Goal: Task Accomplishment & Management: Complete application form

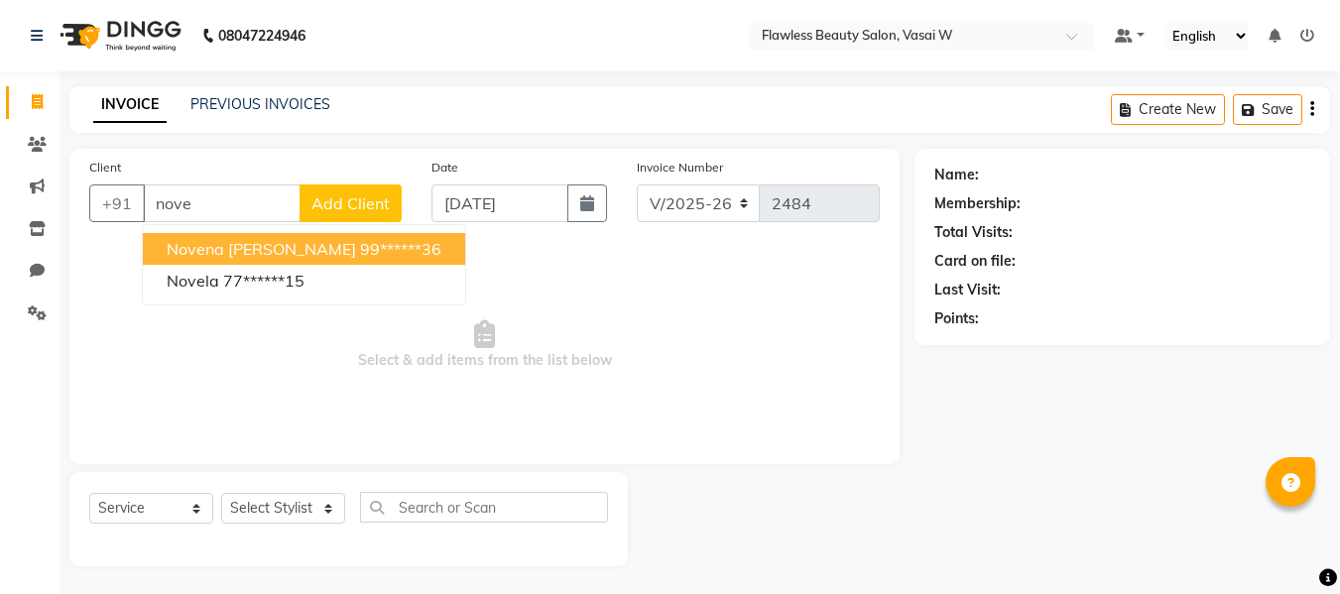
select select "8090"
select select "service"
click at [258, 180] on div "Client +91 nove novena [PERSON_NAME] 99******36 novela 77******15 Add Client" at bounding box center [245, 197] width 342 height 81
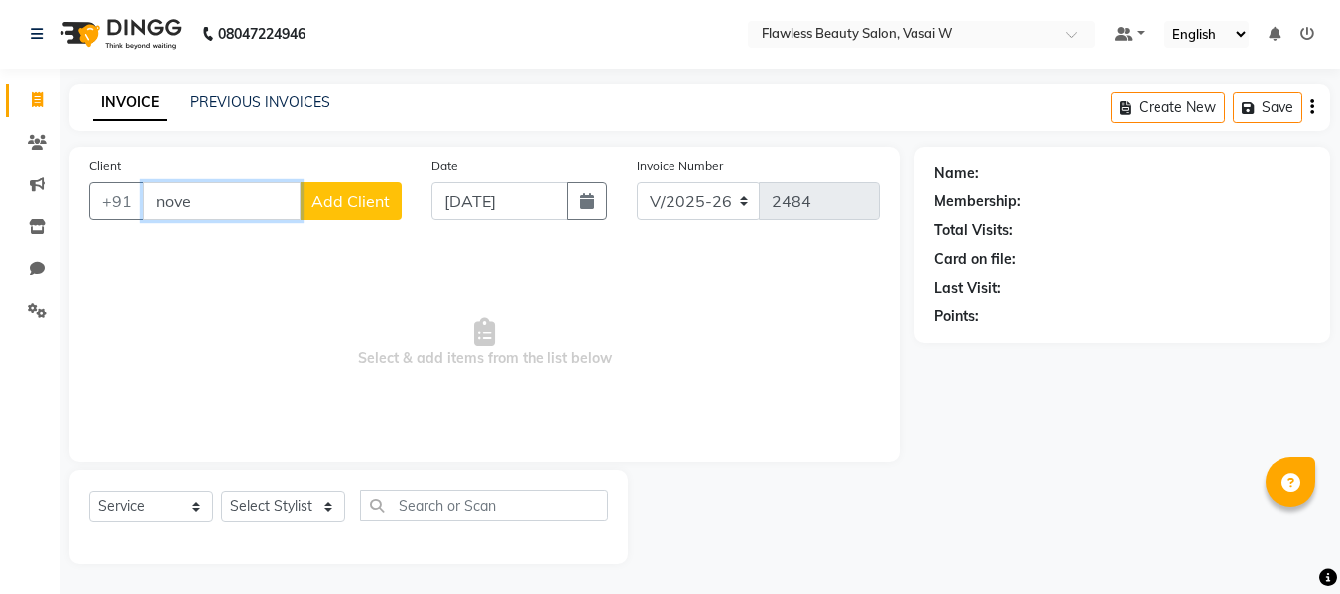
click at [243, 198] on input "nove" at bounding box center [222, 201] width 158 height 38
type input "n"
click at [181, 206] on input "Client" at bounding box center [272, 201] width 259 height 38
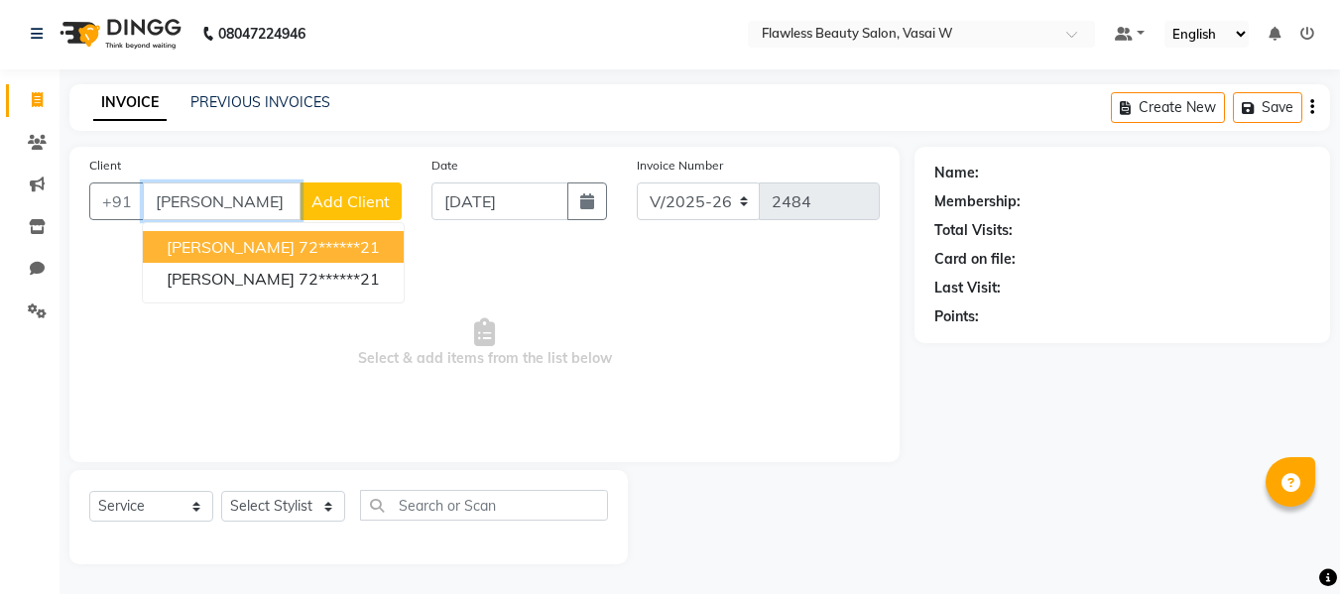
click at [318, 249] on ngb-highlight "72******21" at bounding box center [339, 247] width 81 height 20
type input "72******21"
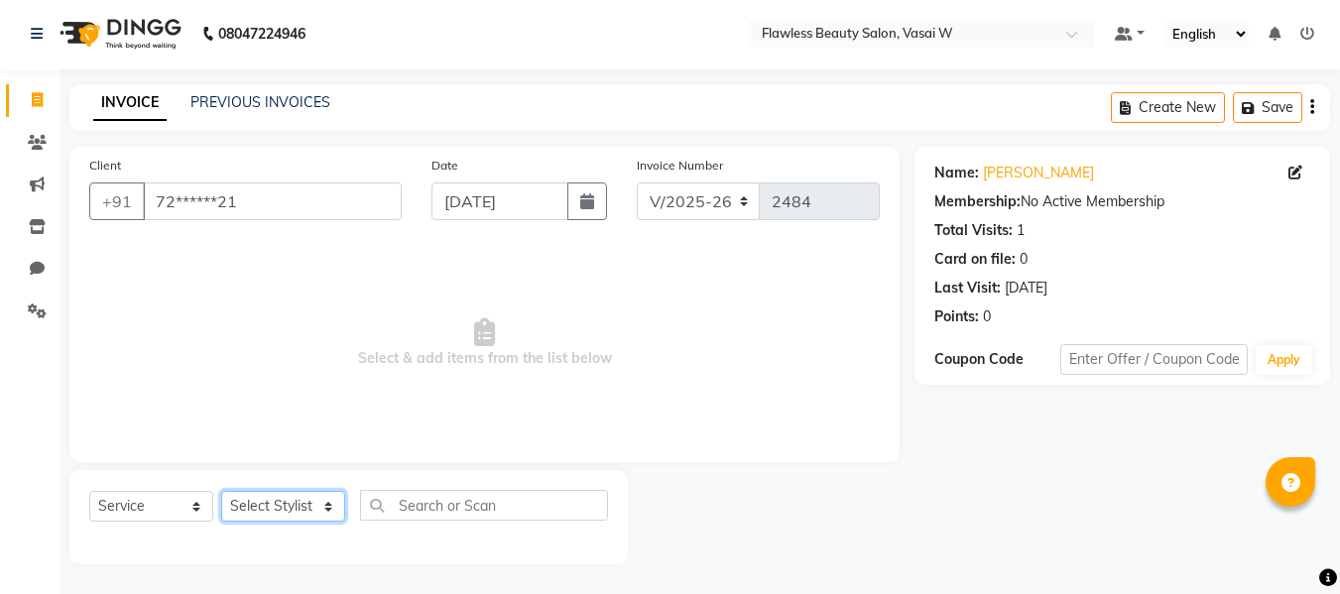
click at [256, 504] on select "Select Stylist [PERSON_NAME] [PERSON_NAME] [PERSON_NAME] maam Nisha Pari [PERSO…" at bounding box center [283, 506] width 124 height 31
select select "76403"
click at [221, 491] on select "Select Stylist [PERSON_NAME] [PERSON_NAME] [PERSON_NAME] maam Nisha Pari [PERSO…" at bounding box center [283, 506] width 124 height 31
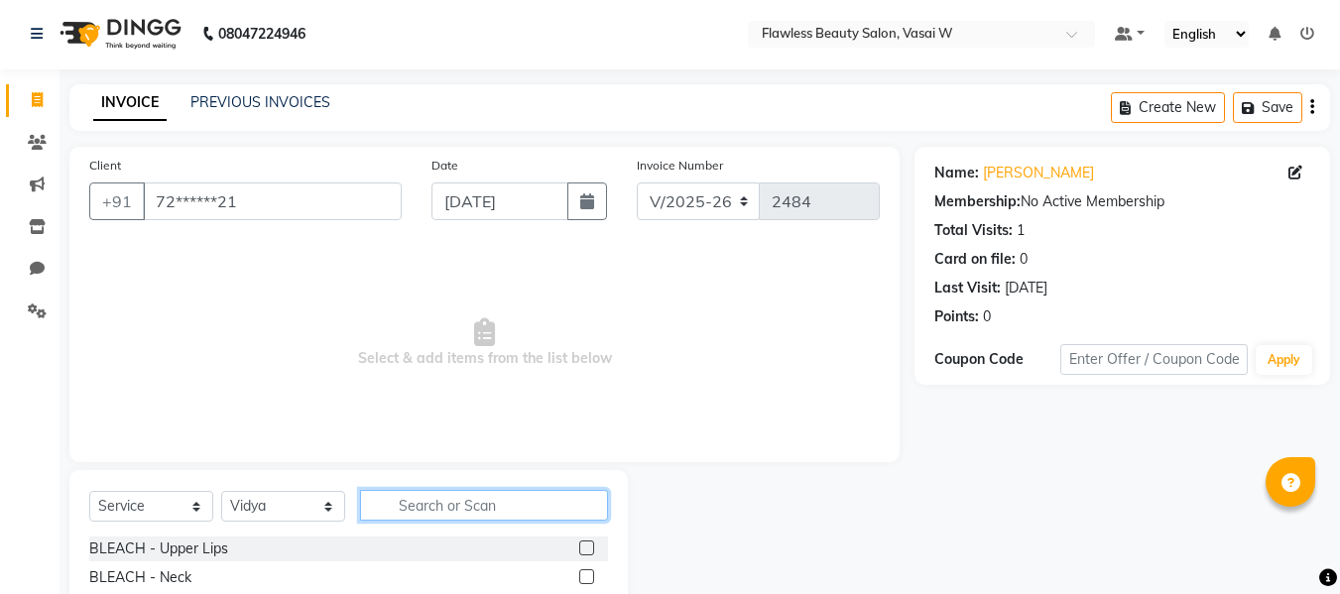
click at [432, 503] on input "text" at bounding box center [484, 505] width 248 height 31
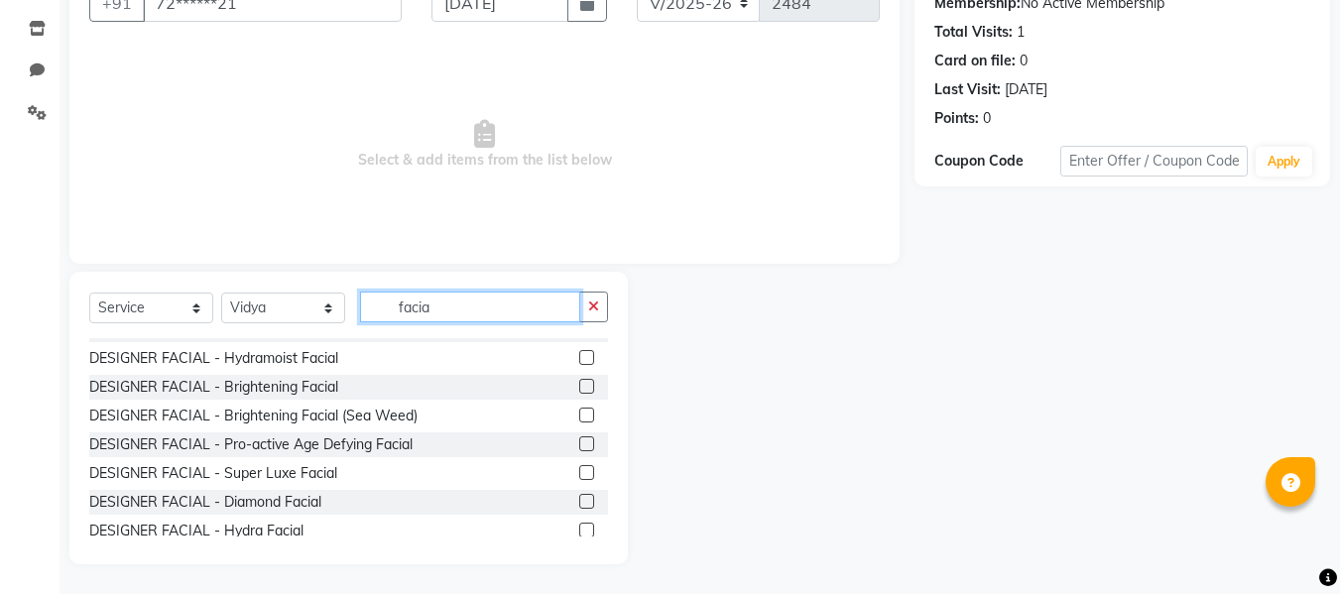
scroll to position [256, 0]
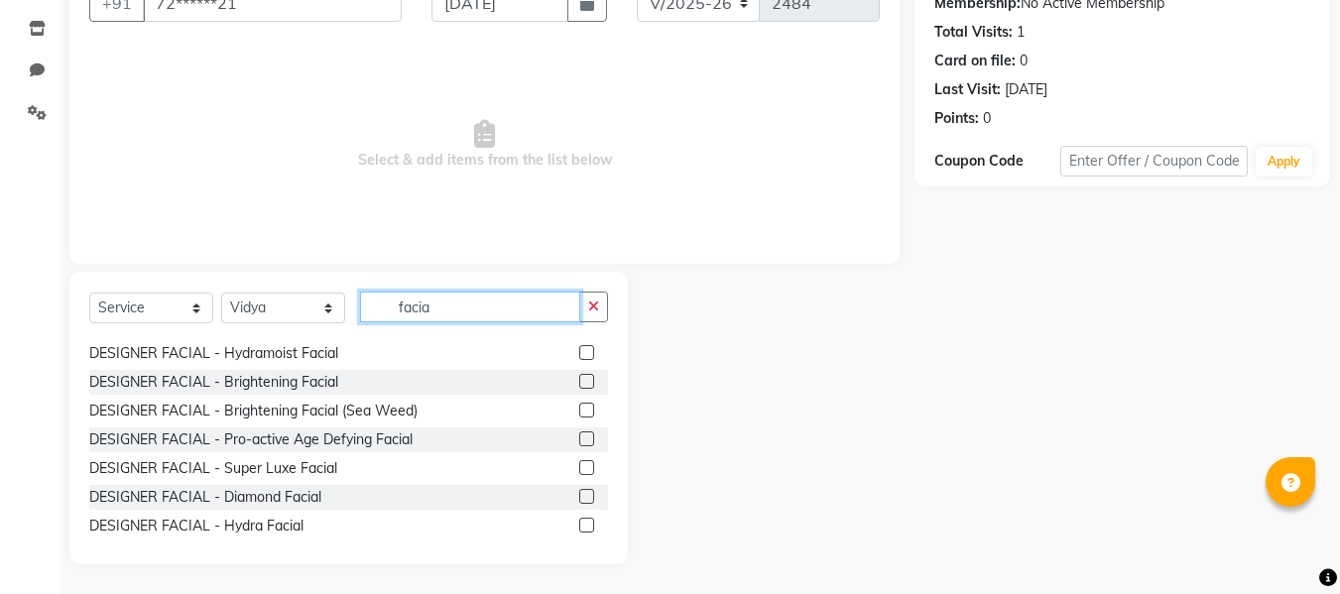
type input "facia"
click at [579, 469] on label at bounding box center [586, 467] width 15 height 15
click at [579, 469] on input "checkbox" at bounding box center [585, 468] width 13 height 13
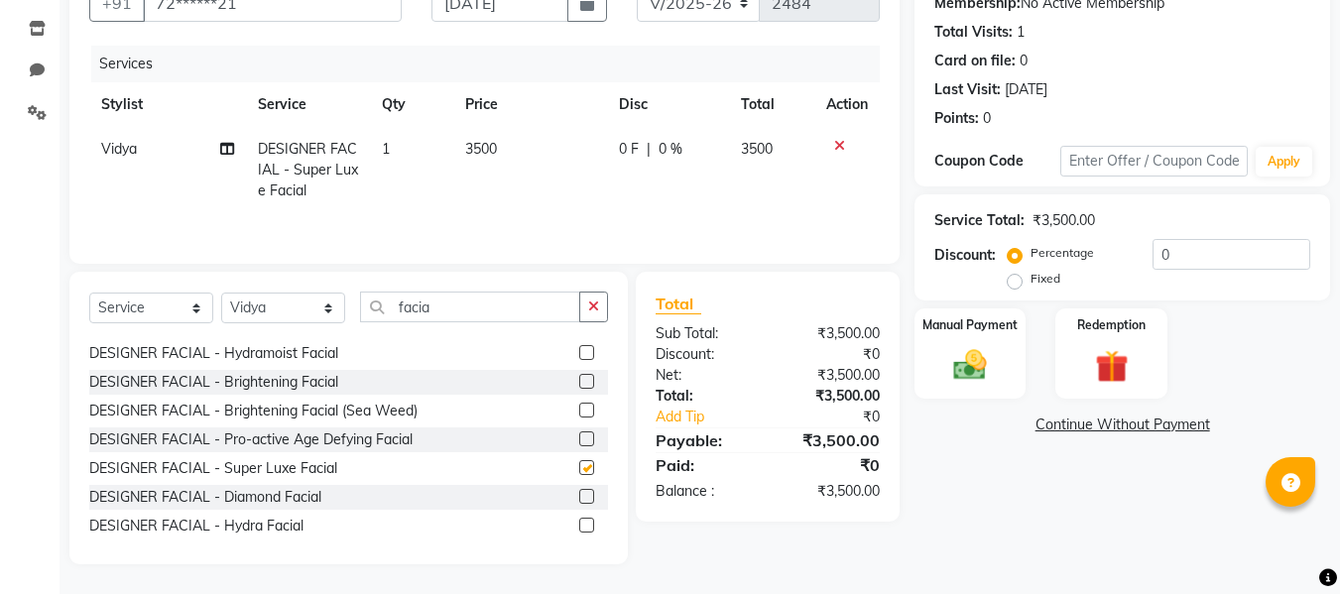
checkbox input "false"
click at [464, 308] on input "facia" at bounding box center [470, 307] width 220 height 31
type input "f"
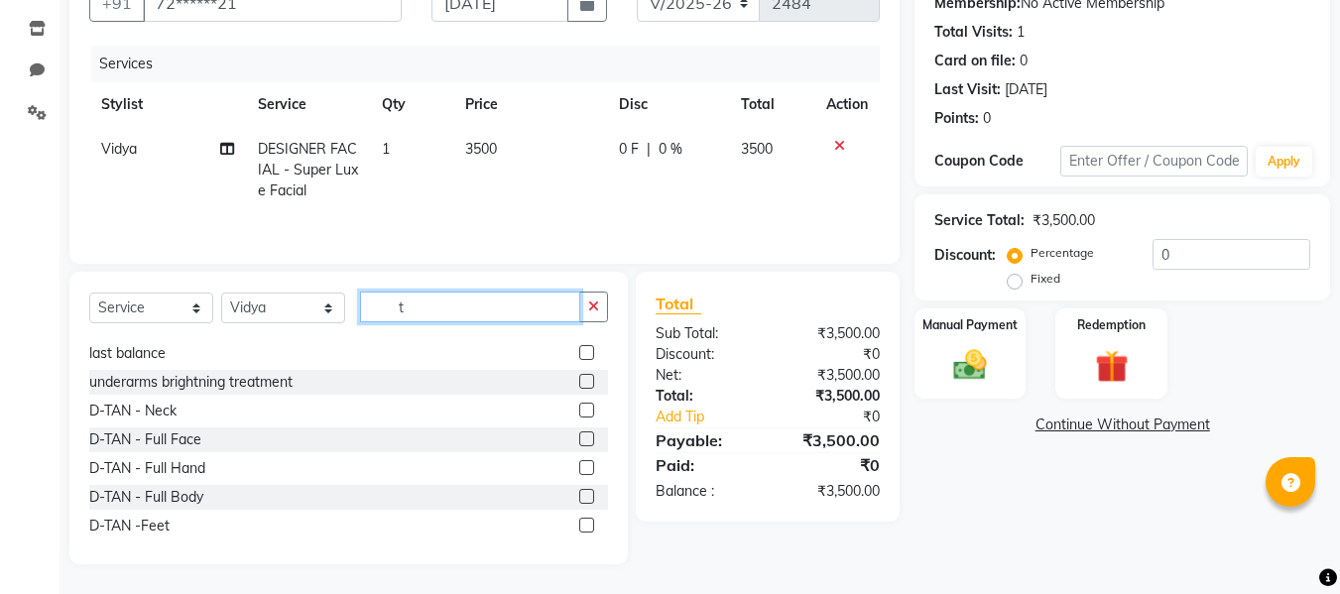
scroll to position [55, 0]
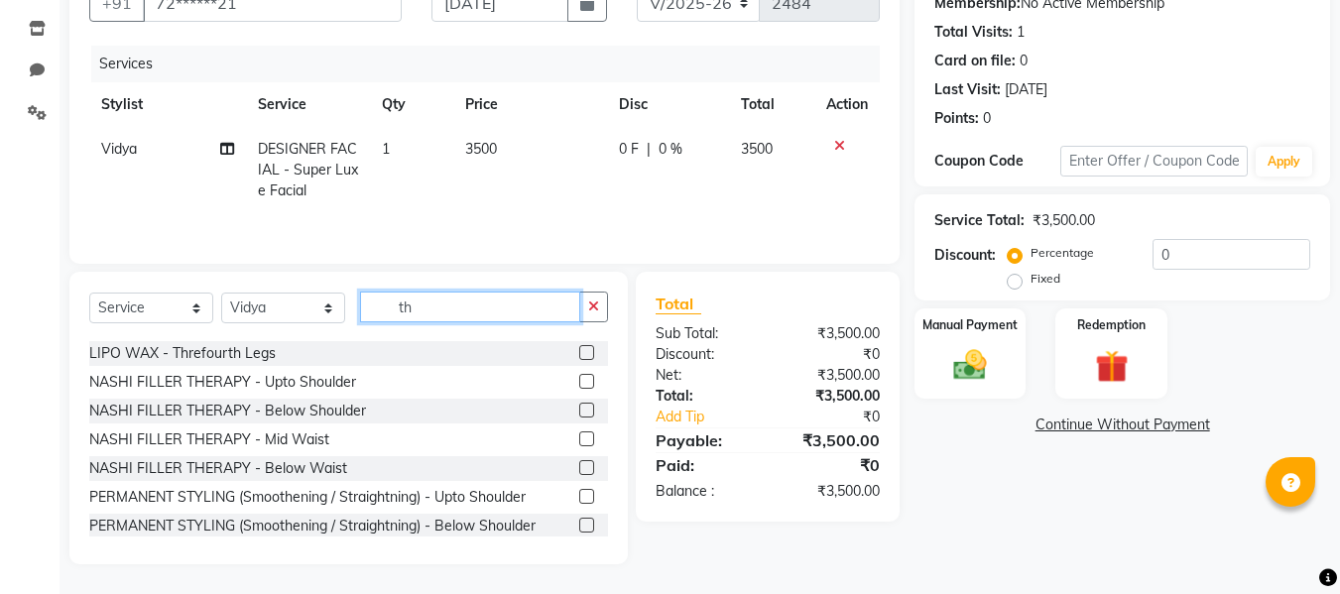
type input "t"
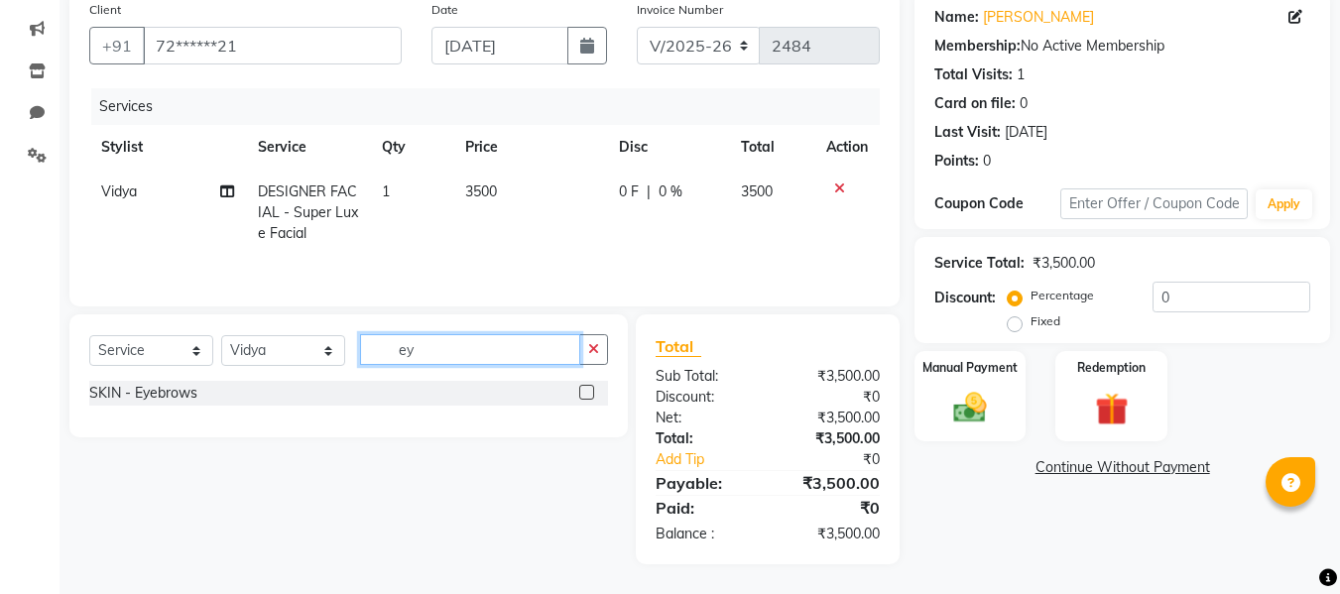
scroll to position [0, 0]
type input "ey"
click at [589, 392] on label at bounding box center [586, 392] width 15 height 15
click at [589, 392] on input "checkbox" at bounding box center [585, 393] width 13 height 13
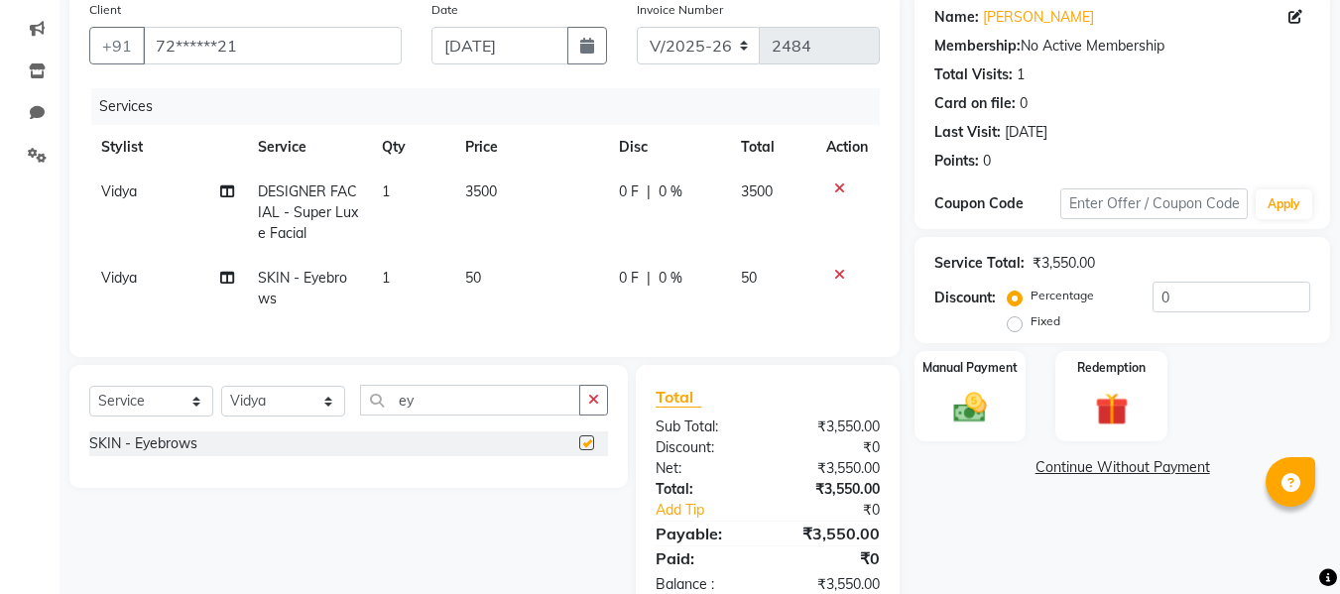
checkbox input "false"
click at [443, 410] on input "ey" at bounding box center [470, 400] width 220 height 31
type input "e"
type input "full wax"
click at [586, 450] on label at bounding box center [586, 442] width 15 height 15
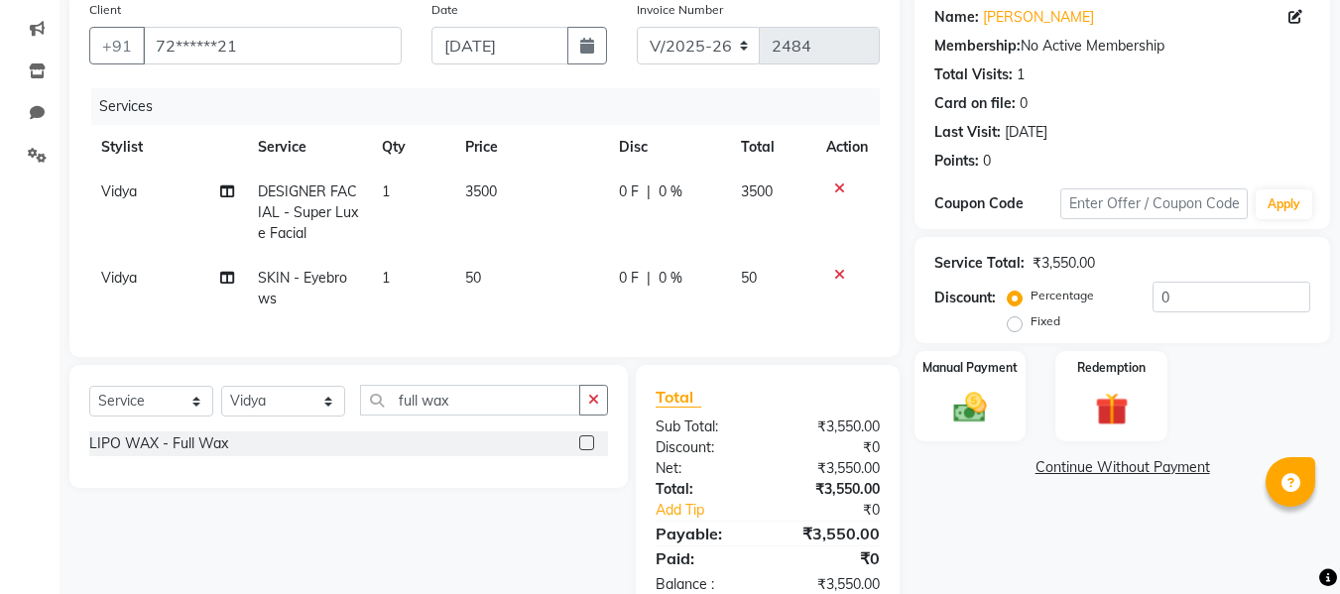
click at [586, 450] on input "checkbox" at bounding box center [585, 443] width 13 height 13
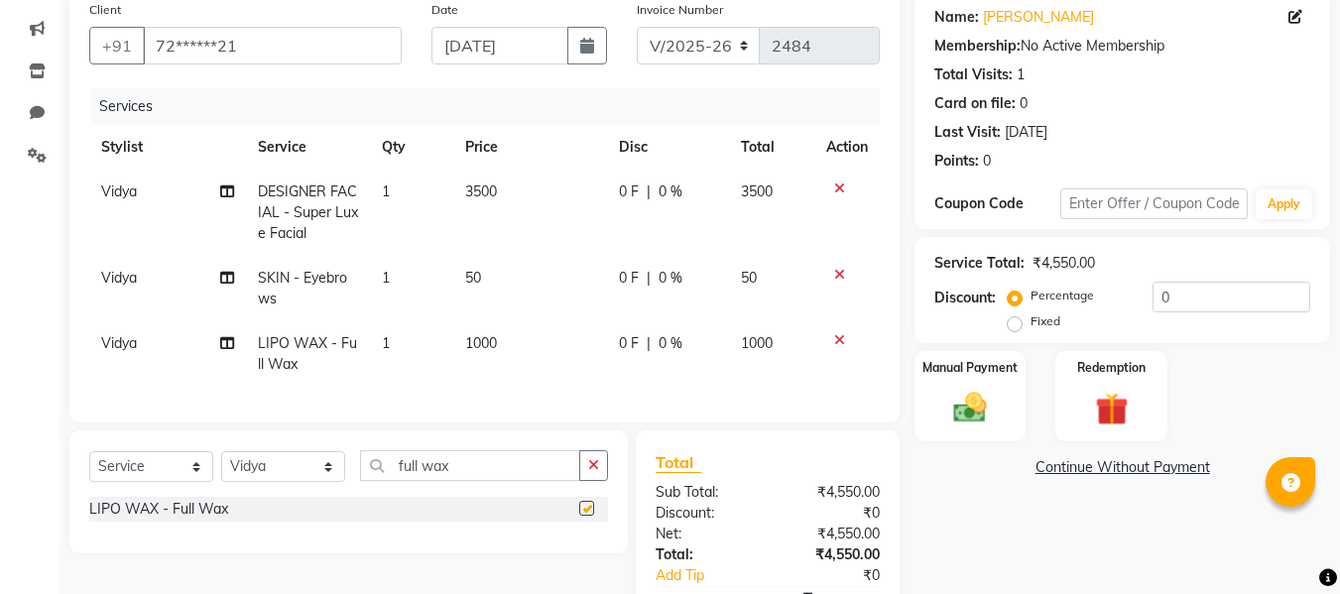
checkbox input "false"
click at [312, 474] on select "Select Stylist [PERSON_NAME] [PERSON_NAME] [PERSON_NAME] maam Nisha Pari [PERSO…" at bounding box center [283, 466] width 124 height 31
select select "76406"
click at [221, 466] on select "Select Stylist [PERSON_NAME] [PERSON_NAME] [PERSON_NAME] maam Nisha Pari [PERSO…" at bounding box center [283, 466] width 124 height 31
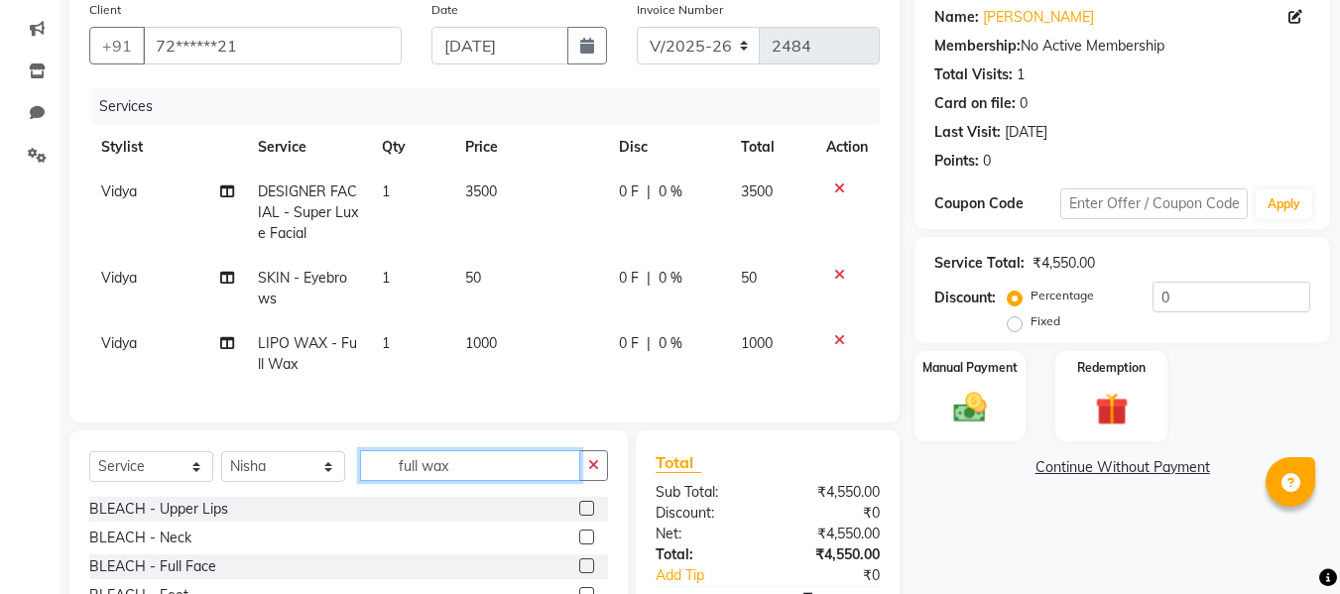
click at [471, 480] on input "full wax" at bounding box center [470, 465] width 220 height 31
type input "f"
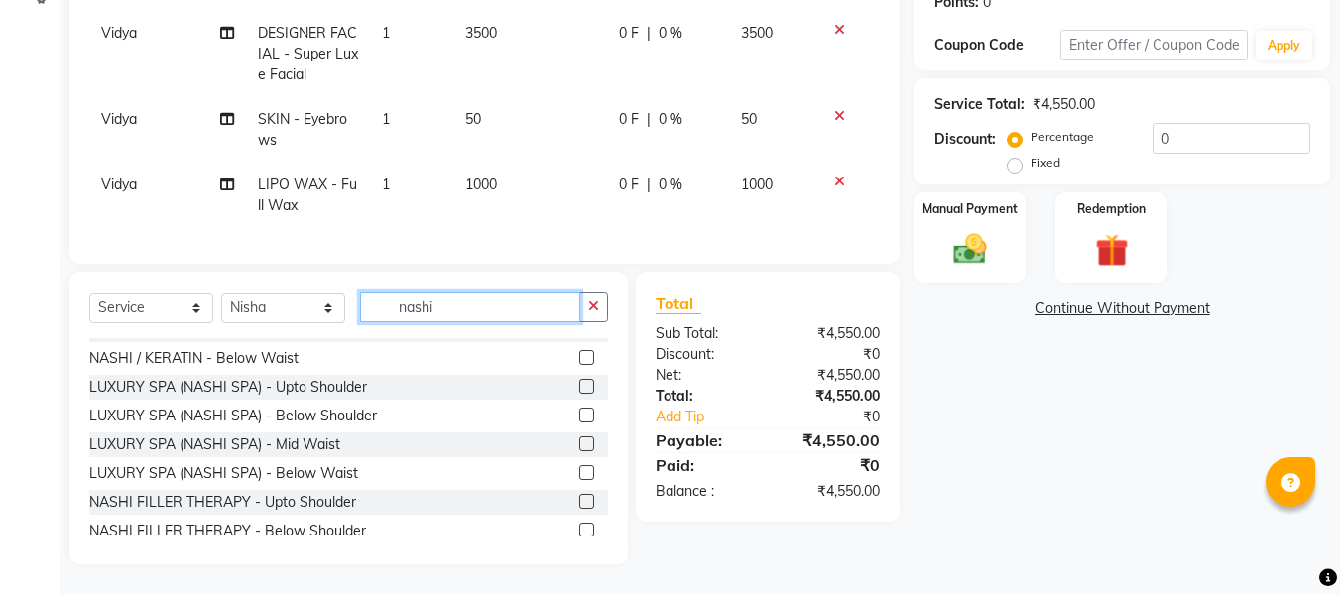
scroll to position [87, 0]
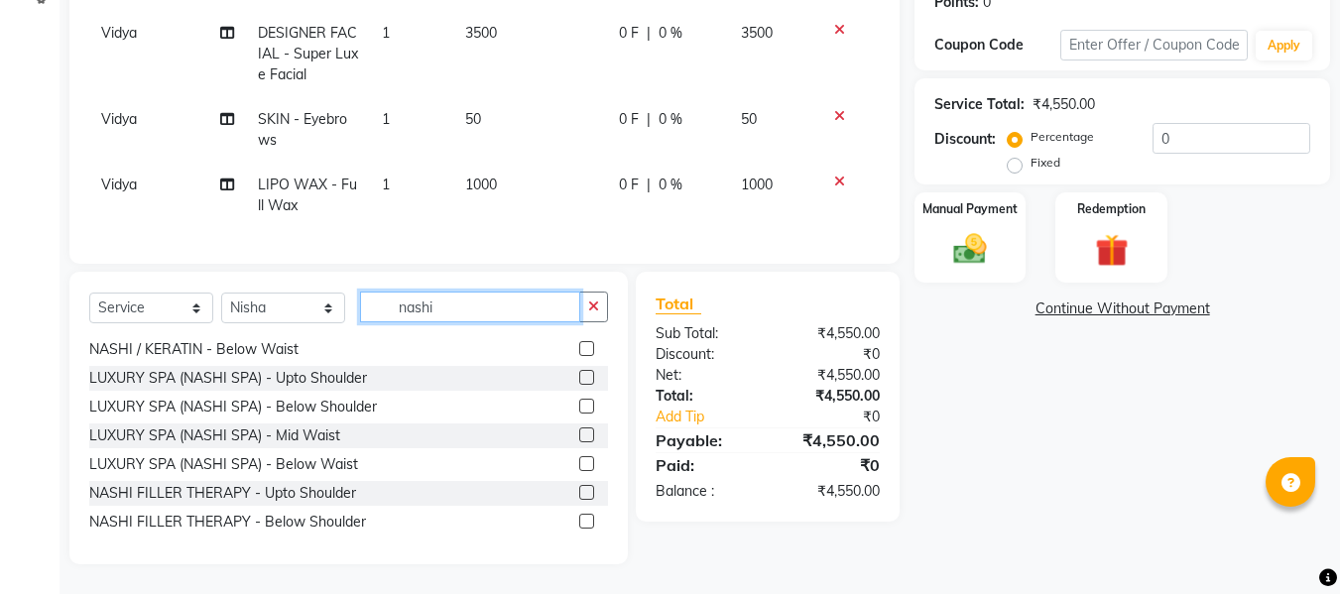
type input "nashi"
click at [579, 434] on label at bounding box center [586, 434] width 15 height 15
click at [579, 434] on input "checkbox" at bounding box center [585, 435] width 13 height 13
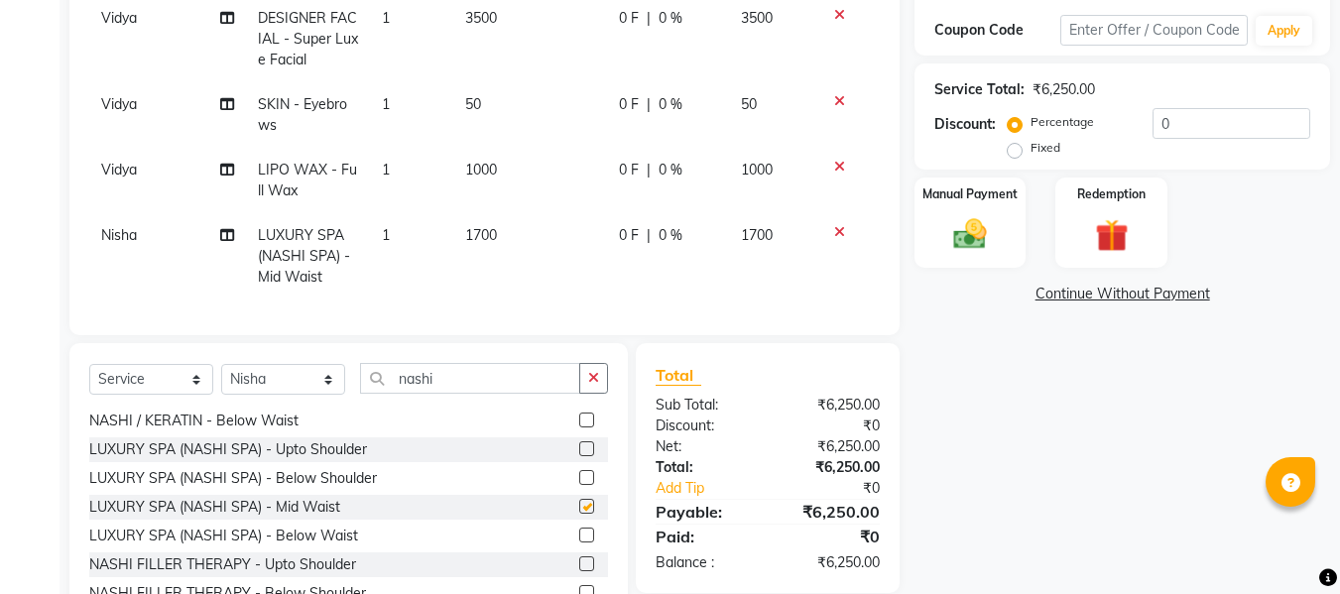
checkbox input "false"
click at [515, 394] on input "nashi" at bounding box center [470, 378] width 220 height 31
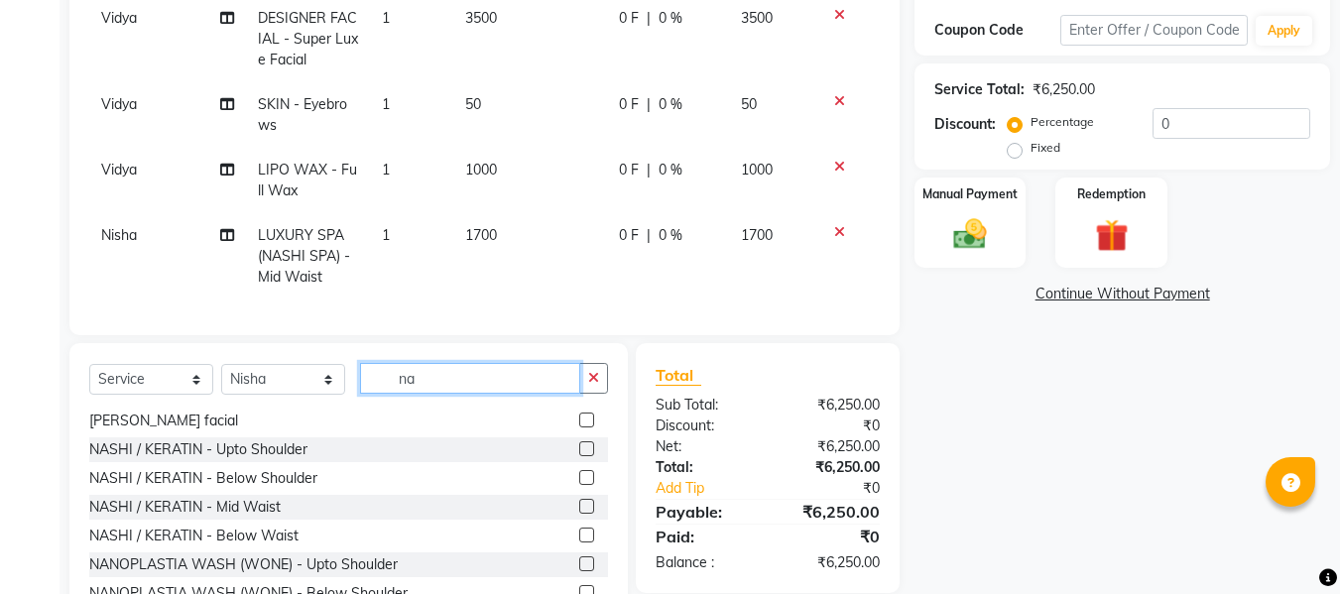
type input "n"
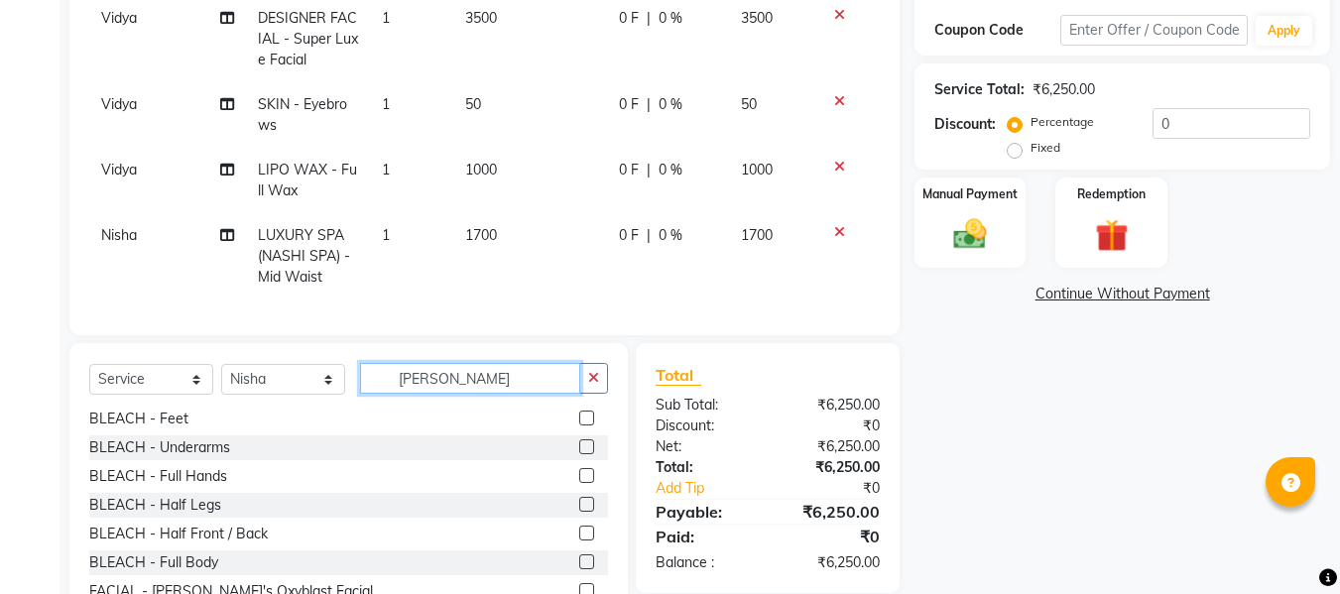
scroll to position [60, 0]
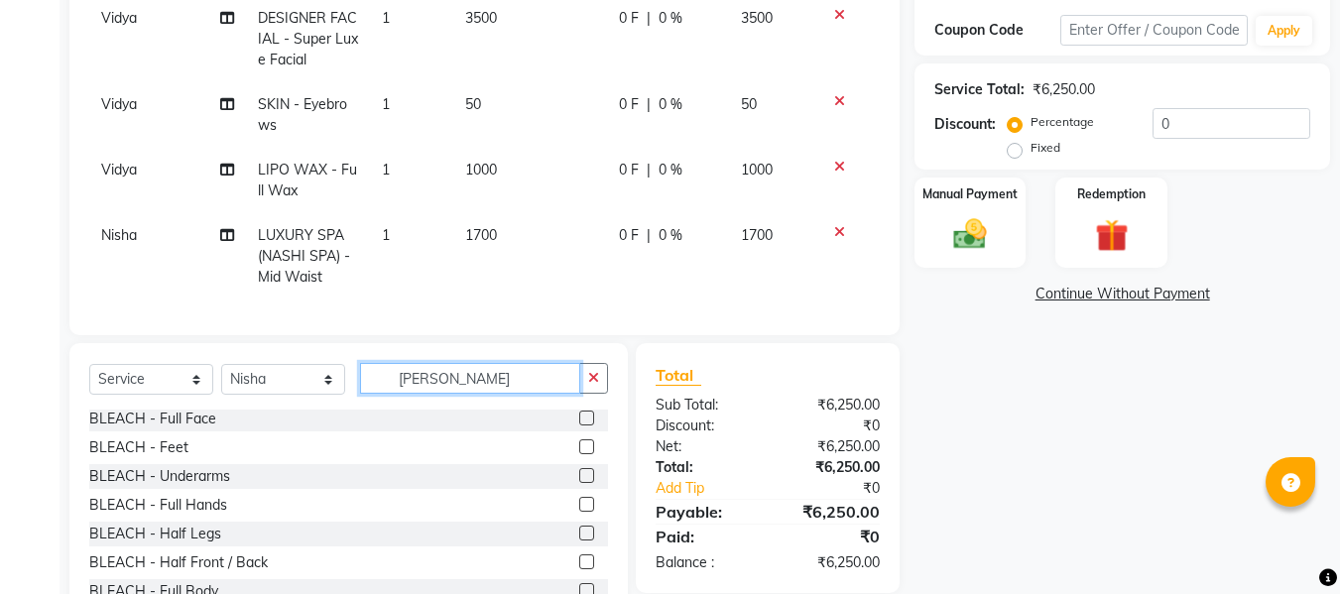
type input "[PERSON_NAME]"
click at [579, 425] on label at bounding box center [586, 418] width 15 height 15
click at [579, 425] on input "checkbox" at bounding box center [585, 419] width 13 height 13
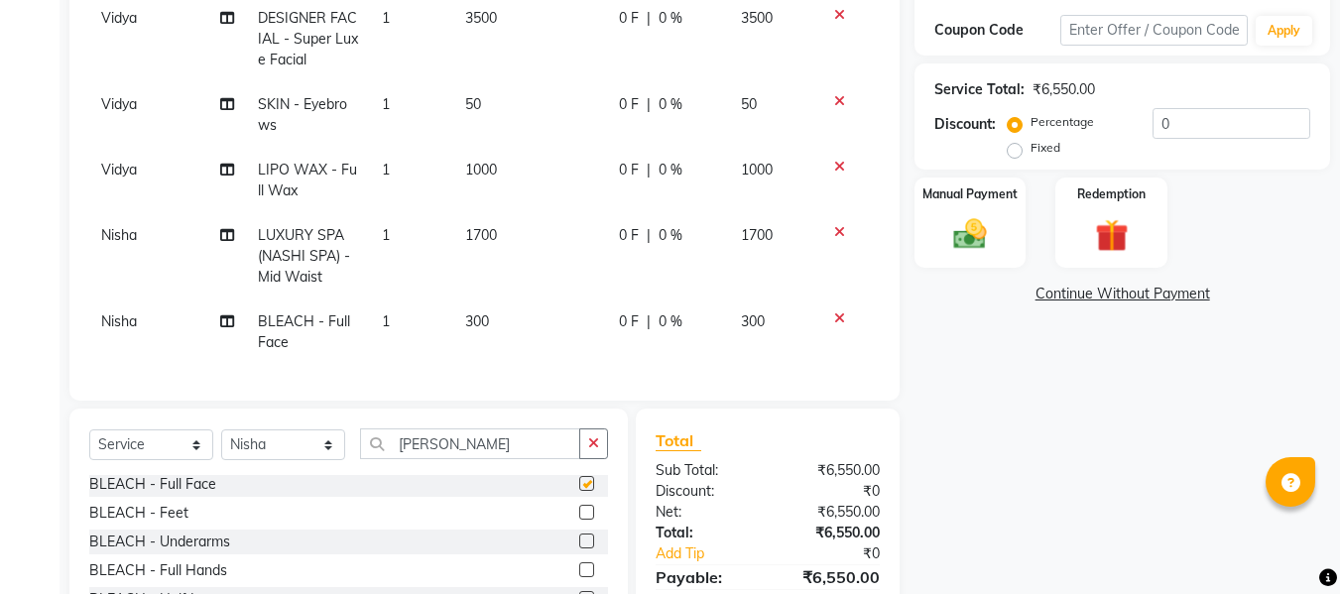
checkbox input "false"
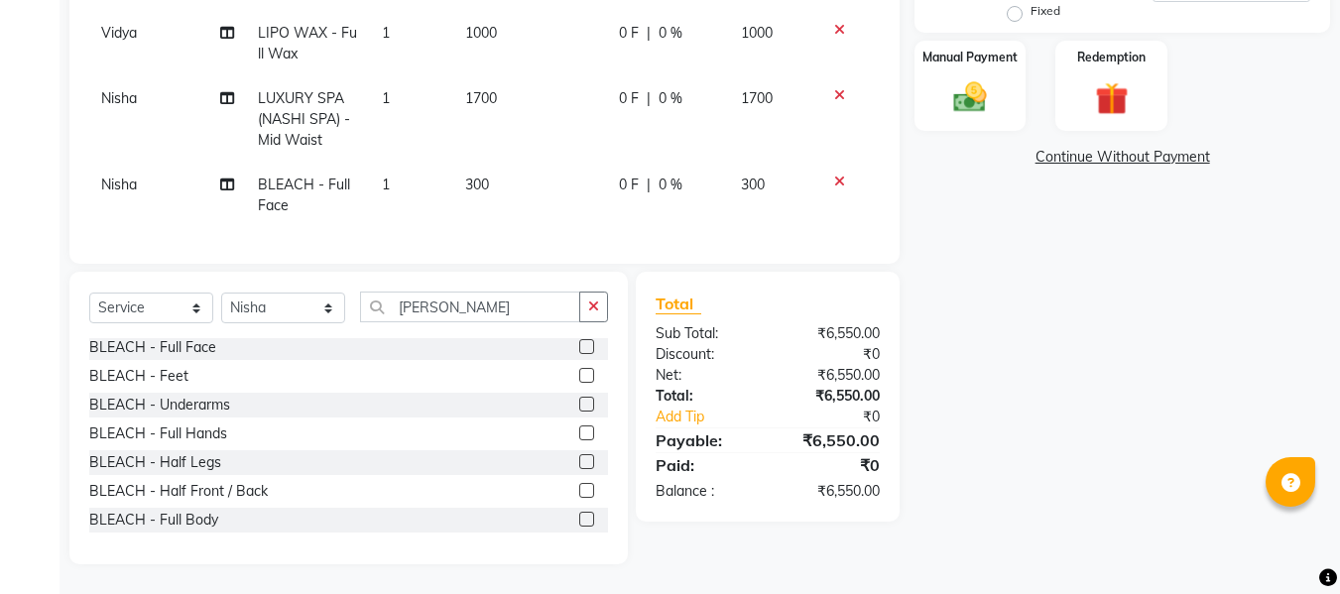
scroll to position [483, 0]
click at [579, 488] on label at bounding box center [586, 490] width 15 height 15
click at [579, 488] on input "checkbox" at bounding box center [585, 491] width 13 height 13
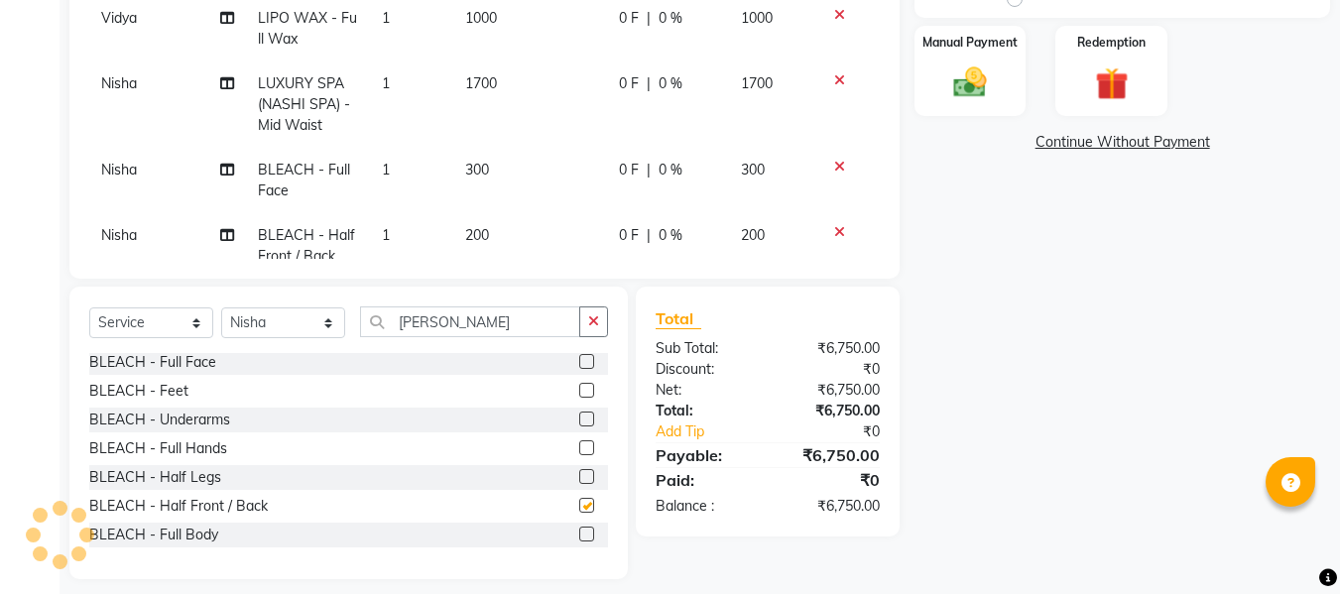
checkbox input "false"
click at [494, 232] on td "200" at bounding box center [530, 245] width 154 height 65
select select "76406"
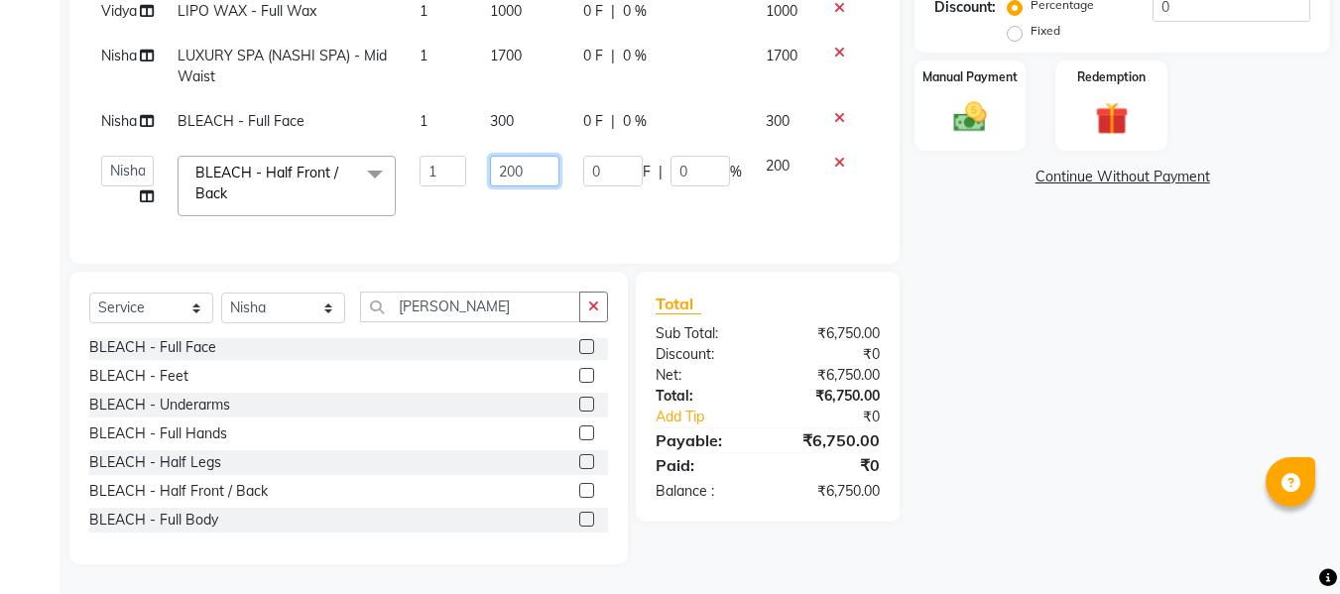
click at [532, 186] on input "200" at bounding box center [524, 171] width 68 height 31
type input "2"
type input "400"
click at [742, 313] on div "Total" at bounding box center [768, 304] width 224 height 24
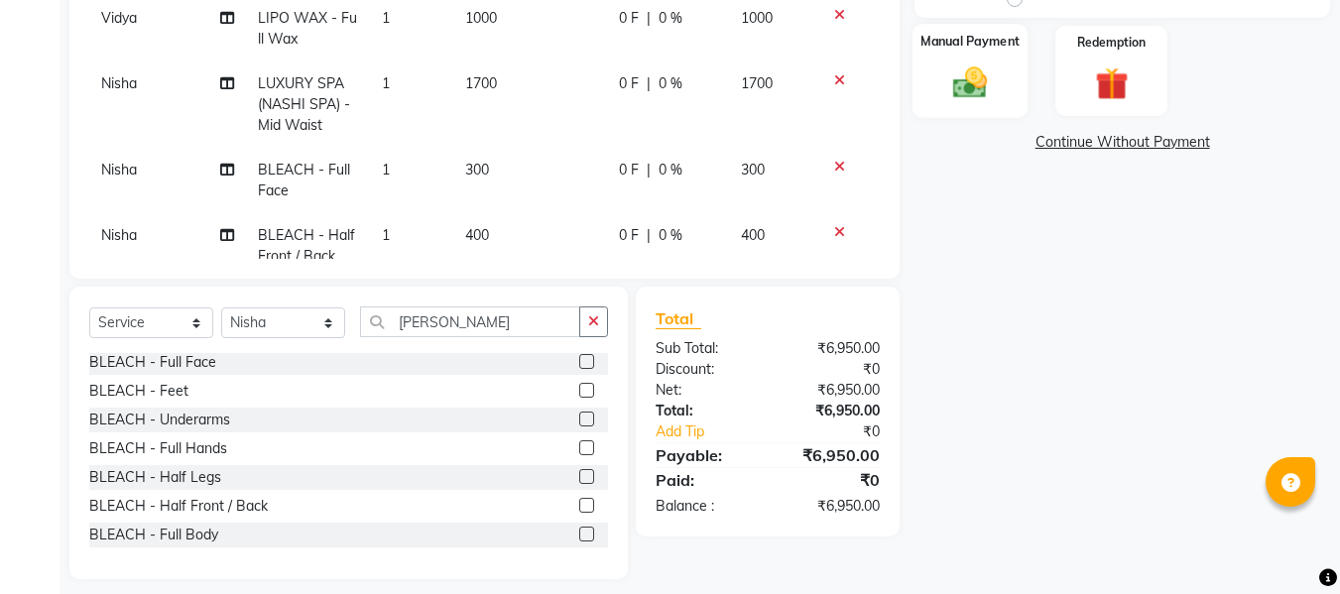
click at [937, 85] on div "Manual Payment" at bounding box center [970, 71] width 116 height 94
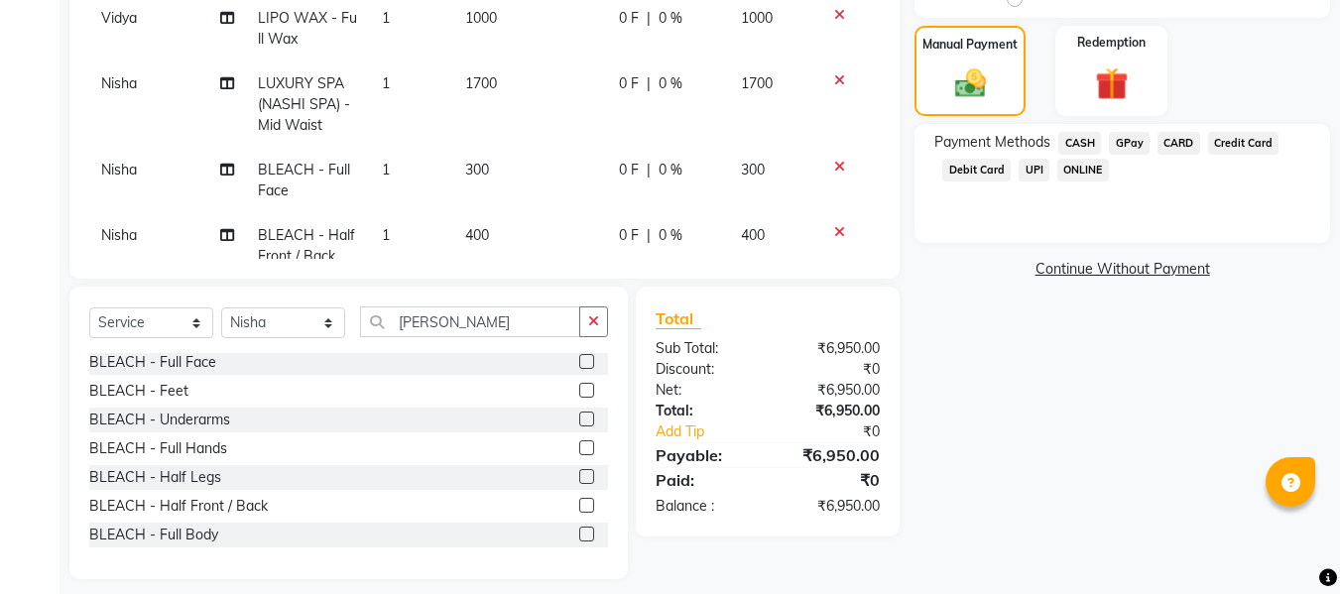
click at [1133, 144] on span "GPay" at bounding box center [1129, 143] width 41 height 23
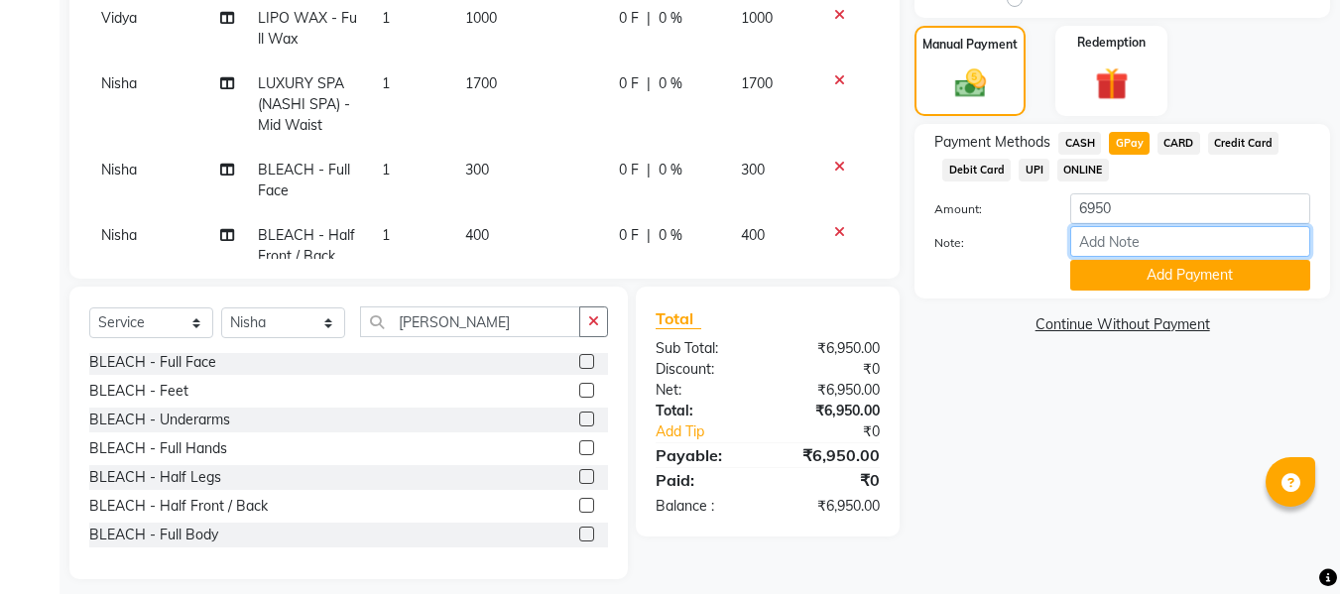
click at [1093, 237] on input "Note:" at bounding box center [1190, 241] width 240 height 31
type input "fless"
click at [1169, 265] on button "Add Payment" at bounding box center [1190, 275] width 240 height 31
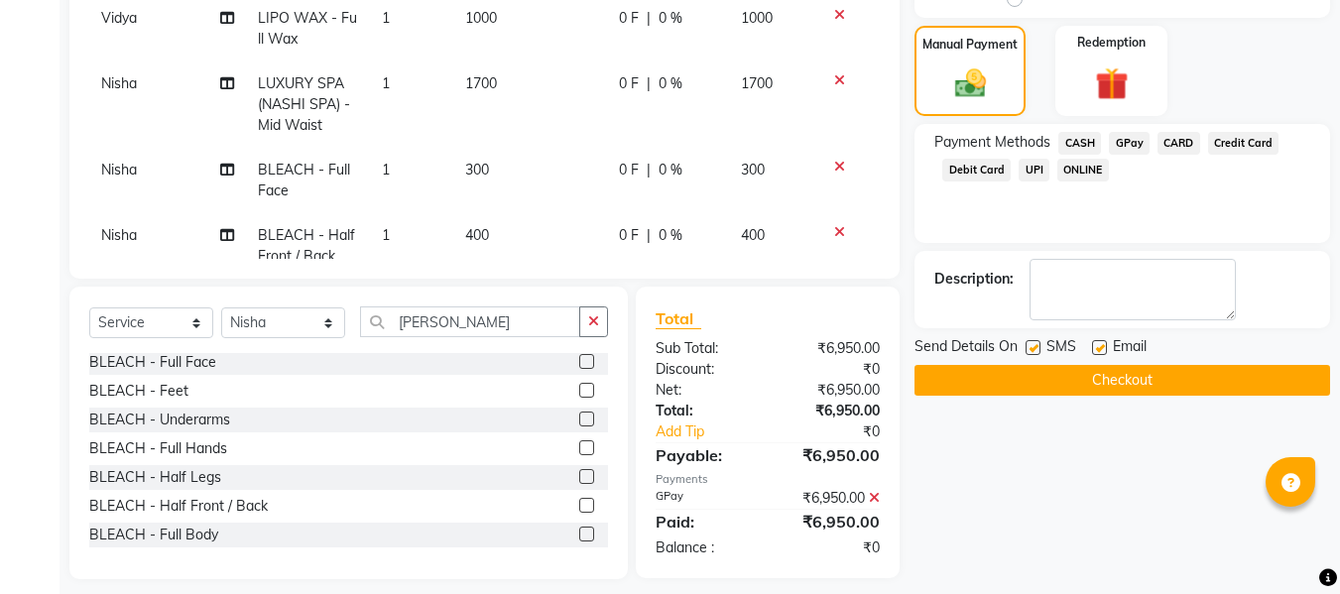
click at [1093, 342] on label at bounding box center [1099, 347] width 15 height 15
click at [1093, 342] on input "checkbox" at bounding box center [1098, 348] width 13 height 13
checkbox input "false"
click at [1030, 345] on label at bounding box center [1033, 347] width 15 height 15
click at [1030, 345] on input "checkbox" at bounding box center [1032, 348] width 13 height 13
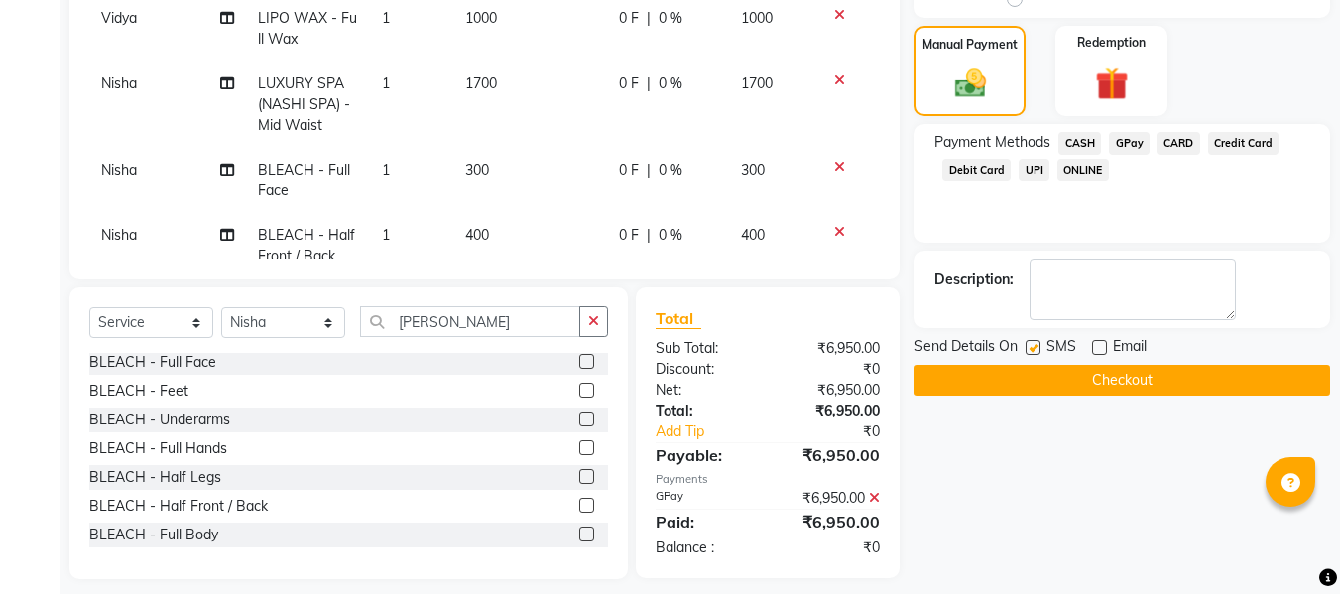
checkbox input "false"
click at [991, 375] on button "Checkout" at bounding box center [1122, 380] width 416 height 31
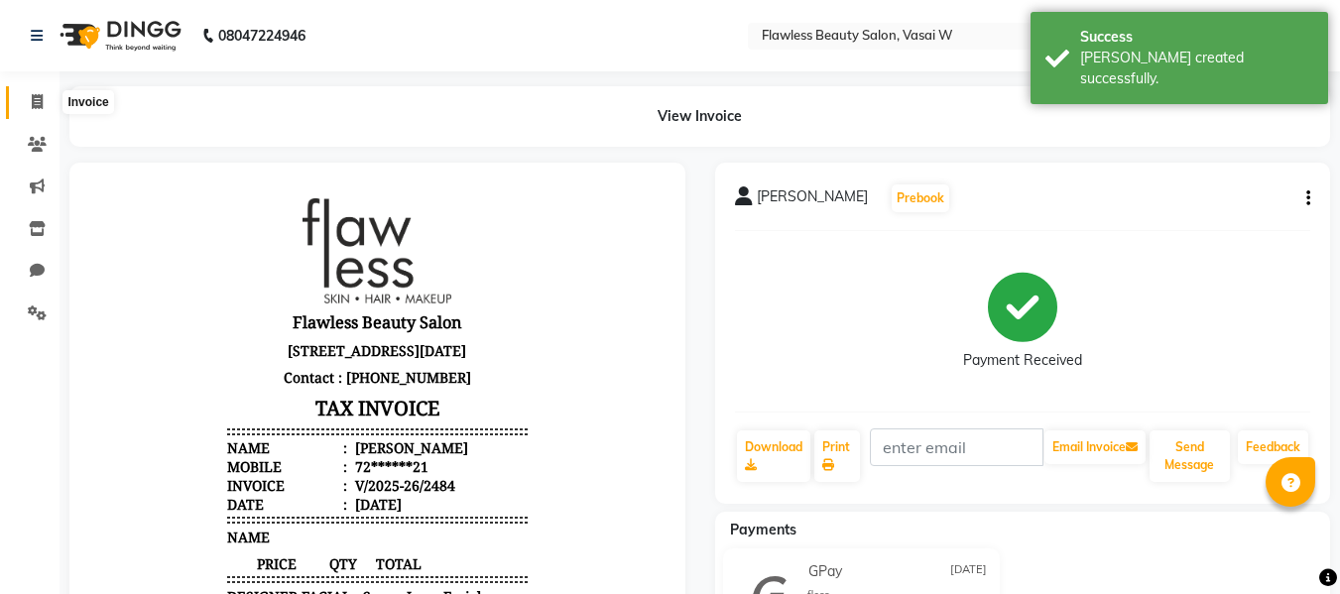
click at [28, 101] on span at bounding box center [37, 102] width 35 height 23
select select "service"
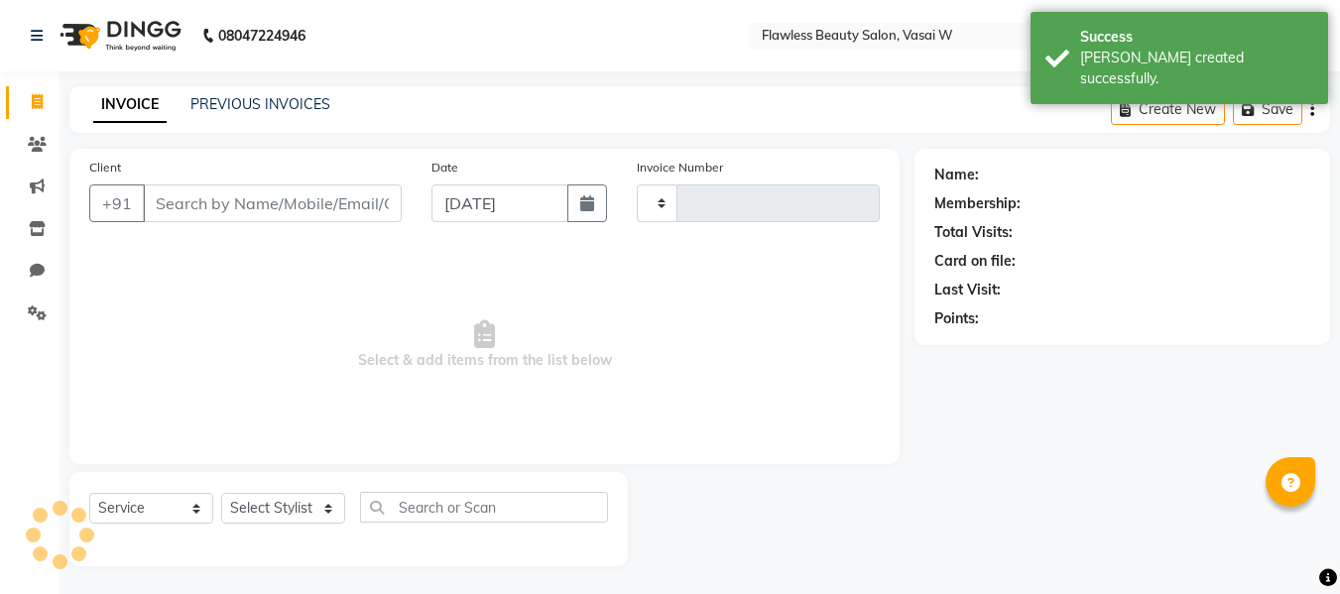
scroll to position [2, 0]
type input "2485"
select select "8090"
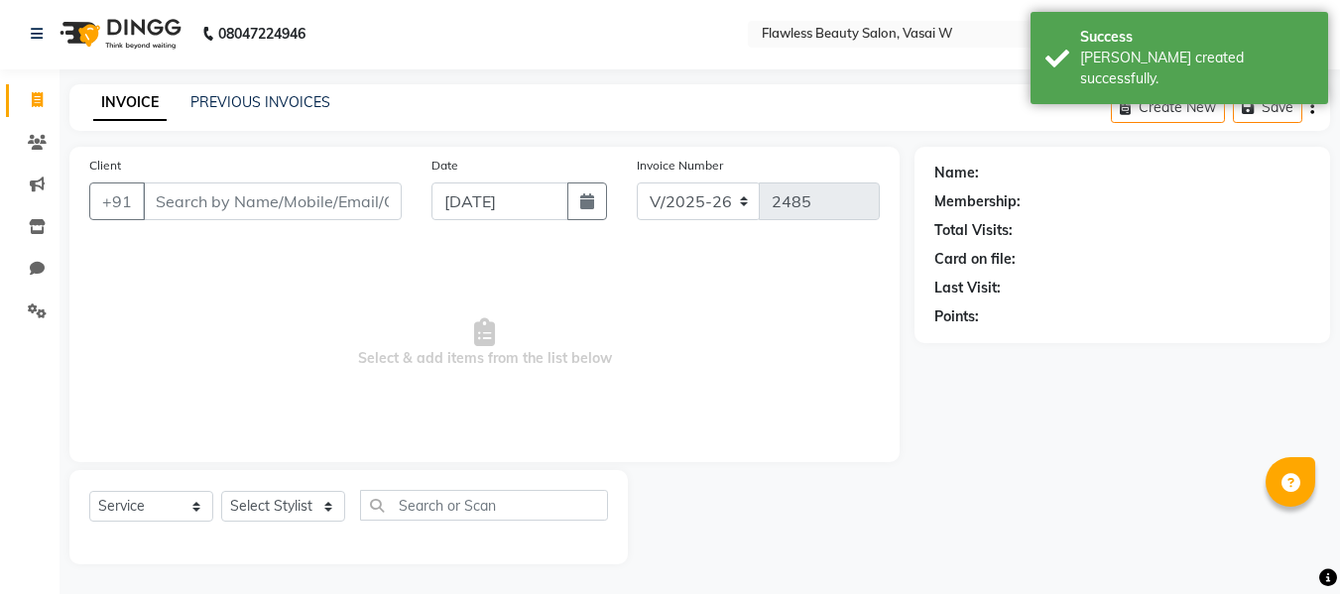
click at [296, 205] on input "Client" at bounding box center [272, 201] width 259 height 38
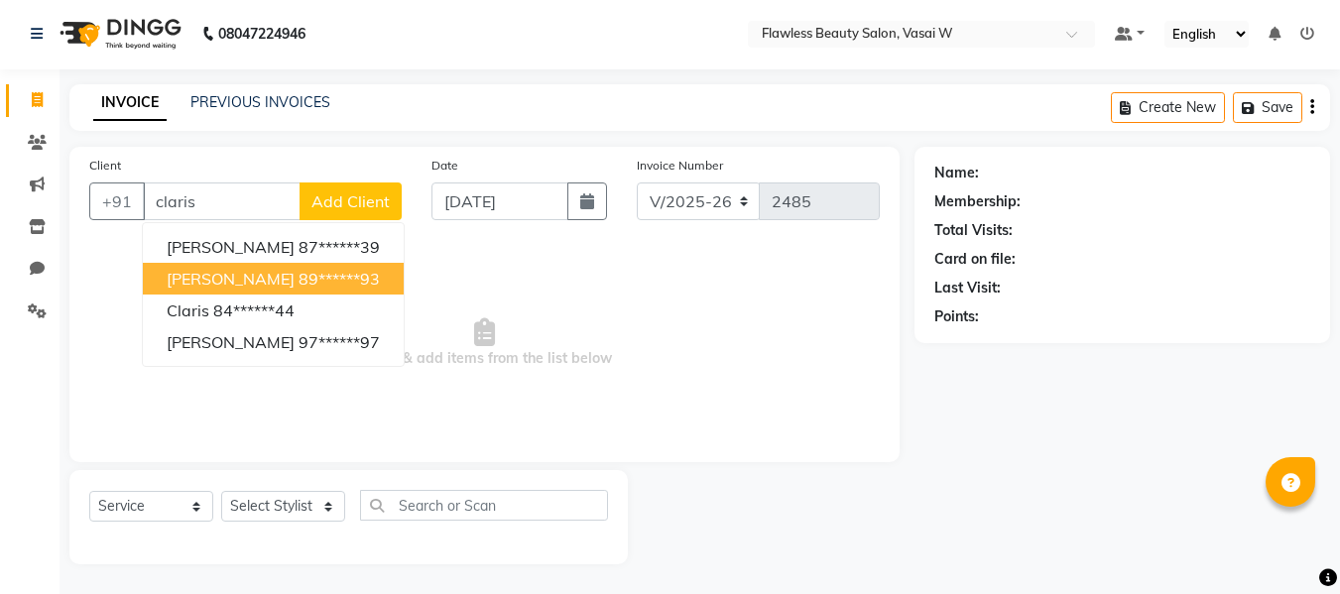
click at [299, 269] on ngb-highlight "89******93" at bounding box center [339, 279] width 81 height 20
type input "89******93"
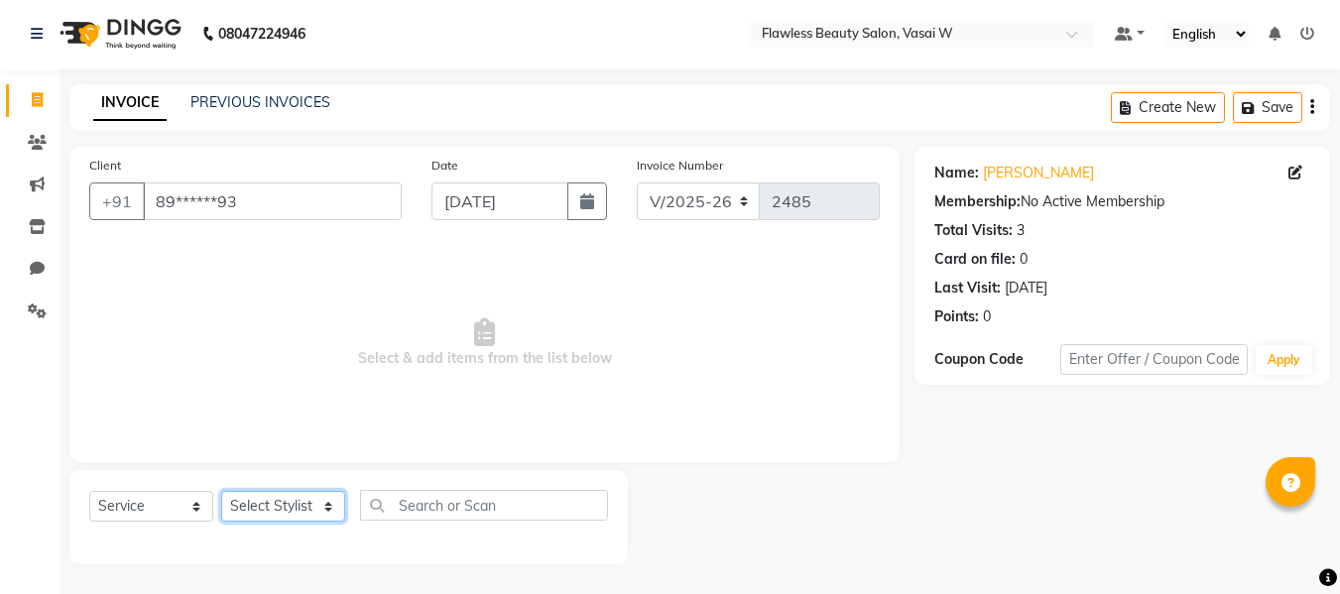
click at [292, 506] on select "Select Stylist [PERSON_NAME] [PERSON_NAME] [PERSON_NAME] maam Nisha Pari [PERSO…" at bounding box center [283, 506] width 124 height 31
select select "76403"
click at [221, 491] on select "Select Stylist [PERSON_NAME] [PERSON_NAME] [PERSON_NAME] maam Nisha Pari [PERSO…" at bounding box center [283, 506] width 124 height 31
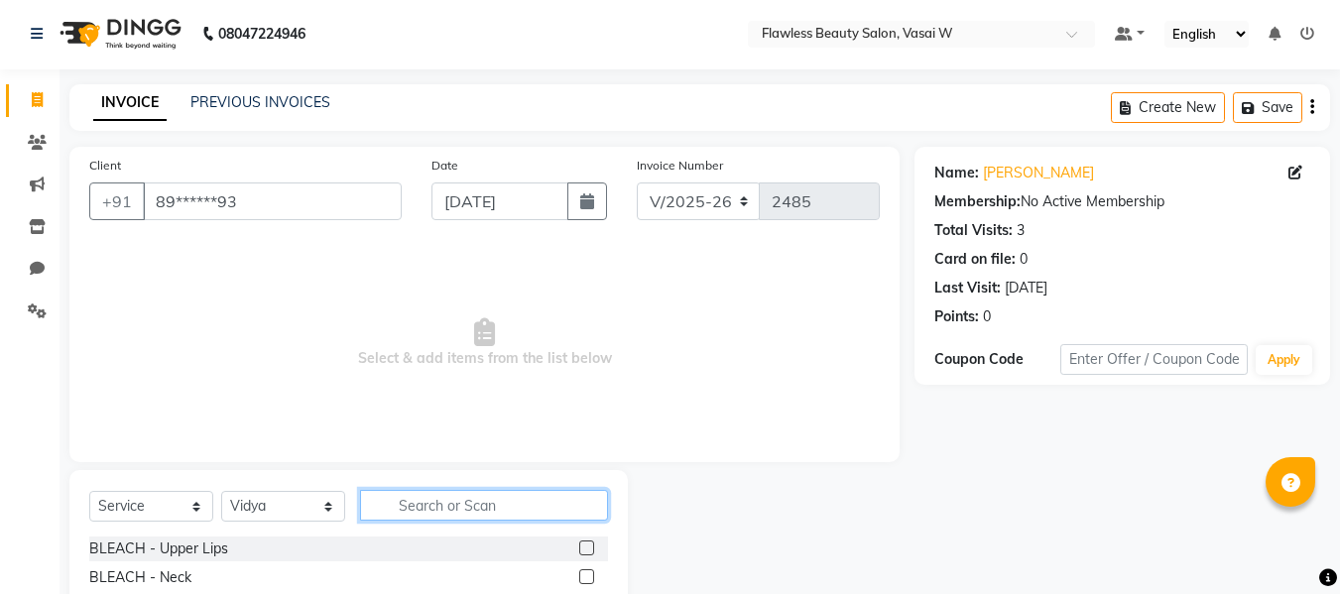
click at [396, 492] on input "text" at bounding box center [484, 505] width 248 height 31
type input "ey"
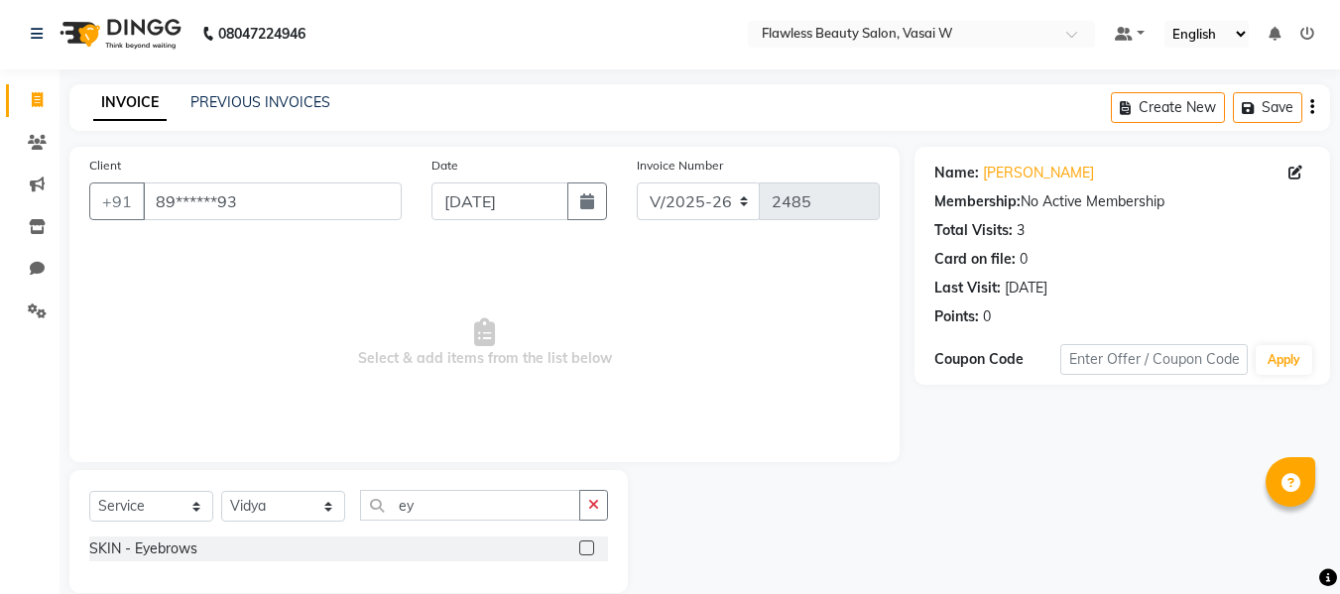
click at [588, 544] on label at bounding box center [586, 548] width 15 height 15
click at [588, 544] on input "checkbox" at bounding box center [585, 549] width 13 height 13
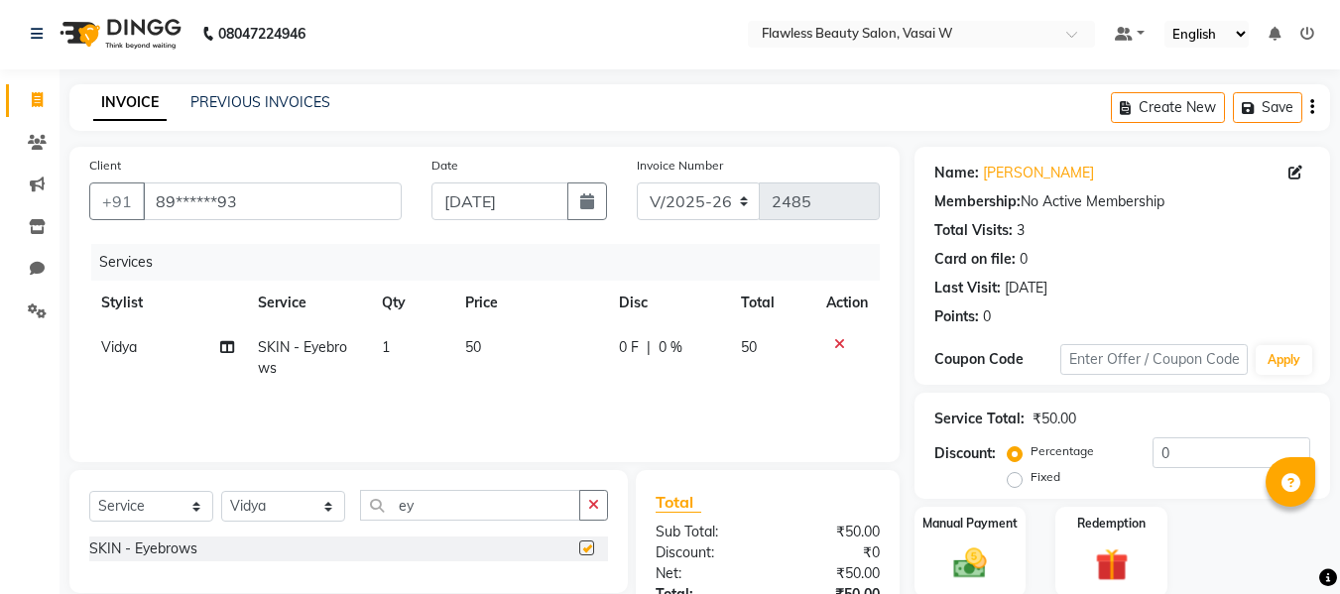
checkbox input "false"
click at [336, 500] on select "Select Stylist [PERSON_NAME] [PERSON_NAME] [PERSON_NAME] maam Nisha Pari [PERSO…" at bounding box center [283, 506] width 124 height 31
select select "76406"
click at [221, 491] on select "Select Stylist [PERSON_NAME] [PERSON_NAME] [PERSON_NAME] maam Nisha Pari [PERSO…" at bounding box center [283, 506] width 124 height 31
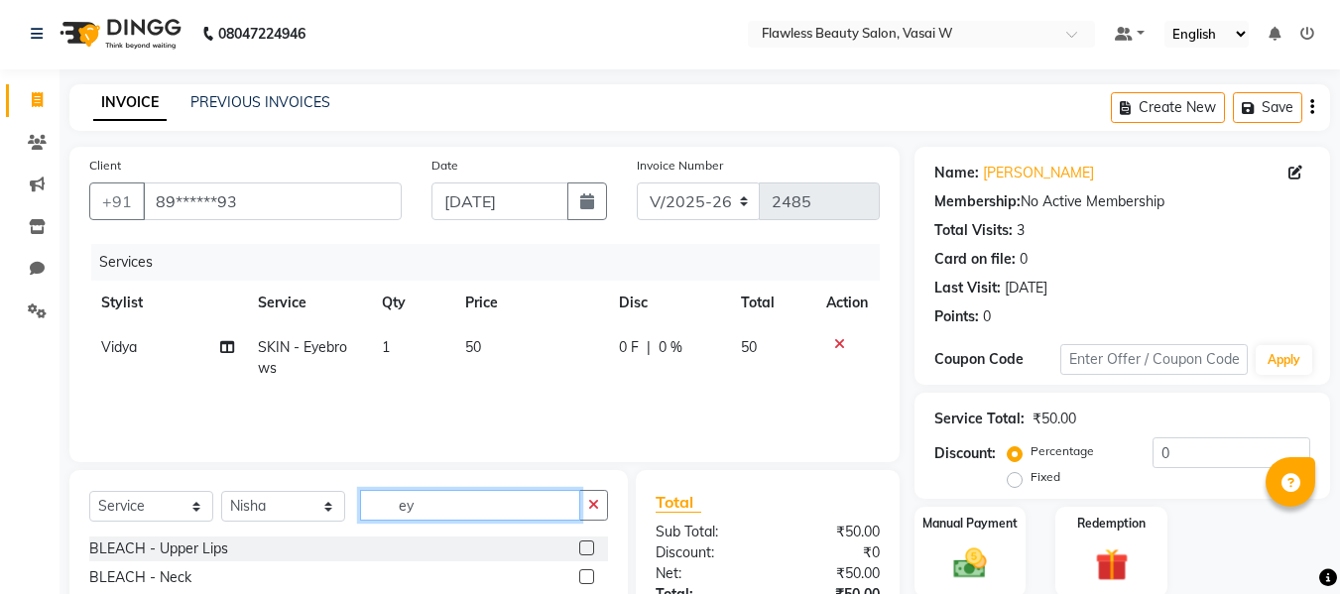
click at [464, 490] on input "ey" at bounding box center [470, 505] width 220 height 31
type input "th"
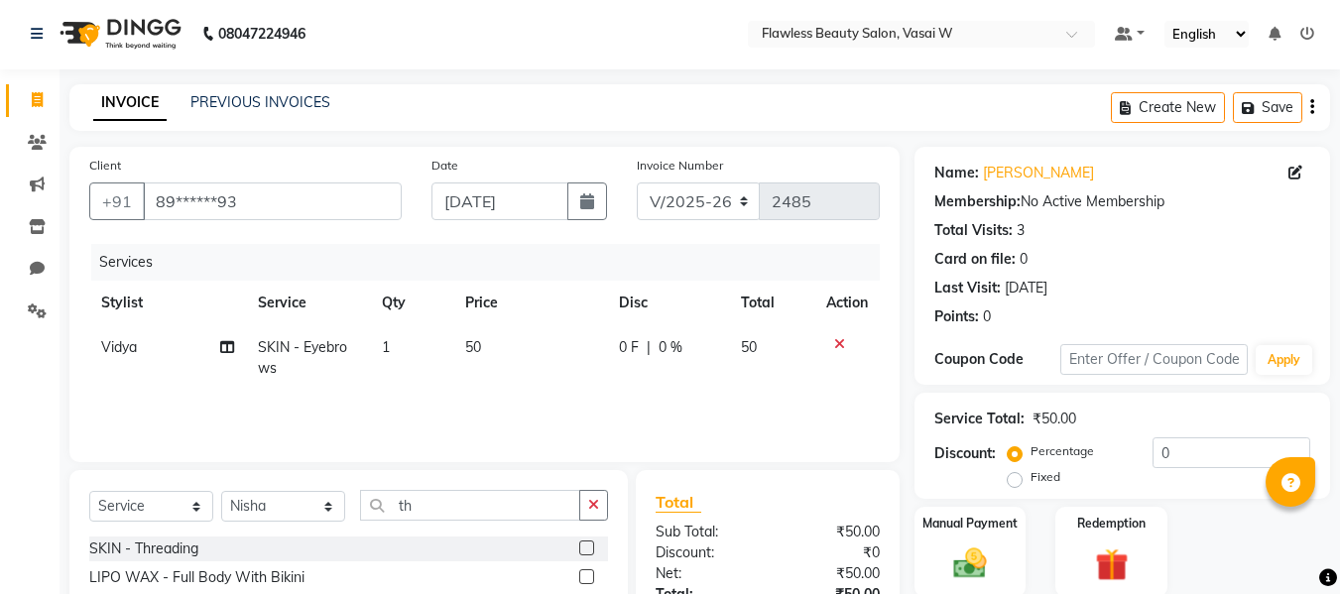
click at [579, 551] on label at bounding box center [586, 548] width 15 height 15
click at [579, 551] on input "checkbox" at bounding box center [585, 549] width 13 height 13
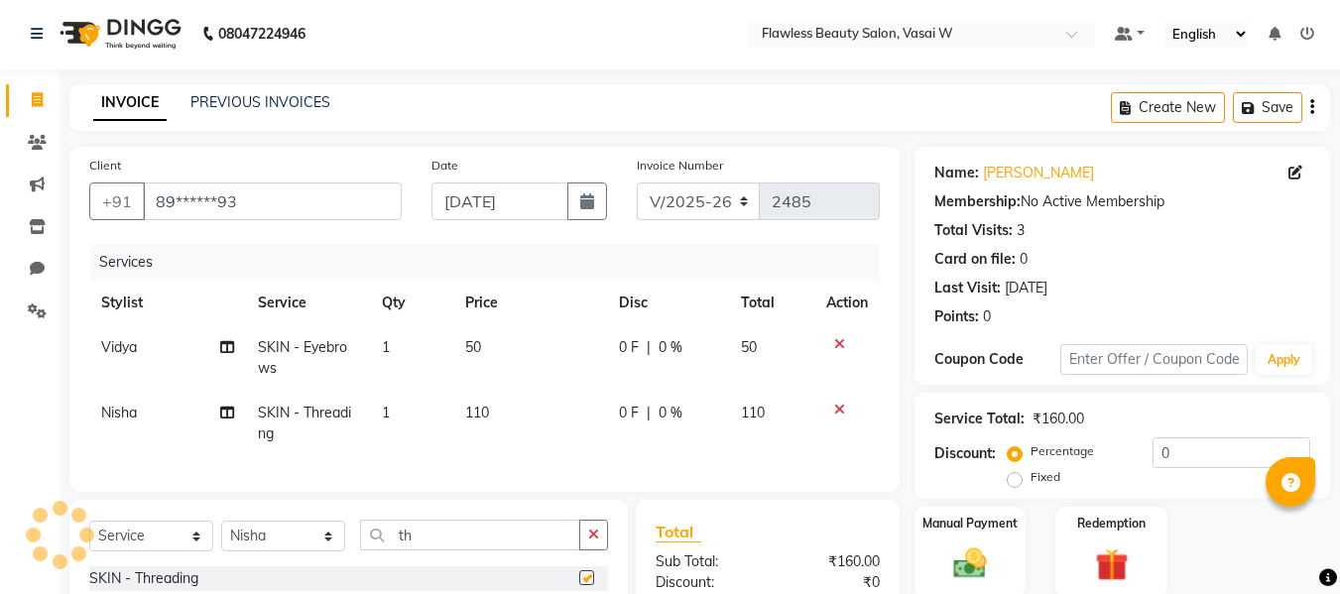
checkbox input "false"
click at [498, 438] on td "110" at bounding box center [530, 423] width 154 height 65
select select "76406"
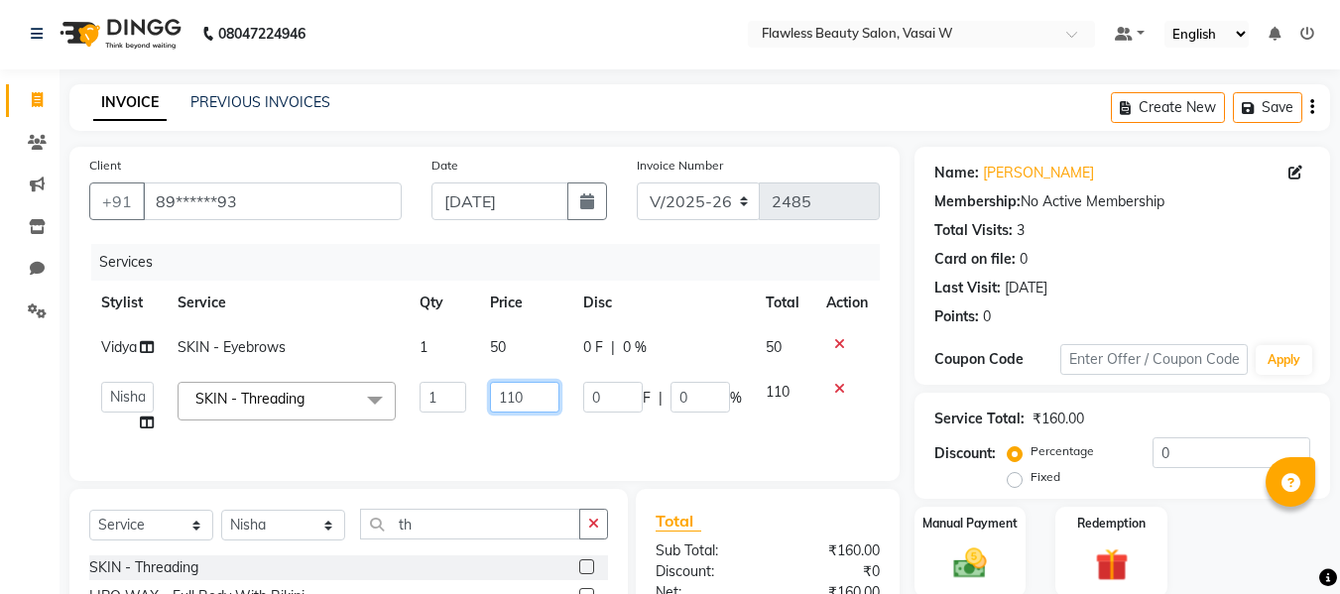
click at [531, 404] on input "110" at bounding box center [524, 397] width 68 height 31
type input "1"
type input "30"
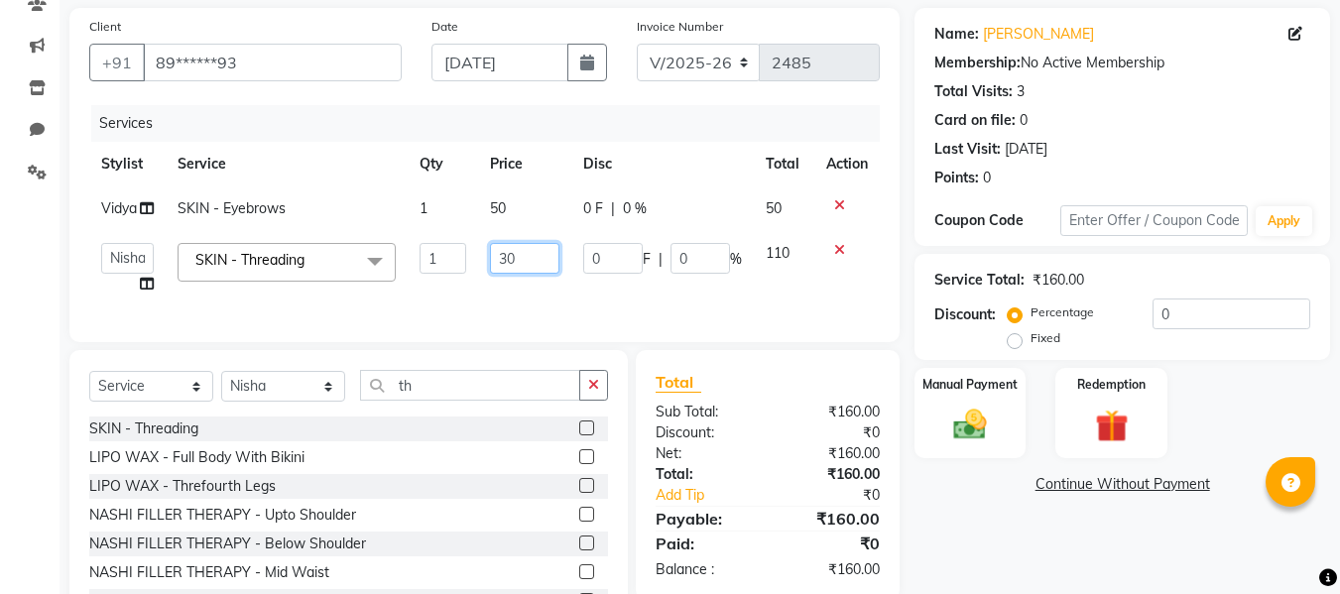
scroll to position [145, 0]
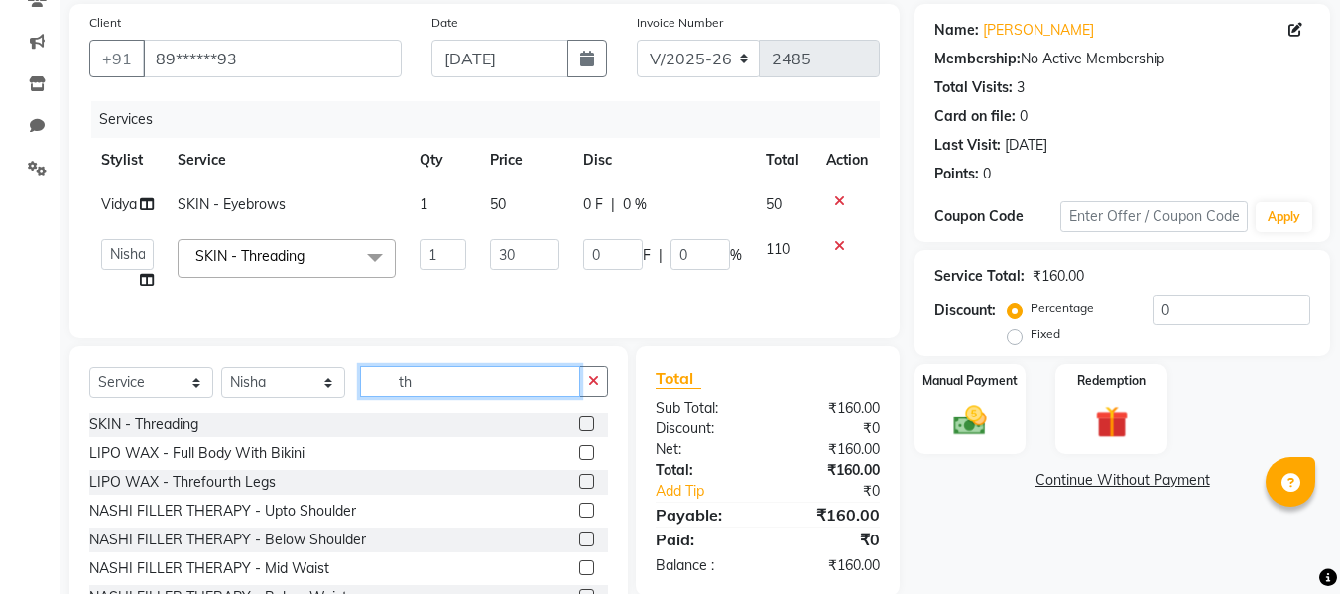
click at [436, 397] on input "th" at bounding box center [470, 381] width 220 height 31
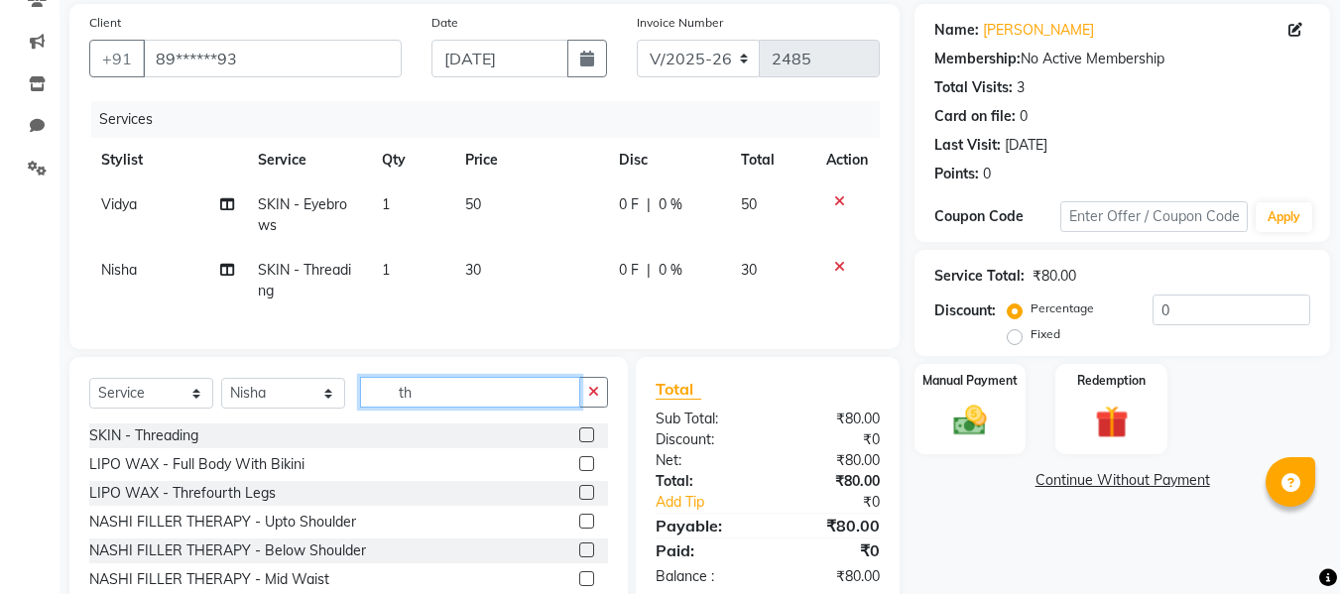
type input "t"
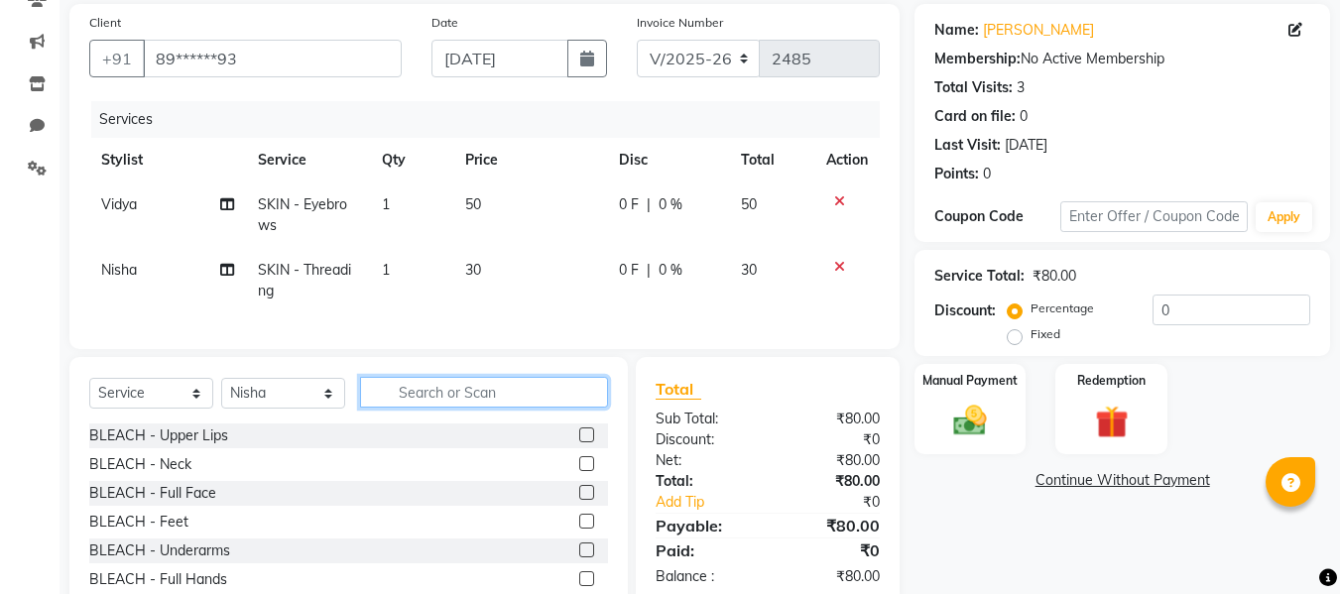
type input "b"
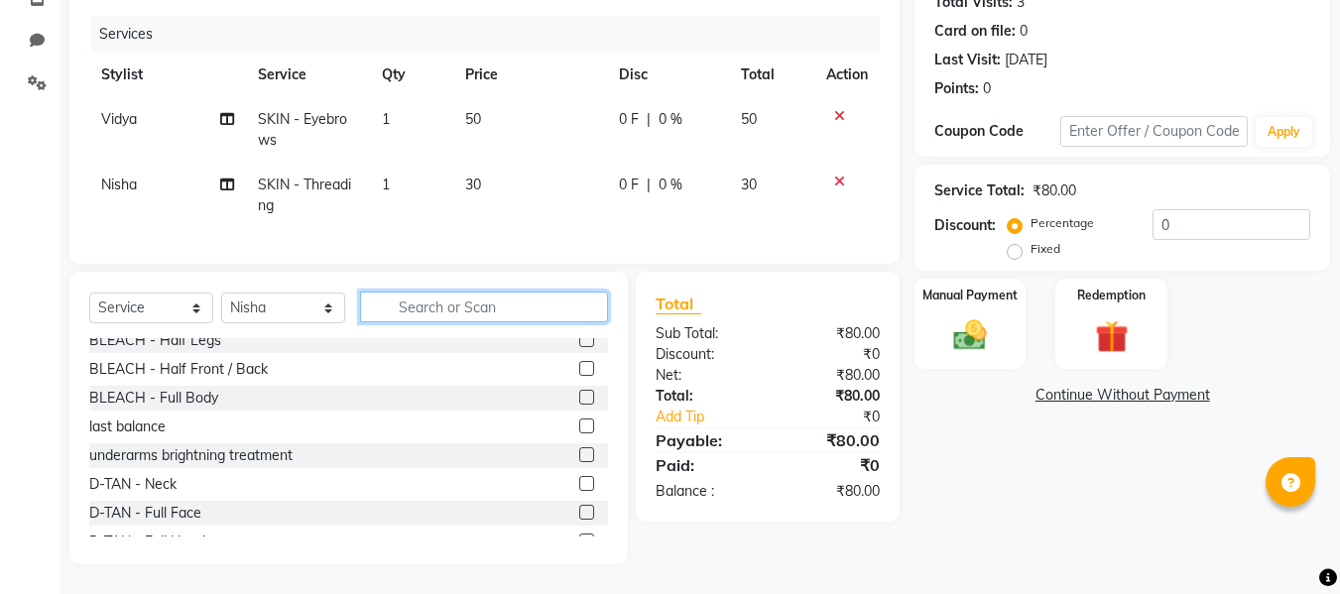
scroll to position [219, 0]
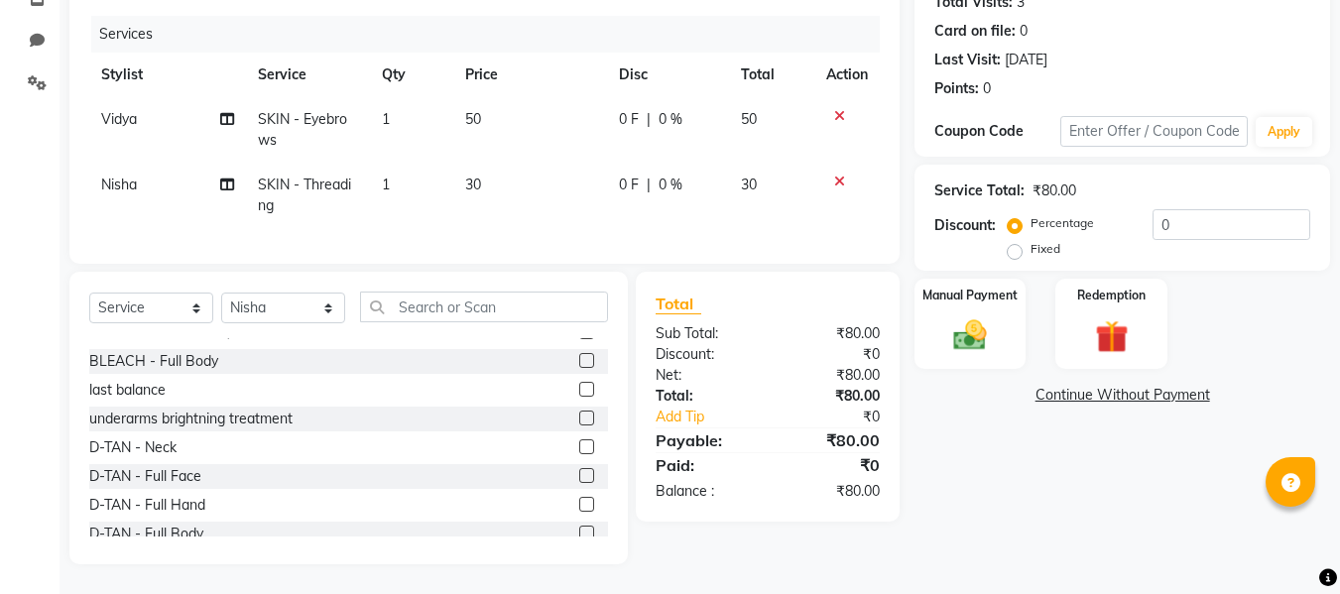
click at [579, 476] on label at bounding box center [586, 475] width 15 height 15
click at [579, 476] on input "checkbox" at bounding box center [585, 476] width 13 height 13
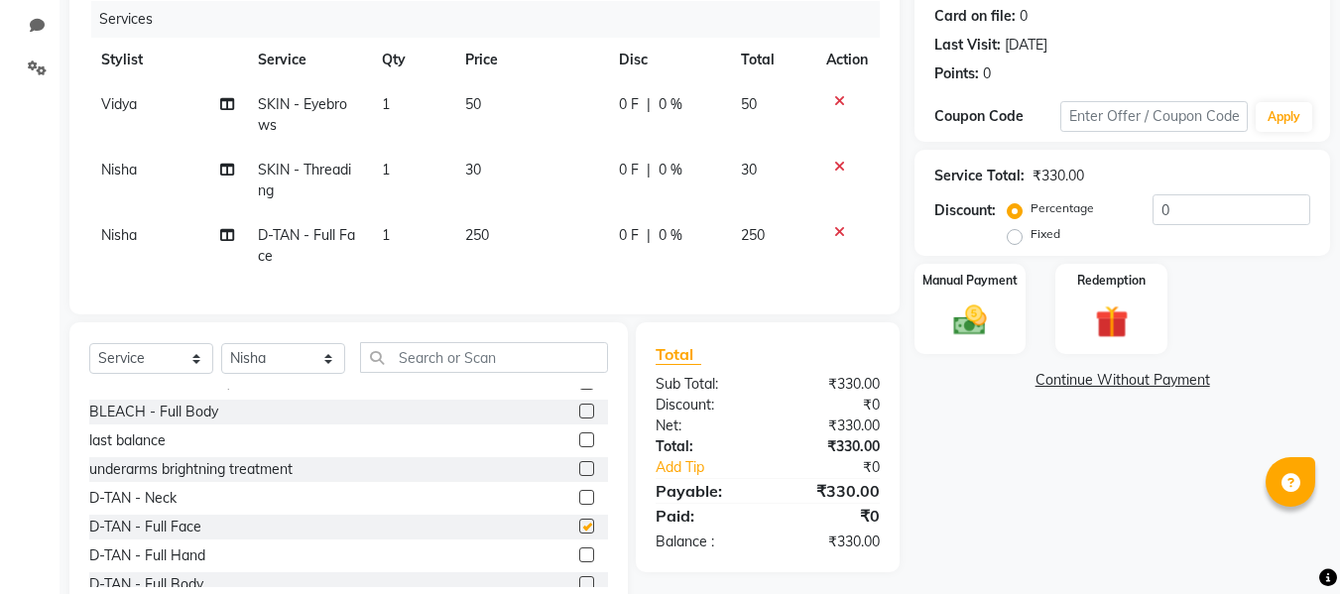
checkbox input "false"
click at [942, 305] on img at bounding box center [970, 321] width 56 height 40
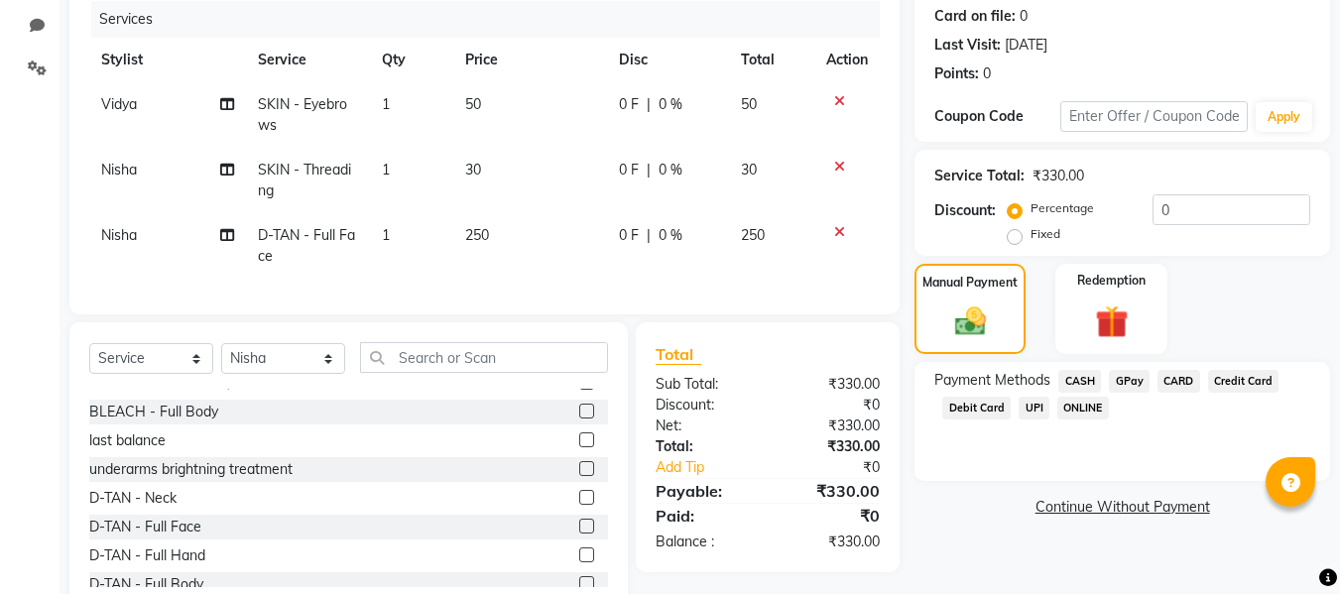
click at [1140, 376] on span "GPay" at bounding box center [1129, 381] width 41 height 23
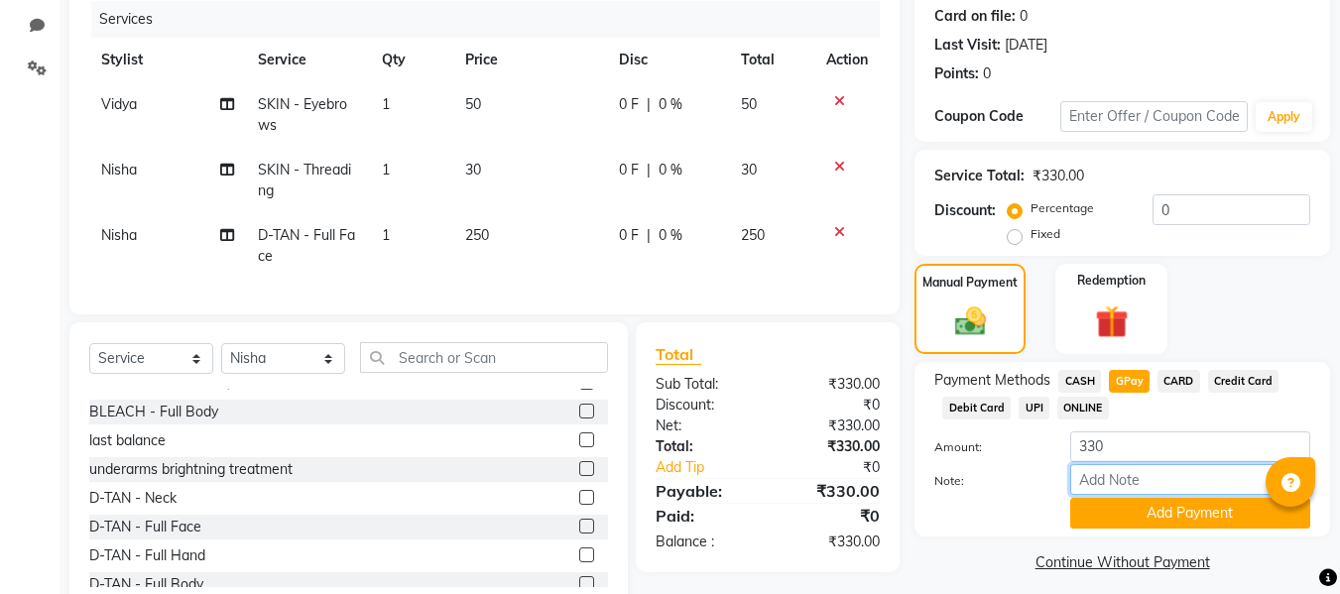
click at [1113, 482] on input "Note:" at bounding box center [1190, 479] width 240 height 31
type input "fless"
click at [1079, 512] on button "Add Payment" at bounding box center [1190, 513] width 240 height 31
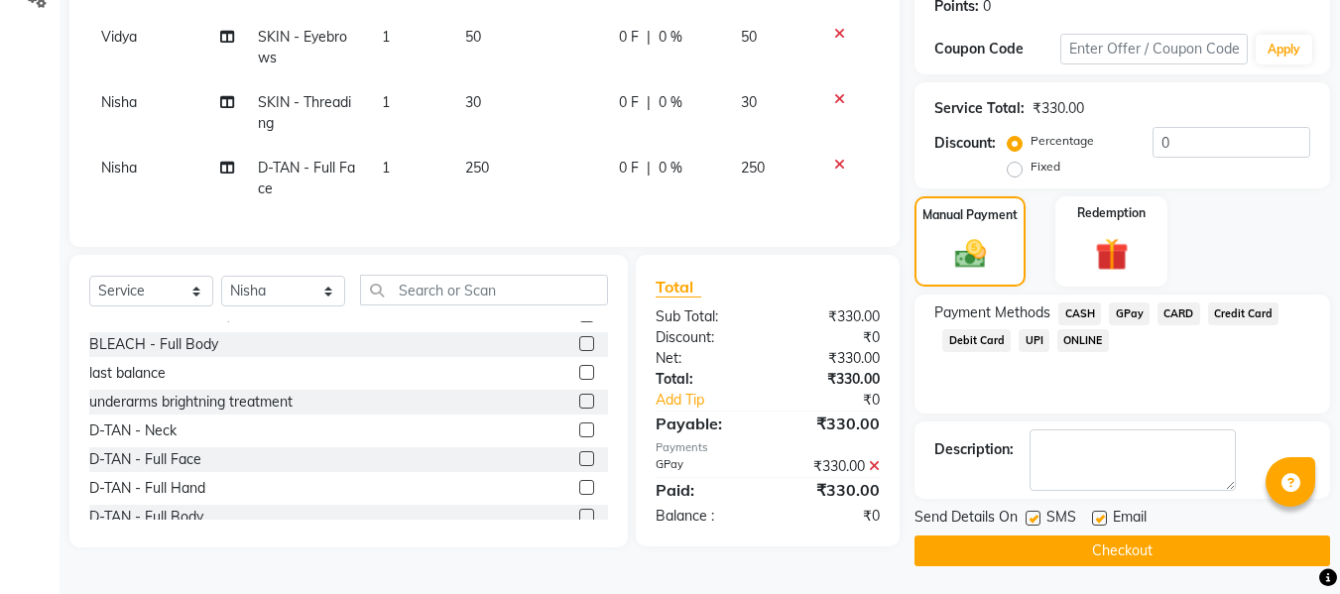
scroll to position [314, 0]
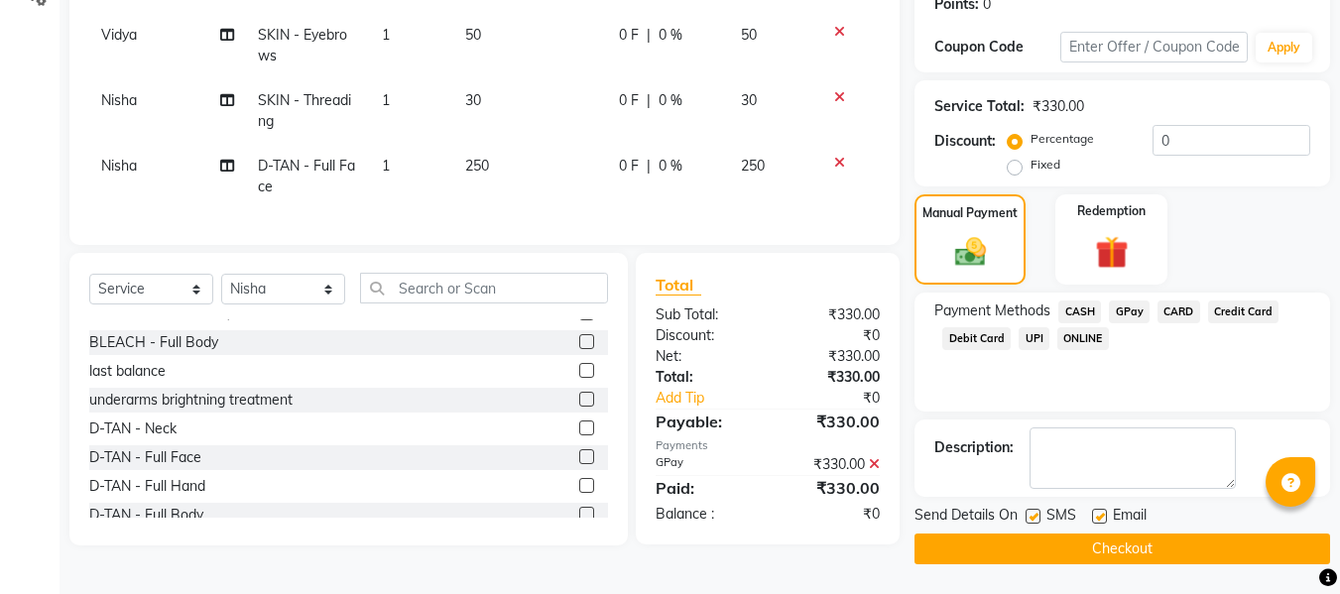
click at [1101, 520] on label at bounding box center [1099, 516] width 15 height 15
click at [1101, 520] on input "checkbox" at bounding box center [1098, 517] width 13 height 13
checkbox input "false"
click at [1034, 518] on label at bounding box center [1033, 516] width 15 height 15
click at [1034, 518] on input "checkbox" at bounding box center [1032, 517] width 13 height 13
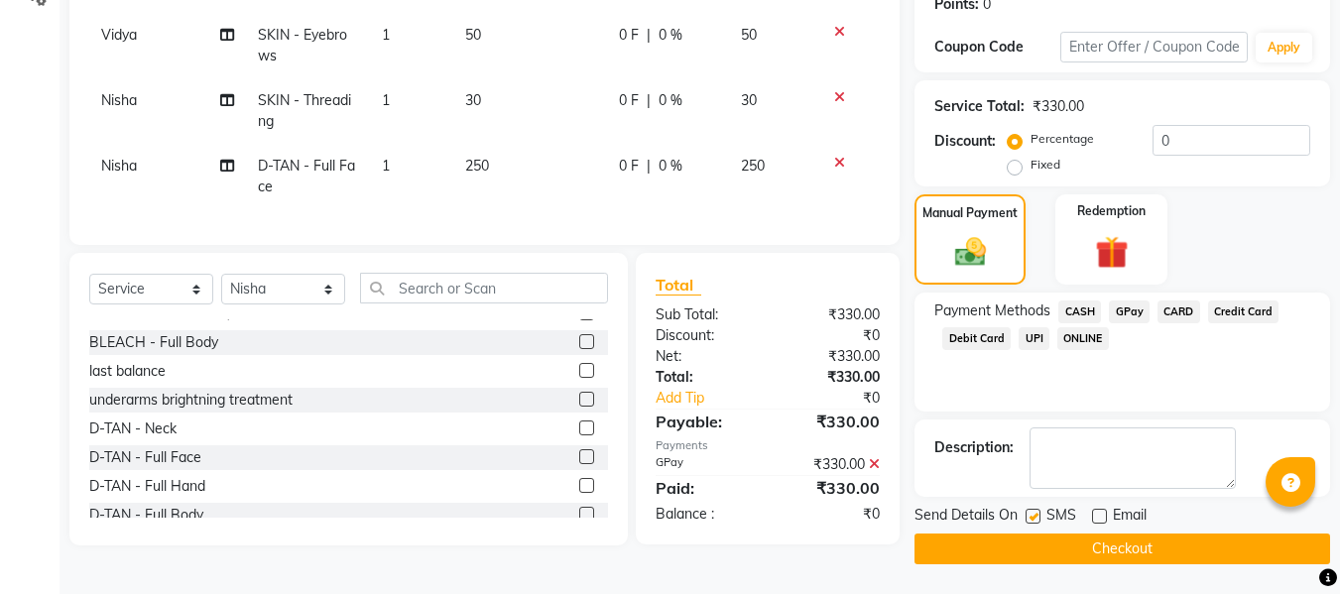
checkbox input "false"
click at [996, 538] on button "Checkout" at bounding box center [1122, 549] width 416 height 31
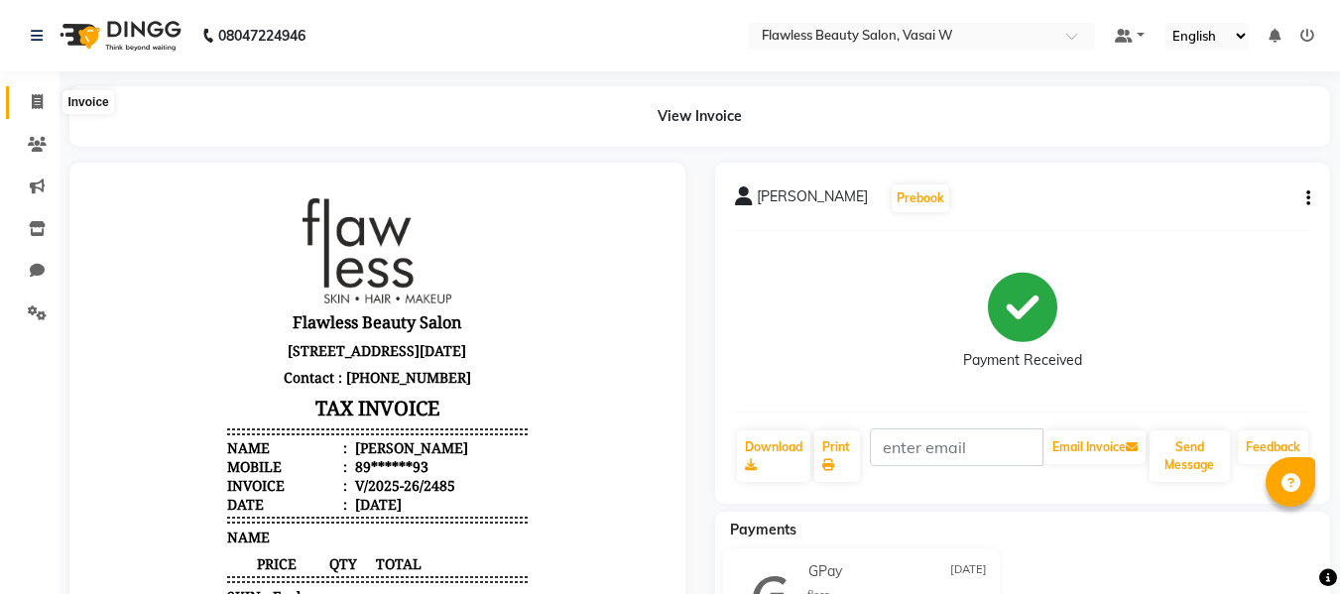
click at [41, 105] on icon at bounding box center [37, 101] width 11 height 15
select select "service"
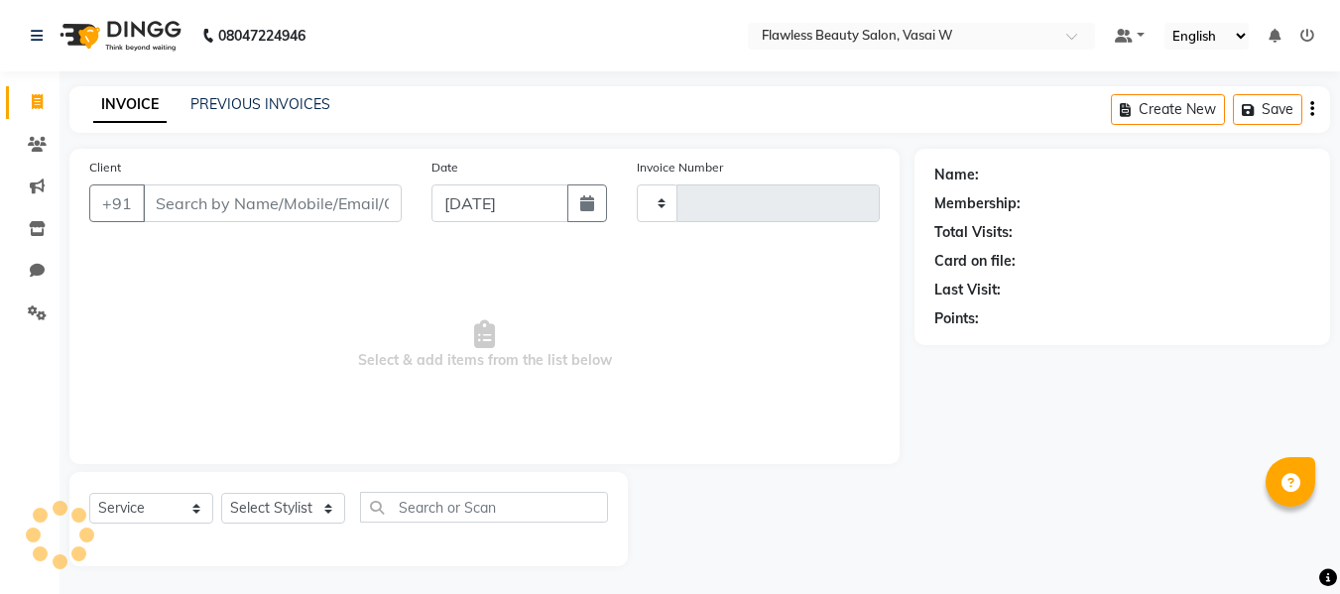
scroll to position [2, 0]
select select "8090"
type input "2486"
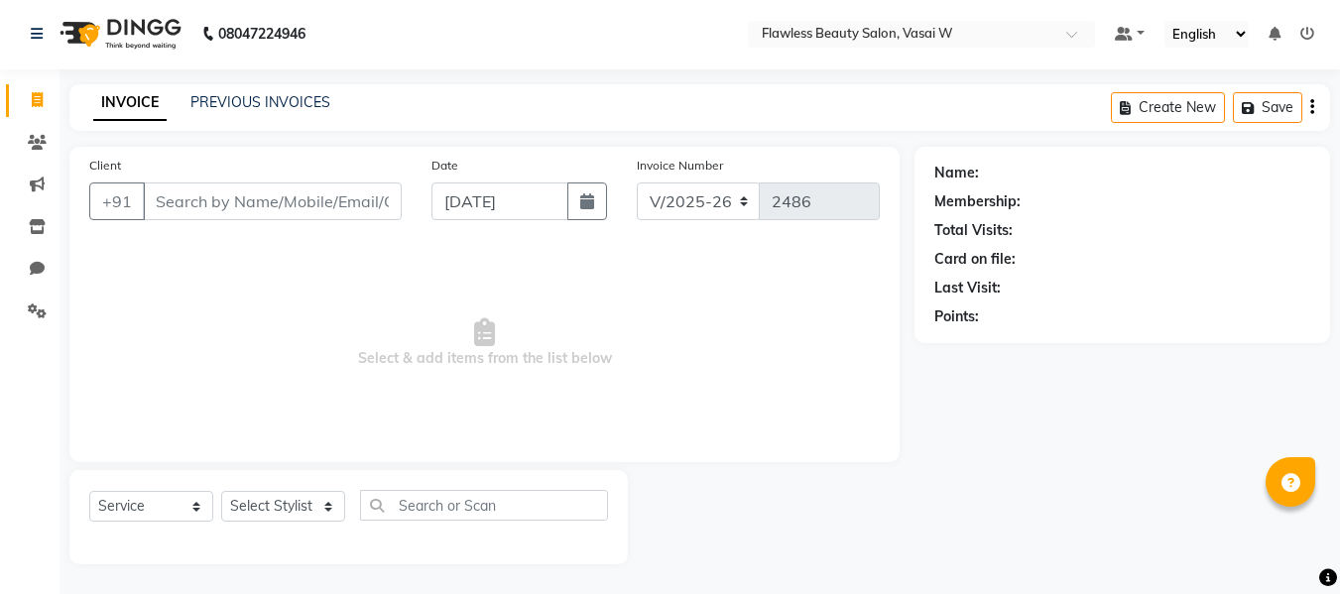
click at [168, 194] on input "Client" at bounding box center [272, 201] width 259 height 38
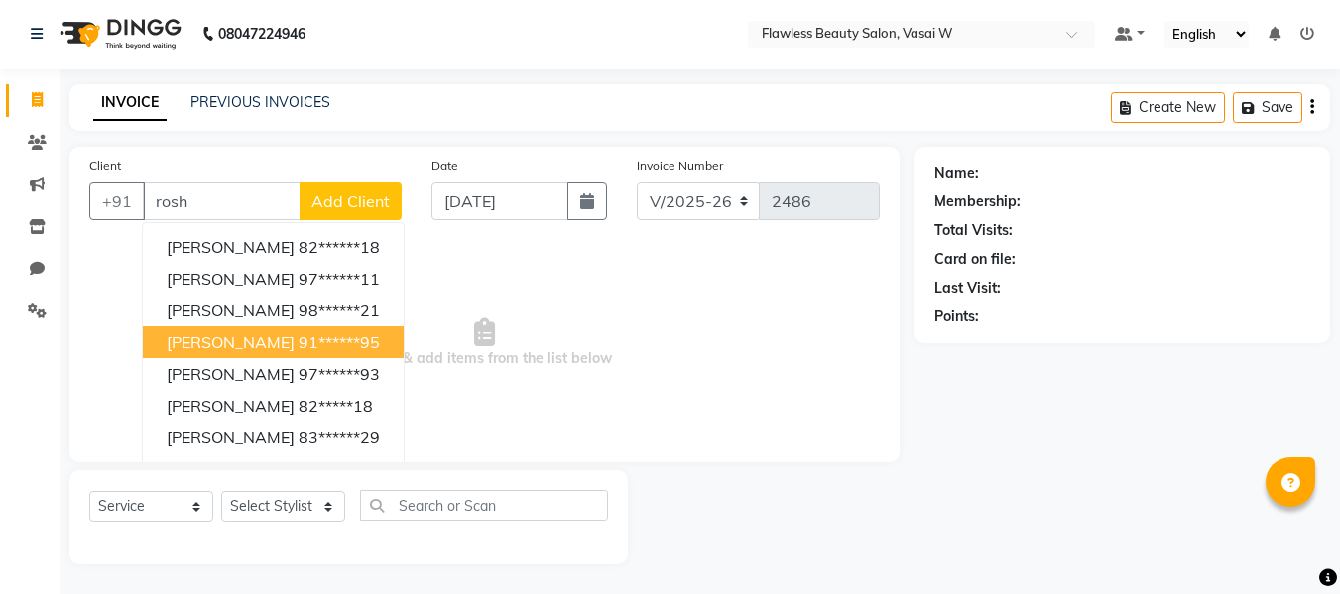
click at [214, 339] on span "[PERSON_NAME]" at bounding box center [231, 342] width 128 height 20
type input "91******95"
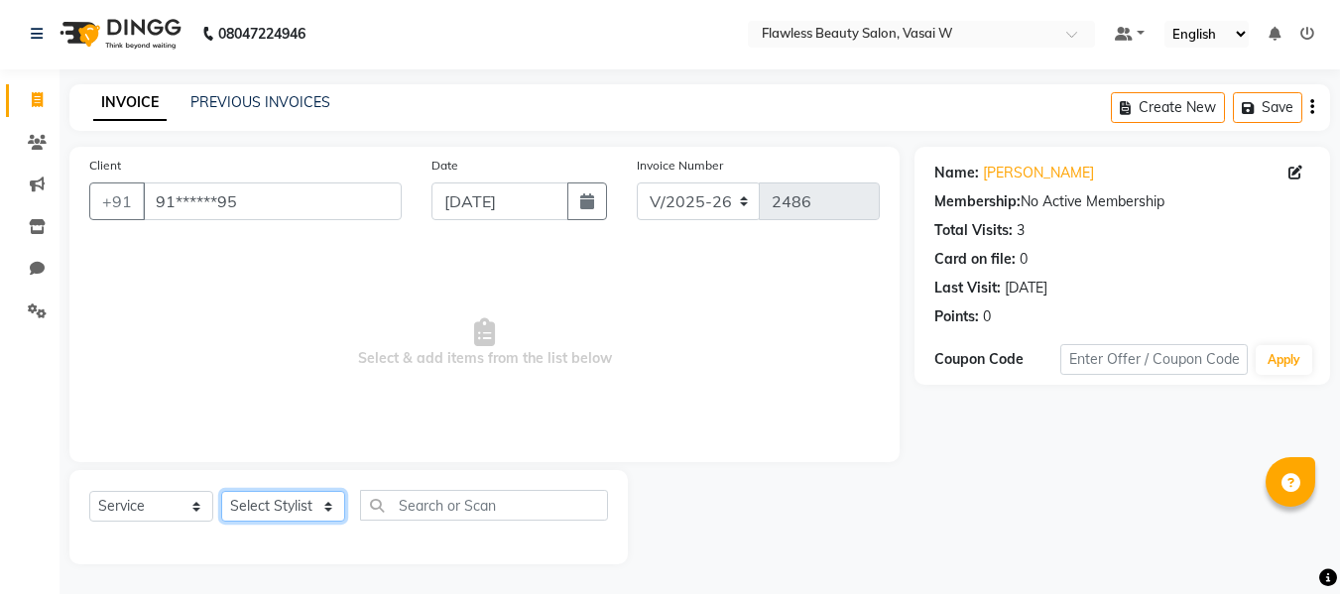
click at [254, 496] on select "Select Stylist [PERSON_NAME] [PERSON_NAME] [PERSON_NAME] maam Nisha Pari [PERSO…" at bounding box center [283, 506] width 124 height 31
select select "76407"
click at [221, 491] on select "Select Stylist [PERSON_NAME] [PERSON_NAME] [PERSON_NAME] maam Nisha Pari [PERSO…" at bounding box center [283, 506] width 124 height 31
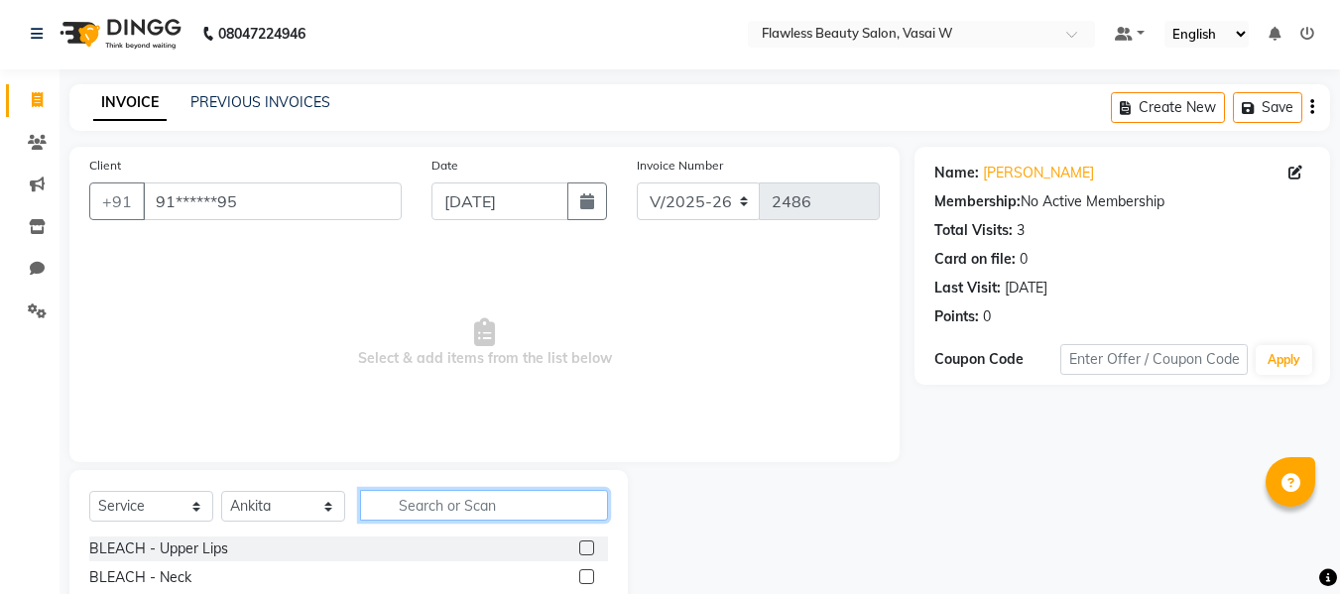
click at [453, 507] on input "text" at bounding box center [484, 505] width 248 height 31
type input "[PERSON_NAME]"
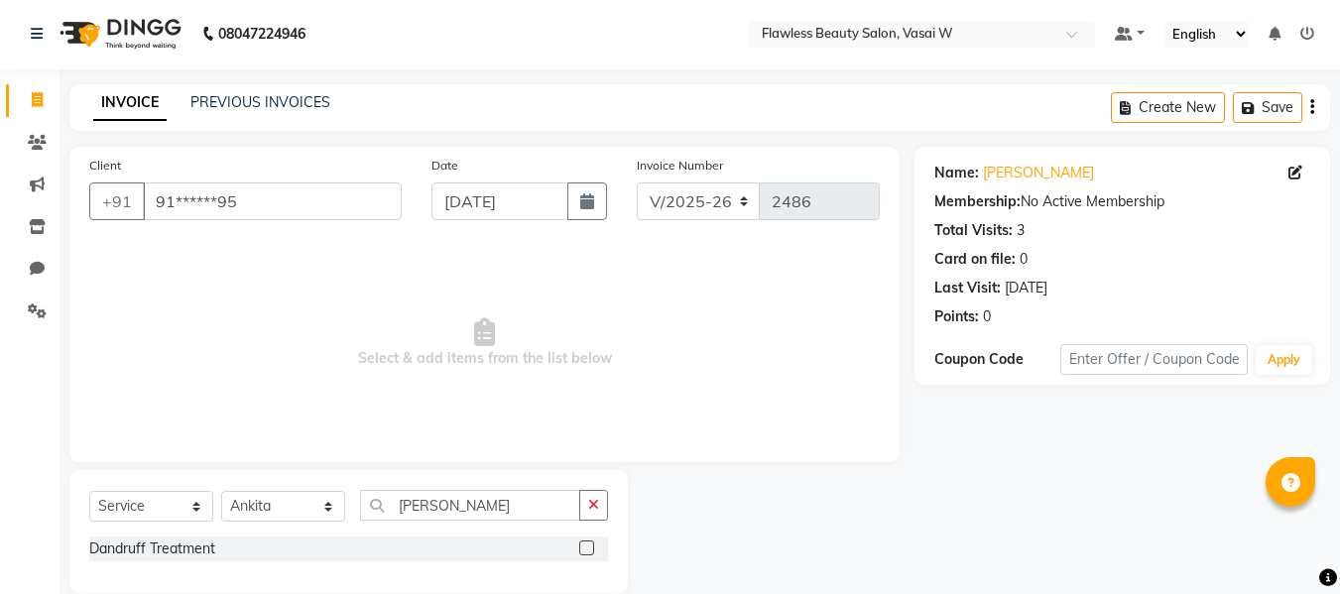
click at [587, 549] on label at bounding box center [586, 548] width 15 height 15
click at [587, 549] on input "checkbox" at bounding box center [585, 549] width 13 height 13
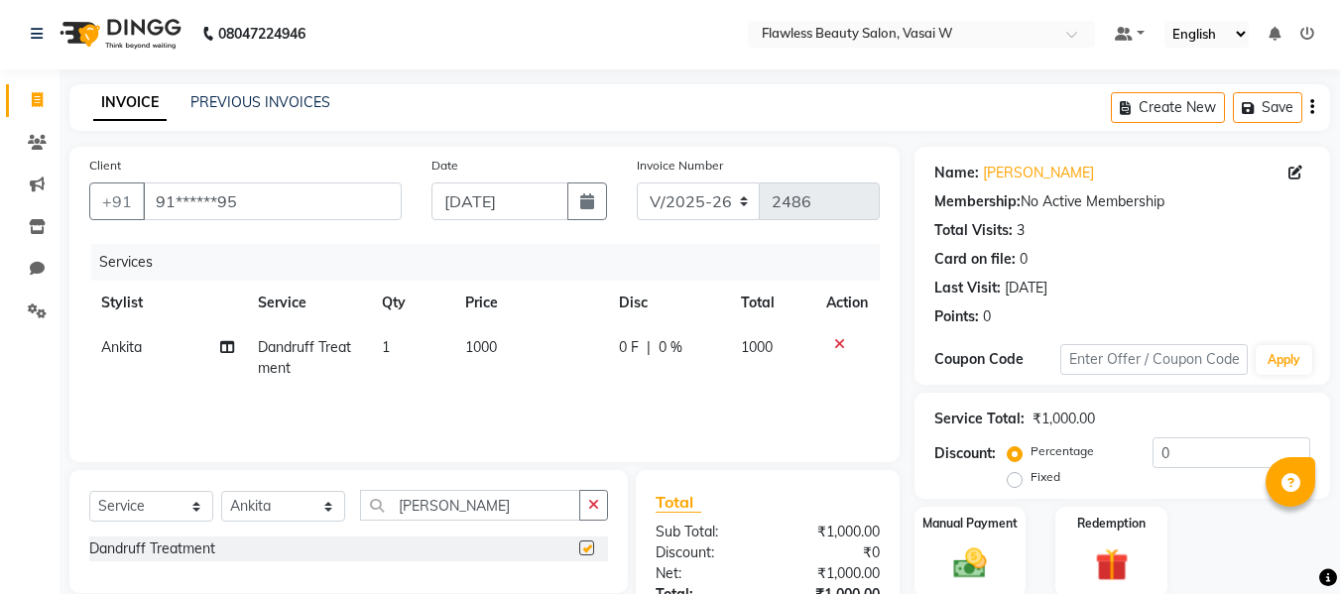
checkbox input "false"
click at [565, 505] on input "[PERSON_NAME]" at bounding box center [470, 505] width 220 height 31
type input "d"
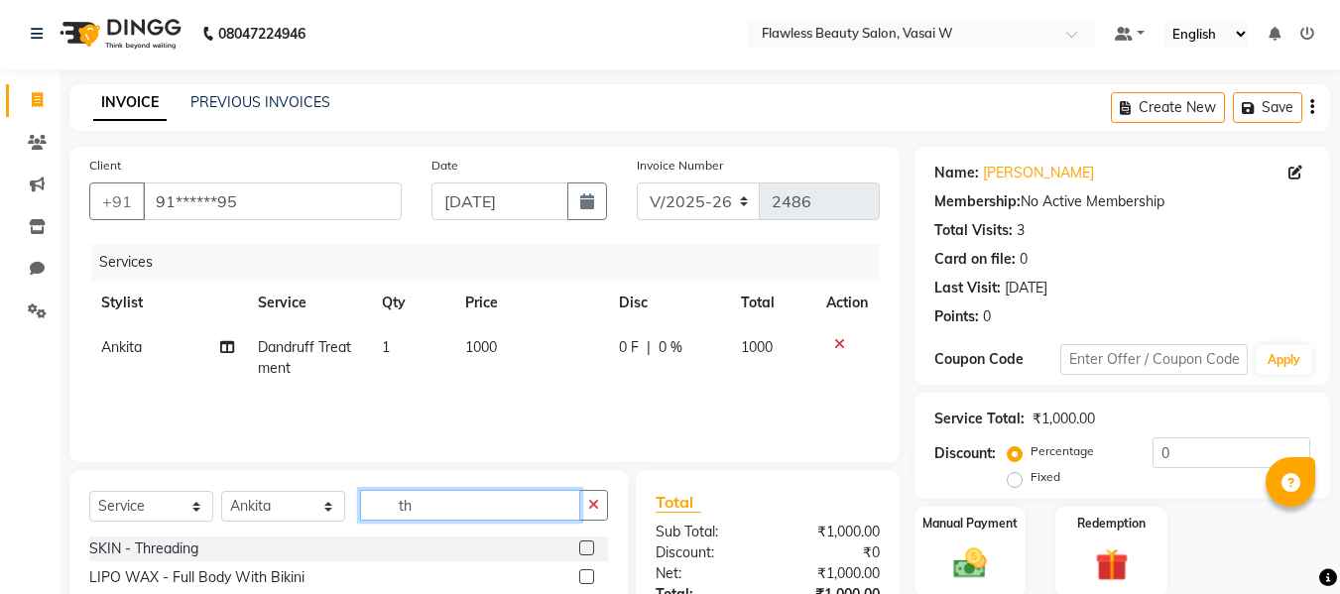
type input "th"
click at [579, 547] on label at bounding box center [586, 548] width 15 height 15
click at [579, 547] on input "checkbox" at bounding box center [585, 549] width 13 height 13
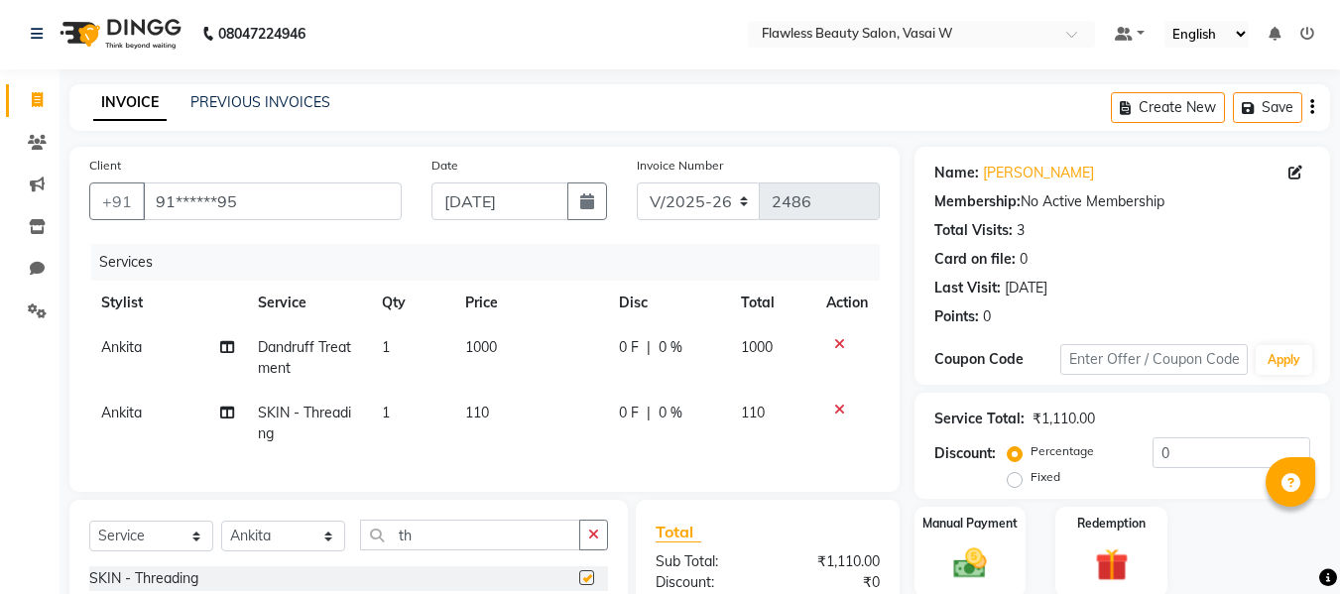
checkbox input "false"
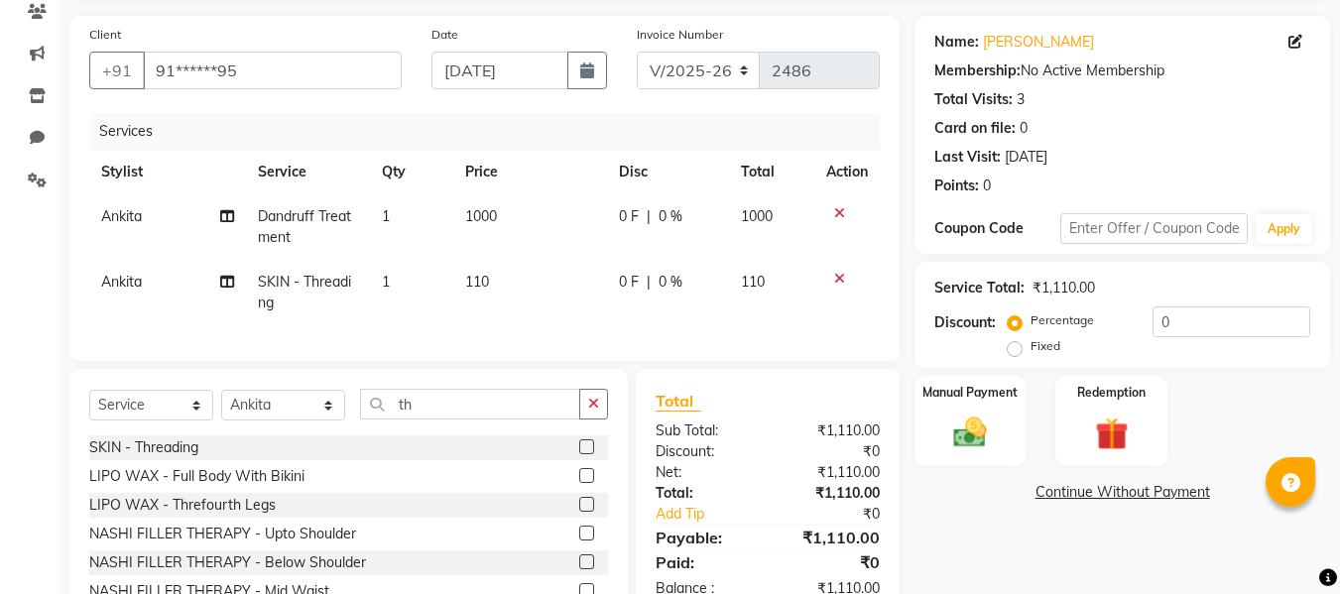
scroll to position [139, 0]
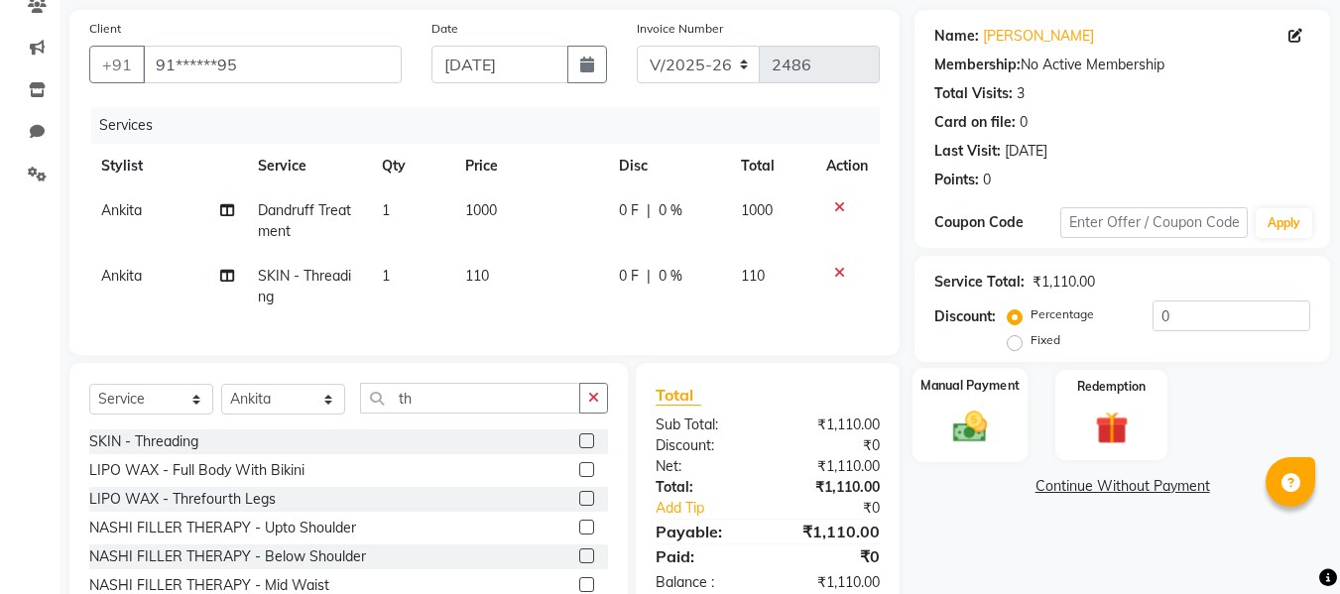
click at [961, 391] on label "Manual Payment" at bounding box center [969, 385] width 99 height 19
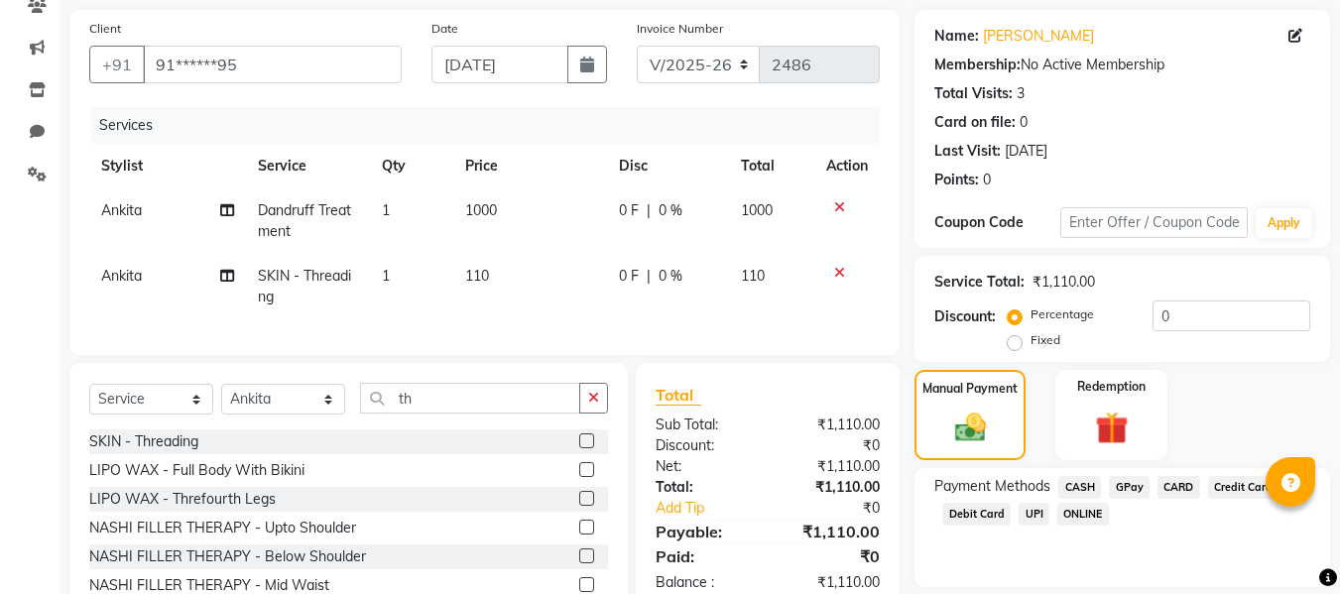
click at [1114, 480] on span "GPay" at bounding box center [1129, 487] width 41 height 23
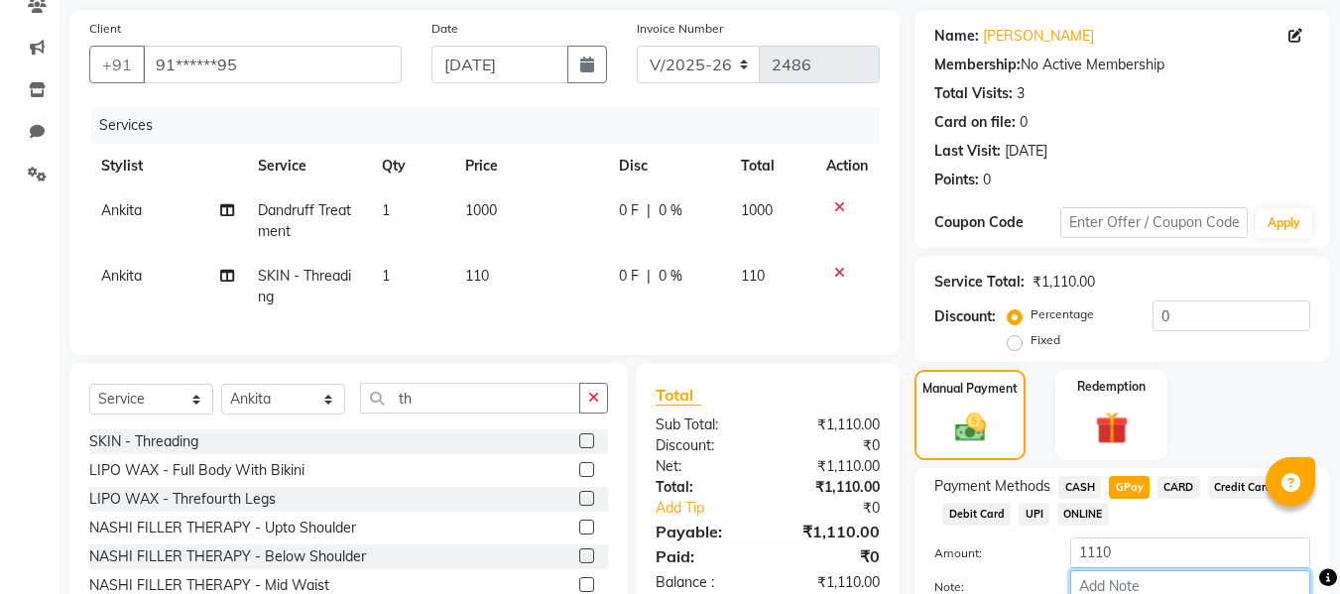
click at [1098, 581] on input "Note:" at bounding box center [1190, 585] width 240 height 31
type input "fless"
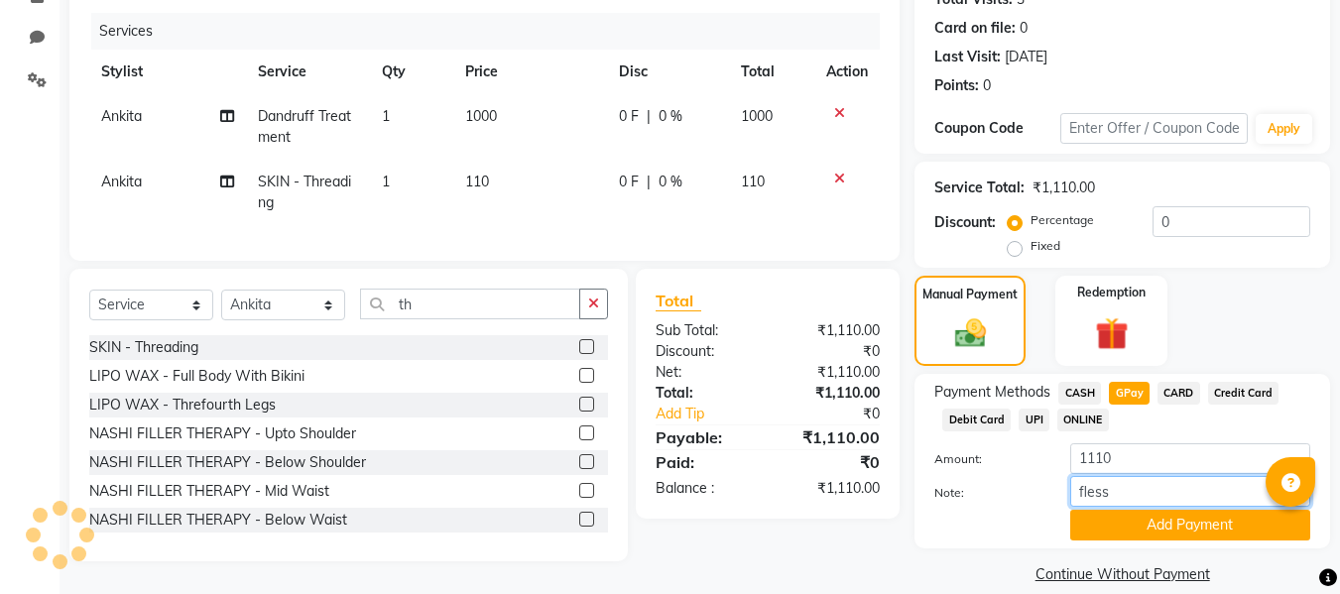
scroll to position [258, 0]
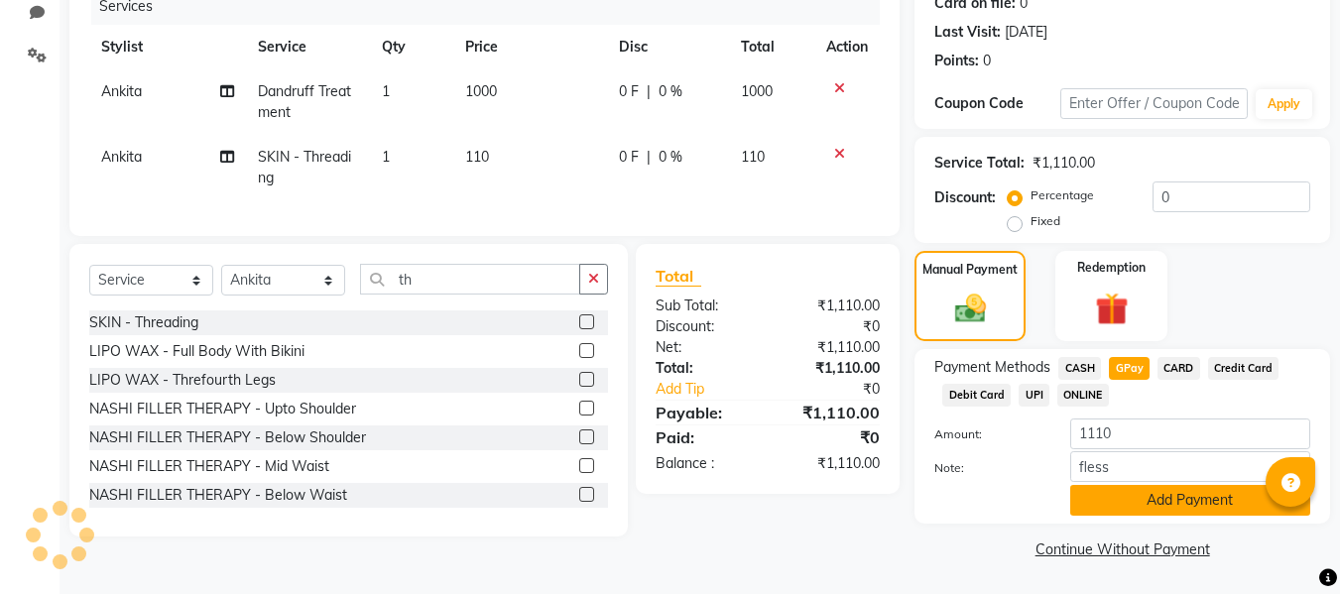
click at [1117, 503] on button "Add Payment" at bounding box center [1190, 500] width 240 height 31
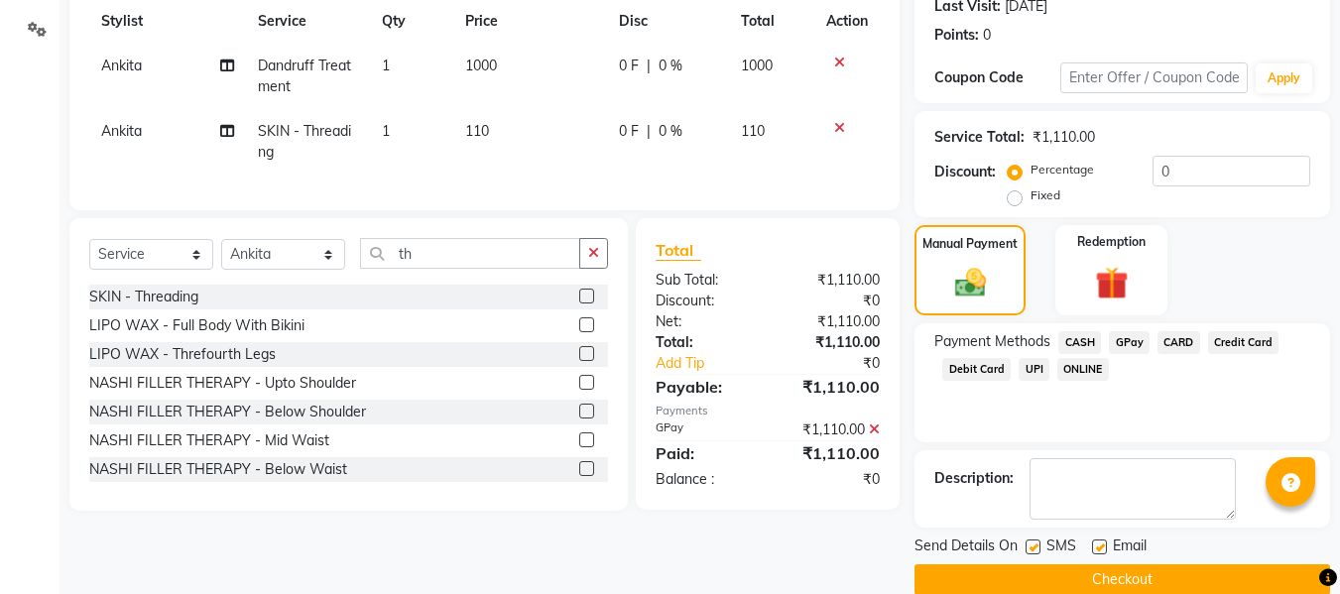
scroll to position [314, 0]
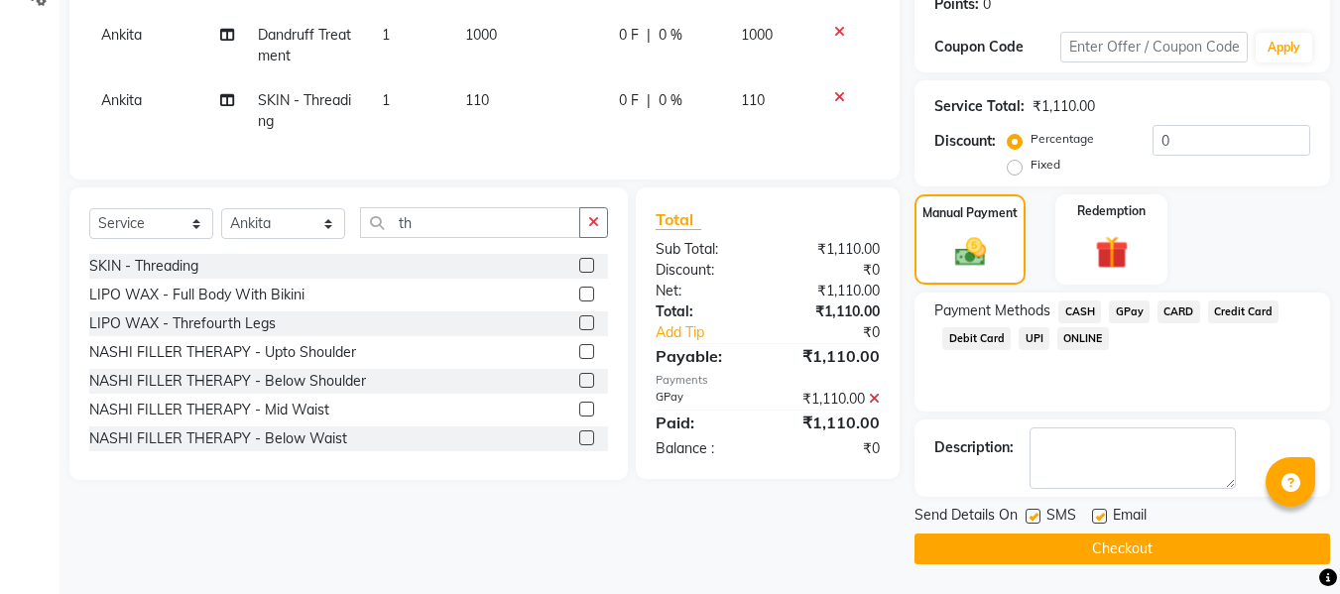
click at [1097, 516] on label at bounding box center [1099, 516] width 15 height 15
click at [1097, 516] on input "checkbox" at bounding box center [1098, 517] width 13 height 13
checkbox input "false"
click at [1036, 520] on label at bounding box center [1033, 516] width 15 height 15
click at [1036, 520] on input "checkbox" at bounding box center [1032, 517] width 13 height 13
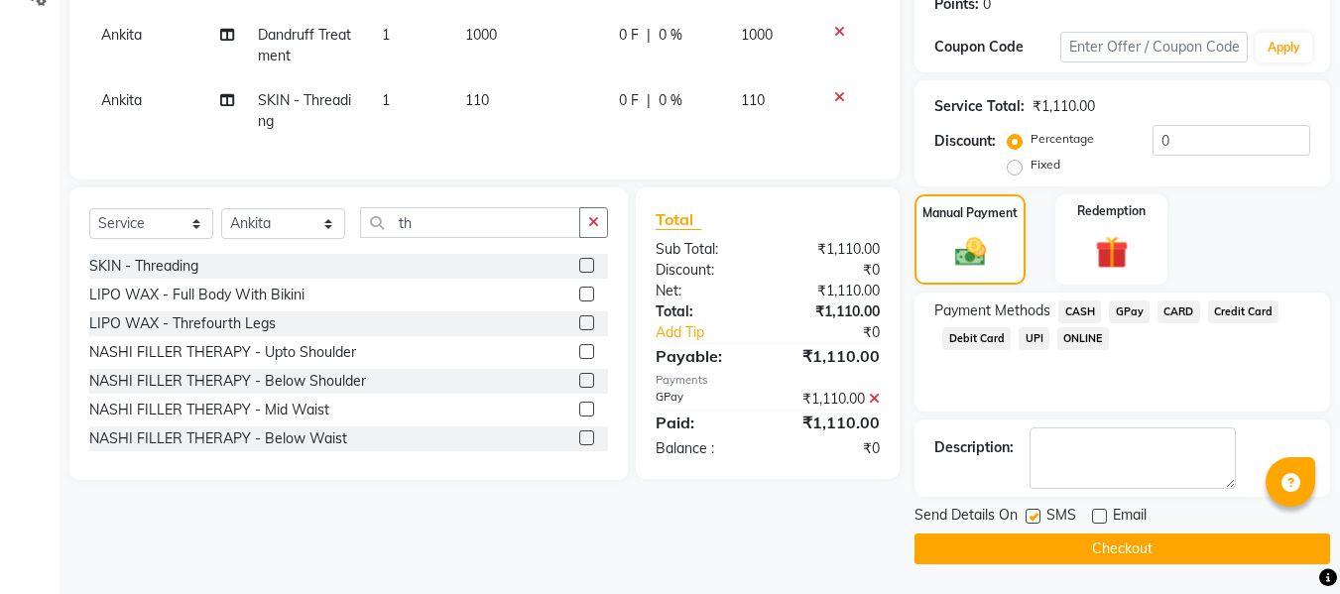
checkbox input "false"
click at [993, 544] on button "Checkout" at bounding box center [1122, 549] width 416 height 31
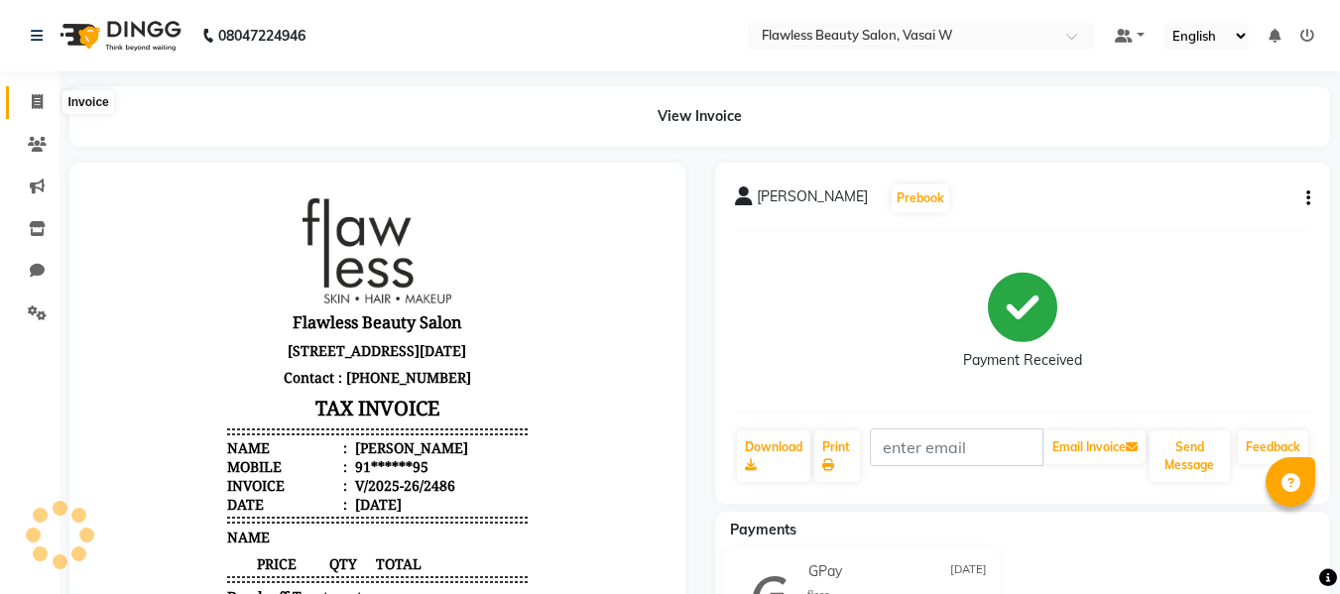
click at [50, 100] on span at bounding box center [37, 102] width 35 height 23
select select "8090"
select select "service"
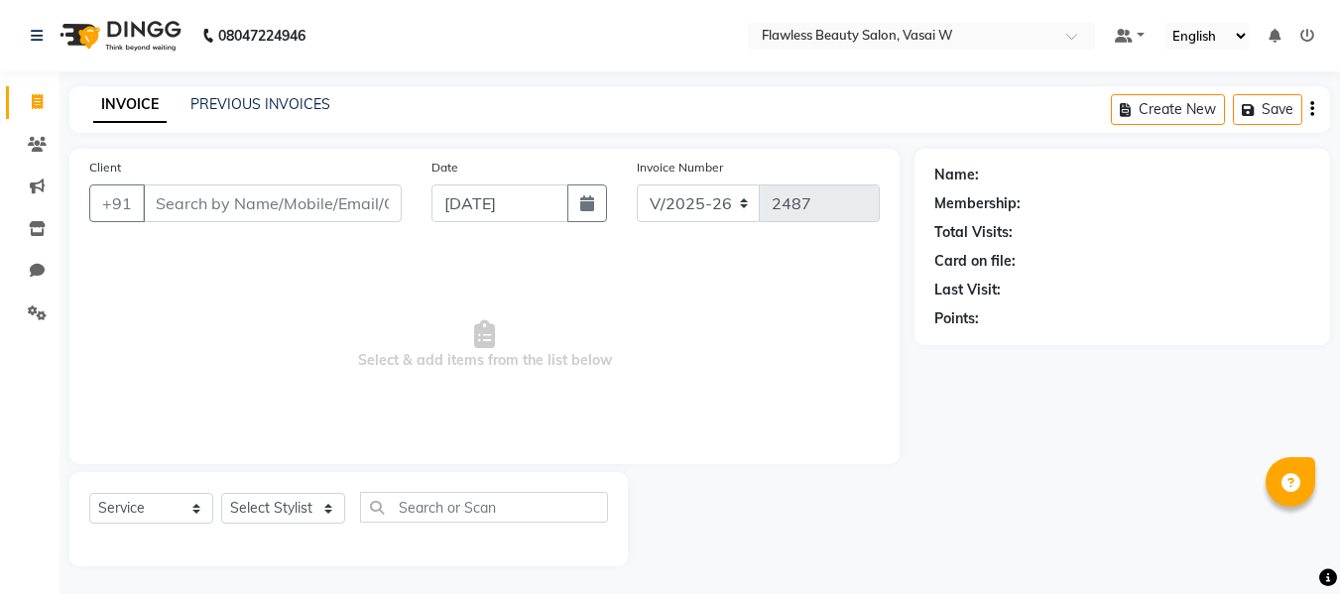
scroll to position [2, 0]
click at [181, 202] on input "Client" at bounding box center [272, 201] width 259 height 38
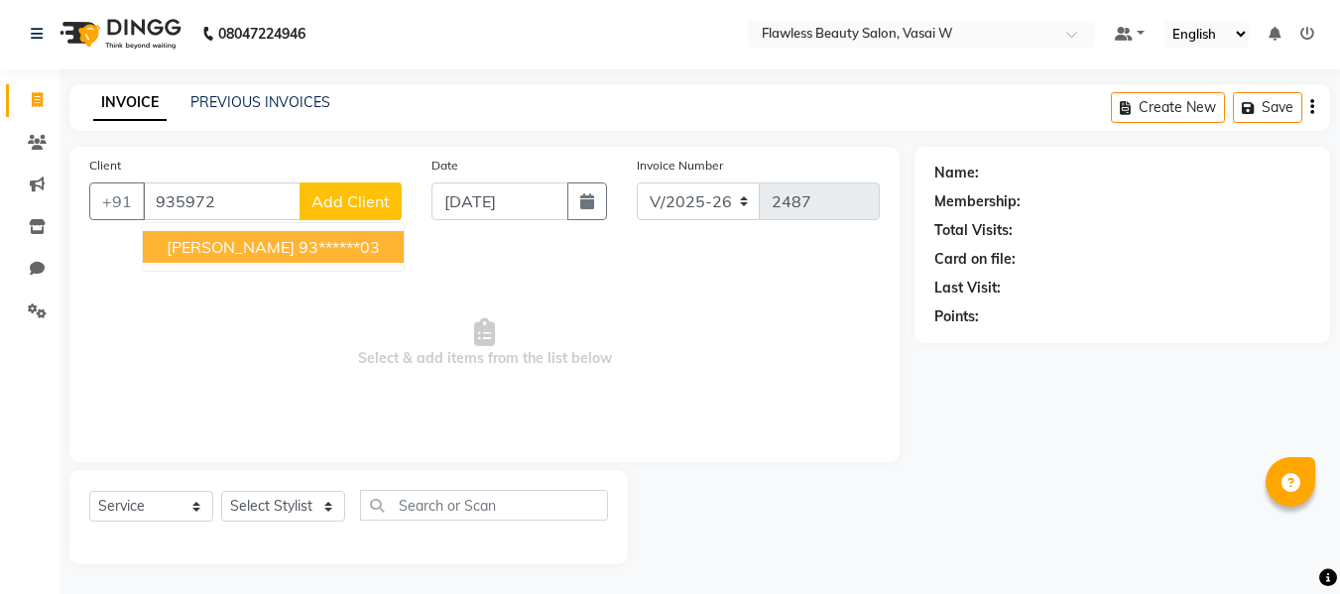
click at [184, 251] on span "[PERSON_NAME]" at bounding box center [231, 247] width 128 height 20
type input "93******03"
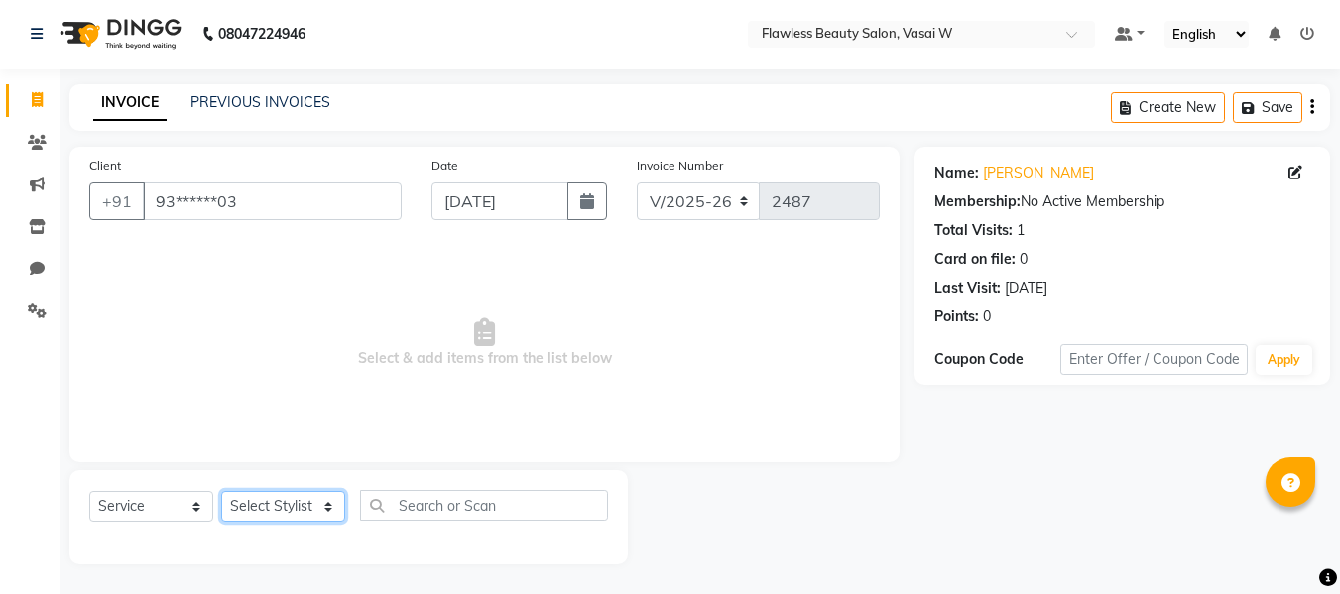
click at [253, 509] on select "Select Stylist [PERSON_NAME] [PERSON_NAME] [PERSON_NAME] maam Nisha Pari [PERSO…" at bounding box center [283, 506] width 124 height 31
select select "76410"
click at [221, 491] on select "Select Stylist [PERSON_NAME] [PERSON_NAME] [PERSON_NAME] maam Nisha Pari [PERSO…" at bounding box center [283, 506] width 124 height 31
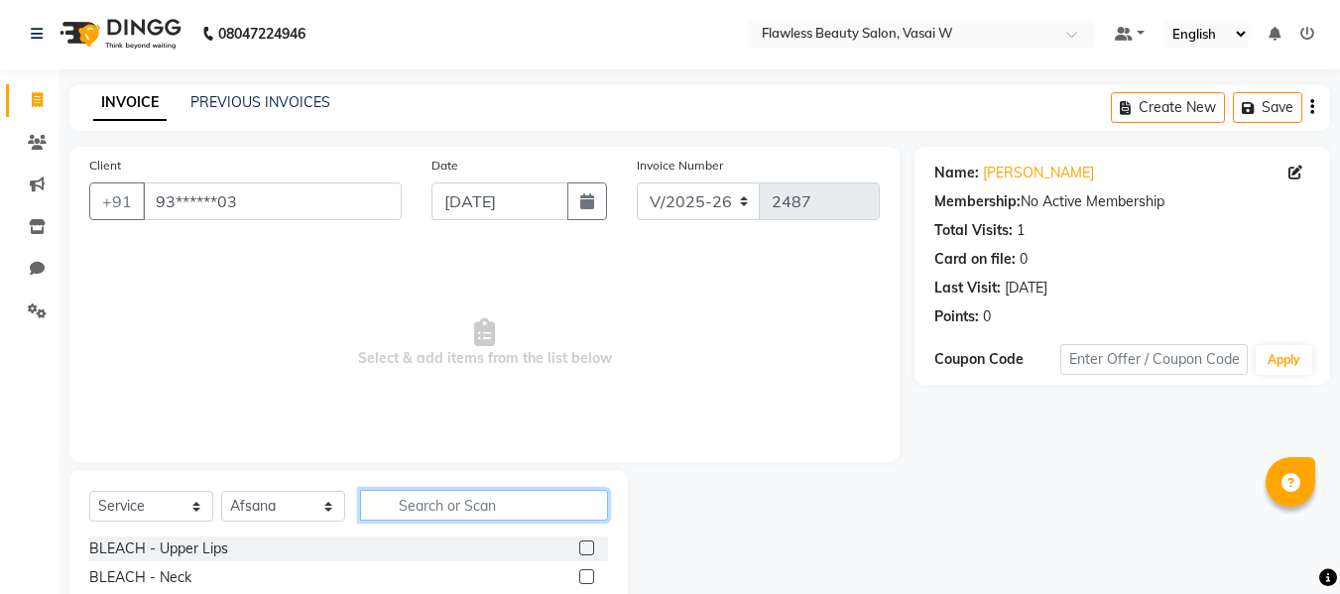
click at [415, 495] on input "text" at bounding box center [484, 505] width 248 height 31
type input "ey"
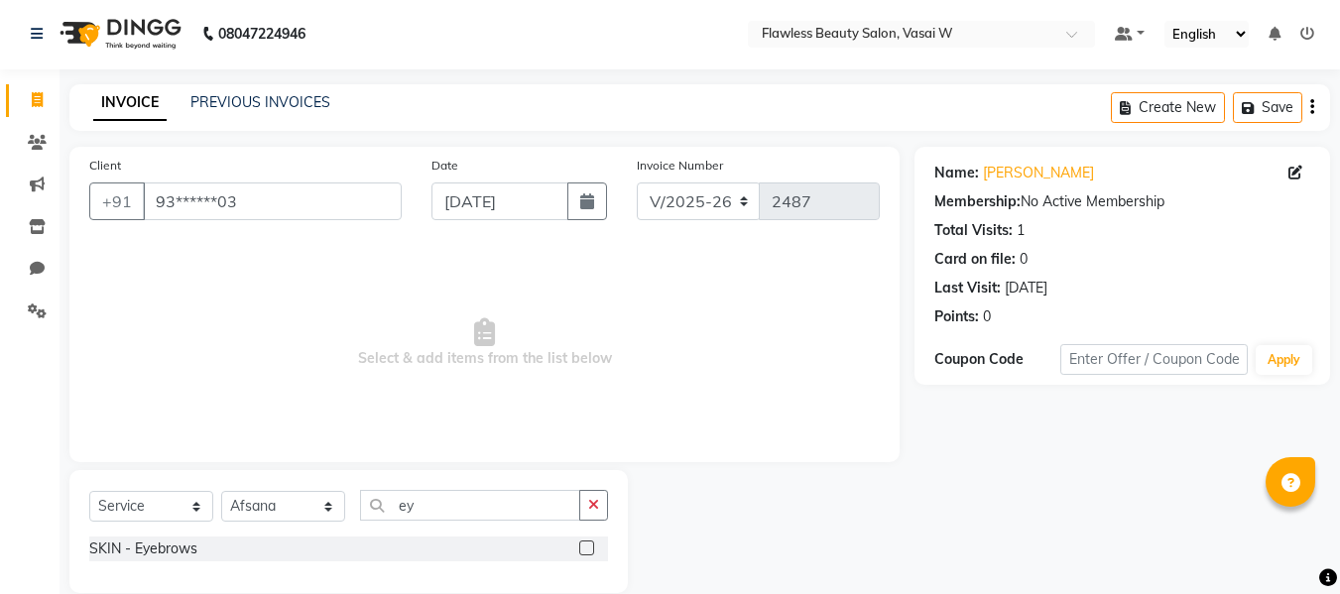
click at [583, 548] on label at bounding box center [586, 548] width 15 height 15
click at [583, 548] on input "checkbox" at bounding box center [585, 549] width 13 height 13
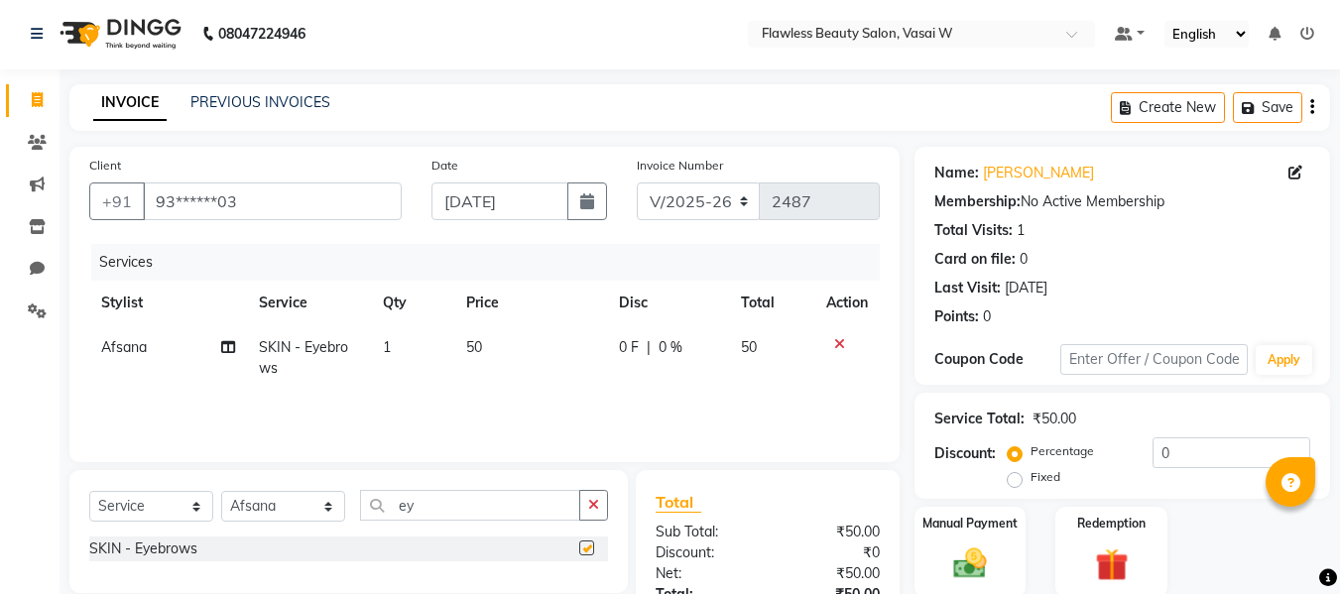
checkbox input "false"
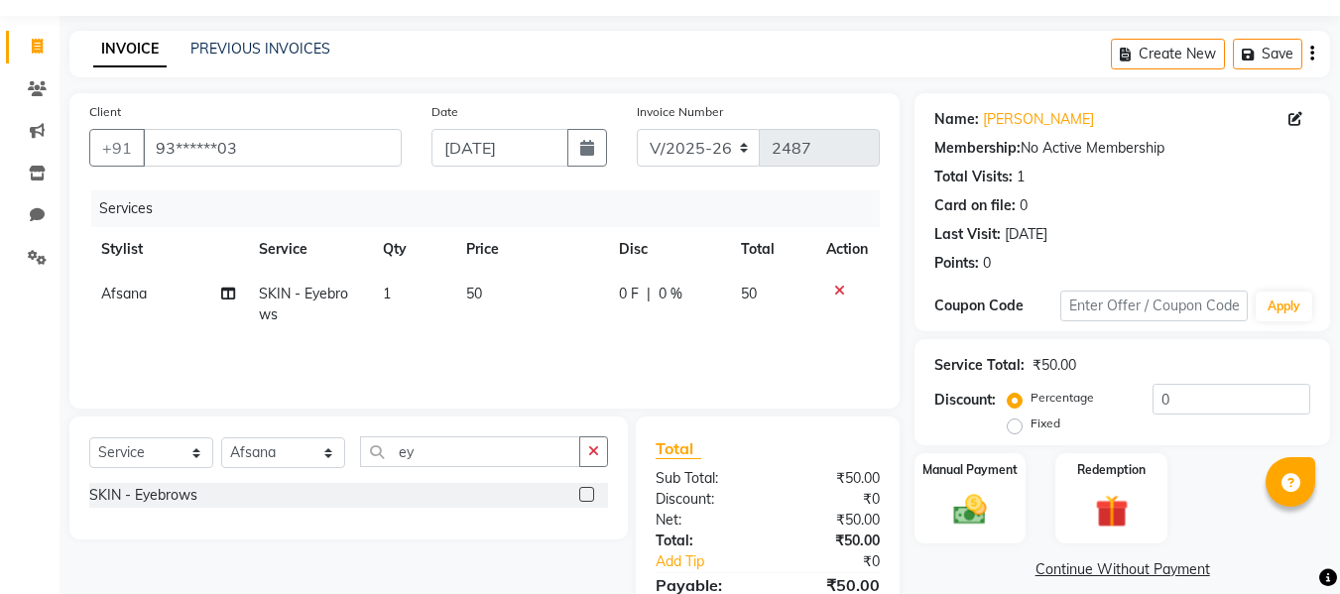
scroll to position [158, 0]
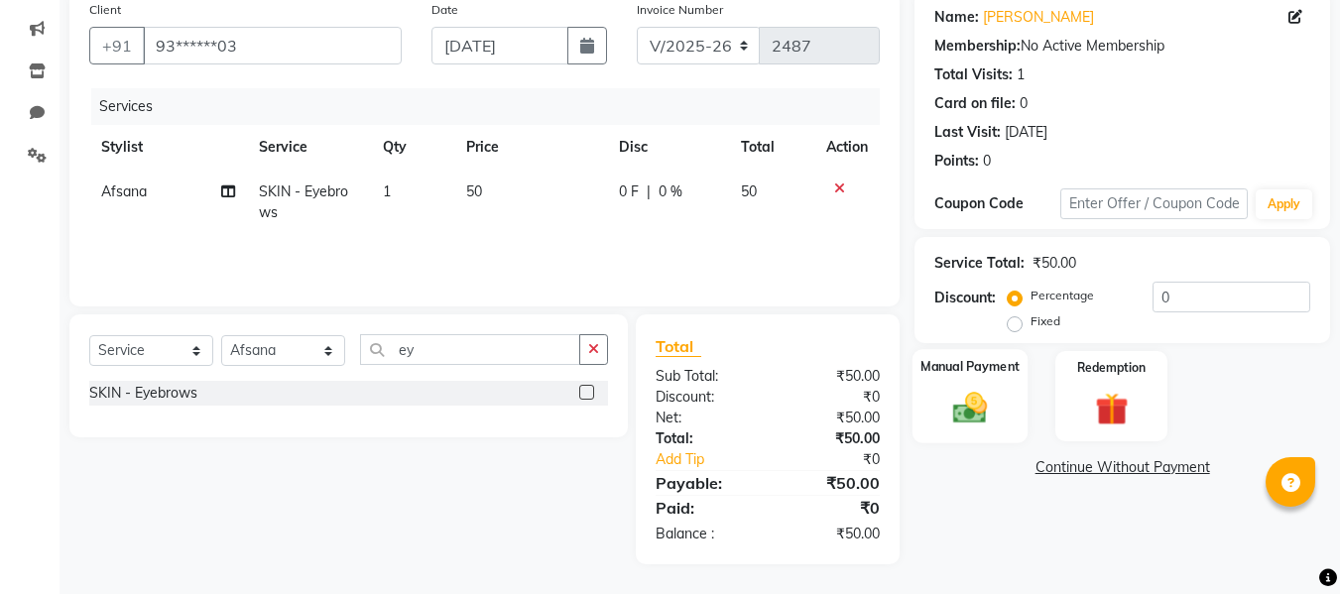
click at [1004, 387] on div "Manual Payment" at bounding box center [970, 396] width 116 height 94
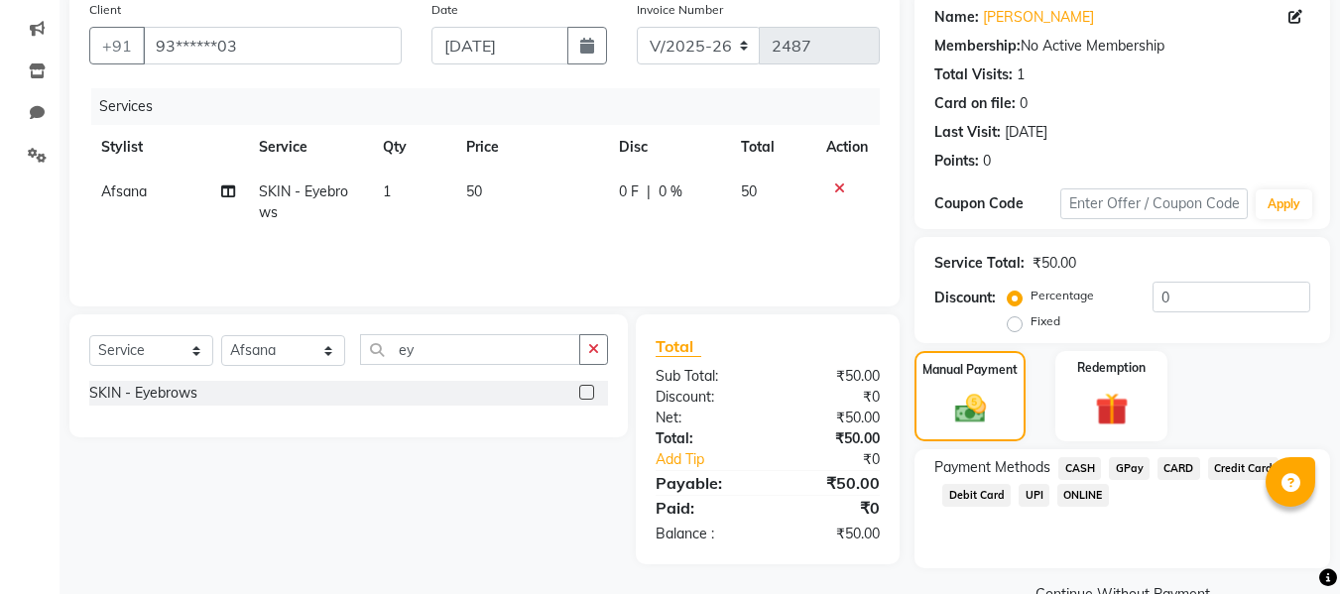
click at [1132, 472] on span "GPay" at bounding box center [1129, 468] width 41 height 23
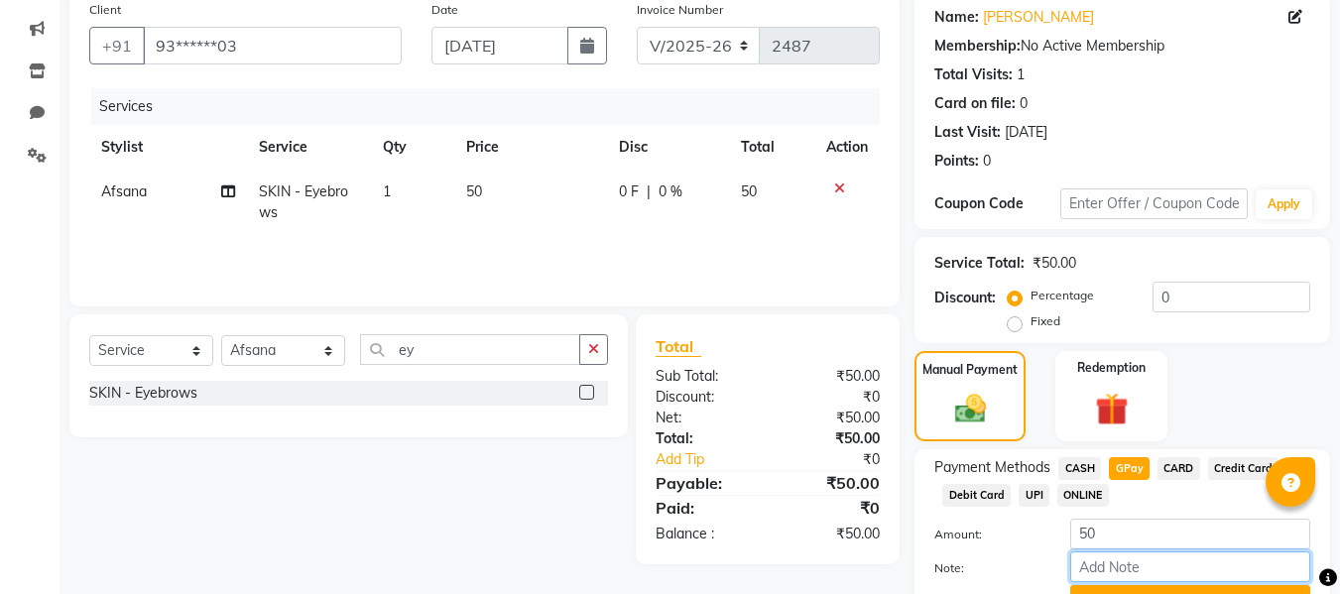
click at [1112, 564] on input "Note:" at bounding box center [1190, 566] width 240 height 31
type input "fless"
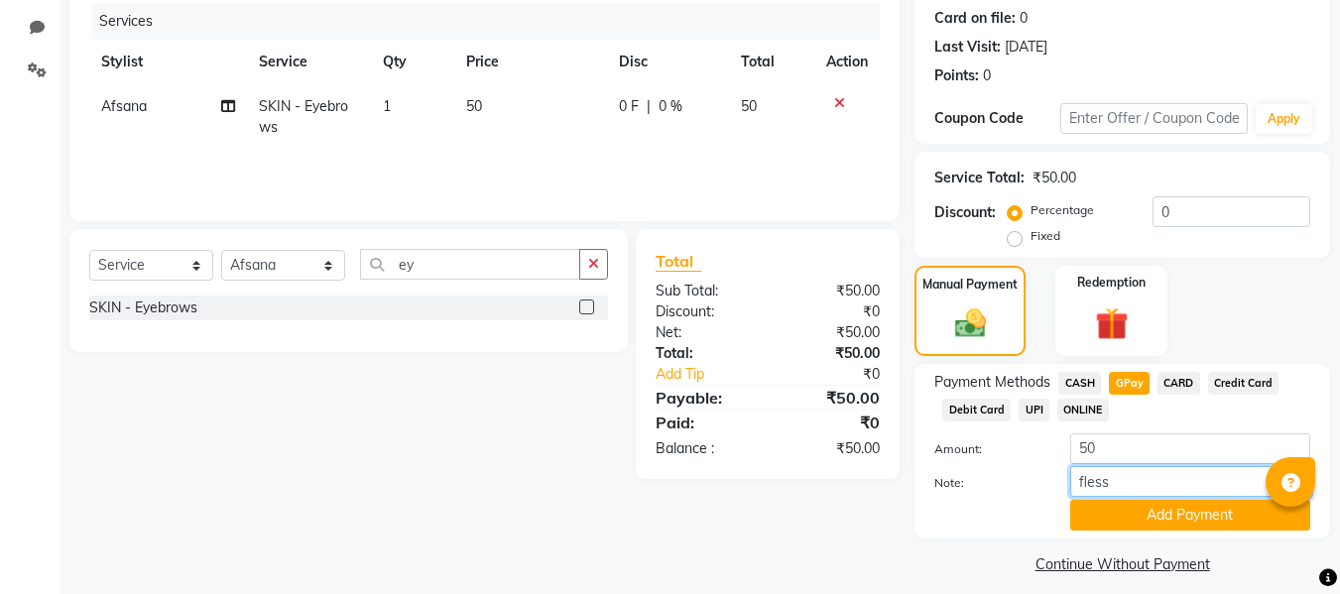
scroll to position [258, 0]
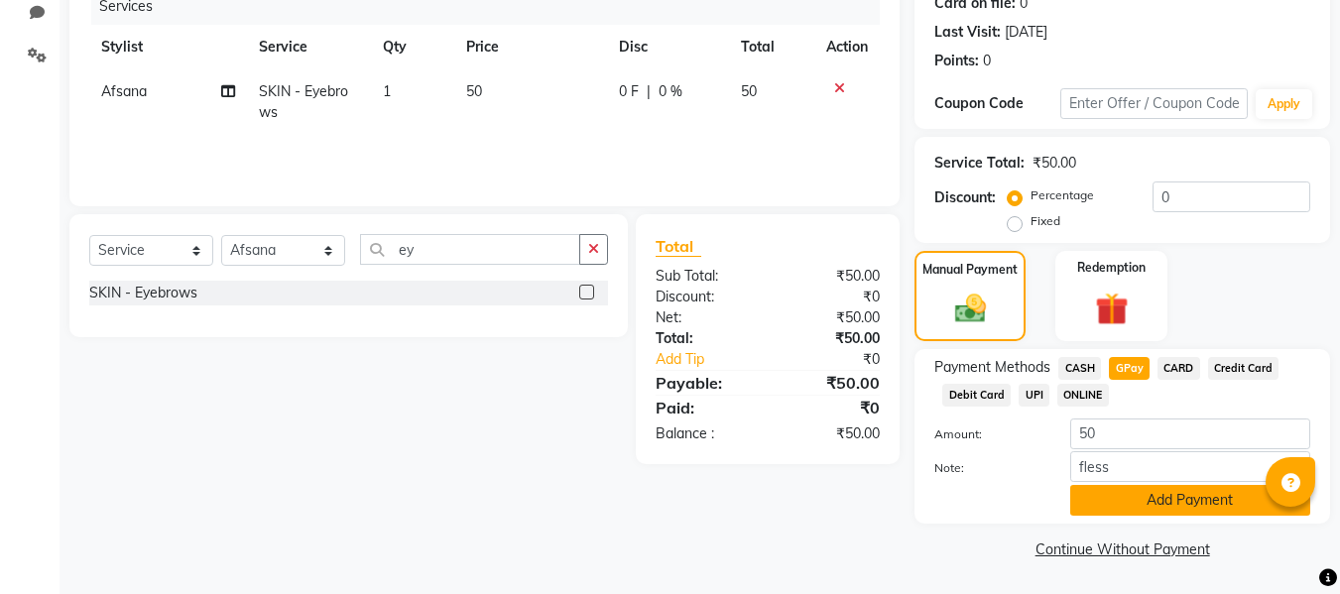
click at [1126, 490] on button "Add Payment" at bounding box center [1190, 500] width 240 height 31
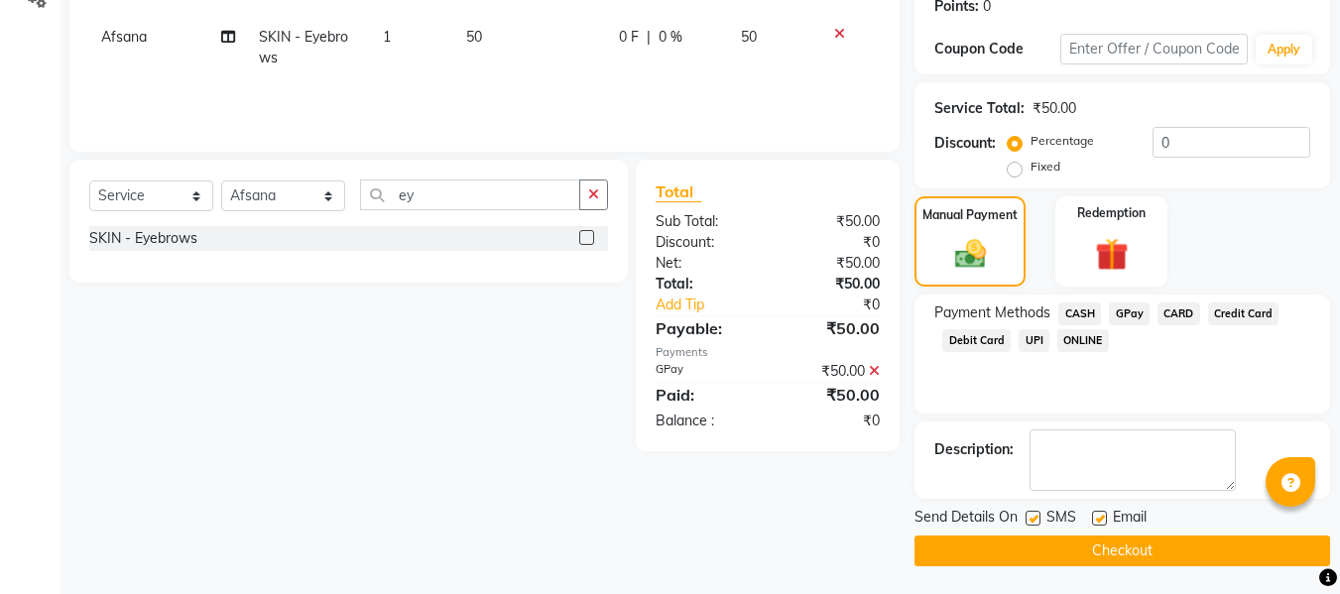
scroll to position [314, 0]
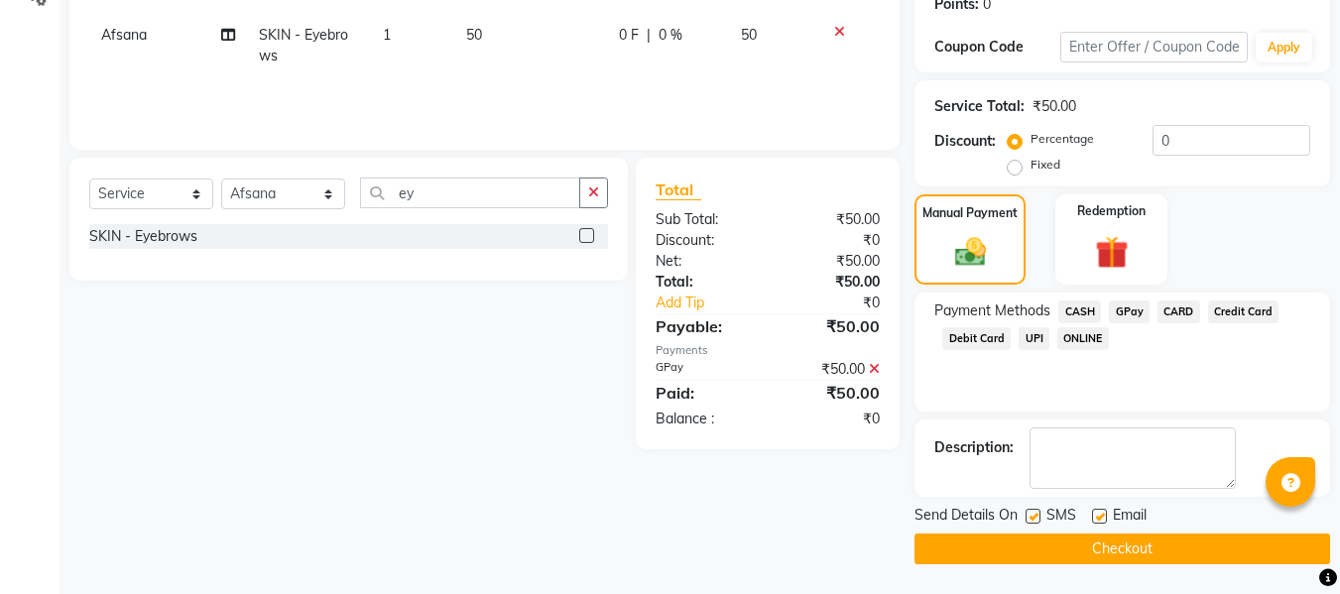
click at [1101, 514] on label at bounding box center [1099, 516] width 15 height 15
click at [1101, 514] on input "checkbox" at bounding box center [1098, 517] width 13 height 13
checkbox input "false"
click at [1035, 514] on label at bounding box center [1033, 516] width 15 height 15
click at [1035, 514] on input "checkbox" at bounding box center [1032, 517] width 13 height 13
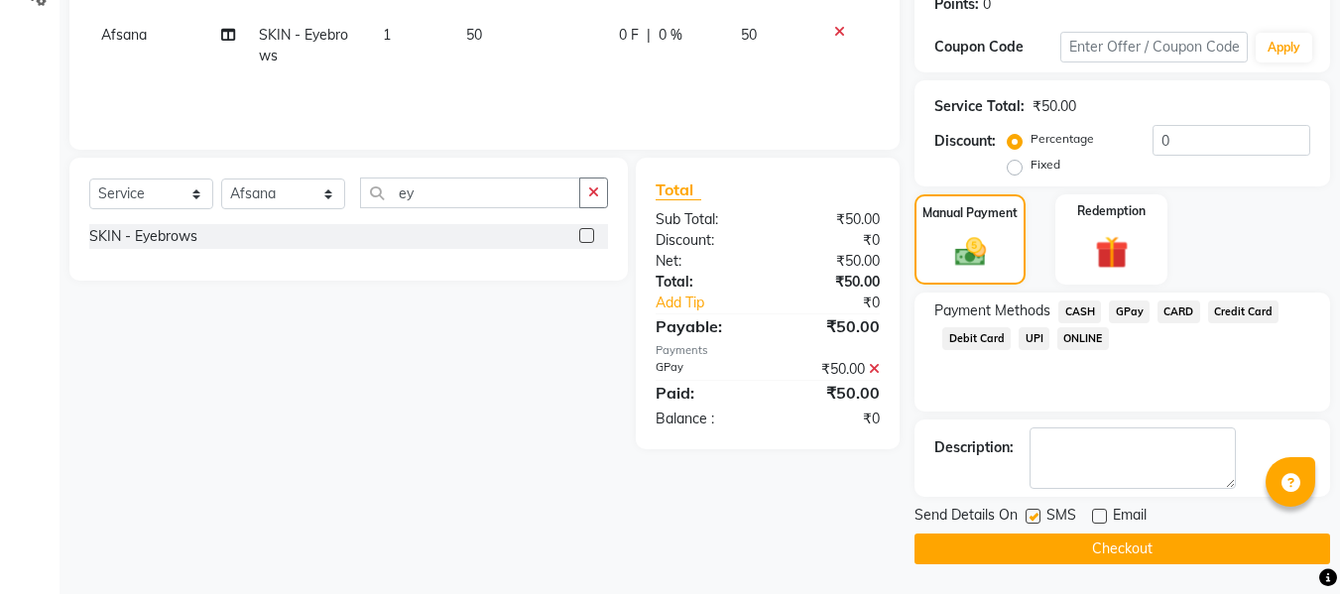
checkbox input "false"
click at [1004, 545] on button "Checkout" at bounding box center [1122, 549] width 416 height 31
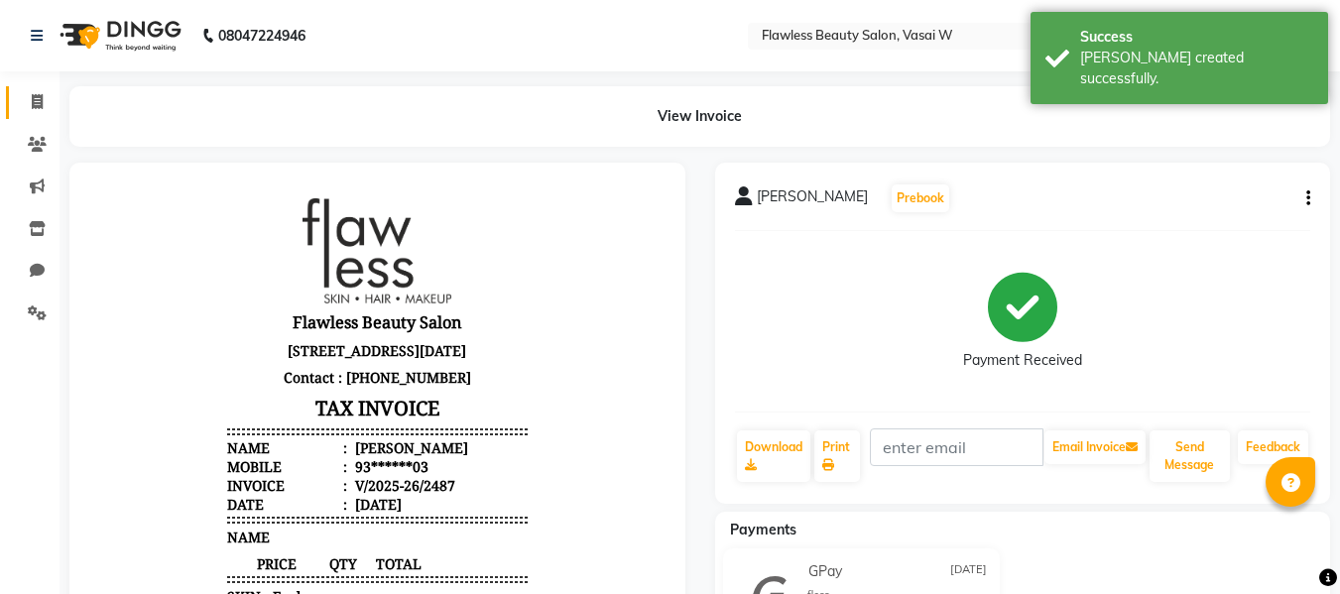
click at [47, 115] on link "Invoice" at bounding box center [30, 102] width 48 height 33
select select "service"
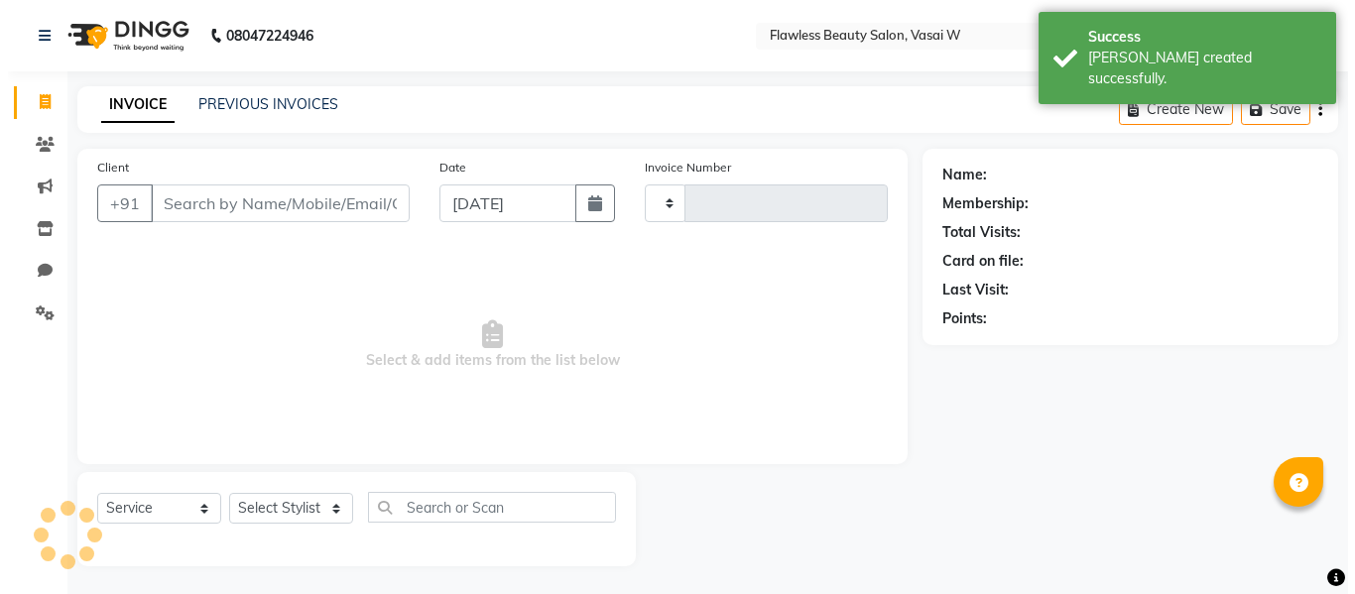
scroll to position [2, 0]
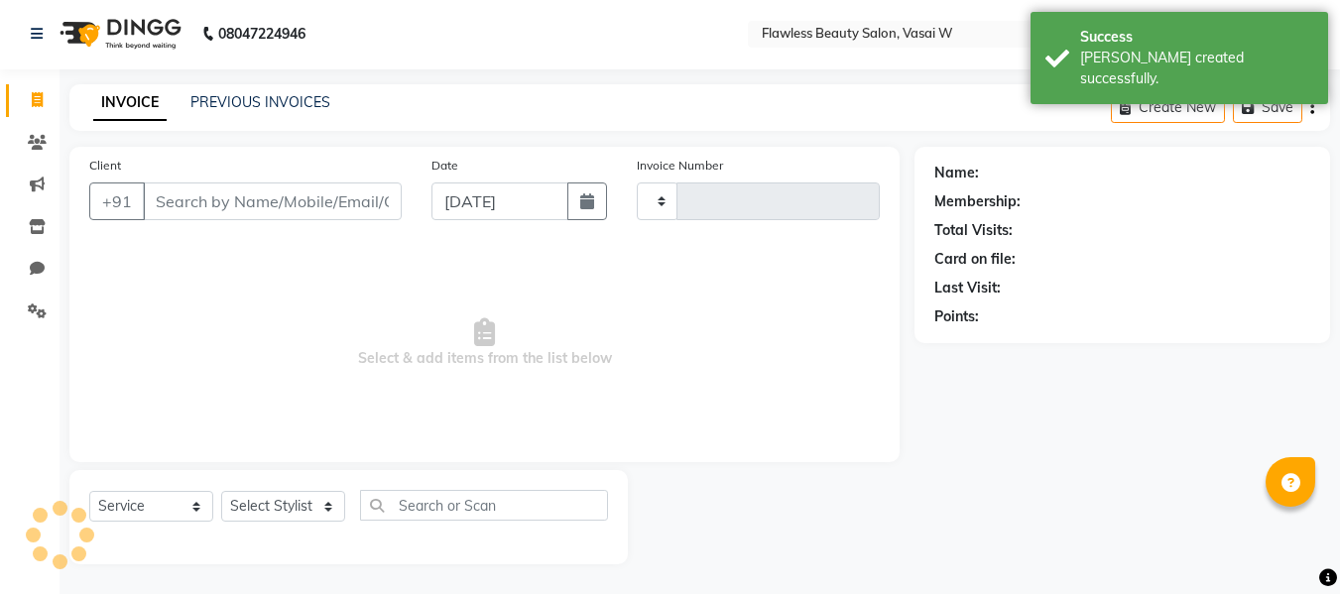
type input "2488"
select select "8090"
click at [195, 200] on input "Client" at bounding box center [272, 201] width 259 height 38
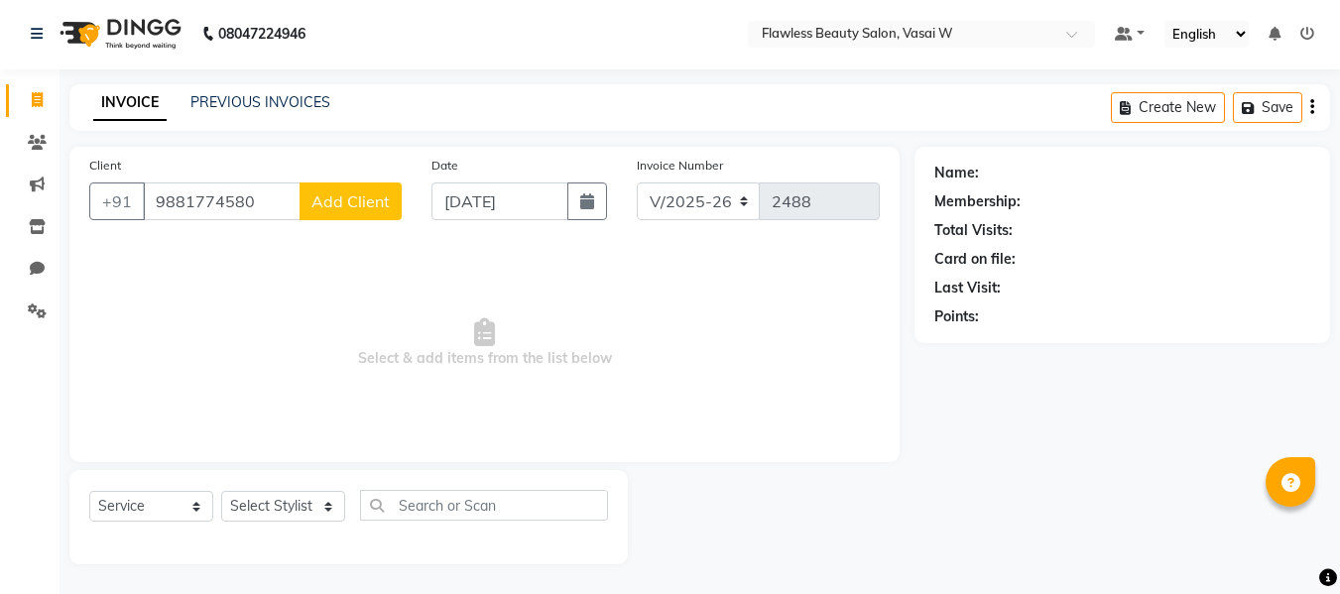
type input "9881774580"
click at [321, 206] on span "Add Client" at bounding box center [350, 201] width 78 height 20
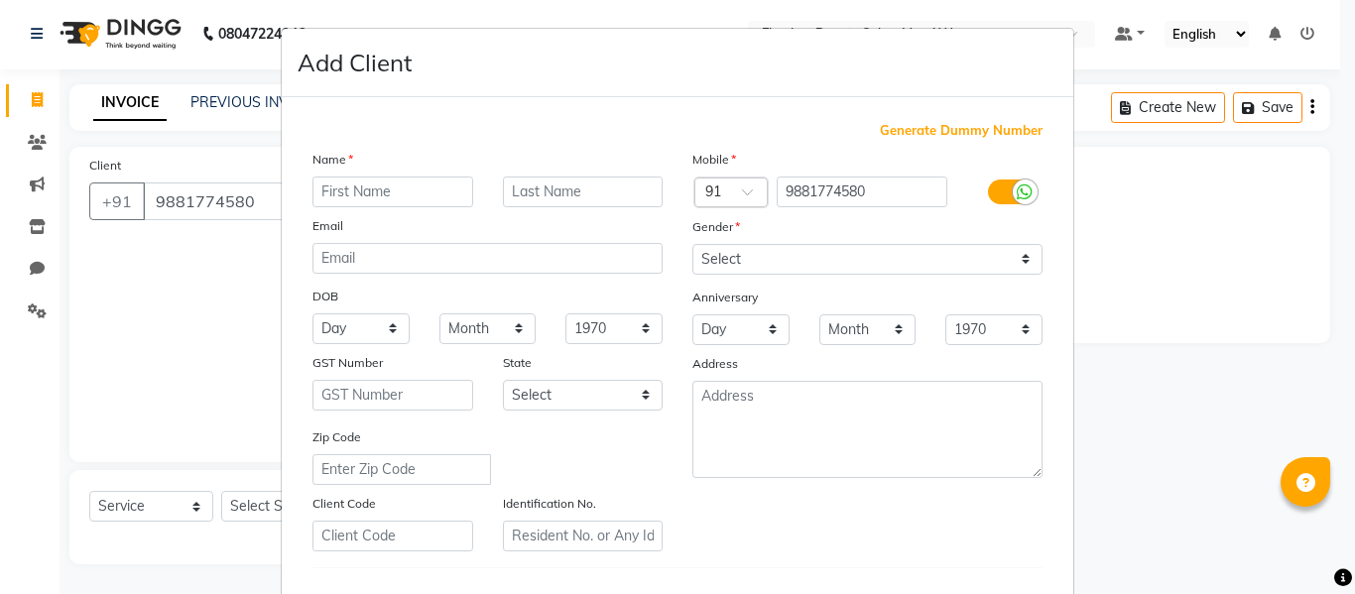
click at [314, 198] on input "text" at bounding box center [392, 192] width 161 height 31
type input "[PERSON_NAME]"
drag, startPoint x: 716, startPoint y: 277, endPoint x: 723, endPoint y: 263, distance: 15.5
click at [723, 263] on div "Mobile Country Code × 91 9881774580 Gender Select [DEMOGRAPHIC_DATA] [DEMOGRAPH…" at bounding box center [867, 350] width 380 height 403
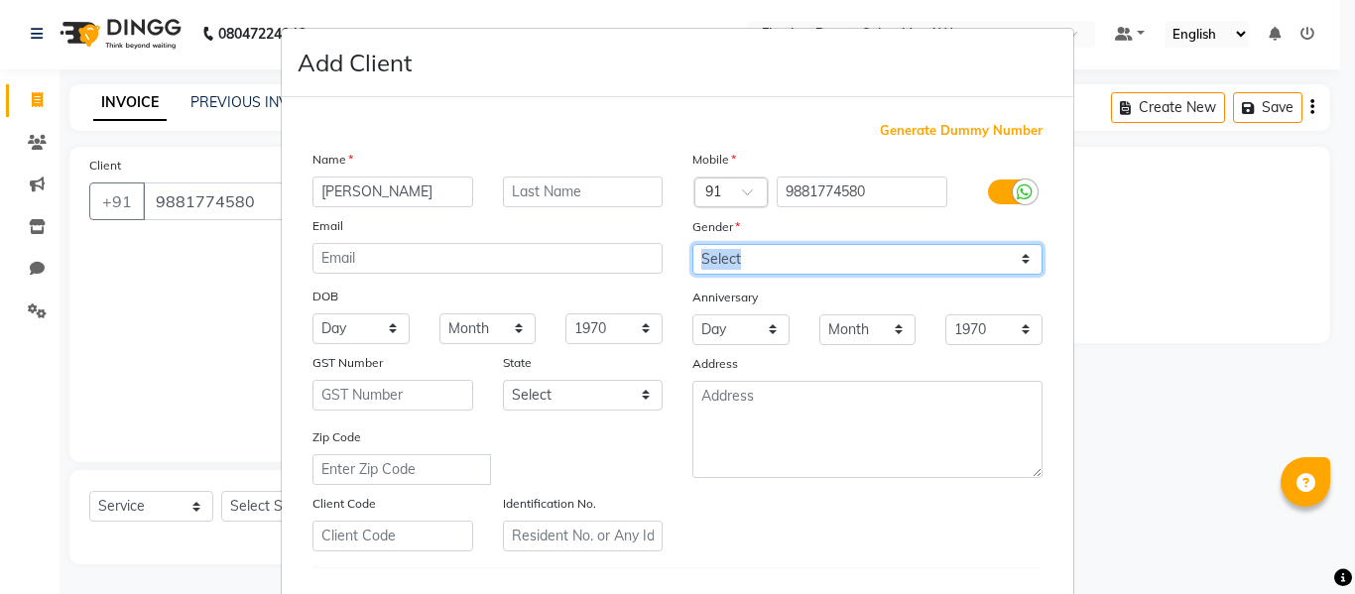
click at [723, 263] on select "Select [DEMOGRAPHIC_DATA] [DEMOGRAPHIC_DATA] Other Prefer Not To Say" at bounding box center [867, 259] width 350 height 31
select select "[DEMOGRAPHIC_DATA]"
click at [692, 244] on select "Select [DEMOGRAPHIC_DATA] [DEMOGRAPHIC_DATA] Other Prefer Not To Say" at bounding box center [867, 259] width 350 height 31
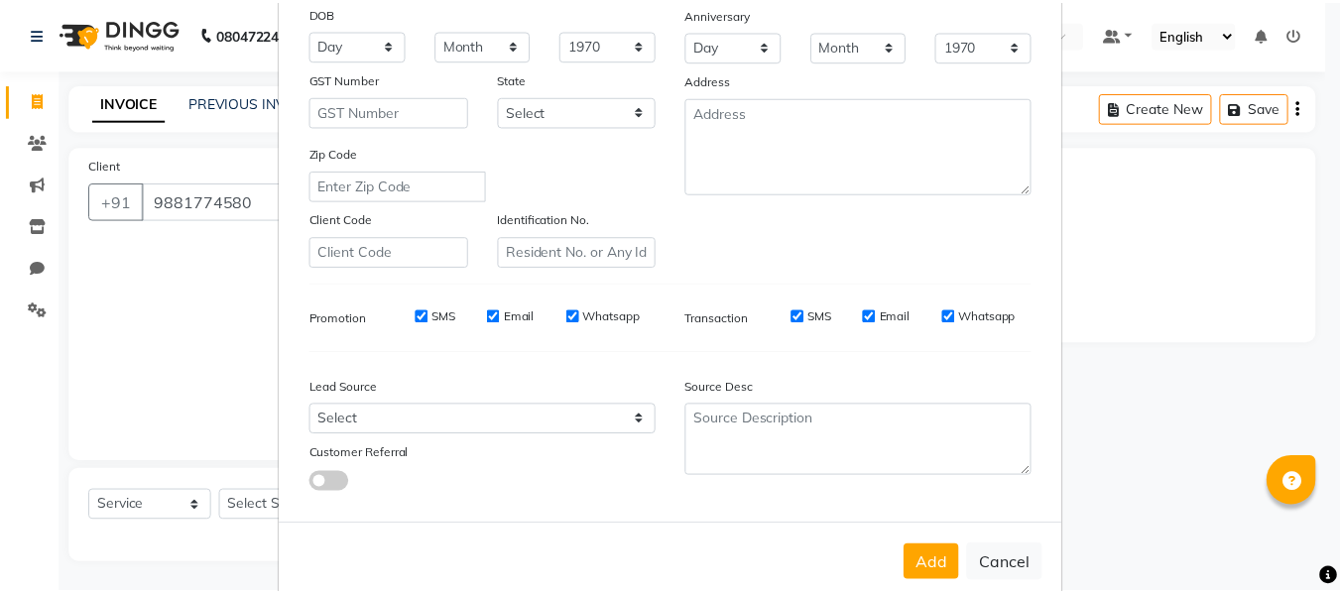
scroll to position [321, 0]
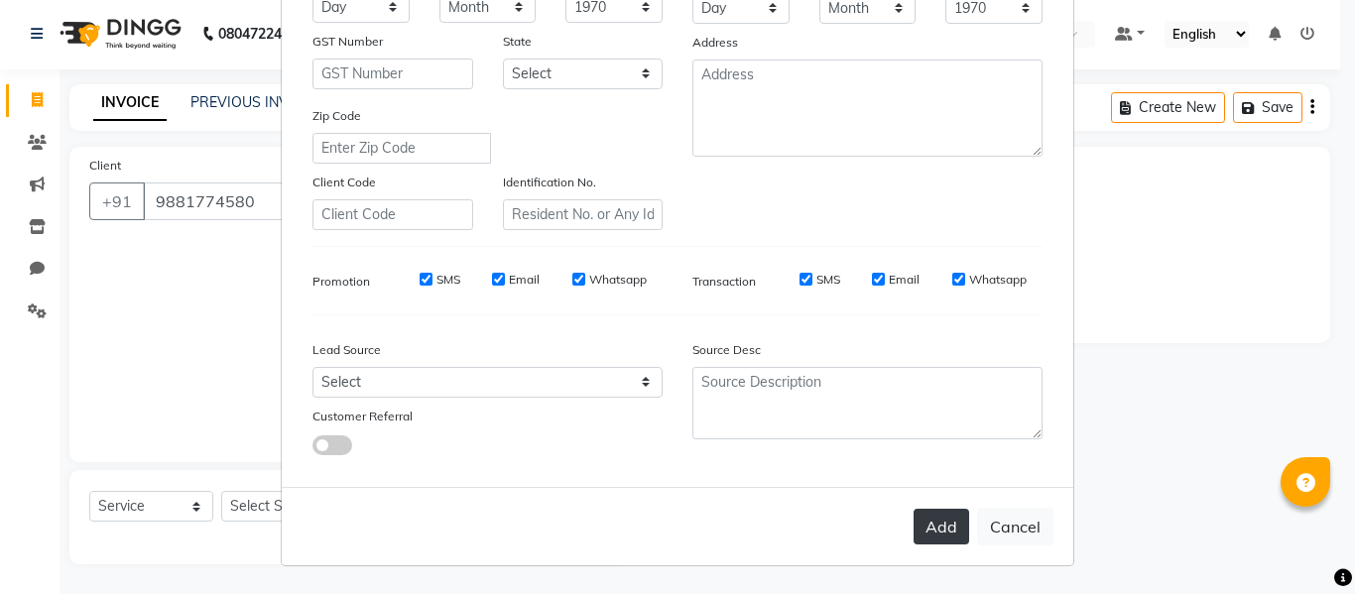
click at [940, 538] on button "Add" at bounding box center [941, 527] width 56 height 36
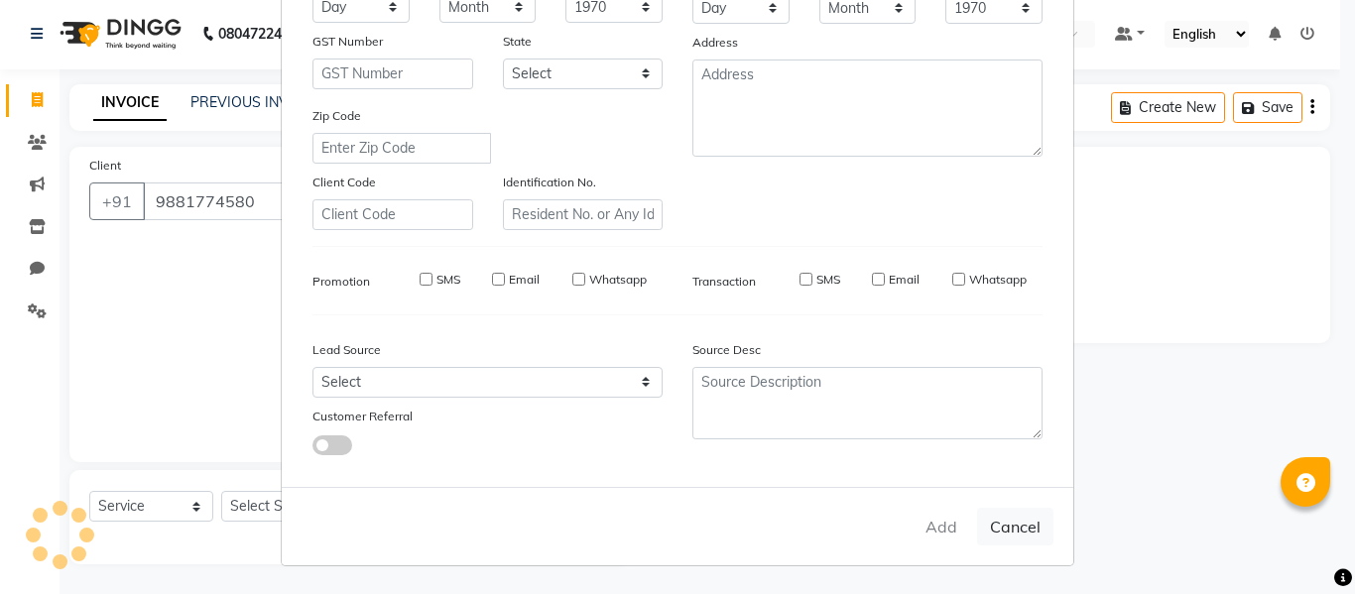
type input "98******80"
select select
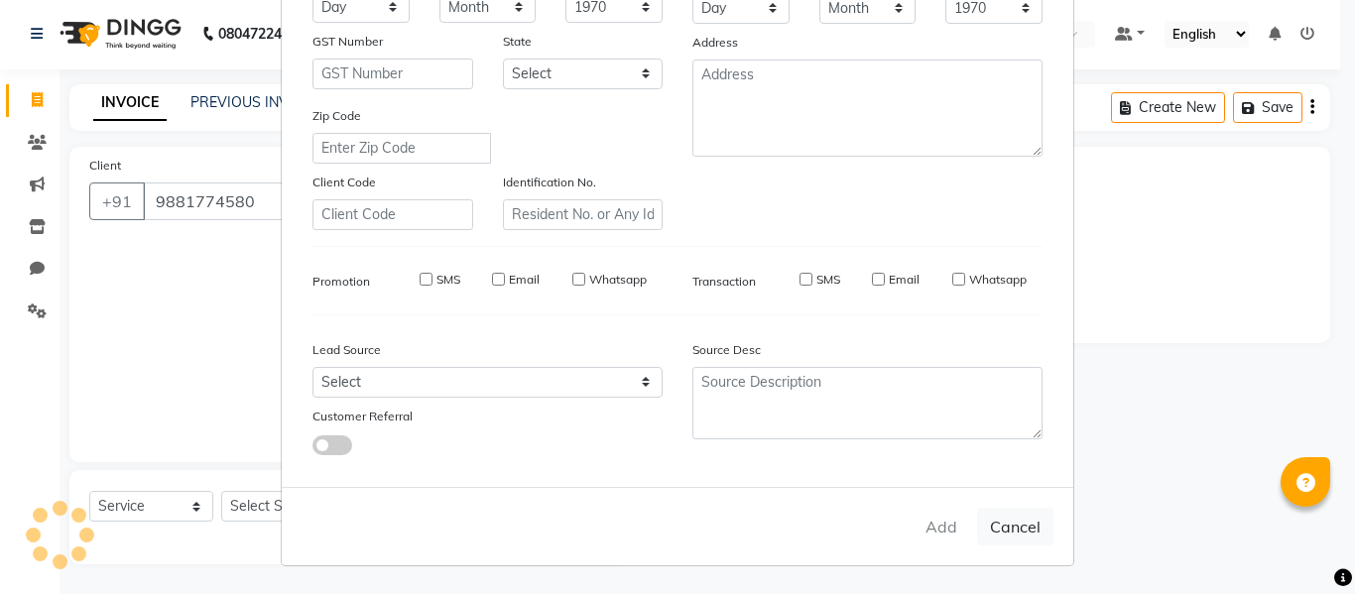
select select
checkbox input "false"
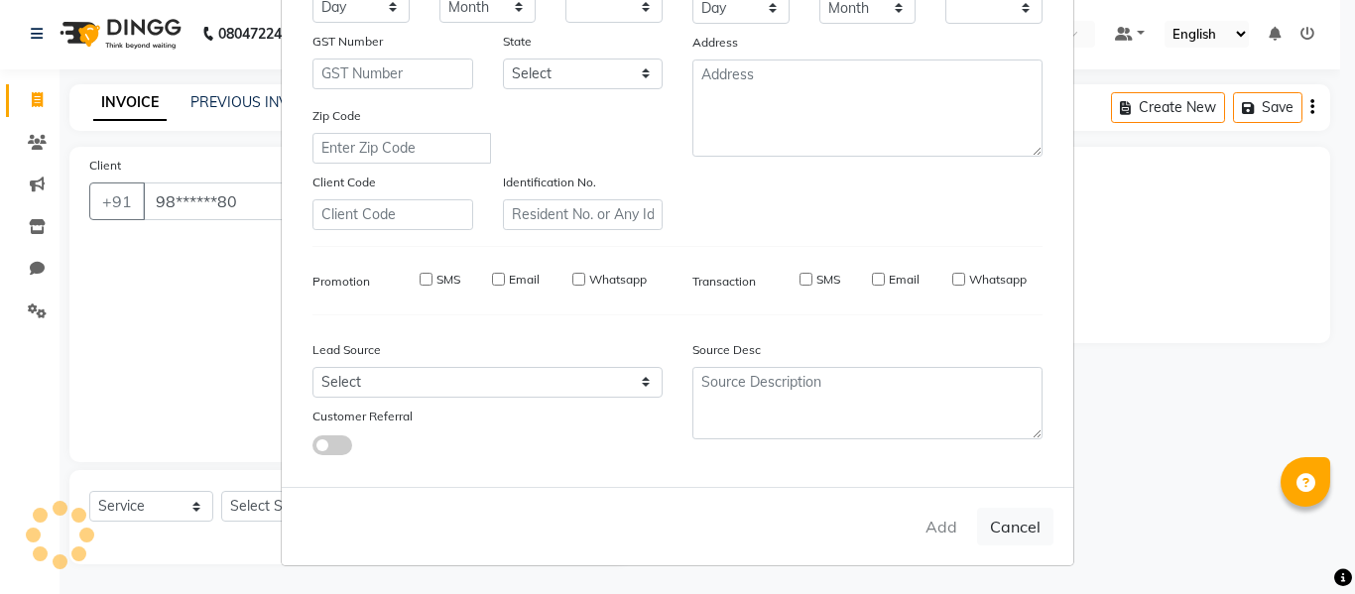
checkbox input "false"
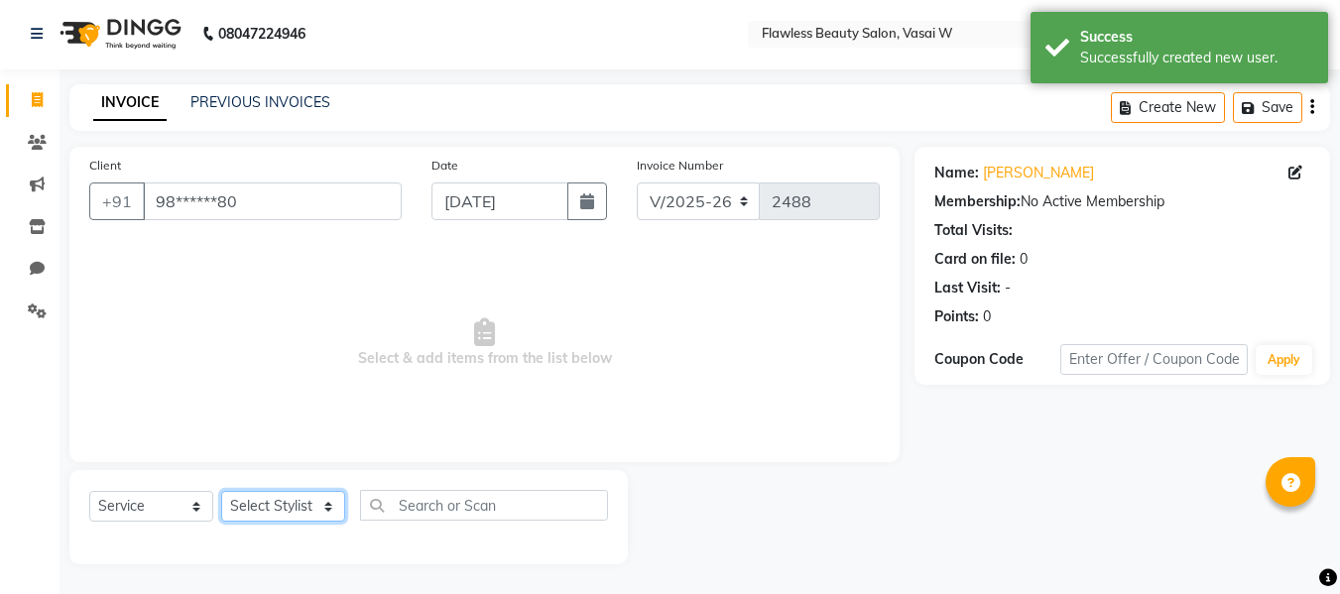
click at [268, 502] on select "Select Stylist [PERSON_NAME] [PERSON_NAME] [PERSON_NAME] maam Nisha Pari [PERSO…" at bounding box center [283, 506] width 124 height 31
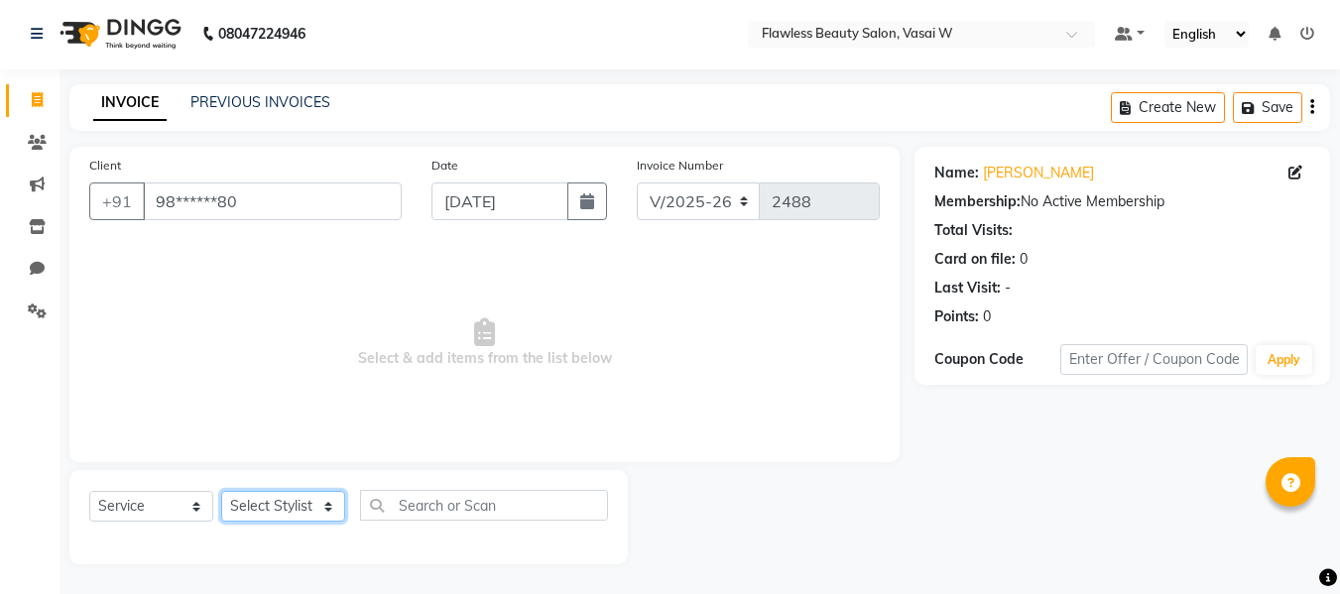
select select "76410"
click at [221, 491] on select "Select Stylist [PERSON_NAME] [PERSON_NAME] [PERSON_NAME] maam Nisha Pari [PERSO…" at bounding box center [283, 506] width 124 height 31
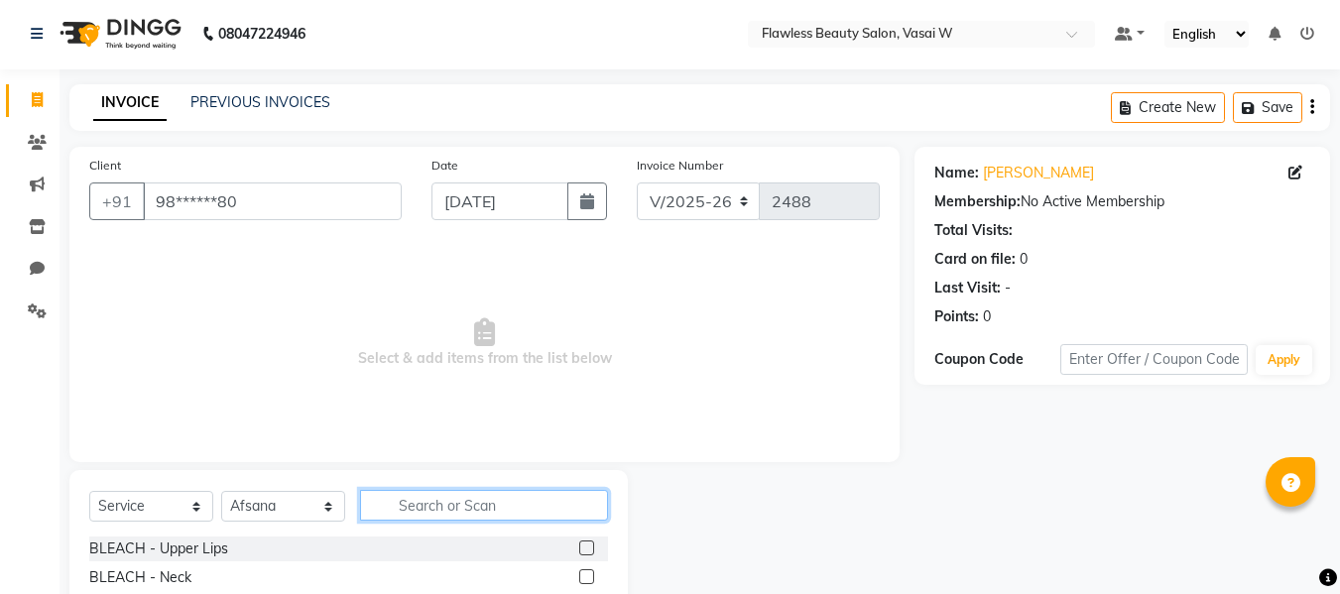
click at [415, 511] on input "text" at bounding box center [484, 505] width 248 height 31
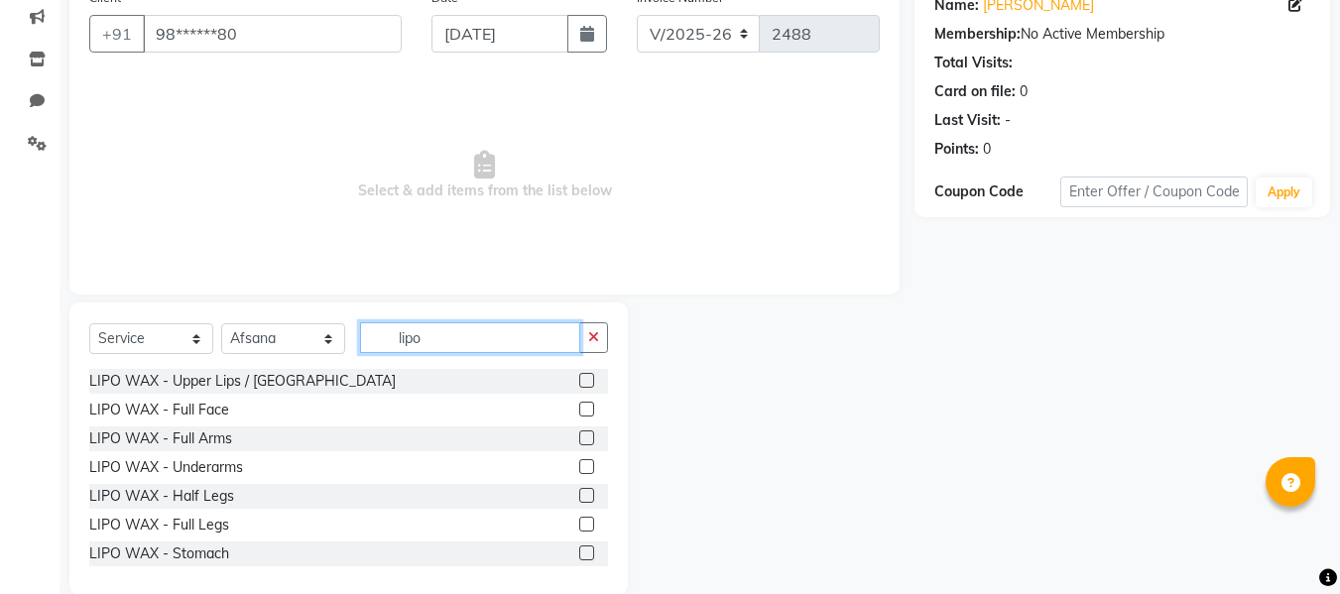
scroll to position [200, 0]
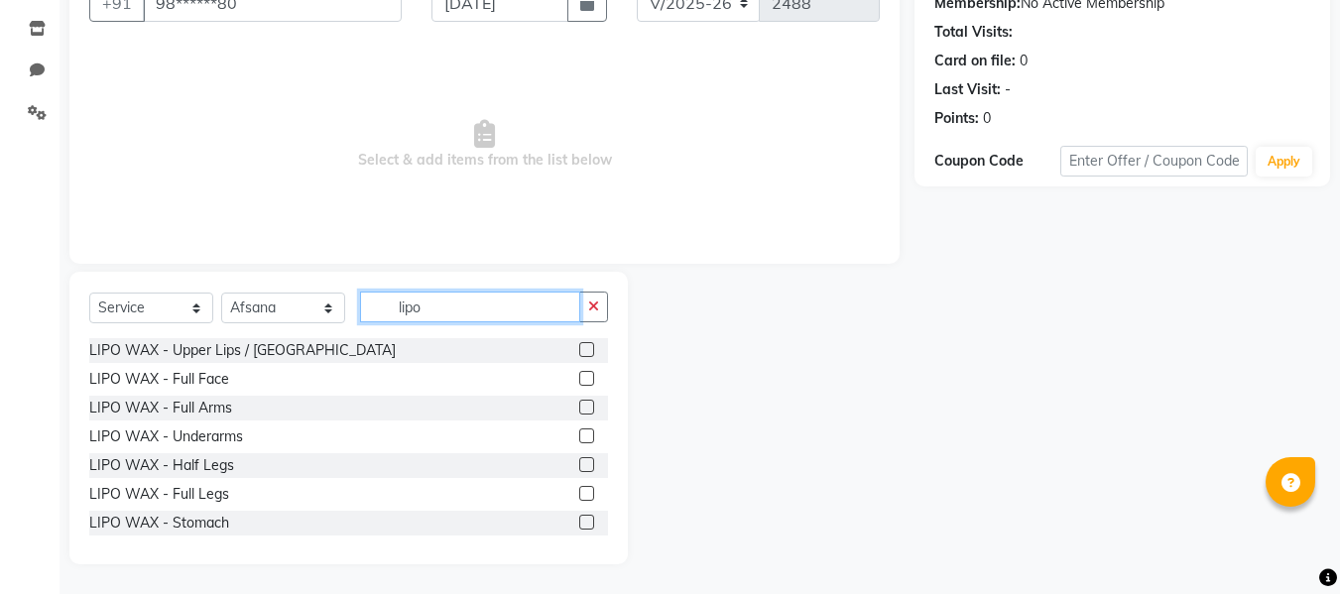
type input "lipo"
click at [579, 351] on label at bounding box center [586, 349] width 15 height 15
click at [579, 351] on input "checkbox" at bounding box center [585, 350] width 13 height 13
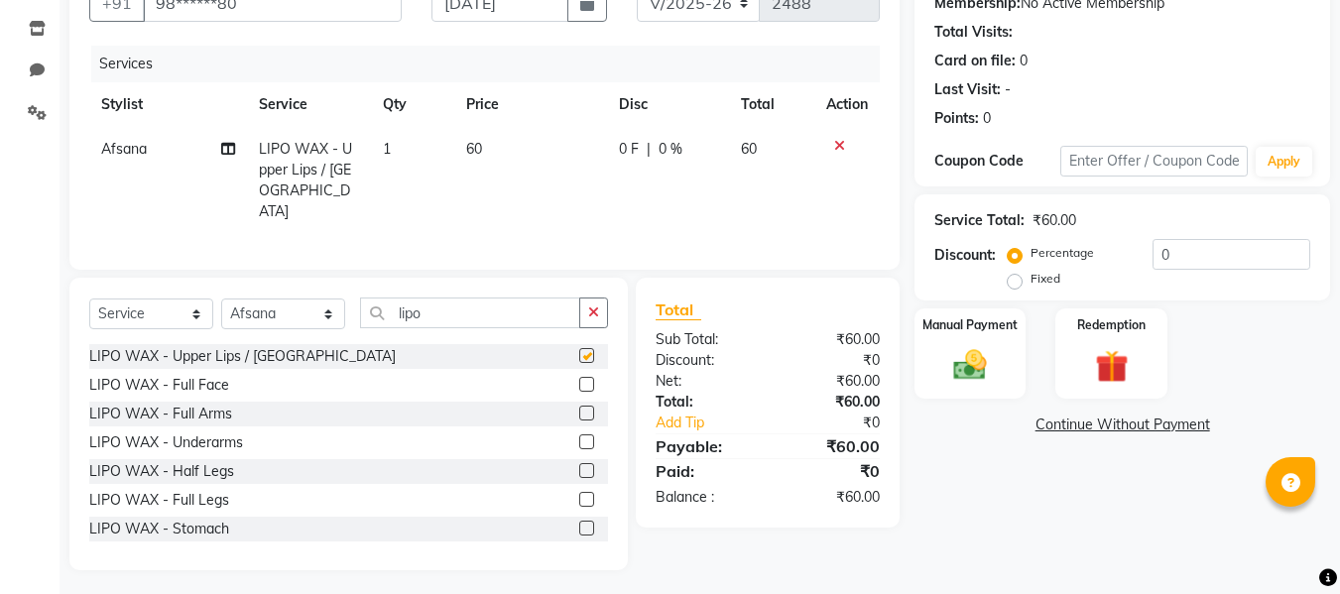
checkbox input "false"
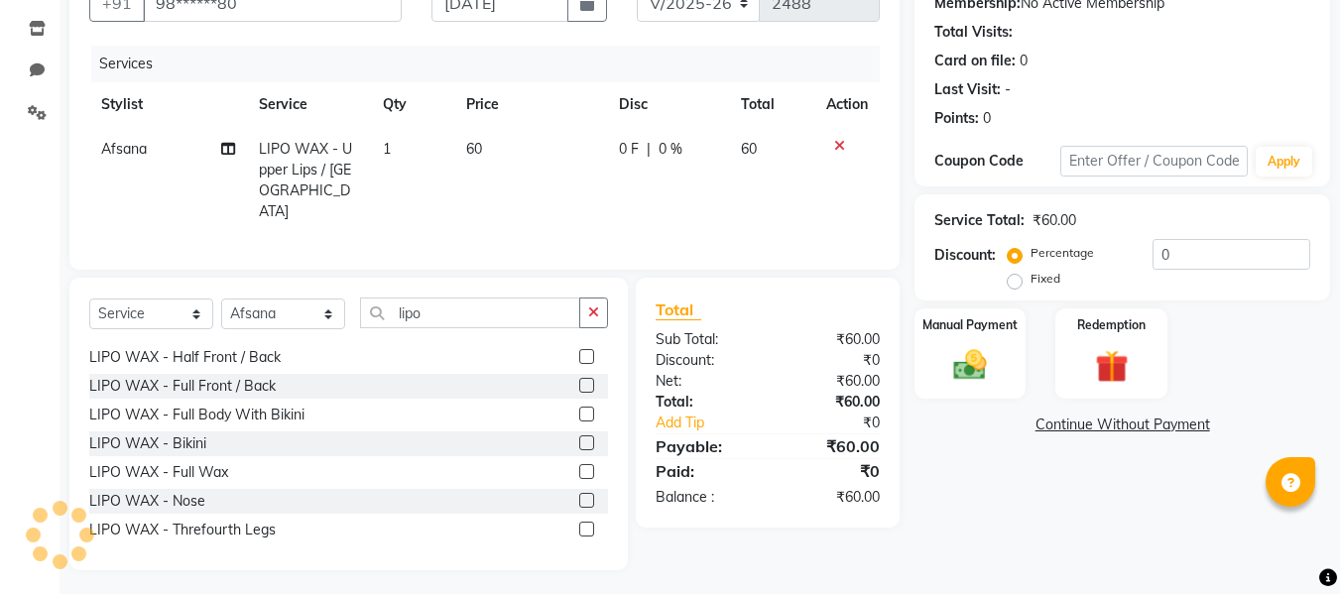
scroll to position [233, 0]
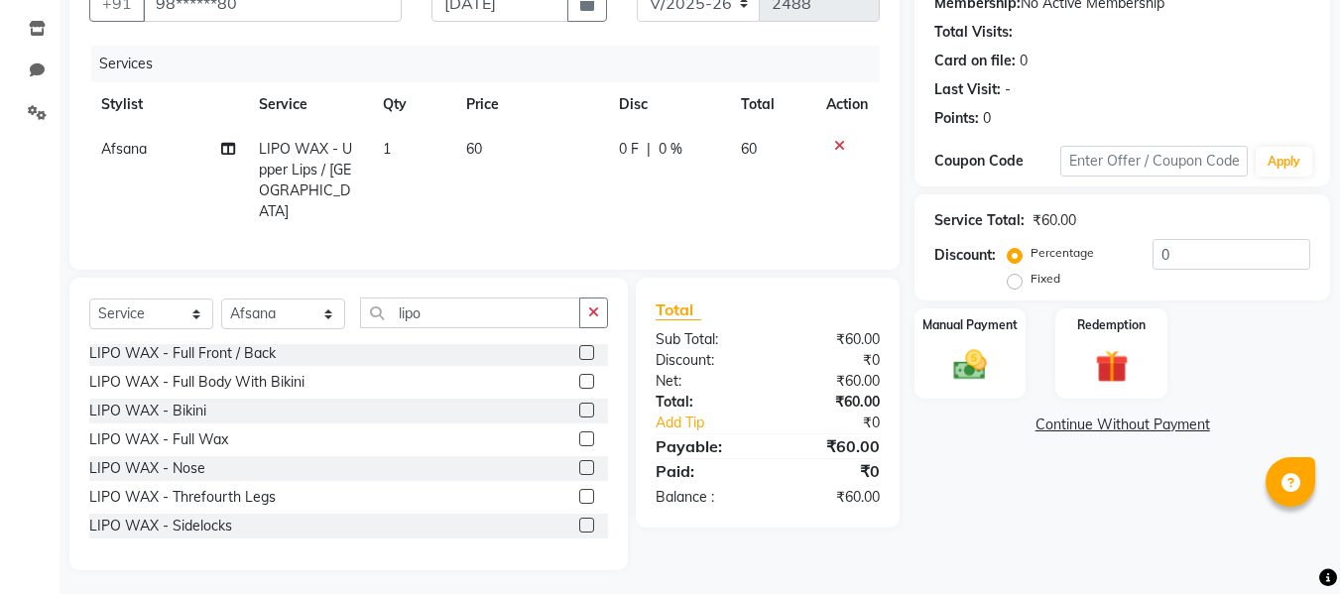
click at [579, 518] on label at bounding box center [586, 525] width 15 height 15
click at [579, 520] on input "checkbox" at bounding box center [585, 526] width 13 height 13
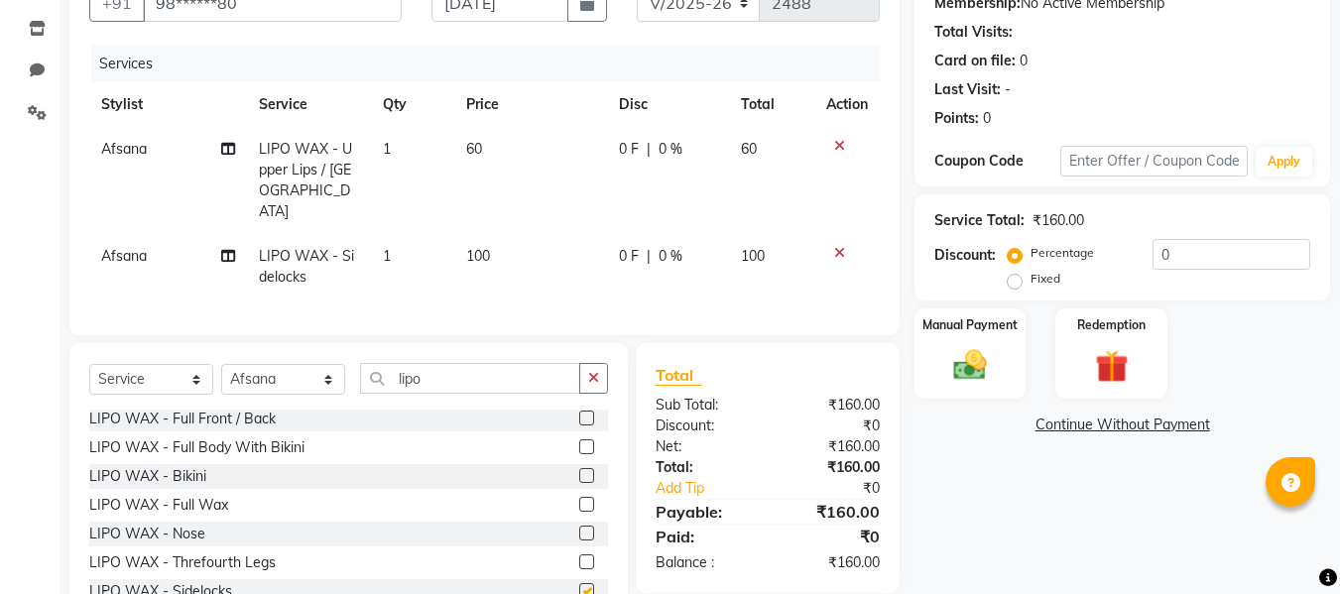
checkbox input "false"
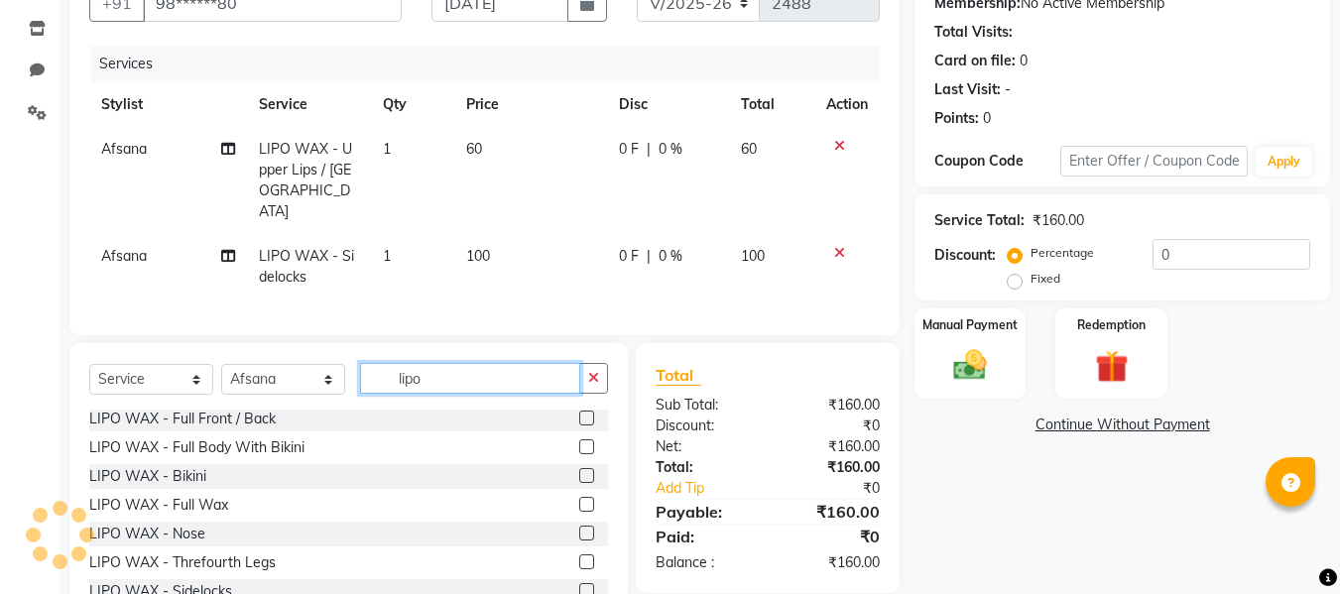
click at [502, 363] on input "lipo" at bounding box center [470, 378] width 220 height 31
type input "l"
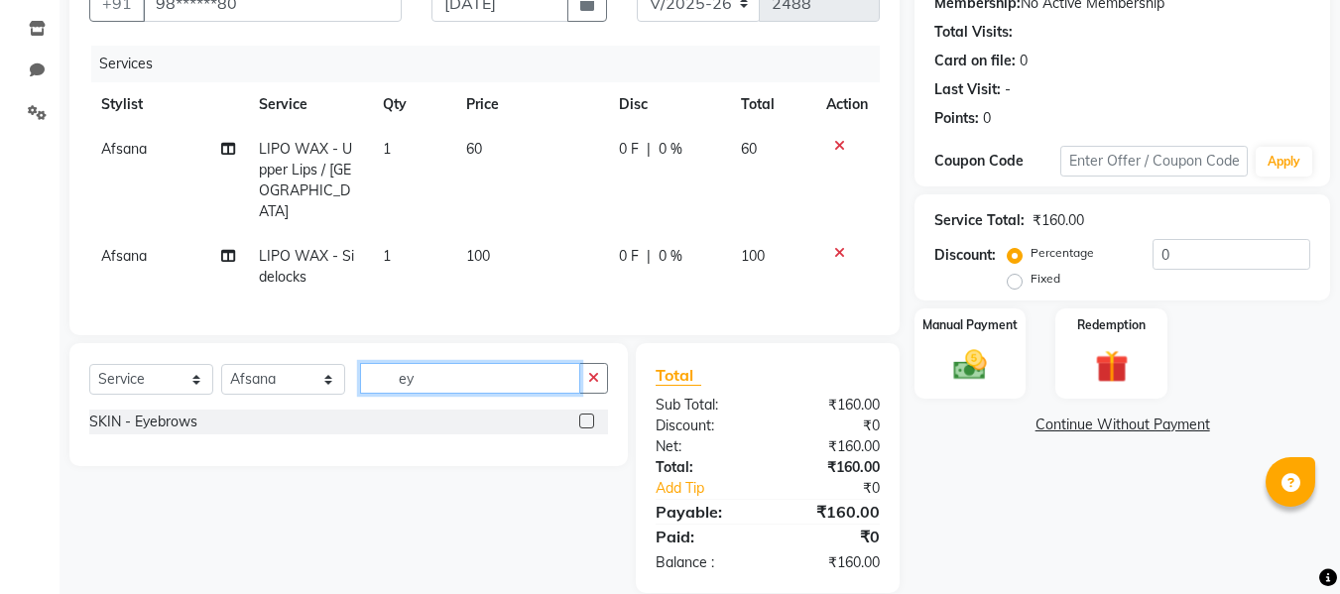
scroll to position [0, 0]
type input "ey"
click at [582, 414] on label at bounding box center [586, 421] width 15 height 15
click at [582, 416] on input "checkbox" at bounding box center [585, 422] width 13 height 13
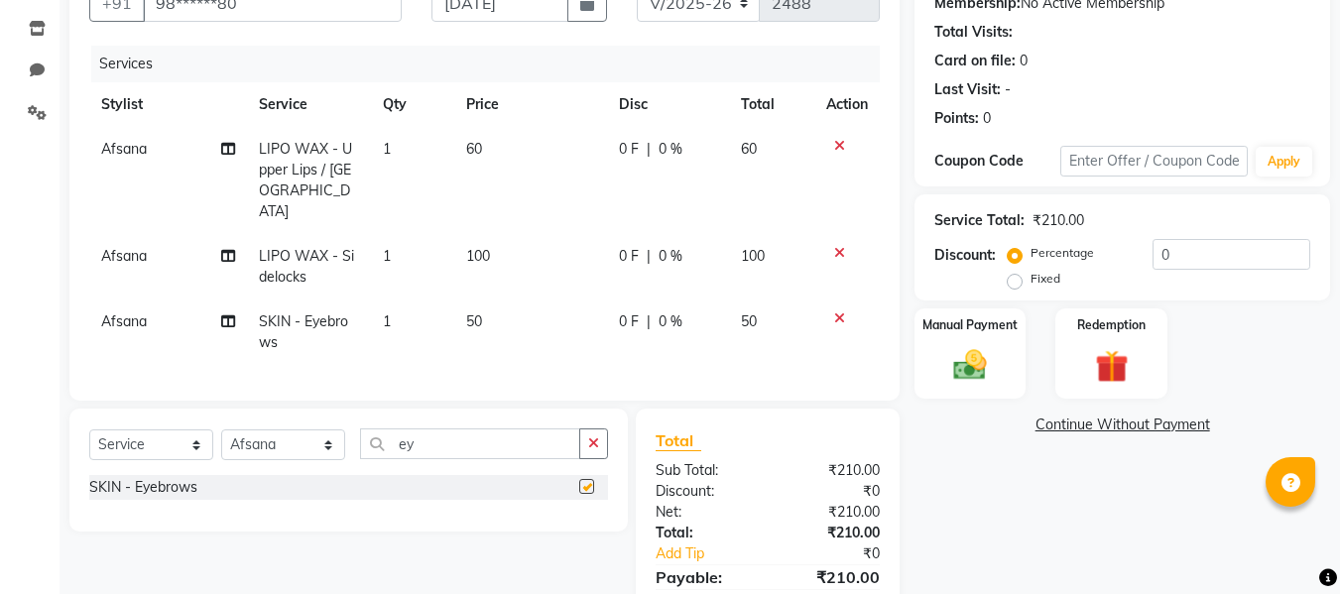
checkbox input "false"
click at [466, 428] on input "ey" at bounding box center [470, 443] width 220 height 31
type input "e"
type input "full wax"
click at [586, 479] on label at bounding box center [586, 486] width 15 height 15
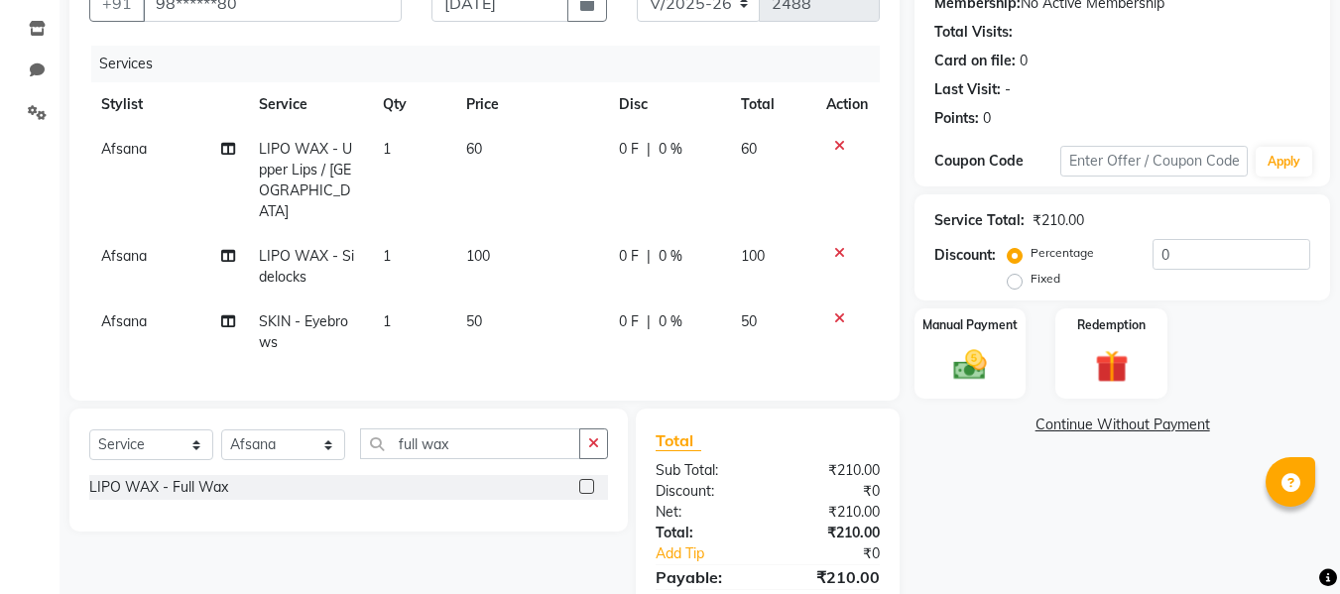
click at [586, 481] on input "checkbox" at bounding box center [585, 487] width 13 height 13
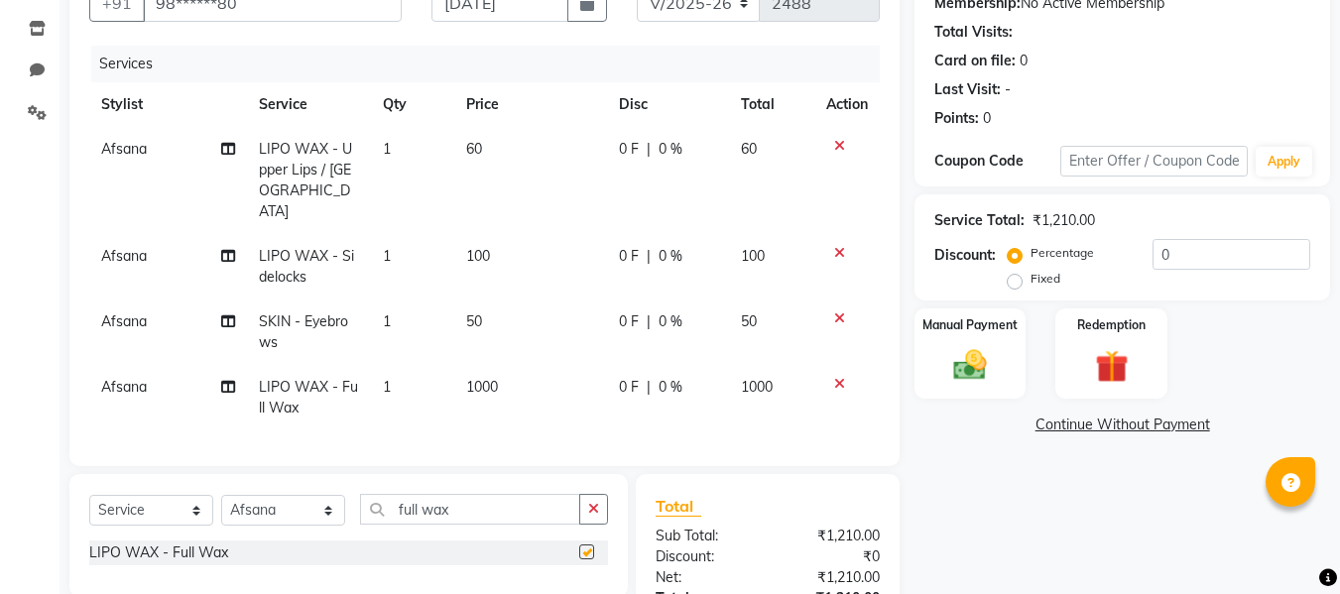
checkbox input "false"
click at [504, 494] on input "full wax" at bounding box center [470, 509] width 220 height 31
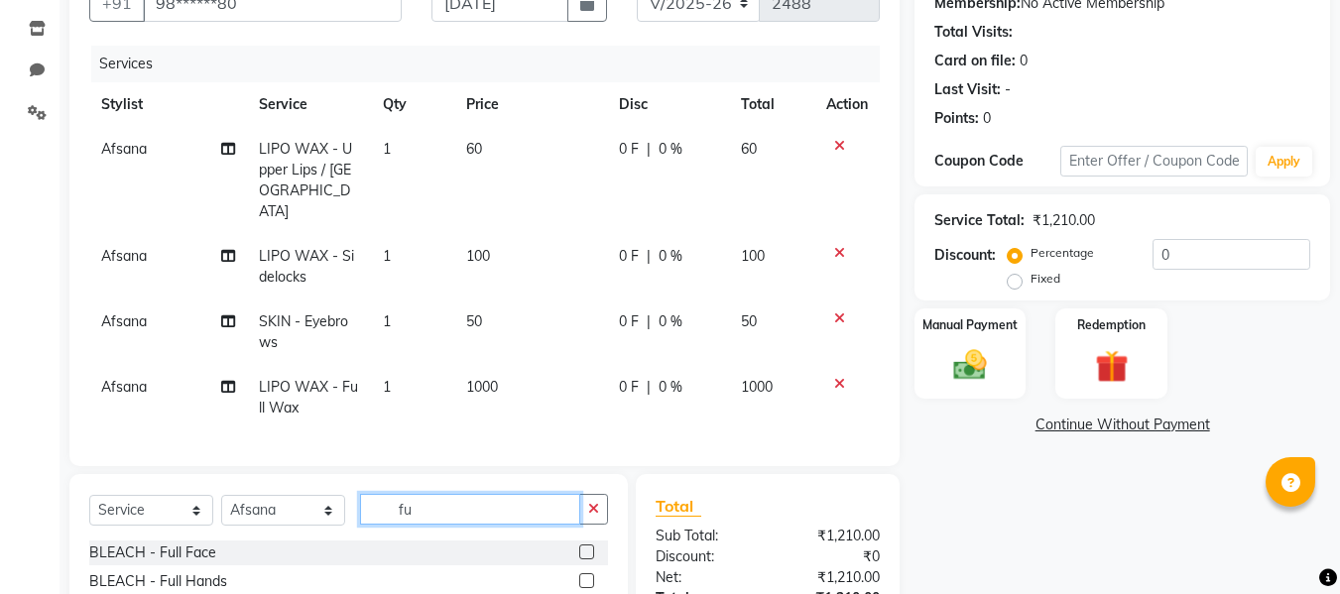
type input "f"
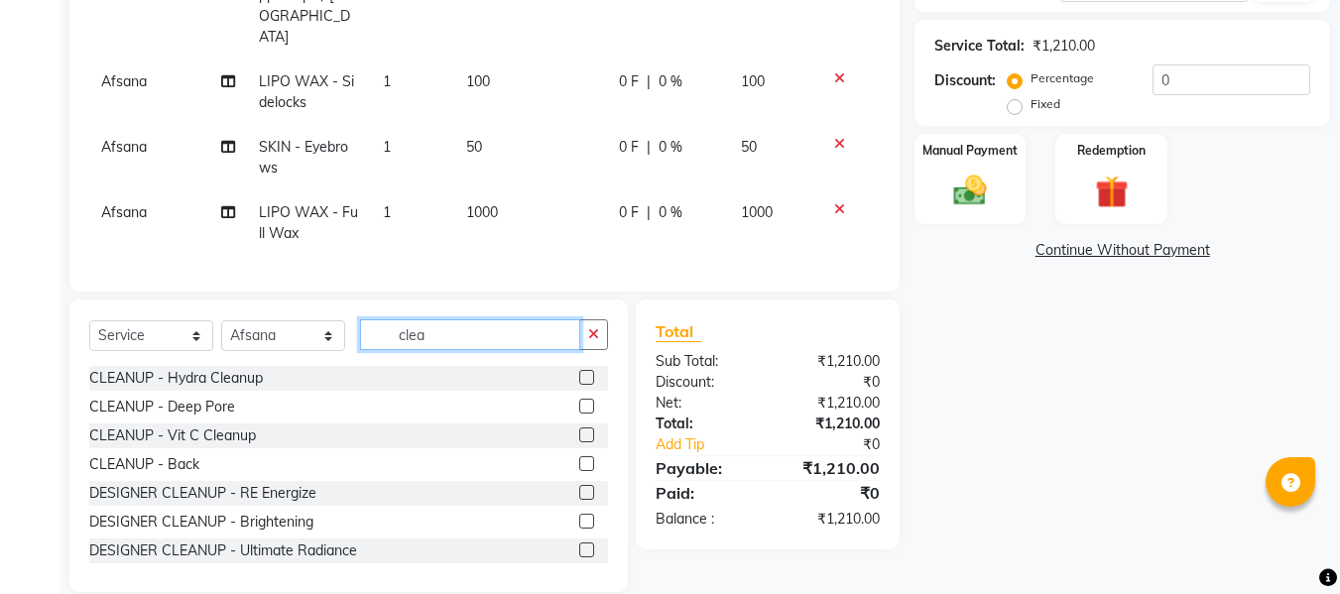
scroll to position [376, 0]
type input "clea"
click at [579, 542] on label at bounding box center [586, 549] width 15 height 15
click at [579, 544] on input "checkbox" at bounding box center [585, 550] width 13 height 13
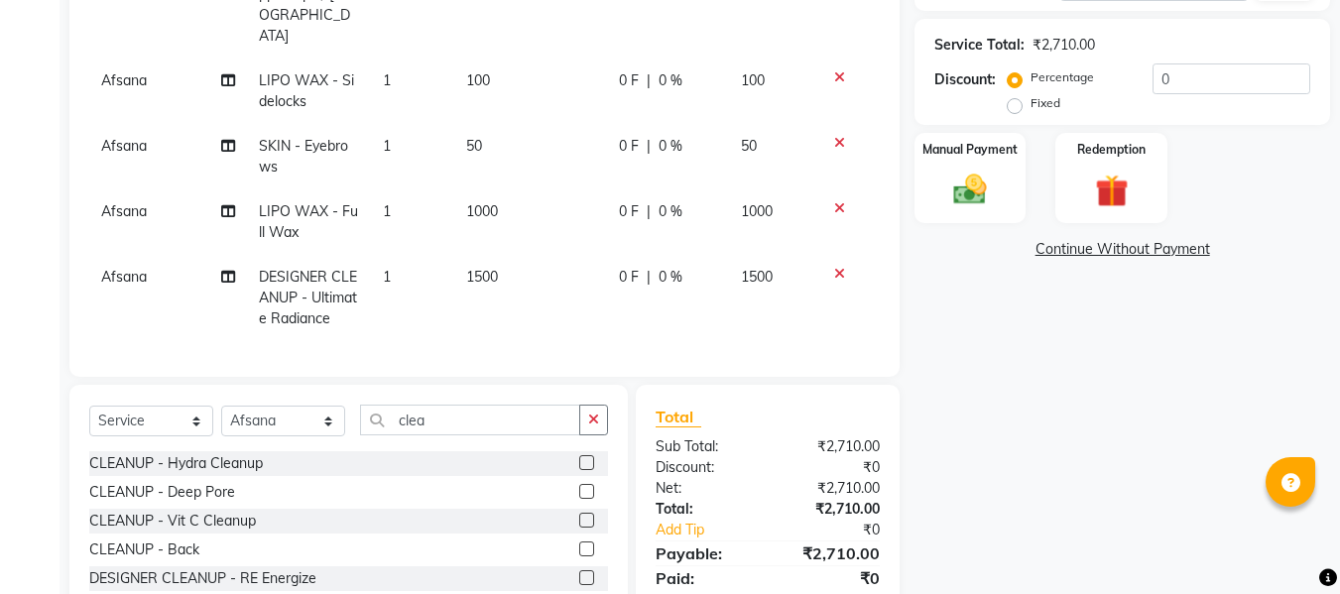
checkbox input "false"
click at [964, 198] on img at bounding box center [970, 190] width 56 height 40
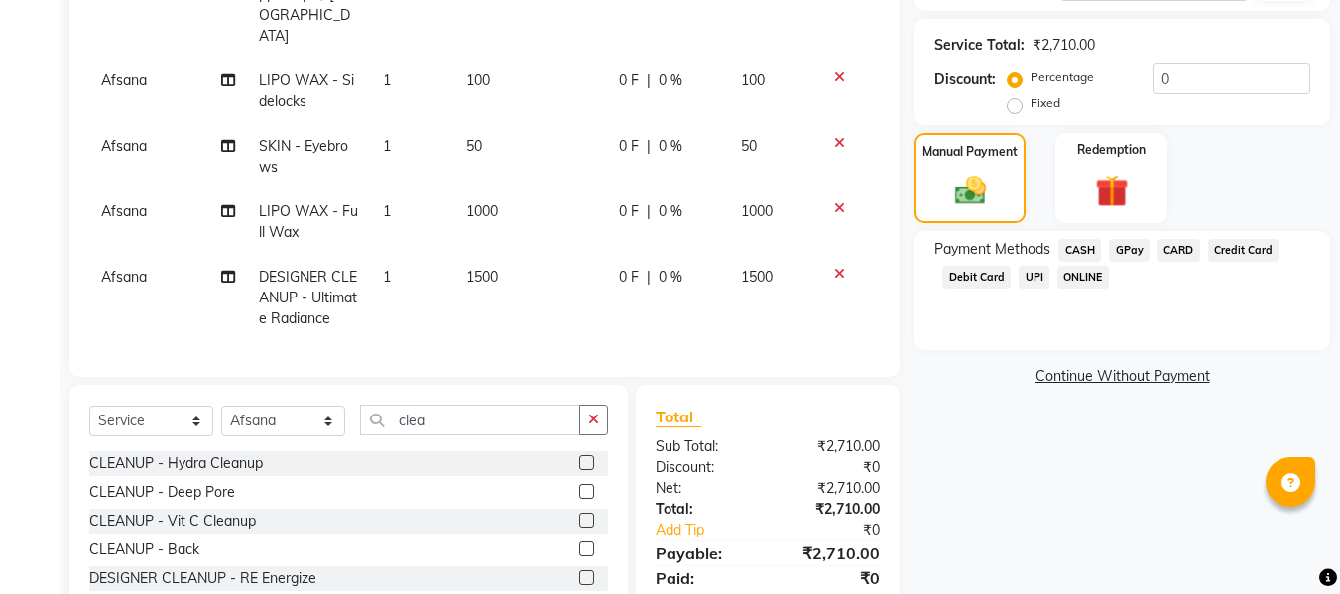
click at [1135, 249] on span "GPay" at bounding box center [1129, 250] width 41 height 23
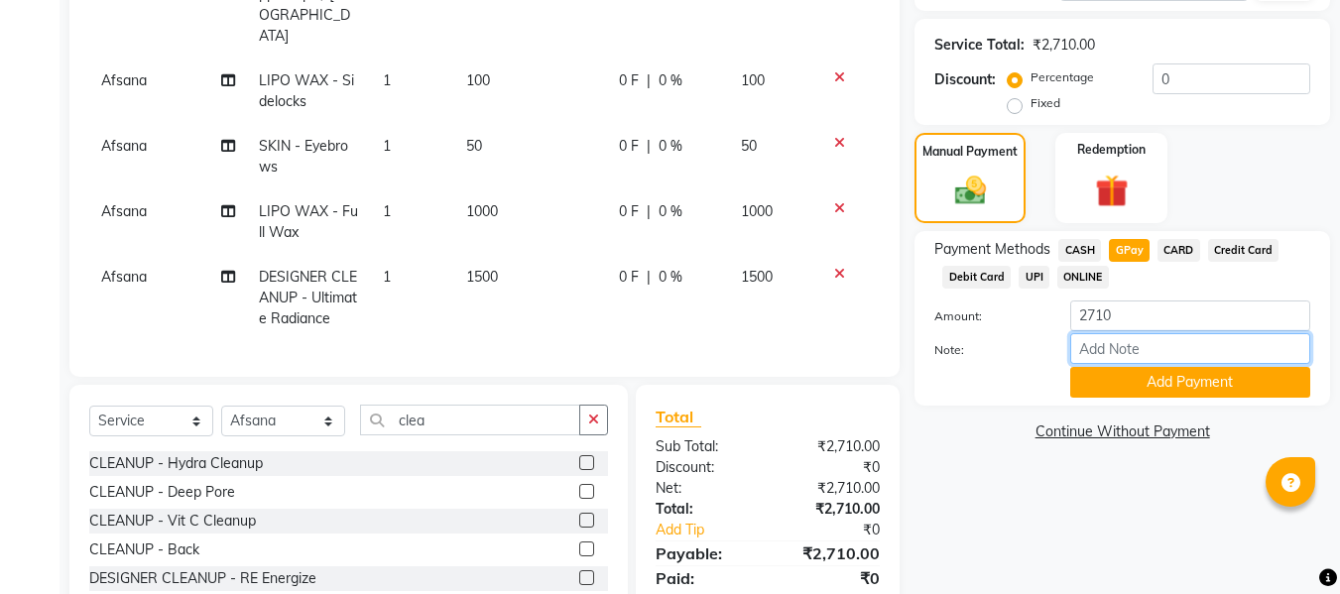
click at [1099, 344] on input "Note:" at bounding box center [1190, 348] width 240 height 31
type input "fless"
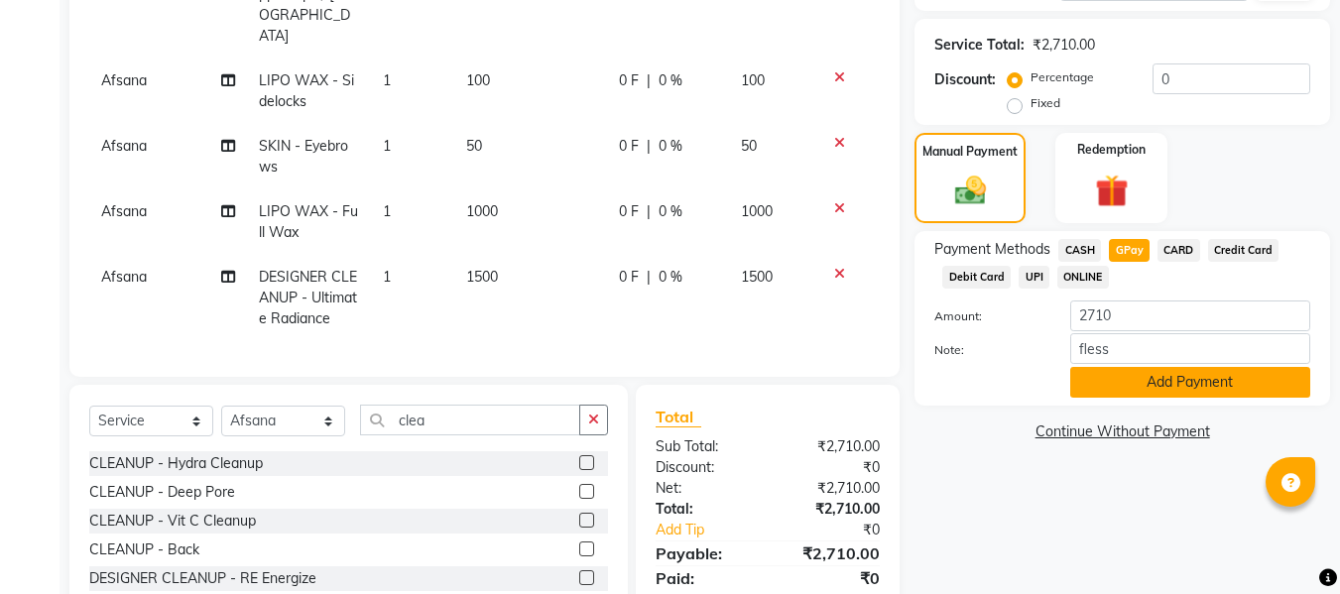
click at [1151, 381] on button "Add Payment" at bounding box center [1190, 382] width 240 height 31
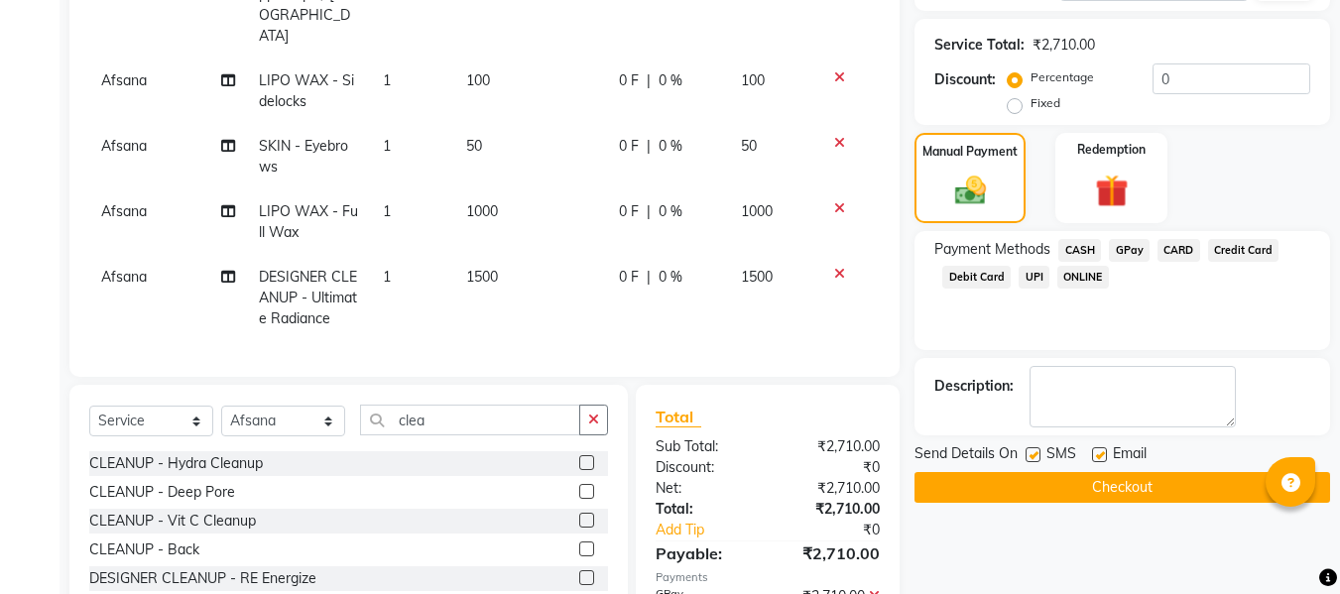
click at [1092, 451] on label at bounding box center [1099, 454] width 15 height 15
click at [1092, 451] on input "checkbox" at bounding box center [1098, 455] width 13 height 13
checkbox input "false"
click at [1034, 453] on label at bounding box center [1033, 454] width 15 height 15
click at [1034, 453] on input "checkbox" at bounding box center [1032, 455] width 13 height 13
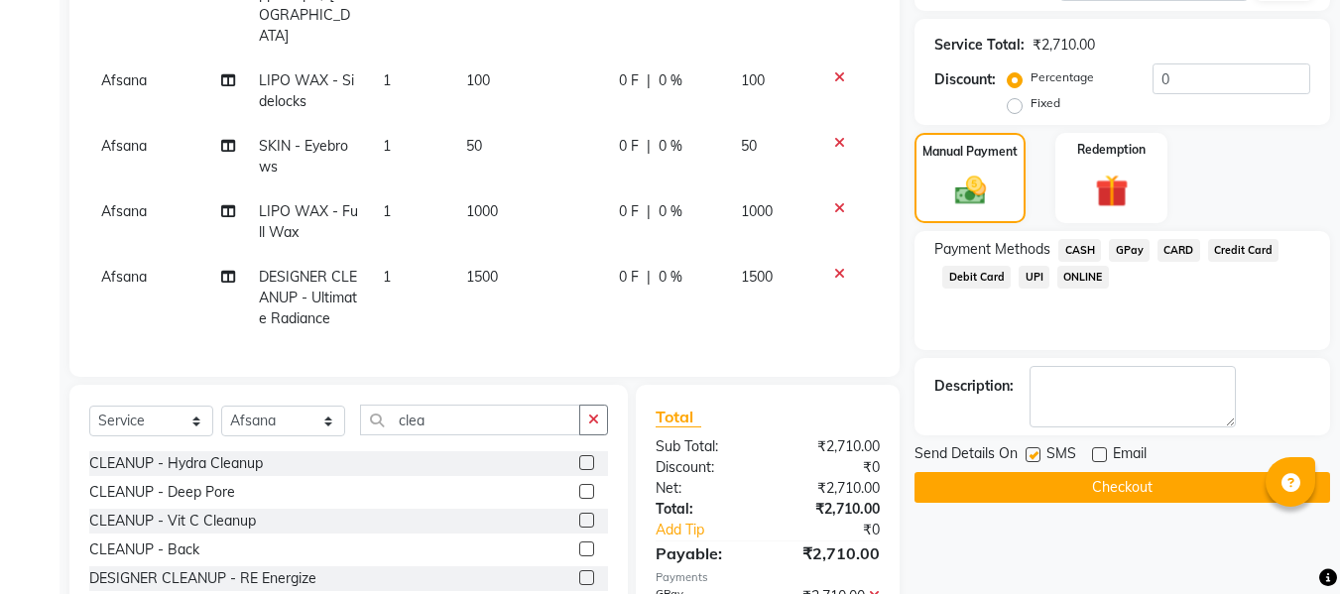
checkbox input "false"
click at [1000, 480] on button "Checkout" at bounding box center [1122, 487] width 416 height 31
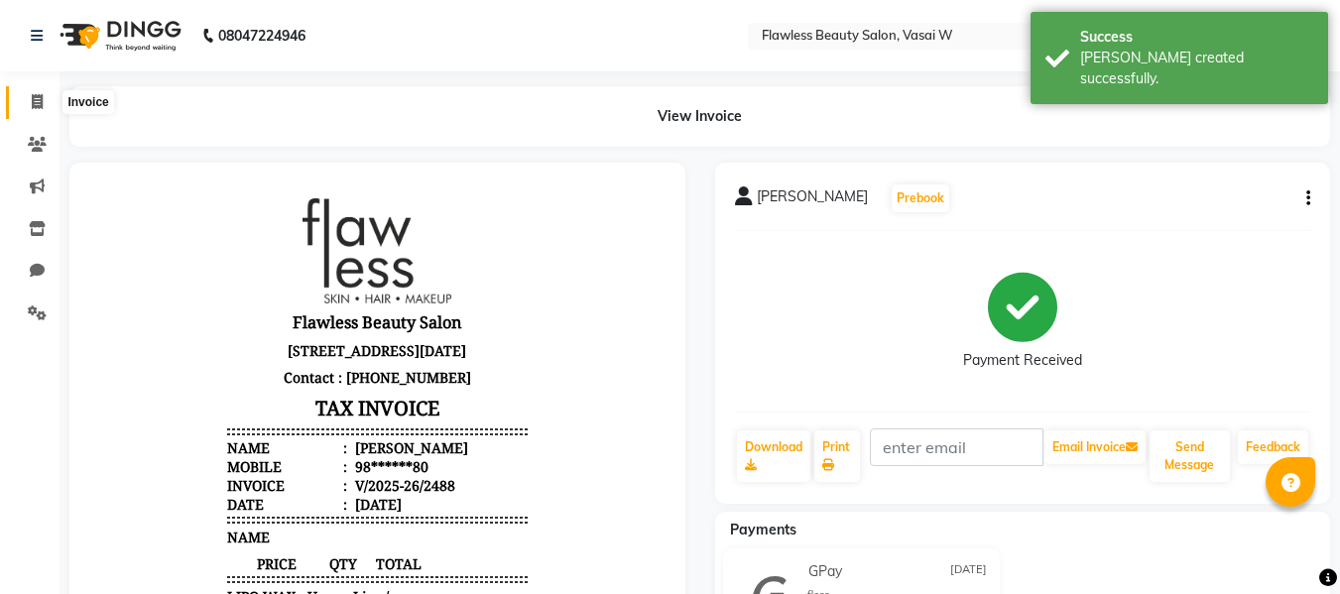
click at [27, 105] on span at bounding box center [37, 102] width 35 height 23
select select "service"
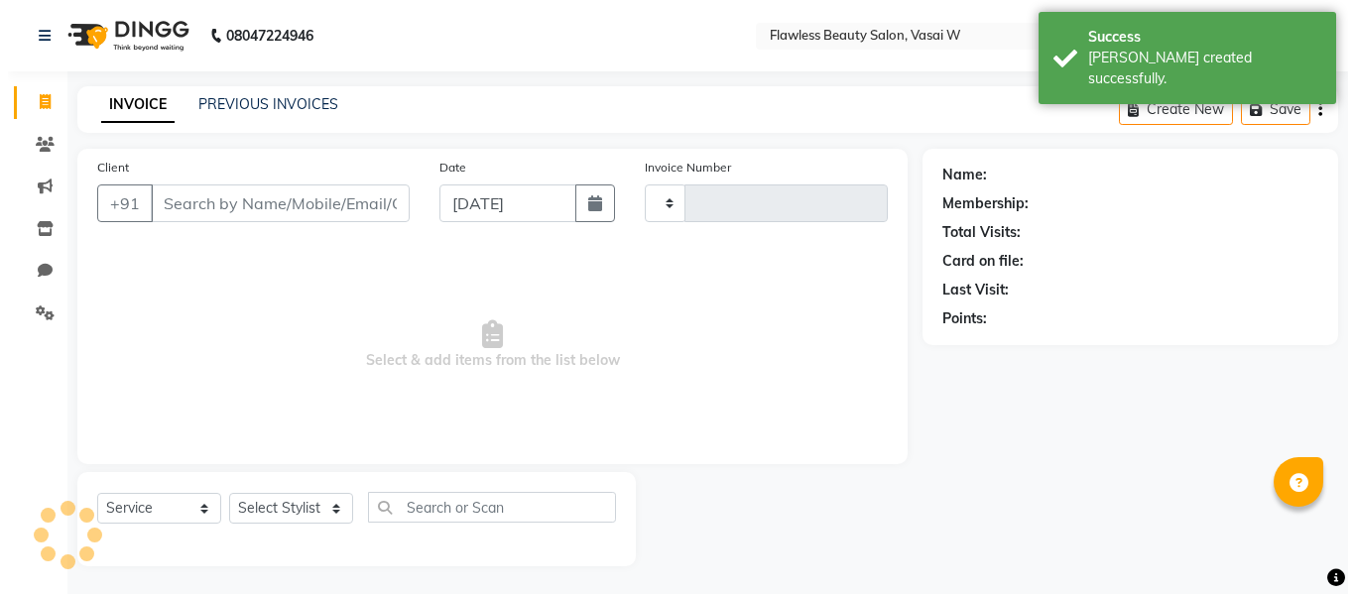
scroll to position [2, 0]
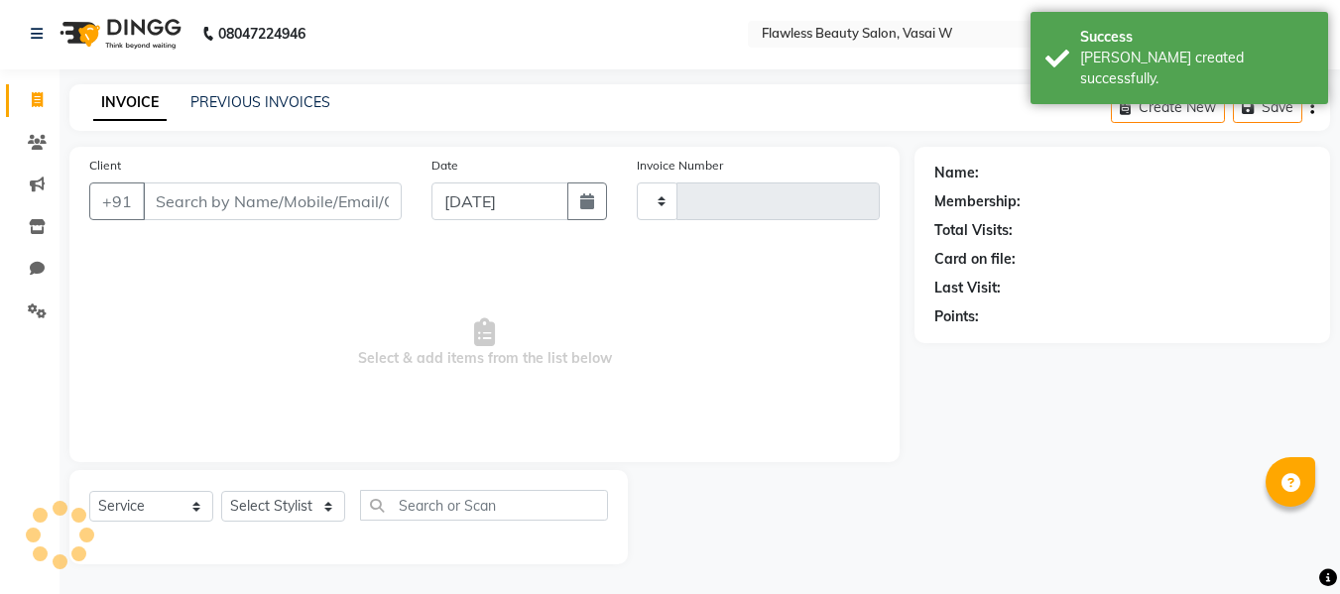
type input "2489"
select select "8090"
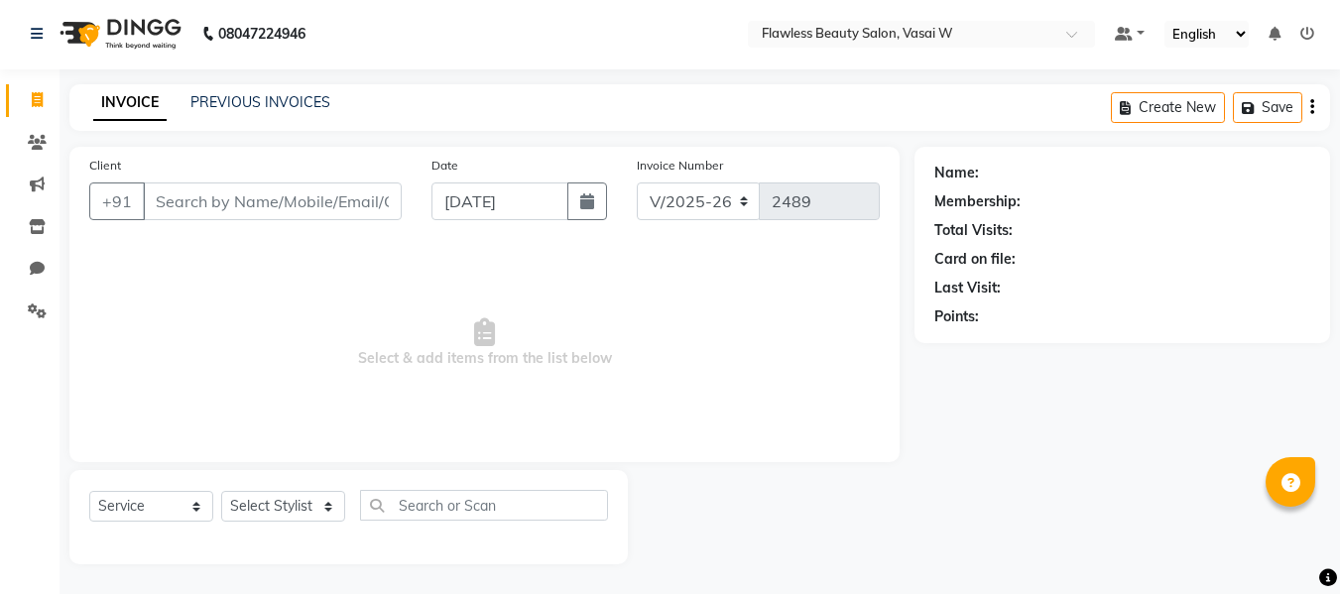
click at [177, 204] on input "Client" at bounding box center [272, 201] width 259 height 38
type input "8668899723"
click at [319, 198] on span "Add Client" at bounding box center [350, 201] width 78 height 20
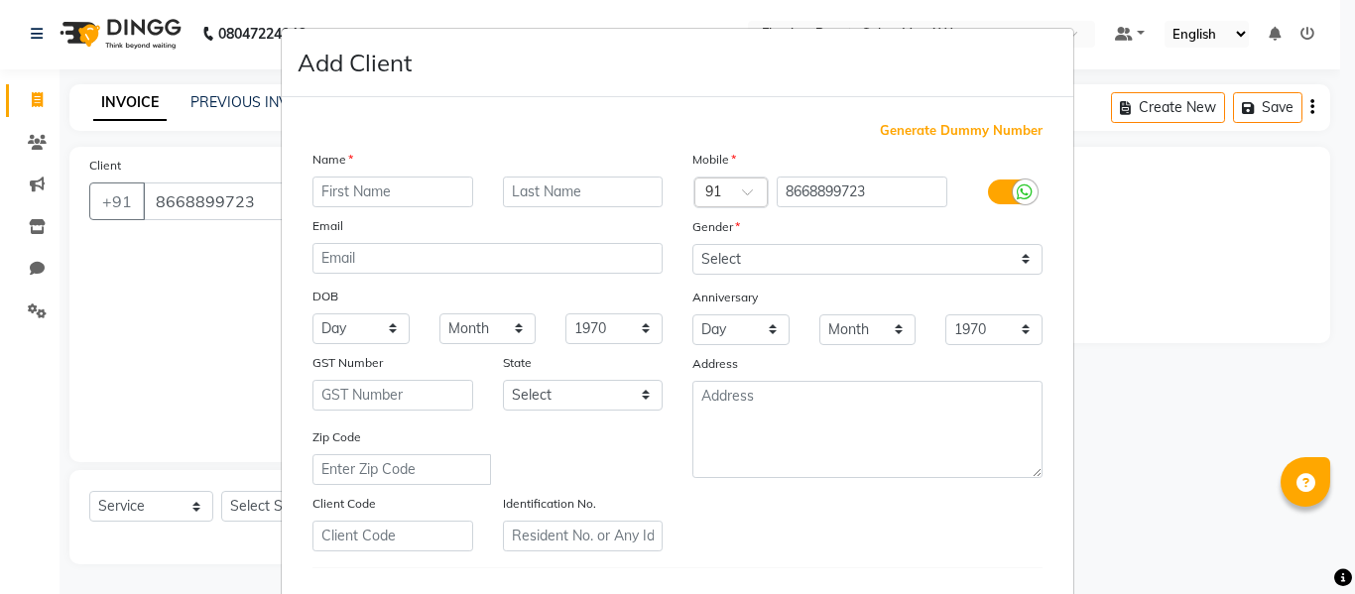
click at [330, 193] on input "text" at bounding box center [392, 192] width 161 height 31
type input "dheera"
click at [714, 249] on select "Select [DEMOGRAPHIC_DATA] [DEMOGRAPHIC_DATA] Other Prefer Not To Say" at bounding box center [867, 259] width 350 height 31
select select "[DEMOGRAPHIC_DATA]"
click at [692, 244] on select "Select [DEMOGRAPHIC_DATA] [DEMOGRAPHIC_DATA] Other Prefer Not To Say" at bounding box center [867, 259] width 350 height 31
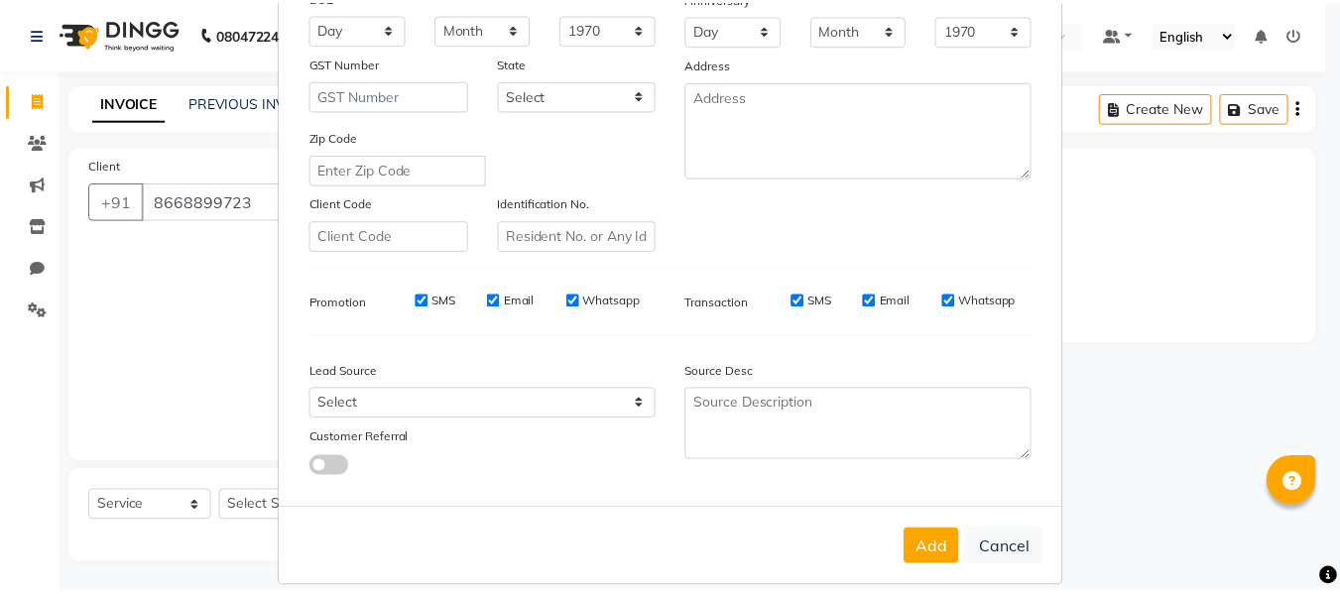
scroll to position [321, 0]
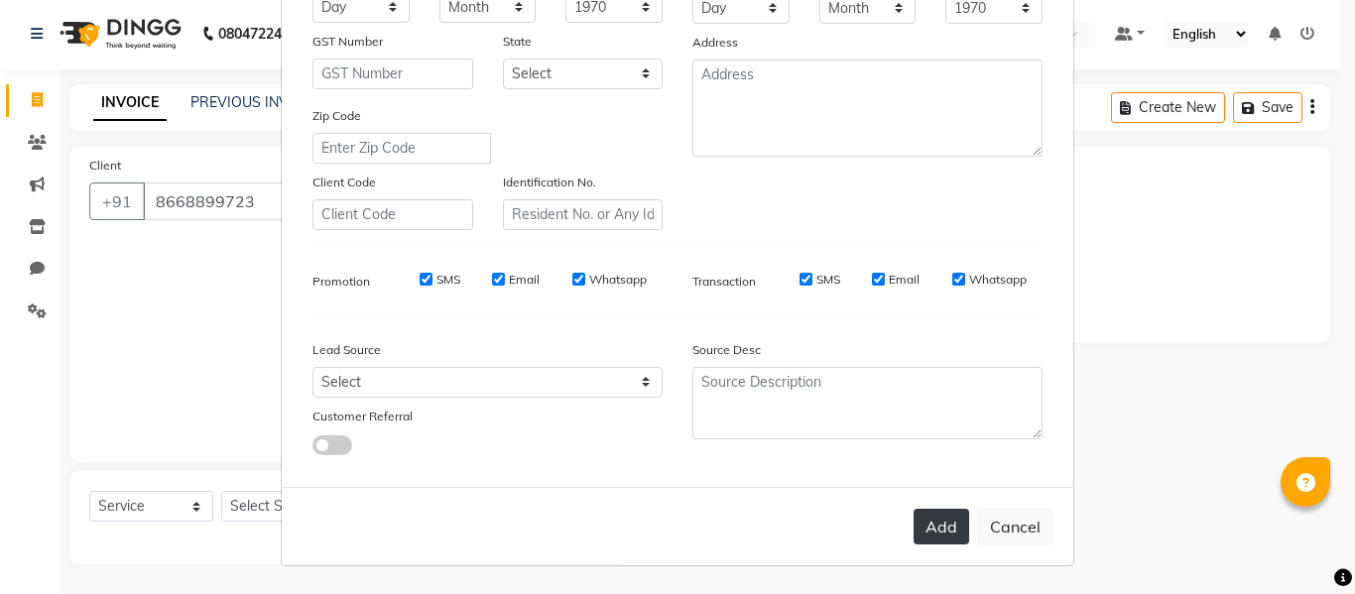
click at [917, 527] on button "Add" at bounding box center [941, 527] width 56 height 36
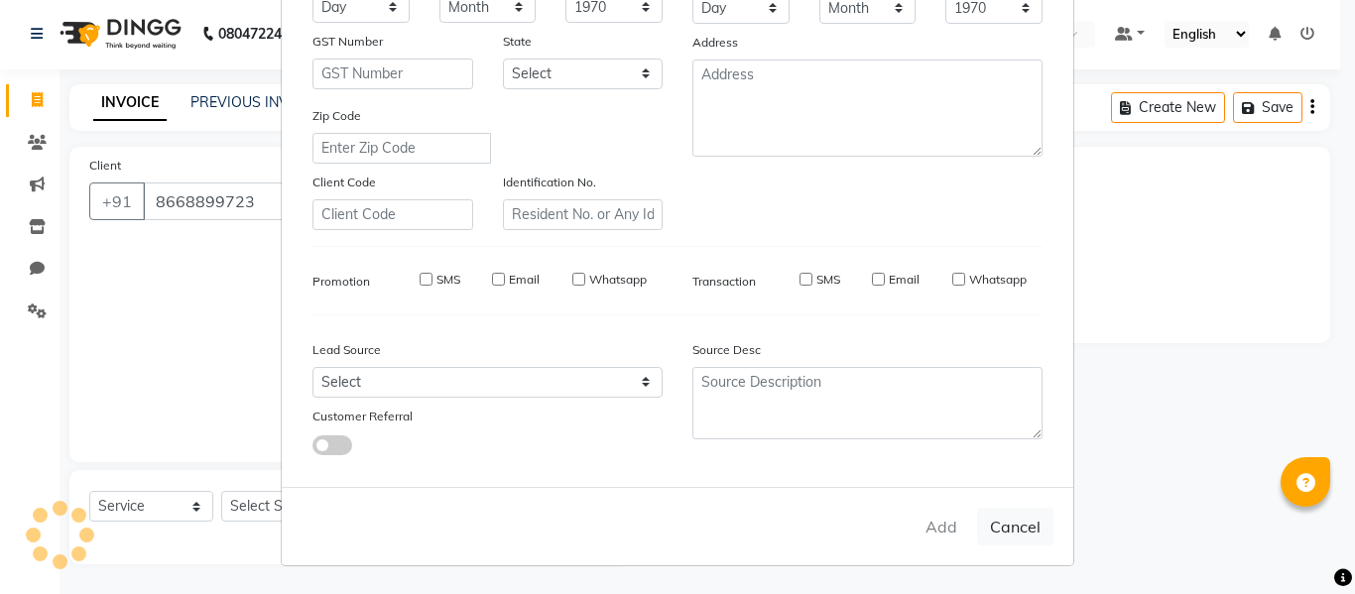
type input "86******23"
select select
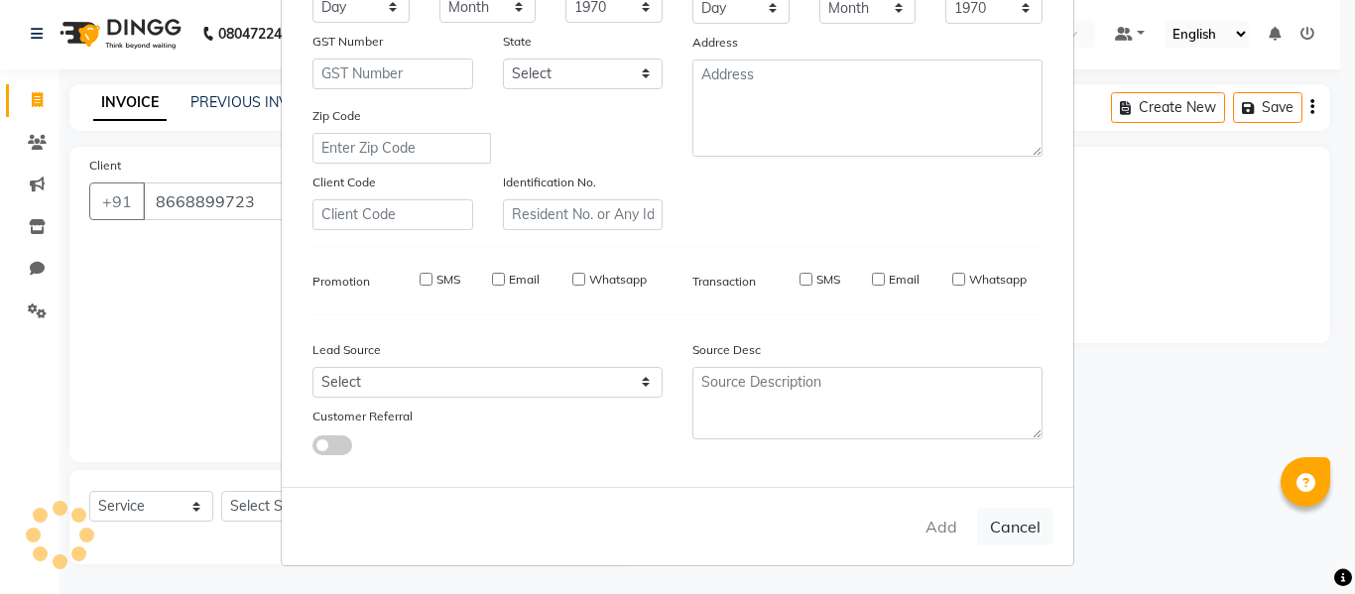
select select
checkbox input "false"
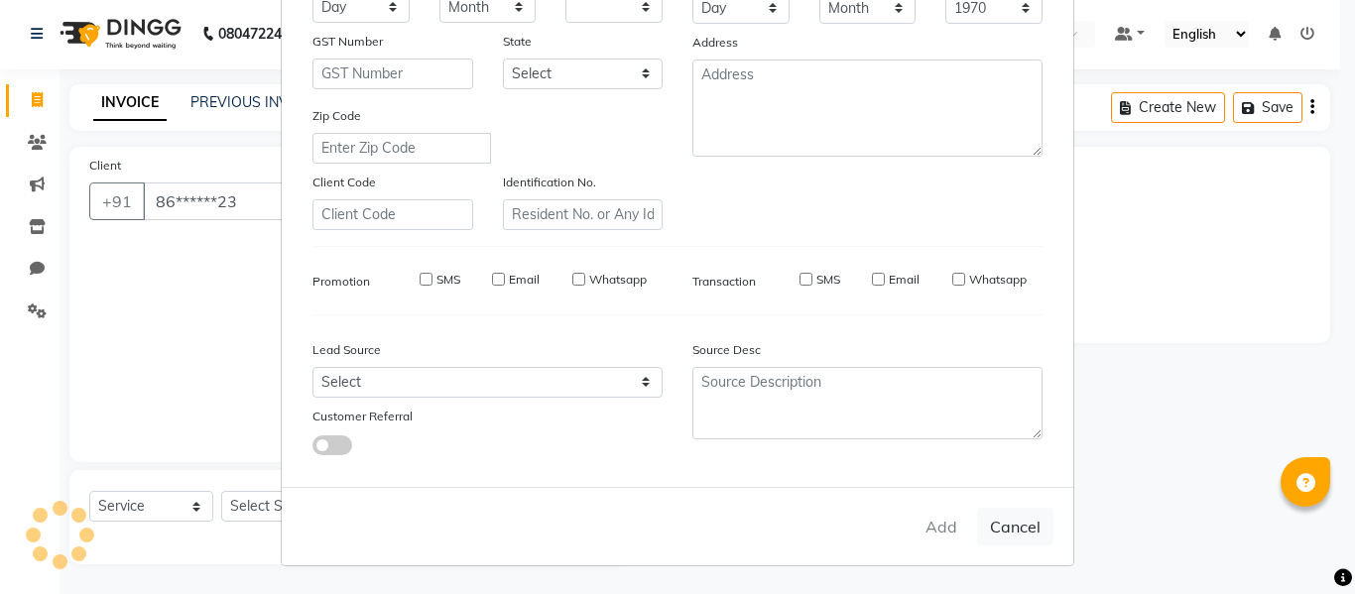
checkbox input "false"
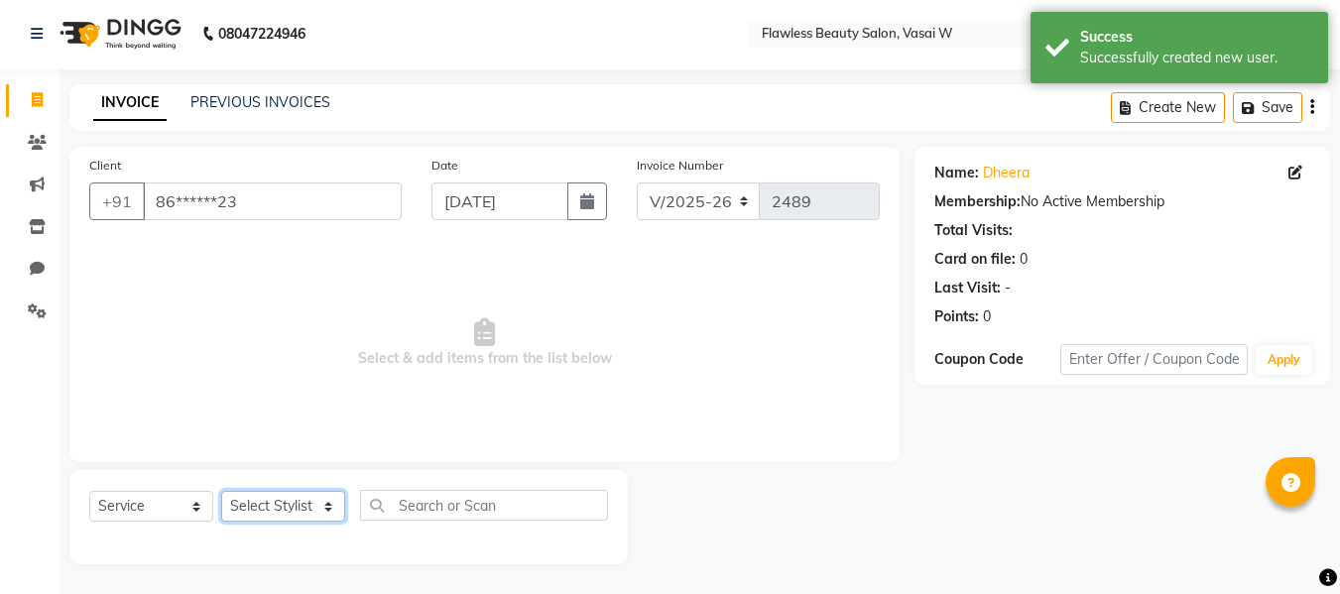
click at [295, 510] on select "Select Stylist [PERSON_NAME] [PERSON_NAME] [PERSON_NAME] maam Nisha Pari [PERSO…" at bounding box center [283, 506] width 124 height 31
select select "76404"
click at [221, 491] on select "Select Stylist [PERSON_NAME] [PERSON_NAME] [PERSON_NAME] maam Nisha Pari [PERSO…" at bounding box center [283, 506] width 124 height 31
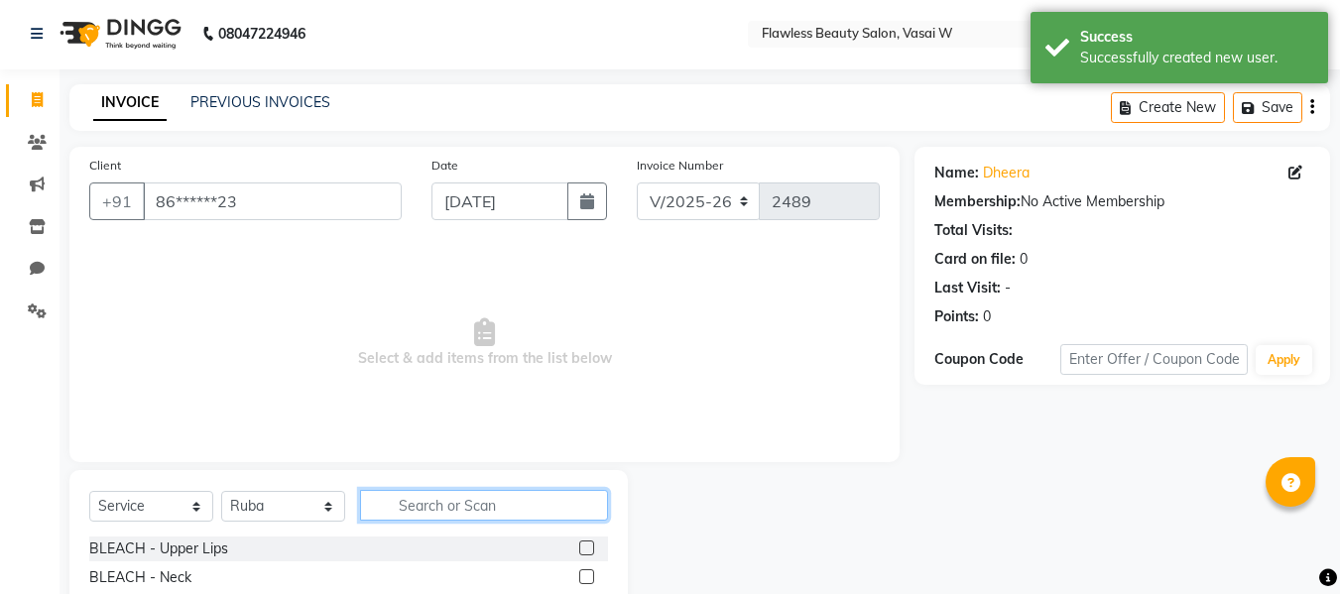
click at [415, 499] on input "text" at bounding box center [484, 505] width 248 height 31
type input "full wax"
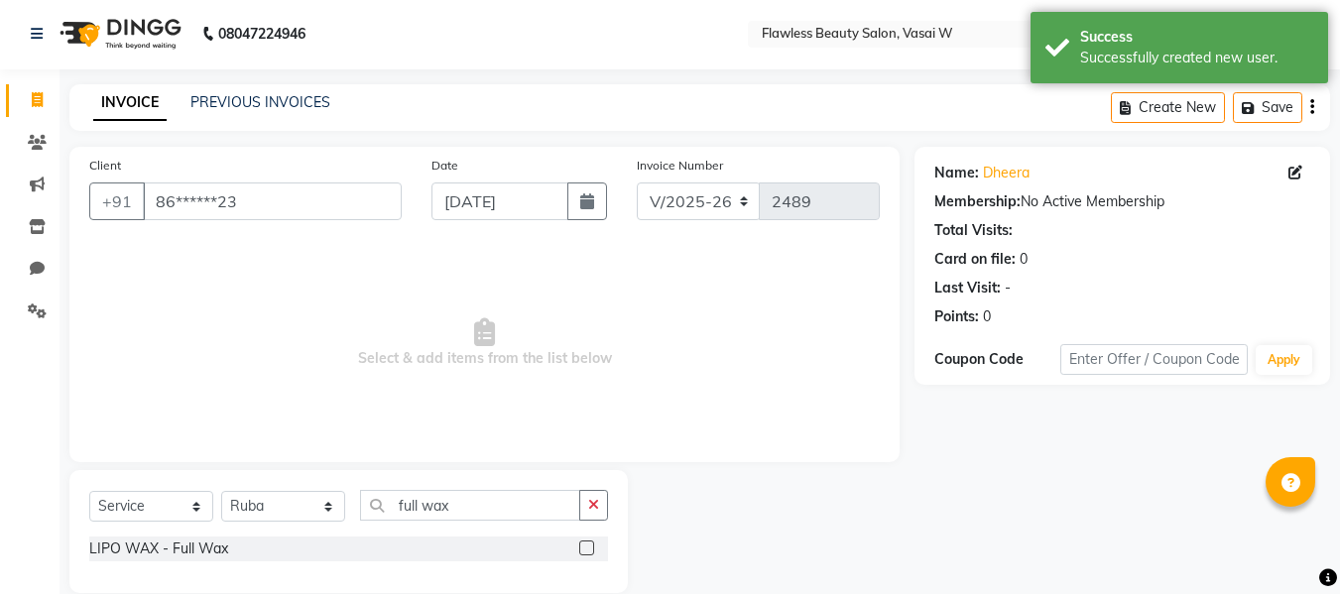
click at [590, 548] on label at bounding box center [586, 548] width 15 height 15
click at [590, 548] on input "checkbox" at bounding box center [585, 549] width 13 height 13
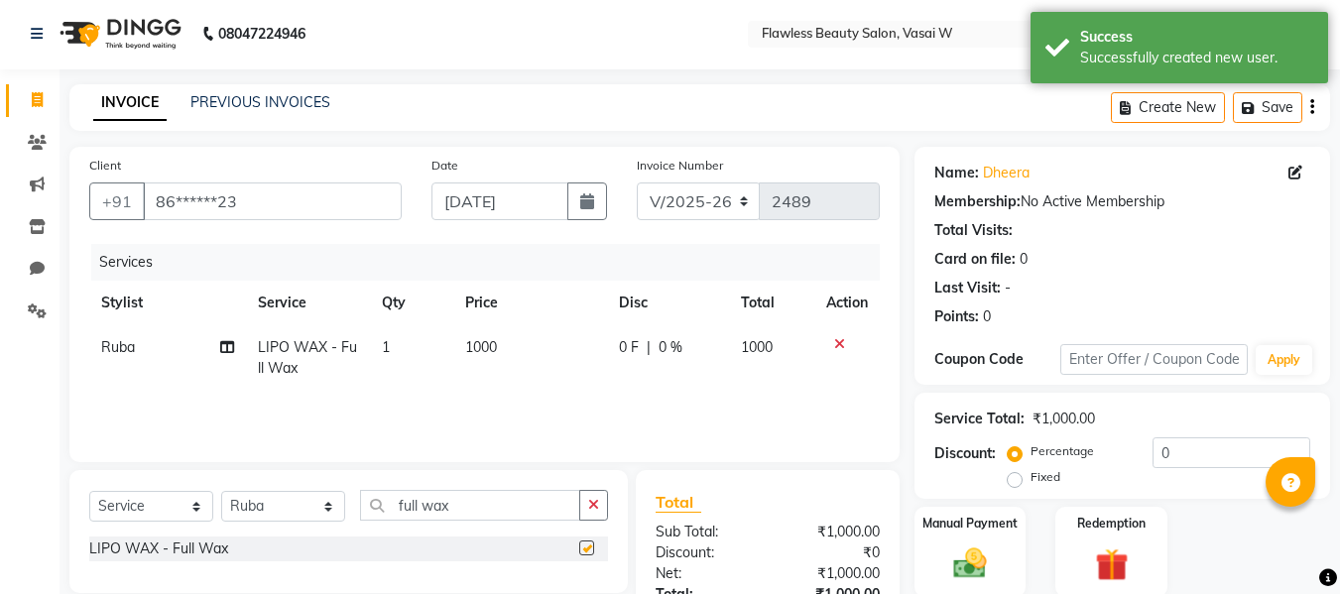
checkbox input "false"
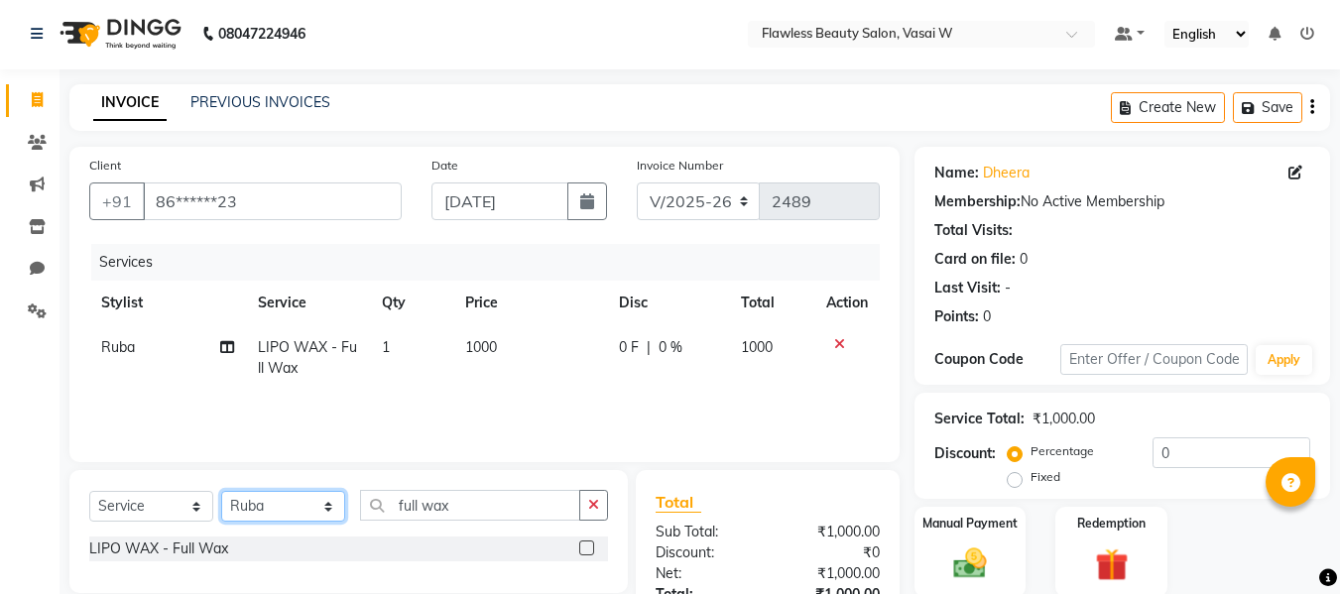
click at [309, 511] on select "Select Stylist [PERSON_NAME] [PERSON_NAME] [PERSON_NAME] maam Nisha Pari [PERSO…" at bounding box center [283, 506] width 124 height 31
select select "76410"
click at [221, 491] on select "Select Stylist [PERSON_NAME] [PERSON_NAME] [PERSON_NAME] maam Nisha Pari [PERSO…" at bounding box center [283, 506] width 124 height 31
click at [500, 523] on div "Select Service Product Membership Package Voucher Prepaid Gift Card Select Styl…" at bounding box center [348, 513] width 519 height 47
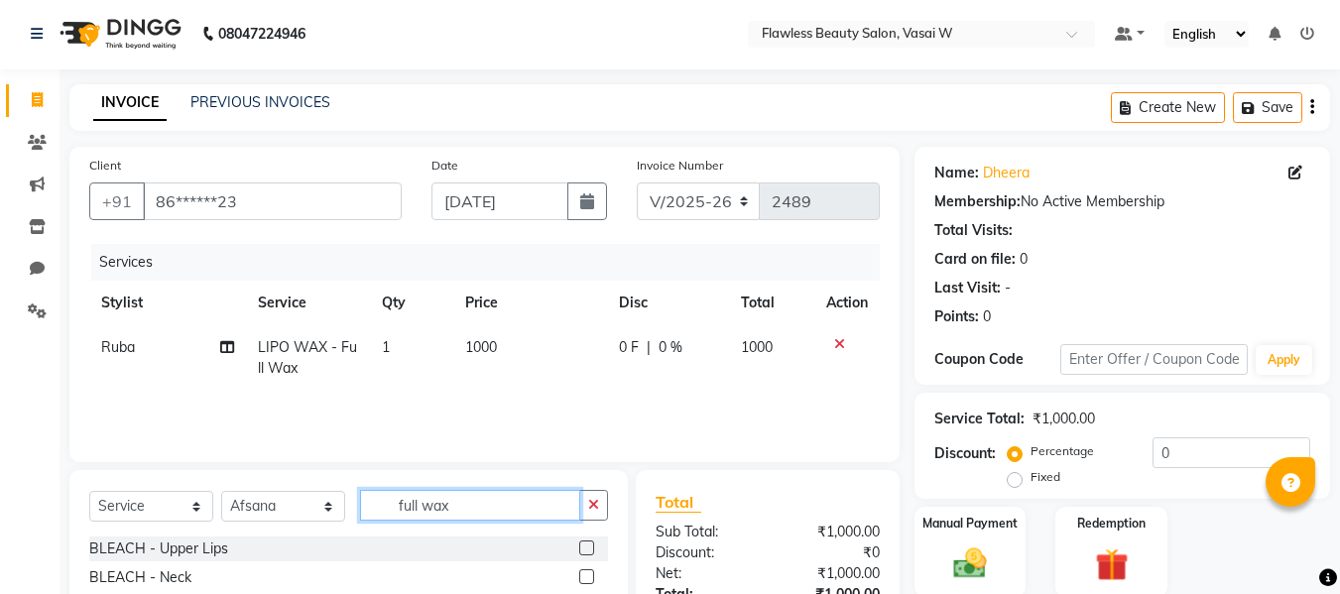
click at [500, 513] on input "full wax" at bounding box center [470, 505] width 220 height 31
type input "f"
type input "ey"
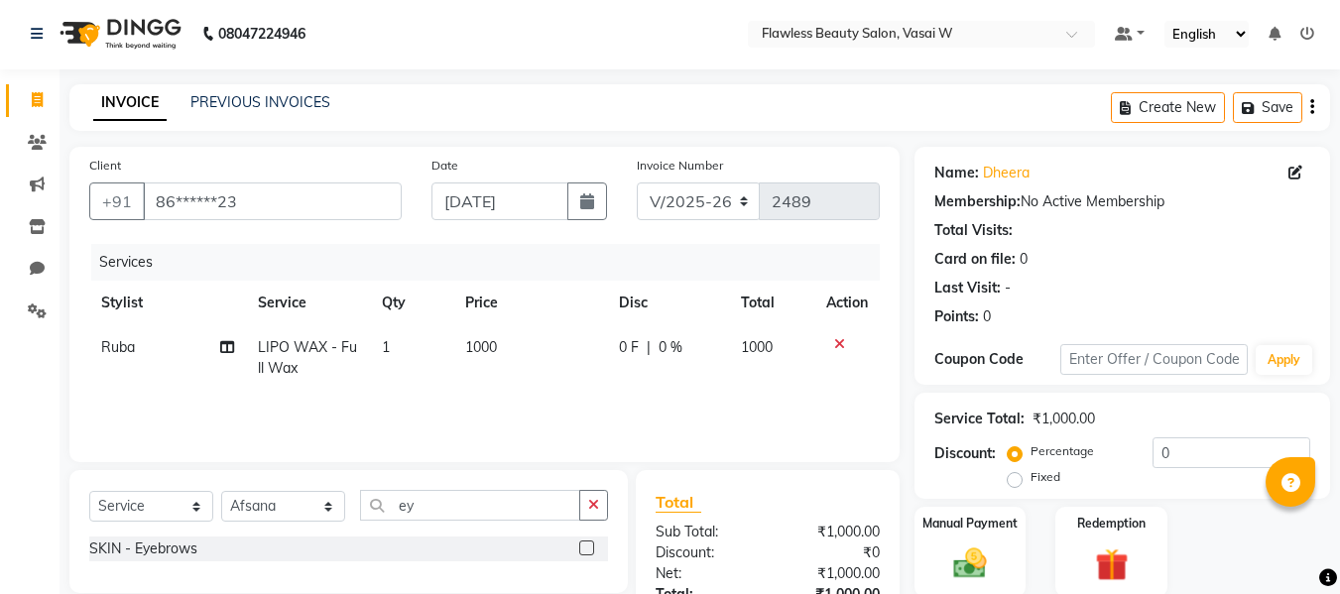
click at [587, 543] on label at bounding box center [586, 548] width 15 height 15
click at [587, 543] on input "checkbox" at bounding box center [585, 549] width 13 height 13
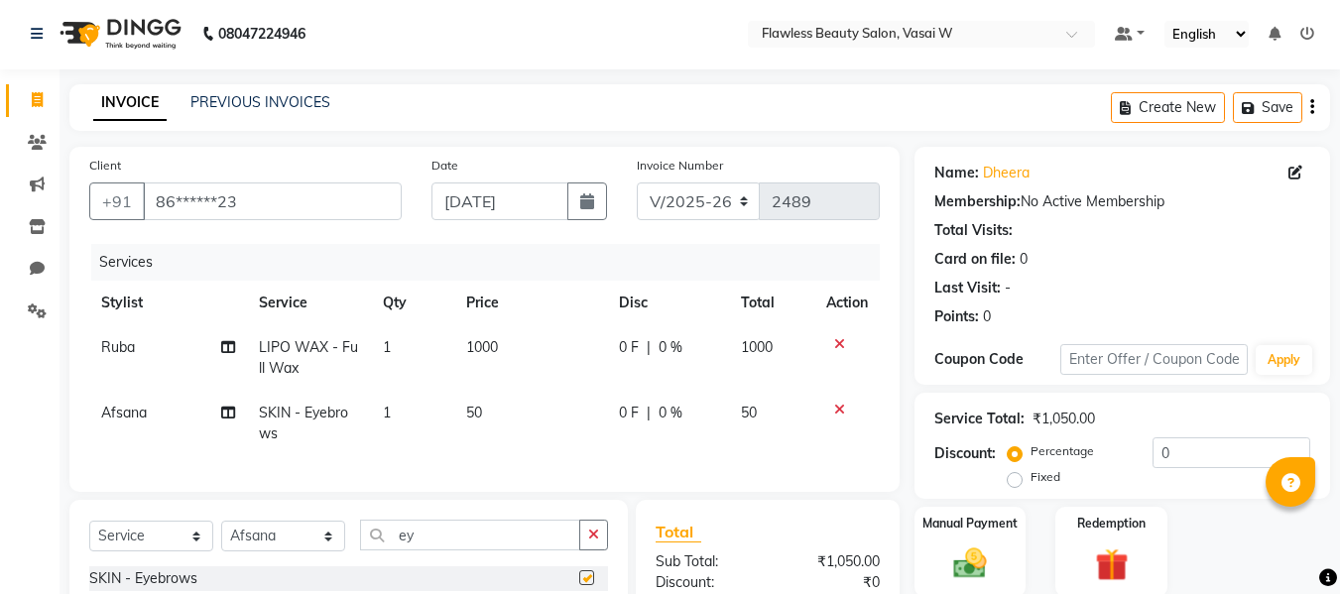
checkbox input "false"
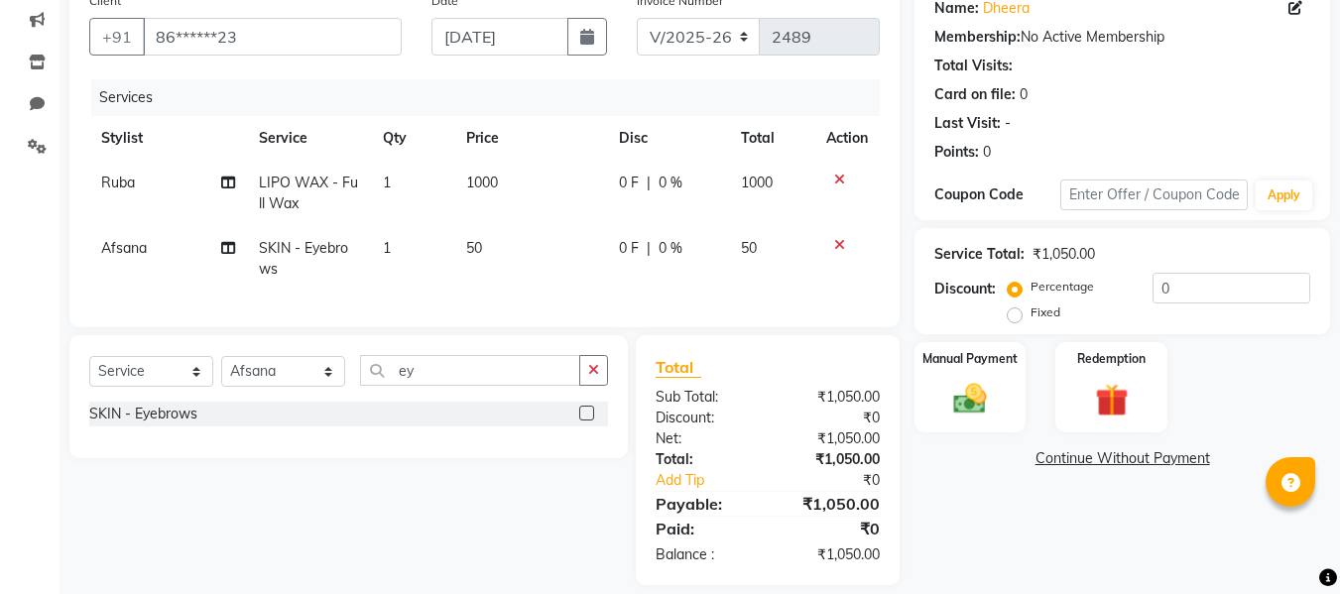
scroll to position [178, 0]
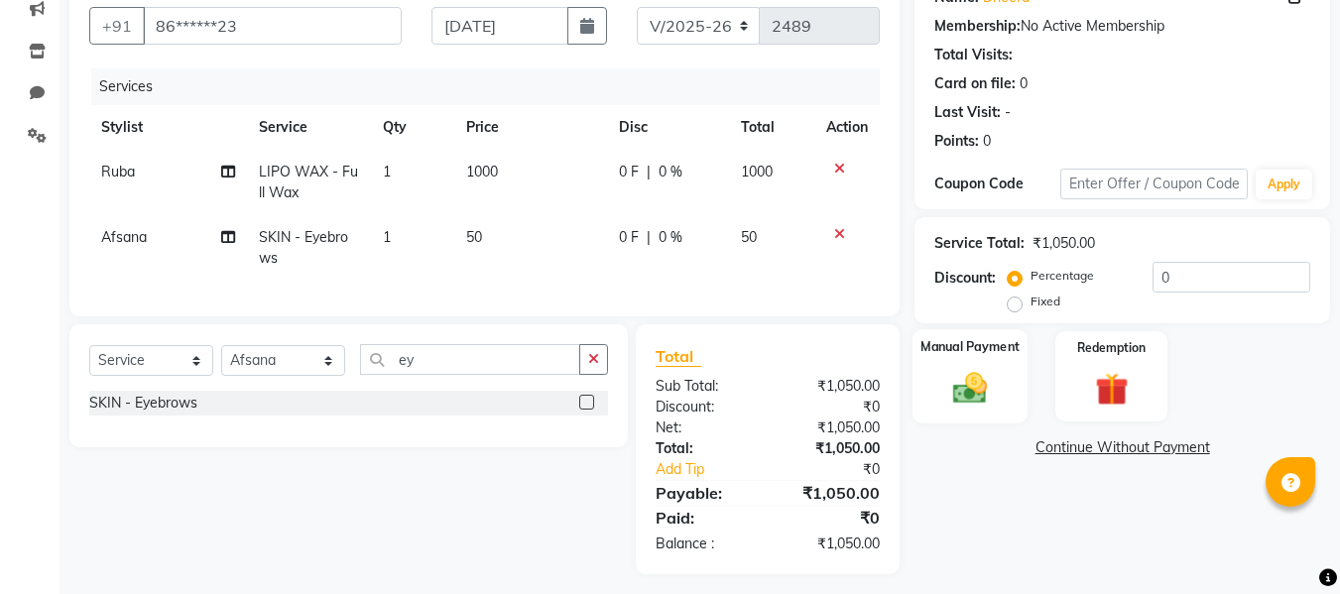
click at [980, 371] on img at bounding box center [970, 388] width 56 height 40
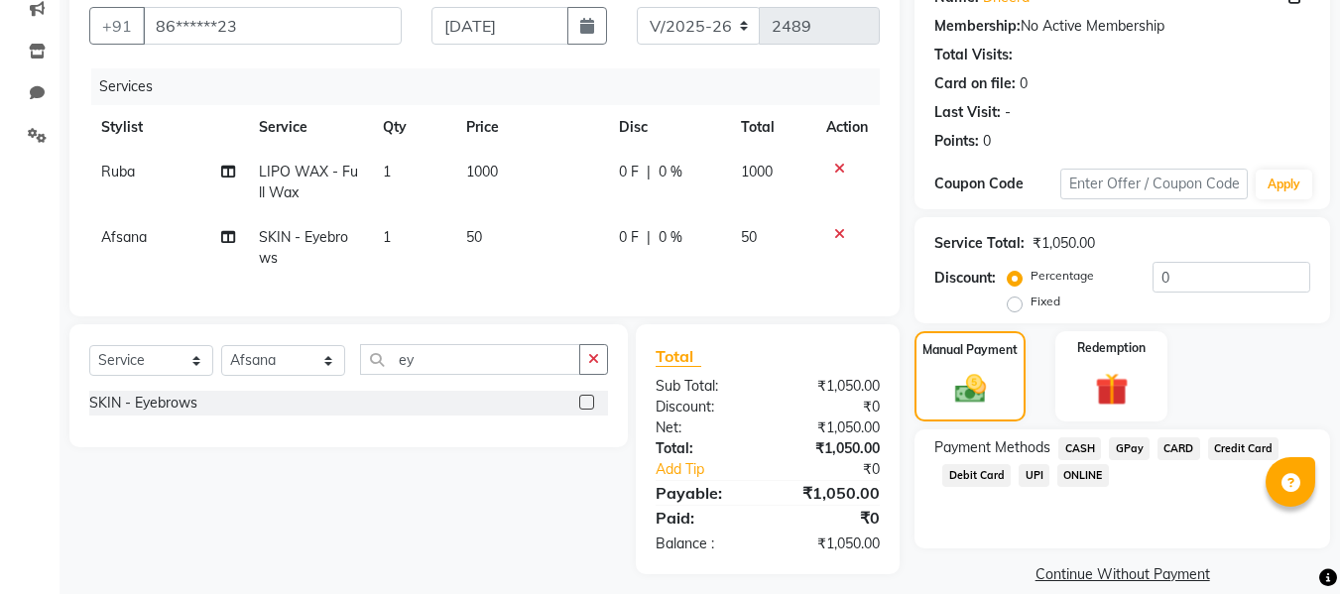
click at [1121, 447] on span "GPay" at bounding box center [1129, 448] width 41 height 23
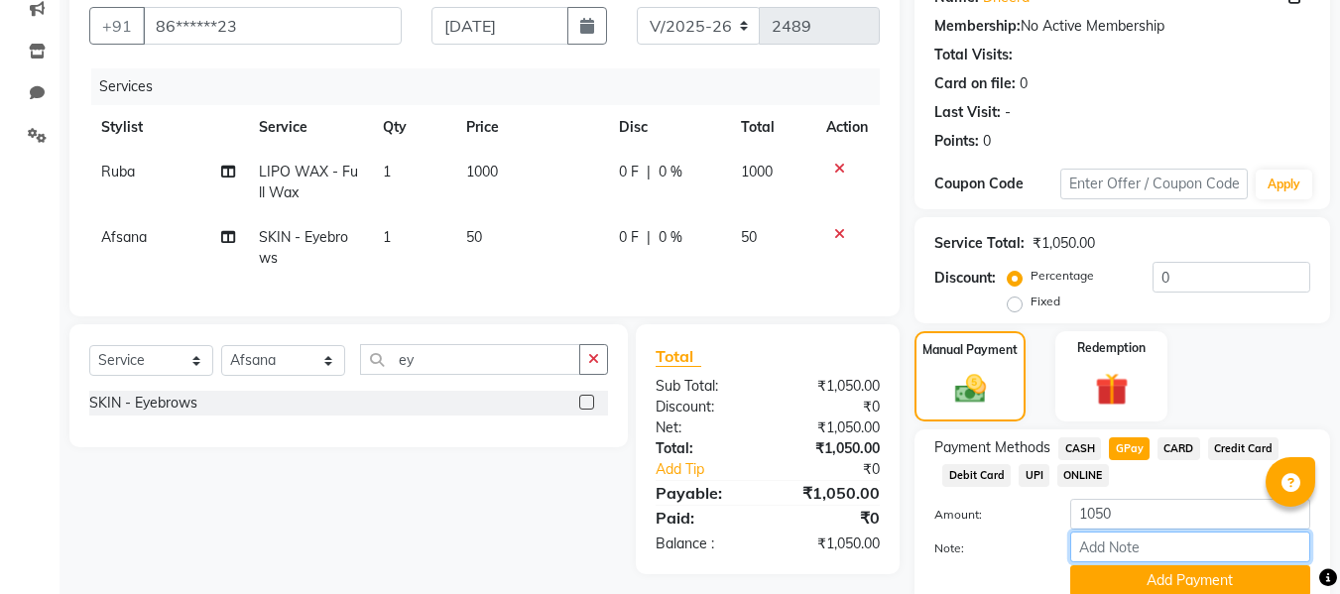
click at [1094, 542] on input "Note:" at bounding box center [1190, 547] width 240 height 31
type input "fless"
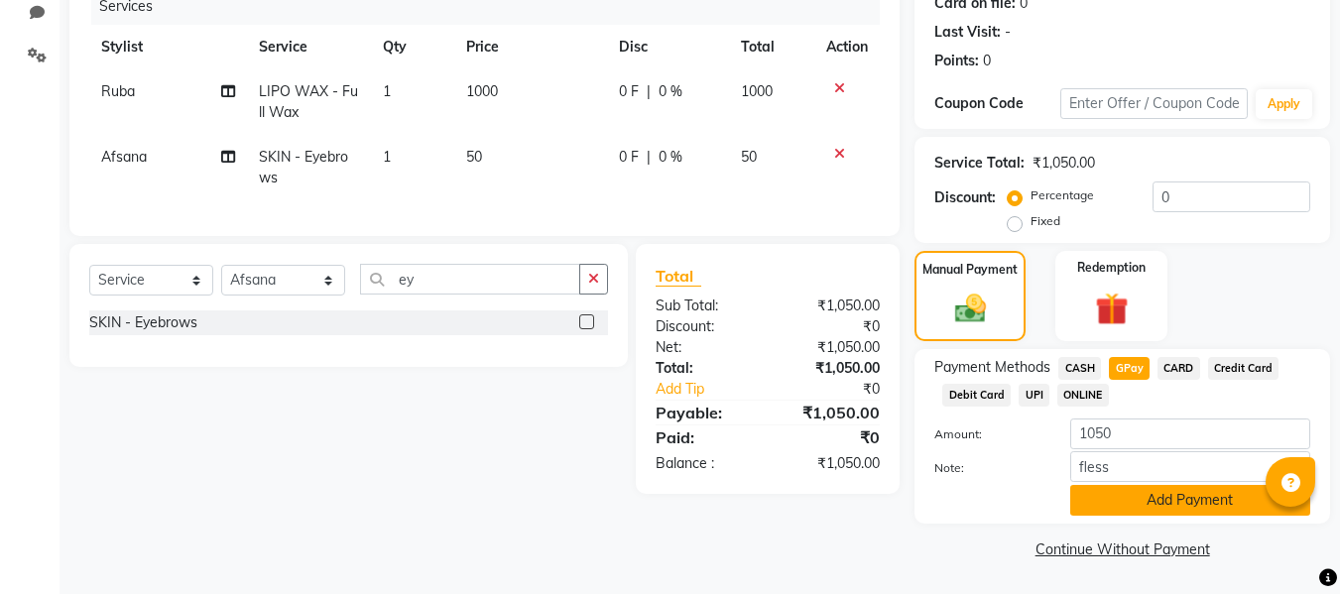
click at [1116, 495] on button "Add Payment" at bounding box center [1190, 500] width 240 height 31
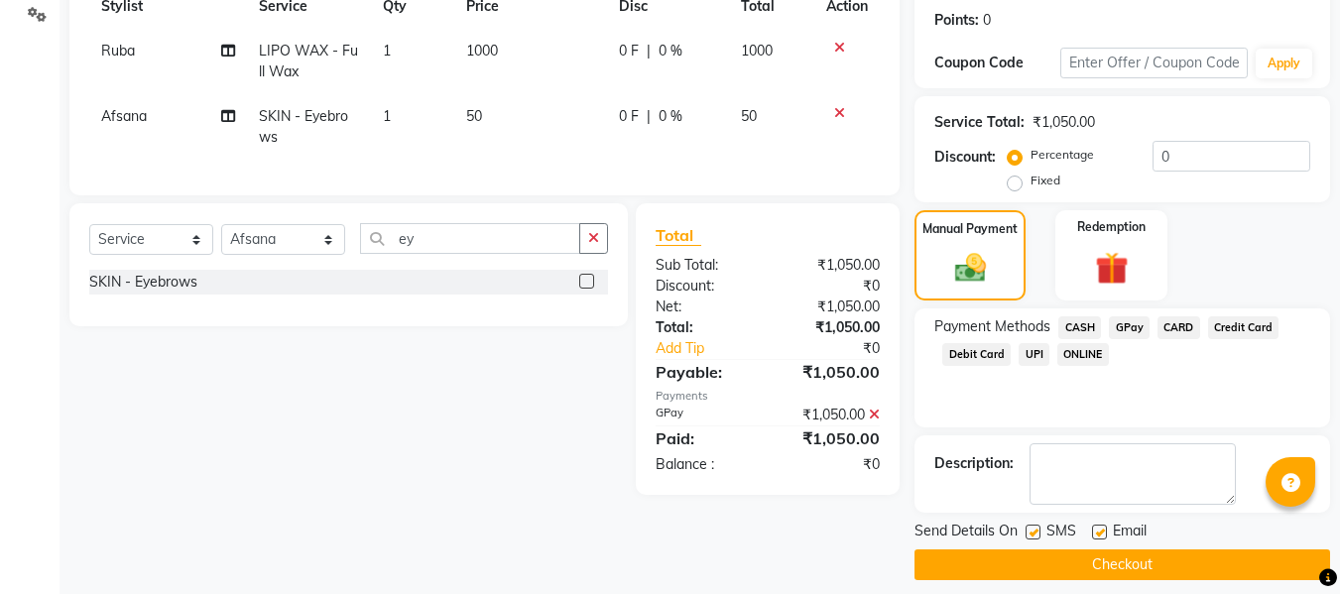
scroll to position [314, 0]
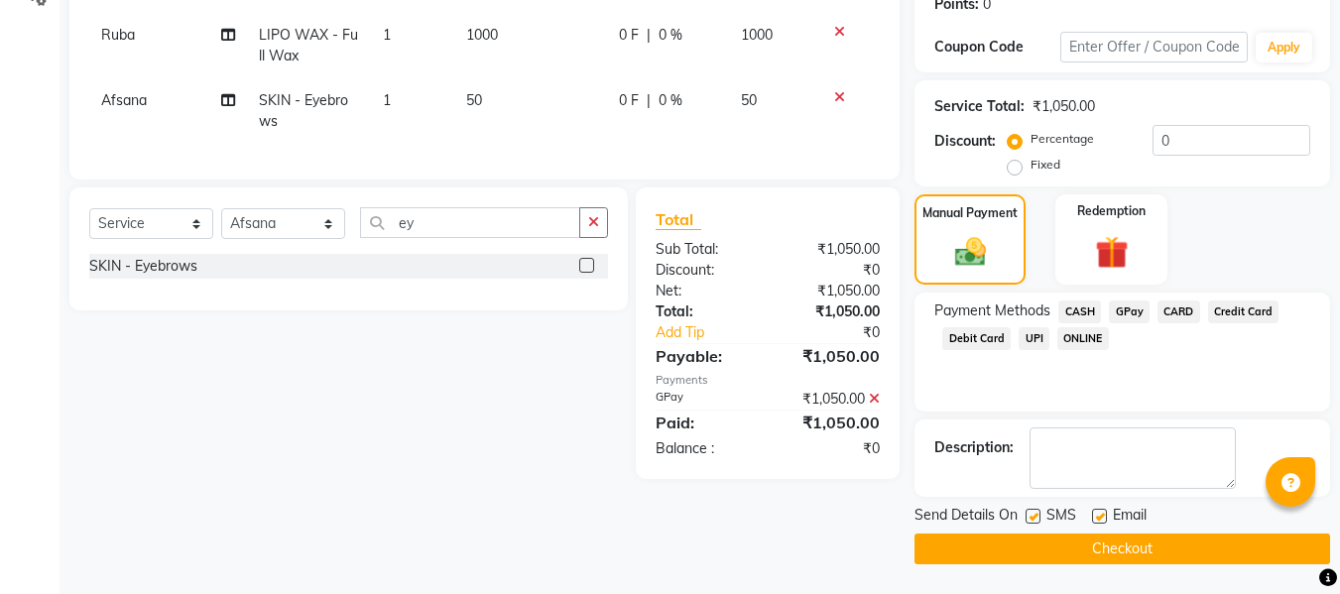
click at [1100, 511] on label at bounding box center [1099, 516] width 15 height 15
click at [1100, 511] on input "checkbox" at bounding box center [1098, 517] width 13 height 13
checkbox input "false"
click at [1032, 515] on label at bounding box center [1033, 516] width 15 height 15
click at [1032, 515] on input "checkbox" at bounding box center [1032, 517] width 13 height 13
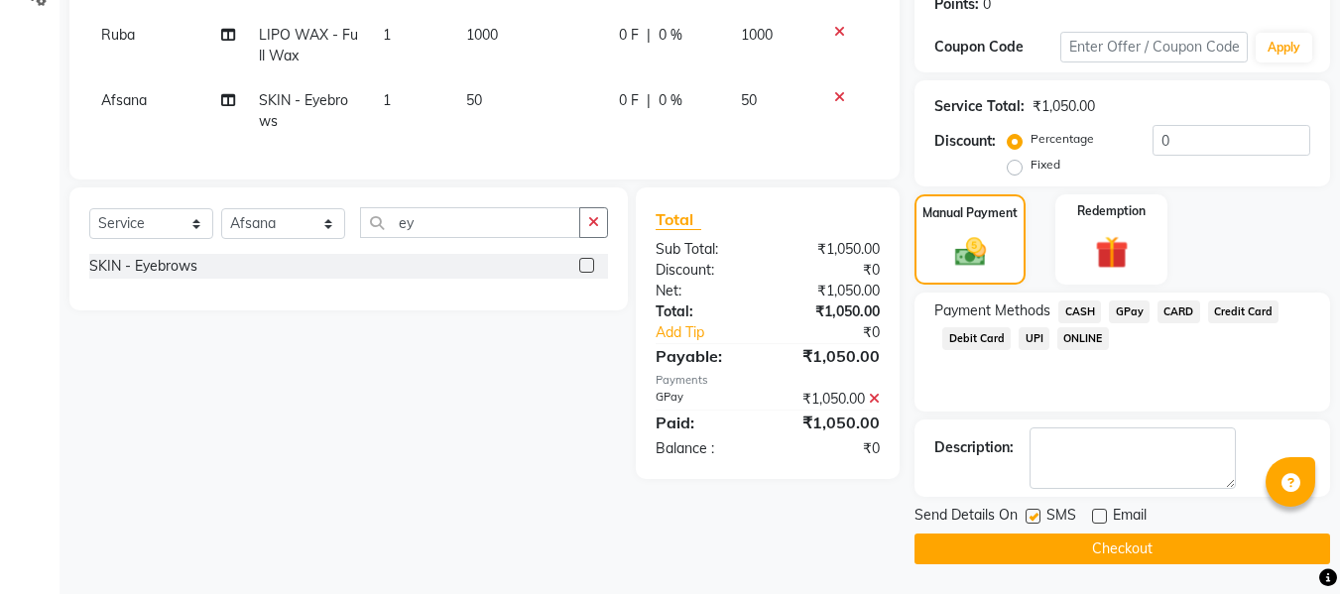
checkbox input "false"
click at [988, 544] on button "Checkout" at bounding box center [1122, 549] width 416 height 31
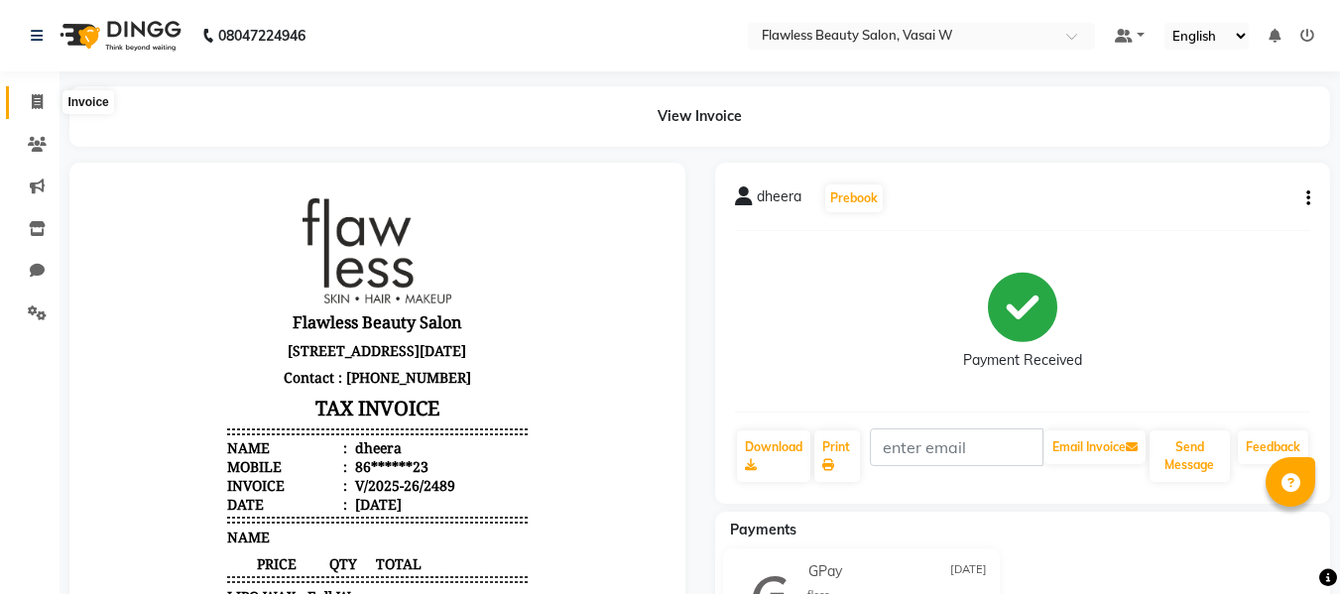
click at [34, 104] on icon at bounding box center [37, 101] width 11 height 15
select select "8090"
select select "service"
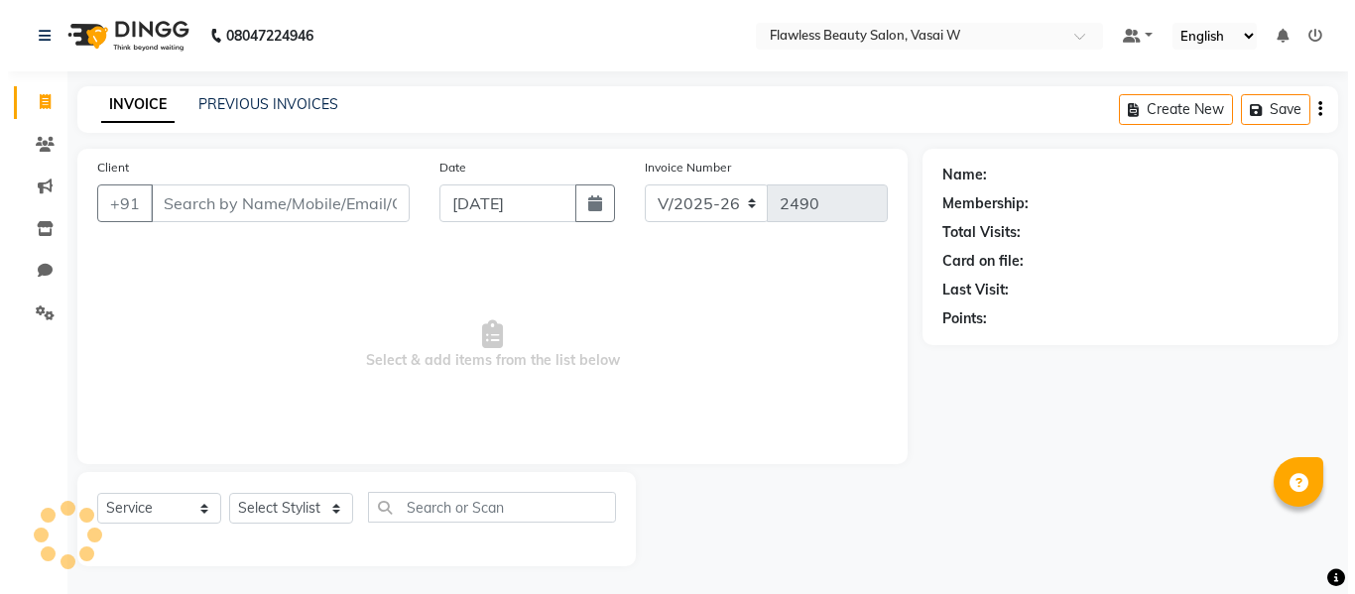
scroll to position [2, 0]
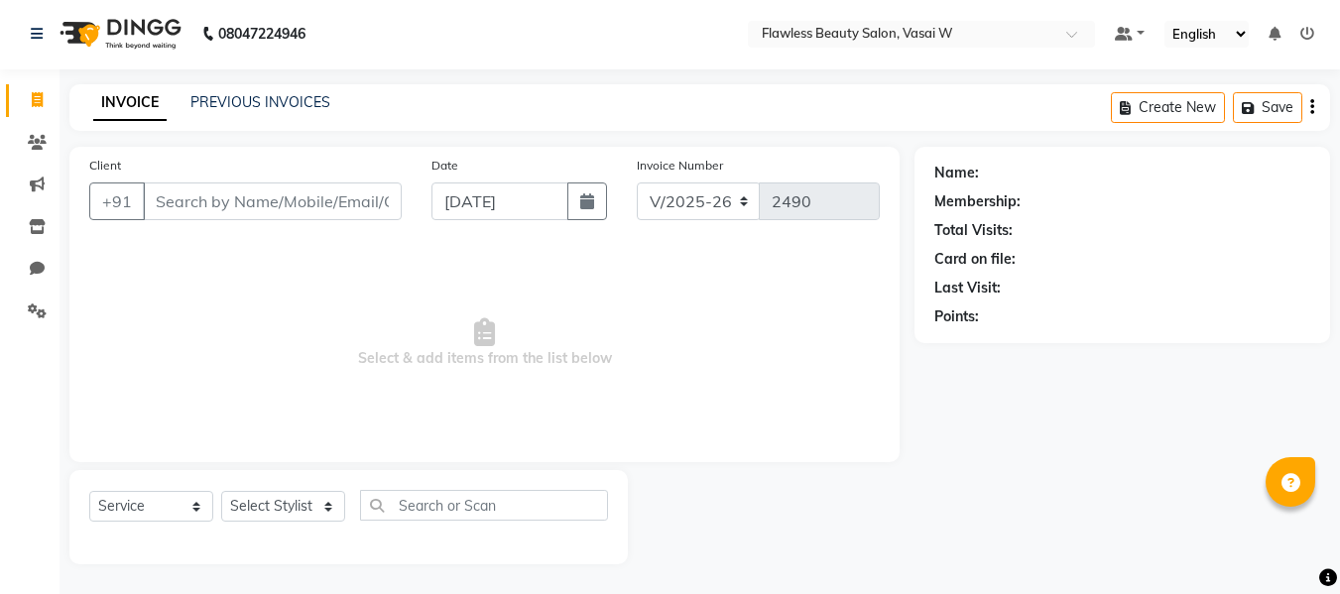
click at [176, 195] on input "Client" at bounding box center [272, 201] width 259 height 38
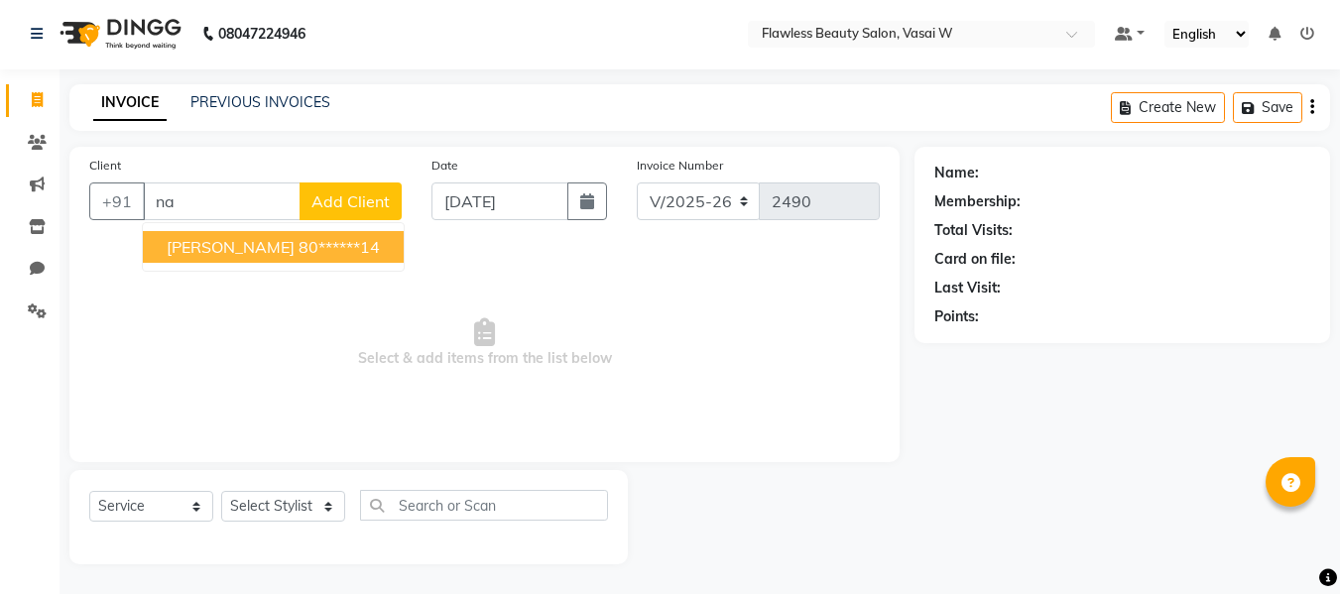
type input "n"
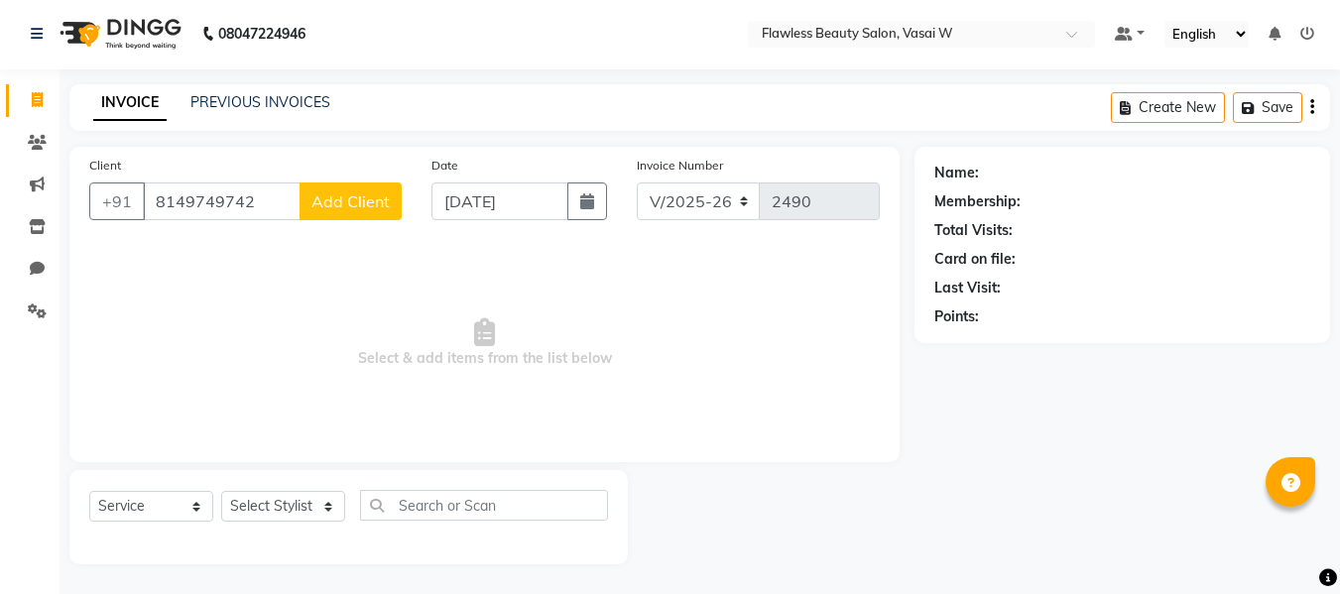
type input "8149749742"
click at [313, 197] on span "Add Client" at bounding box center [350, 201] width 78 height 20
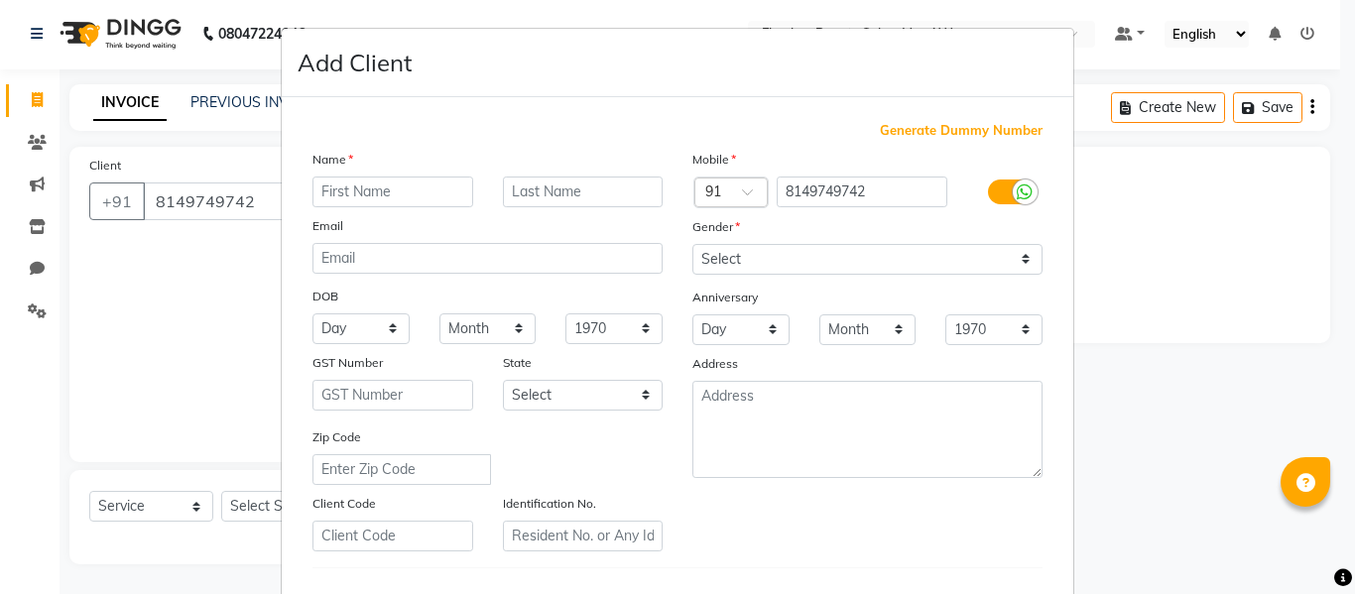
click at [321, 195] on input "text" at bounding box center [392, 192] width 161 height 31
type input "[PERSON_NAME]"
click at [517, 181] on input "text" at bounding box center [583, 192] width 161 height 31
type input "[PERSON_NAME]"
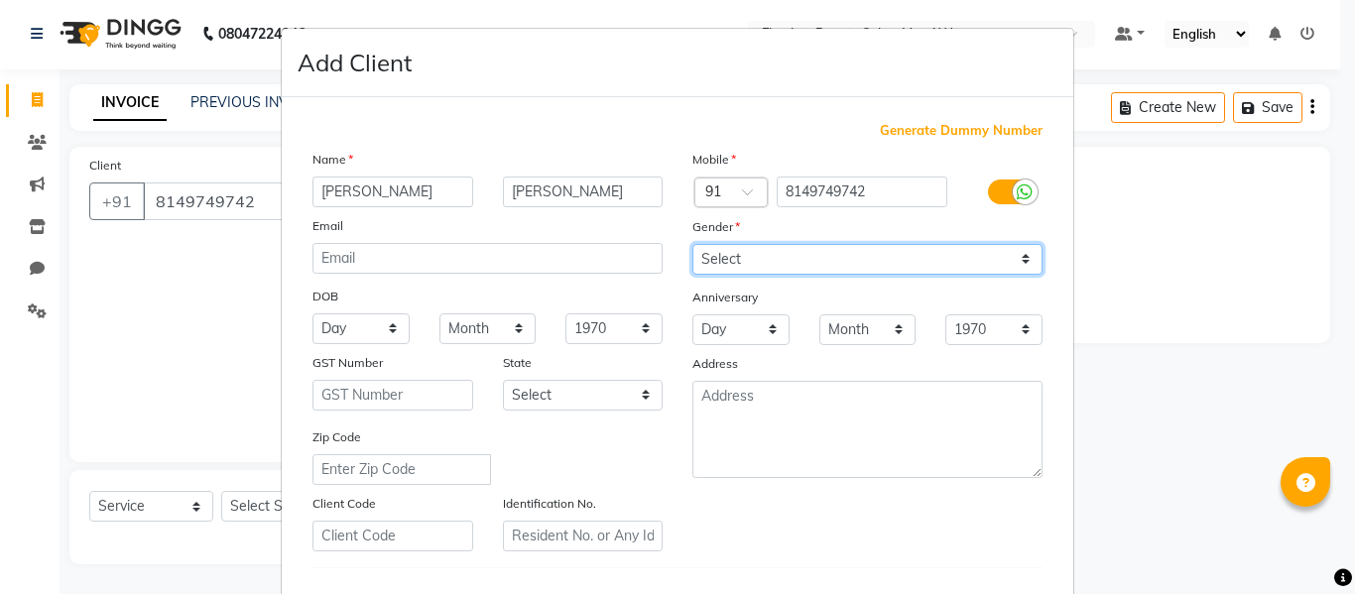
click at [742, 247] on select "Select [DEMOGRAPHIC_DATA] [DEMOGRAPHIC_DATA] Other Prefer Not To Say" at bounding box center [867, 259] width 350 height 31
select select "[DEMOGRAPHIC_DATA]"
click at [692, 244] on select "Select [DEMOGRAPHIC_DATA] [DEMOGRAPHIC_DATA] Other Prefer Not To Say" at bounding box center [867, 259] width 350 height 31
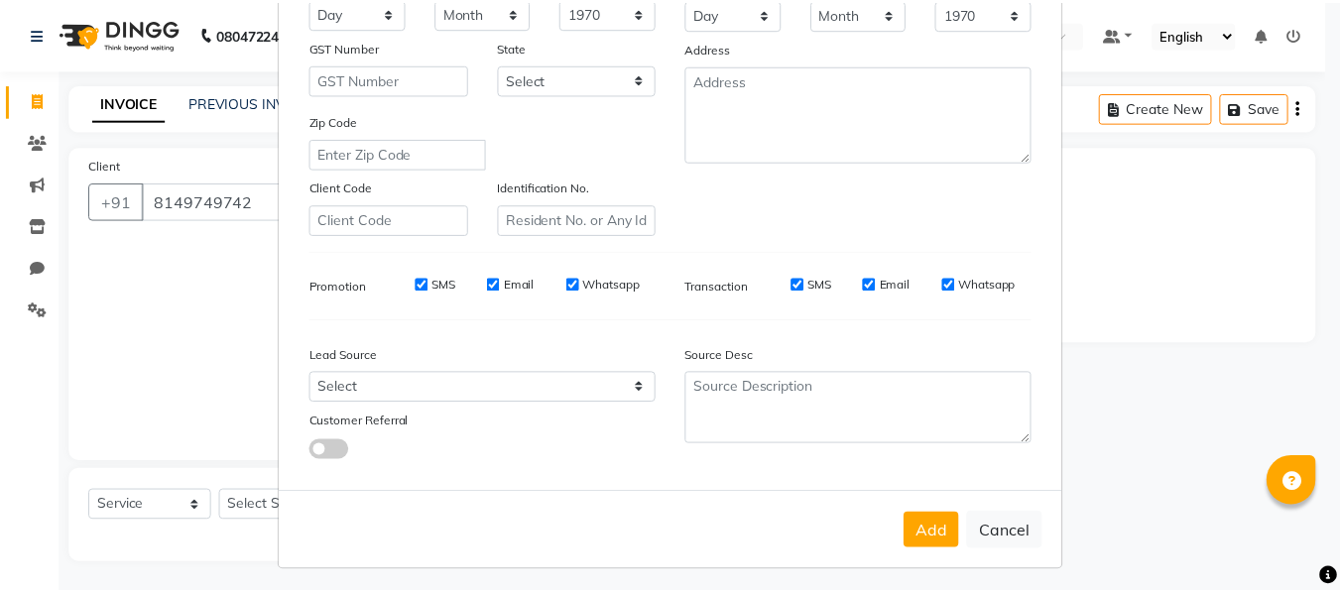
scroll to position [321, 0]
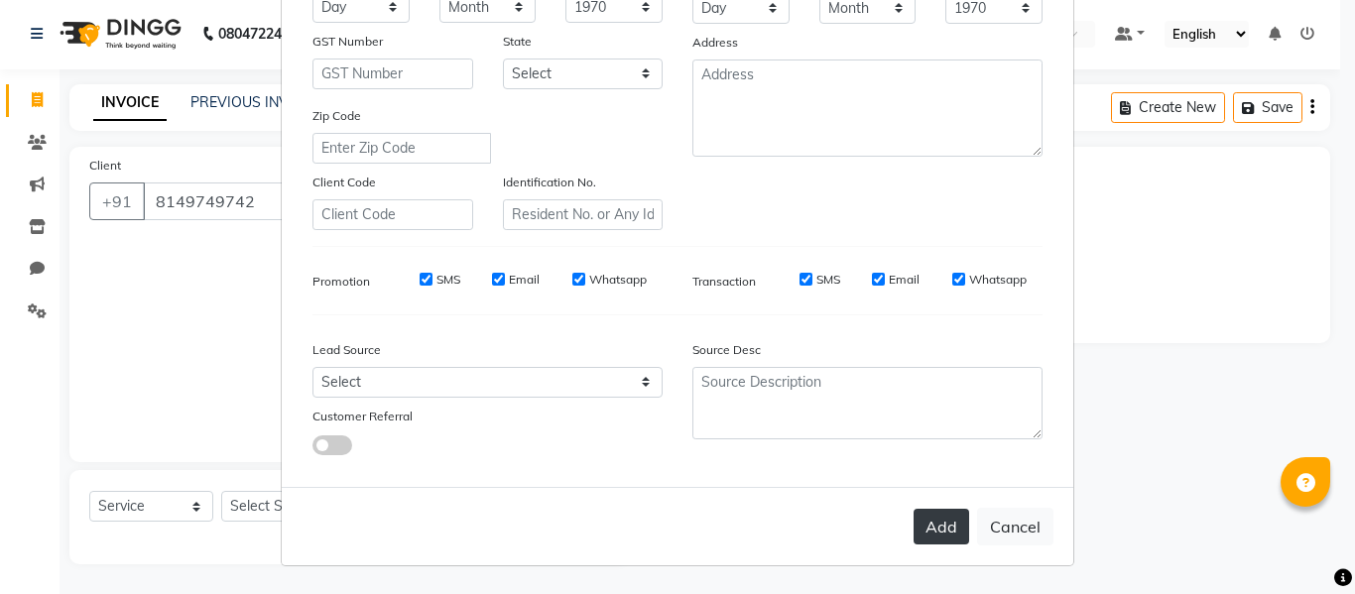
click at [926, 542] on button "Add" at bounding box center [941, 527] width 56 height 36
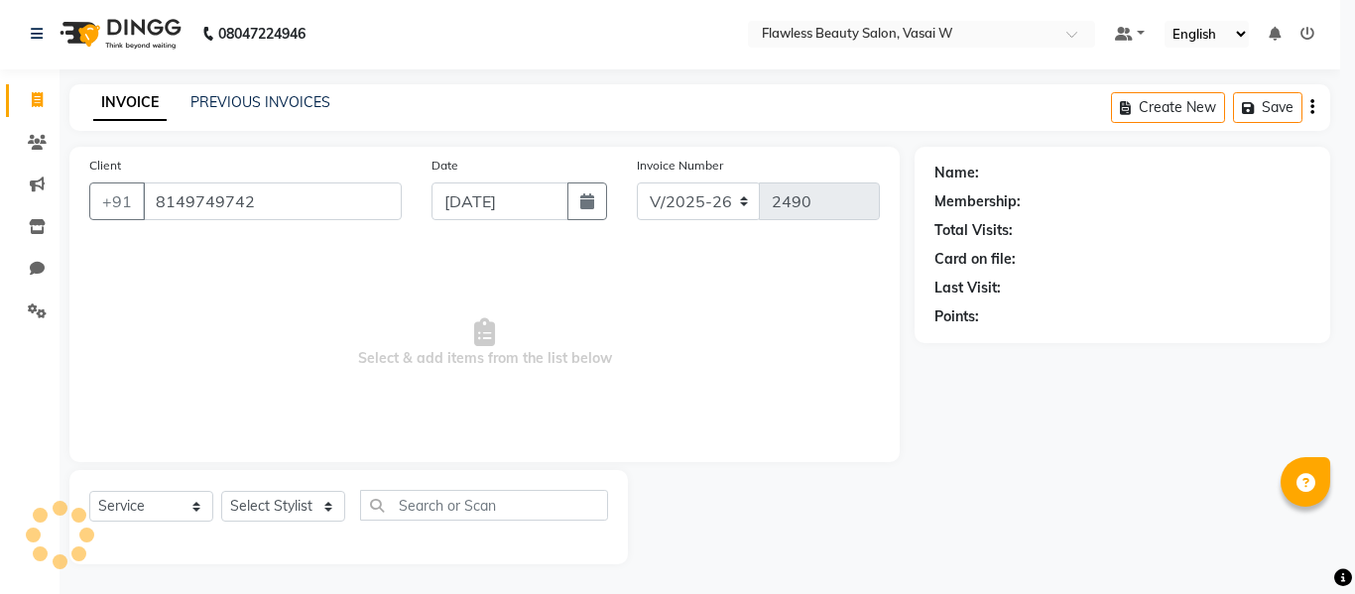
type input "81******42"
select select
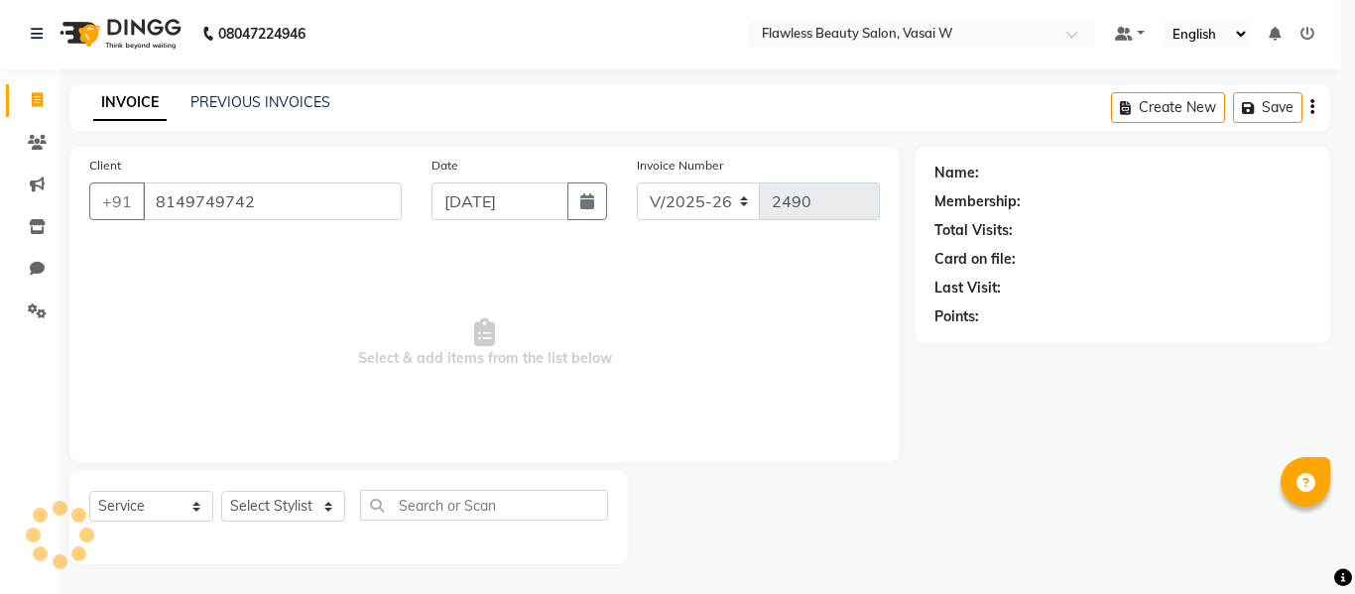
select select
checkbox input "false"
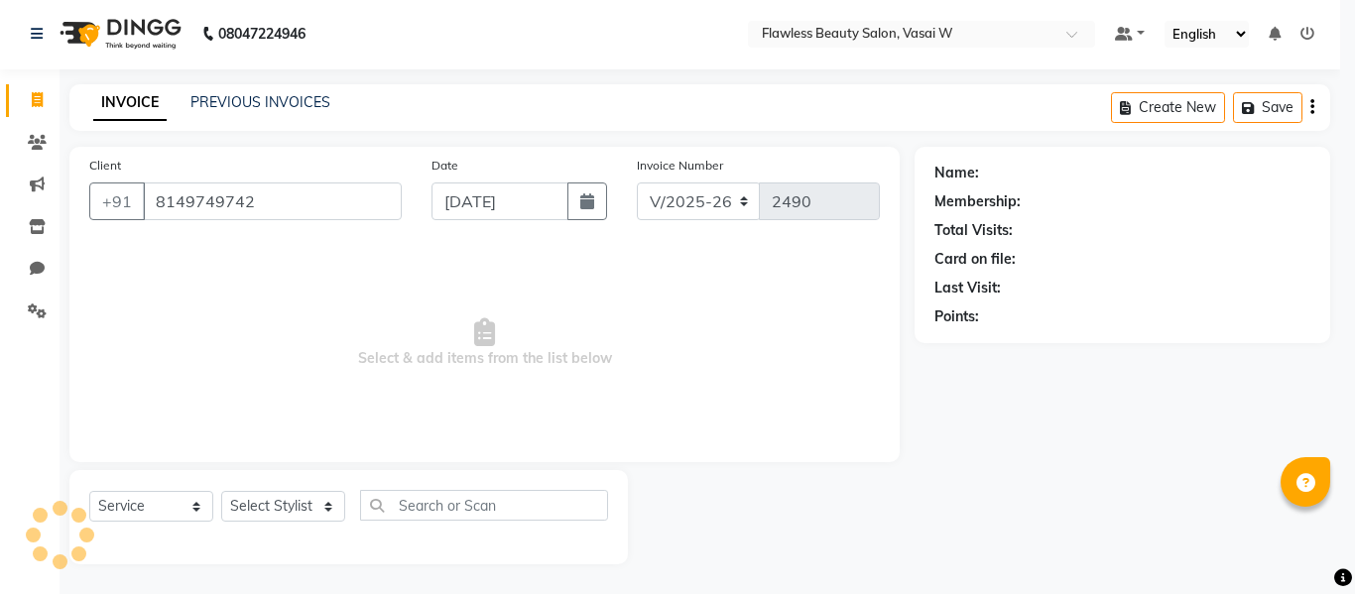
checkbox input "false"
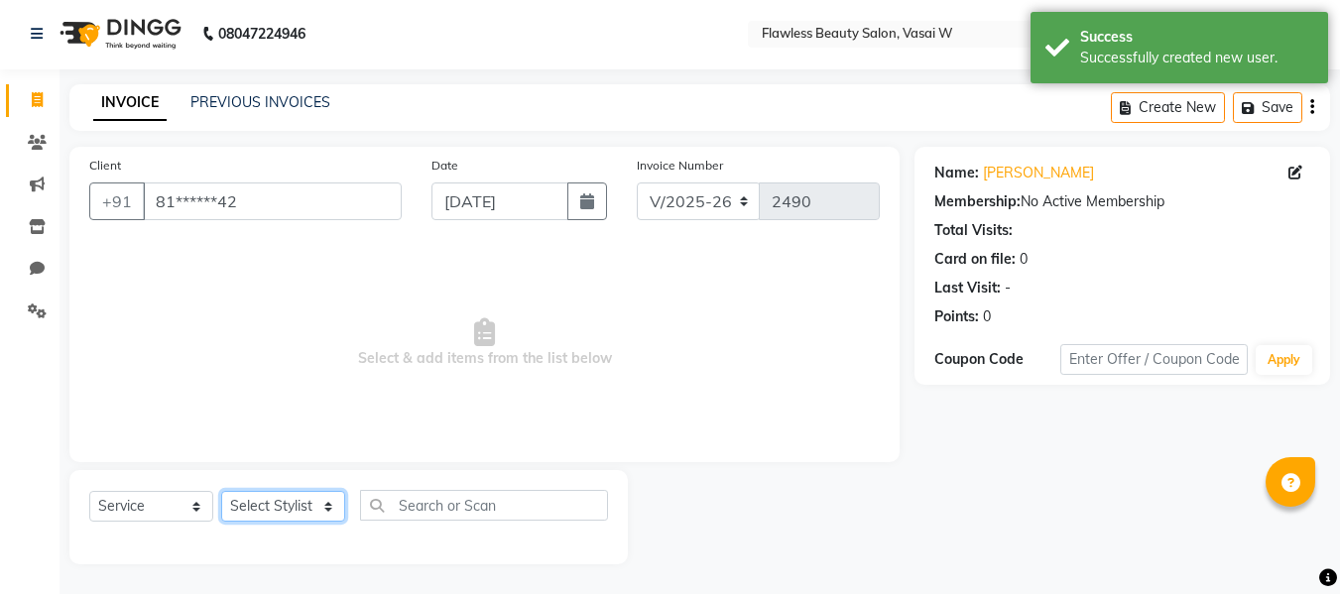
click at [305, 514] on select "Select Stylist [PERSON_NAME] [PERSON_NAME] [PERSON_NAME] maam Nisha Pari [PERSO…" at bounding box center [283, 506] width 124 height 31
select select "76407"
click at [221, 491] on select "Select Stylist [PERSON_NAME] [PERSON_NAME] [PERSON_NAME] maam Nisha Pari [PERSO…" at bounding box center [283, 506] width 124 height 31
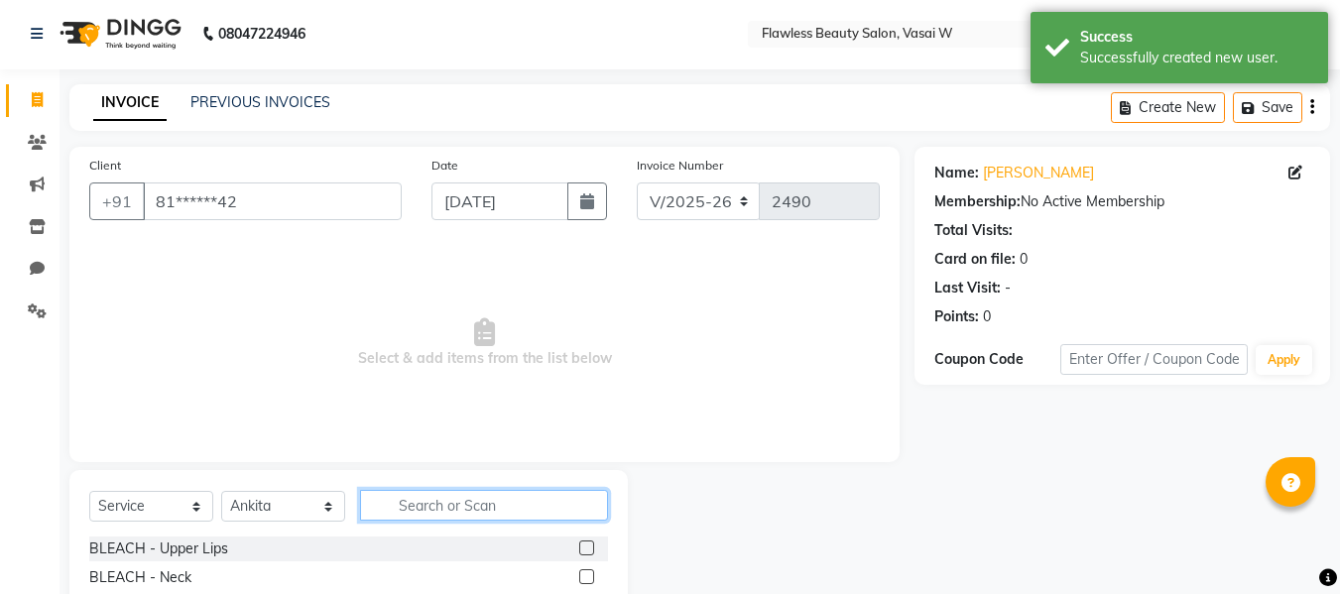
click at [425, 507] on input "text" at bounding box center [484, 505] width 248 height 31
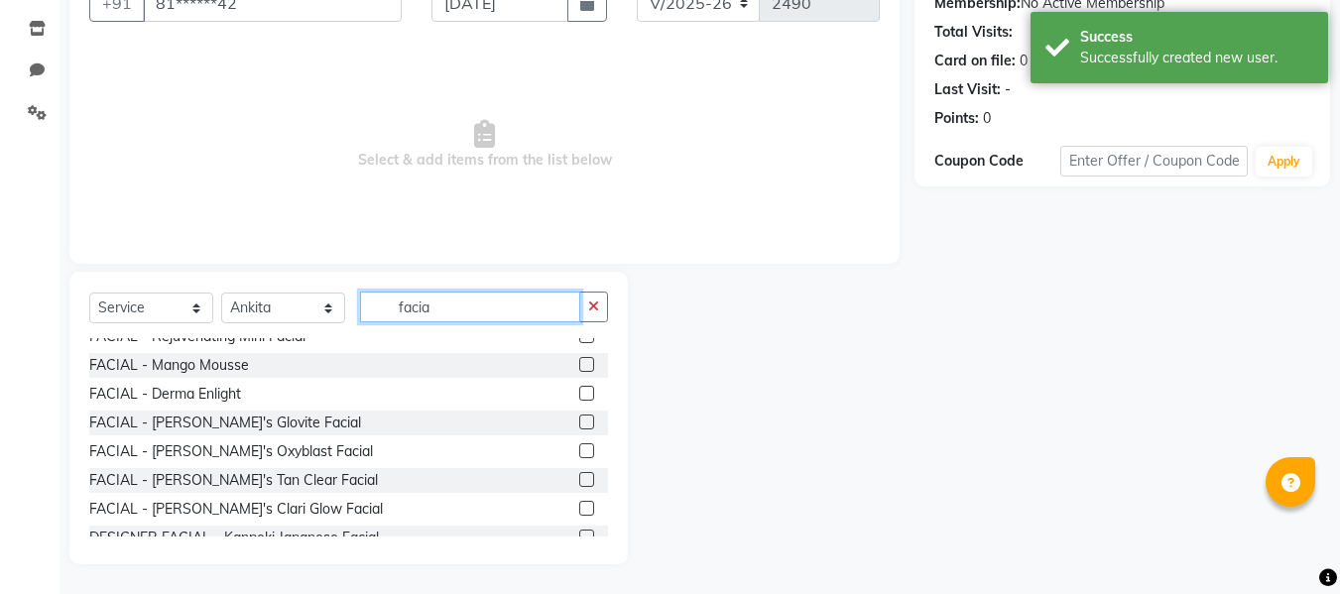
scroll to position [52, 0]
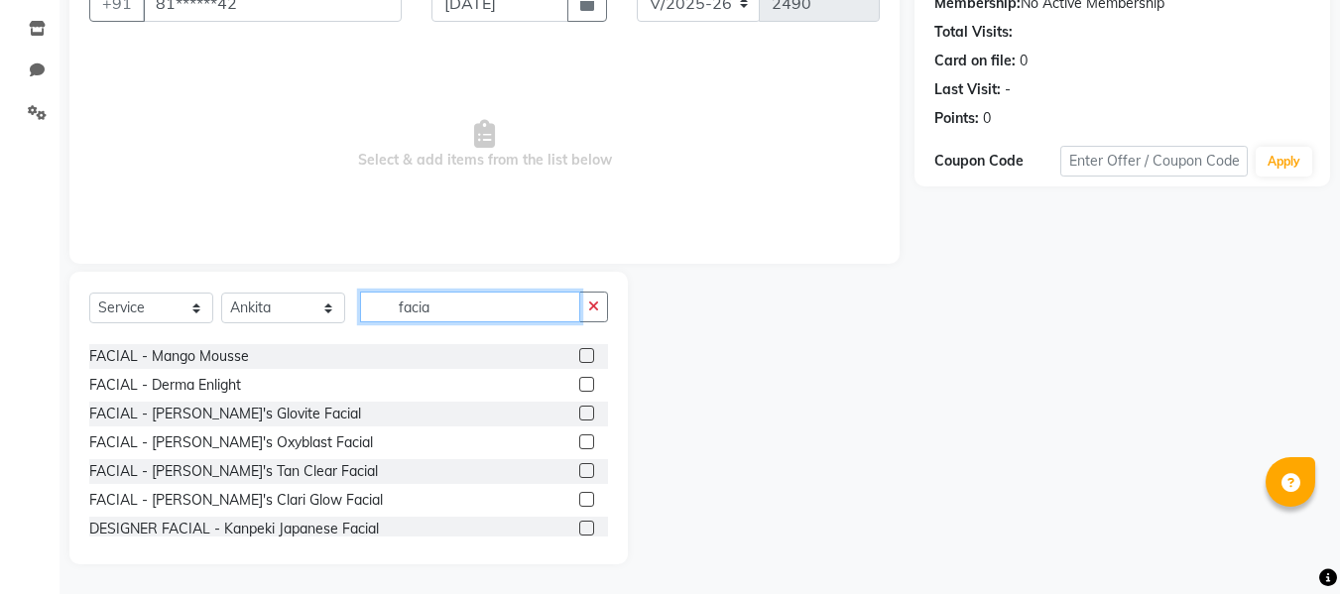
type input "facia"
click at [579, 383] on label at bounding box center [586, 384] width 15 height 15
click at [579, 383] on input "checkbox" at bounding box center [585, 385] width 13 height 13
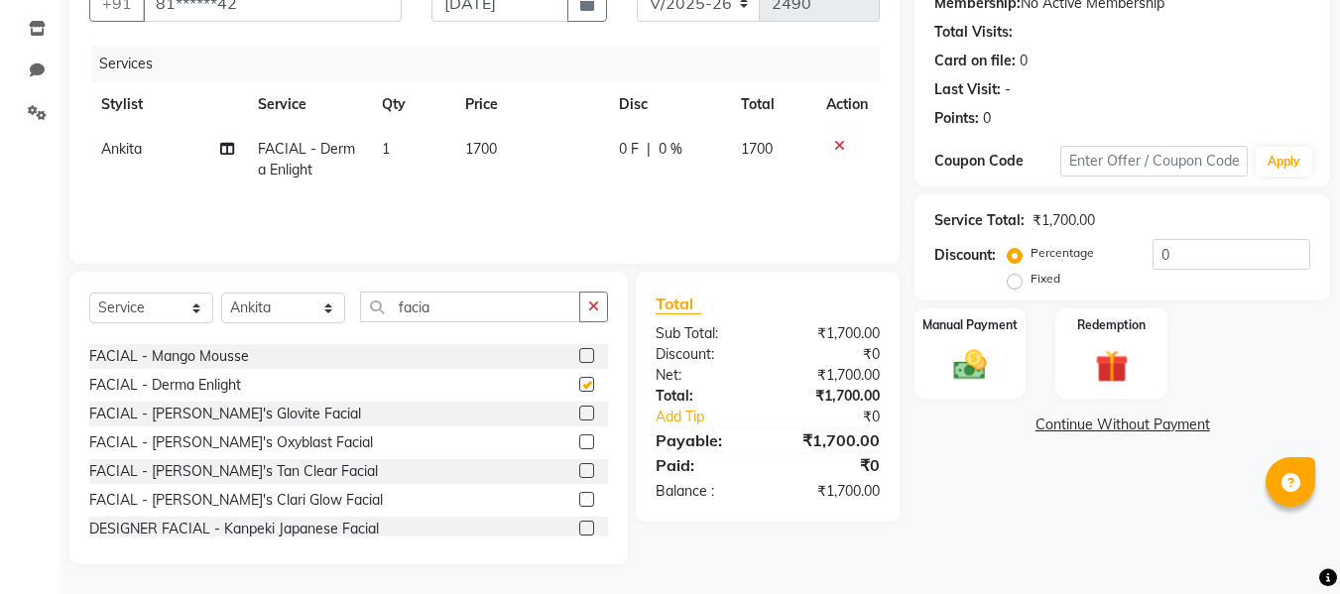
checkbox input "false"
click at [303, 299] on select "Select Stylist [PERSON_NAME] [PERSON_NAME] [PERSON_NAME] maam Nisha Pari [PERSO…" at bounding box center [283, 308] width 124 height 31
select select "76410"
click at [221, 293] on select "Select Stylist [PERSON_NAME] [PERSON_NAME] [PERSON_NAME] maam Nisha Pari [PERSO…" at bounding box center [283, 308] width 124 height 31
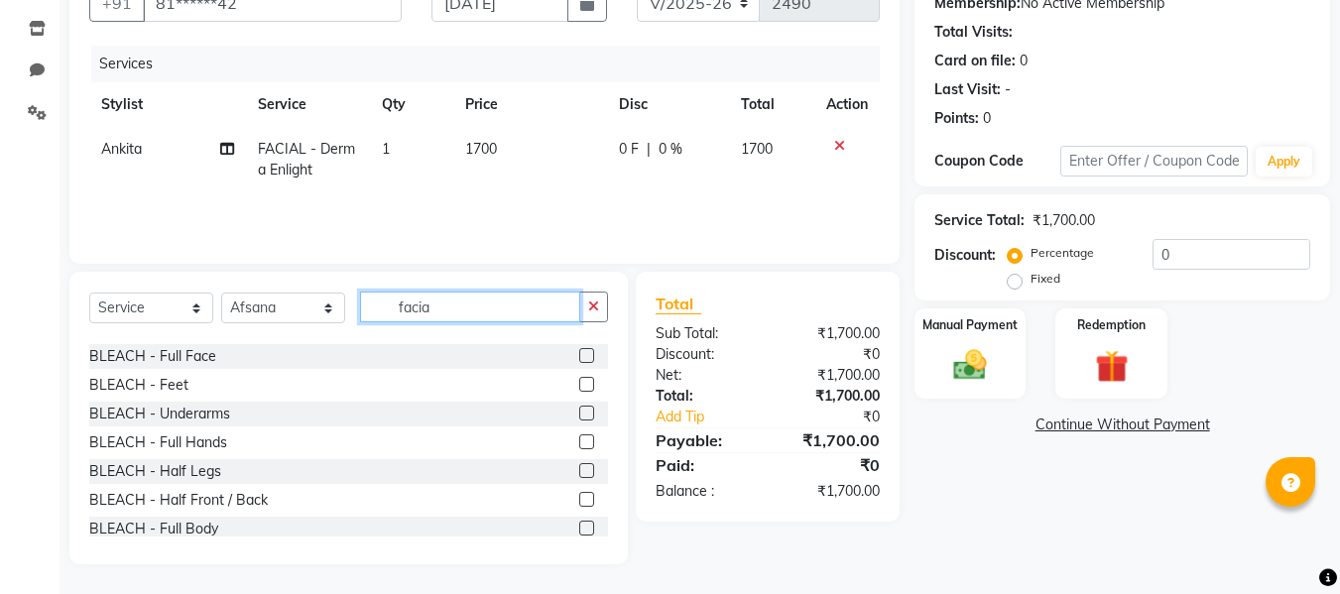
click at [464, 310] on input "facia" at bounding box center [470, 307] width 220 height 31
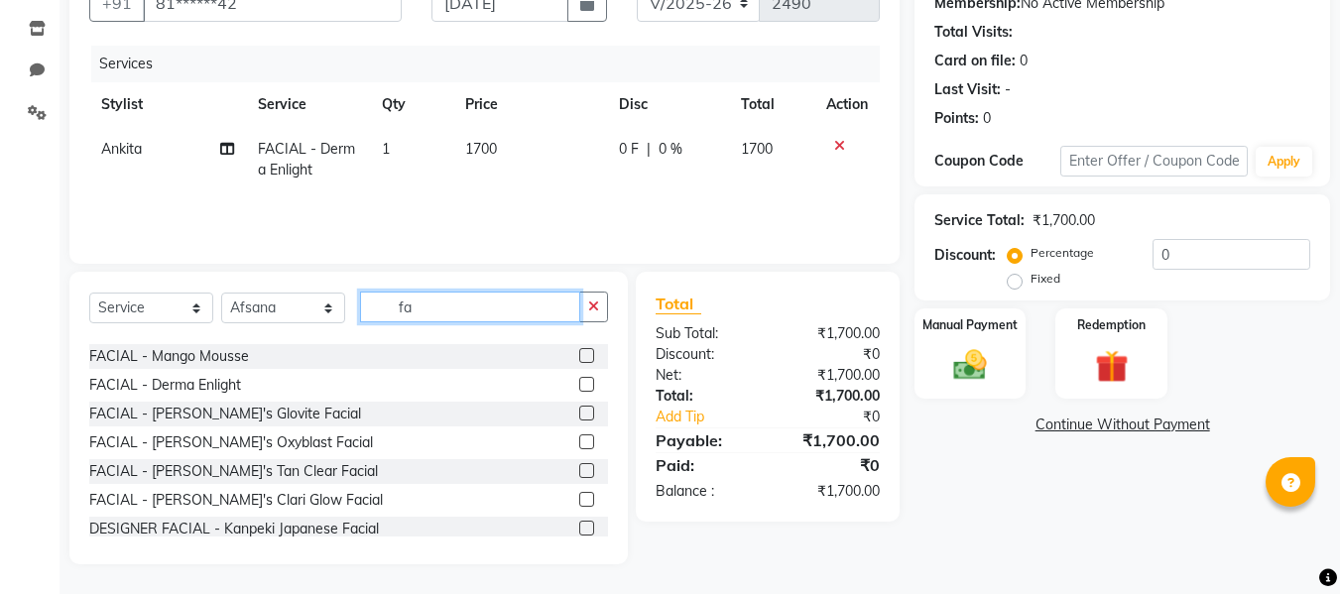
type input "f"
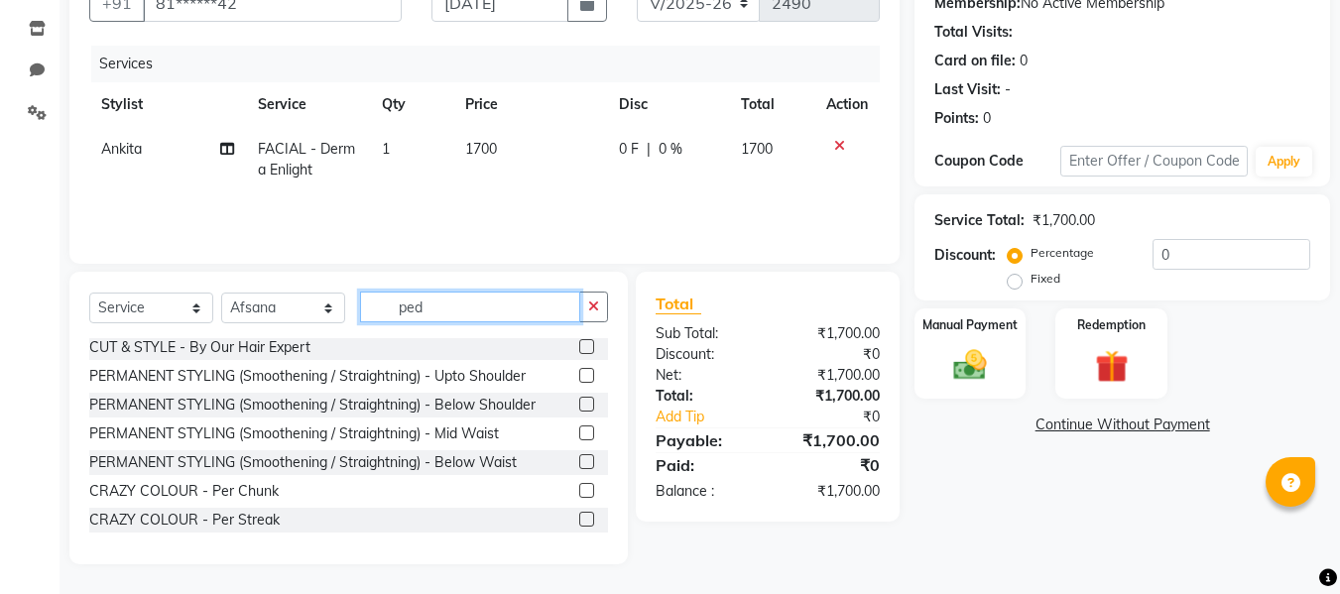
scroll to position [3, 0]
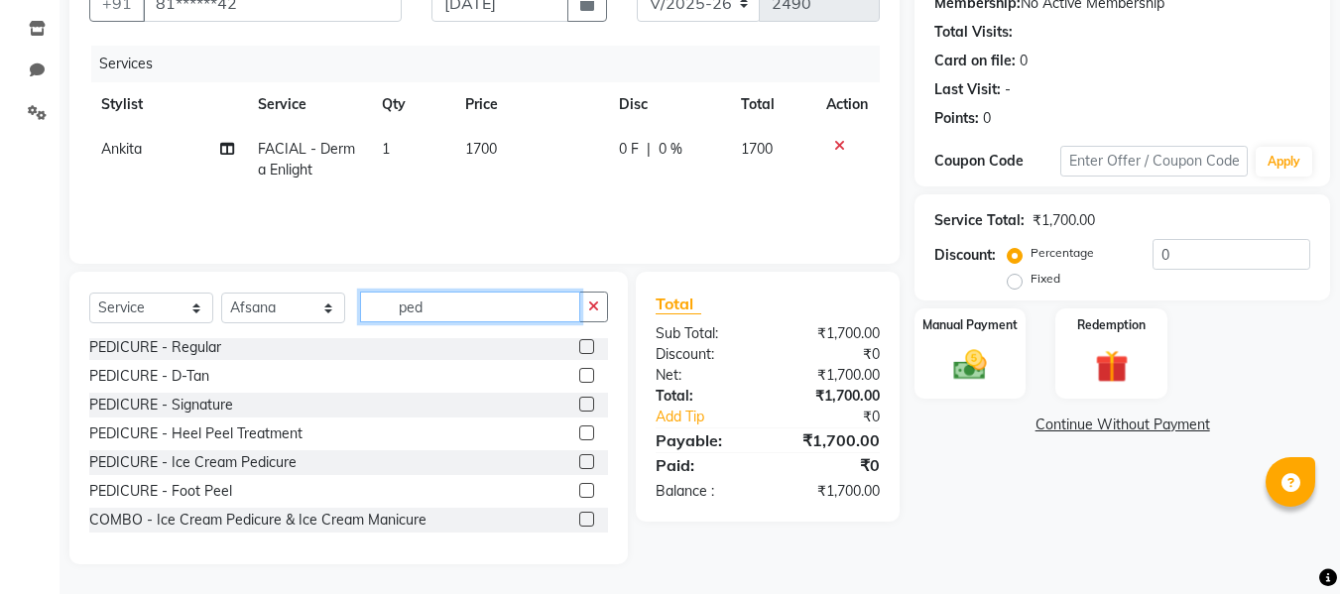
type input "ped"
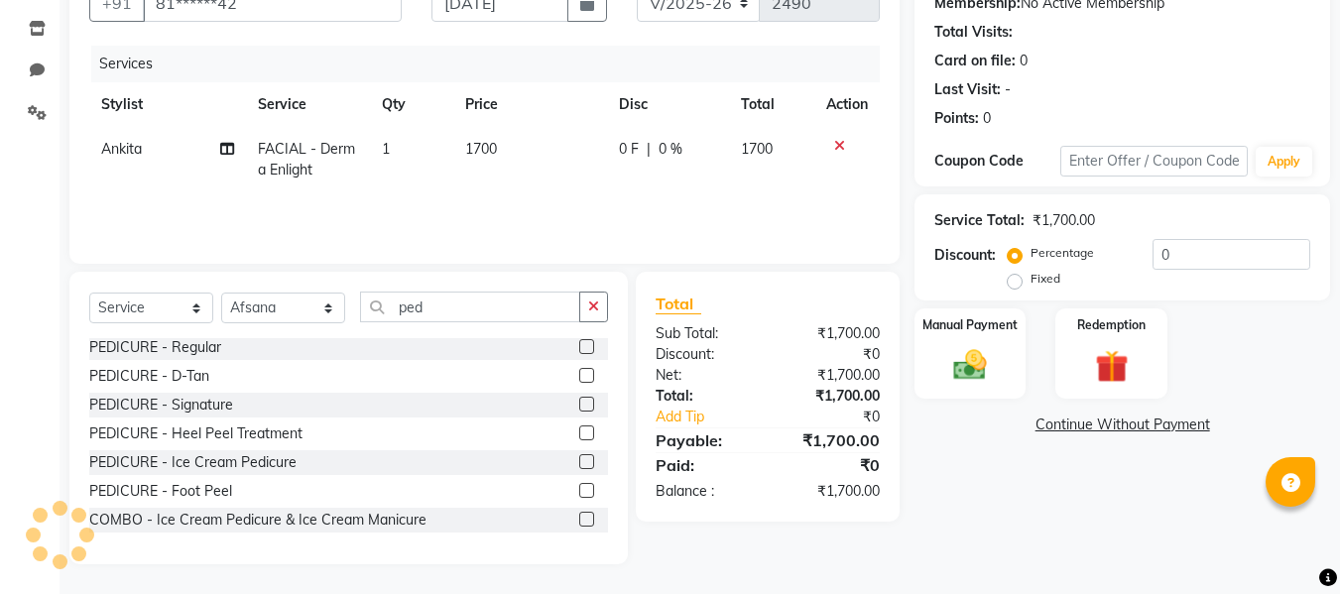
click at [579, 518] on label at bounding box center [586, 519] width 15 height 15
click at [579, 518] on input "checkbox" at bounding box center [585, 520] width 13 height 13
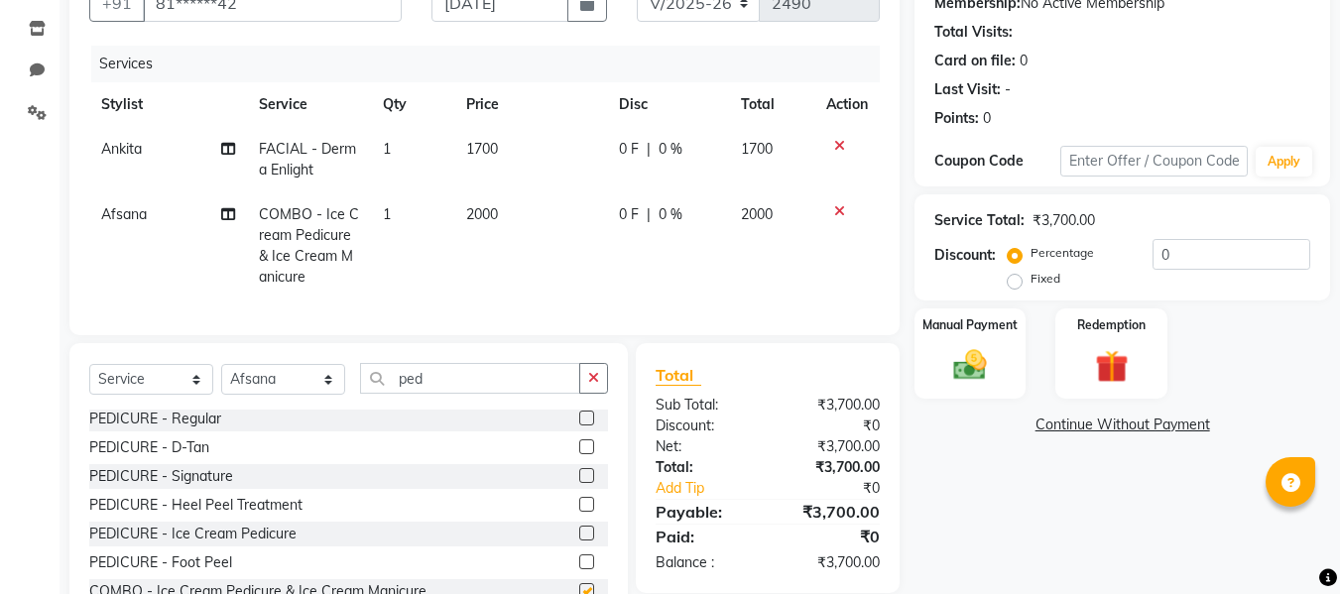
checkbox input "false"
click at [499, 394] on input "ped" at bounding box center [470, 378] width 220 height 31
type input "p"
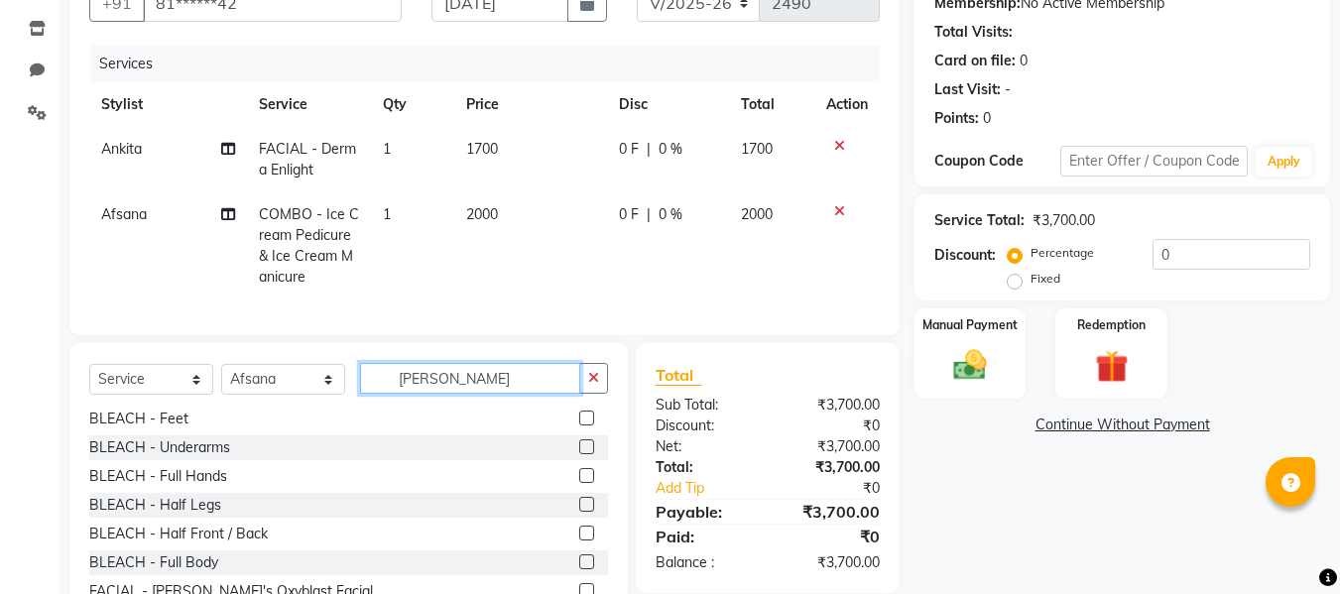
scroll to position [60, 0]
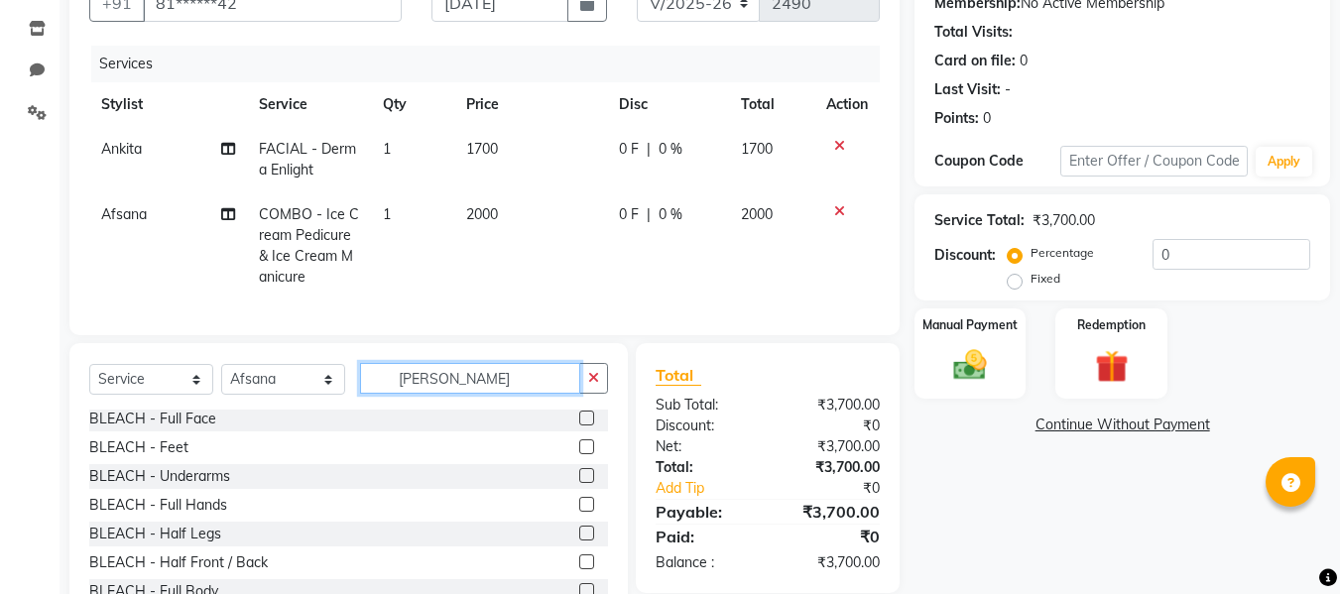
type input "[PERSON_NAME]"
click at [579, 425] on label at bounding box center [586, 418] width 15 height 15
click at [579, 425] on input "checkbox" at bounding box center [585, 419] width 13 height 13
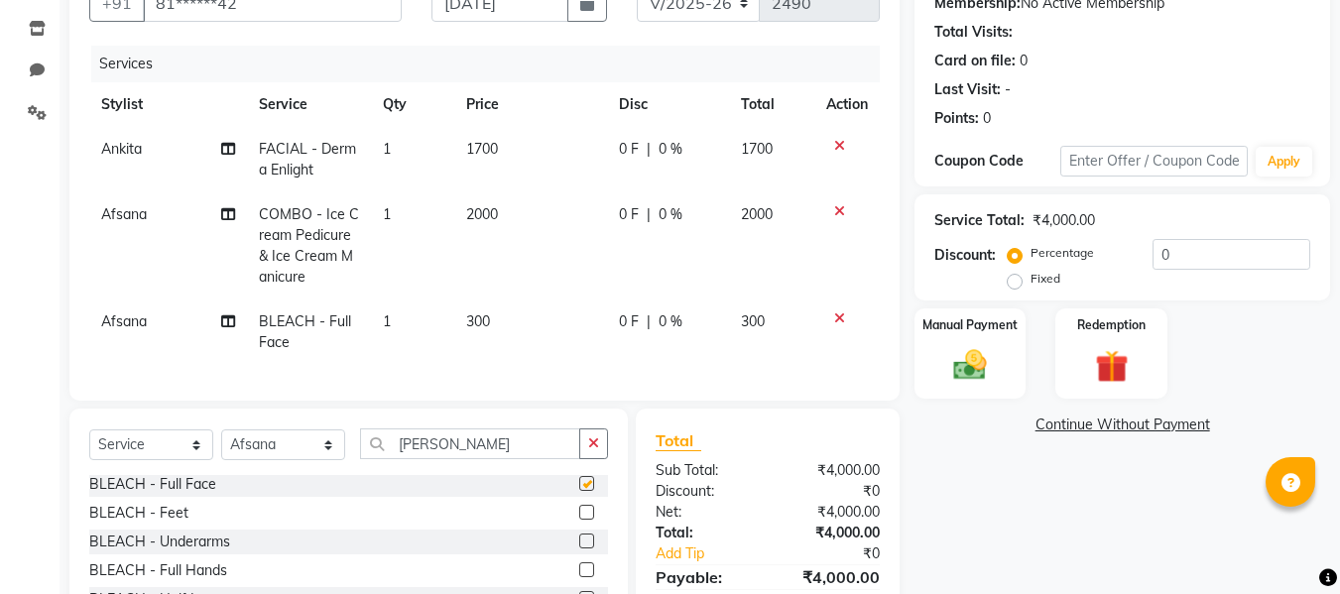
checkbox input "false"
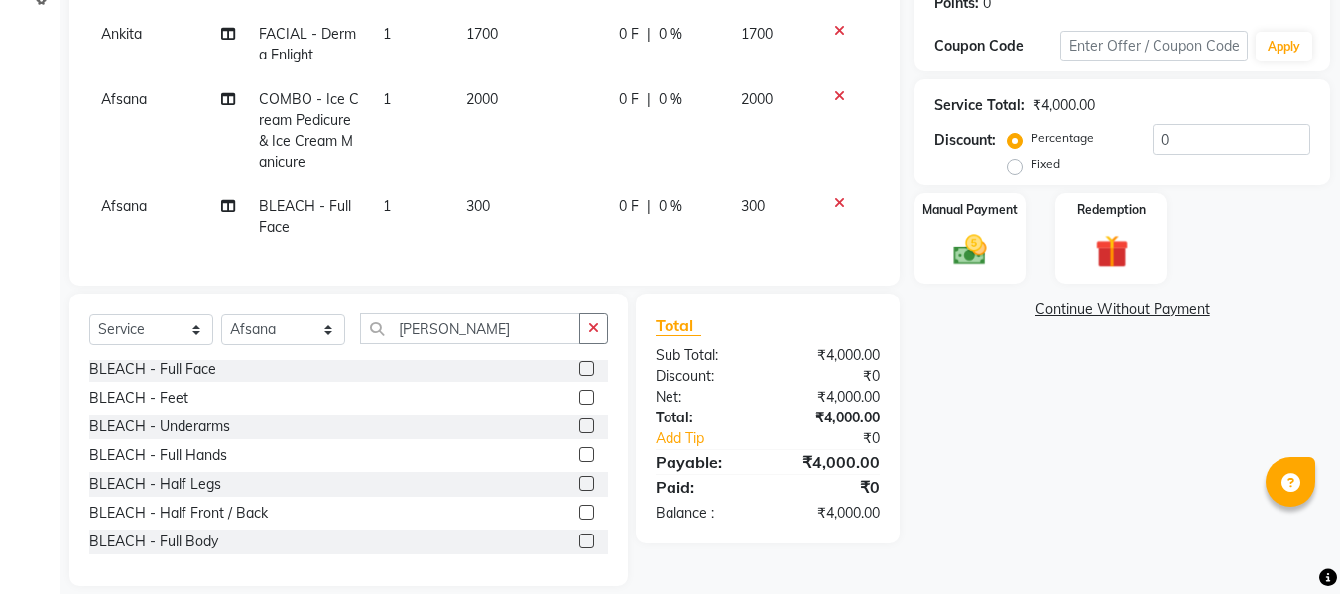
scroll to position [326, 0]
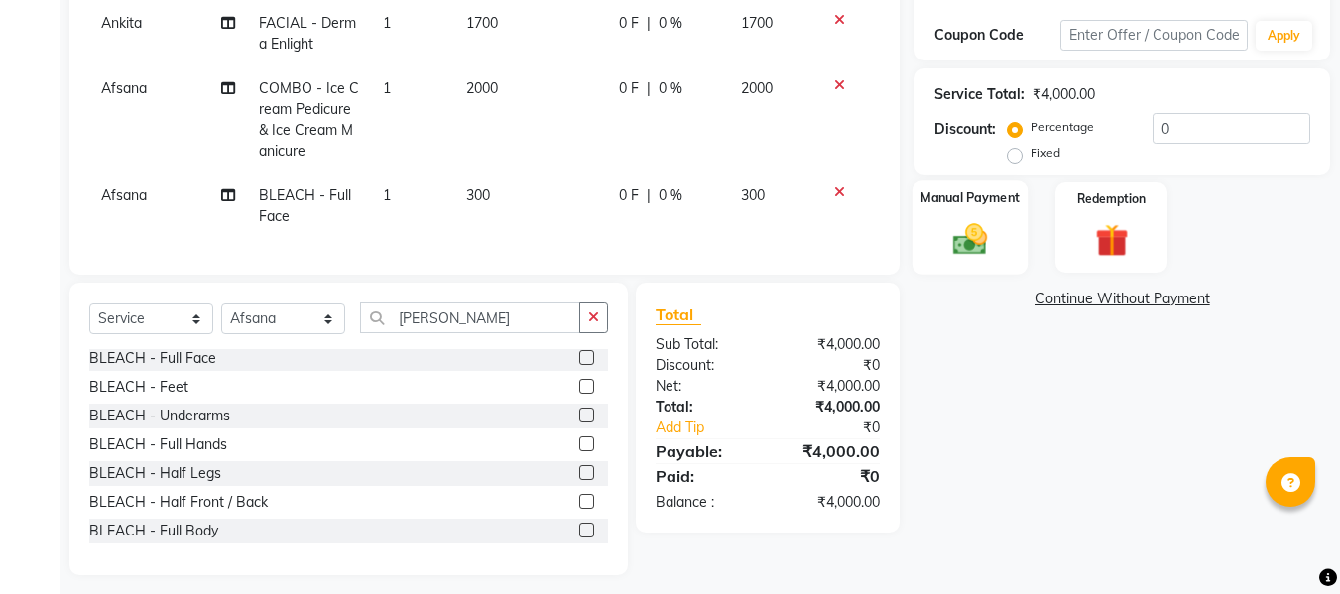
click at [939, 226] on div "Manual Payment" at bounding box center [970, 228] width 116 height 94
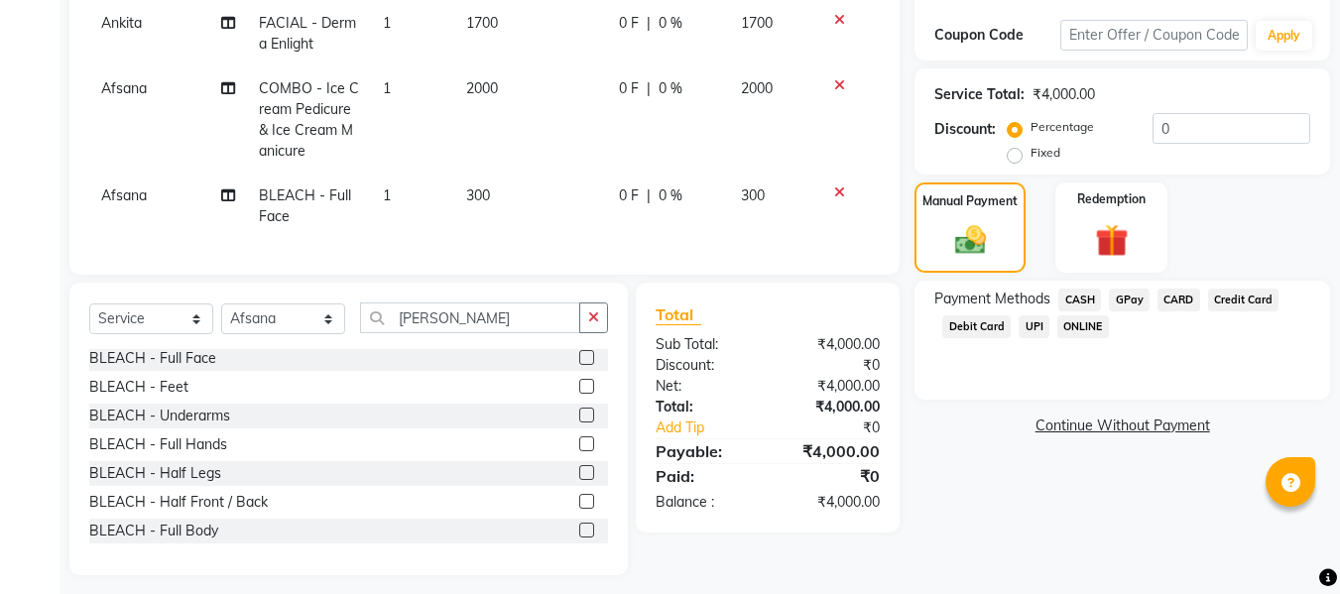
click at [1124, 300] on span "GPay" at bounding box center [1129, 300] width 41 height 23
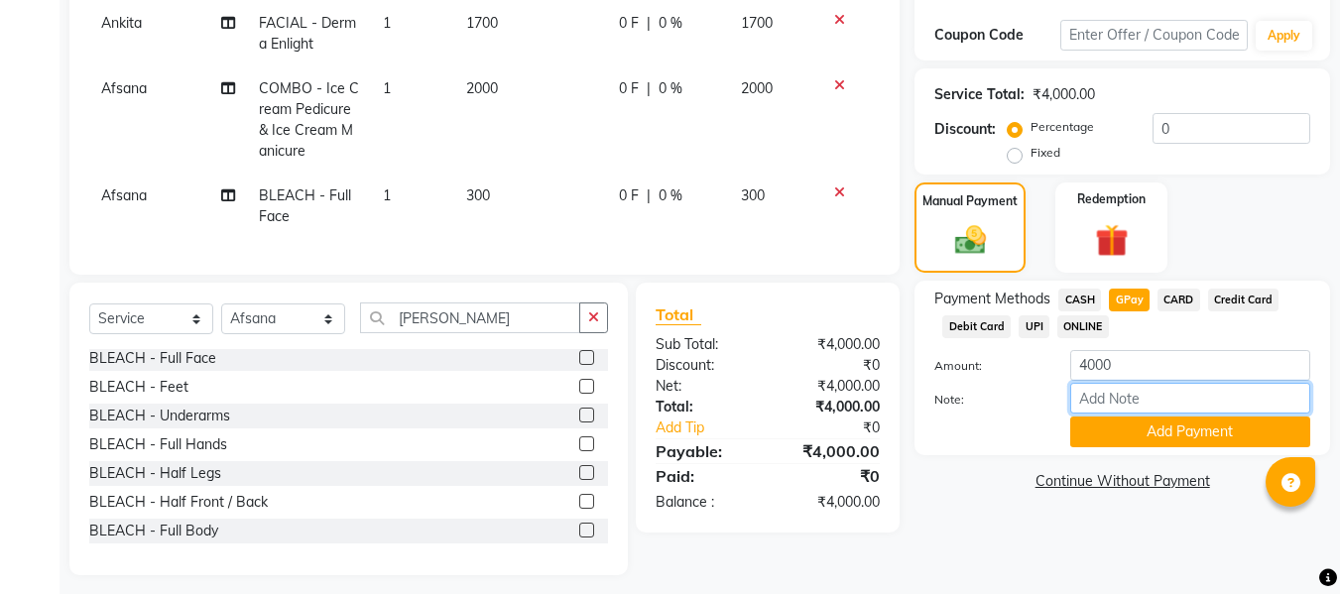
click at [1099, 395] on input "Note:" at bounding box center [1190, 398] width 240 height 31
type input "fless"
click at [1090, 427] on button "Add Payment" at bounding box center [1190, 432] width 240 height 31
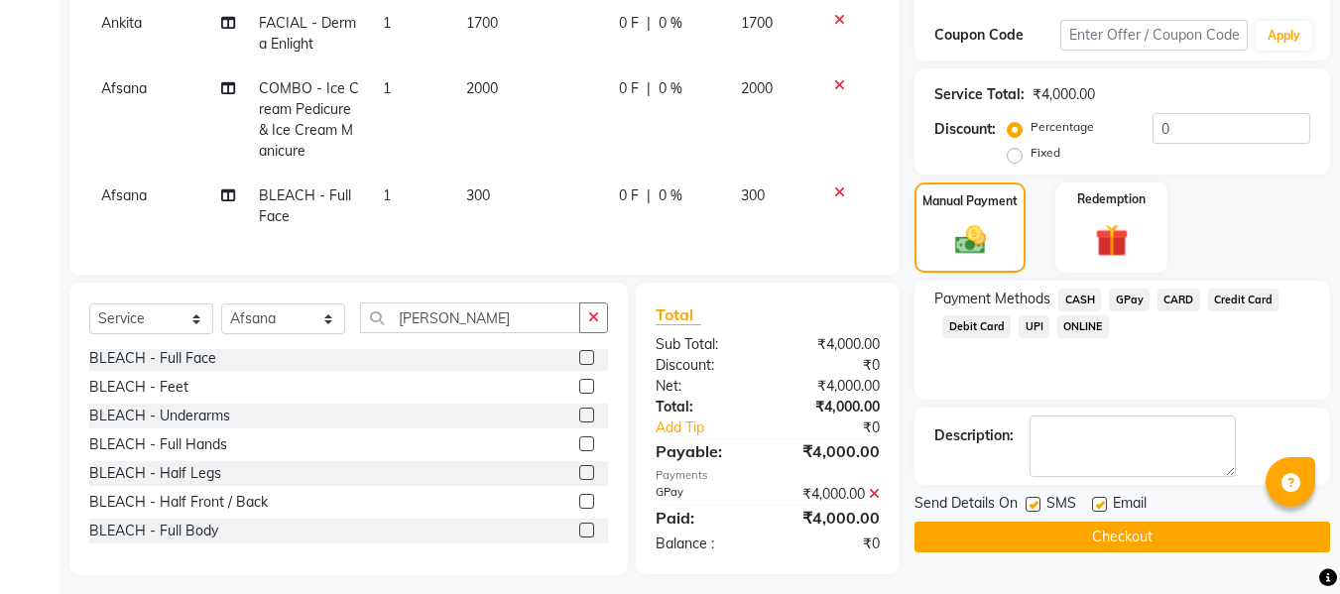
scroll to position [352, 0]
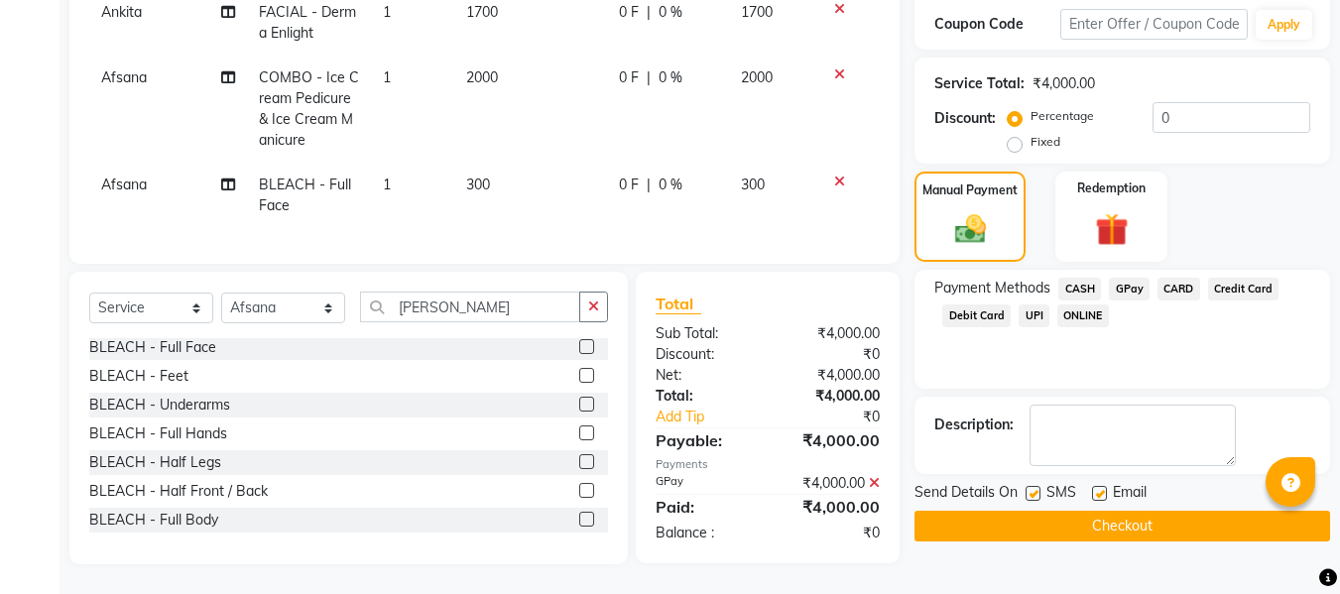
click at [1098, 486] on label at bounding box center [1099, 493] width 15 height 15
click at [1098, 488] on input "checkbox" at bounding box center [1098, 494] width 13 height 13
checkbox input "false"
click at [1031, 486] on label at bounding box center [1033, 493] width 15 height 15
click at [1031, 488] on input "checkbox" at bounding box center [1032, 494] width 13 height 13
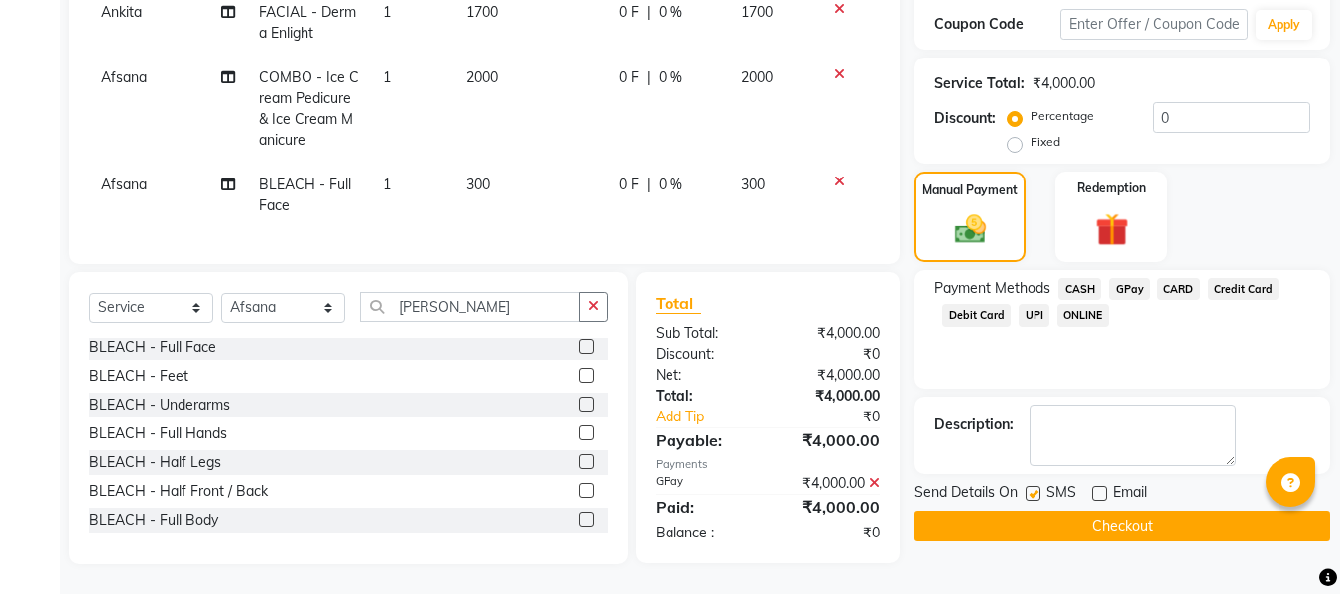
checkbox input "false"
click at [1003, 511] on button "Checkout" at bounding box center [1122, 526] width 416 height 31
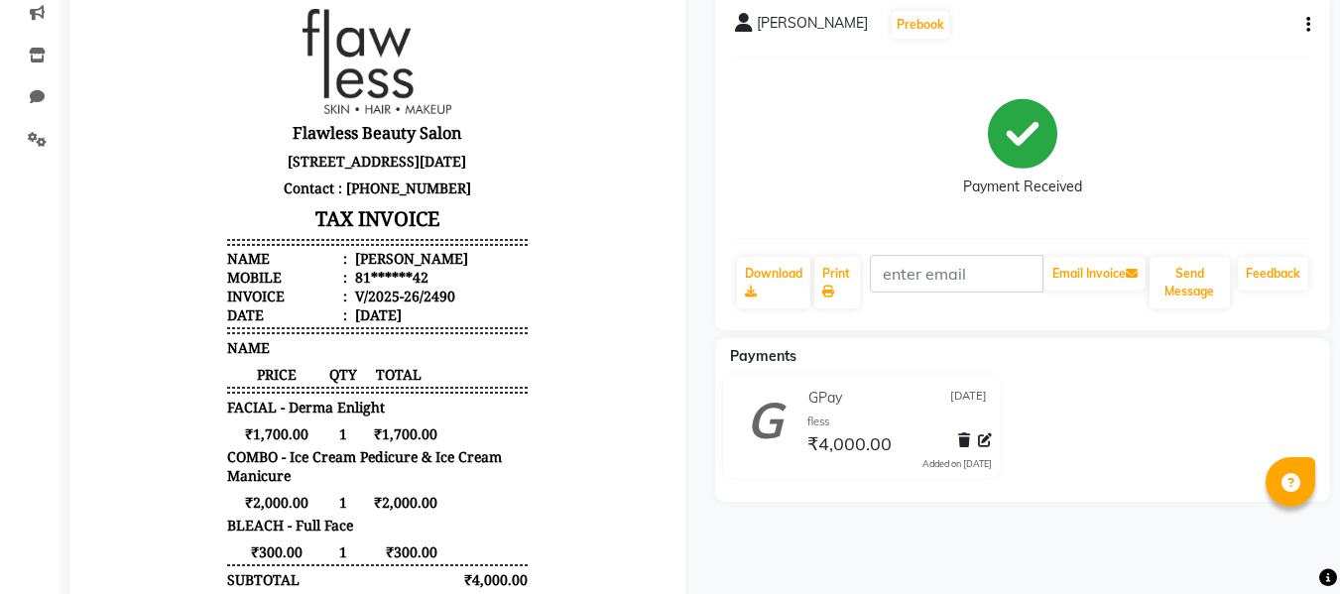
scroll to position [228, 0]
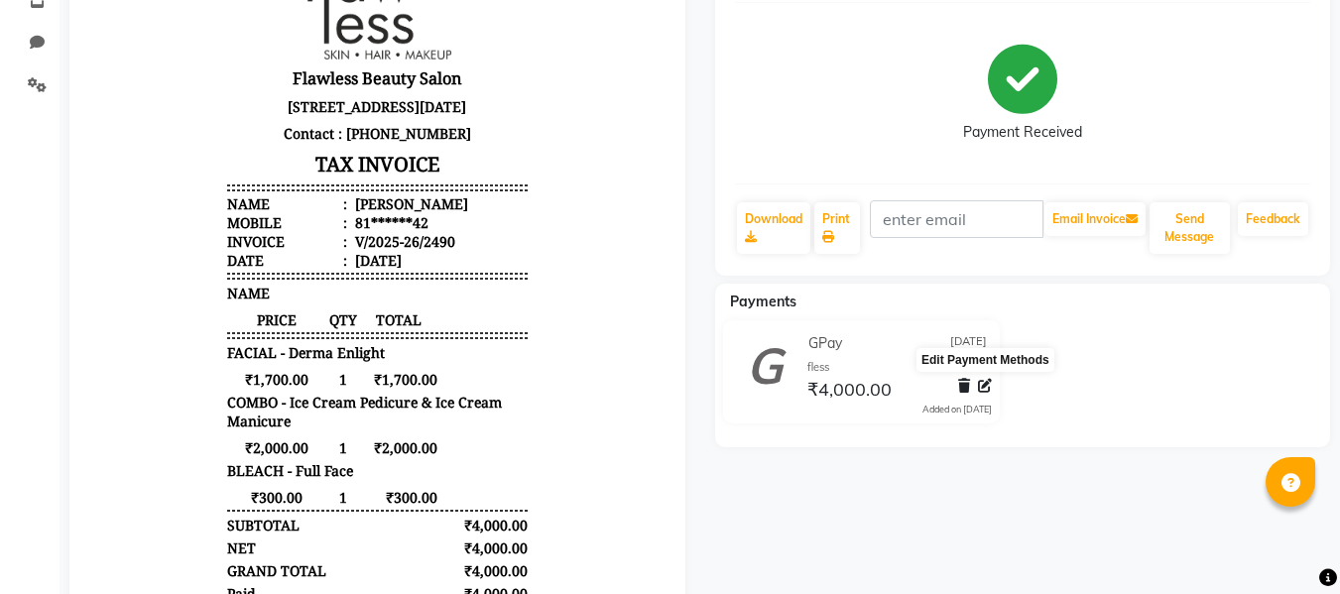
click at [985, 386] on icon at bounding box center [985, 386] width 14 height 14
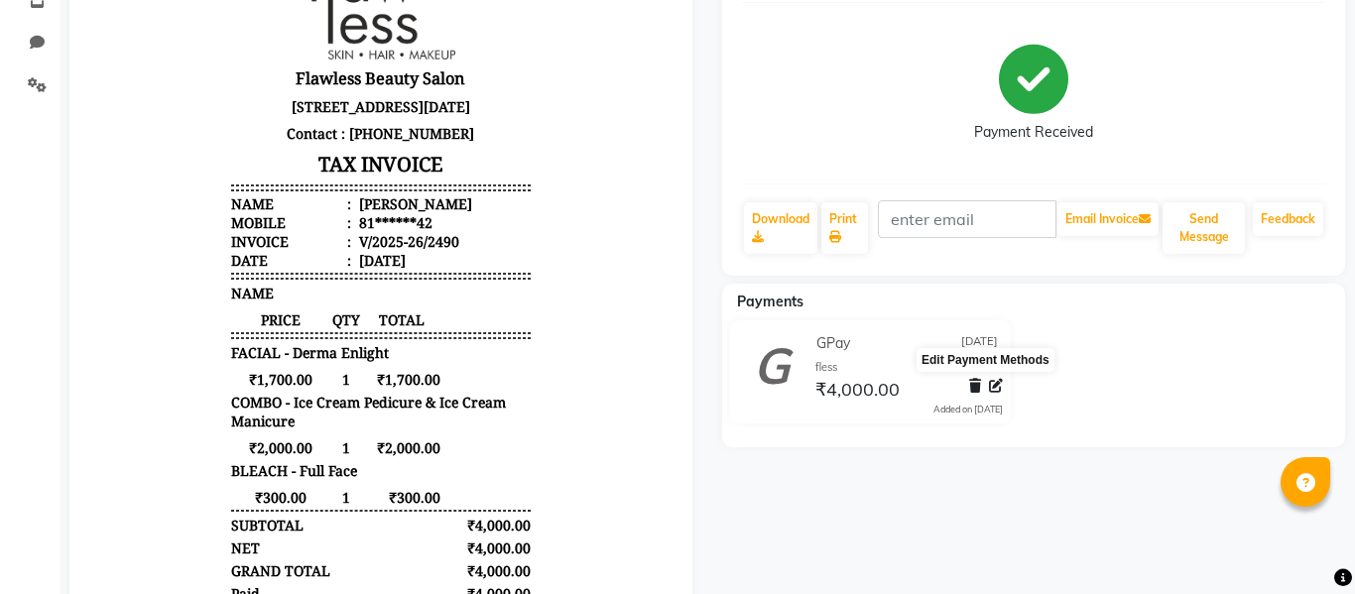
select select "5"
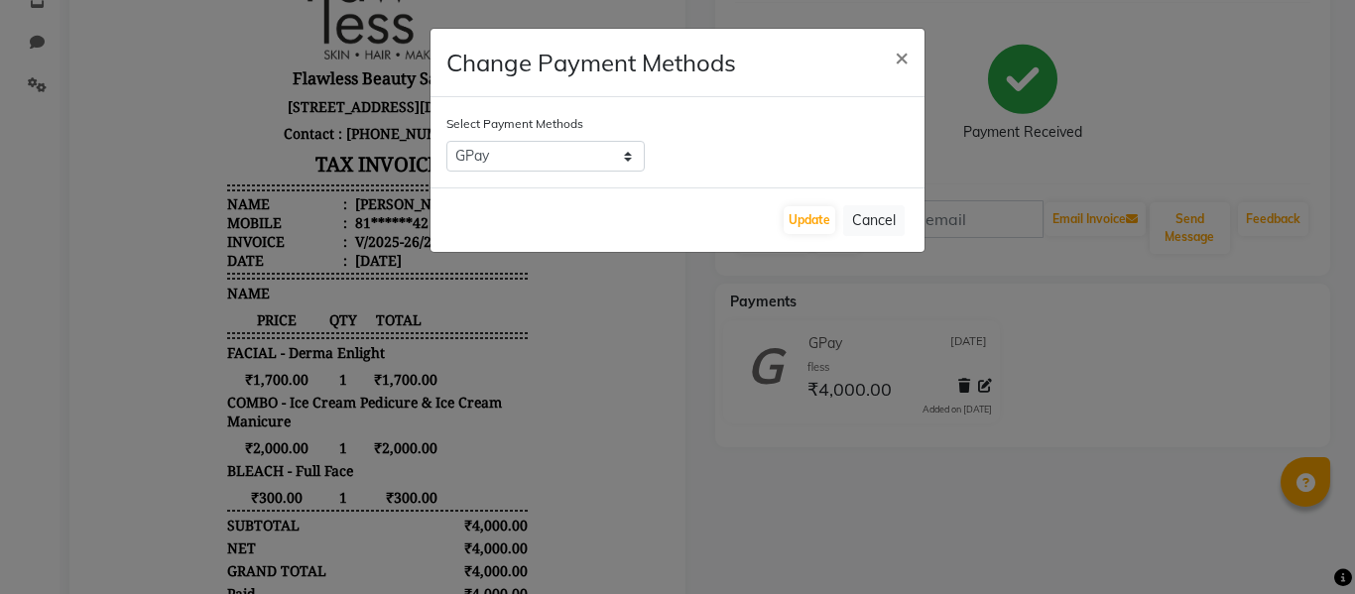
click at [841, 454] on ngb-modal-window "Change Payment Methods × Select Payment Methods CASH GPay CARD Credit Card Debi…" at bounding box center [677, 297] width 1355 height 594
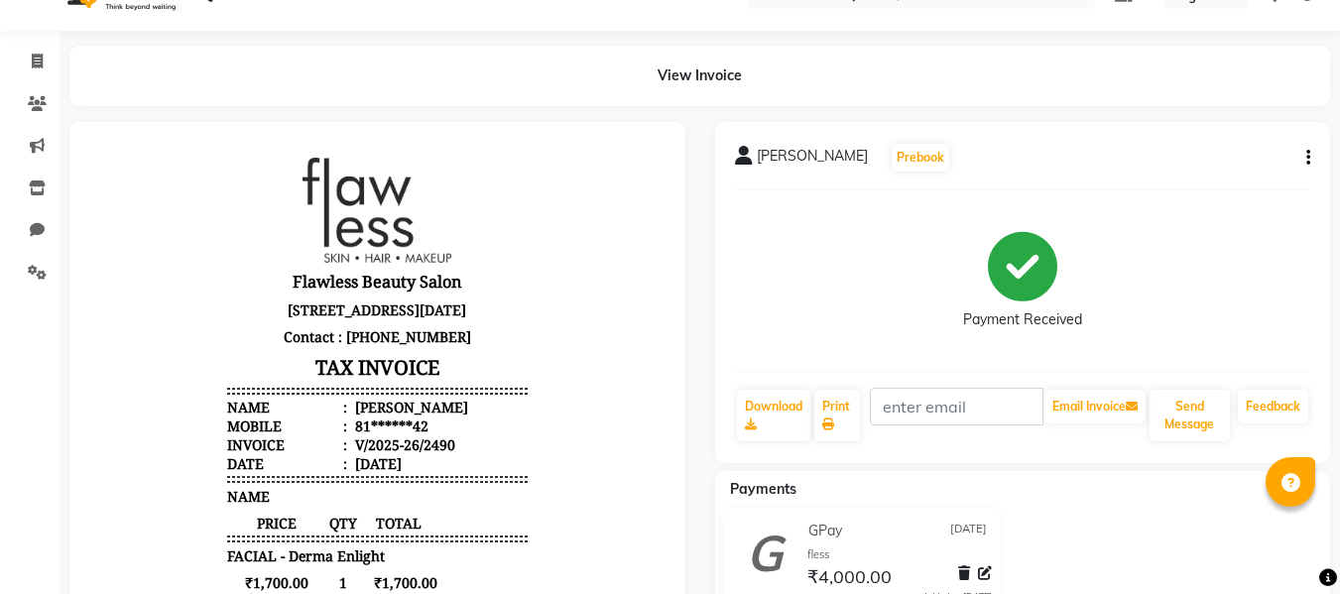
scroll to position [0, 0]
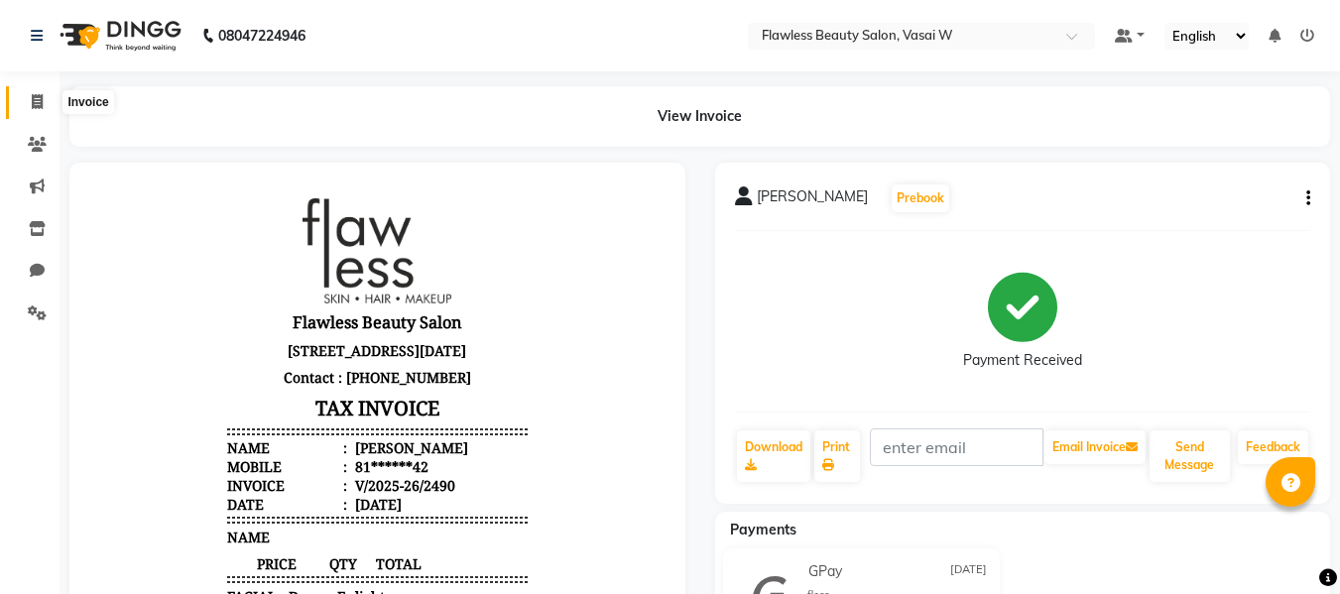
click at [38, 96] on icon at bounding box center [37, 101] width 11 height 15
select select "8090"
select select "service"
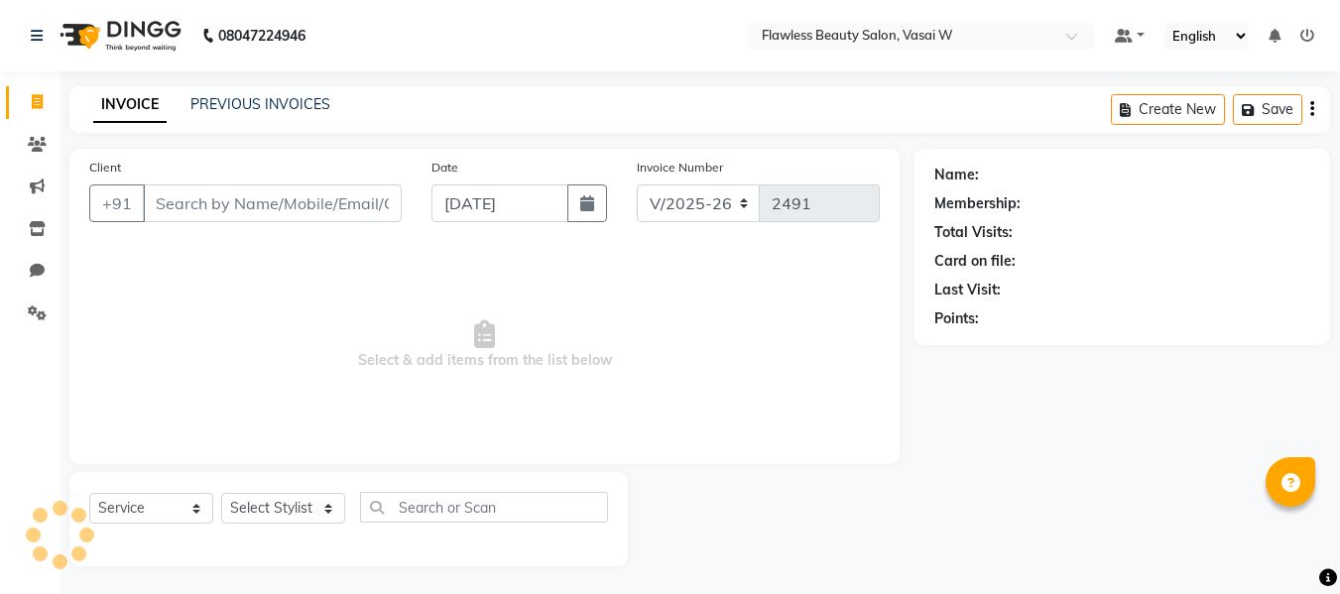
scroll to position [2, 0]
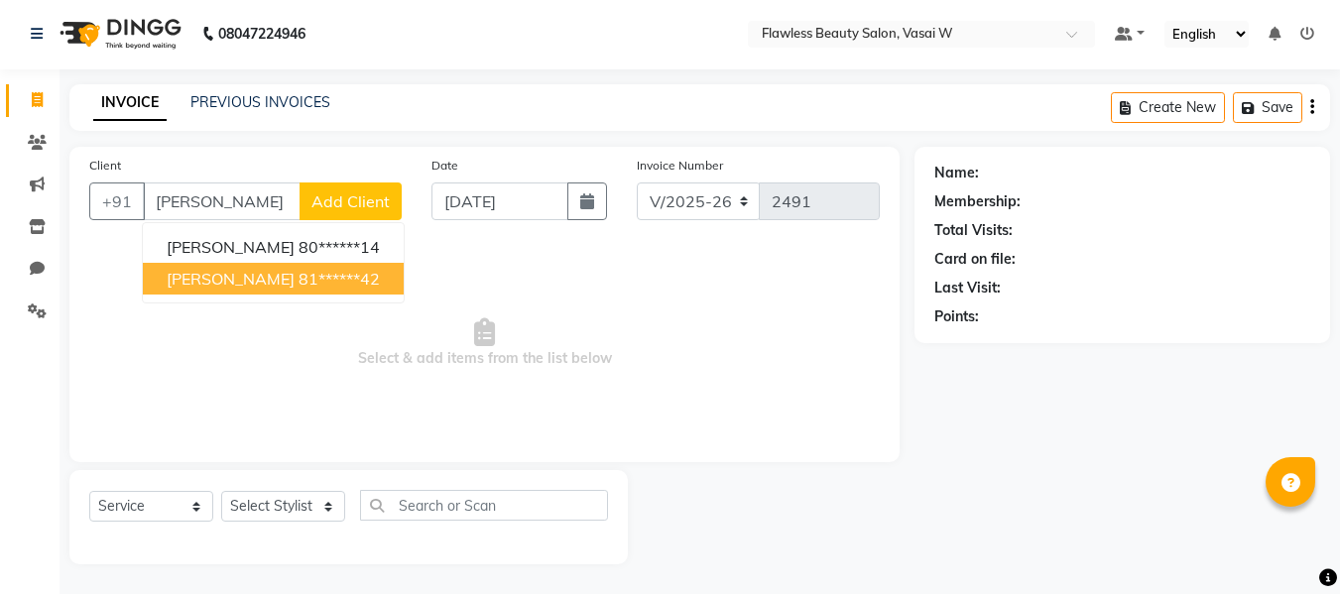
click at [169, 270] on span "[PERSON_NAME]" at bounding box center [231, 279] width 128 height 20
type input "81******42"
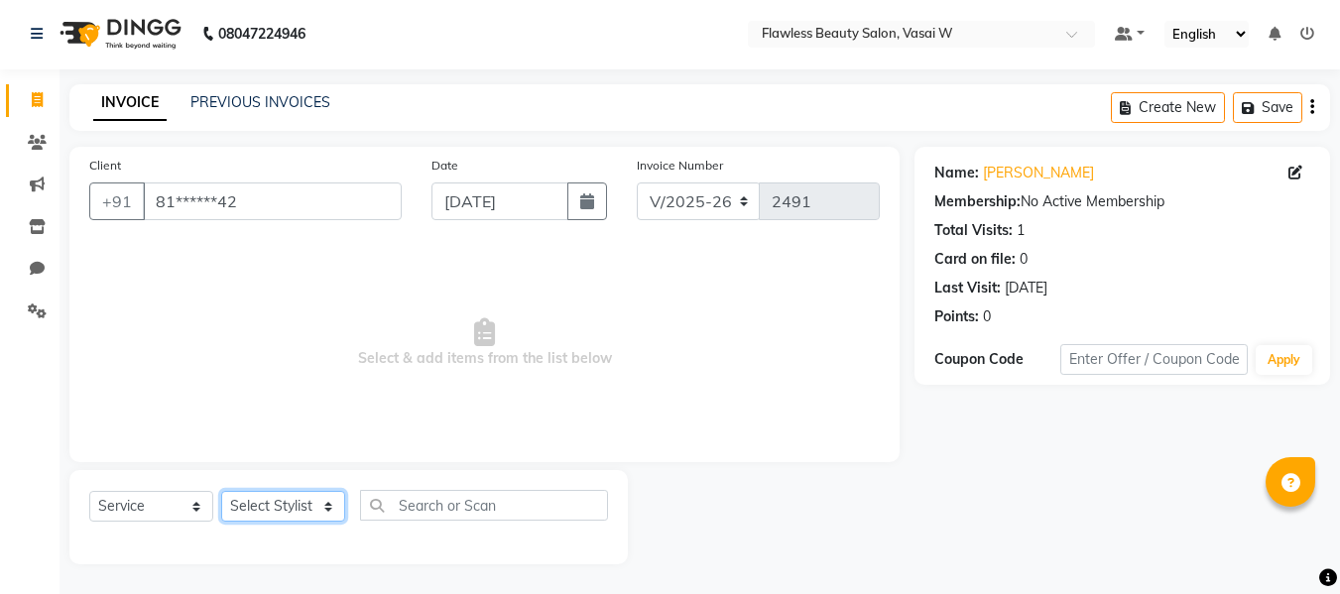
click at [237, 494] on select "Select Stylist [PERSON_NAME] [PERSON_NAME] [PERSON_NAME] maam Nisha Pari [PERSO…" at bounding box center [283, 506] width 124 height 31
select select "76407"
click at [221, 491] on select "Select Stylist [PERSON_NAME] [PERSON_NAME] [PERSON_NAME] maam Nisha Pari [PERSO…" at bounding box center [283, 506] width 124 height 31
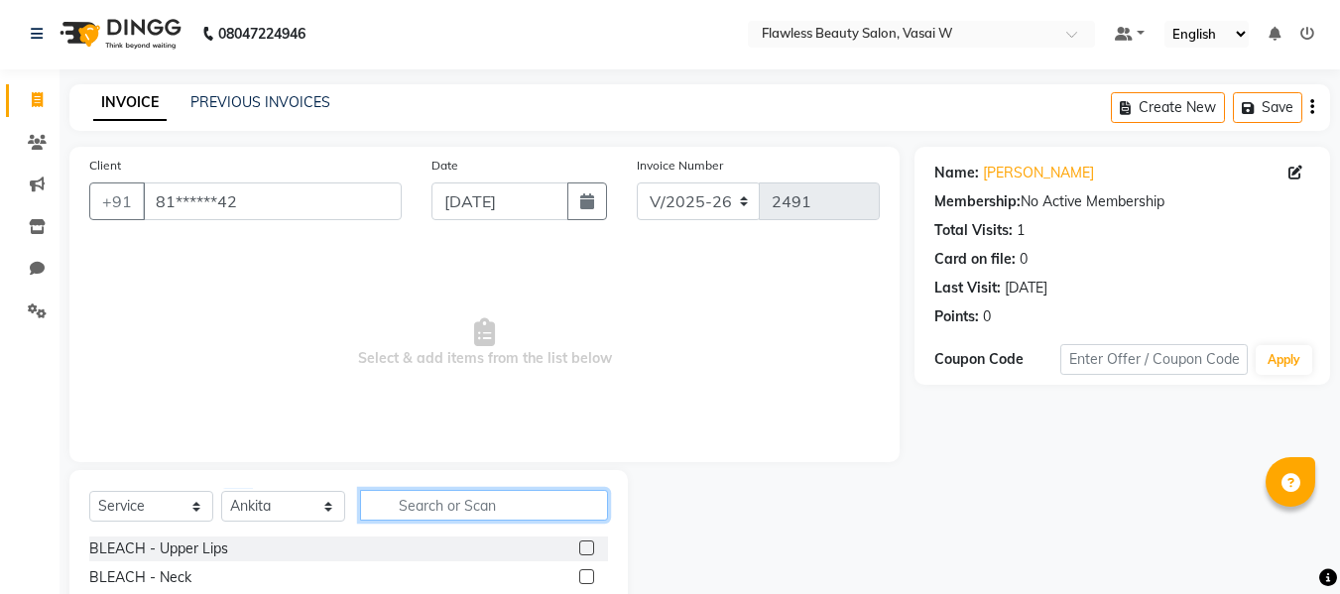
click at [464, 501] on input "text" at bounding box center [484, 505] width 248 height 31
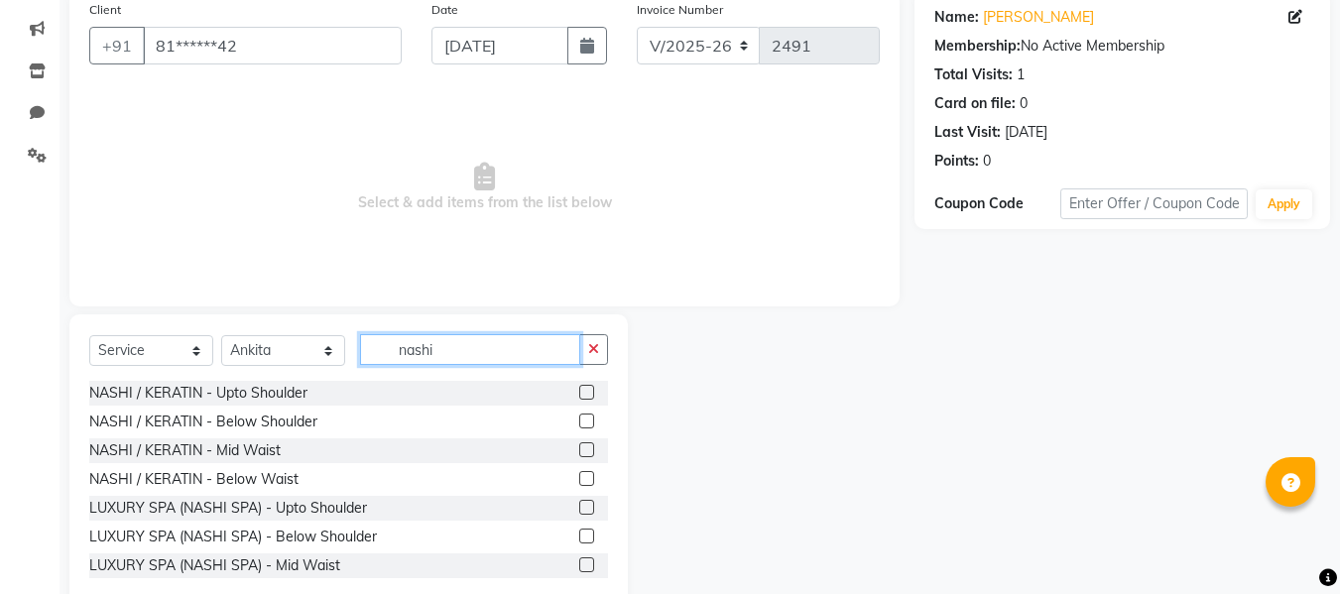
scroll to position [200, 0]
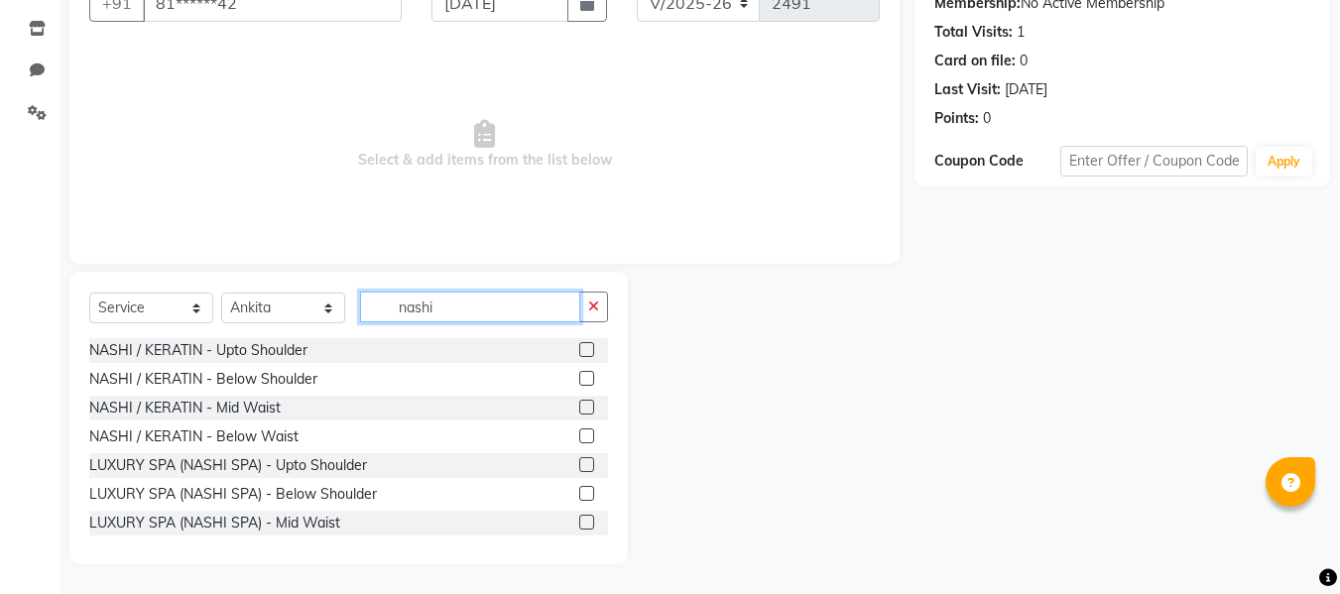
type input "nashi"
click at [579, 379] on label at bounding box center [586, 378] width 15 height 15
click at [579, 379] on input "checkbox" at bounding box center [585, 379] width 13 height 13
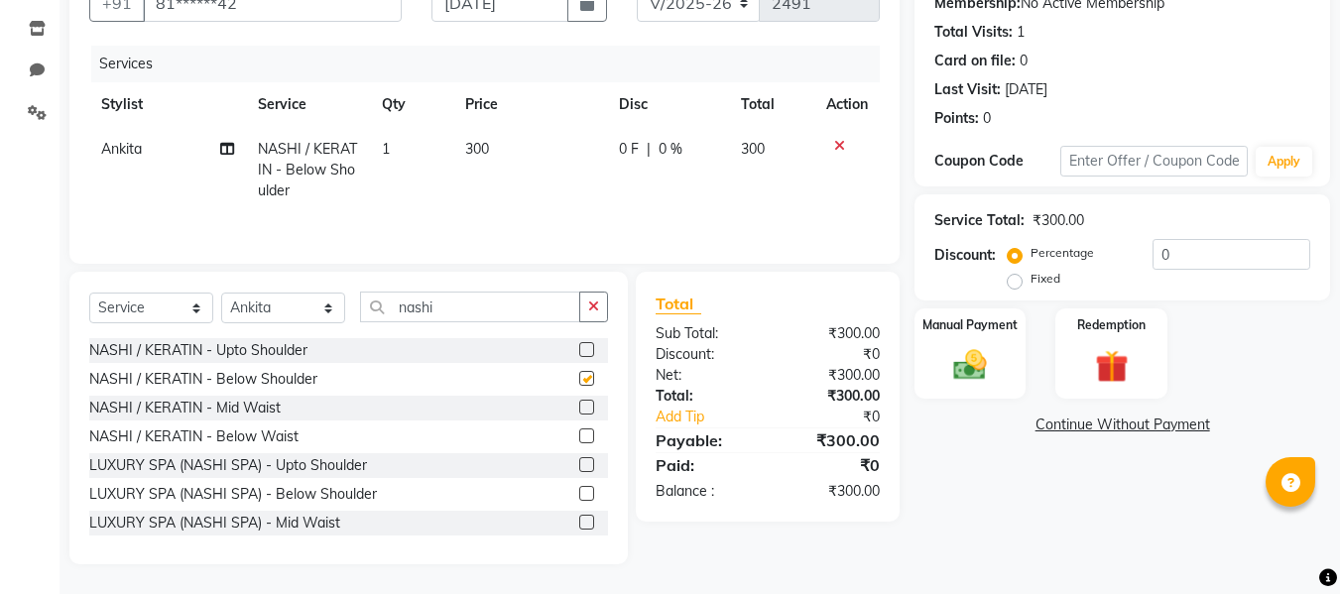
checkbox input "false"
click at [499, 176] on td "300" at bounding box center [530, 170] width 154 height 86
select select "76407"
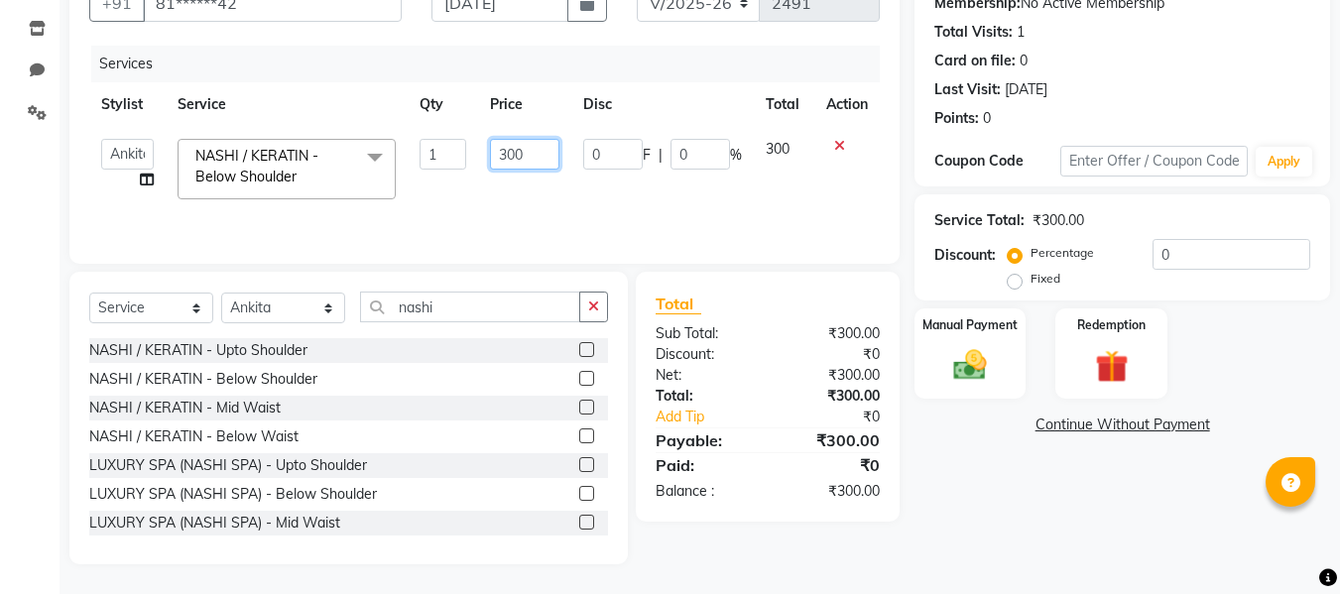
click at [535, 150] on input "300" at bounding box center [524, 154] width 68 height 31
type input "350"
click at [323, 303] on select "Select Stylist [PERSON_NAME] [PERSON_NAME] [PERSON_NAME] maam Nisha Pari [PERSO…" at bounding box center [283, 308] width 124 height 31
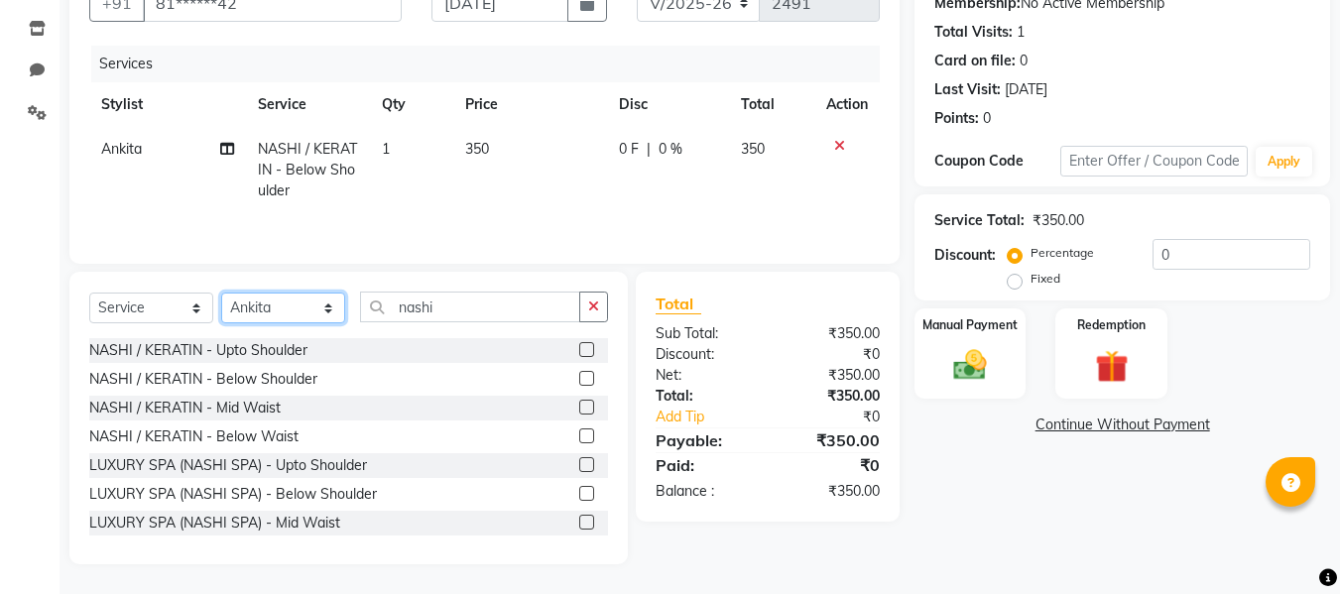
select select "76410"
click at [221, 293] on select "Select Stylist [PERSON_NAME] [PERSON_NAME] [PERSON_NAME] maam Nisha Pari [PERSO…" at bounding box center [283, 308] width 124 height 31
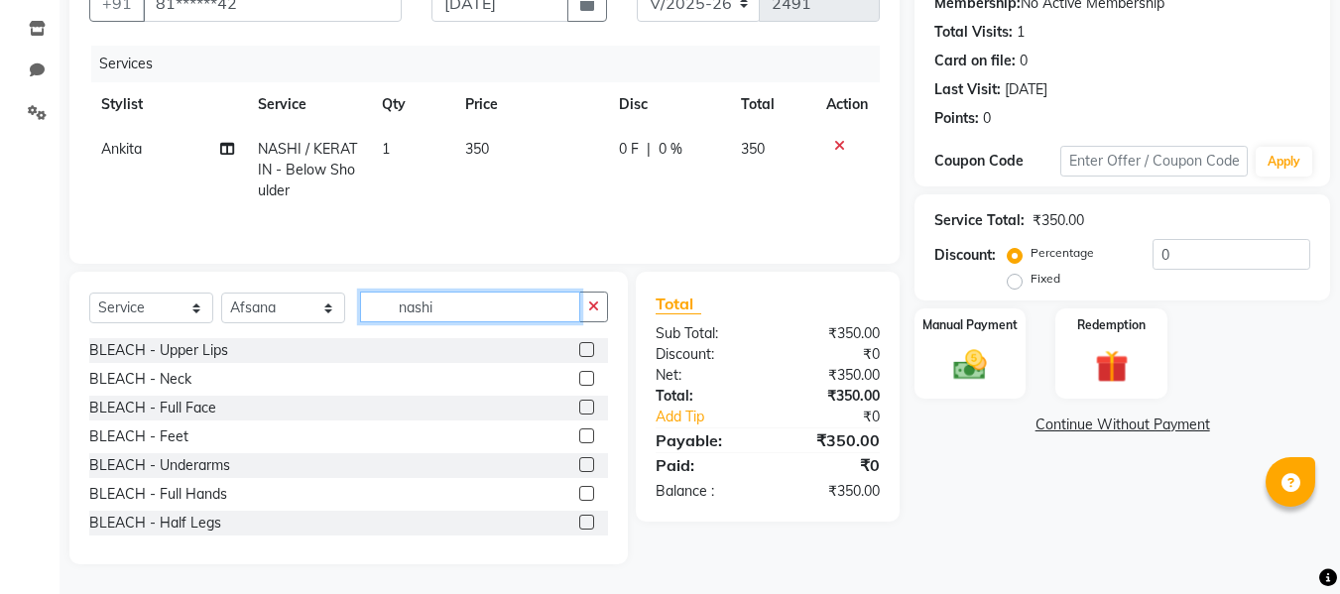
click at [459, 301] on input "nashi" at bounding box center [470, 307] width 220 height 31
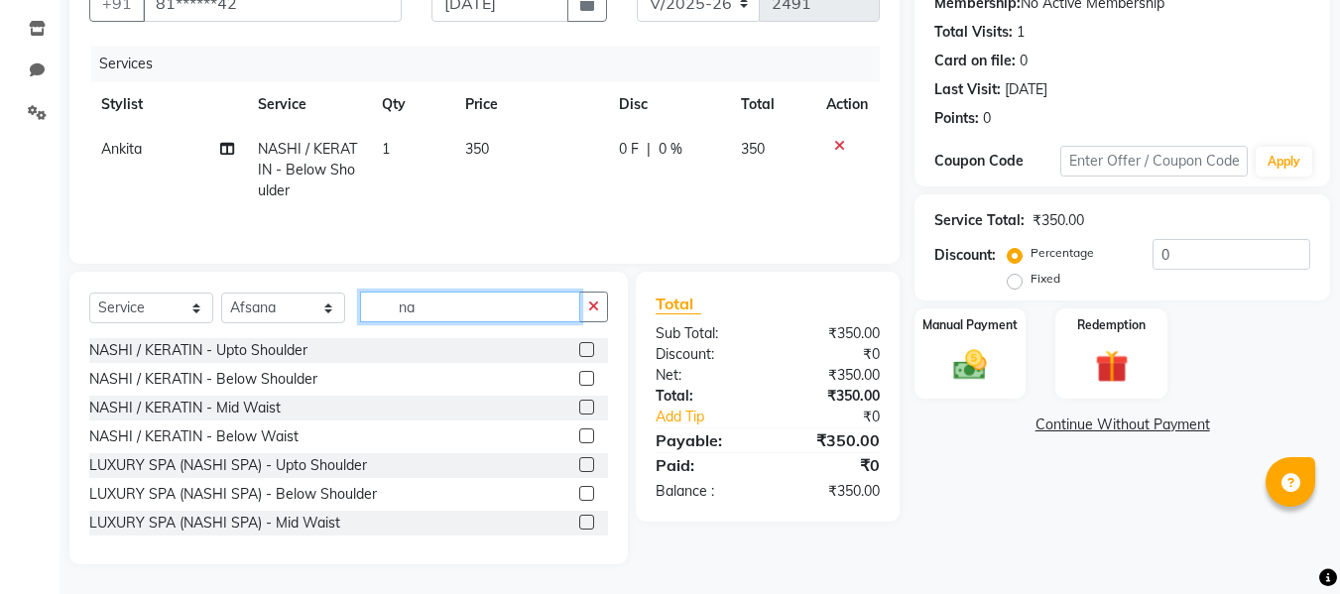
type input "n"
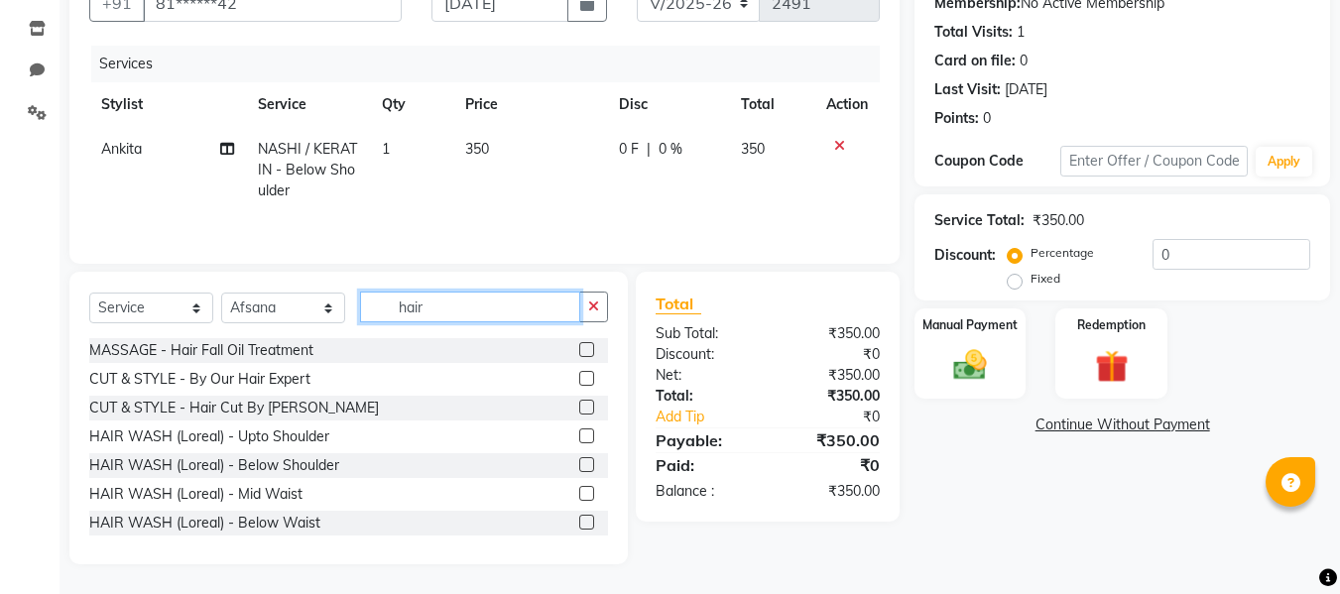
type input "hair"
click at [579, 377] on label at bounding box center [586, 378] width 15 height 15
click at [579, 377] on input "checkbox" at bounding box center [585, 379] width 13 height 13
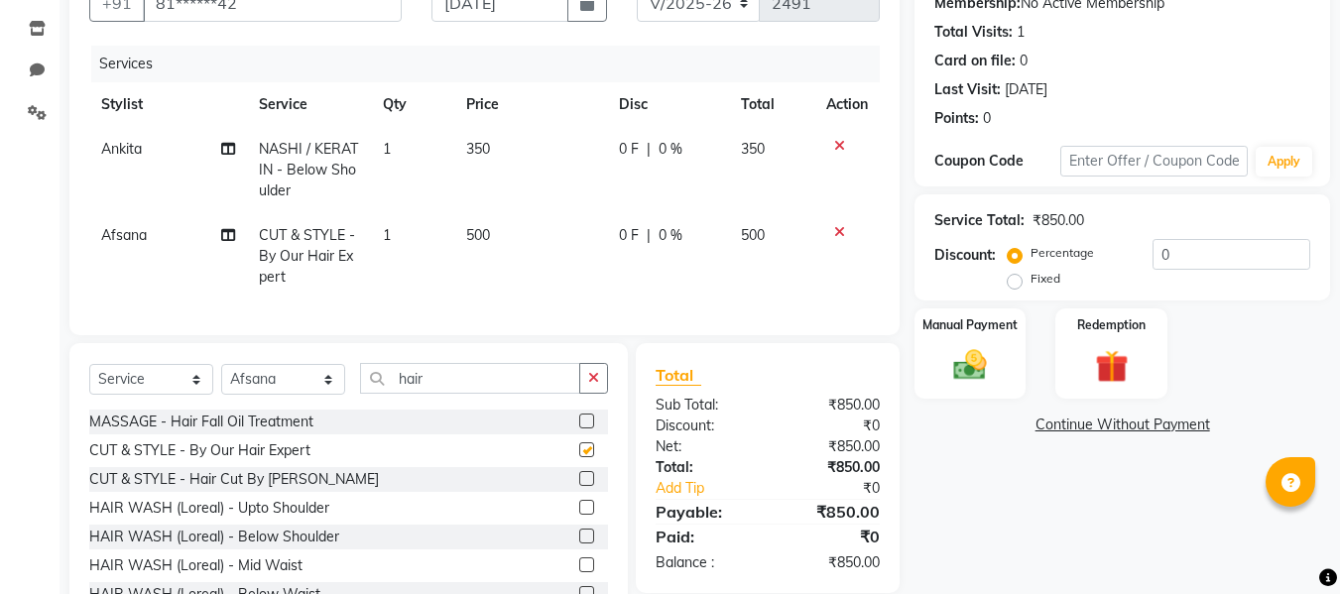
checkbox input "false"
click at [496, 265] on td "500" at bounding box center [530, 256] width 153 height 86
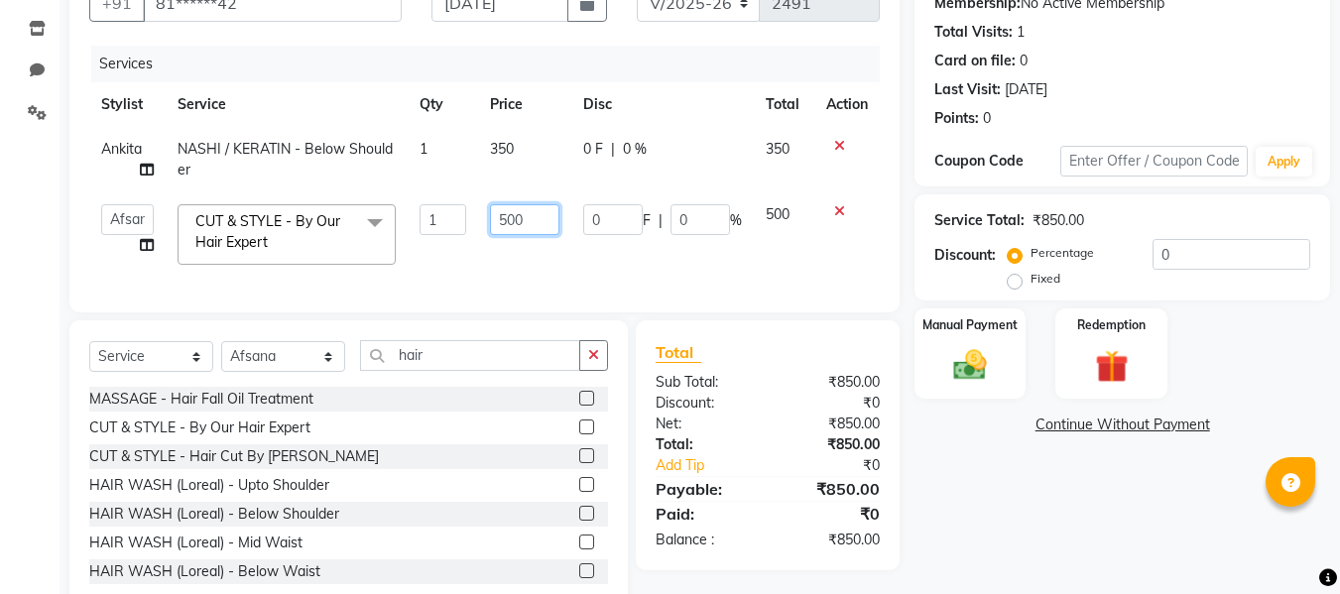
click at [534, 227] on input "500" at bounding box center [524, 219] width 68 height 31
type input "5"
type input "150"
click at [834, 439] on div "Total Sub Total: ₹850.00 Discount: ₹0 Net: ₹850.00 Total: ₹850.00 Add Tip ₹0 Pa…" at bounding box center [768, 445] width 224 height 210
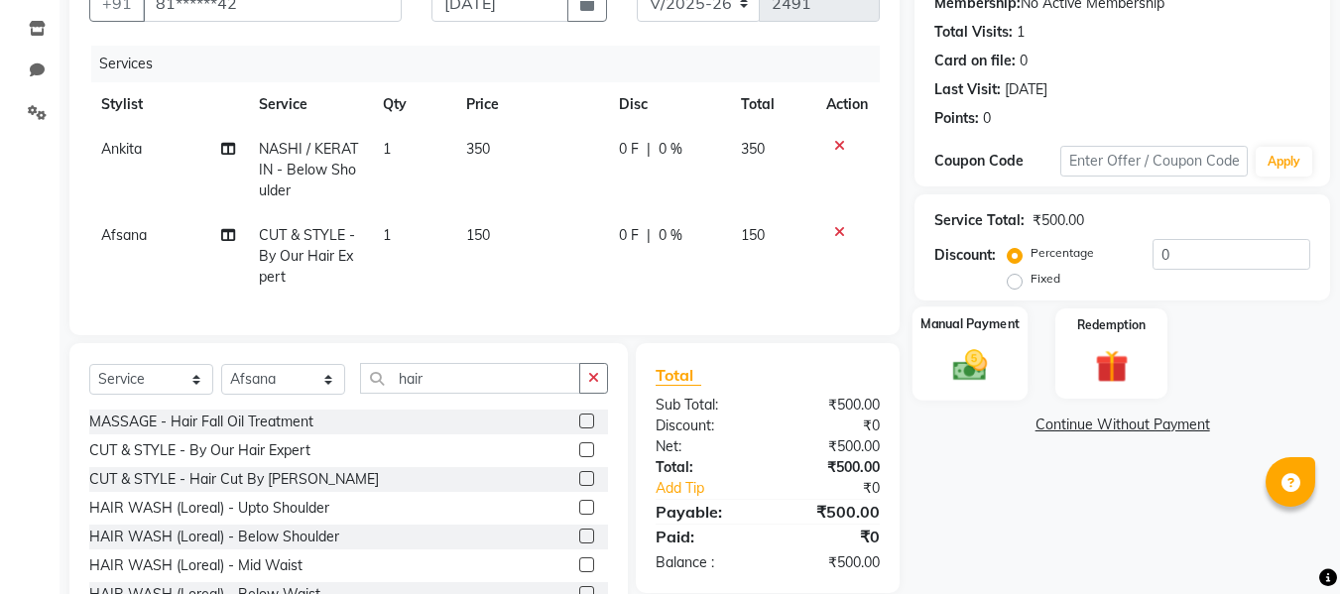
click at [963, 367] on img at bounding box center [970, 365] width 56 height 40
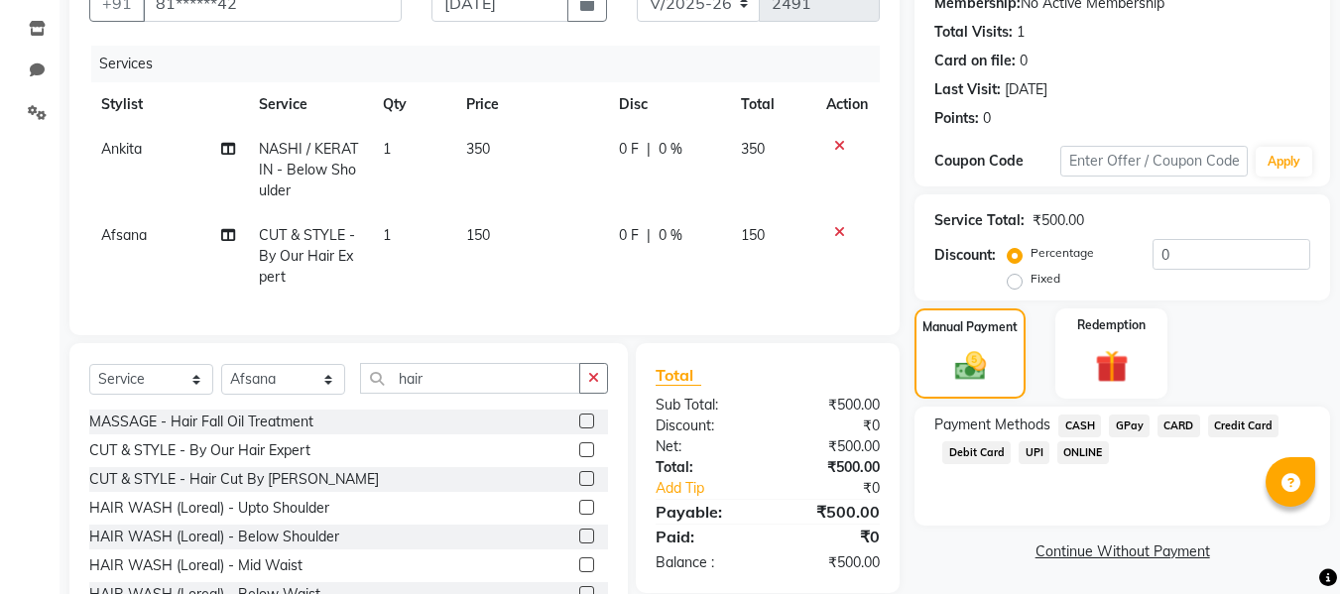
click at [1084, 421] on span "CASH" at bounding box center [1079, 426] width 43 height 23
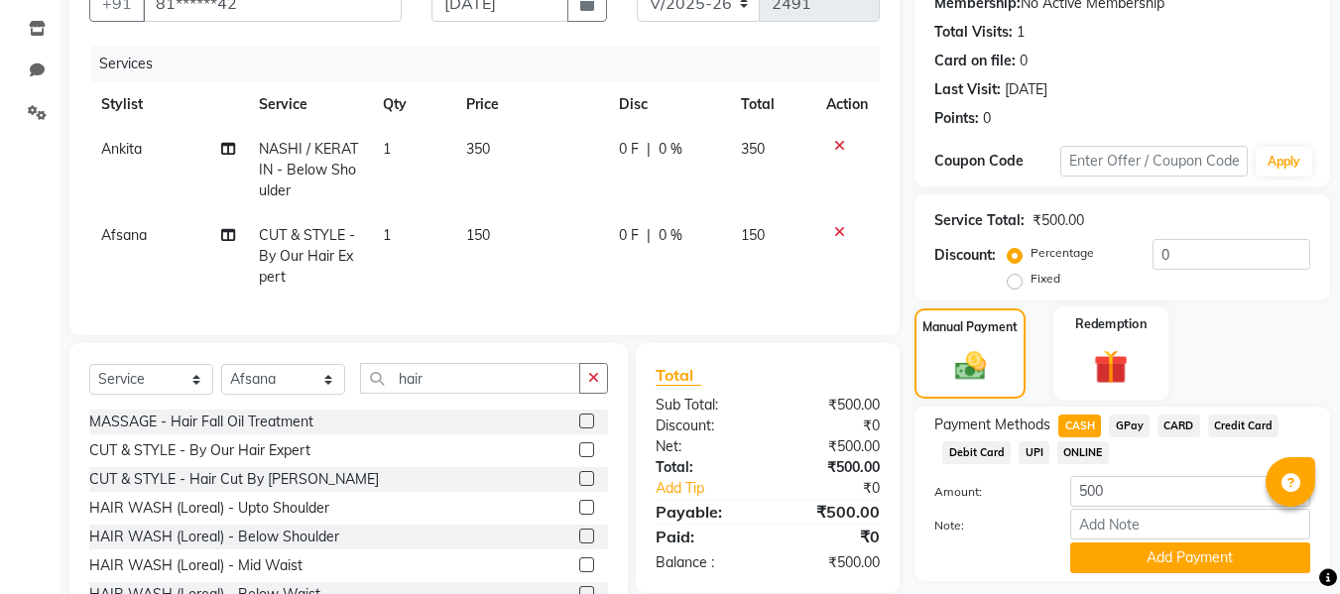
scroll to position [225, 0]
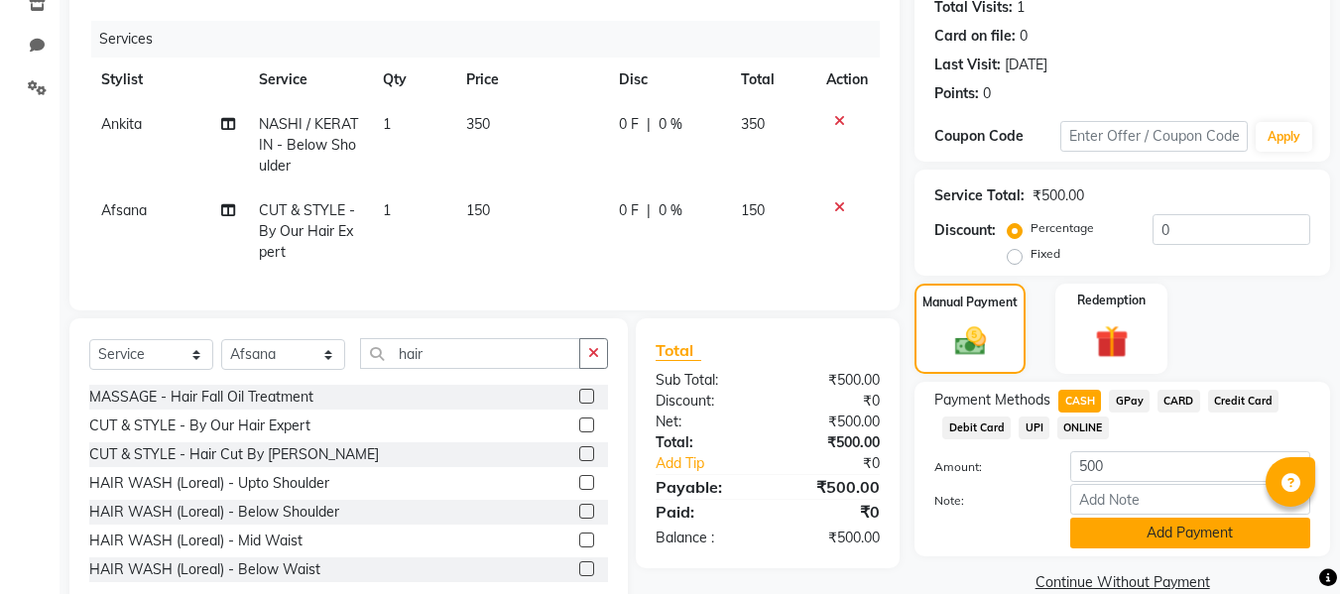
click at [1095, 539] on button "Add Payment" at bounding box center [1190, 533] width 240 height 31
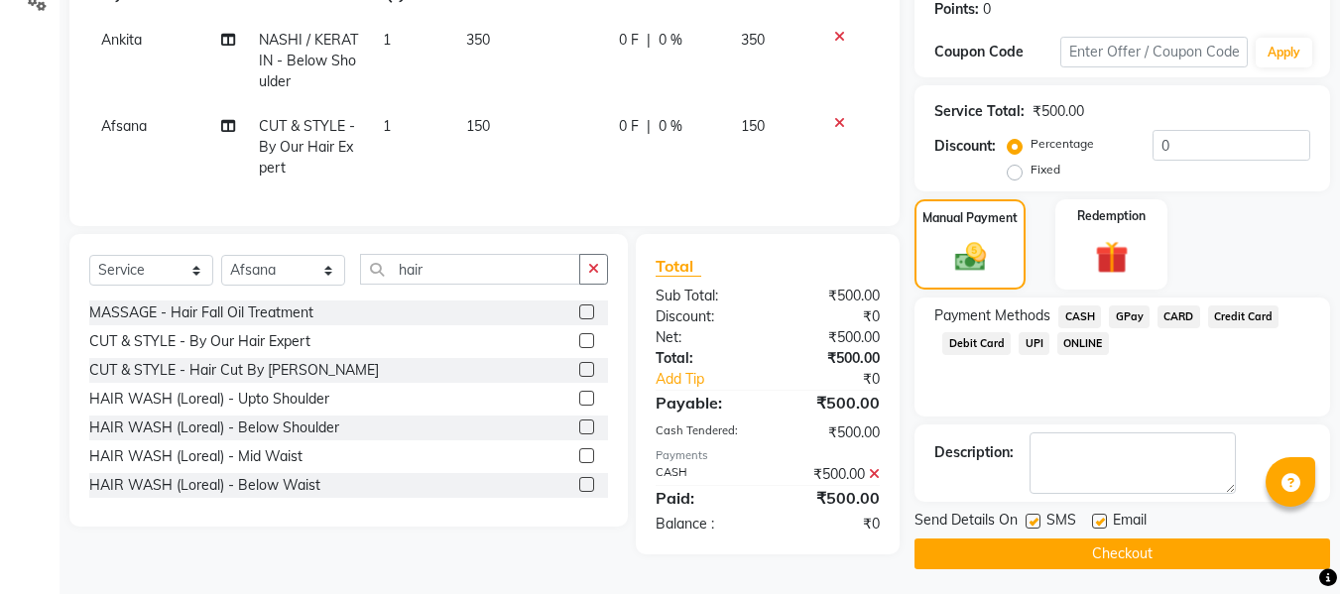
scroll to position [314, 0]
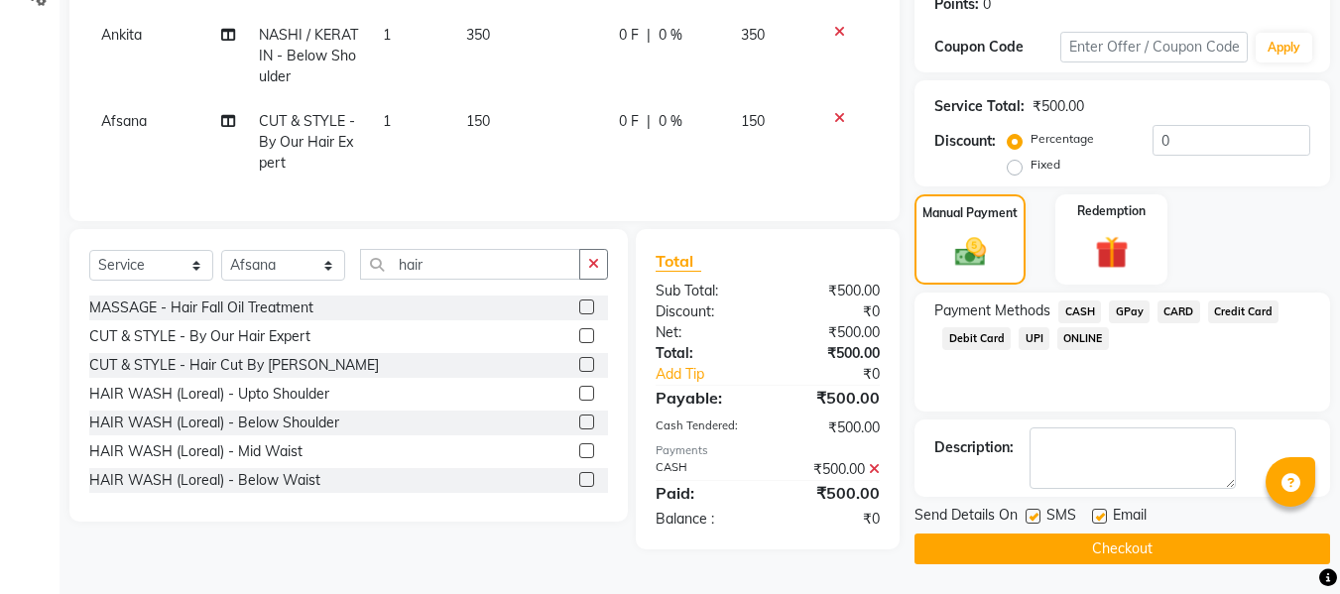
click at [1100, 515] on label at bounding box center [1099, 516] width 15 height 15
click at [1100, 515] on input "checkbox" at bounding box center [1098, 517] width 13 height 13
checkbox input "false"
click at [1033, 514] on label at bounding box center [1033, 516] width 15 height 15
click at [1033, 514] on input "checkbox" at bounding box center [1032, 517] width 13 height 13
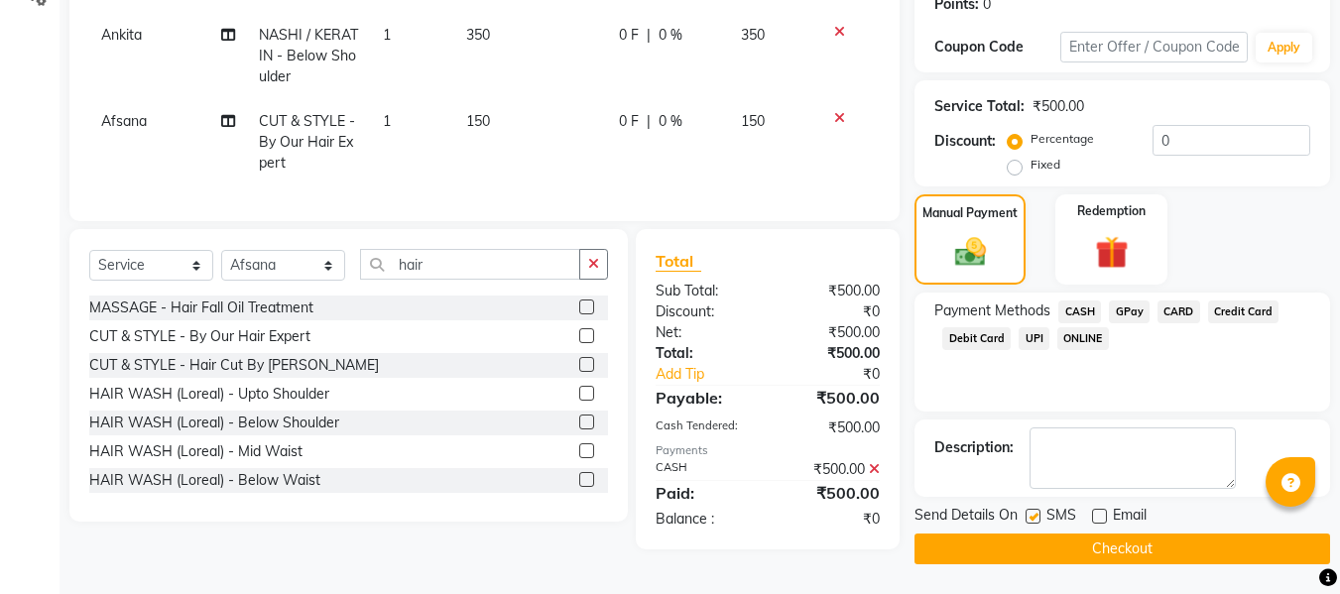
checkbox input "false"
click at [970, 560] on button "Checkout" at bounding box center [1122, 549] width 416 height 31
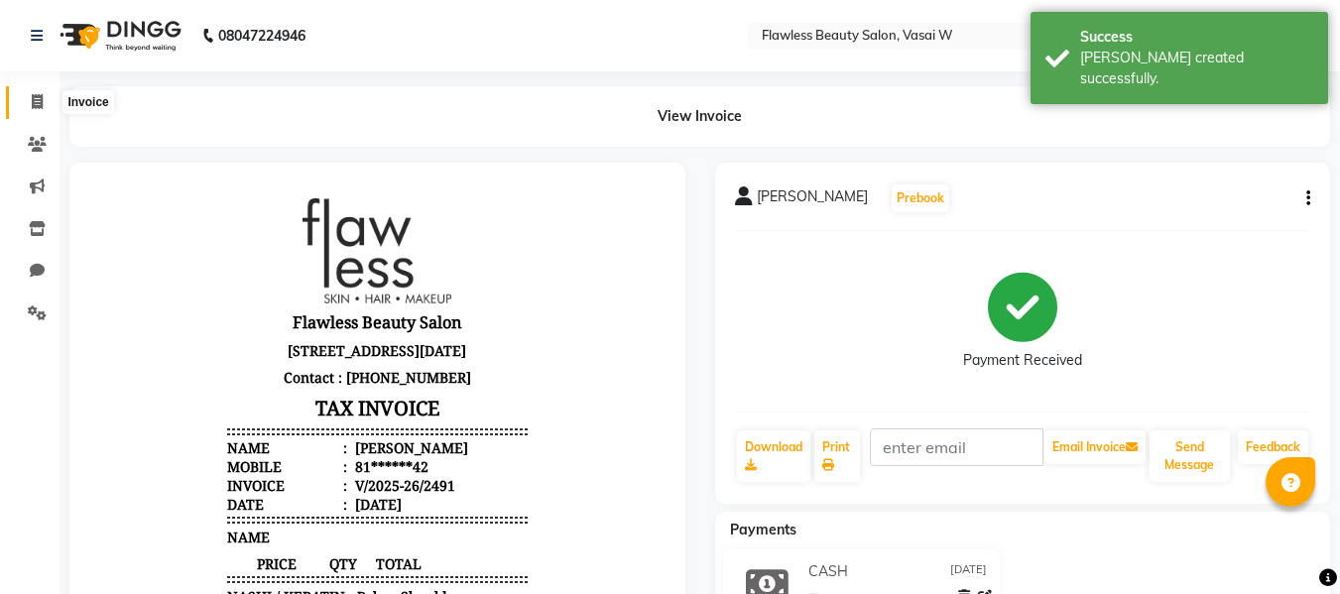
click at [37, 101] on icon at bounding box center [37, 101] width 11 height 15
select select "8090"
select select "service"
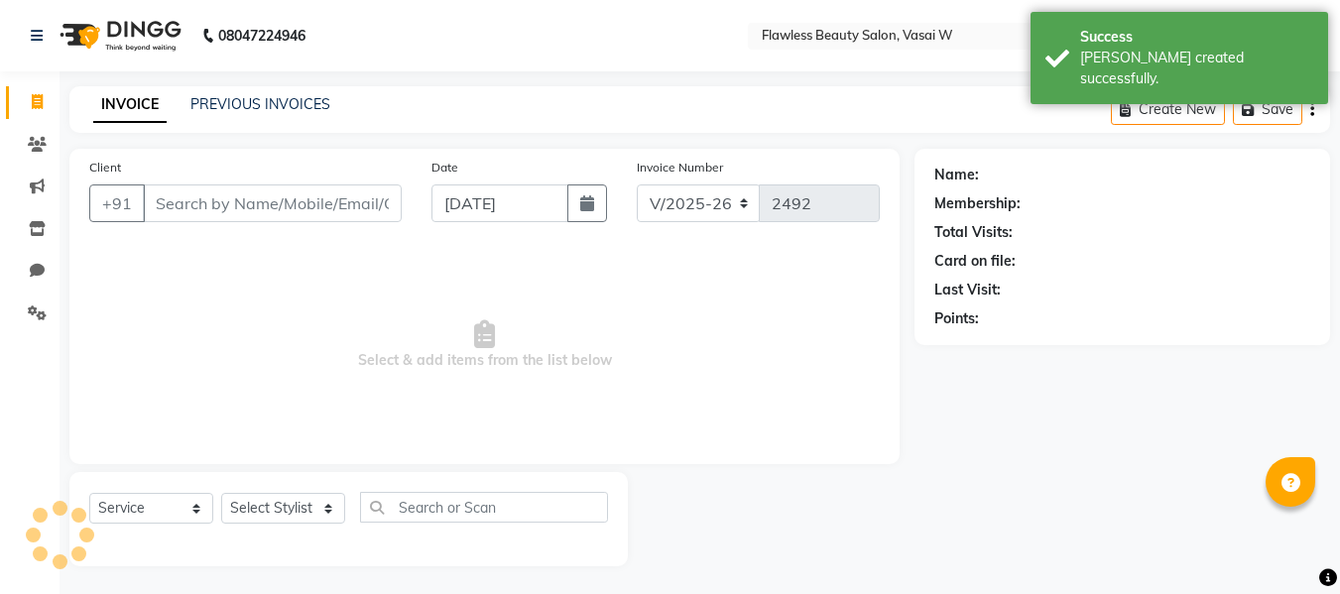
scroll to position [2, 0]
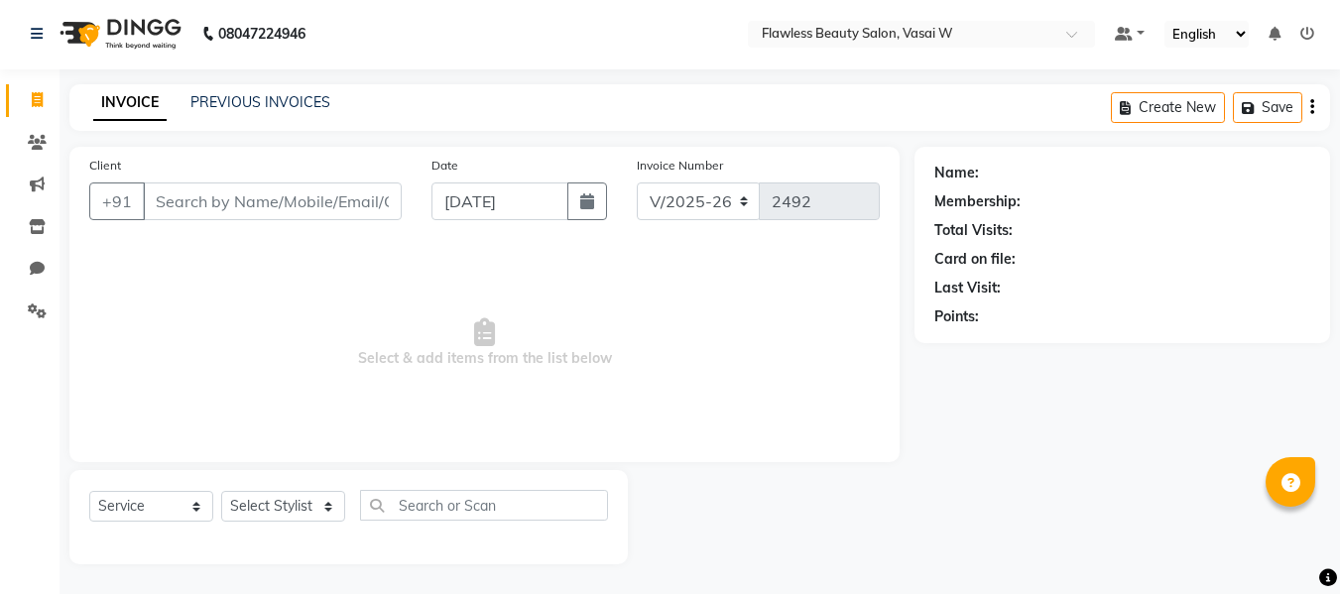
click at [183, 203] on input "Client" at bounding box center [272, 201] width 259 height 38
type input "n"
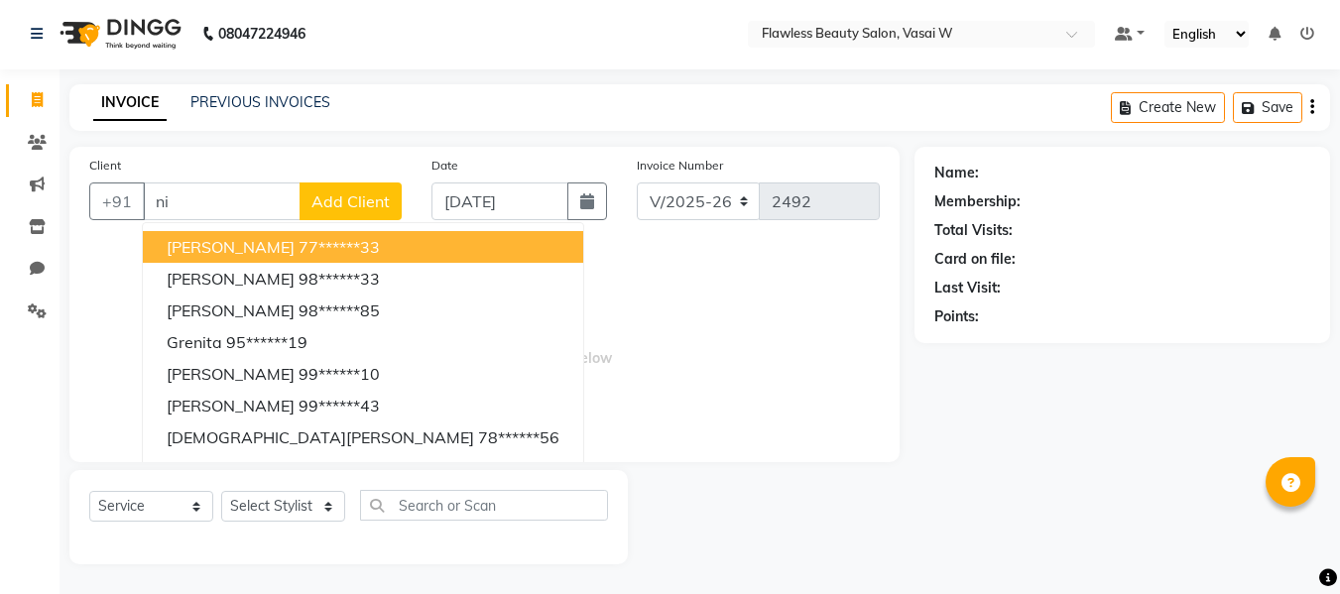
type input "n"
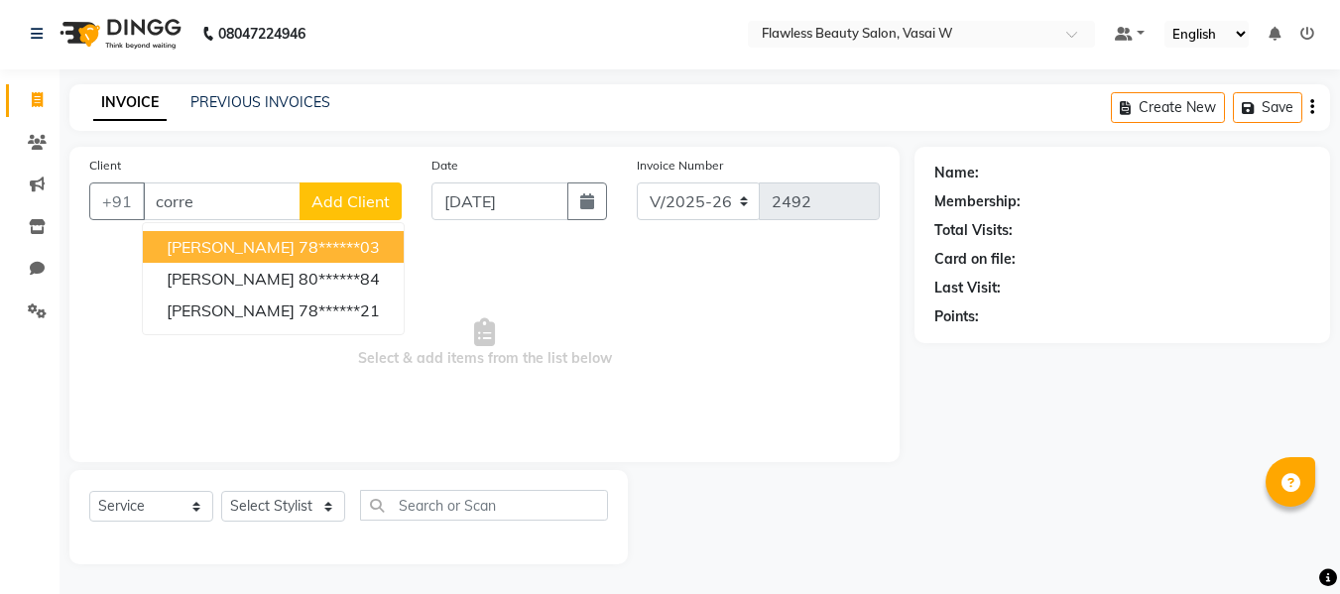
click at [185, 245] on span "[PERSON_NAME]" at bounding box center [231, 247] width 128 height 20
type input "78******03"
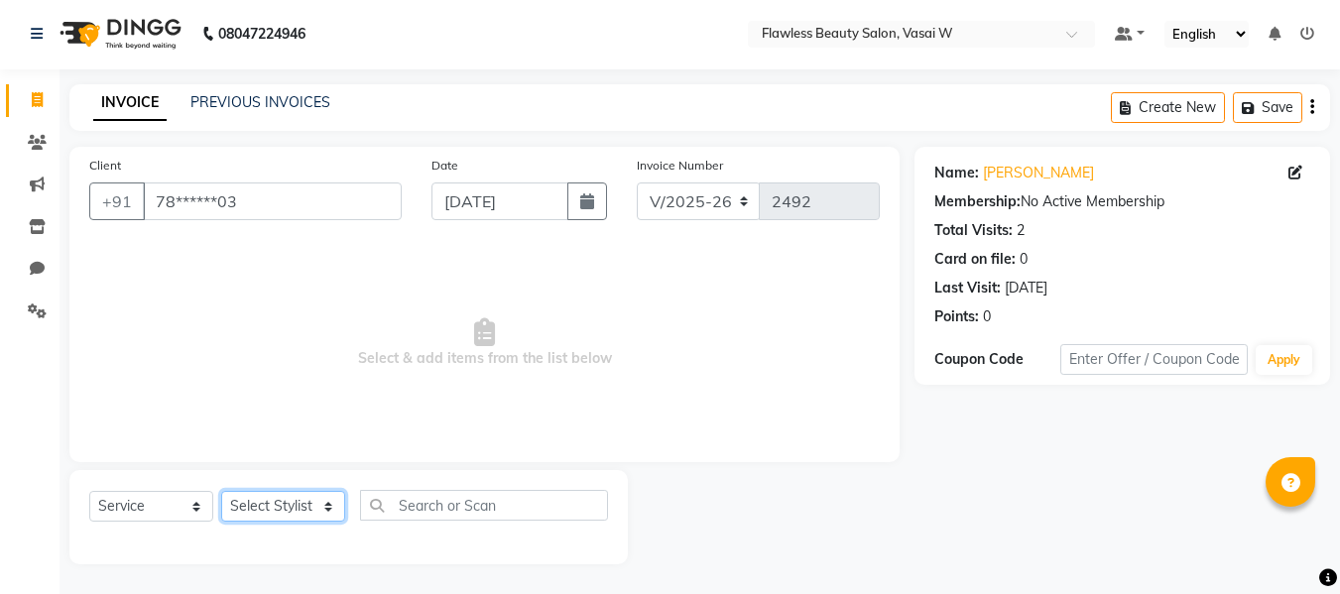
click at [237, 499] on select "Select Stylist [PERSON_NAME] [PERSON_NAME] [PERSON_NAME] maam Nisha Pari [PERSO…" at bounding box center [283, 506] width 124 height 31
select select "76403"
click at [221, 491] on select "Select Stylist [PERSON_NAME] [PERSON_NAME] [PERSON_NAME] maam Nisha Pari [PERSO…" at bounding box center [283, 506] width 124 height 31
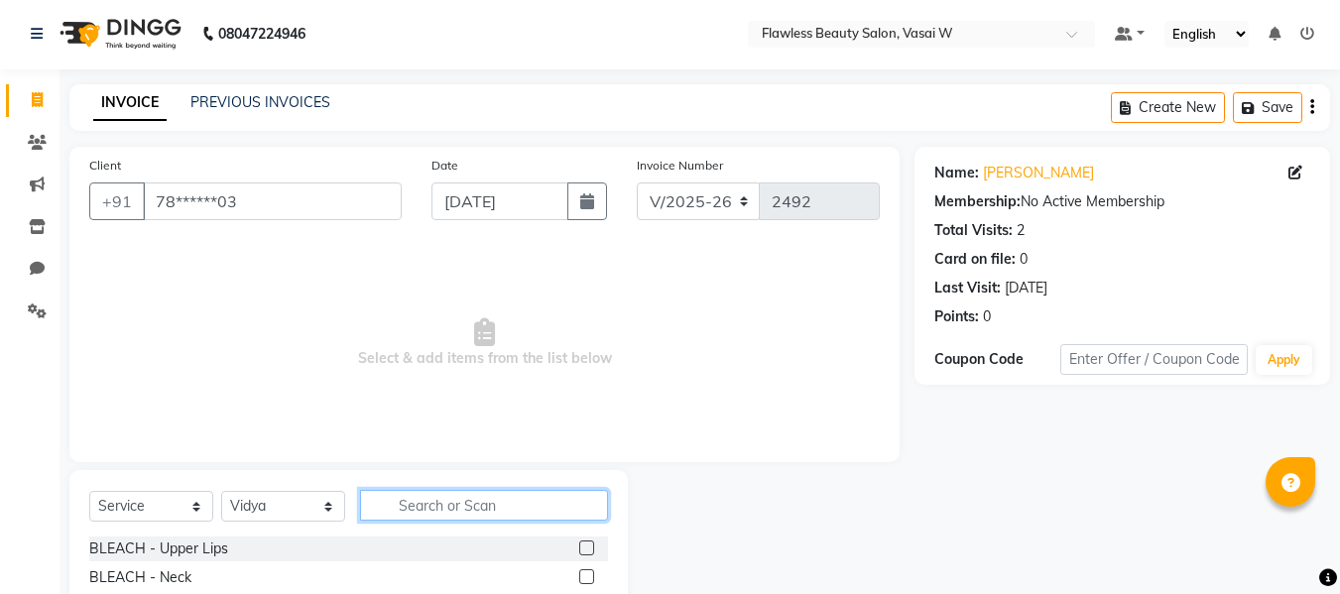
click at [404, 511] on input "text" at bounding box center [484, 505] width 248 height 31
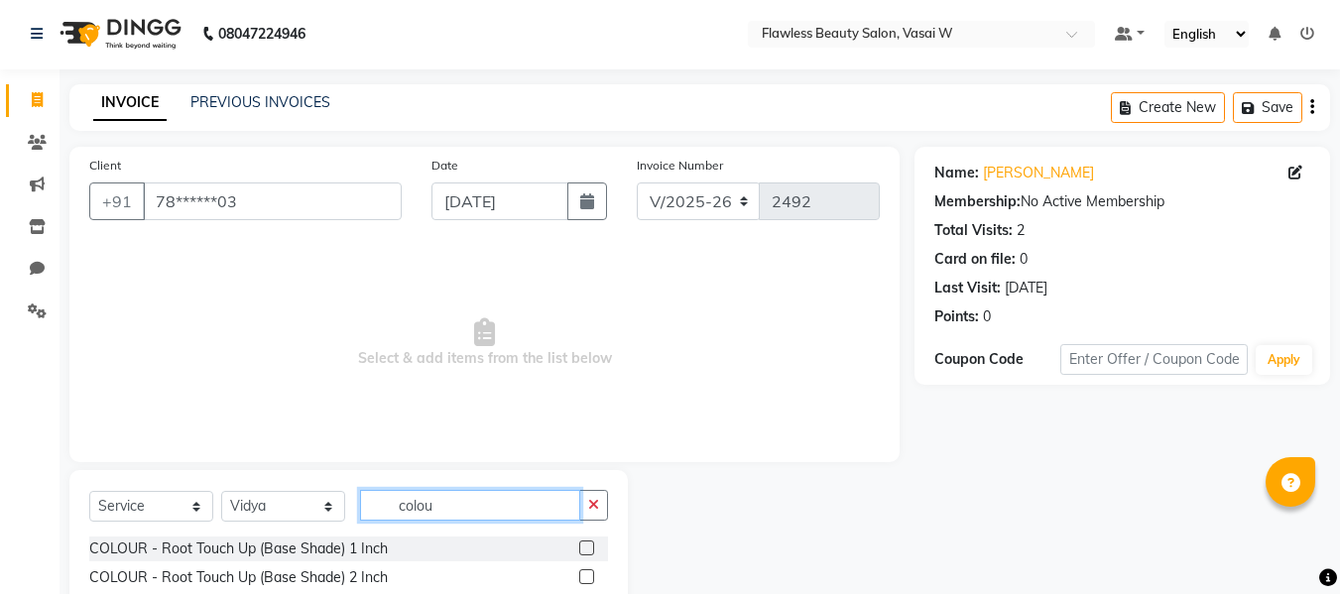
type input "colou"
click at [579, 544] on label at bounding box center [586, 548] width 15 height 15
click at [579, 544] on input "checkbox" at bounding box center [585, 549] width 13 height 13
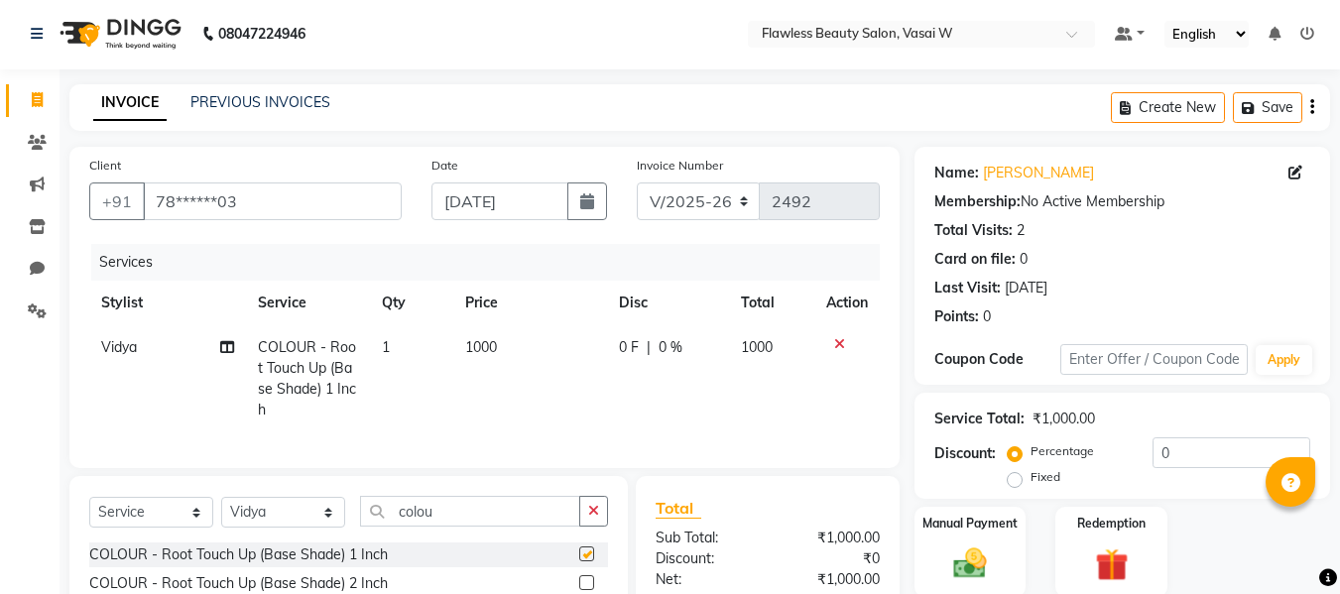
checkbox input "false"
click at [452, 515] on input "colou" at bounding box center [470, 511] width 220 height 31
type input "c"
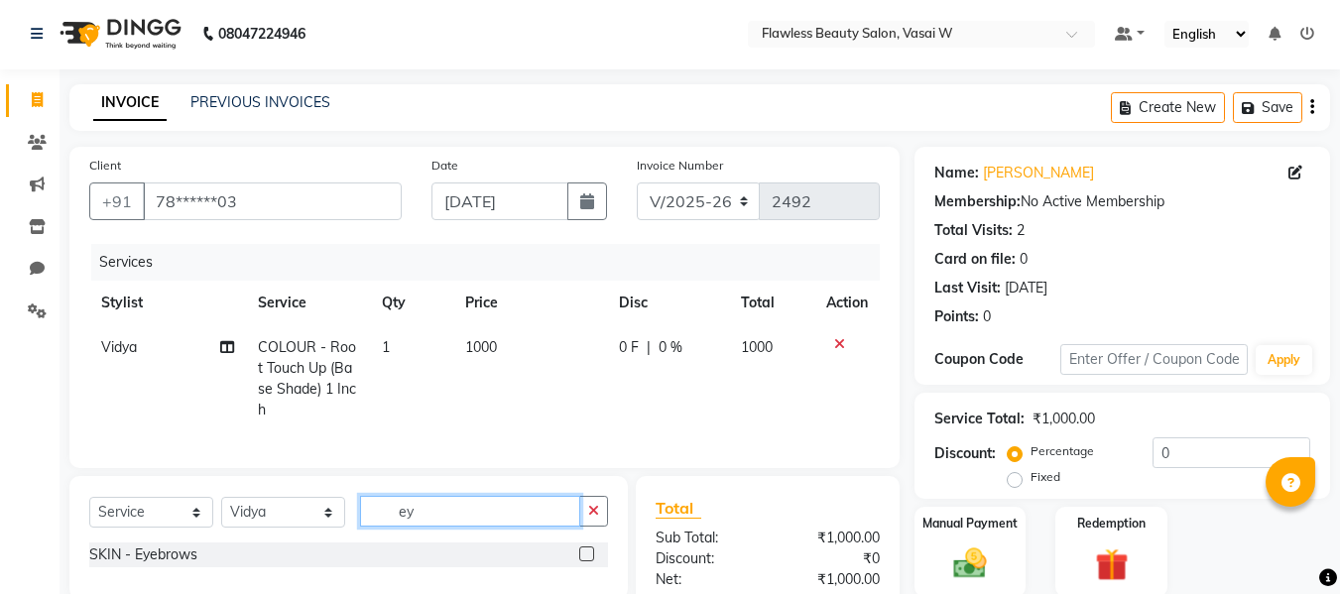
type input "ey"
click at [587, 561] on label at bounding box center [586, 553] width 15 height 15
click at [587, 561] on input "checkbox" at bounding box center [585, 554] width 13 height 13
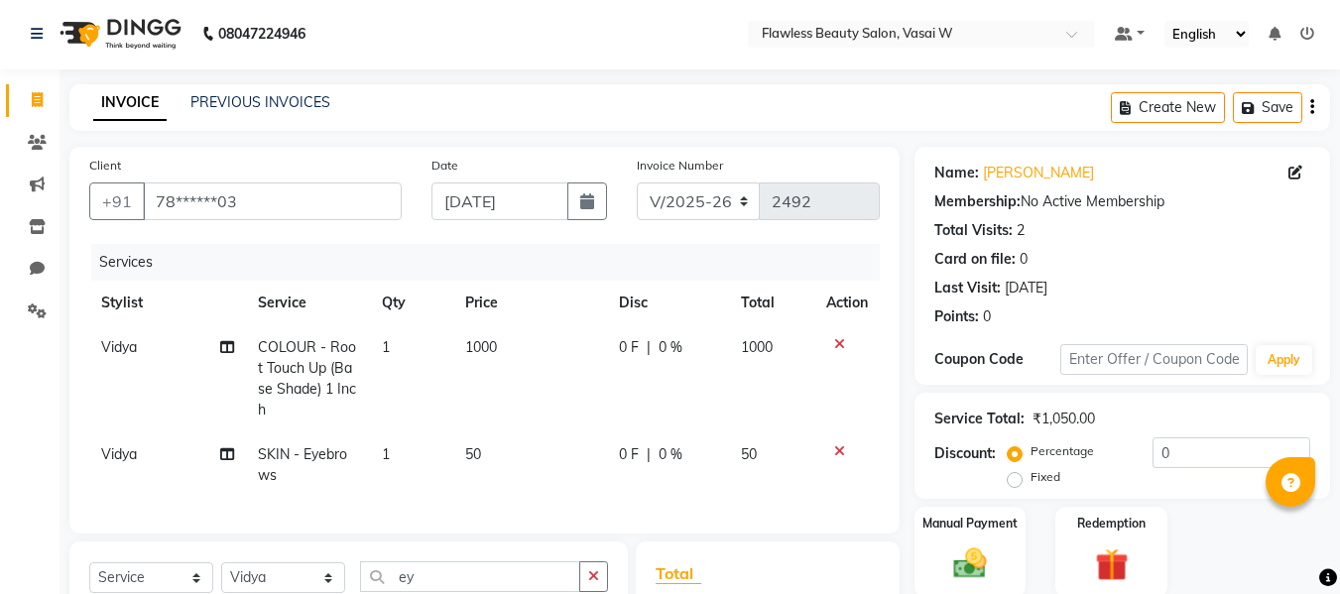
checkbox input "false"
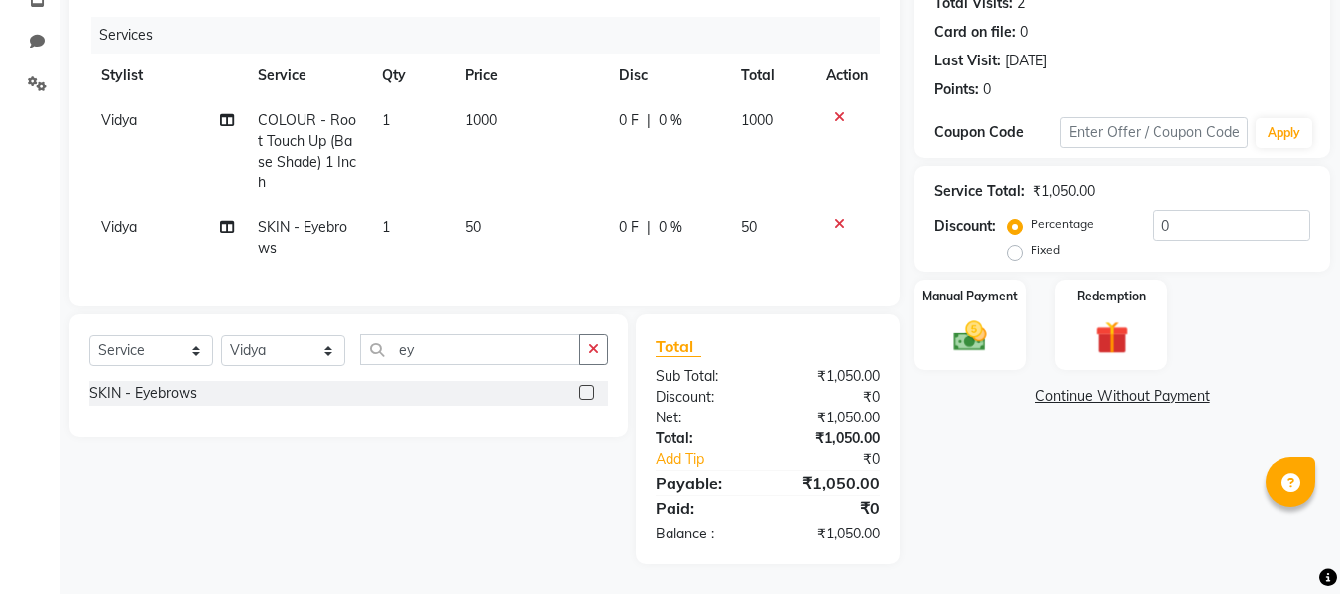
scroll to position [244, 0]
click at [976, 286] on label "Manual Payment" at bounding box center [969, 295] width 99 height 19
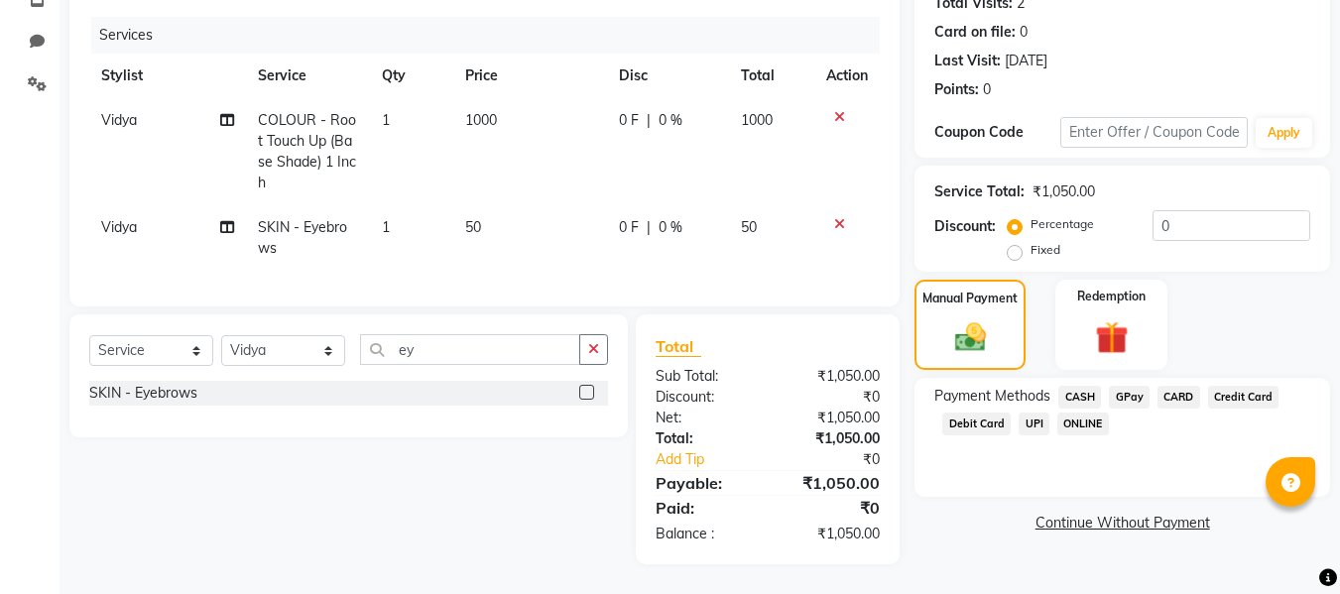
click at [1072, 386] on span "CASH" at bounding box center [1079, 397] width 43 height 23
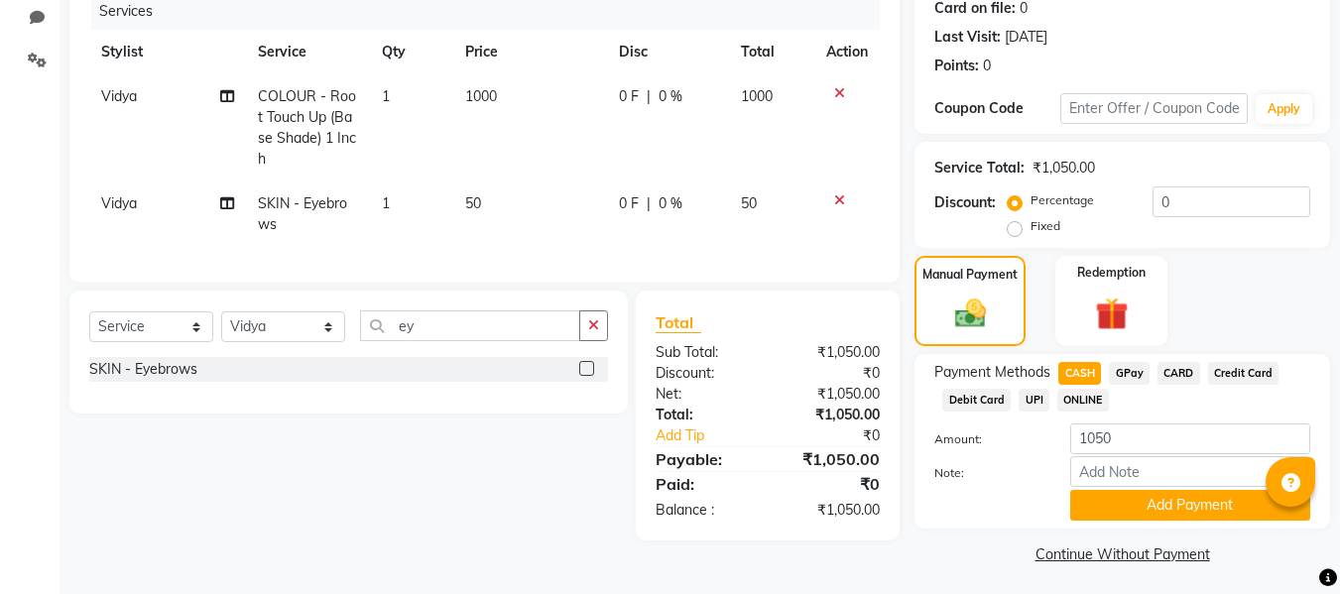
scroll to position [258, 0]
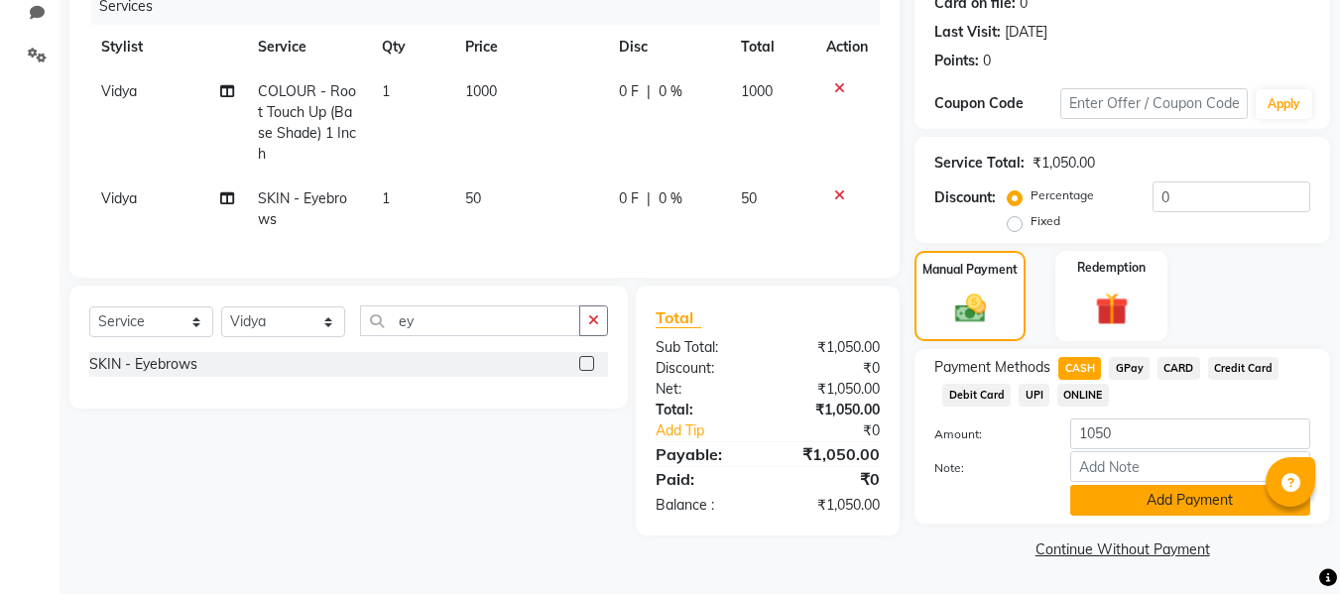
click at [1090, 495] on button "Add Payment" at bounding box center [1190, 500] width 240 height 31
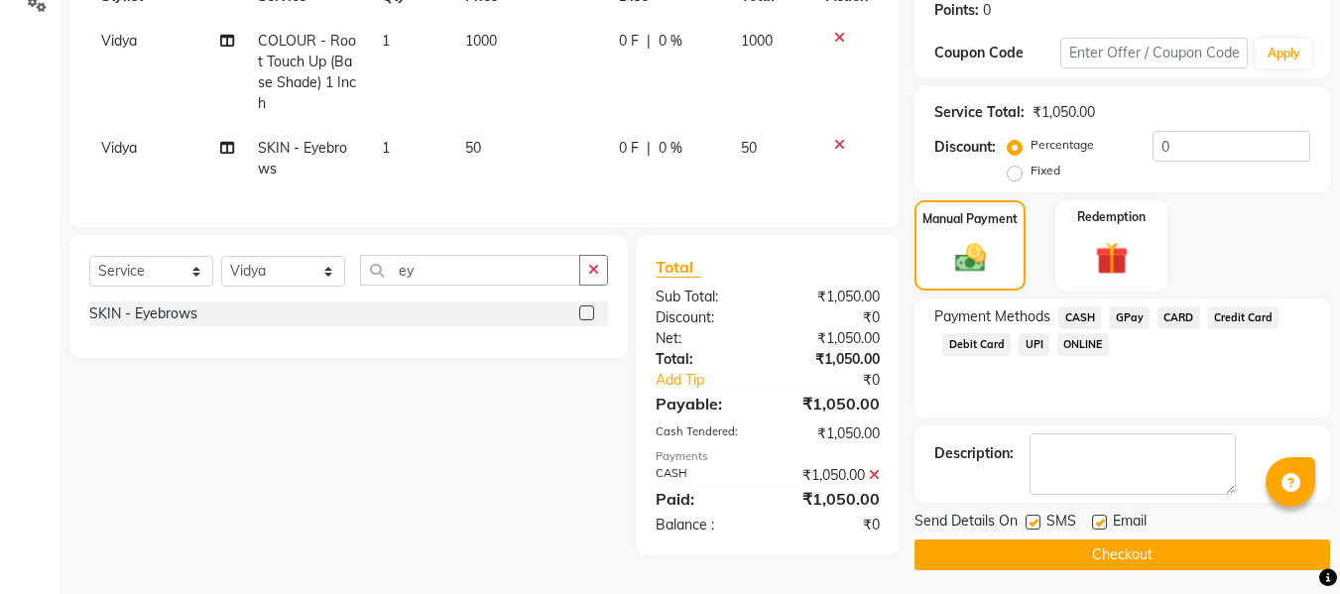
scroll to position [314, 0]
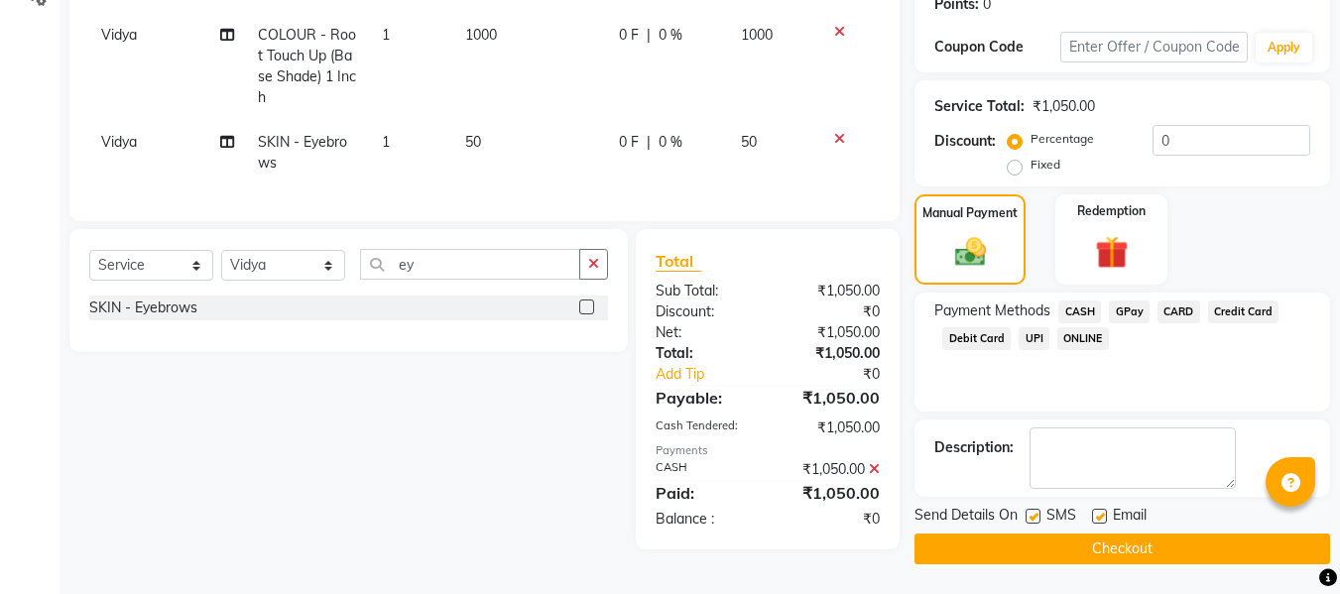
click at [1097, 515] on label at bounding box center [1099, 516] width 15 height 15
click at [1097, 515] on input "checkbox" at bounding box center [1098, 517] width 13 height 13
checkbox input "false"
click at [1036, 516] on label at bounding box center [1033, 516] width 15 height 15
click at [1036, 516] on input "checkbox" at bounding box center [1032, 517] width 13 height 13
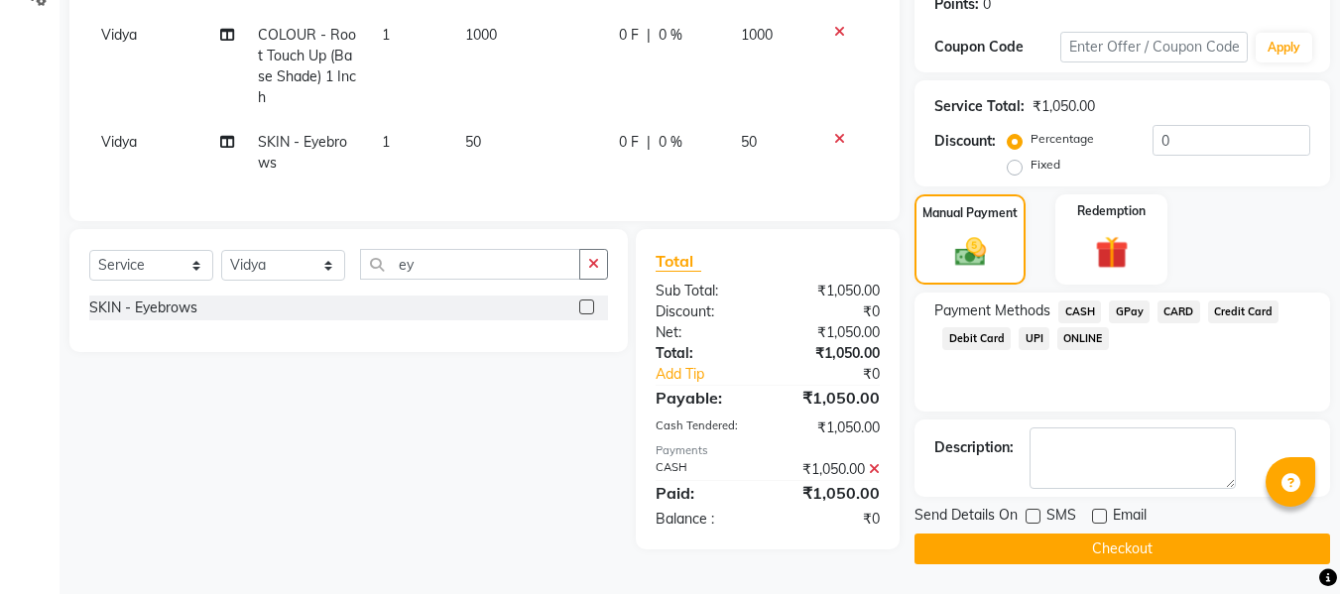
click at [1000, 541] on button "Checkout" at bounding box center [1122, 549] width 416 height 31
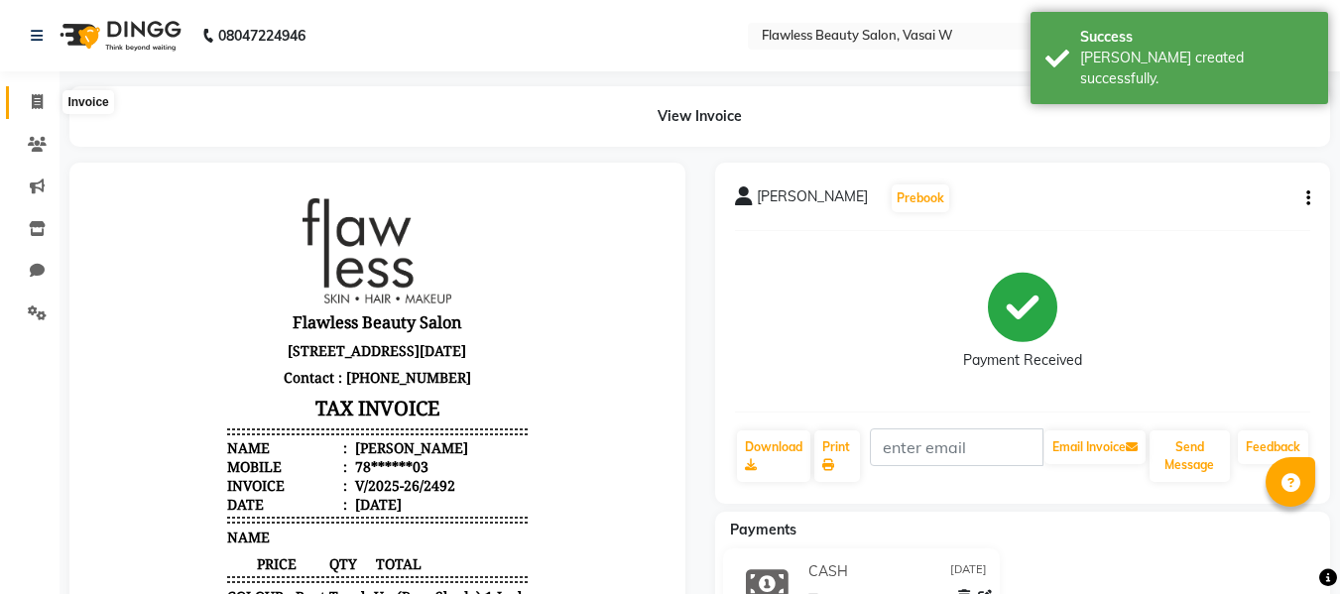
click at [42, 108] on icon at bounding box center [37, 101] width 11 height 15
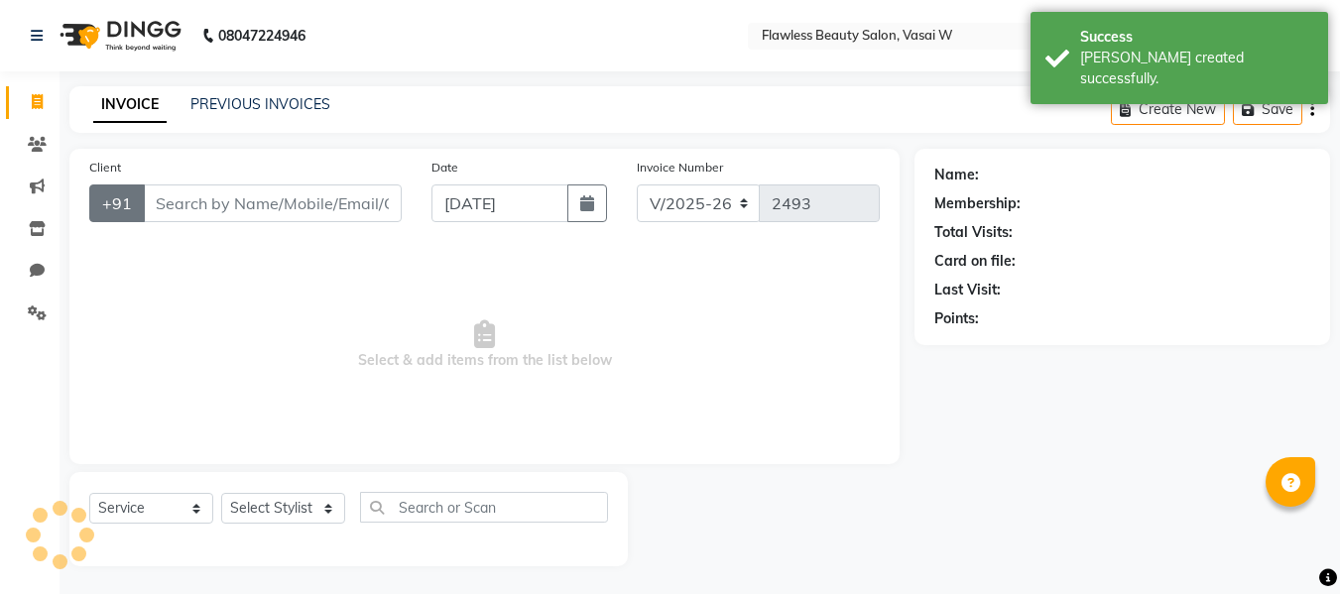
scroll to position [2, 0]
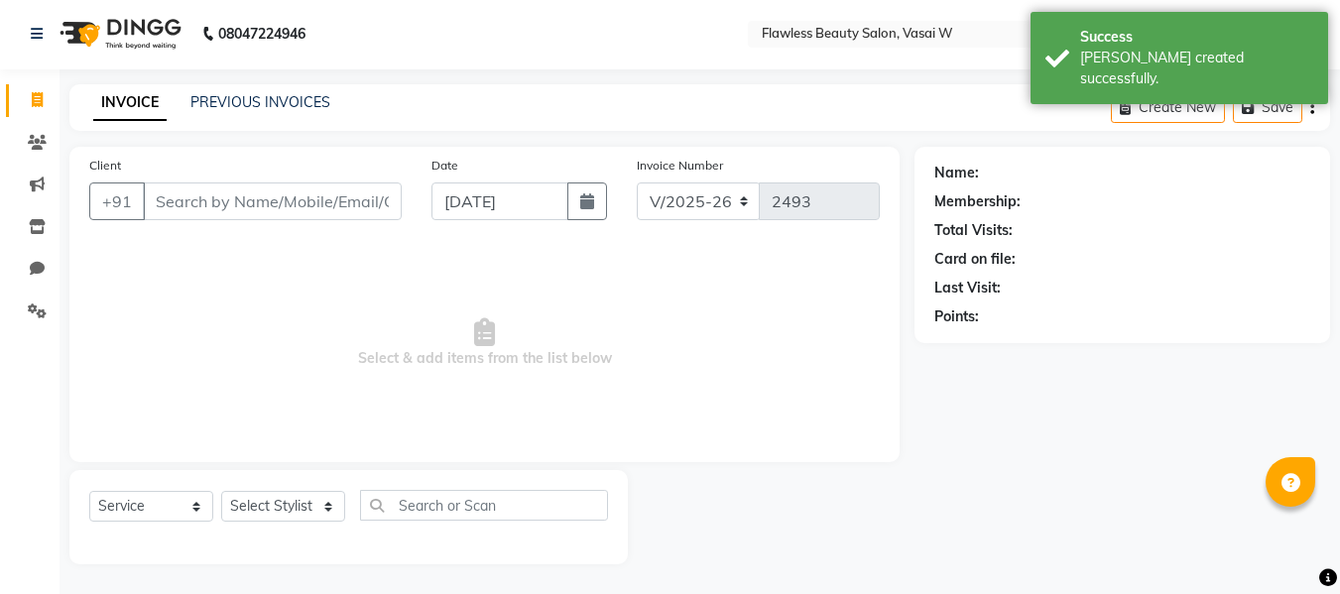
click at [158, 204] on input "Client" at bounding box center [272, 201] width 259 height 38
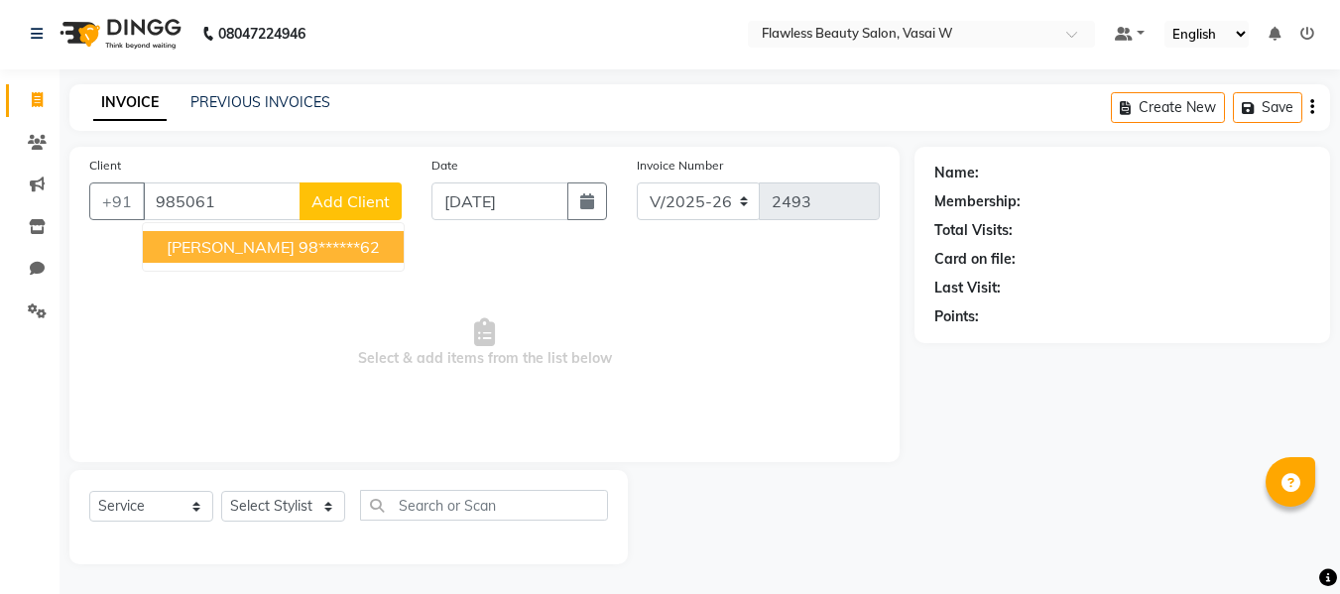
click at [171, 245] on span "[PERSON_NAME]" at bounding box center [231, 247] width 128 height 20
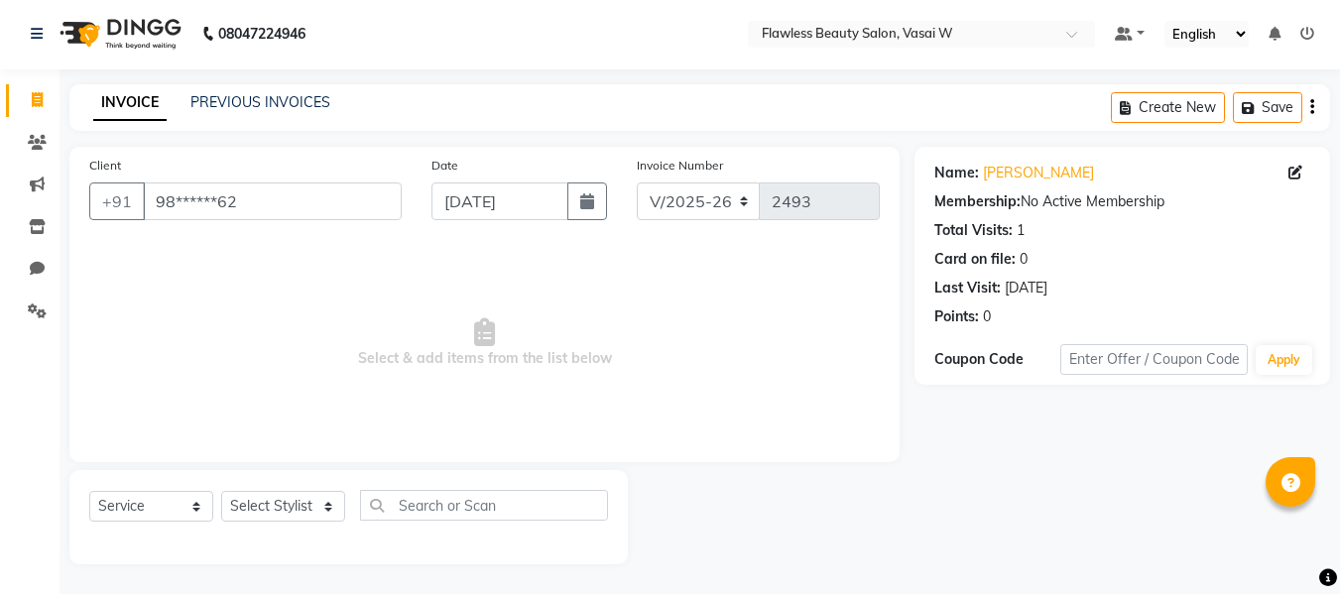
click at [261, 485] on div "Select Service Product Membership Package Voucher Prepaid Gift Card Select Styl…" at bounding box center [348, 517] width 558 height 94
click at [261, 498] on select "Select Stylist [PERSON_NAME] [PERSON_NAME] [PERSON_NAME] maam Nisha Pari [PERSO…" at bounding box center [283, 506] width 124 height 31
click at [221, 491] on select "Select Stylist [PERSON_NAME] [PERSON_NAME] [PERSON_NAME] maam Nisha Pari [PERSO…" at bounding box center [283, 506] width 124 height 31
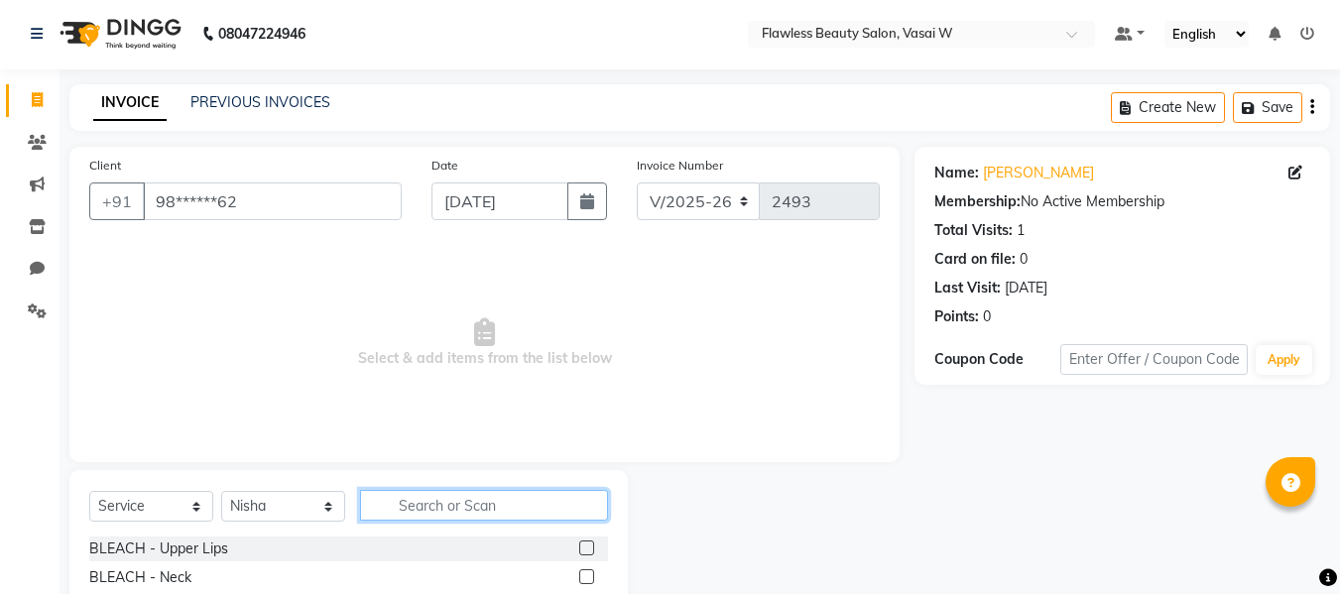
click at [412, 497] on input "text" at bounding box center [484, 505] width 248 height 31
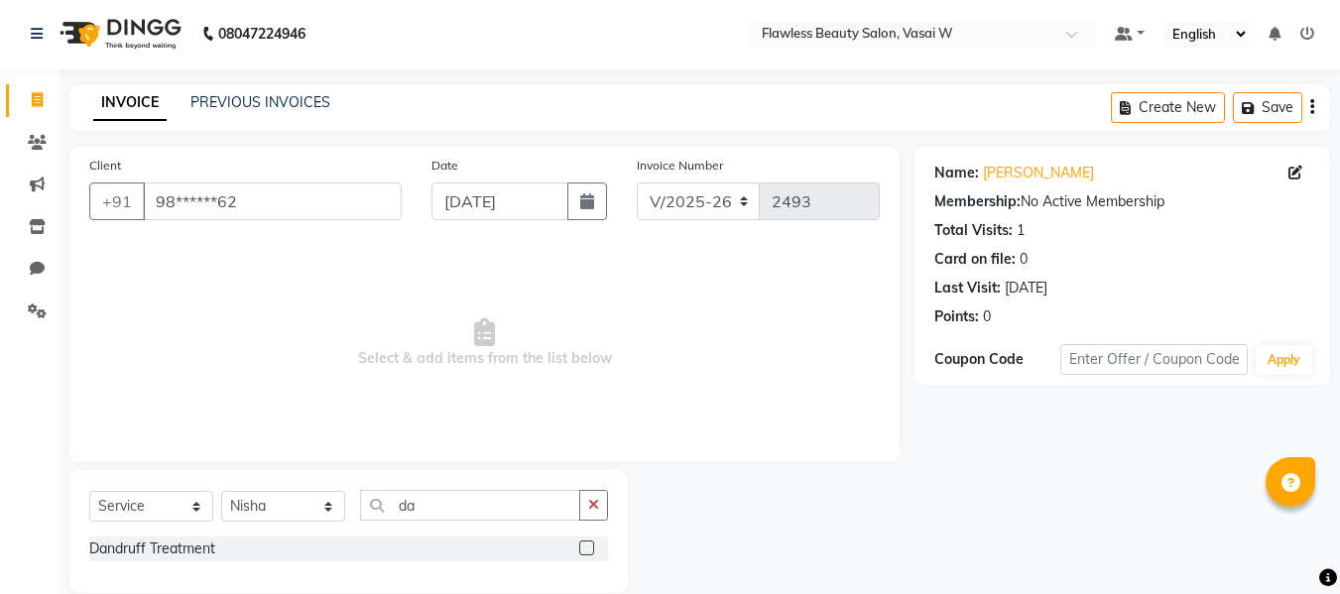
click at [581, 543] on label at bounding box center [586, 548] width 15 height 15
click at [581, 543] on input "checkbox" at bounding box center [585, 549] width 13 height 13
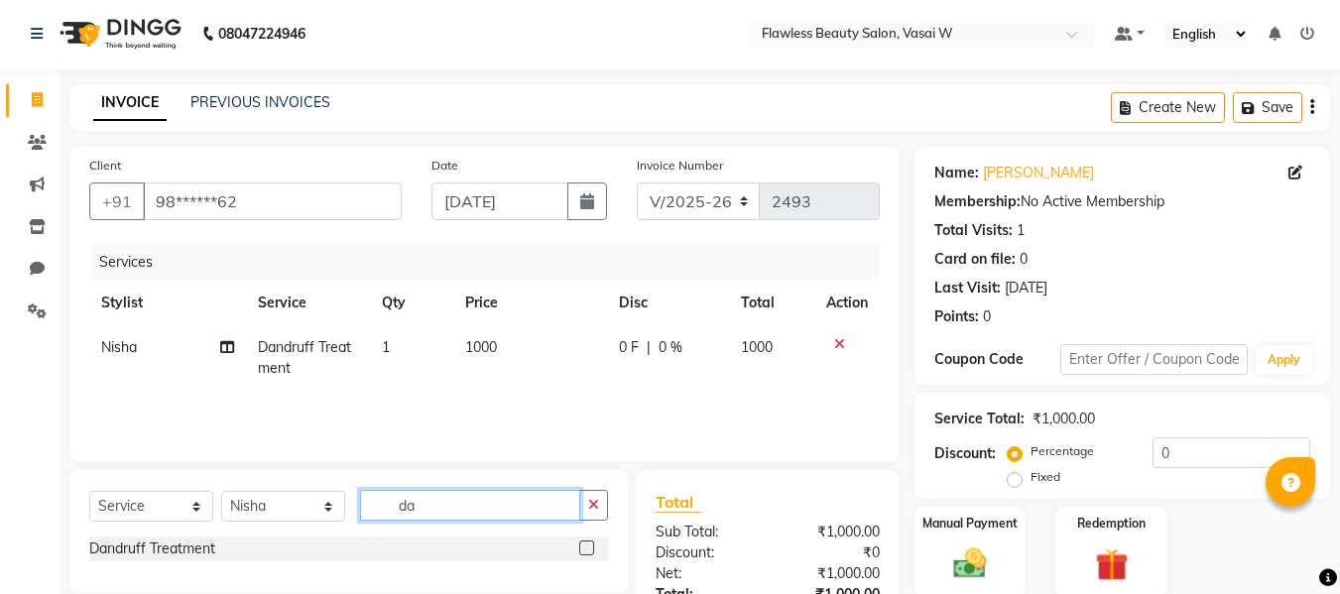
click at [529, 512] on input "da" at bounding box center [470, 505] width 220 height 31
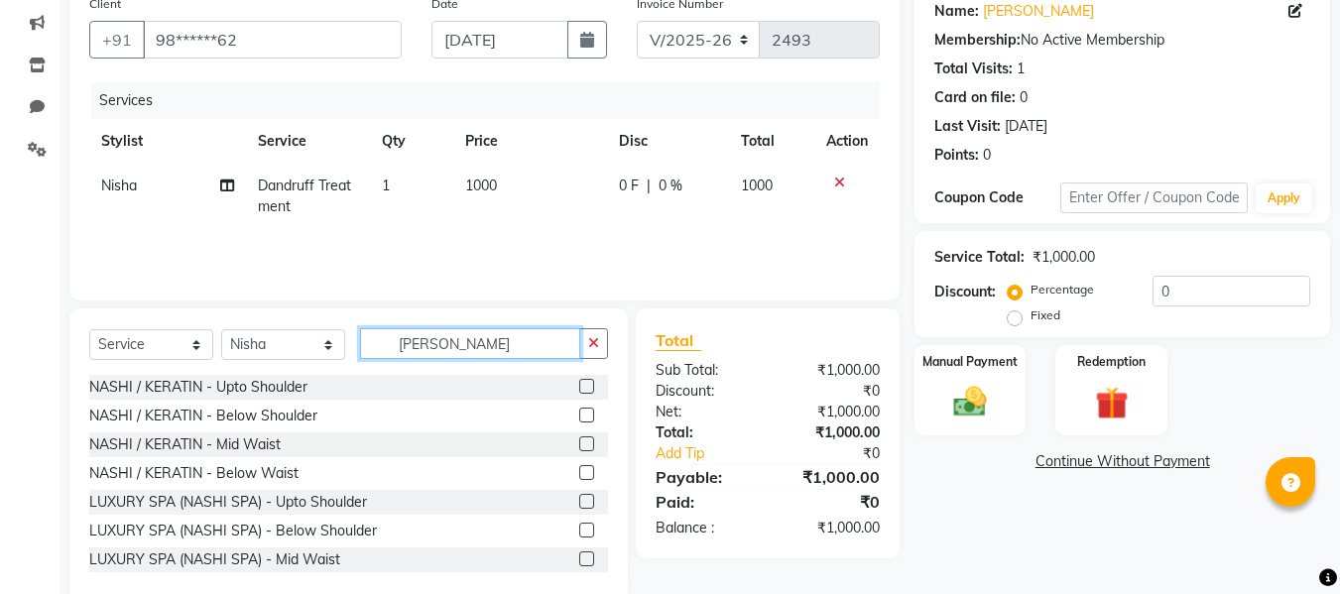
scroll to position [200, 0]
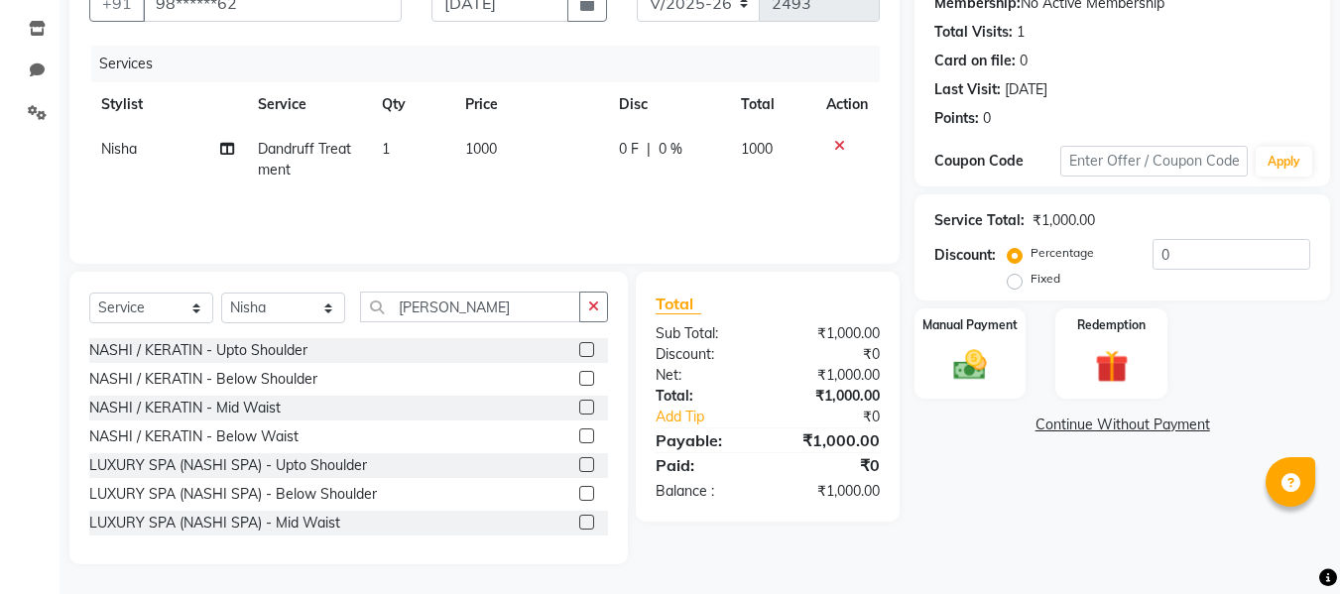
click at [579, 492] on label at bounding box center [586, 493] width 15 height 15
click at [579, 492] on input "checkbox" at bounding box center [585, 494] width 13 height 13
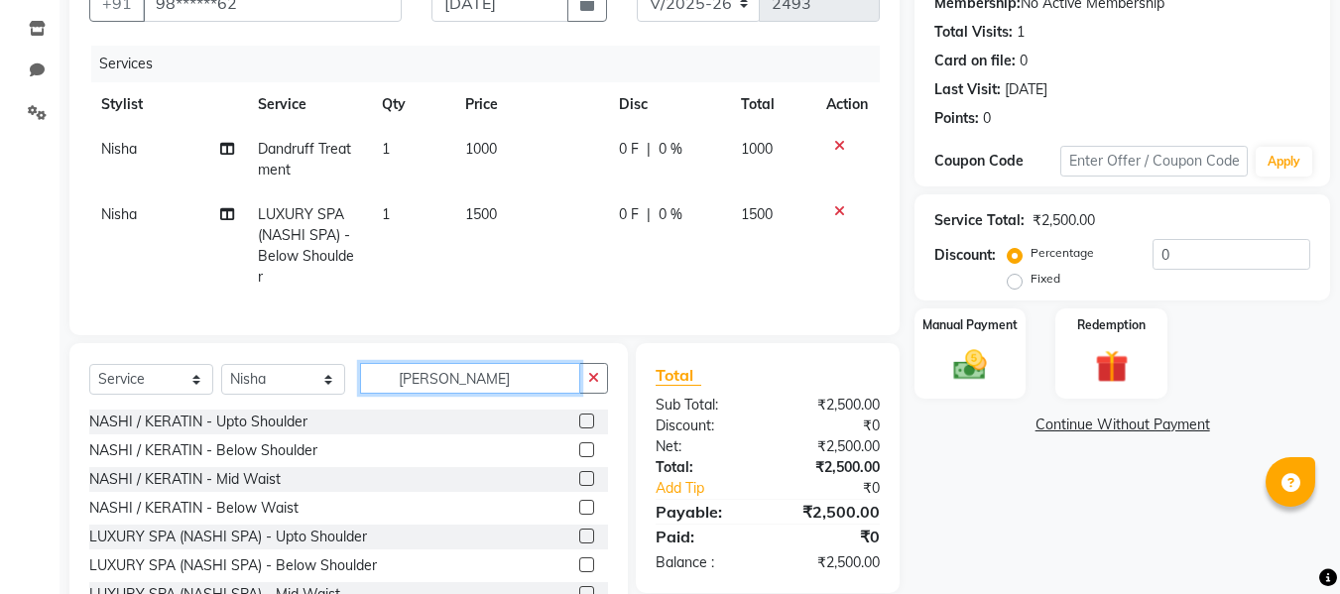
click at [516, 378] on input "[PERSON_NAME]" at bounding box center [470, 378] width 220 height 31
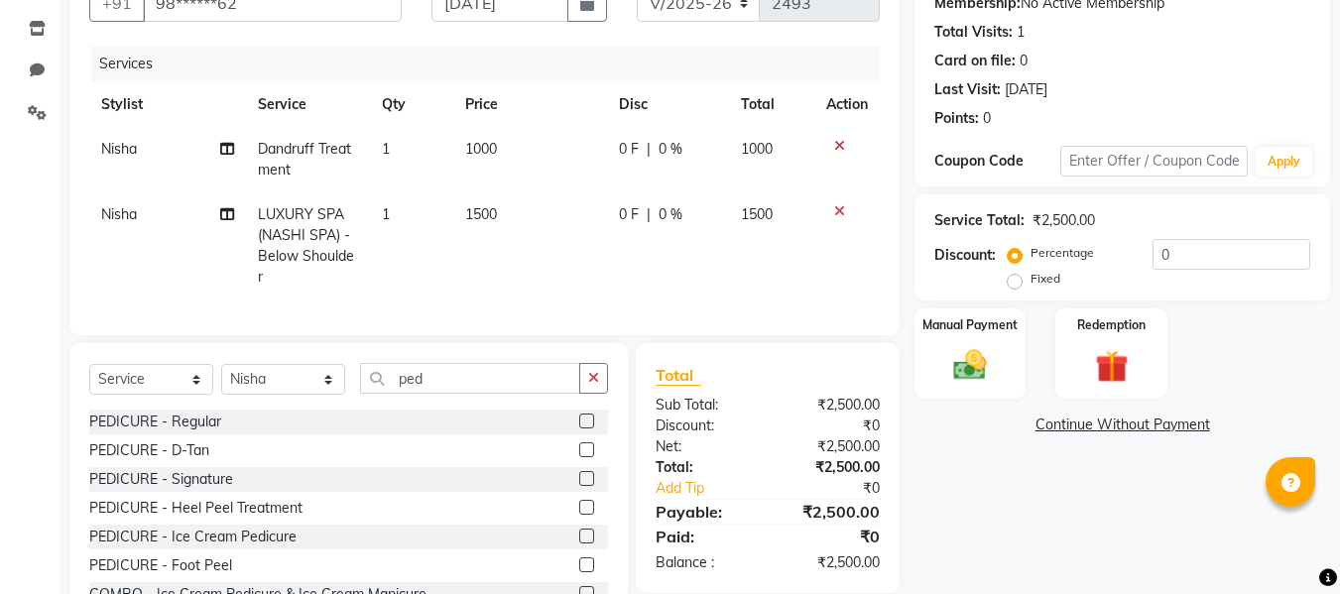
click at [579, 486] on label at bounding box center [586, 478] width 15 height 15
click at [579, 486] on input "checkbox" at bounding box center [585, 479] width 13 height 13
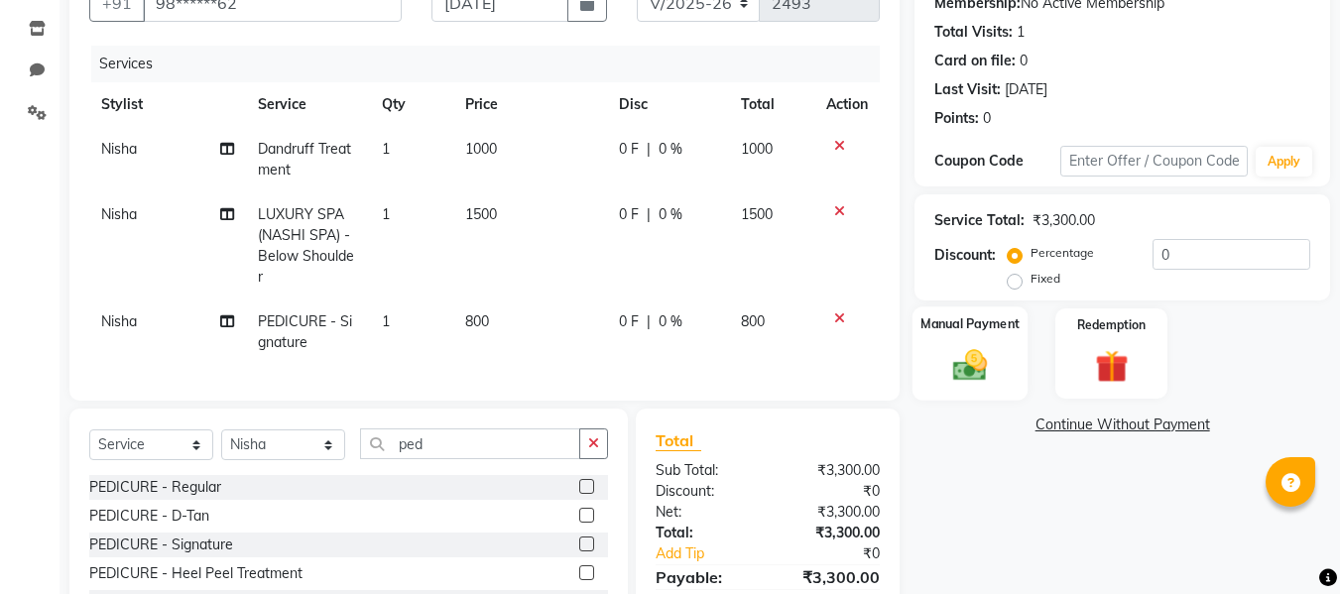
click at [961, 323] on label "Manual Payment" at bounding box center [969, 323] width 99 height 19
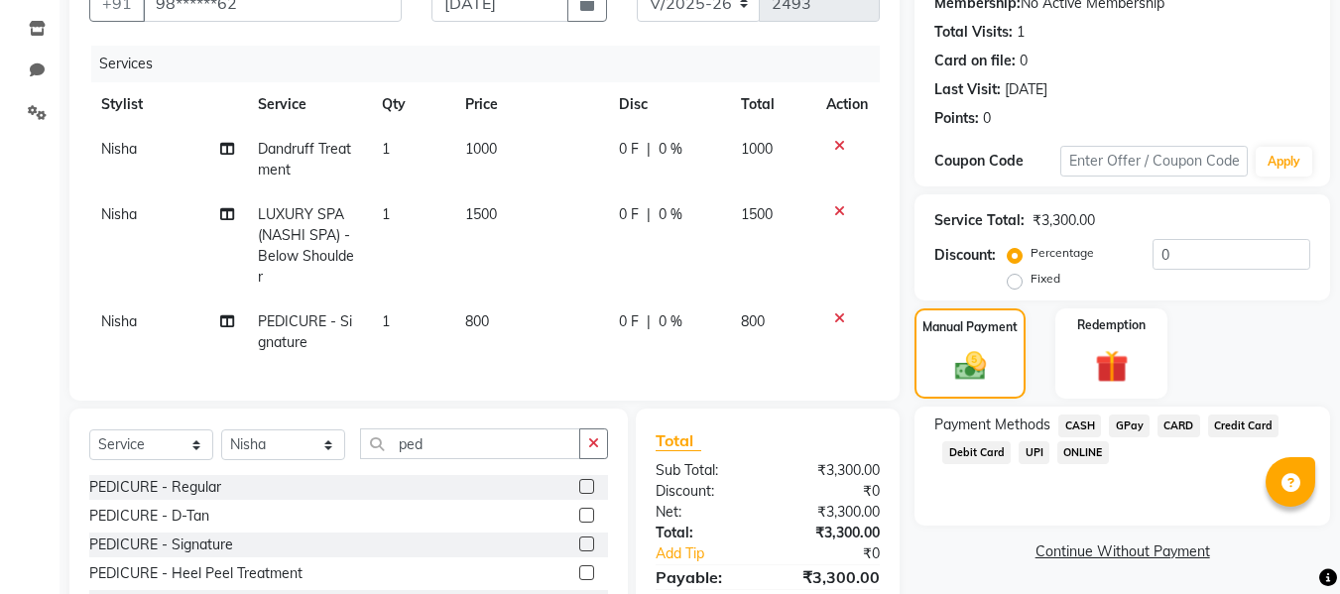
click at [1115, 416] on span "GPay" at bounding box center [1129, 426] width 41 height 23
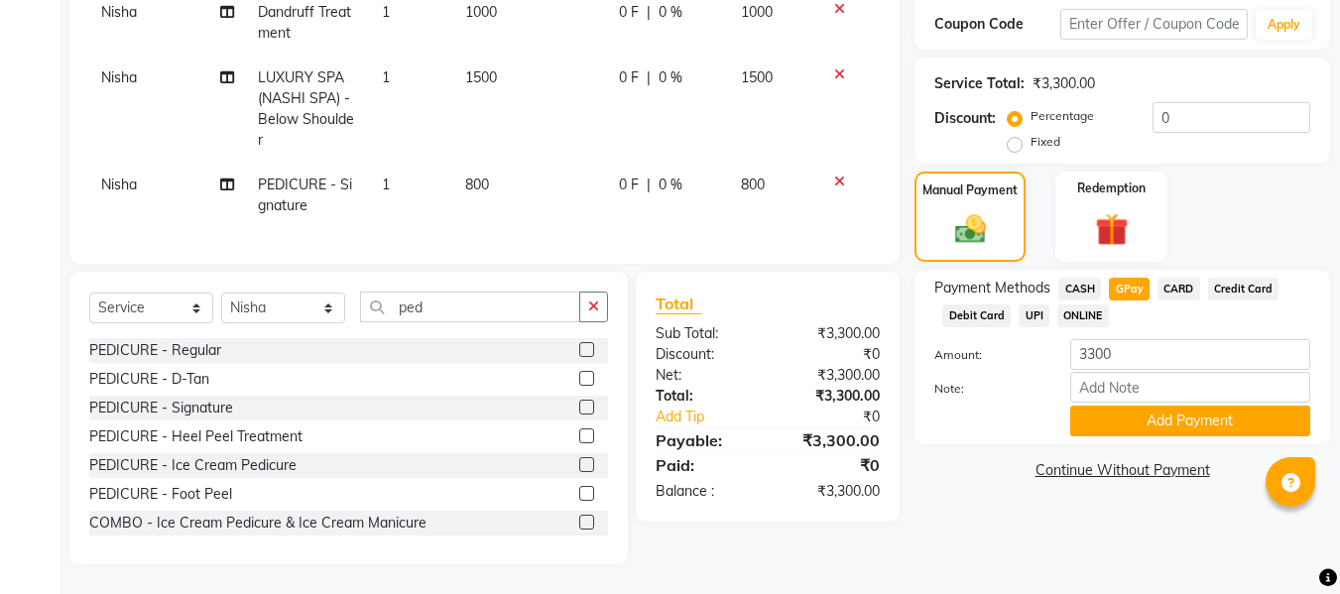
scroll to position [352, 0]
click at [1111, 372] on input "Note:" at bounding box center [1190, 387] width 240 height 31
click at [1170, 409] on button "Add Payment" at bounding box center [1190, 421] width 240 height 31
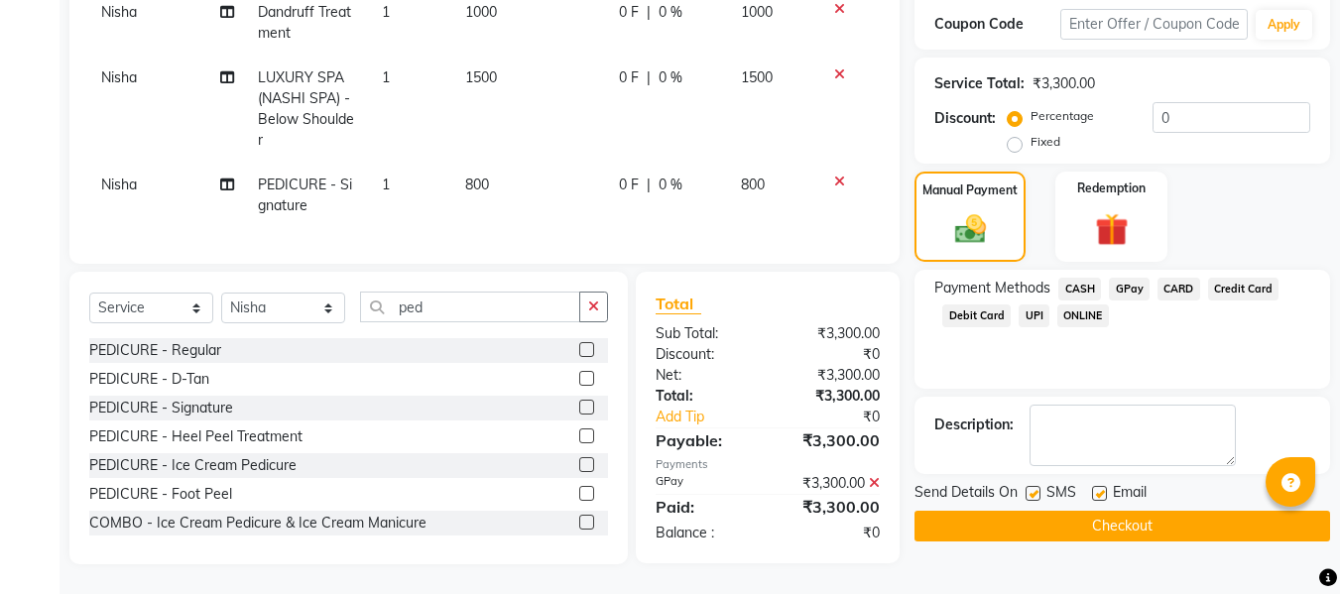
click at [1101, 486] on label at bounding box center [1099, 493] width 15 height 15
click at [1101, 488] on input "checkbox" at bounding box center [1098, 494] width 13 height 13
click at [1034, 486] on label at bounding box center [1033, 493] width 15 height 15
click at [1034, 488] on input "checkbox" at bounding box center [1032, 494] width 13 height 13
click at [1004, 512] on button "Checkout" at bounding box center [1122, 526] width 416 height 31
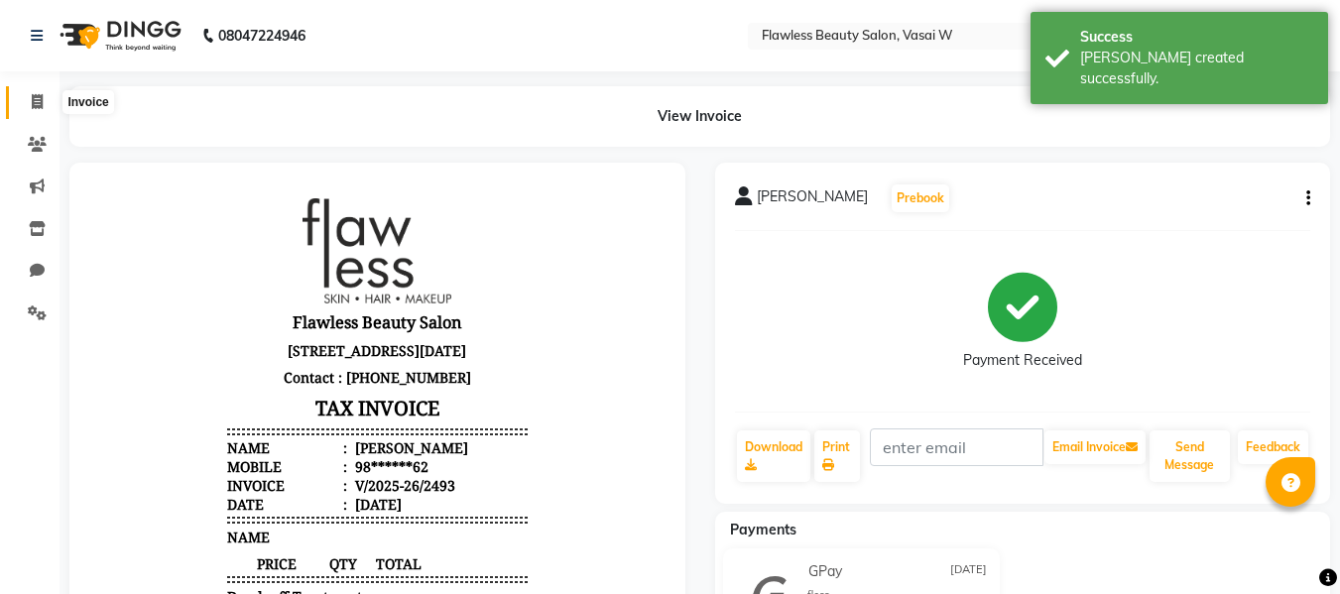
click at [40, 99] on icon at bounding box center [37, 101] width 11 height 15
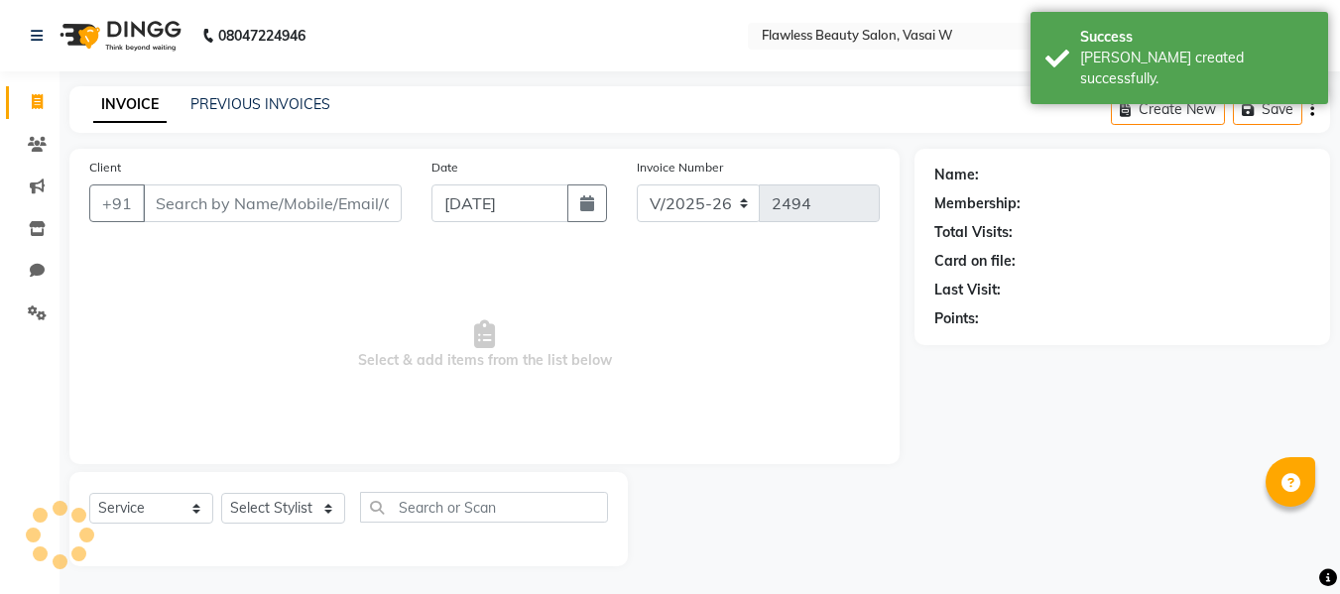
scroll to position [2, 0]
click at [216, 200] on input "Client" at bounding box center [272, 201] width 259 height 38
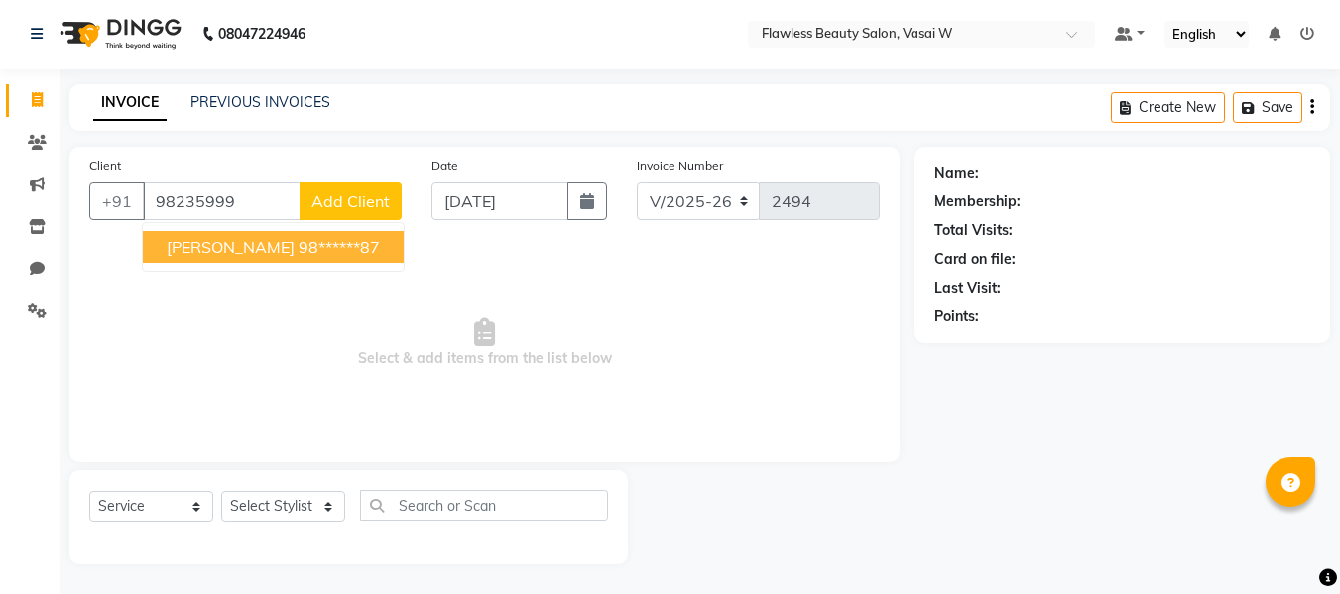
click at [252, 235] on button "[PERSON_NAME] 98******87" at bounding box center [273, 247] width 261 height 32
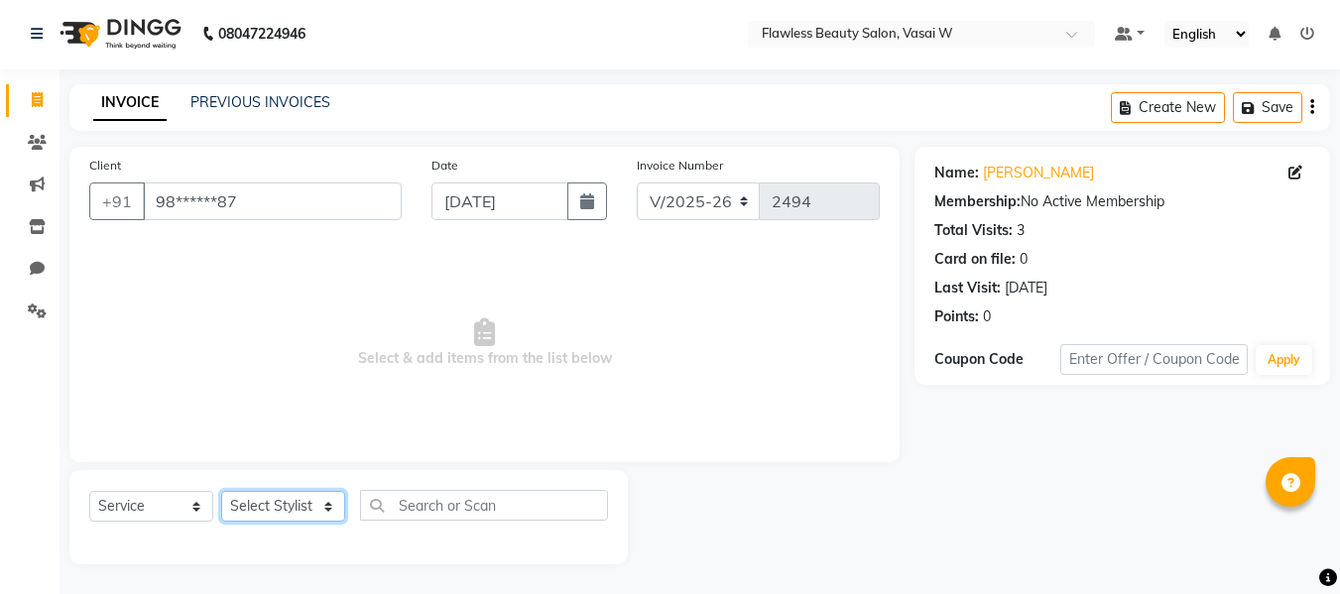
click at [257, 499] on select "Select Stylist [PERSON_NAME] [PERSON_NAME] [PERSON_NAME] maam Nisha Pari [PERSO…" at bounding box center [283, 506] width 124 height 31
click at [221, 491] on select "Select Stylist [PERSON_NAME] [PERSON_NAME] [PERSON_NAME] maam Nisha Pari [PERSO…" at bounding box center [283, 506] width 124 height 31
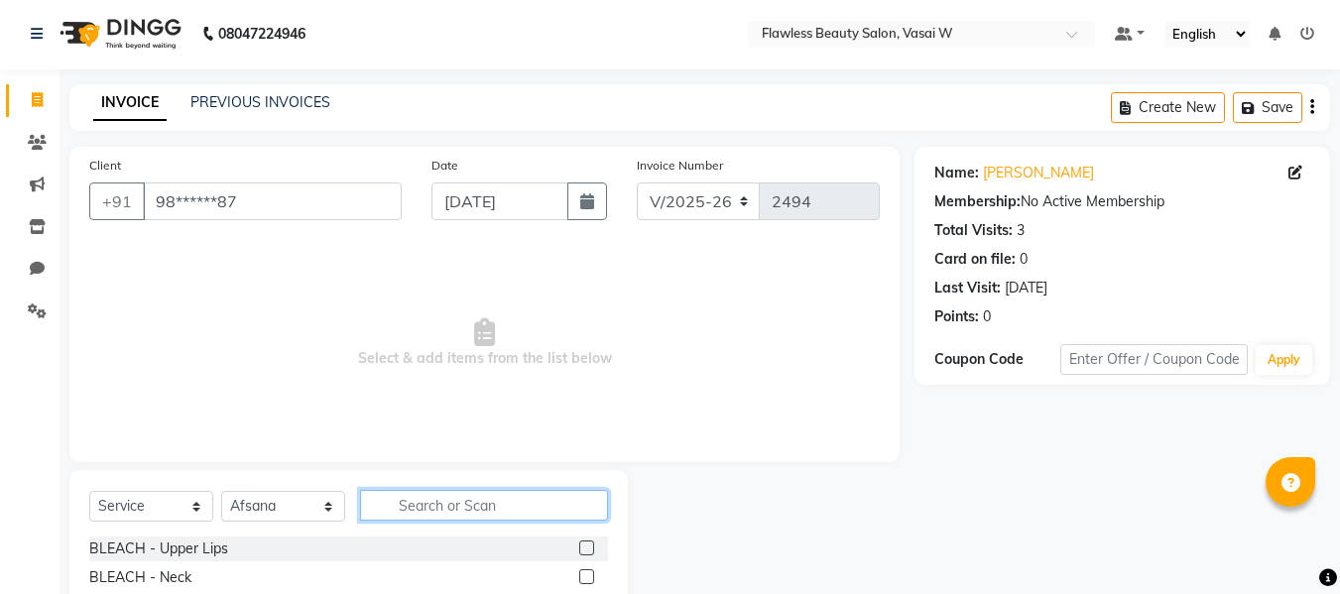
click at [463, 514] on input "text" at bounding box center [484, 505] width 248 height 31
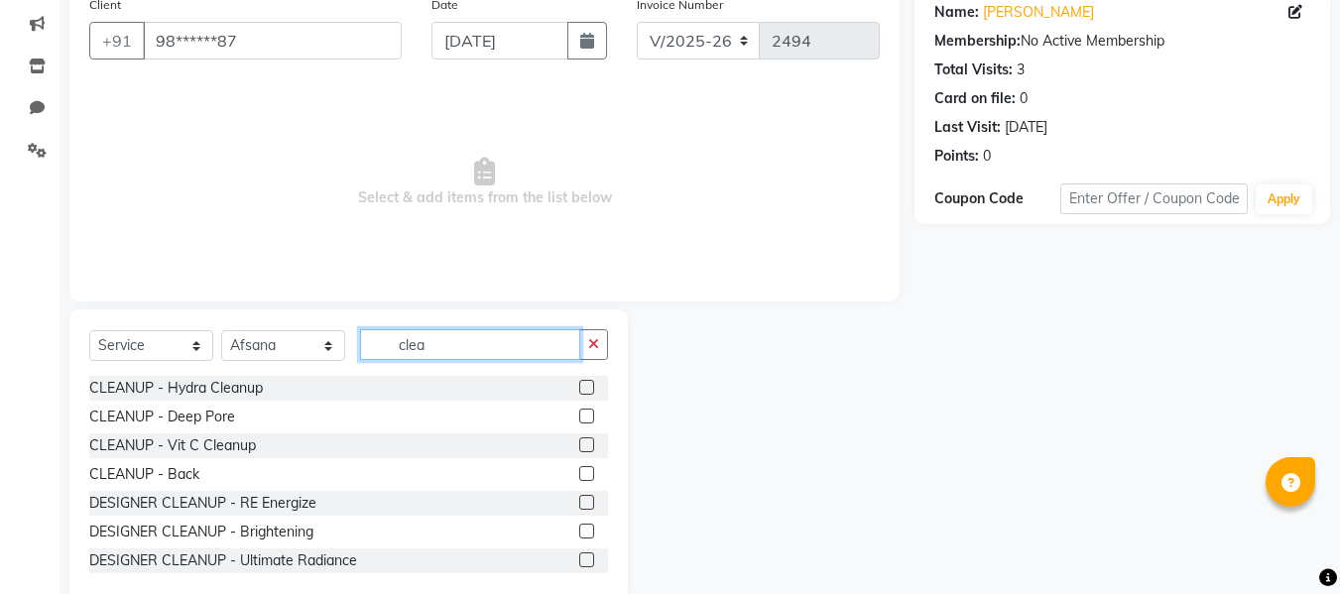
scroll to position [200, 0]
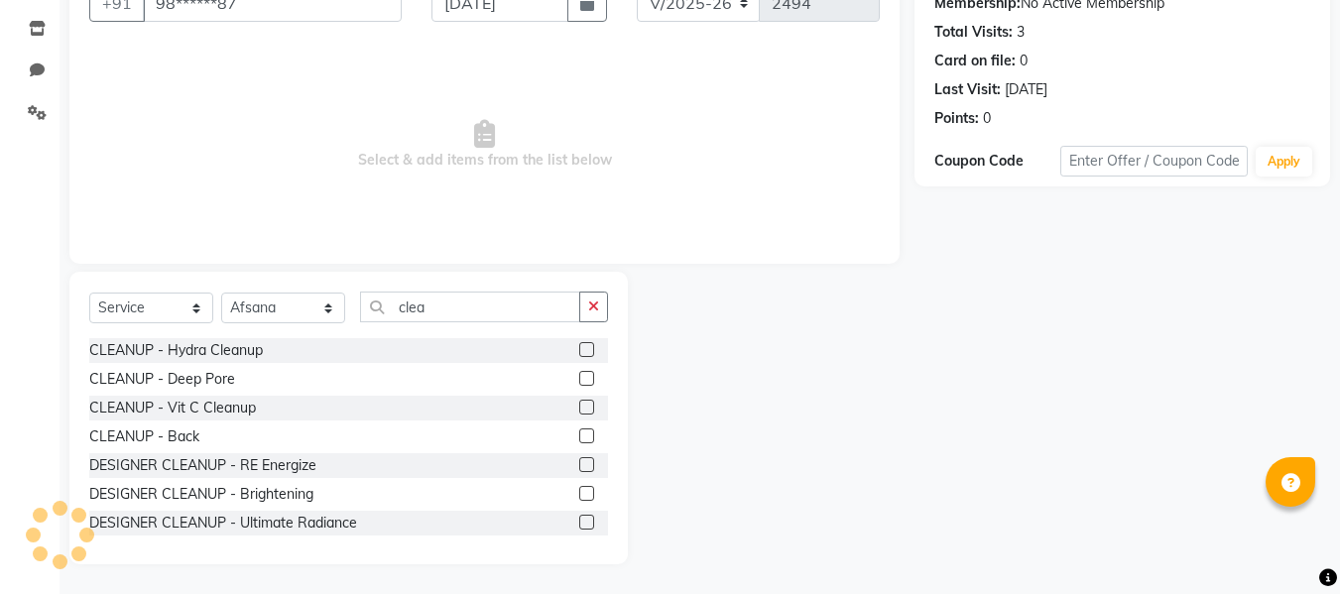
click at [579, 490] on label at bounding box center [586, 493] width 15 height 15
click at [579, 490] on input "checkbox" at bounding box center [585, 494] width 13 height 13
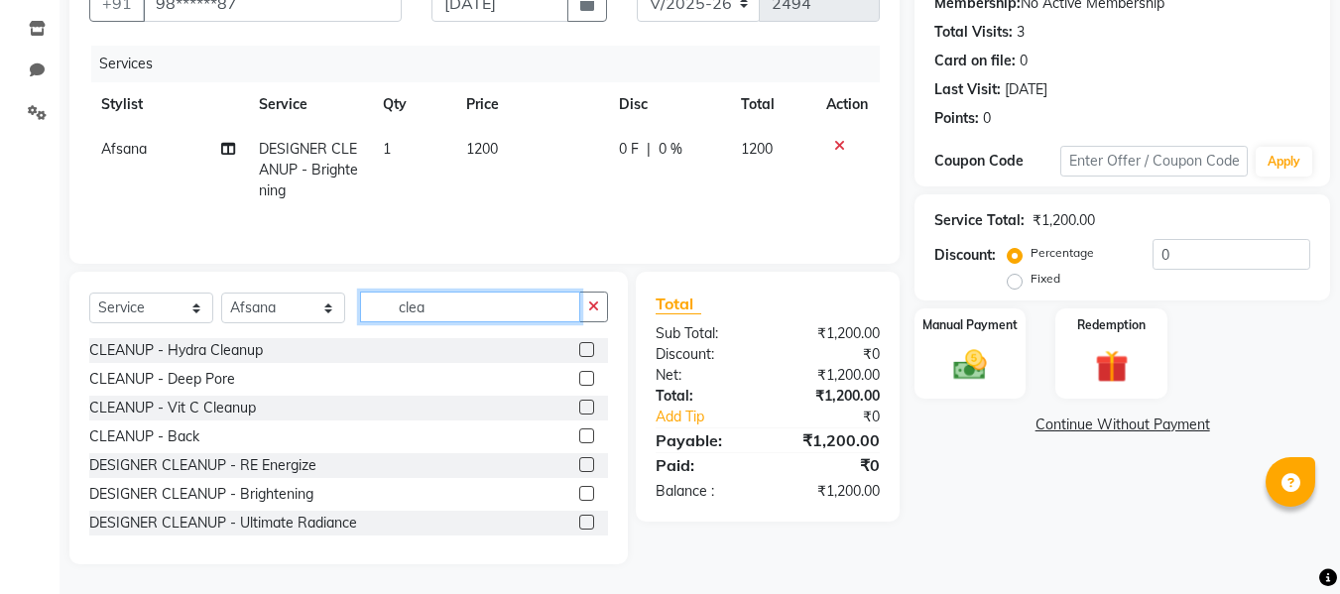
click at [497, 302] on input "clea" at bounding box center [470, 307] width 220 height 31
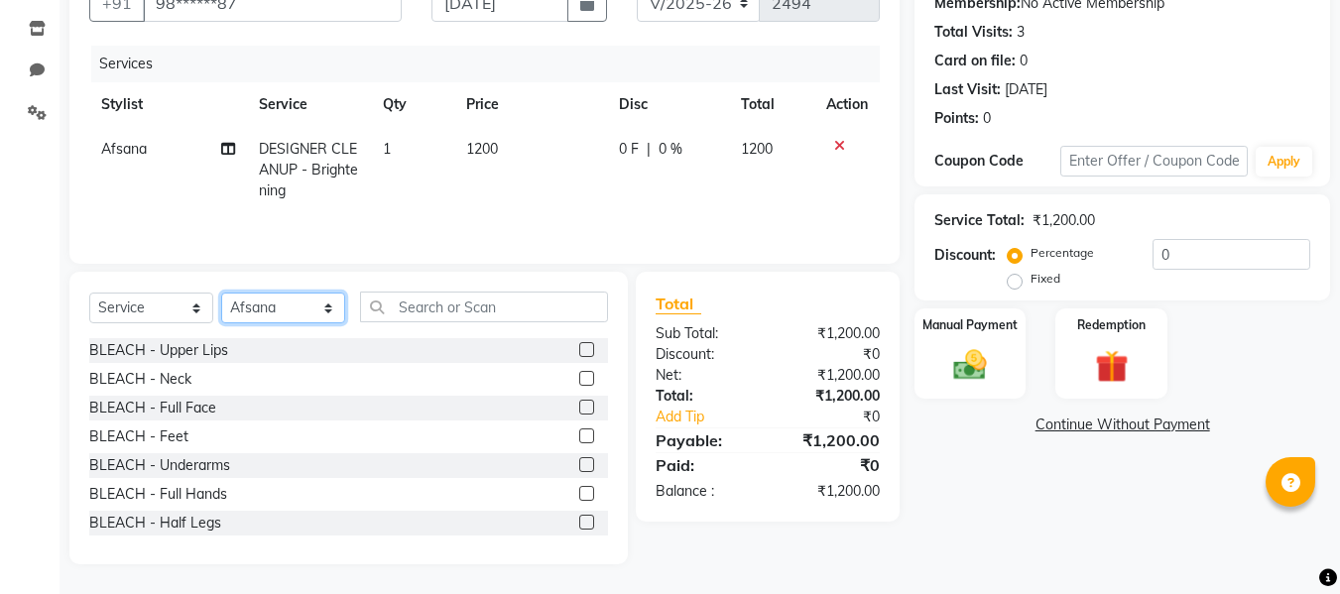
click at [319, 310] on select "Select Stylist [PERSON_NAME] [PERSON_NAME] [PERSON_NAME] maam Nisha Pari [PERSO…" at bounding box center [283, 308] width 124 height 31
click at [221, 293] on select "Select Stylist [PERSON_NAME] [PERSON_NAME] [PERSON_NAME] maam Nisha Pari [PERSO…" at bounding box center [283, 308] width 124 height 31
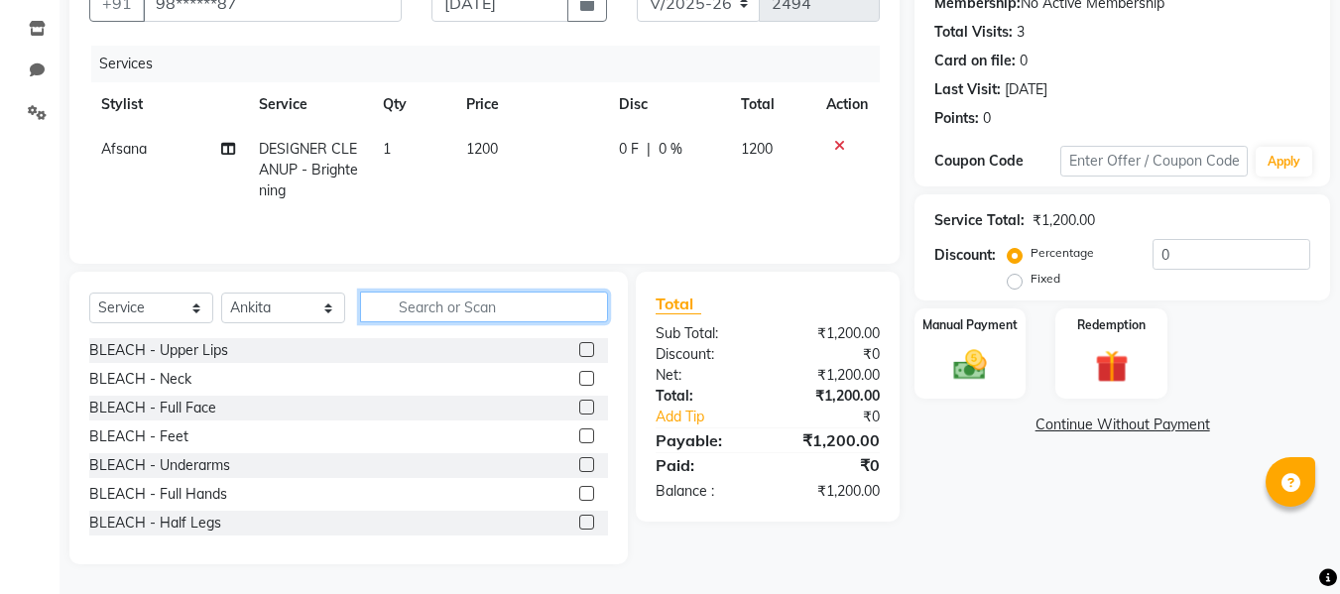
click at [459, 304] on input "text" at bounding box center [484, 307] width 248 height 31
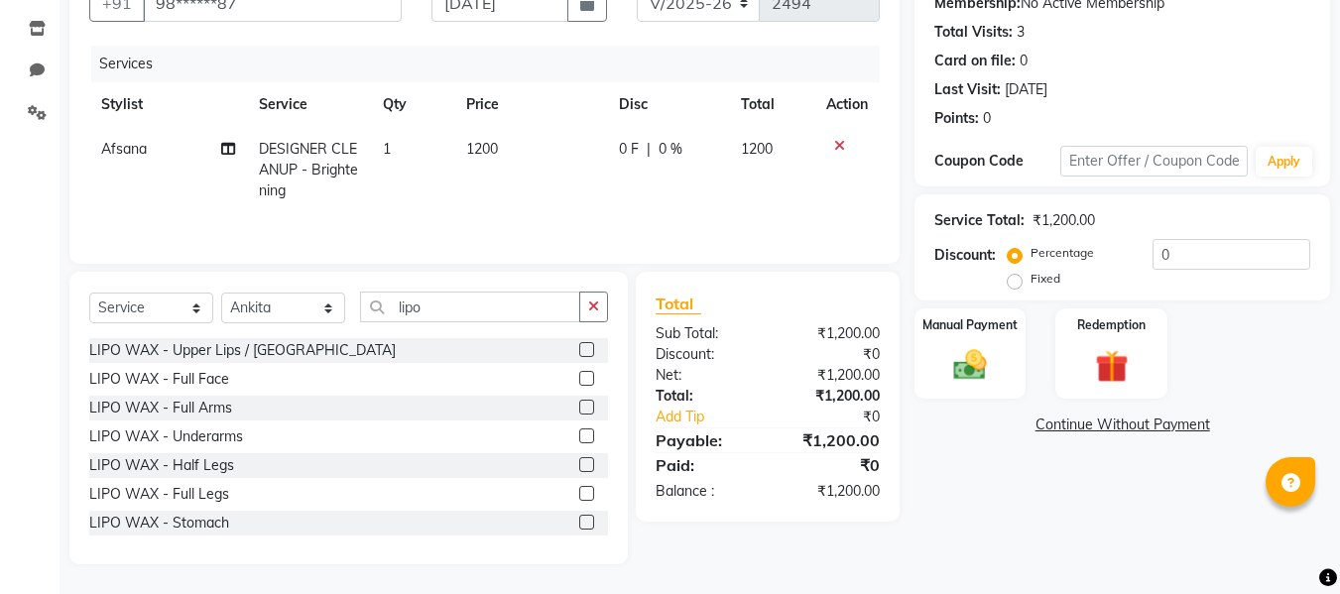
click at [579, 403] on label at bounding box center [586, 407] width 15 height 15
click at [579, 403] on input "checkbox" at bounding box center [585, 408] width 13 height 13
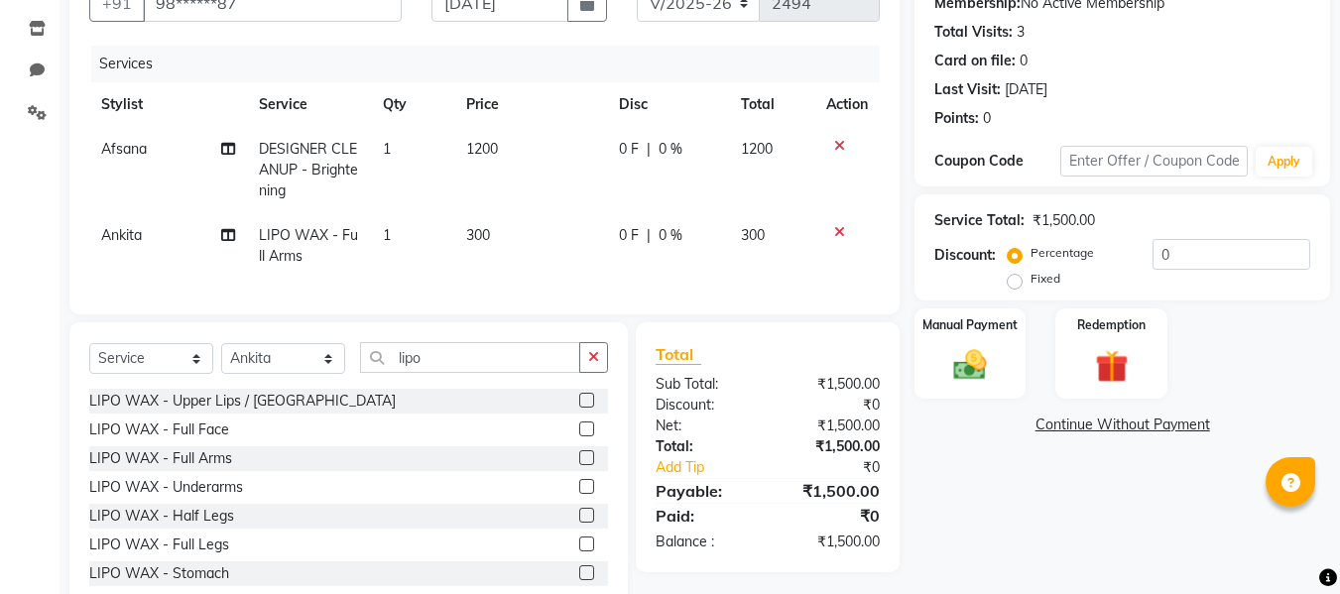
click at [579, 494] on label at bounding box center [586, 486] width 15 height 15
click at [579, 494] on input "checkbox" at bounding box center [585, 487] width 13 height 13
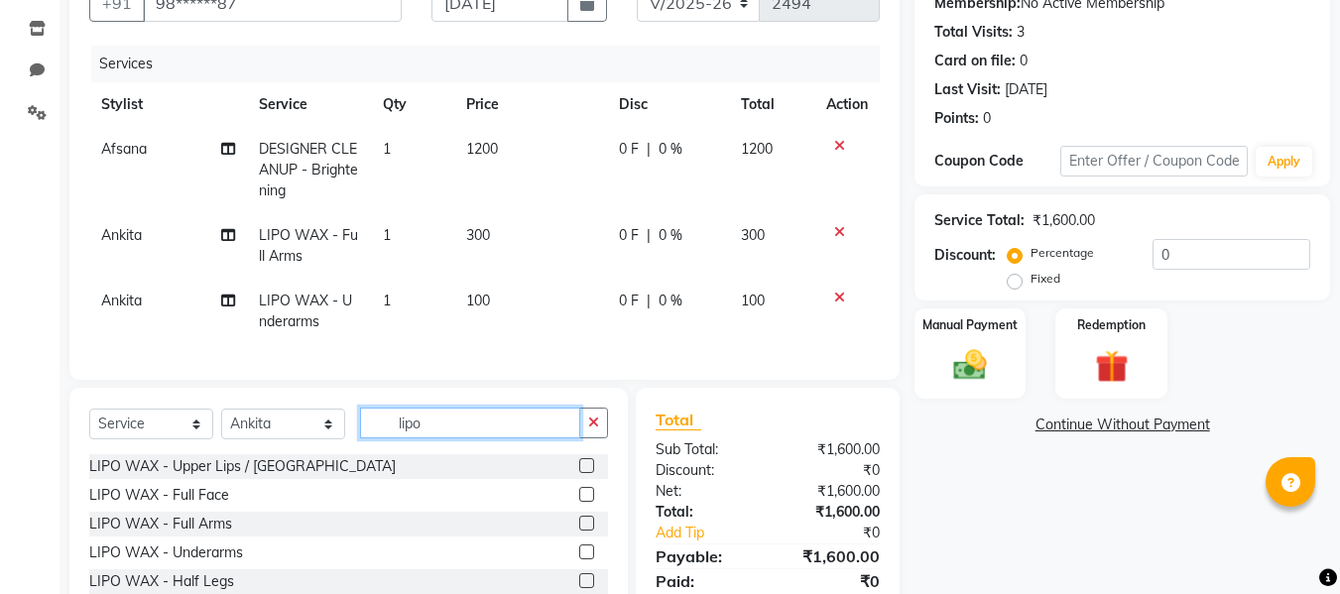
click at [479, 432] on input "lipo" at bounding box center [470, 423] width 220 height 31
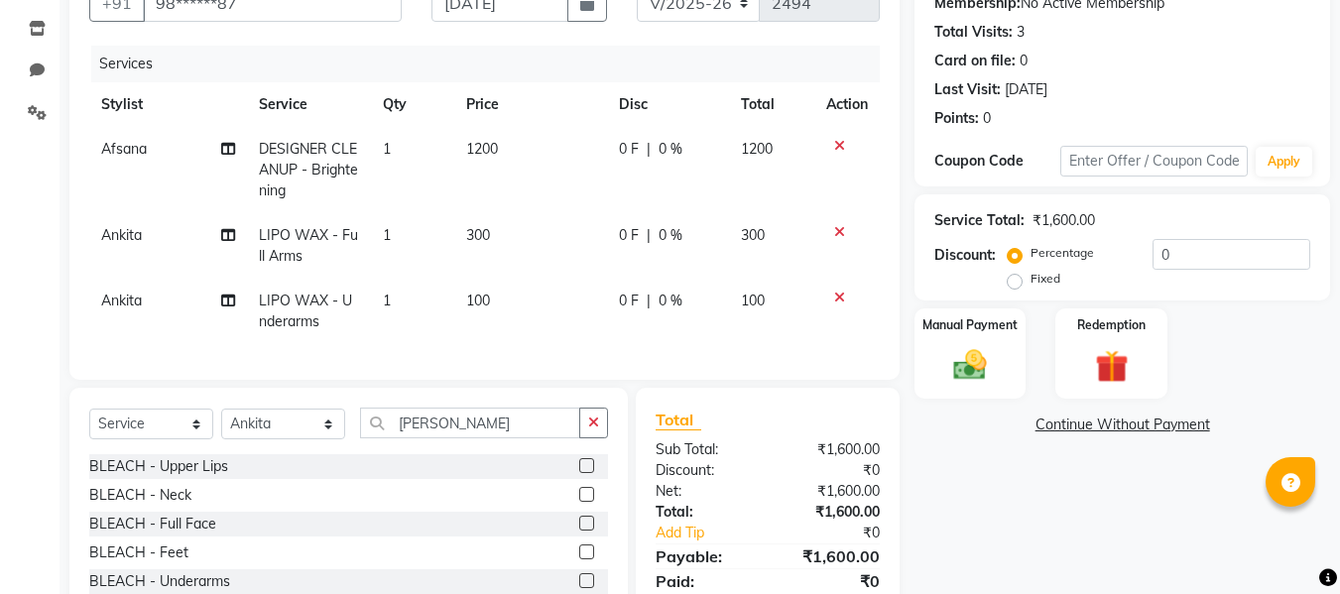
click at [579, 531] on label at bounding box center [586, 523] width 15 height 15
click at [579, 531] on input "checkbox" at bounding box center [585, 524] width 13 height 13
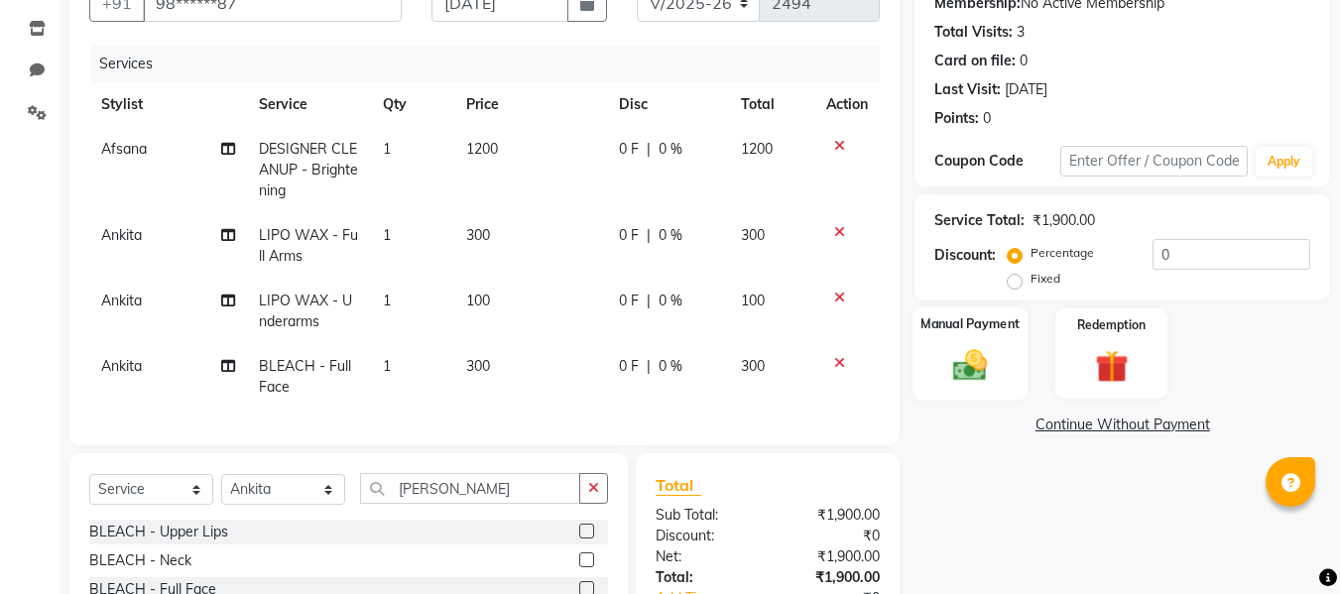
click at [934, 370] on div "Manual Payment" at bounding box center [970, 353] width 116 height 94
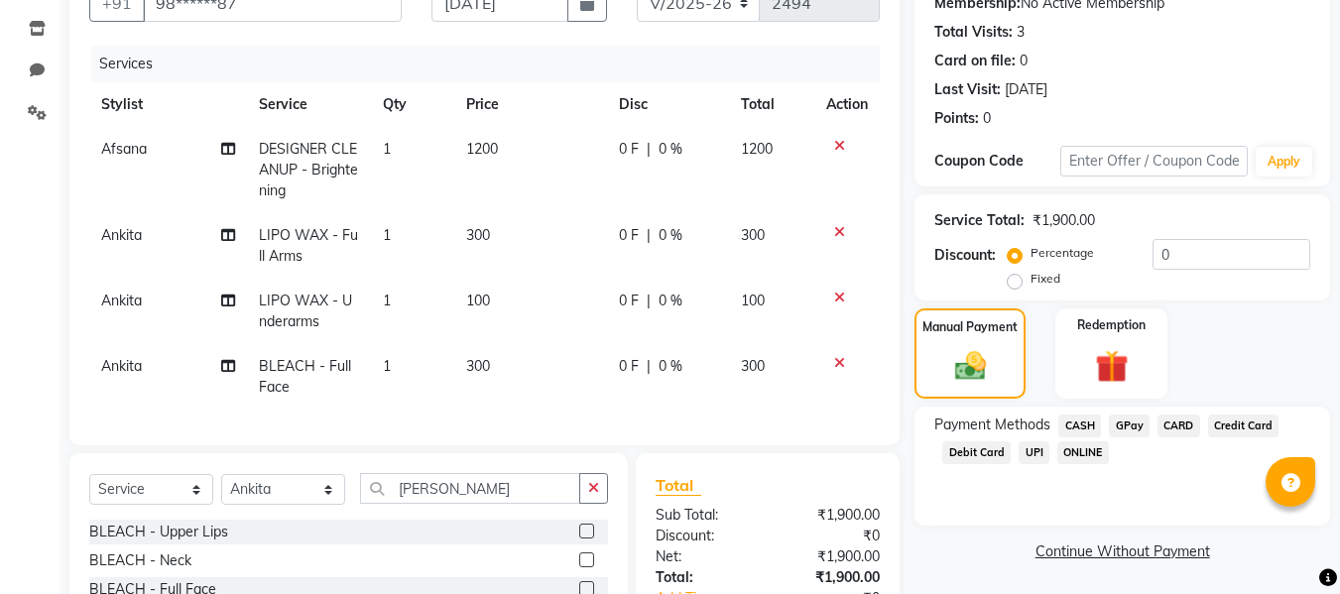
click at [1121, 425] on span "GPay" at bounding box center [1129, 426] width 41 height 23
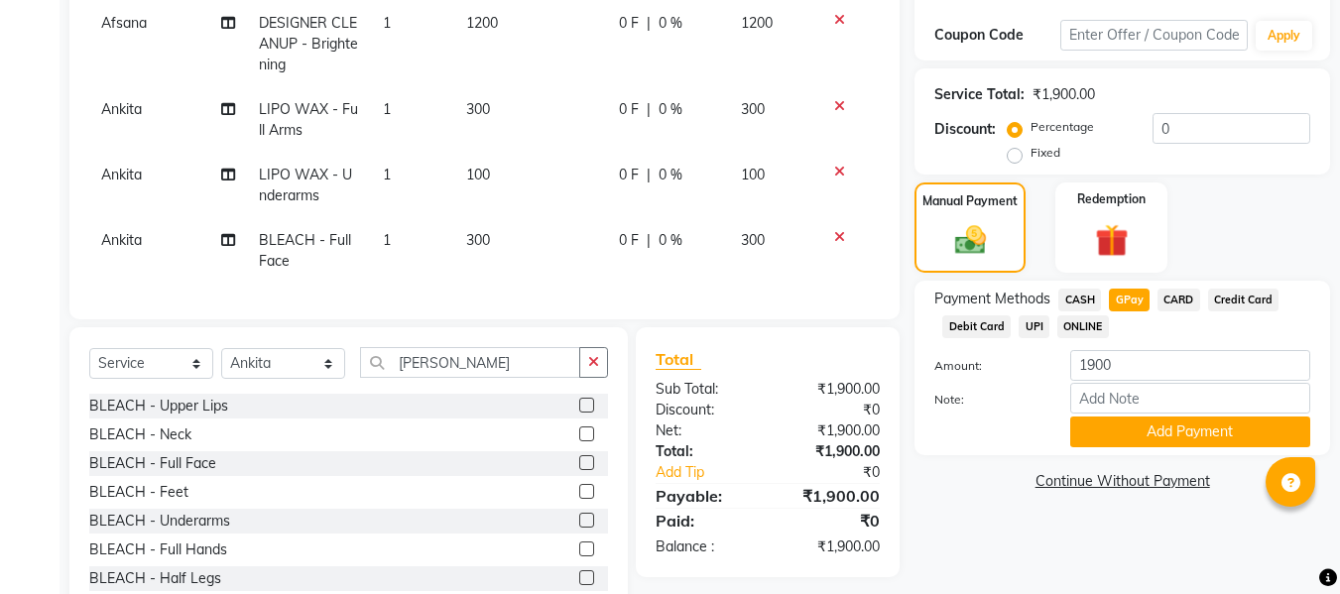
scroll to position [368, 0]
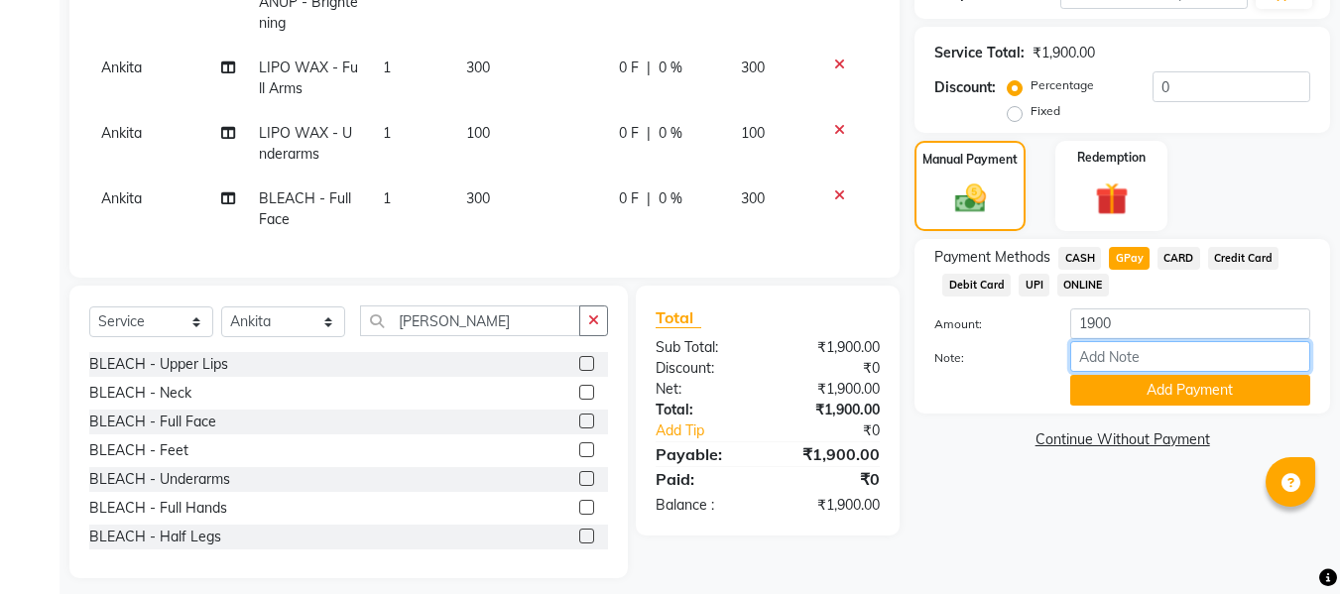
click at [1126, 353] on input "Note:" at bounding box center [1190, 356] width 240 height 31
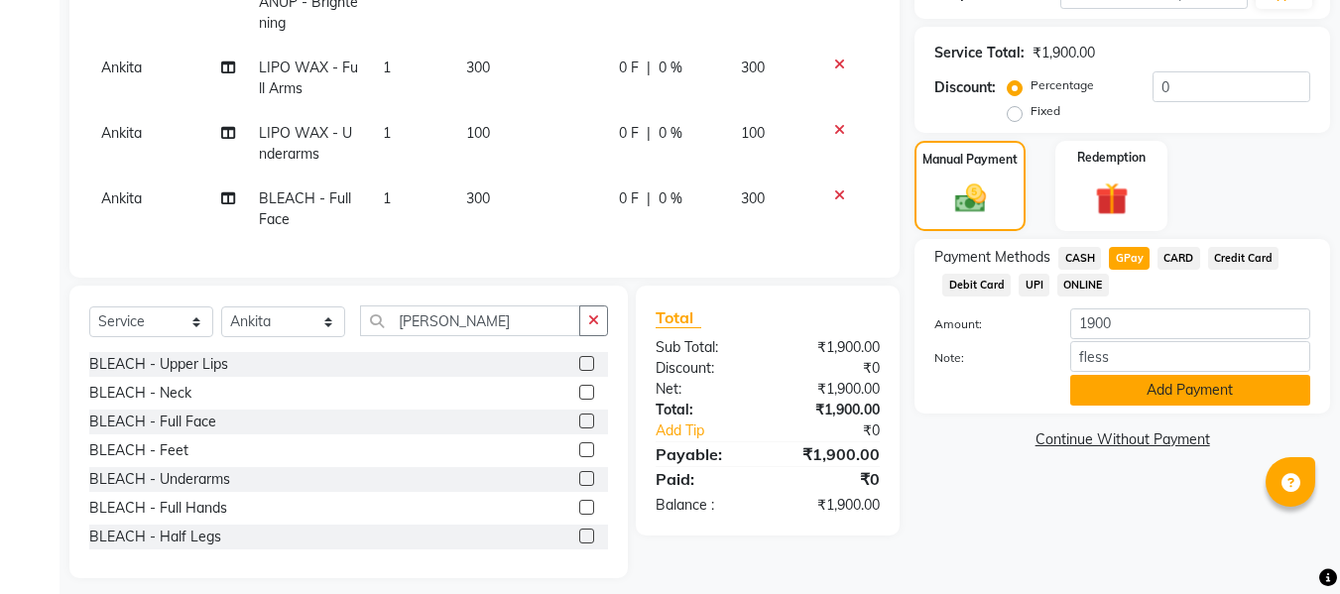
click at [1167, 386] on button "Add Payment" at bounding box center [1190, 390] width 240 height 31
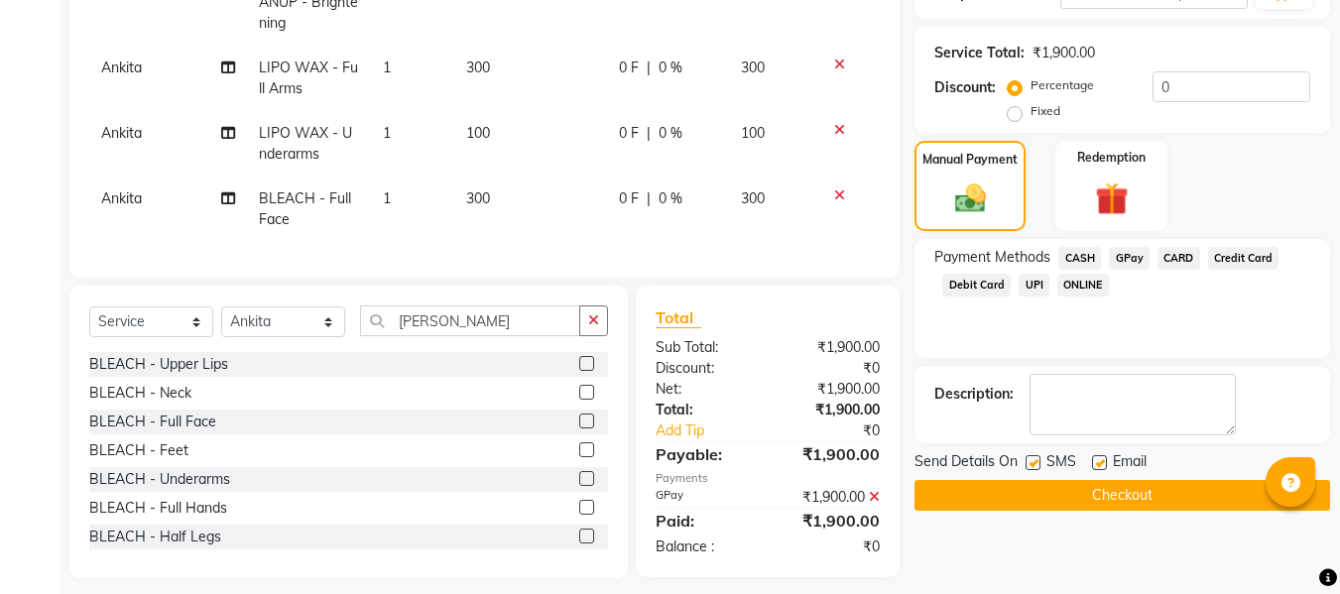
click at [1094, 468] on label at bounding box center [1099, 462] width 15 height 15
click at [1094, 468] on input "checkbox" at bounding box center [1098, 463] width 13 height 13
click at [1028, 462] on label at bounding box center [1033, 462] width 15 height 15
click at [1028, 462] on input "checkbox" at bounding box center [1032, 463] width 13 height 13
click at [978, 494] on button "Checkout" at bounding box center [1122, 495] width 416 height 31
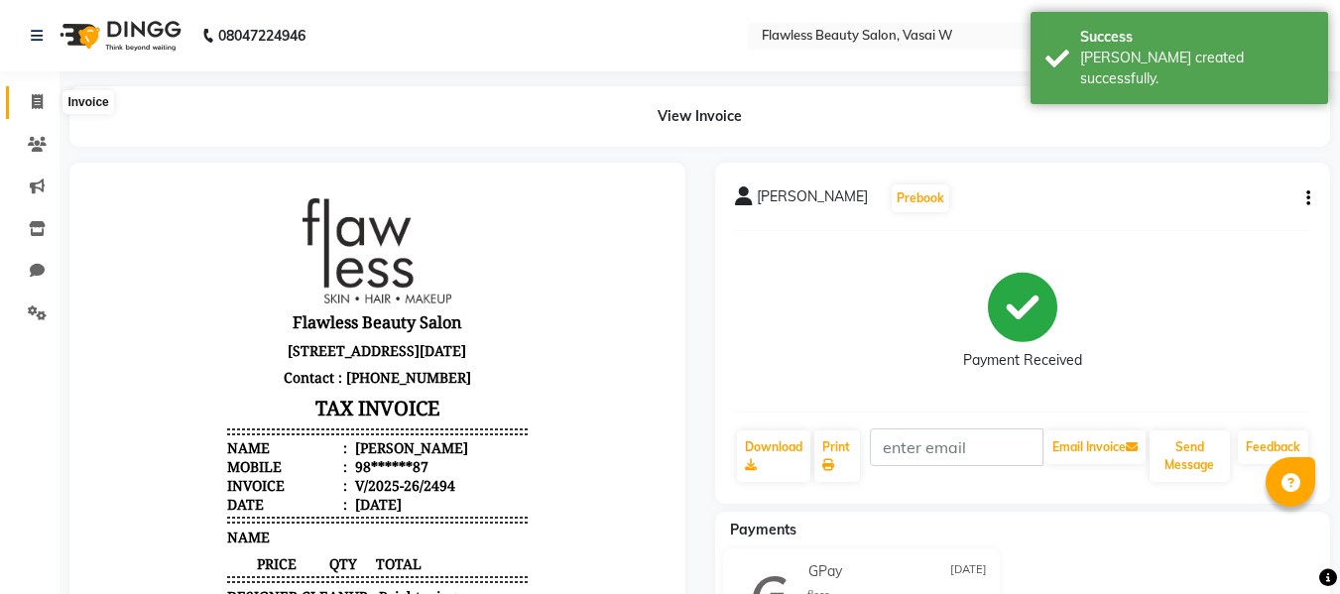
drag, startPoint x: 46, startPoint y: 99, endPoint x: 55, endPoint y: 109, distance: 13.3
click at [46, 99] on span at bounding box center [37, 102] width 35 height 23
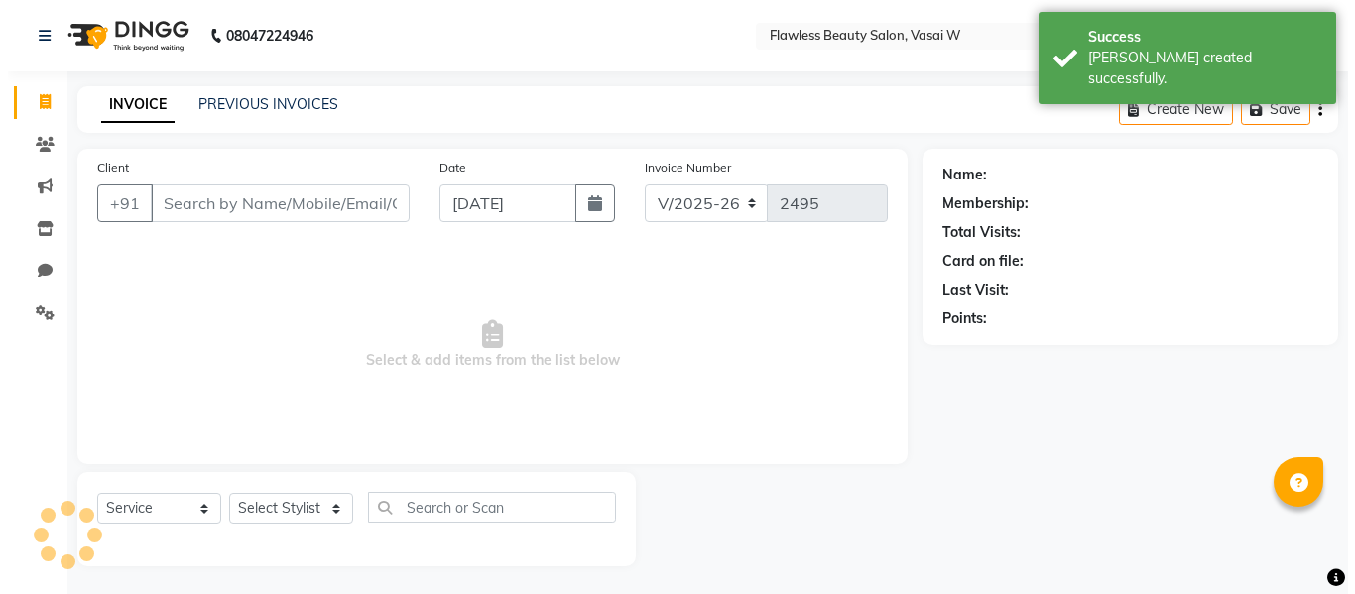
scroll to position [2, 0]
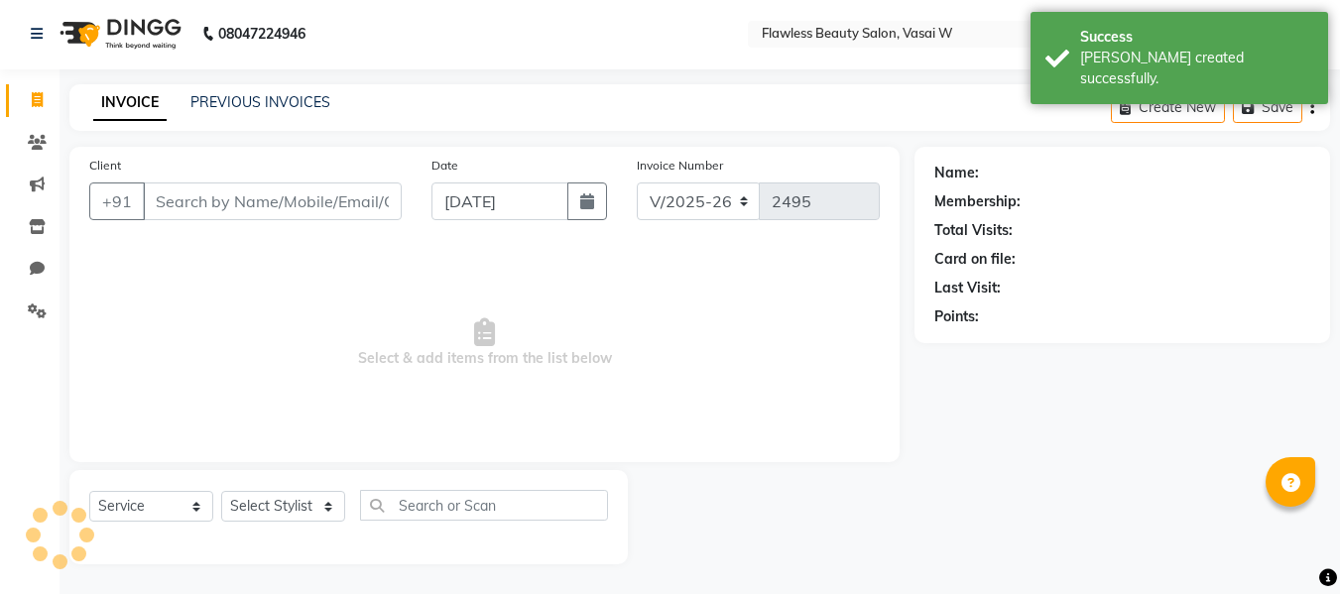
click at [192, 190] on input "Client" at bounding box center [272, 201] width 259 height 38
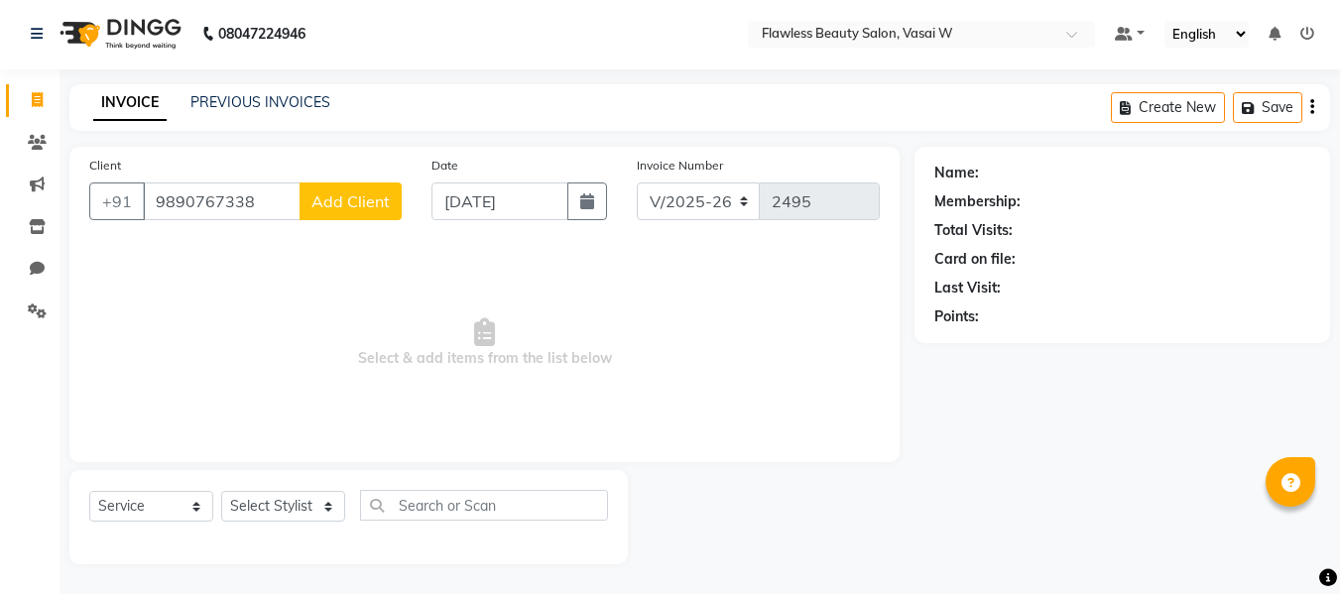
click at [342, 193] on span "Add Client" at bounding box center [350, 201] width 78 height 20
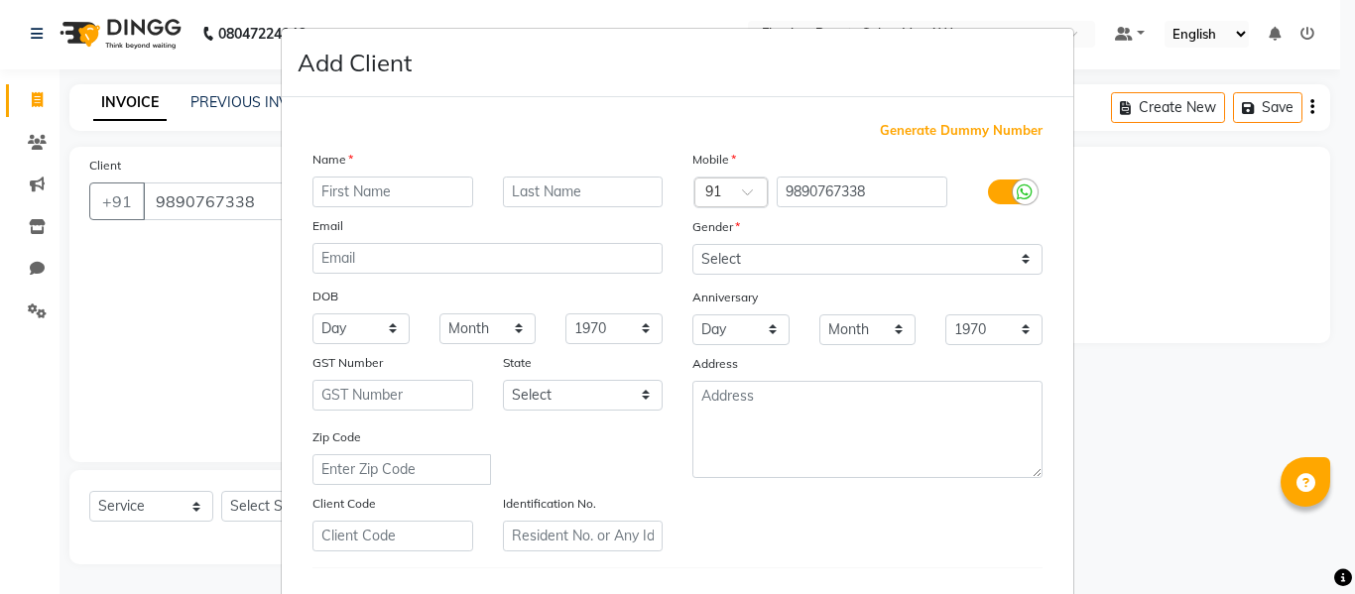
click at [342, 192] on input "text" at bounding box center [392, 192] width 161 height 31
click at [734, 262] on select "Select [DEMOGRAPHIC_DATA] [DEMOGRAPHIC_DATA] Other Prefer Not To Say" at bounding box center [867, 259] width 350 height 31
click at [692, 244] on select "Select [DEMOGRAPHIC_DATA] [DEMOGRAPHIC_DATA] Other Prefer Not To Say" at bounding box center [867, 259] width 350 height 31
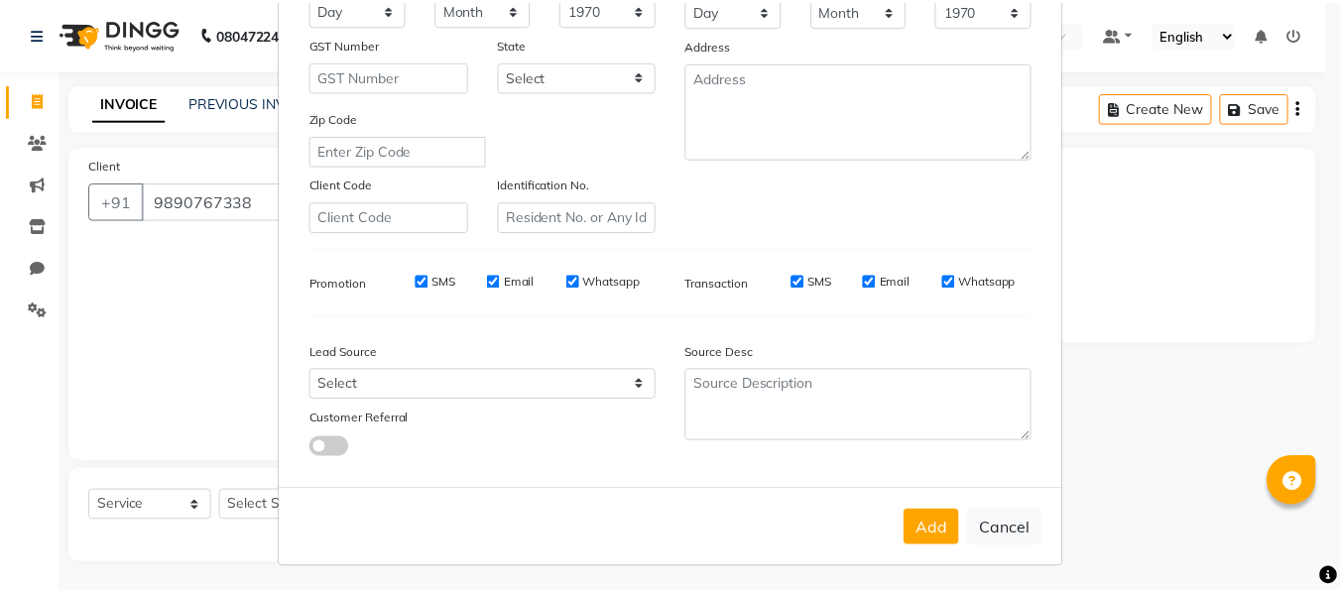
scroll to position [321, 0]
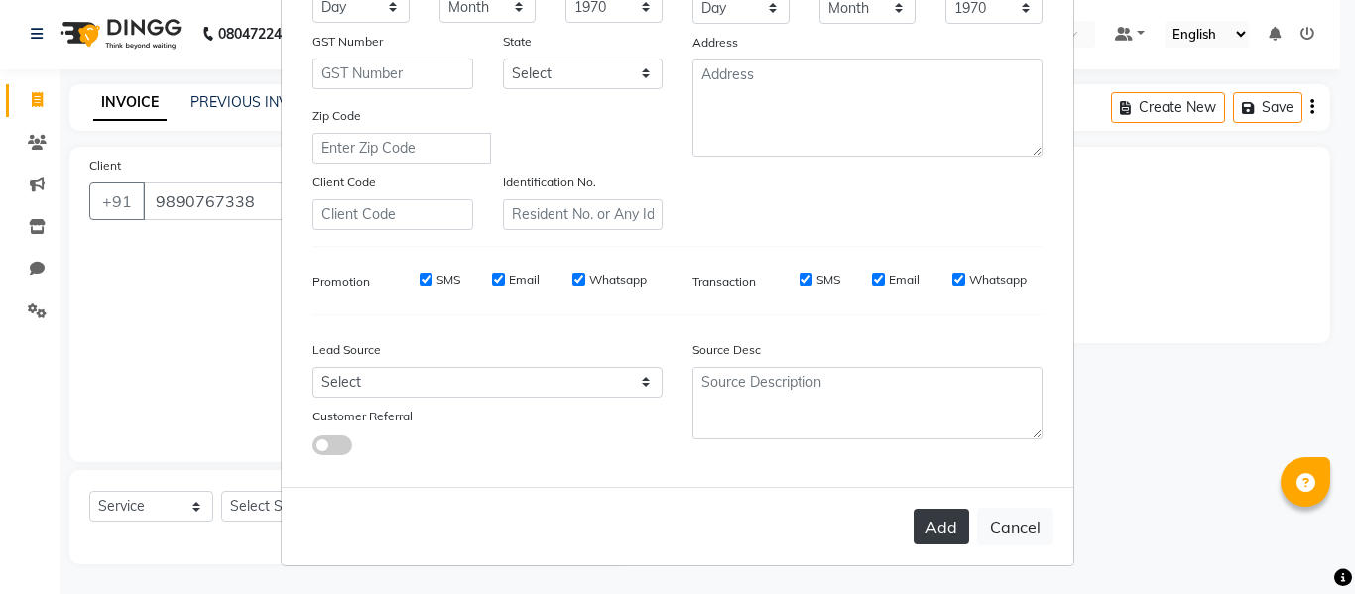
click at [927, 516] on button "Add" at bounding box center [941, 527] width 56 height 36
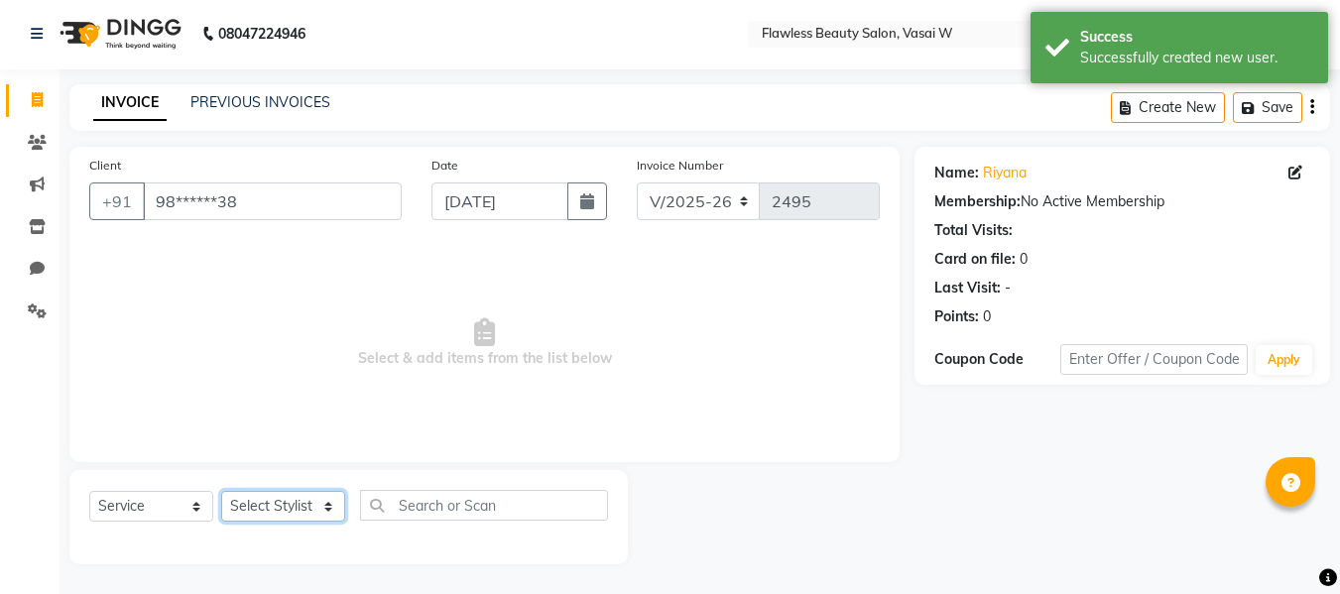
click at [287, 513] on select "Select Stylist [PERSON_NAME] [PERSON_NAME] [PERSON_NAME] maam Nisha Pari [PERSO…" at bounding box center [283, 506] width 124 height 31
click at [221, 491] on select "Select Stylist [PERSON_NAME] [PERSON_NAME] [PERSON_NAME] maam Nisha Pari [PERSO…" at bounding box center [283, 506] width 124 height 31
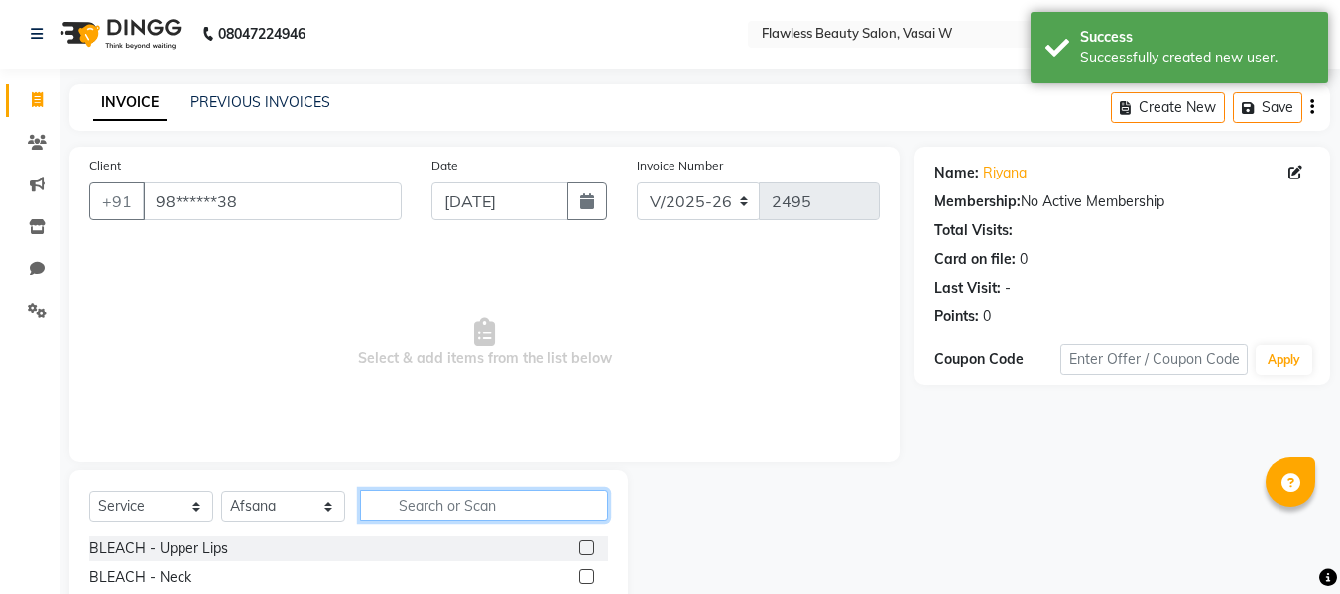
click at [459, 503] on input "text" at bounding box center [484, 505] width 248 height 31
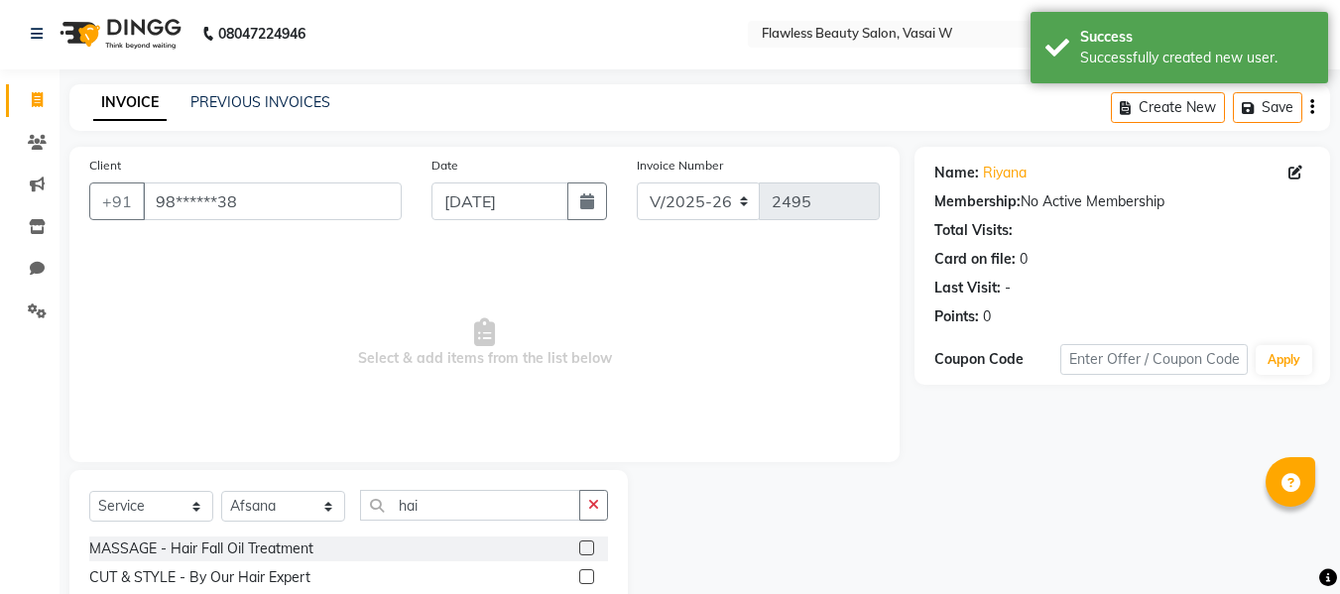
click at [579, 577] on label at bounding box center [586, 576] width 15 height 15
click at [579, 577] on input "checkbox" at bounding box center [585, 577] width 13 height 13
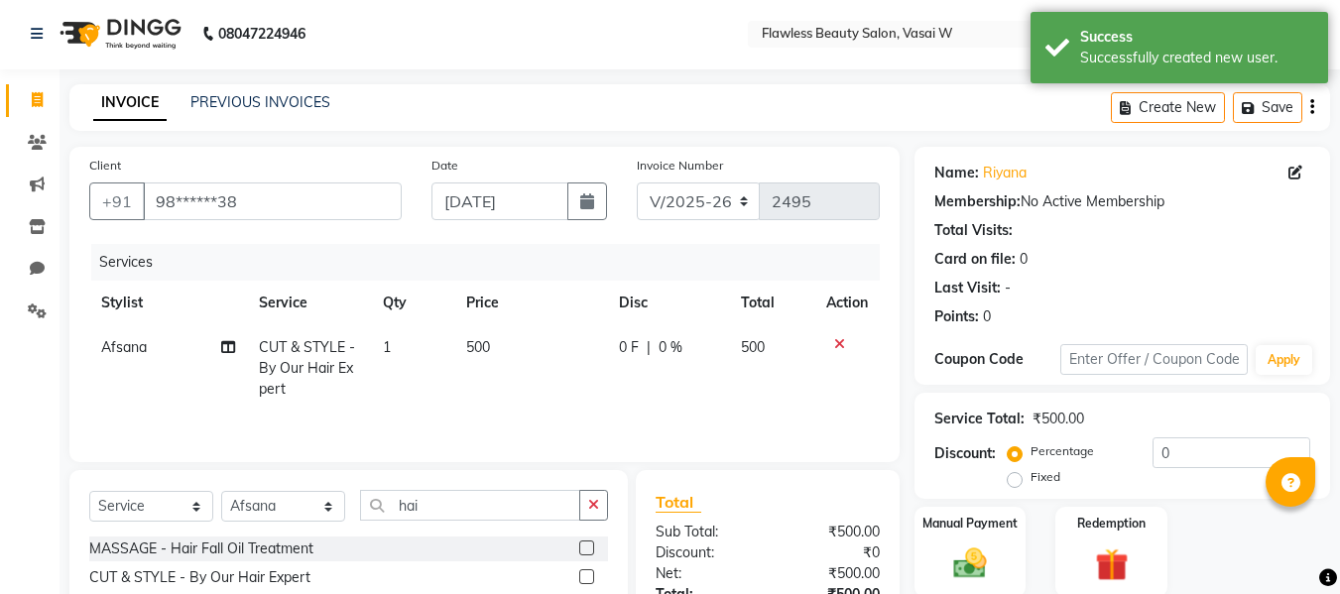
click at [484, 335] on td "500" at bounding box center [530, 368] width 153 height 86
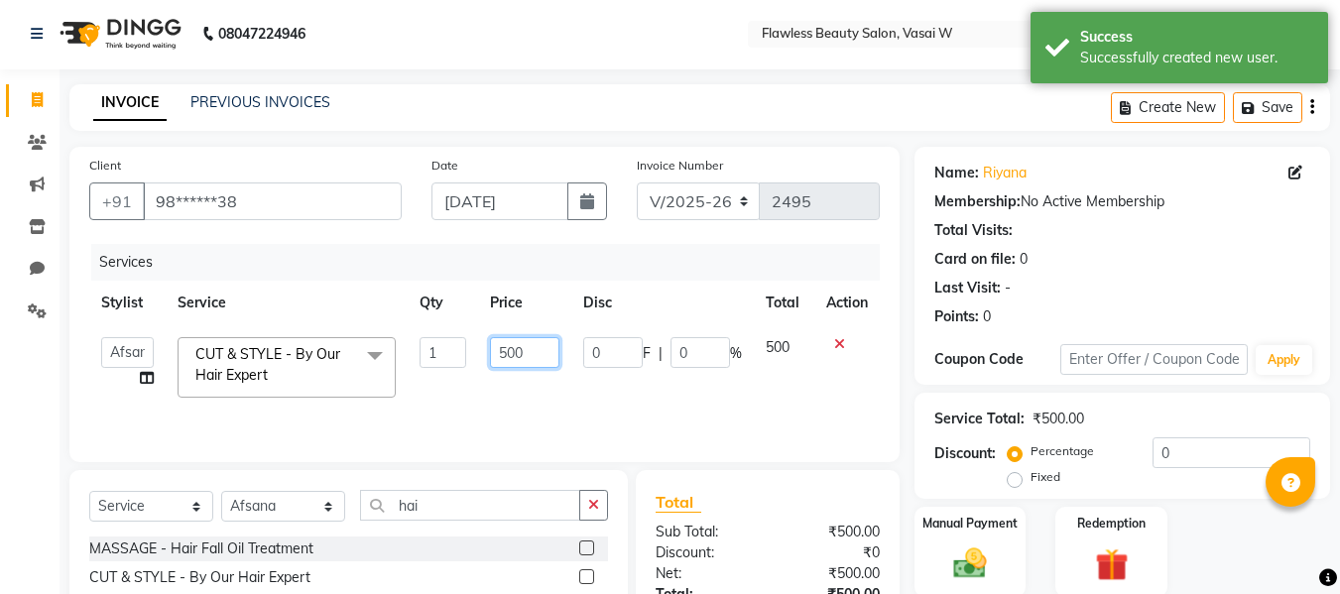
click at [530, 344] on input "500" at bounding box center [524, 352] width 68 height 31
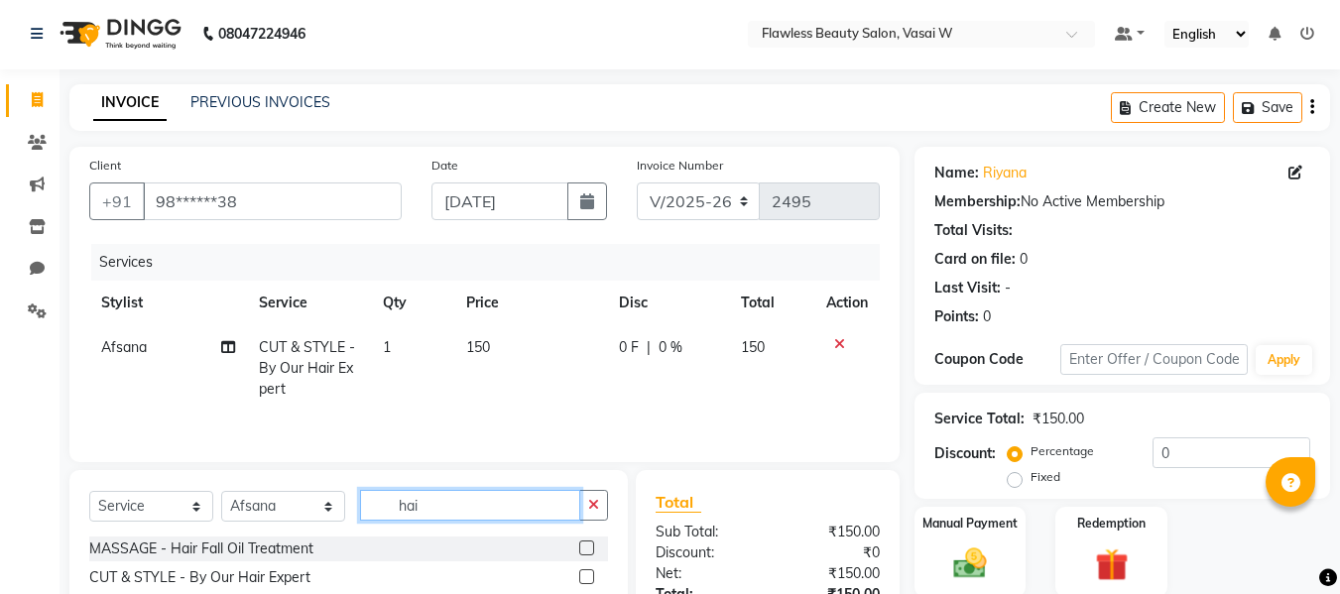
click at [446, 505] on input "hai" at bounding box center [470, 505] width 220 height 31
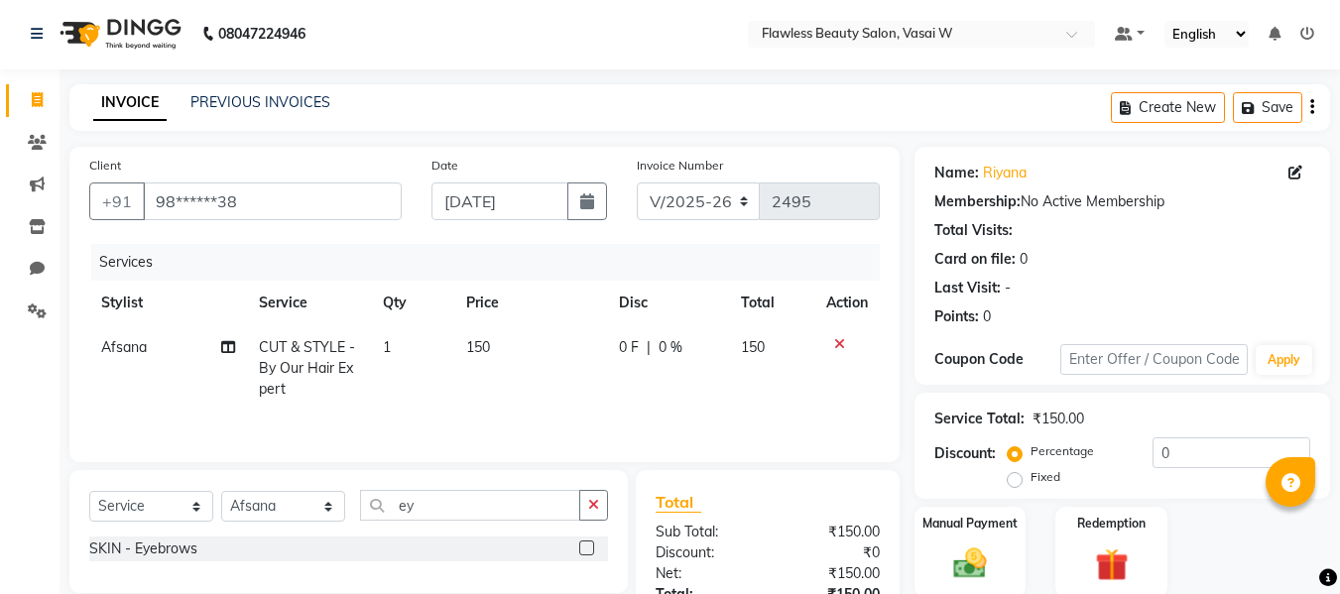
click at [583, 550] on label at bounding box center [586, 548] width 15 height 15
click at [583, 550] on input "checkbox" at bounding box center [585, 549] width 13 height 13
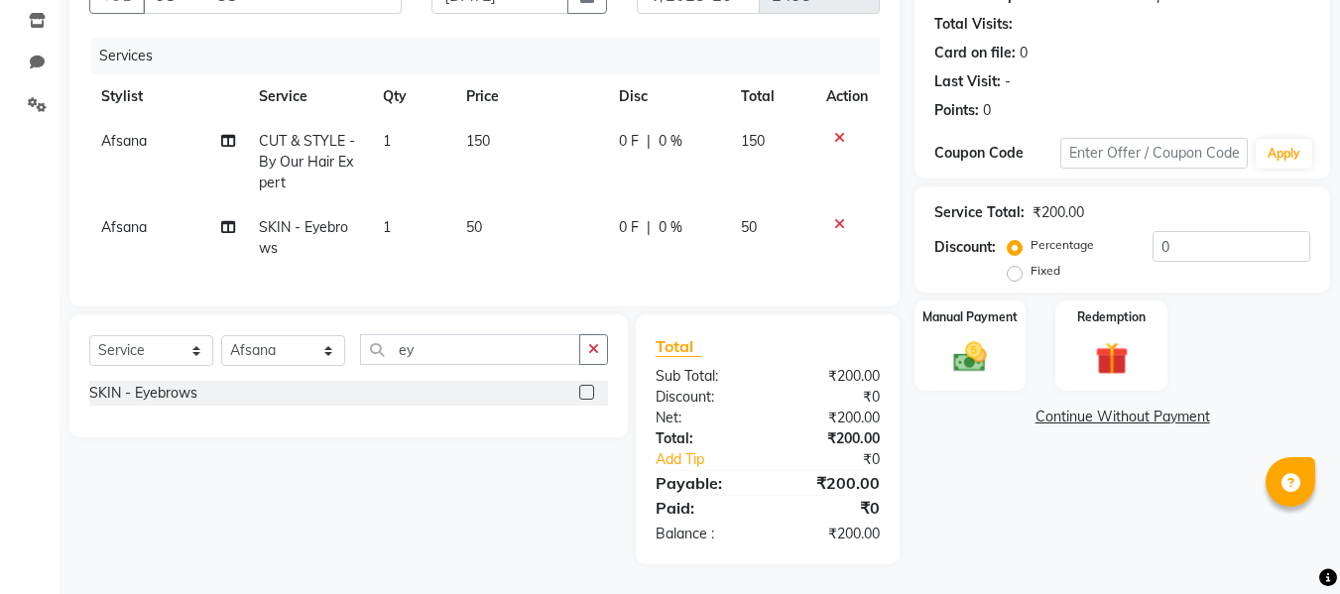
scroll to position [223, 0]
click at [978, 321] on div "Manual Payment" at bounding box center [970, 346] width 116 height 94
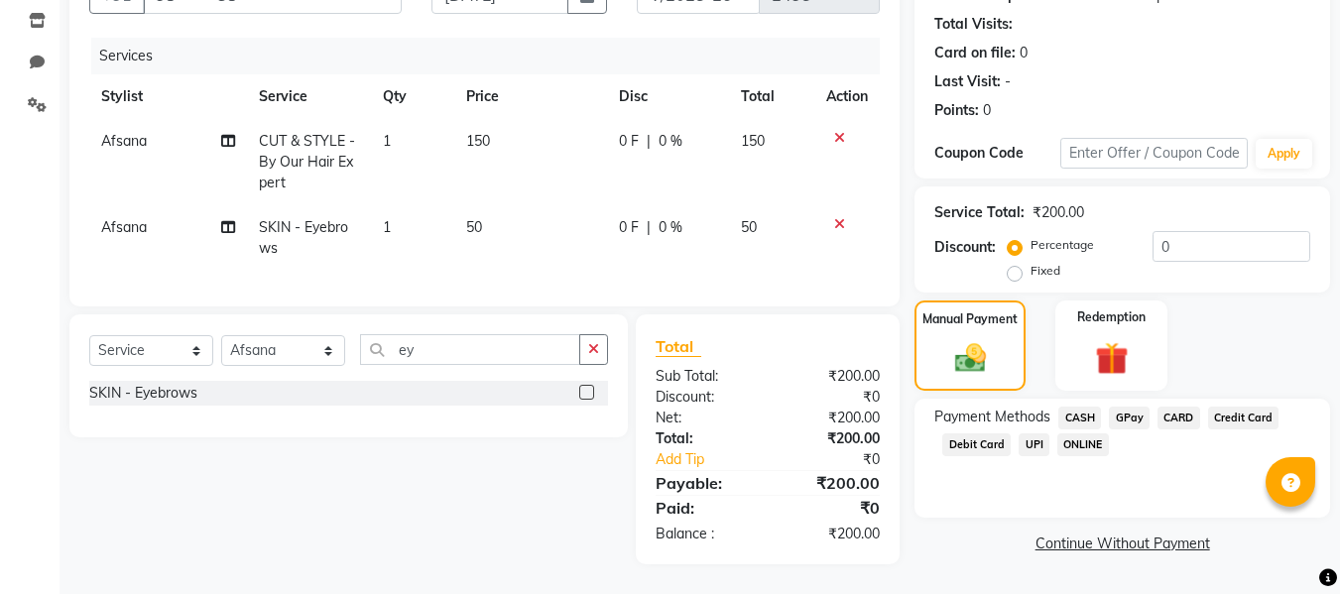
click at [1077, 407] on span "CASH" at bounding box center [1079, 418] width 43 height 23
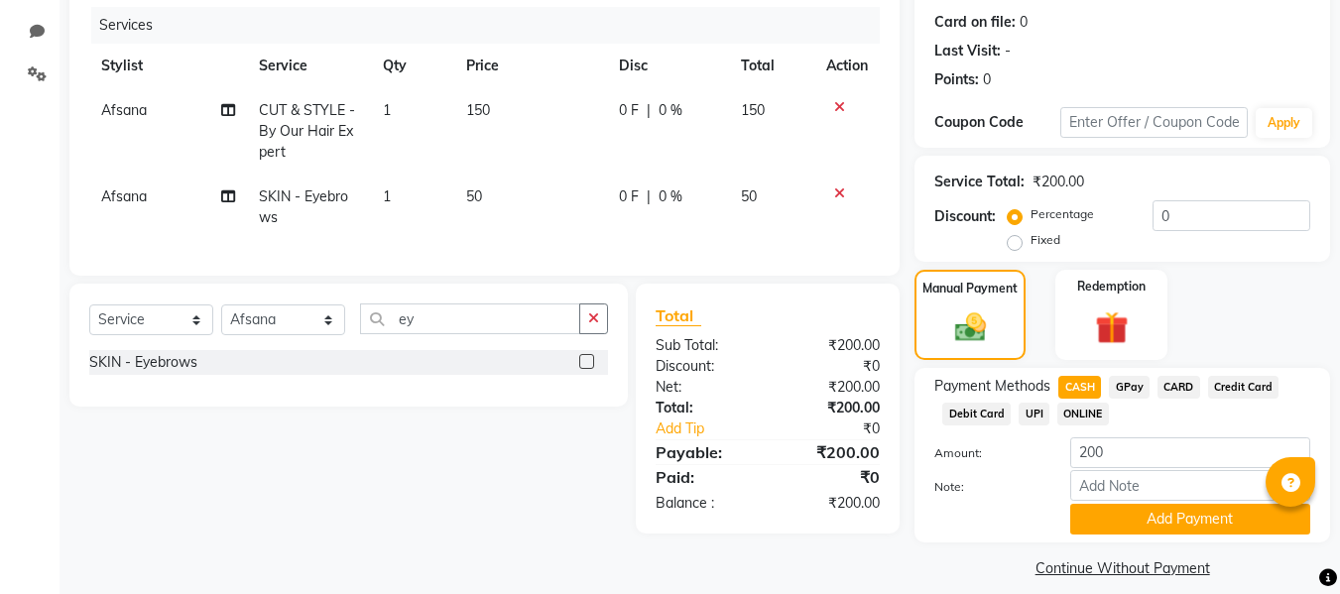
scroll to position [258, 0]
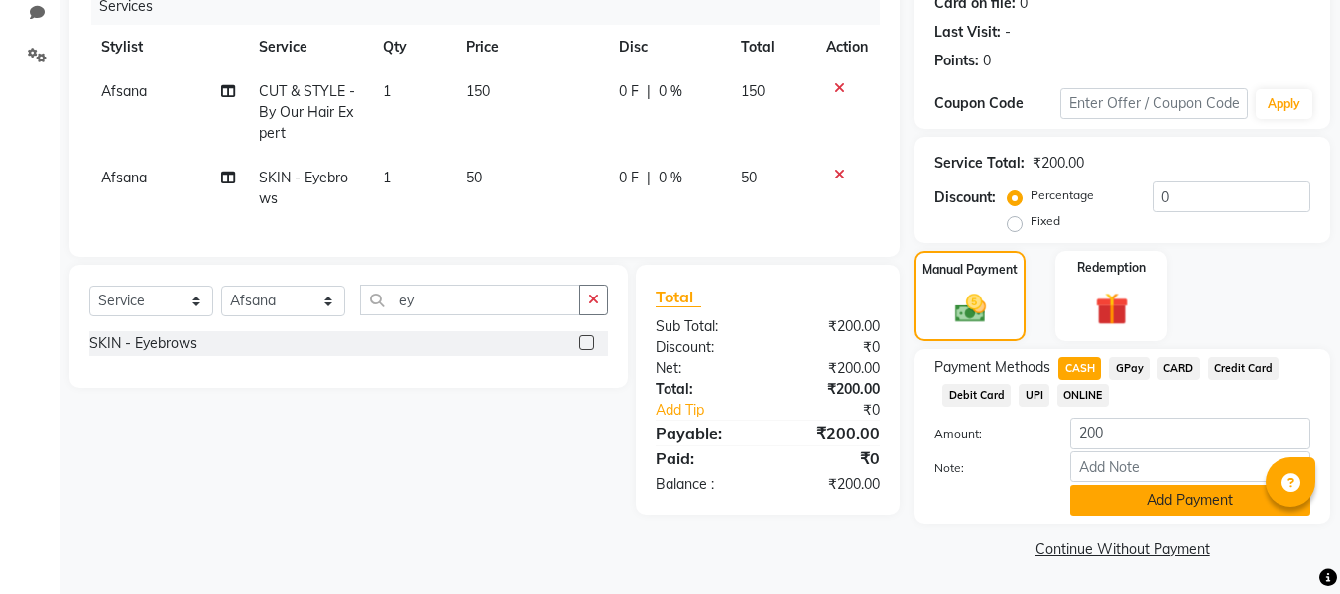
click at [1089, 494] on button "Add Payment" at bounding box center [1190, 500] width 240 height 31
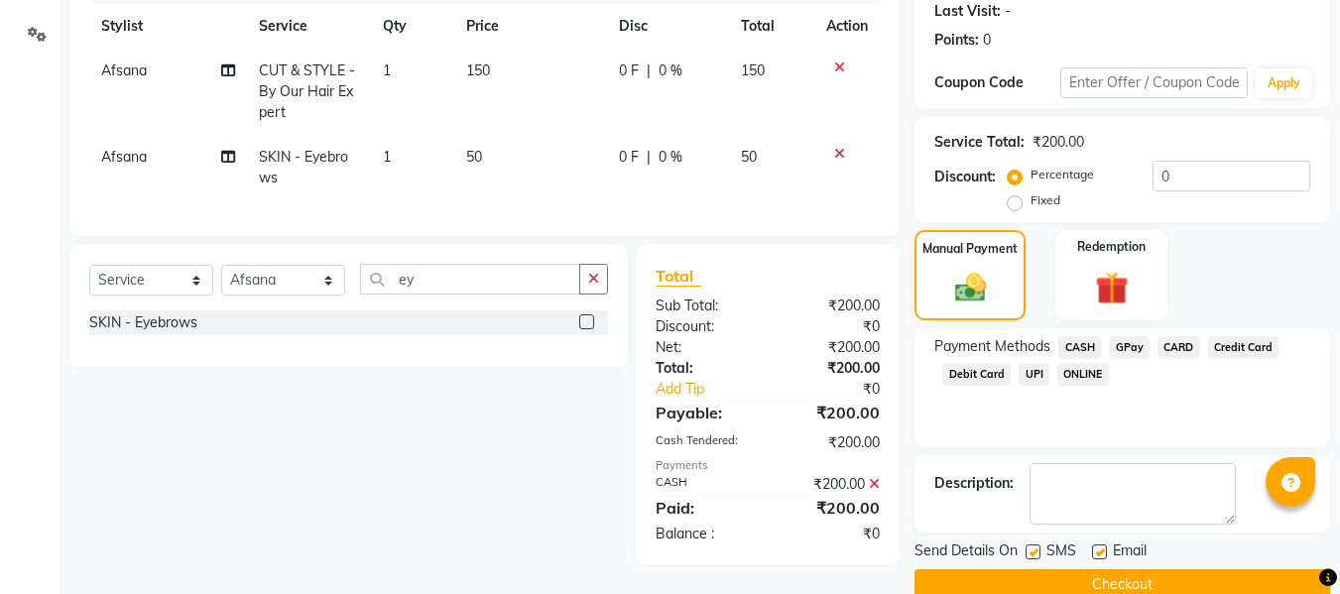
scroll to position [314, 0]
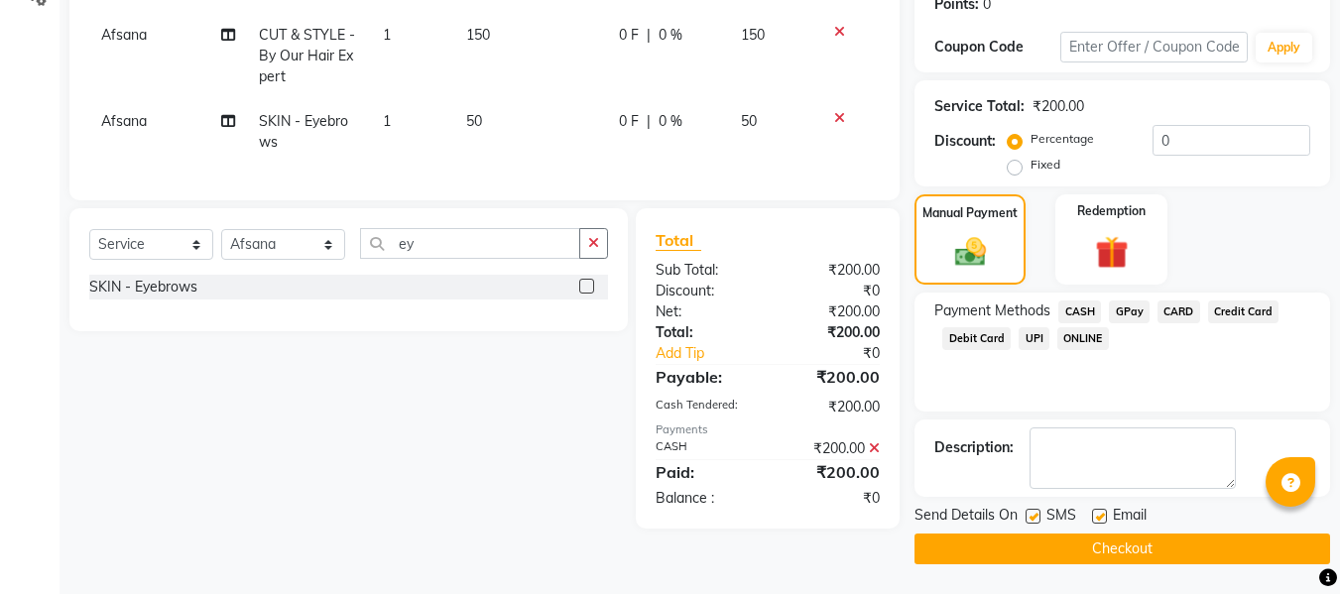
click at [1100, 510] on label at bounding box center [1099, 516] width 15 height 15
click at [1100, 511] on input "checkbox" at bounding box center [1098, 517] width 13 height 13
click at [1036, 521] on label at bounding box center [1033, 516] width 15 height 15
click at [1036, 521] on input "checkbox" at bounding box center [1032, 517] width 13 height 13
click at [1012, 542] on button "Checkout" at bounding box center [1122, 549] width 416 height 31
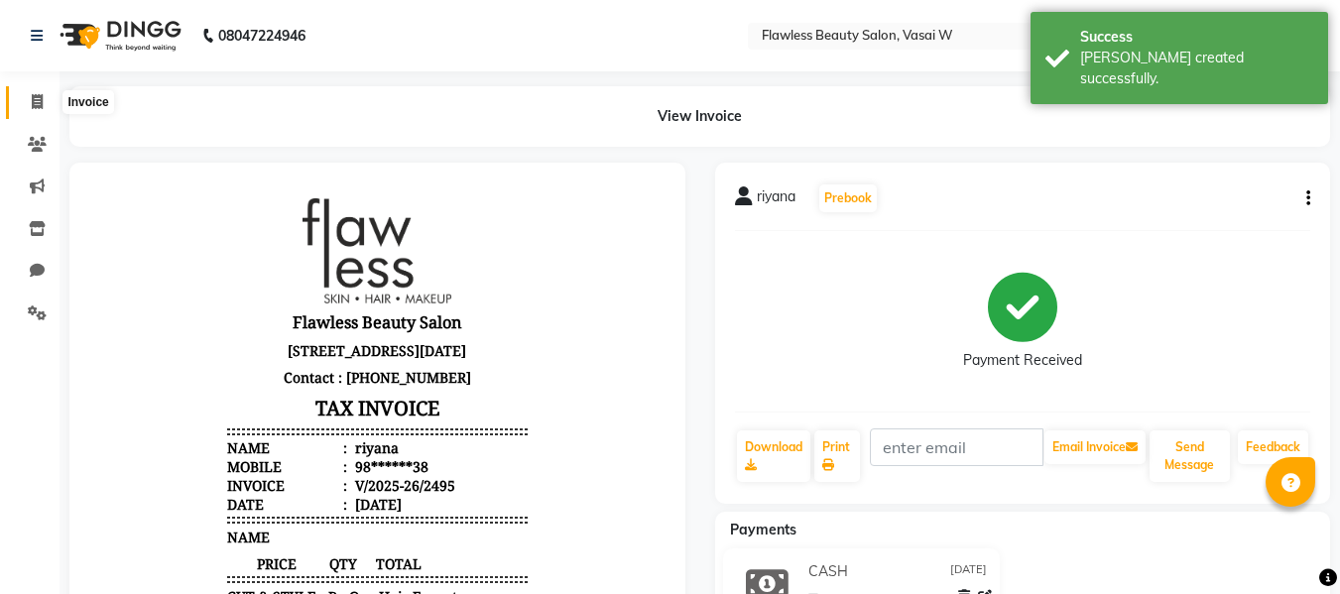
click at [45, 106] on span at bounding box center [37, 102] width 35 height 23
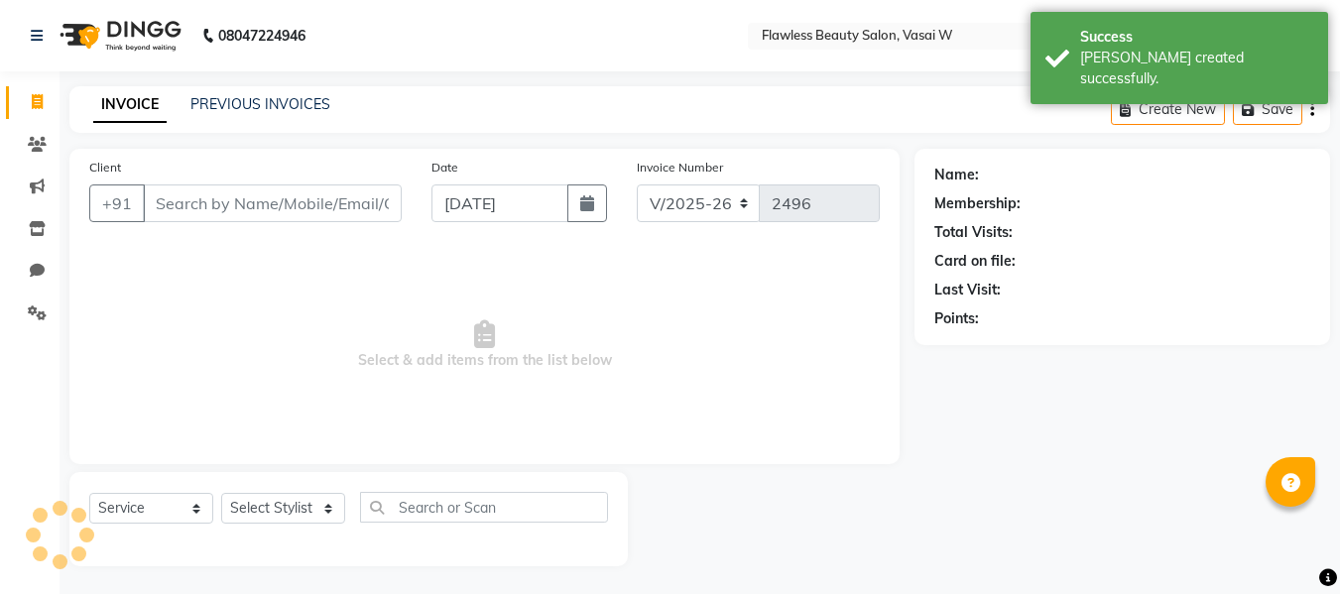
scroll to position [2, 0]
click at [162, 197] on input "Client" at bounding box center [272, 201] width 259 height 38
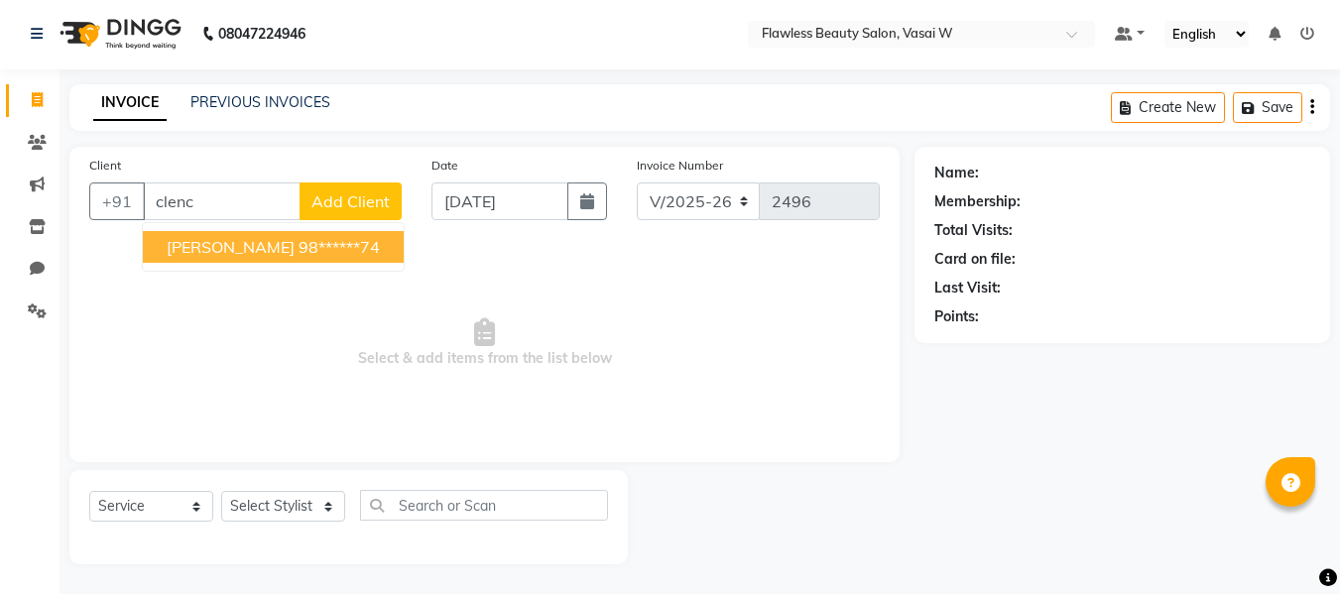
click at [177, 248] on span "[PERSON_NAME]" at bounding box center [231, 247] width 128 height 20
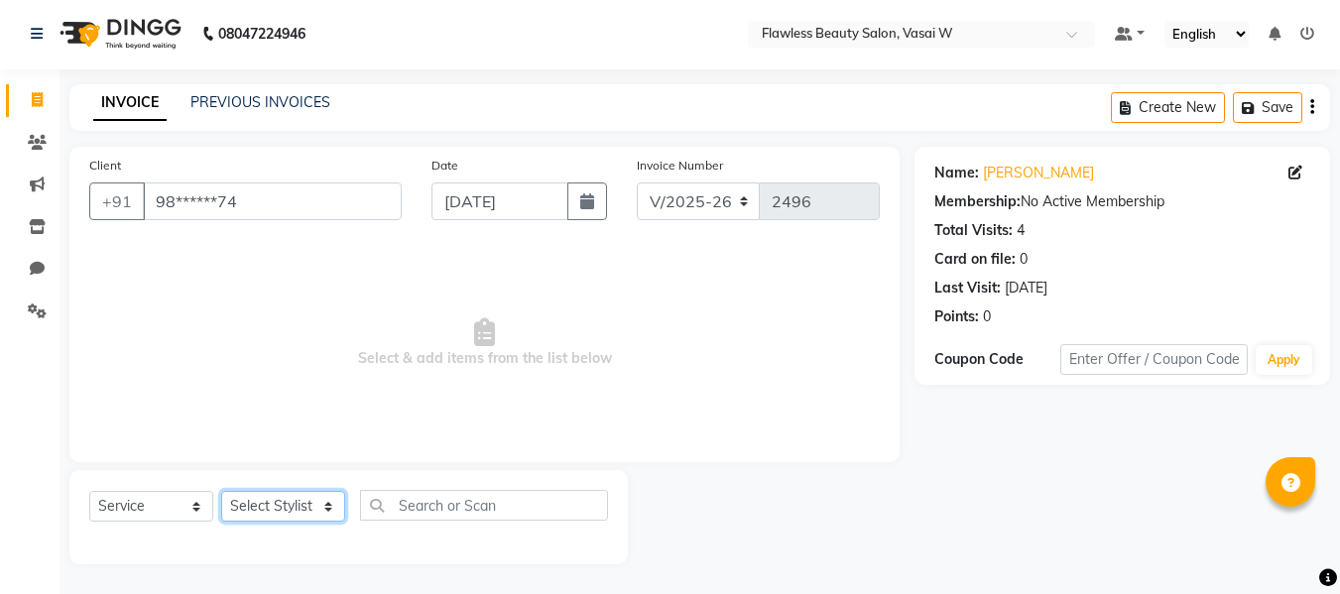
click at [237, 501] on select "Select Stylist [PERSON_NAME] [PERSON_NAME] [PERSON_NAME] maam Nisha Pari [PERSO…" at bounding box center [283, 506] width 124 height 31
click at [221, 491] on select "Select Stylist [PERSON_NAME] [PERSON_NAME] [PERSON_NAME] maam Nisha Pari [PERSO…" at bounding box center [283, 506] width 124 height 31
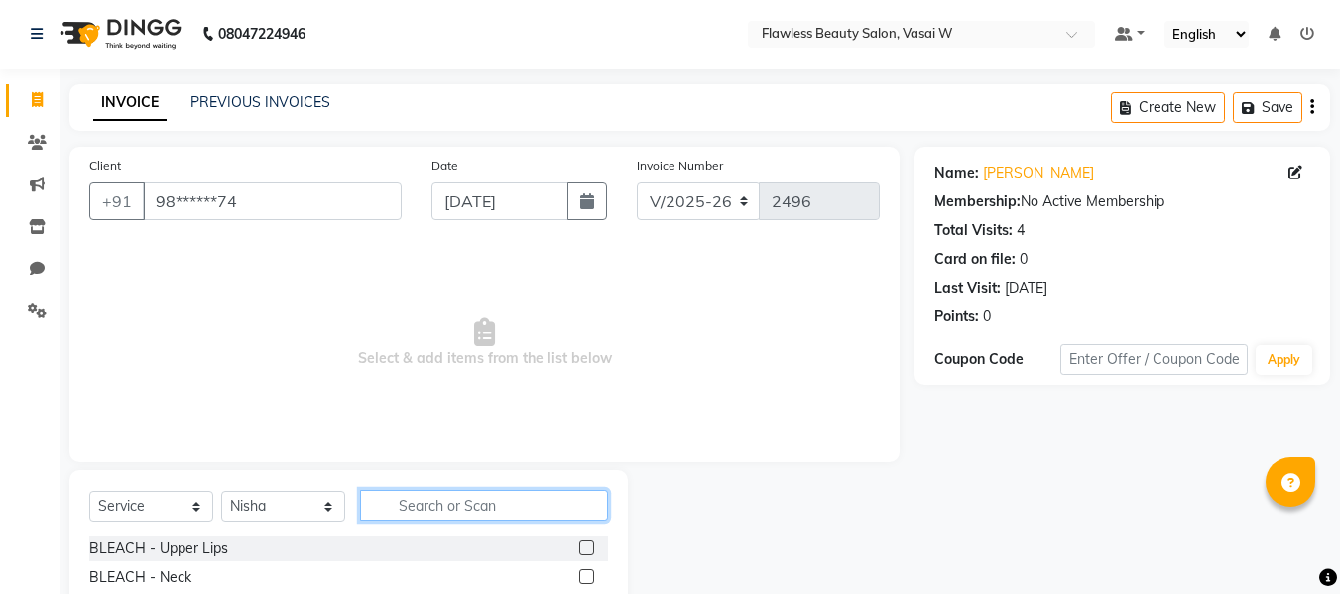
click at [390, 510] on input "text" at bounding box center [484, 505] width 248 height 31
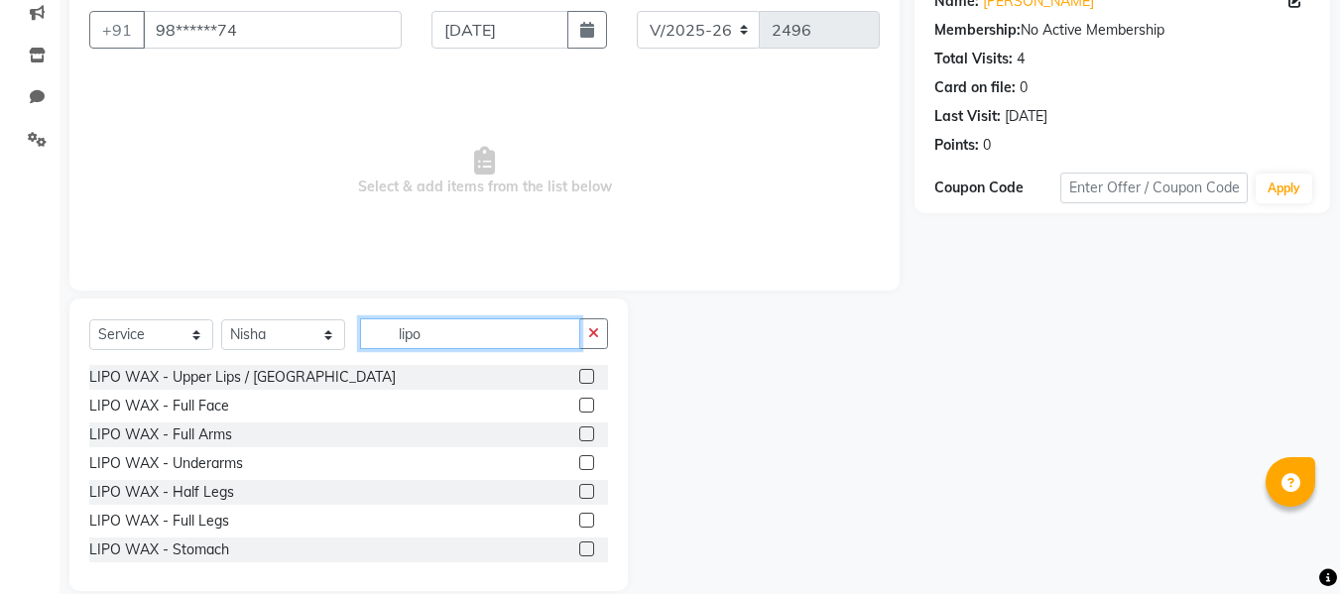
scroll to position [200, 0]
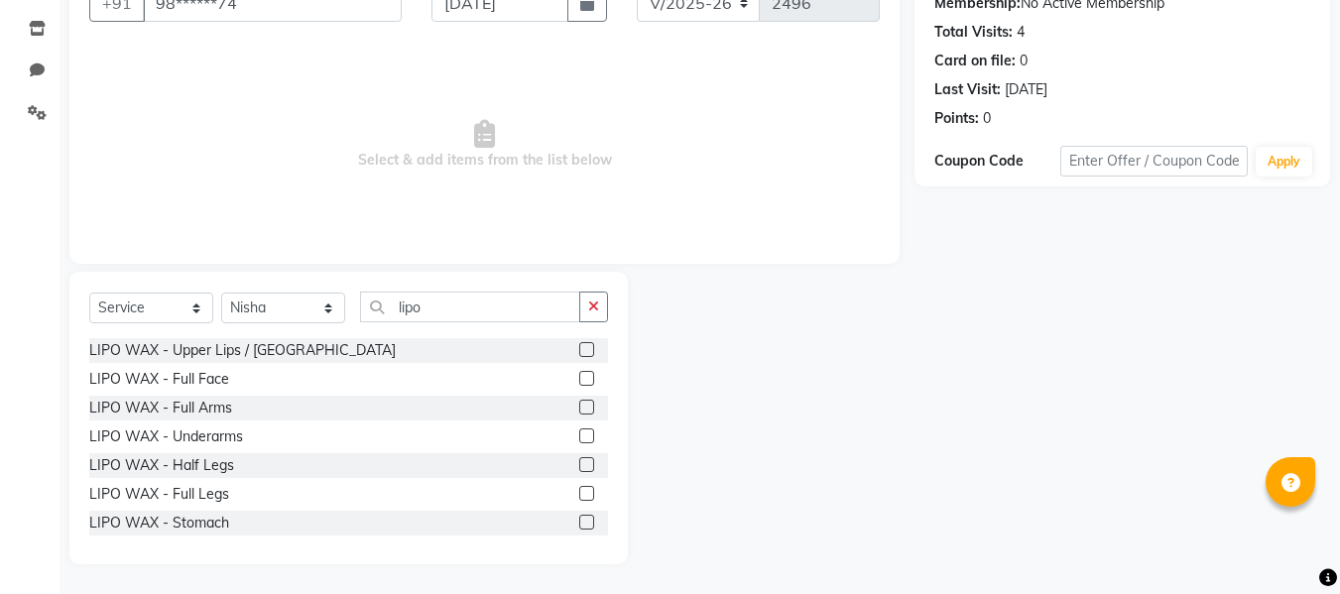
click at [579, 353] on label at bounding box center [586, 349] width 15 height 15
click at [579, 353] on input "checkbox" at bounding box center [585, 350] width 13 height 13
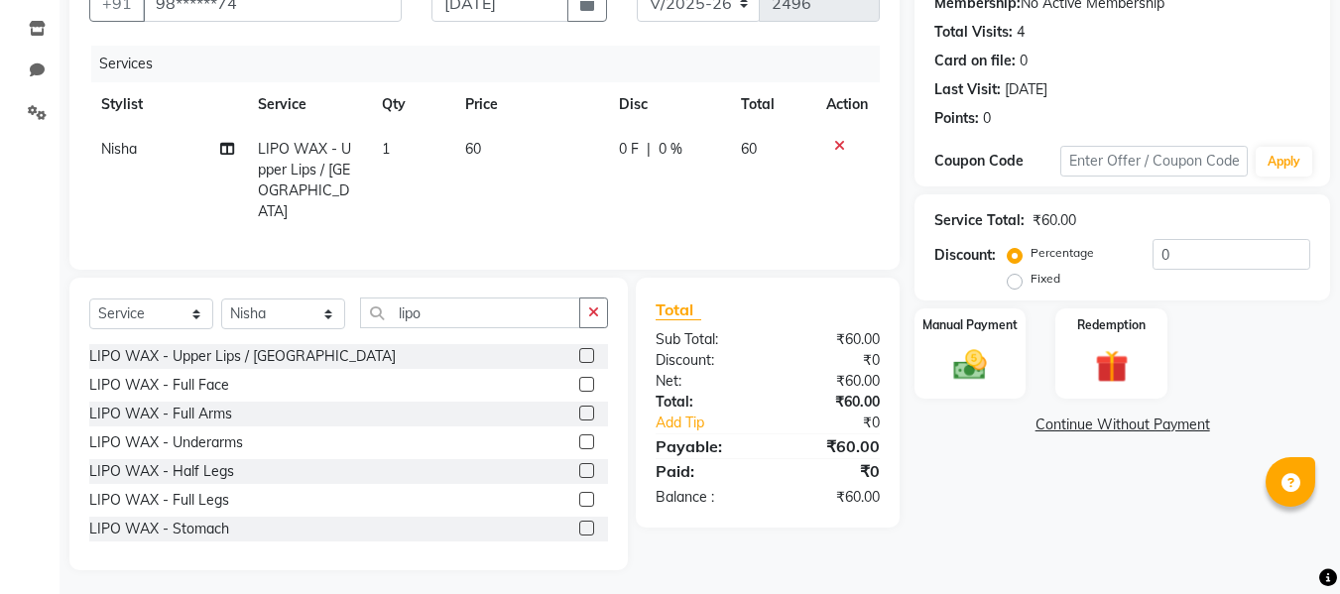
click at [579, 349] on label at bounding box center [586, 355] width 15 height 15
click at [579, 350] on input "checkbox" at bounding box center [585, 356] width 13 height 13
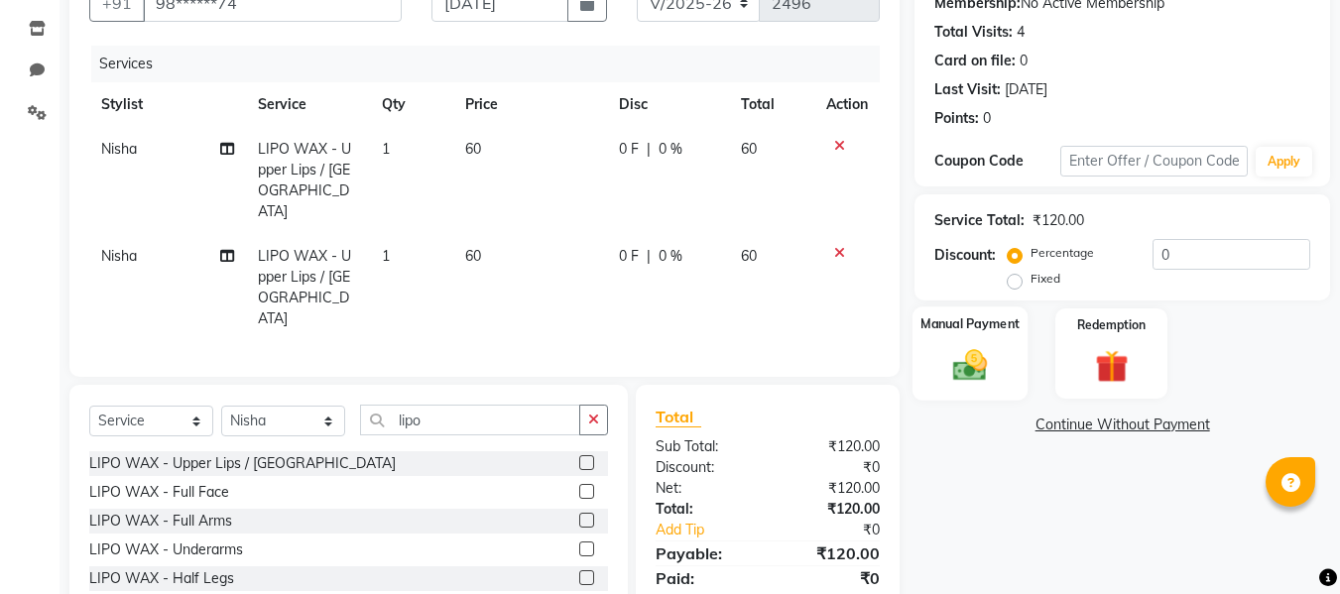
click at [947, 342] on div "Manual Payment" at bounding box center [970, 353] width 116 height 94
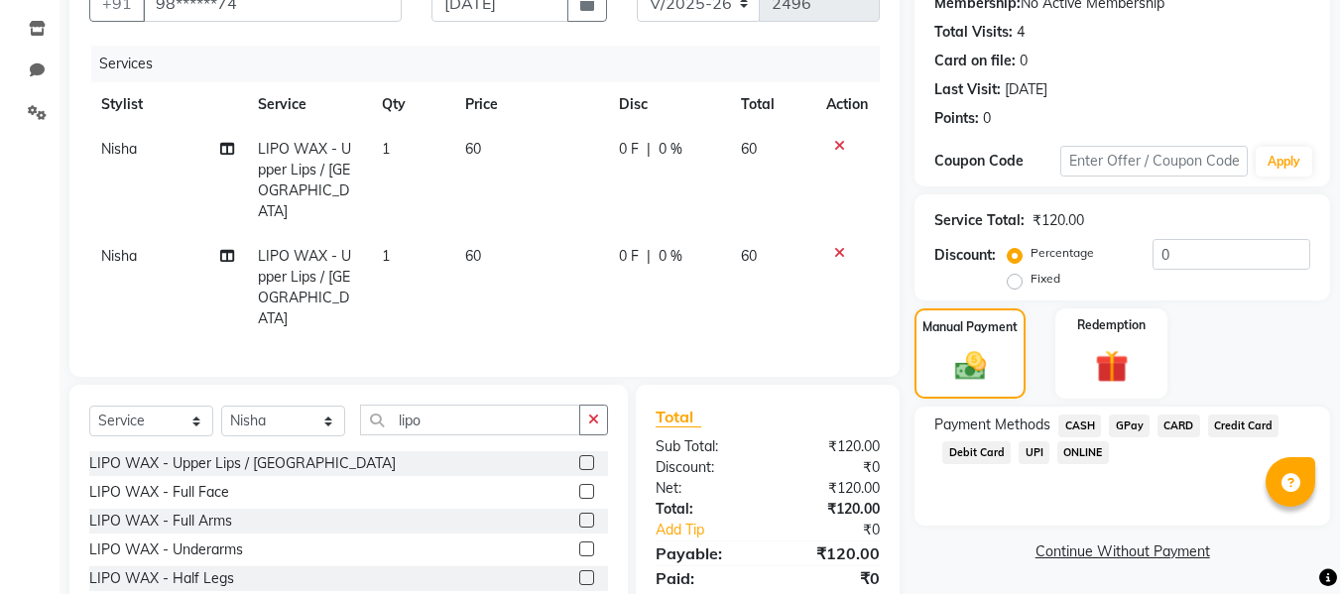
click at [1109, 429] on span "GPay" at bounding box center [1129, 426] width 41 height 23
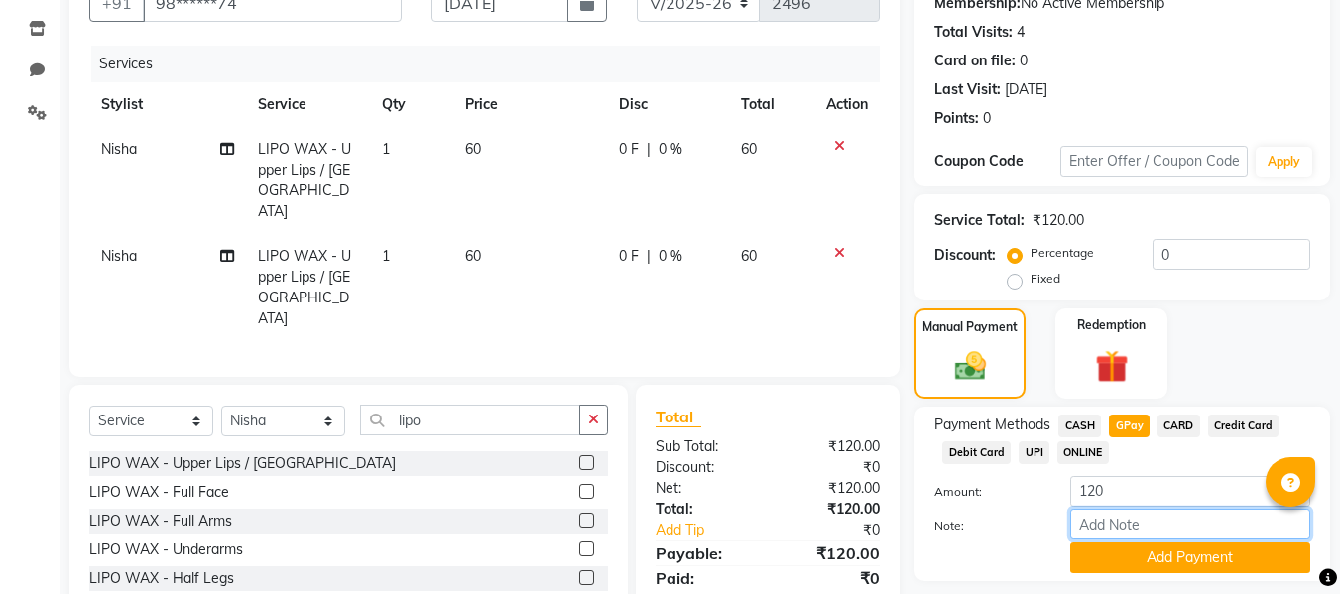
click at [1097, 513] on input "Note:" at bounding box center [1190, 524] width 240 height 31
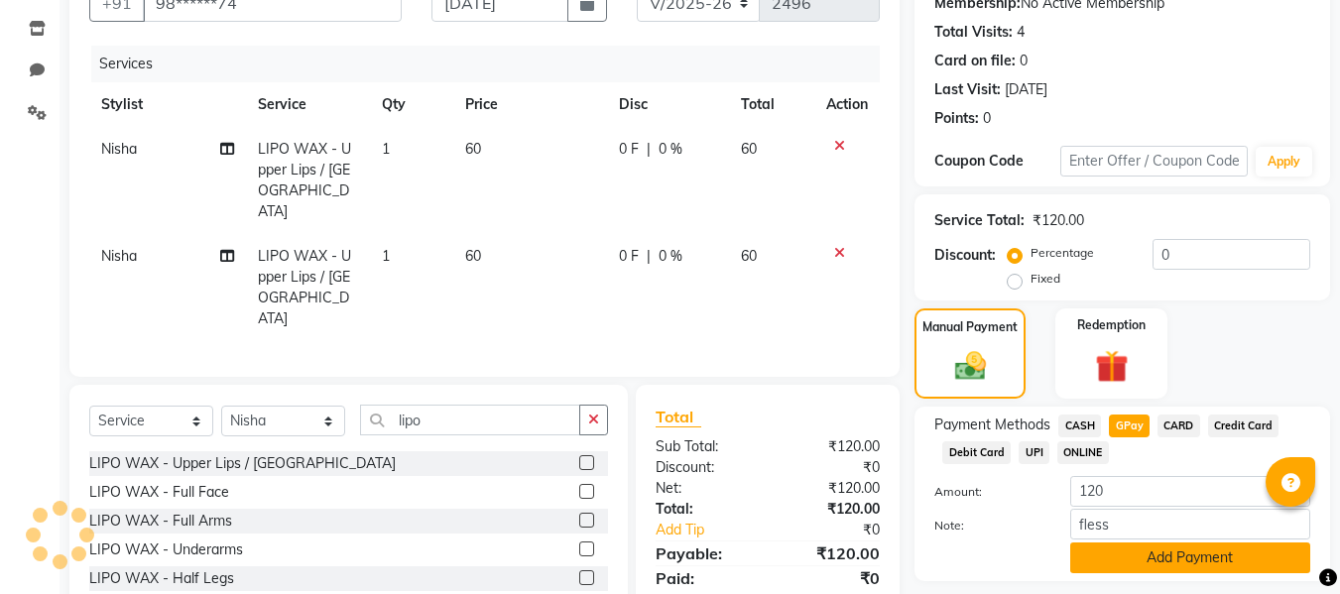
click at [1100, 545] on button "Add Payment" at bounding box center [1190, 558] width 240 height 31
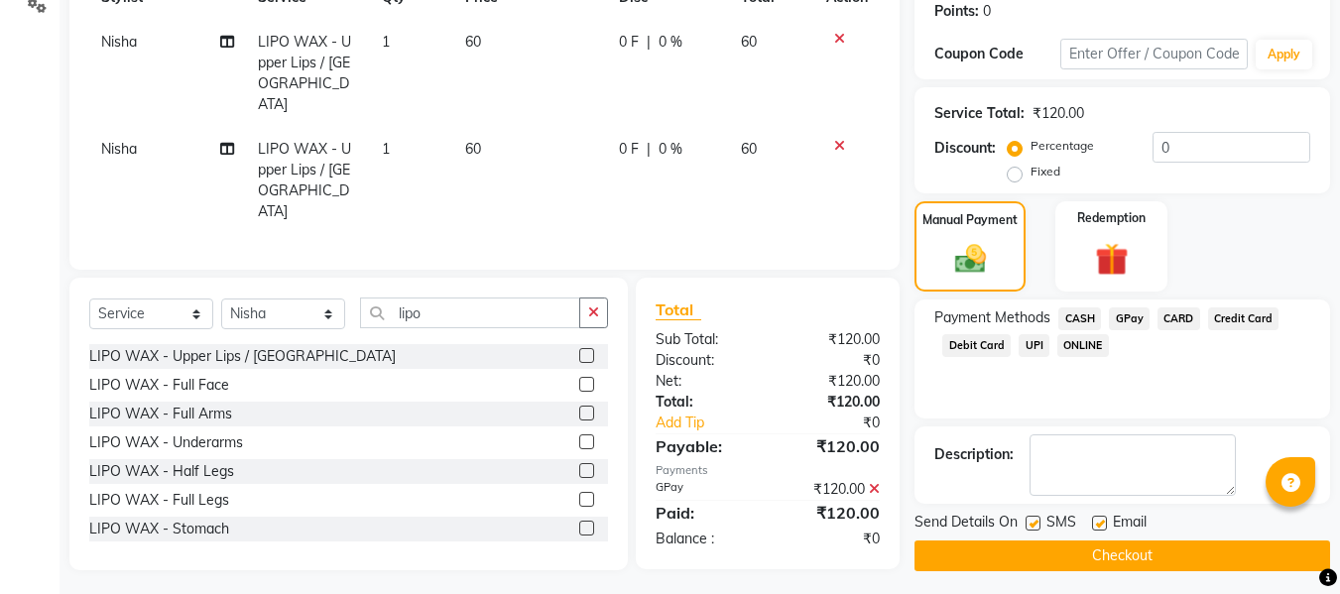
scroll to position [314, 0]
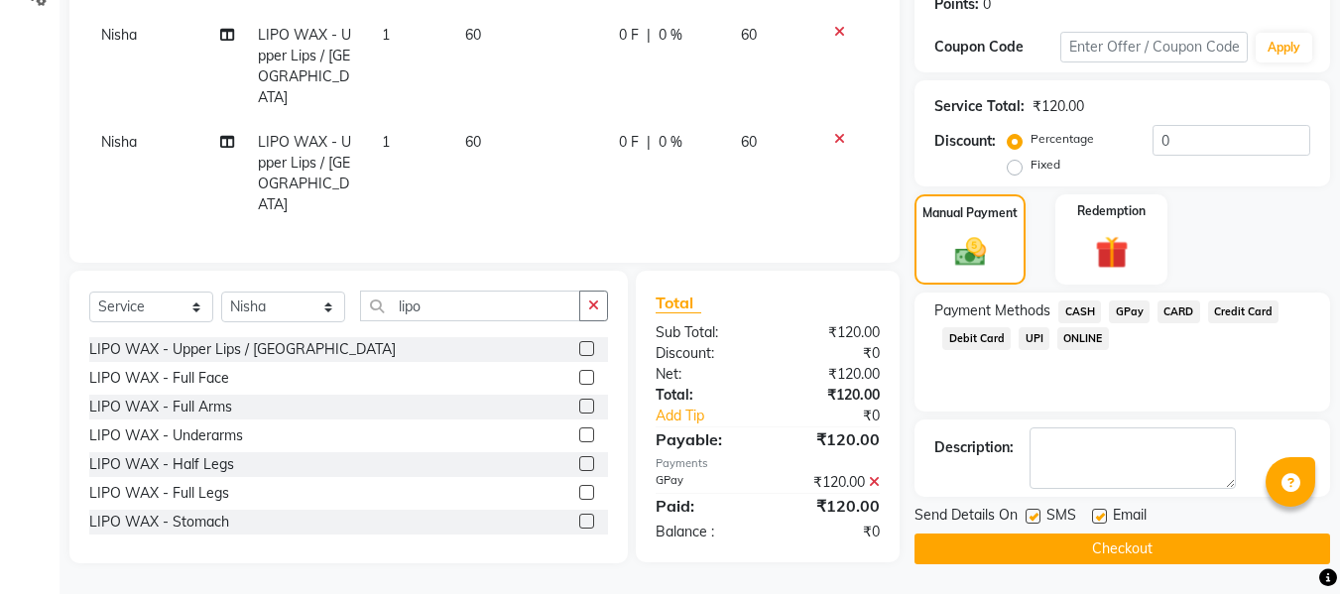
click at [1104, 515] on label at bounding box center [1099, 516] width 15 height 15
click at [1104, 515] on input "checkbox" at bounding box center [1098, 517] width 13 height 13
click at [1027, 513] on label at bounding box center [1033, 516] width 15 height 15
click at [1027, 513] on input "checkbox" at bounding box center [1032, 517] width 13 height 13
click at [1002, 534] on button "Checkout" at bounding box center [1122, 549] width 416 height 31
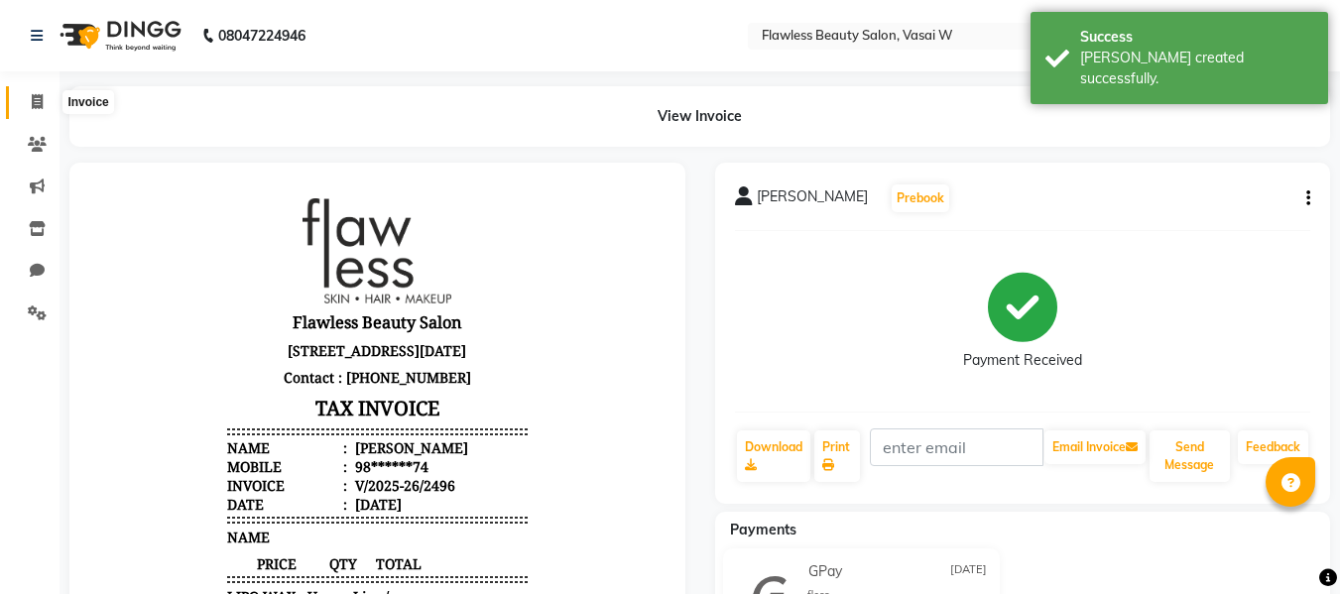
click at [41, 98] on icon at bounding box center [37, 101] width 11 height 15
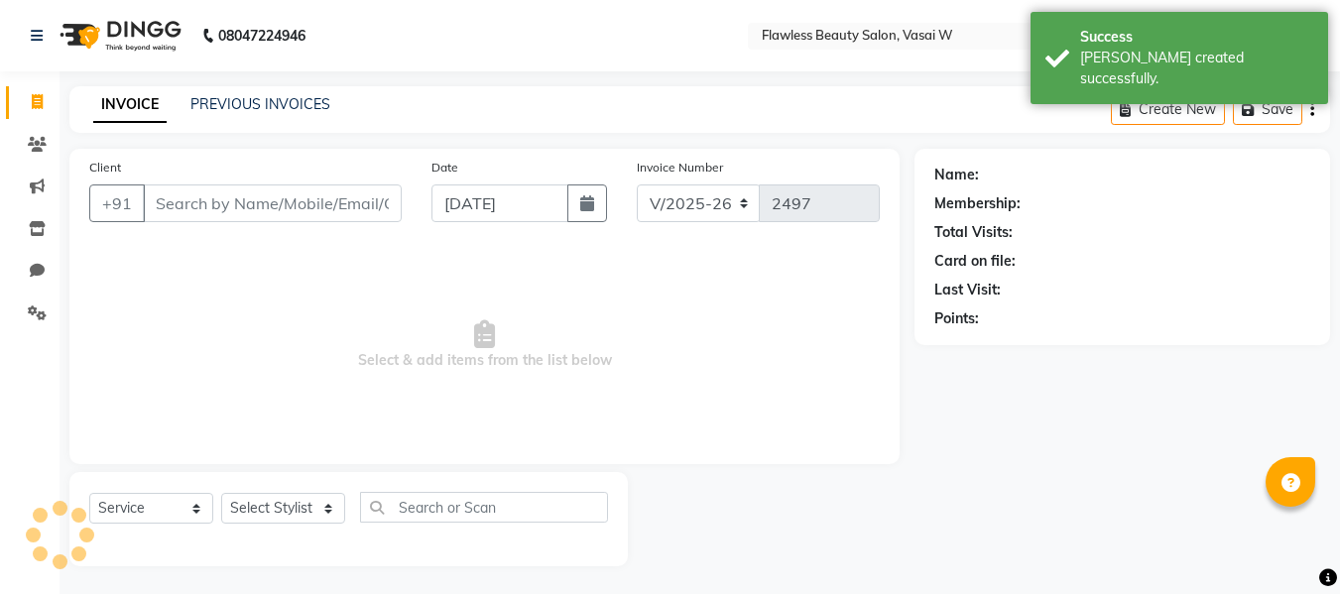
scroll to position [2, 0]
click at [156, 191] on input "Client" at bounding box center [272, 201] width 259 height 38
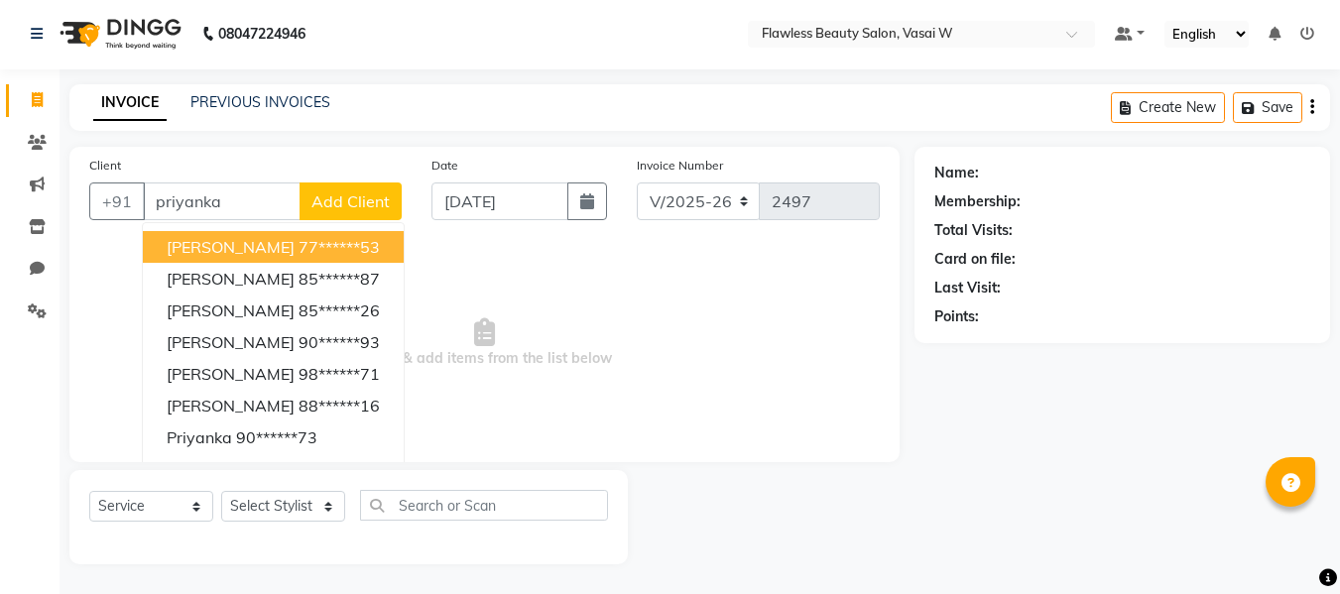
click at [189, 247] on span "[PERSON_NAME]" at bounding box center [231, 247] width 128 height 20
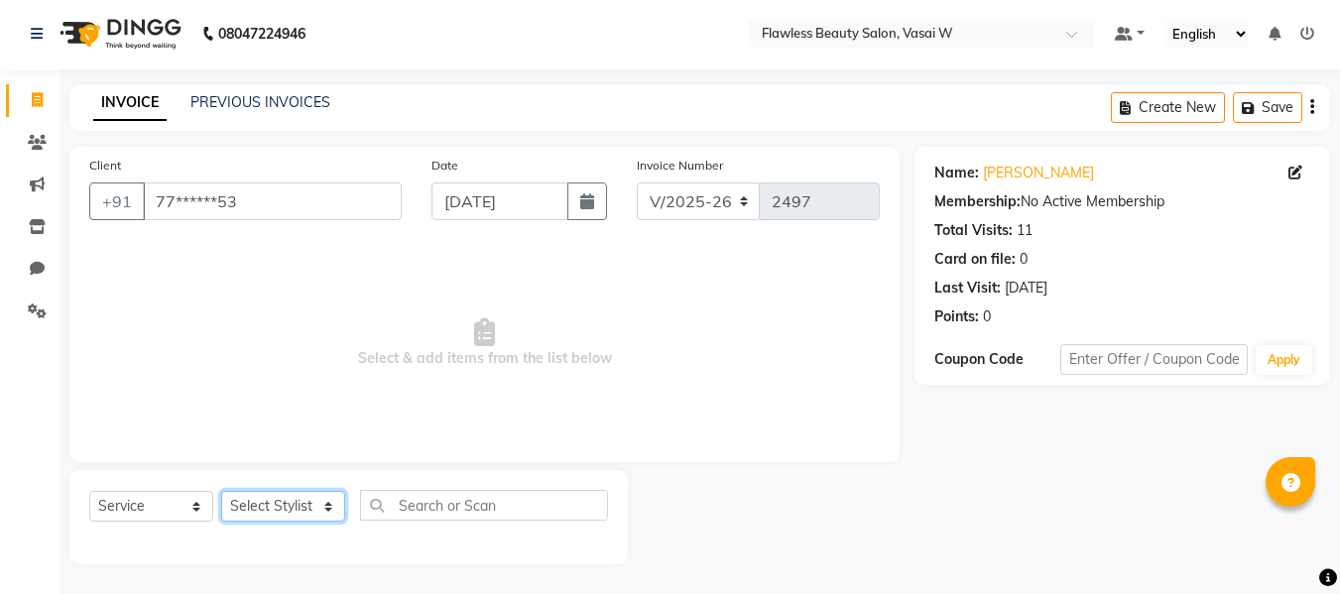
click at [267, 515] on select "Select Stylist [PERSON_NAME] [PERSON_NAME] [PERSON_NAME] maam Nisha Pari [PERSO…" at bounding box center [283, 506] width 124 height 31
click at [221, 491] on select "Select Stylist [PERSON_NAME] [PERSON_NAME] [PERSON_NAME] maam Nisha Pari [PERSO…" at bounding box center [283, 506] width 124 height 31
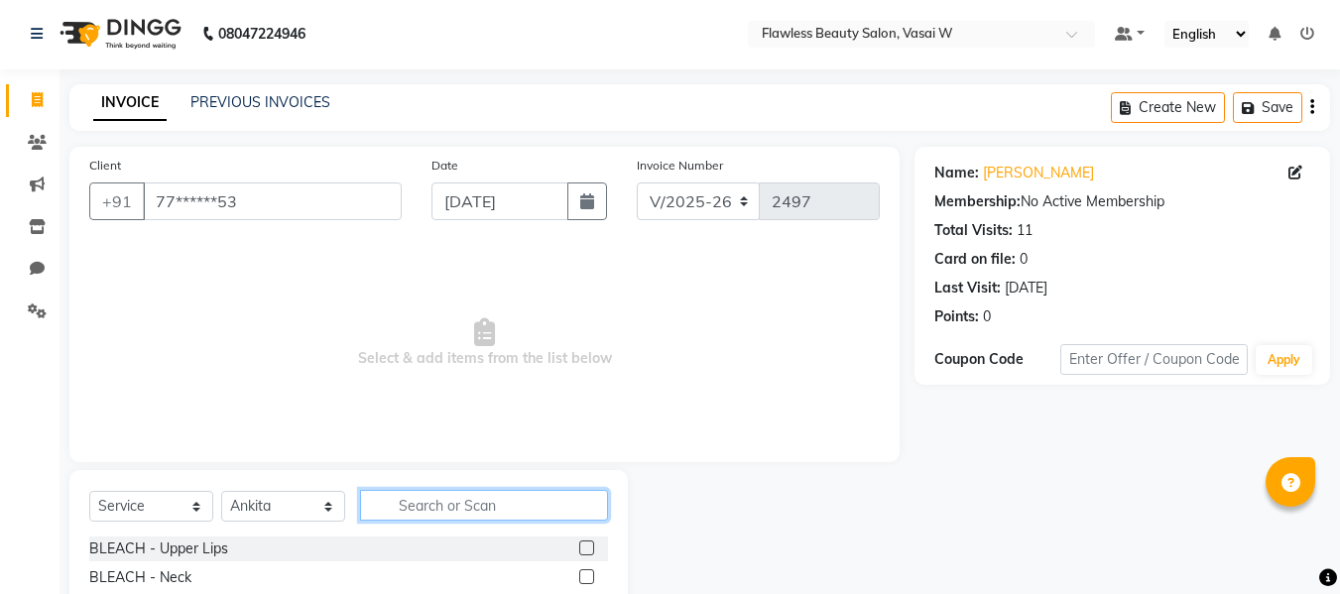
click at [404, 518] on input "text" at bounding box center [484, 505] width 248 height 31
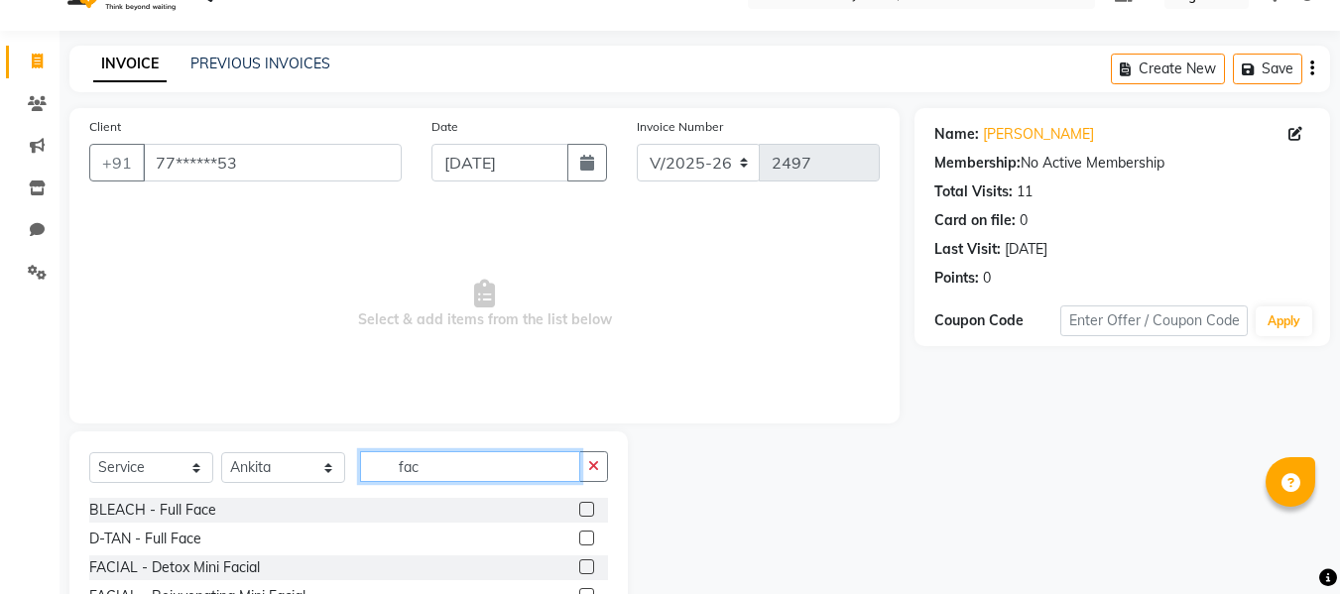
scroll to position [173, 0]
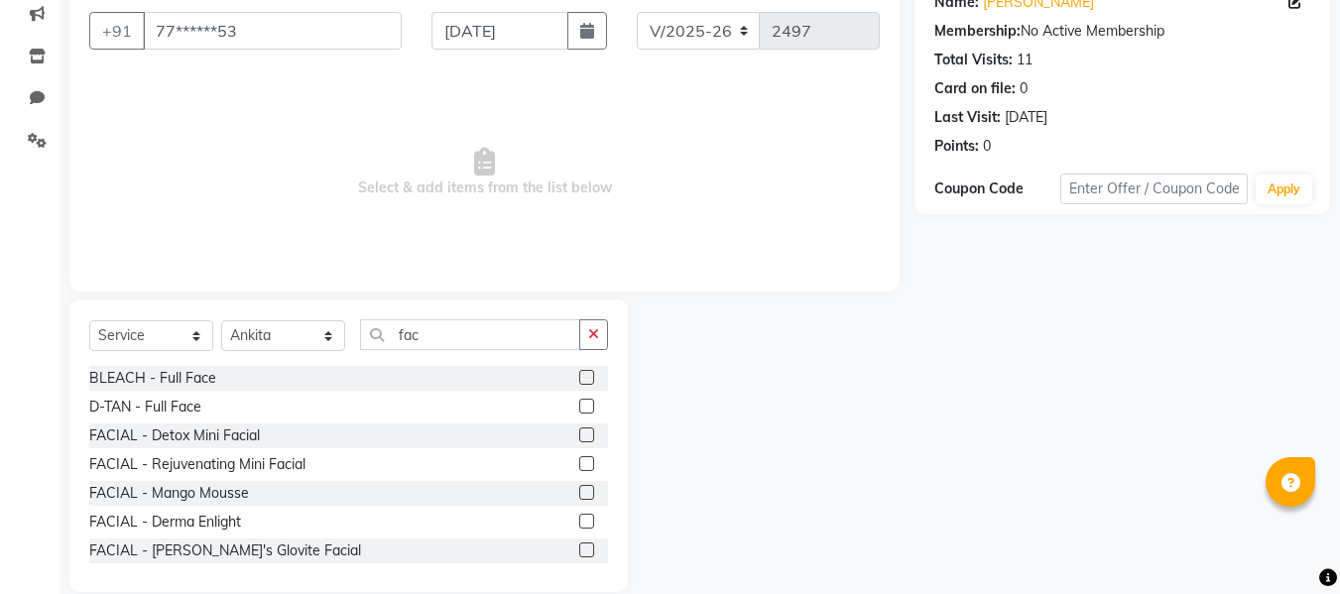
click at [579, 520] on label at bounding box center [586, 521] width 15 height 15
click at [579, 520] on input "checkbox" at bounding box center [585, 522] width 13 height 13
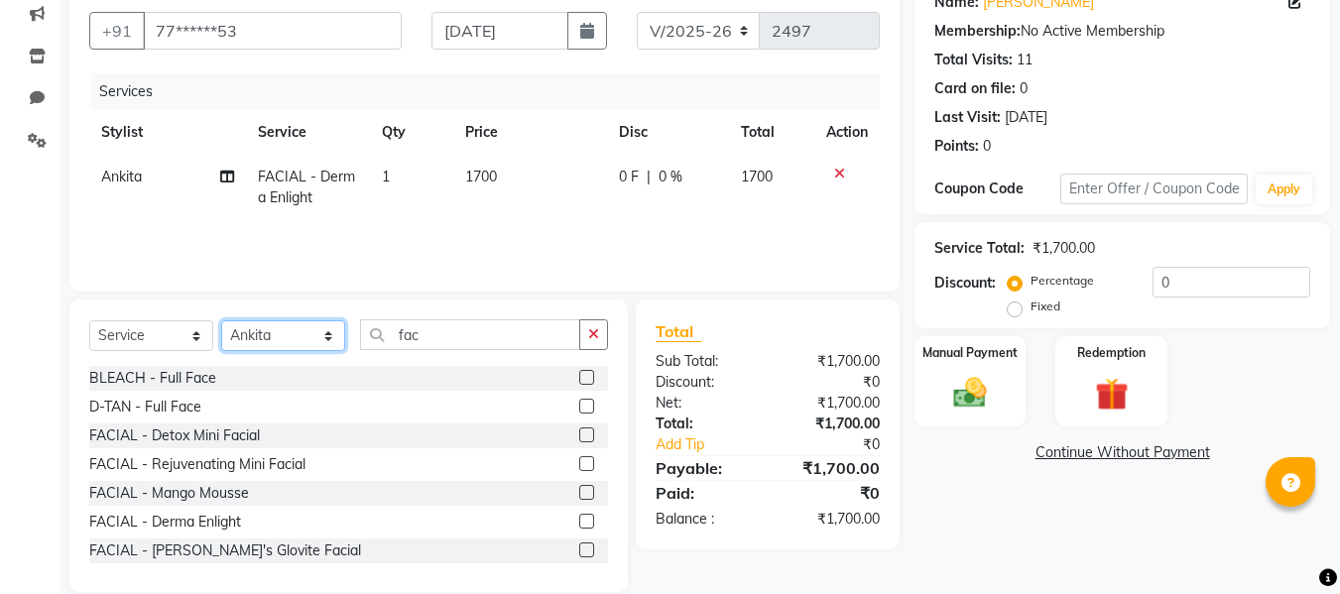
click at [246, 325] on select "Select Stylist [PERSON_NAME] [PERSON_NAME] [PERSON_NAME] maam Nisha Pari [PERSO…" at bounding box center [283, 335] width 124 height 31
click at [221, 320] on select "Select Stylist [PERSON_NAME] [PERSON_NAME] [PERSON_NAME] maam Nisha Pari [PERSO…" at bounding box center [283, 335] width 124 height 31
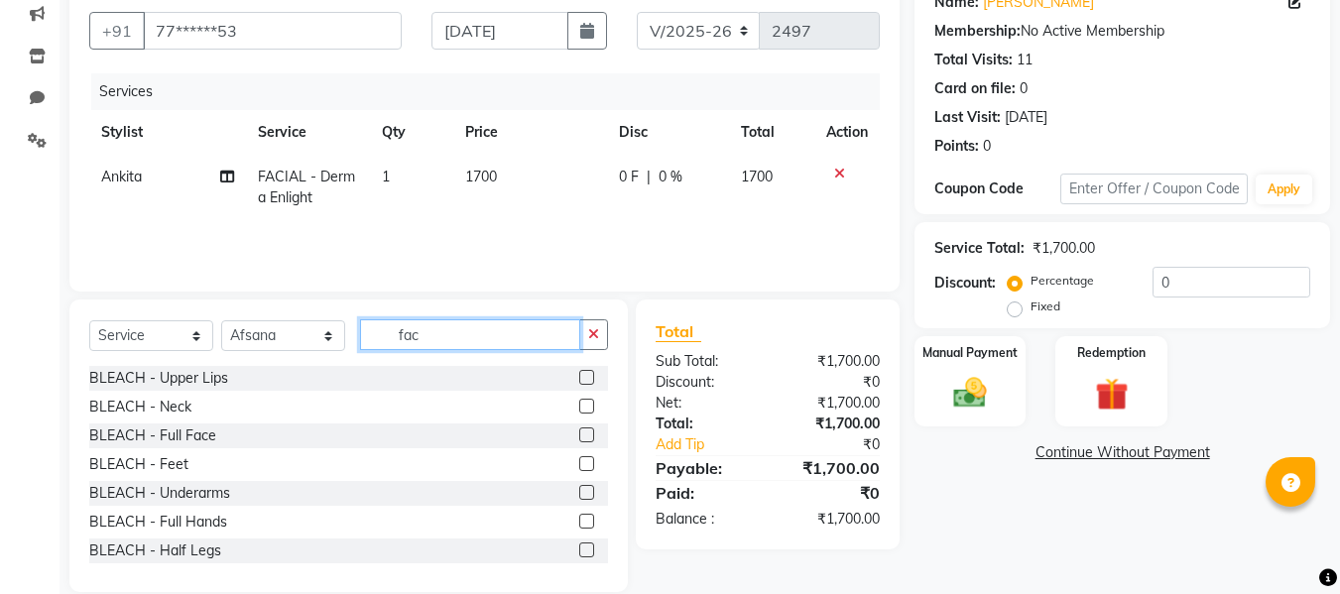
click at [463, 322] on input "fac" at bounding box center [470, 334] width 220 height 31
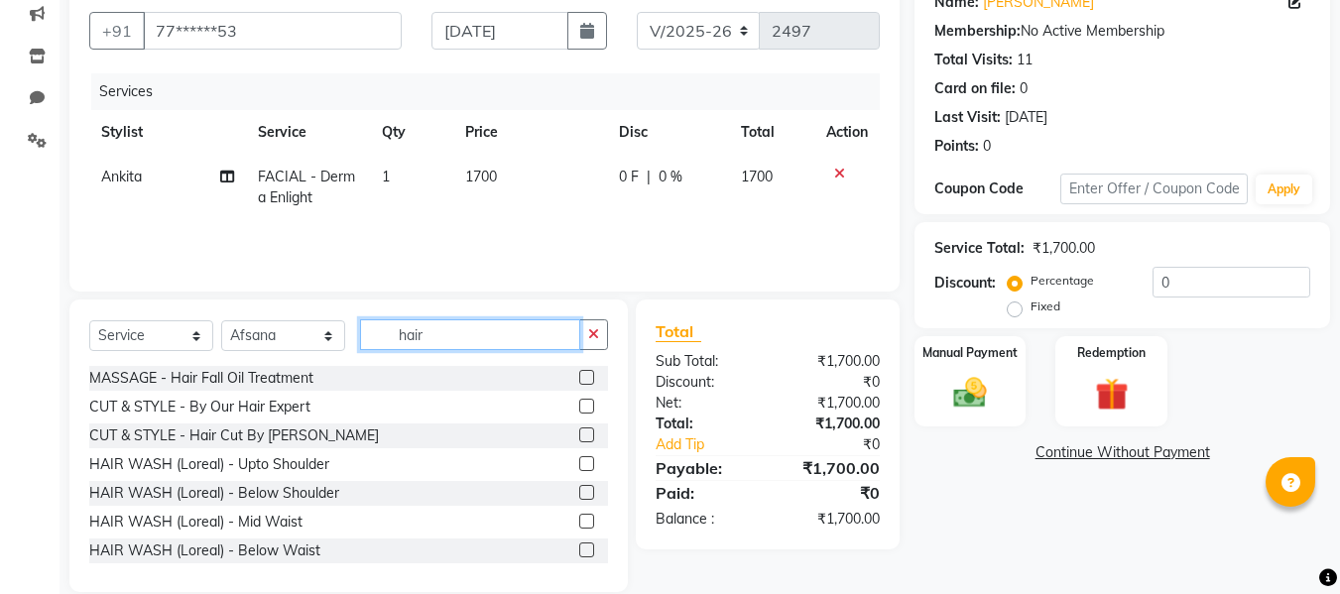
scroll to position [233, 0]
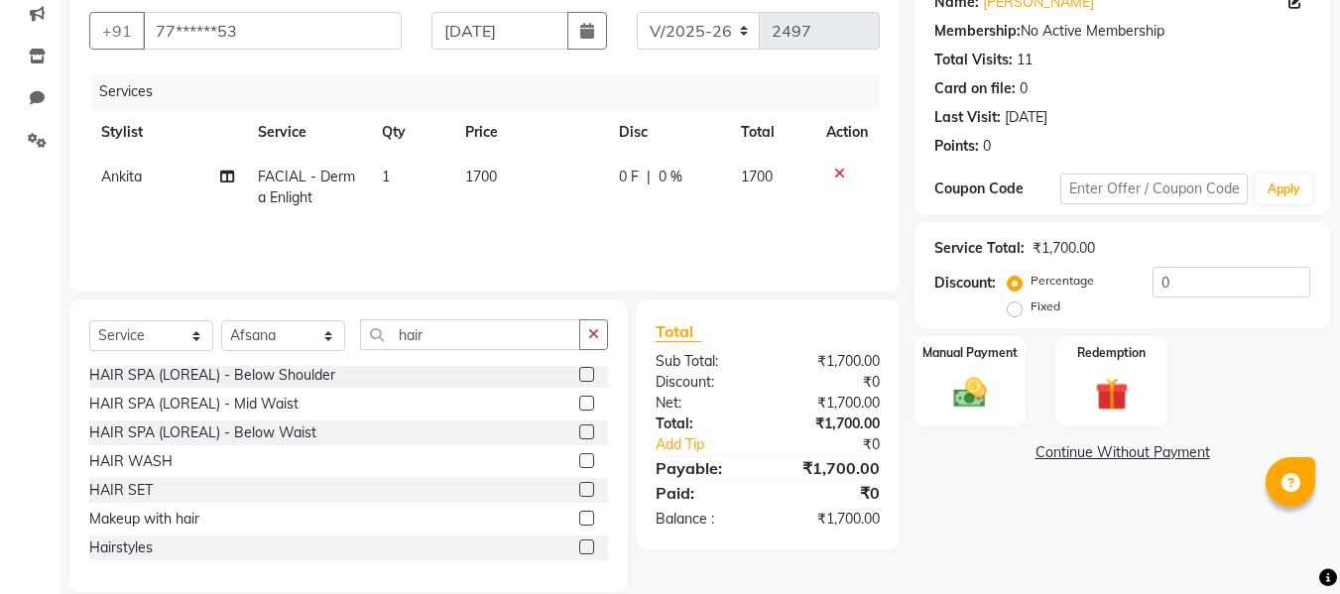
click at [579, 484] on label at bounding box center [586, 489] width 15 height 15
click at [579, 484] on input "checkbox" at bounding box center [585, 490] width 13 height 13
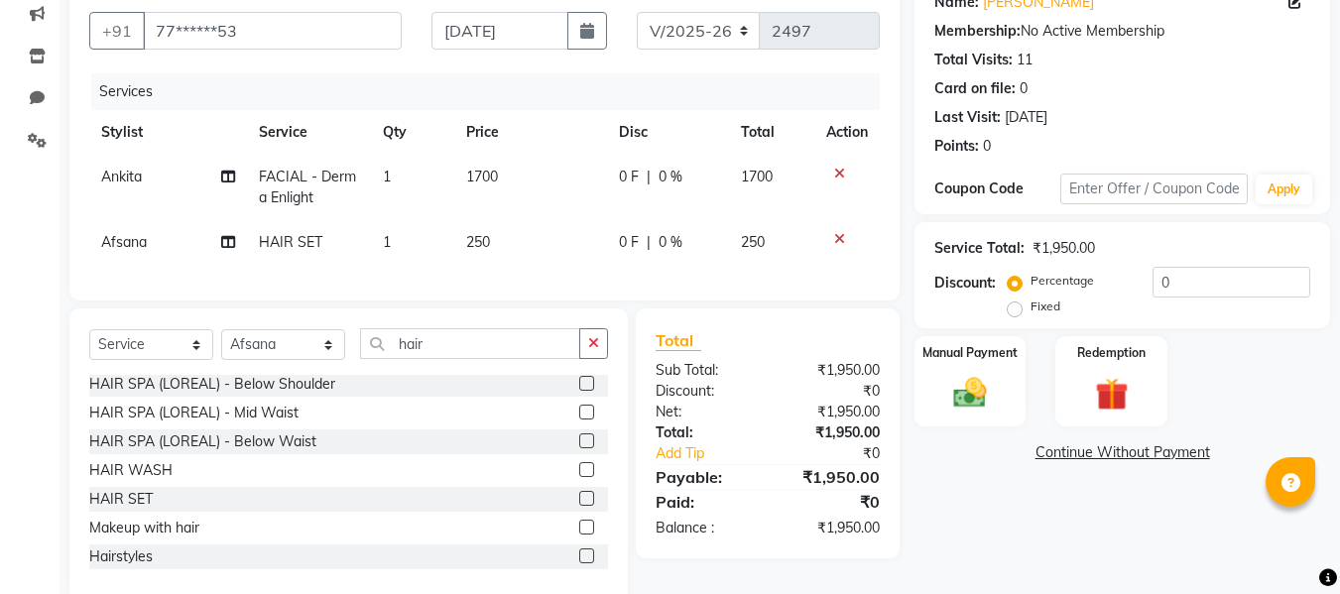
click at [498, 258] on td "250" at bounding box center [530, 242] width 153 height 45
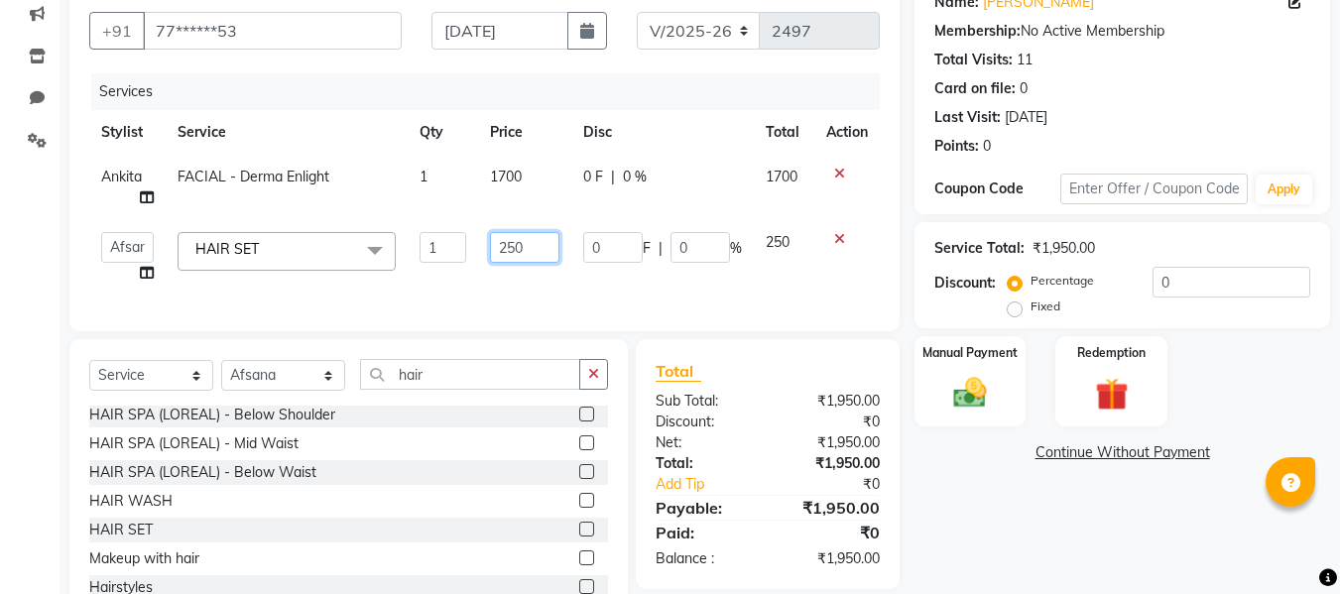
click at [538, 239] on input "250" at bounding box center [524, 247] width 68 height 31
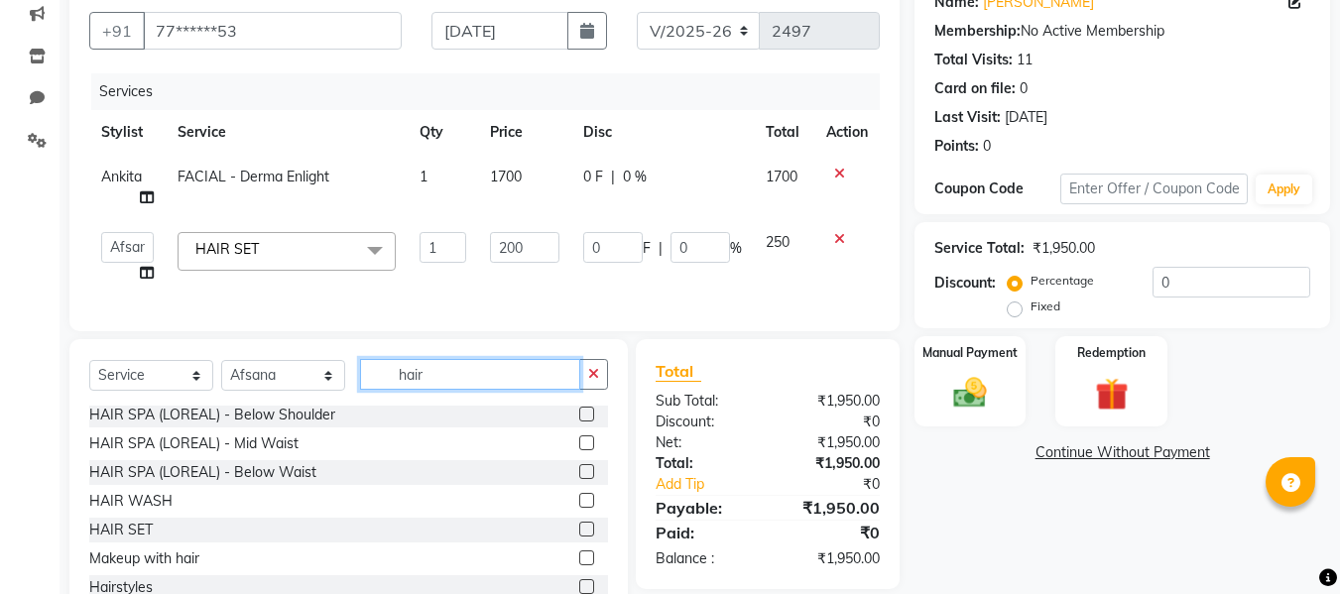
click at [480, 392] on div "Select Service Product Membership Package Voucher Prepaid Gift Card Select Styl…" at bounding box center [348, 485] width 558 height 293
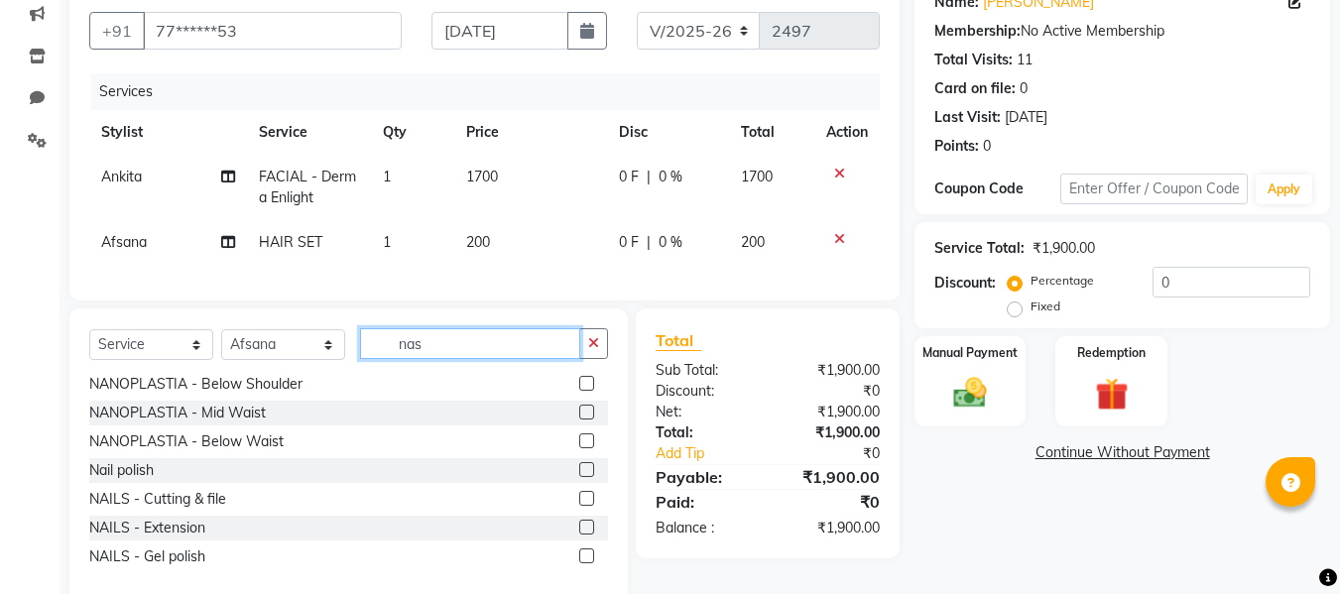
scroll to position [0, 0]
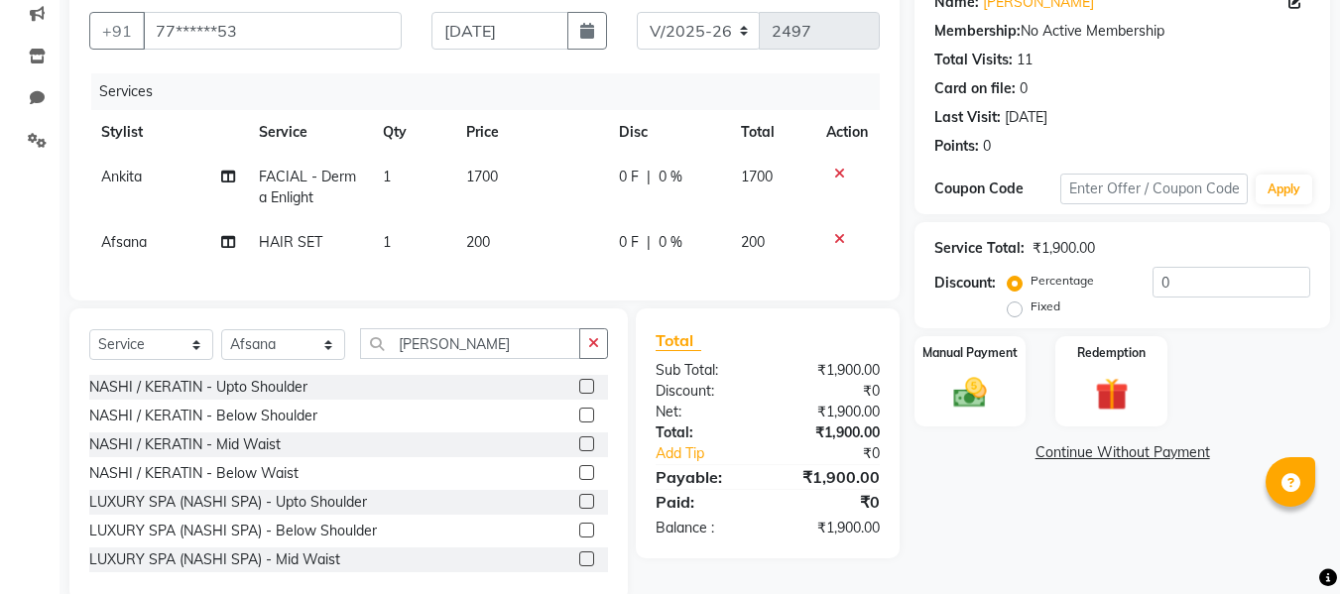
click at [579, 423] on label at bounding box center [586, 415] width 15 height 15
click at [579, 423] on input "checkbox" at bounding box center [585, 416] width 13 height 13
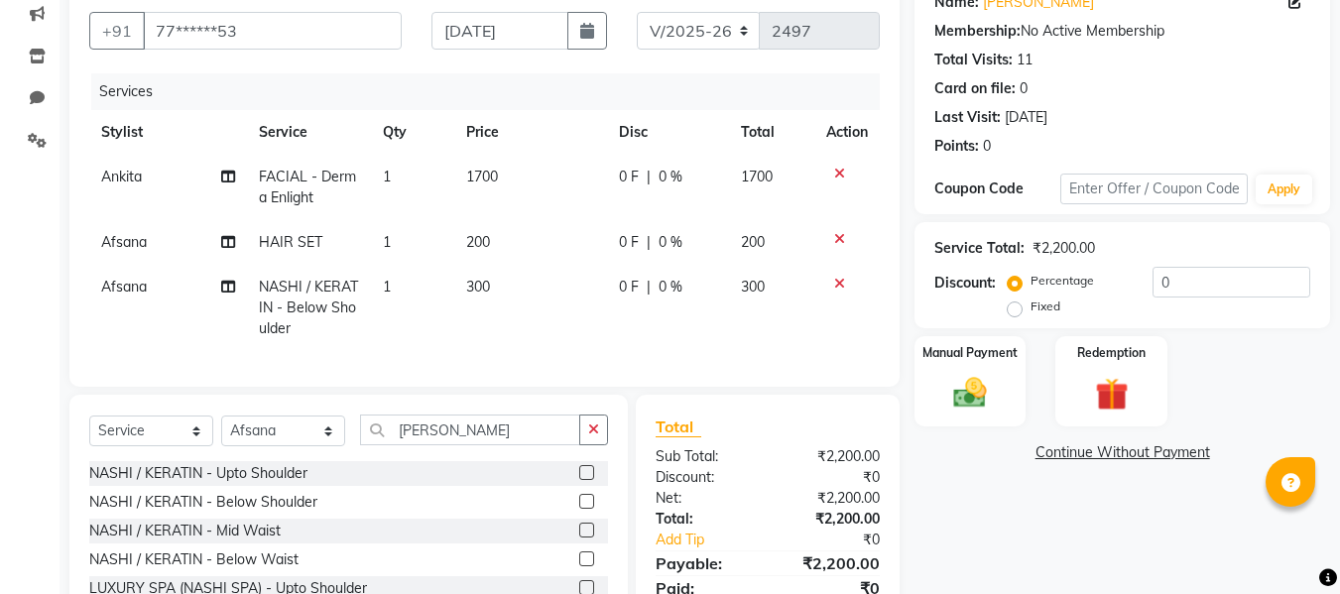
click at [493, 296] on td "300" at bounding box center [530, 308] width 153 height 86
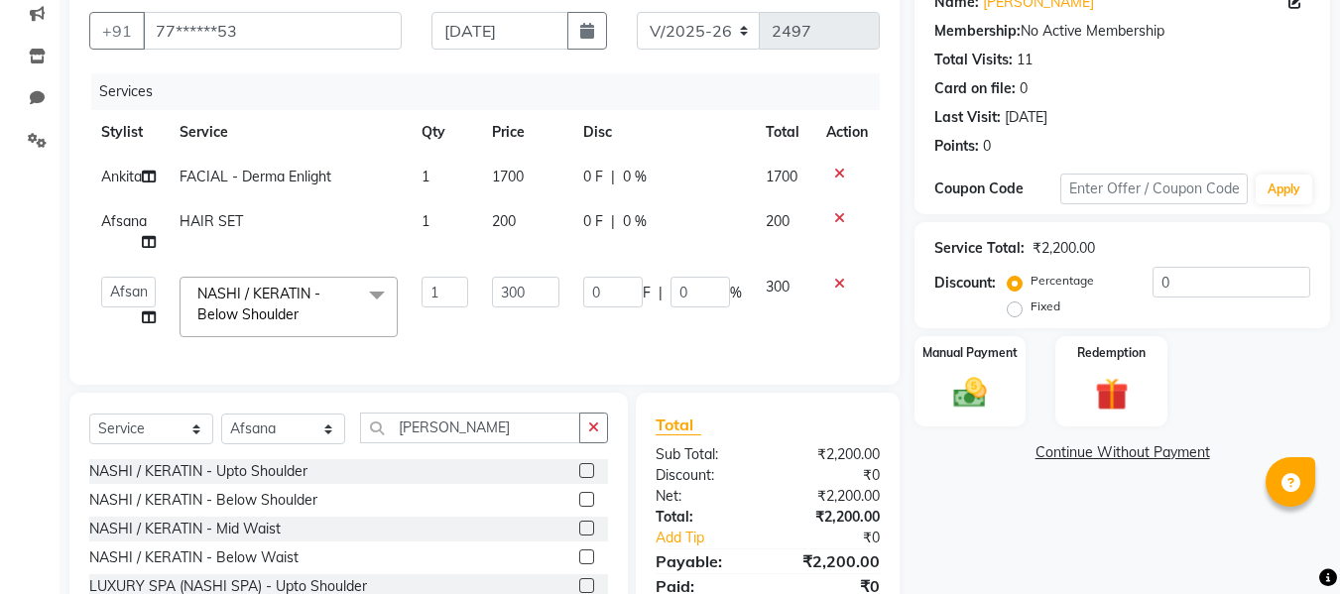
click at [540, 296] on td "300" at bounding box center [525, 307] width 91 height 84
click at [539, 307] on input "300" at bounding box center [525, 292] width 67 height 31
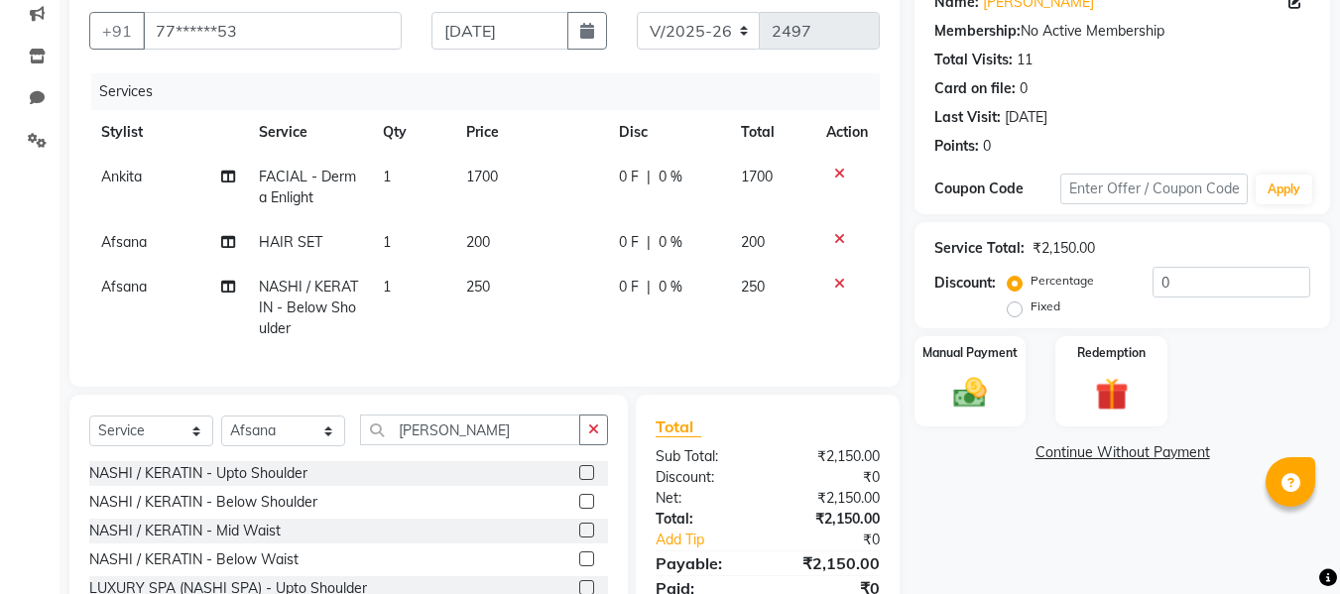
click at [724, 471] on div "Total Sub Total: ₹2,150.00 Discount: ₹0 Net: ₹2,150.00 Total: ₹2,150.00 Add Tip…" at bounding box center [768, 520] width 224 height 210
click at [990, 401] on img at bounding box center [970, 393] width 56 height 40
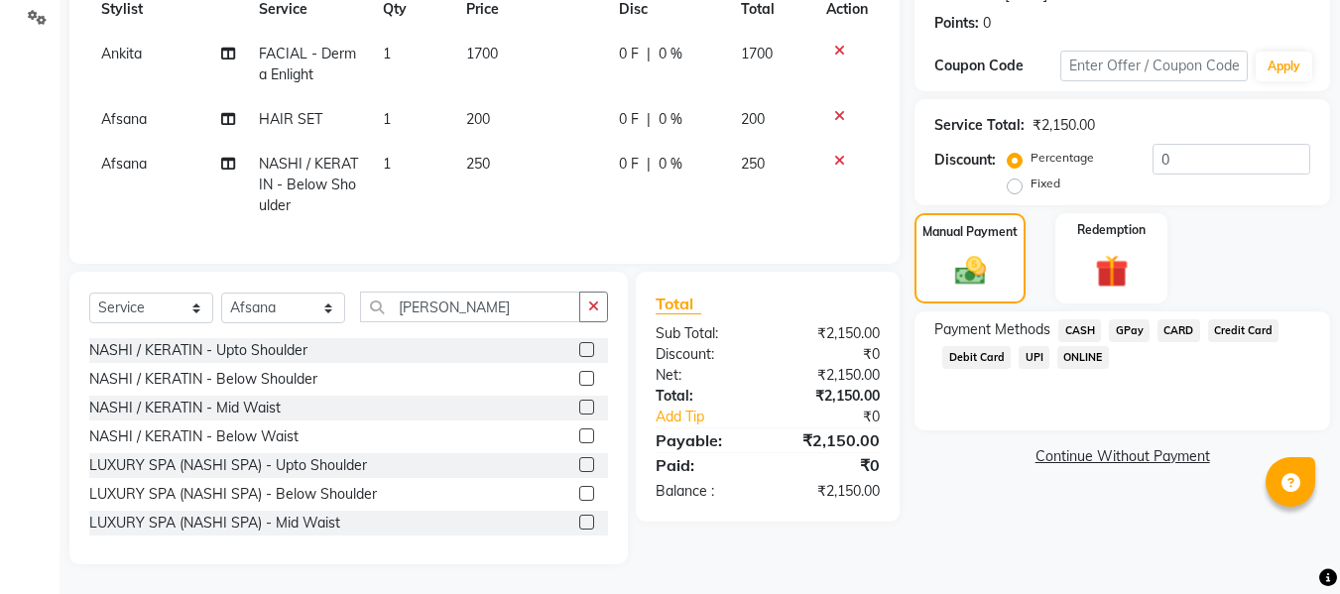
scroll to position [310, 0]
click at [1120, 325] on span "GPay" at bounding box center [1129, 330] width 41 height 23
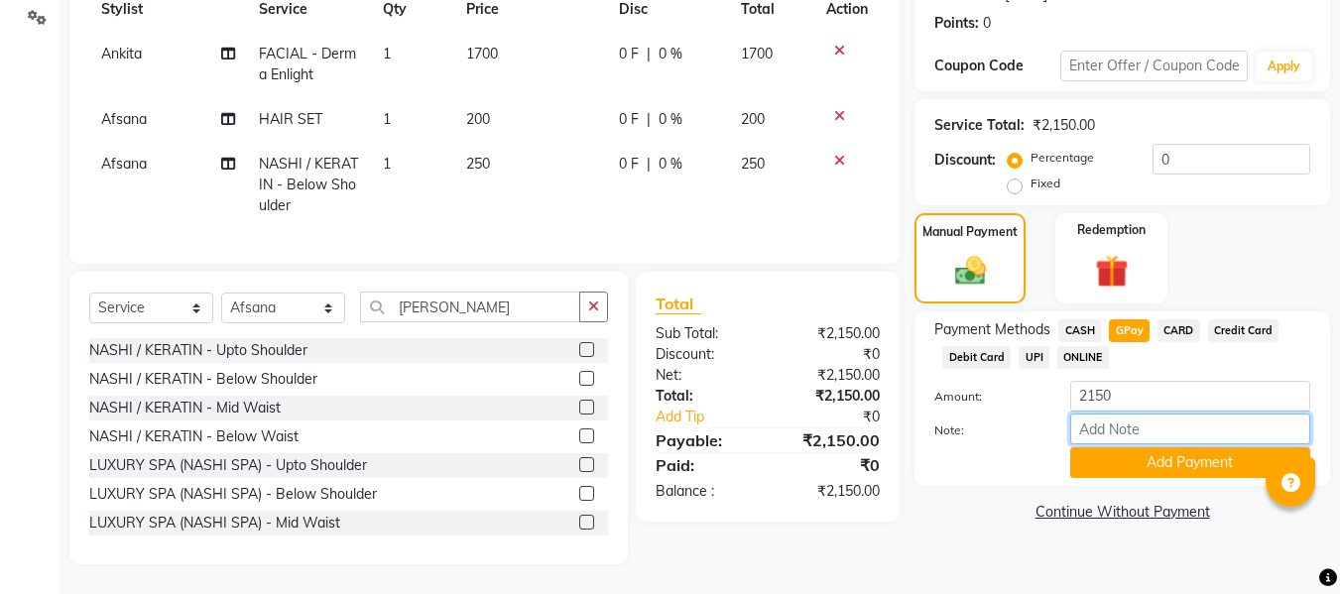
click at [1101, 414] on input "Note:" at bounding box center [1190, 429] width 240 height 31
click at [1093, 452] on button "Add Payment" at bounding box center [1190, 462] width 240 height 31
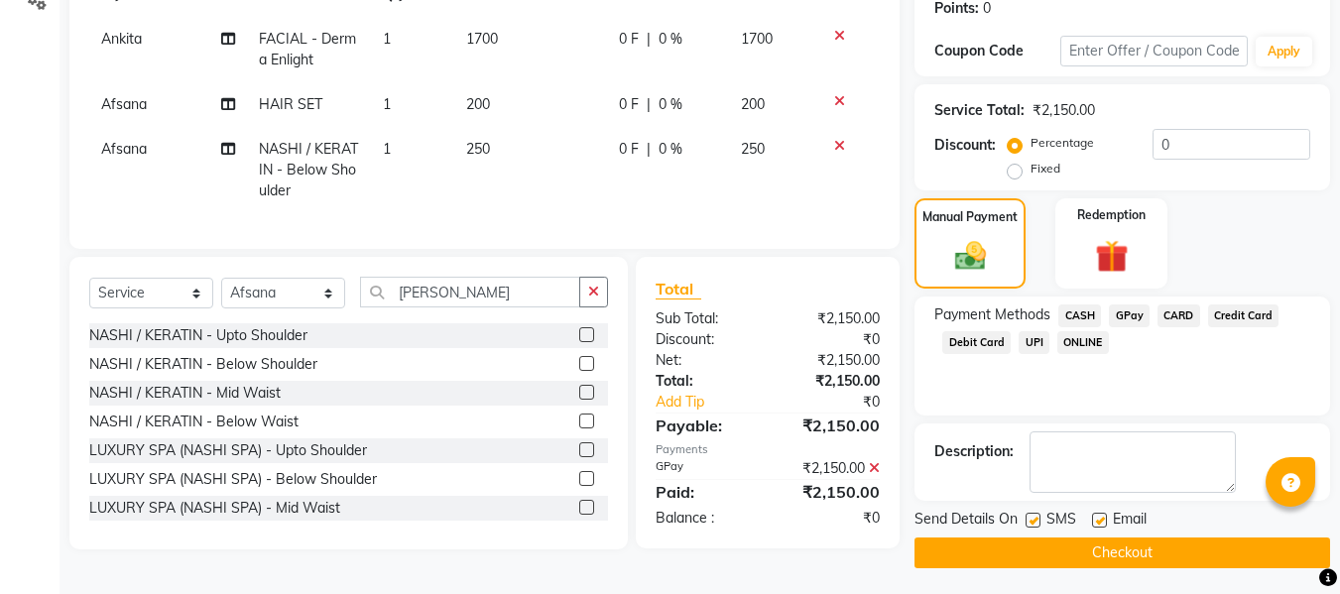
click at [1099, 517] on label at bounding box center [1099, 520] width 15 height 15
click at [1099, 517] on input "checkbox" at bounding box center [1098, 521] width 13 height 13
click at [1038, 522] on label at bounding box center [1033, 520] width 15 height 15
click at [1038, 522] on input "checkbox" at bounding box center [1032, 521] width 13 height 13
click at [1017, 538] on button "Checkout" at bounding box center [1122, 553] width 416 height 31
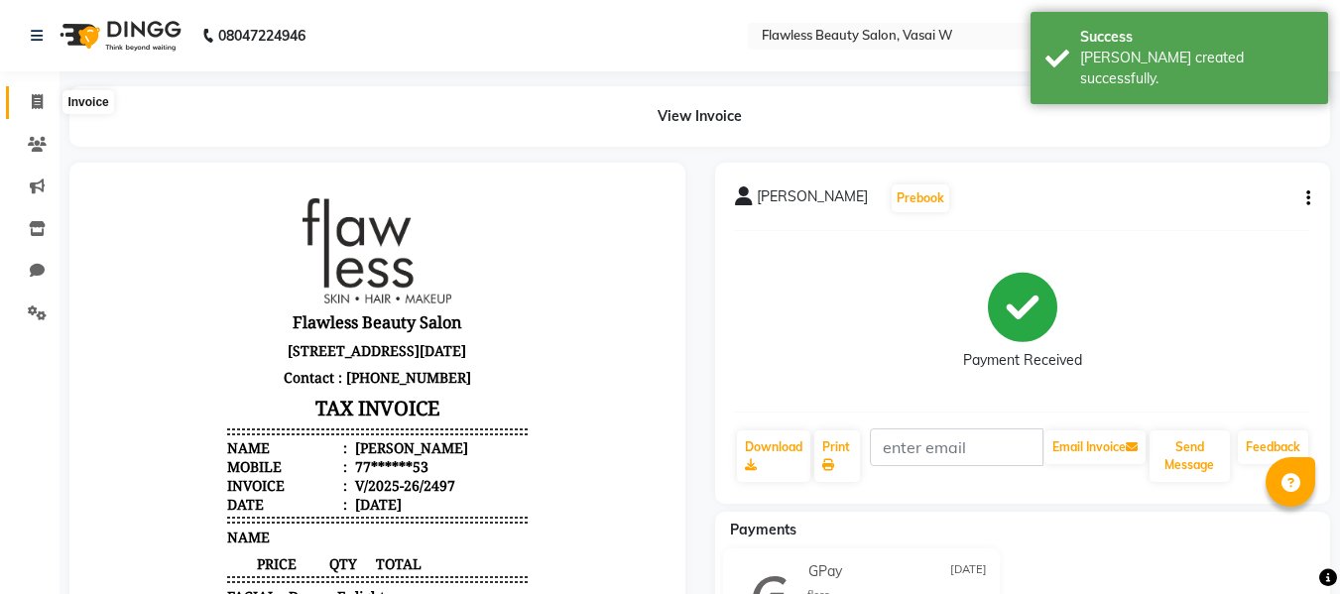
click at [35, 93] on span at bounding box center [37, 102] width 35 height 23
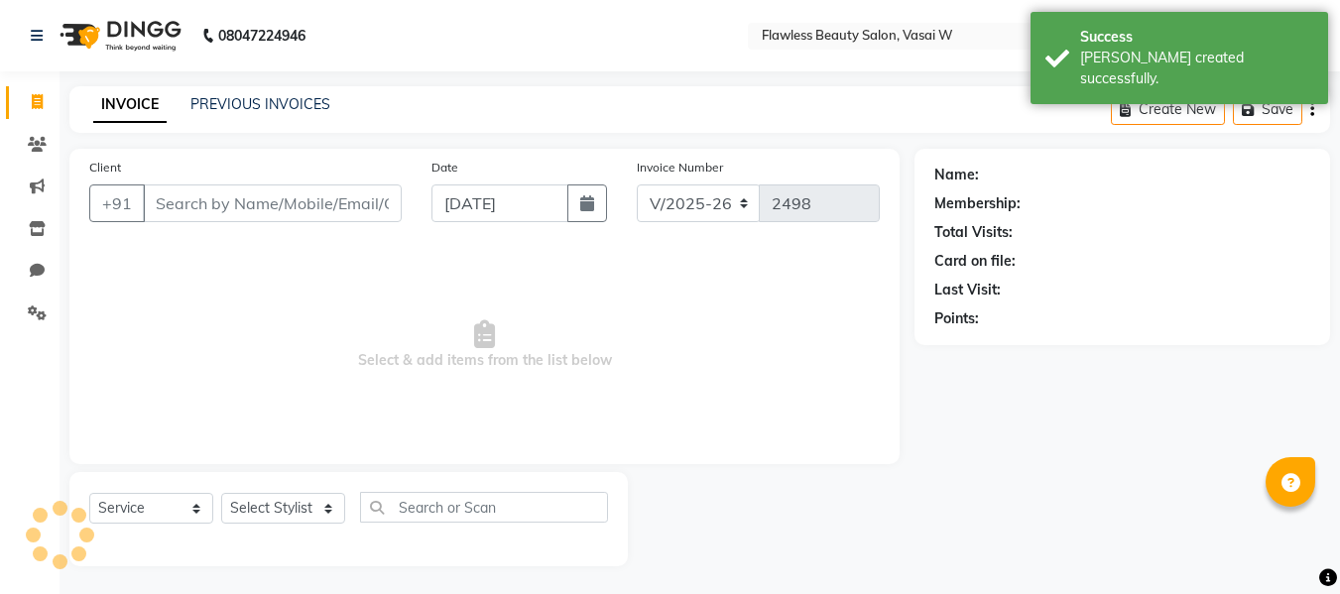
scroll to position [2, 0]
click at [195, 189] on input "Client" at bounding box center [272, 201] width 259 height 38
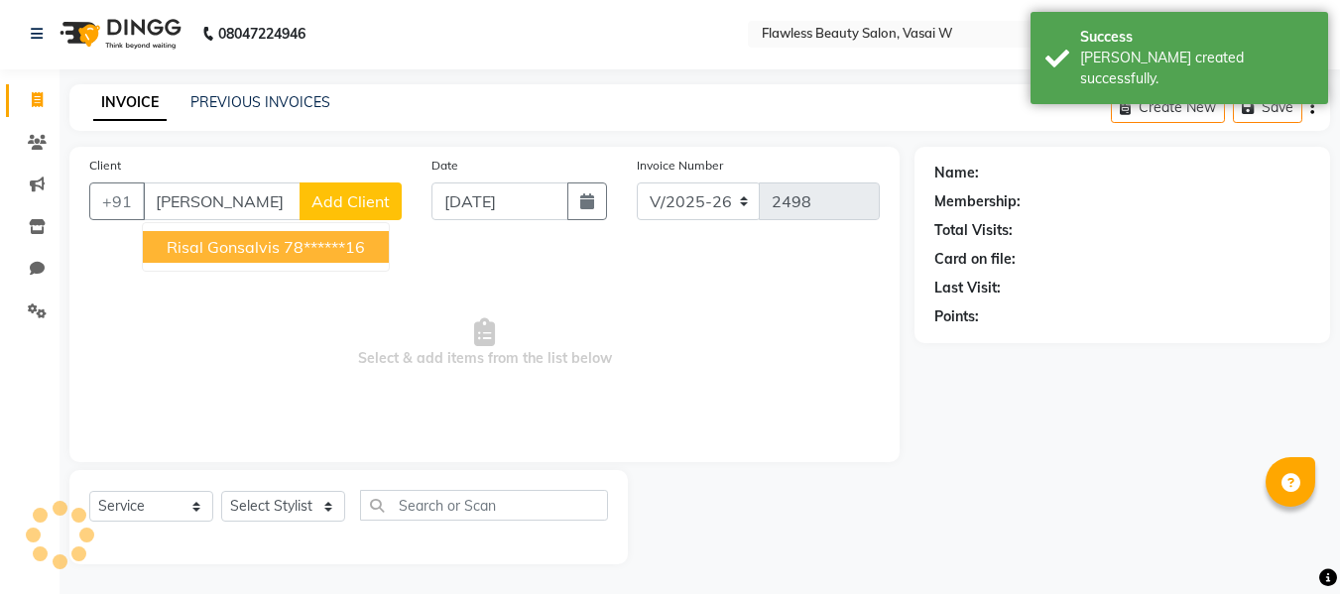
click at [235, 243] on span "Risal Gonsalvis" at bounding box center [223, 247] width 113 height 20
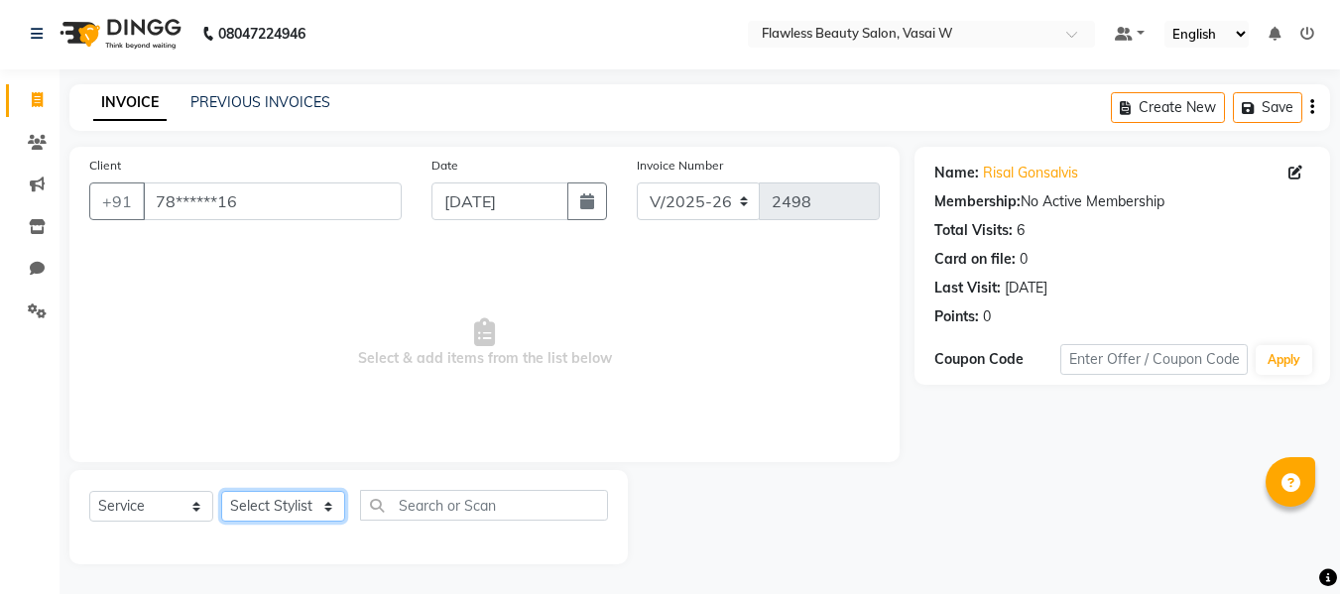
click at [270, 510] on select "Select Stylist [PERSON_NAME] [PERSON_NAME] [PERSON_NAME] maam Nisha Pari [PERSO…" at bounding box center [283, 506] width 124 height 31
click at [221, 491] on select "Select Stylist [PERSON_NAME] [PERSON_NAME] [PERSON_NAME] maam Nisha Pari [PERSO…" at bounding box center [283, 506] width 124 height 31
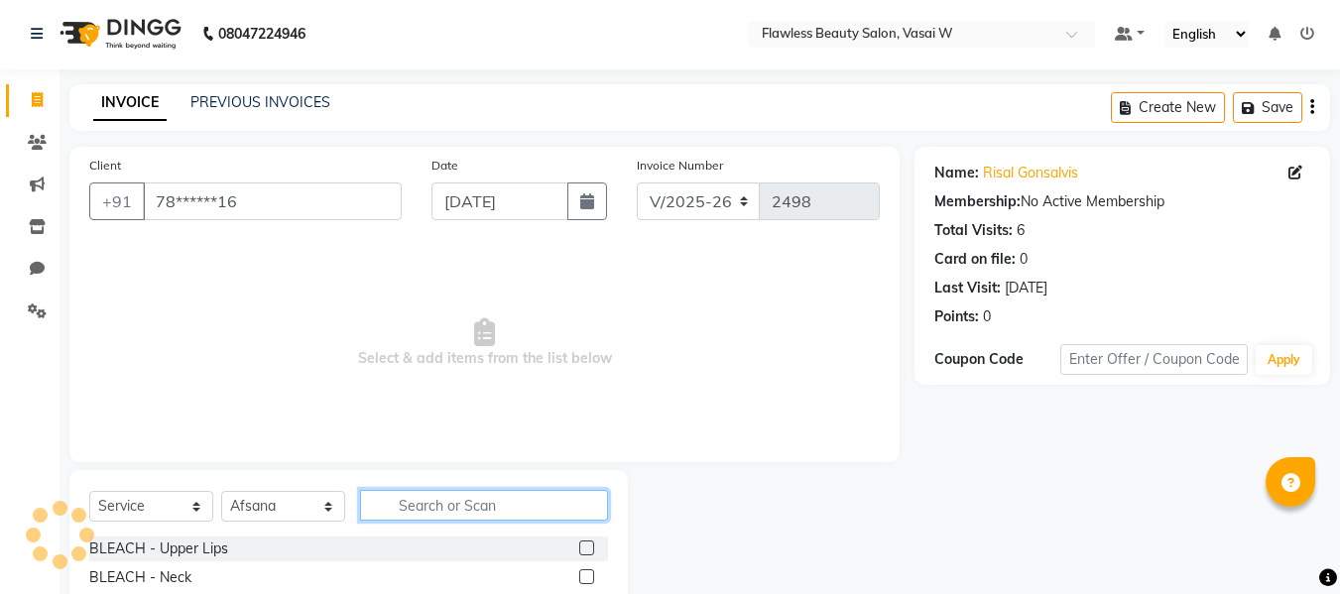
click at [426, 503] on input "text" at bounding box center [484, 505] width 248 height 31
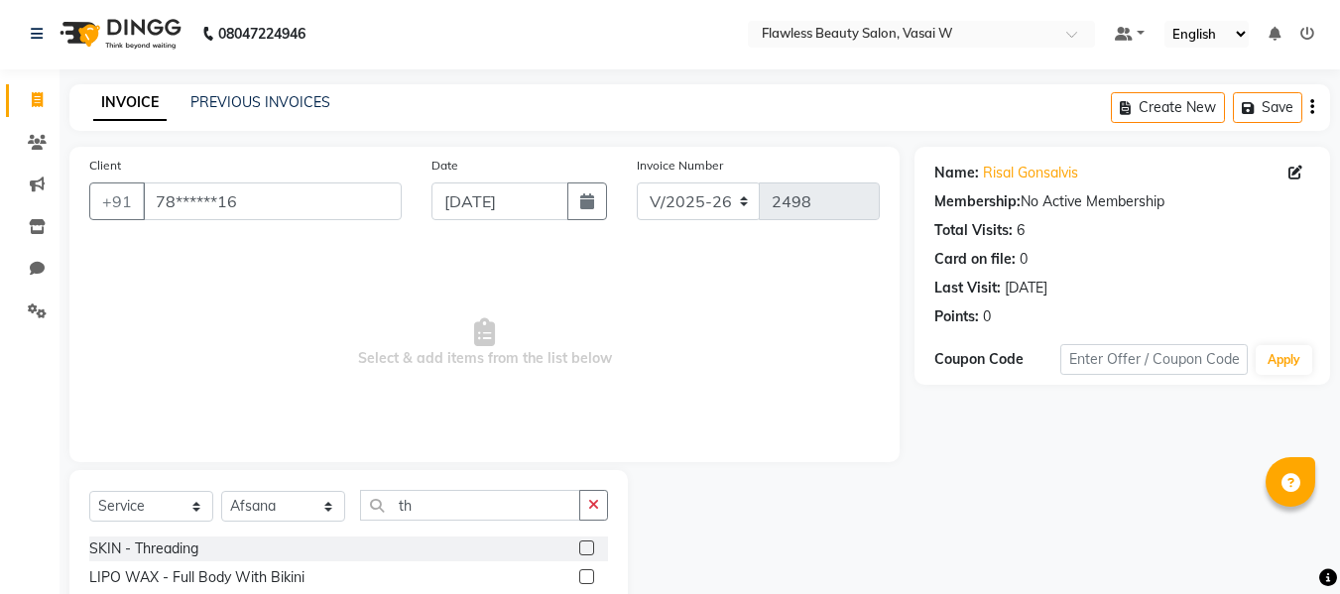
click at [579, 545] on label at bounding box center [586, 548] width 15 height 15
click at [579, 545] on input "checkbox" at bounding box center [585, 549] width 13 height 13
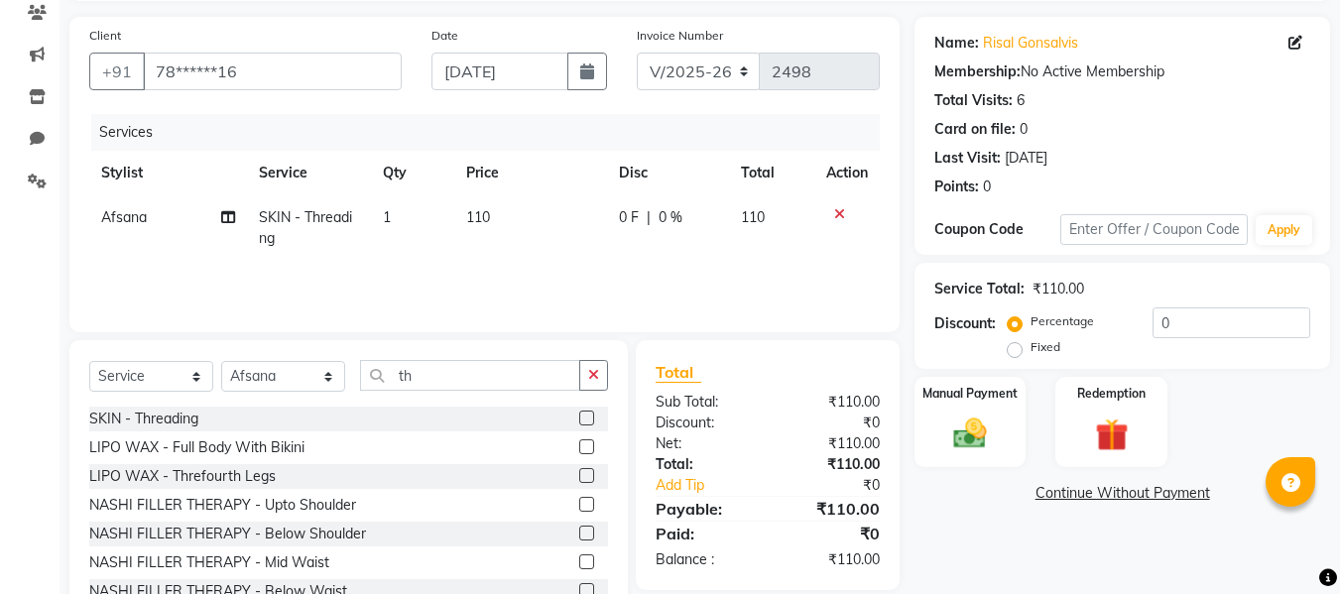
scroll to position [149, 0]
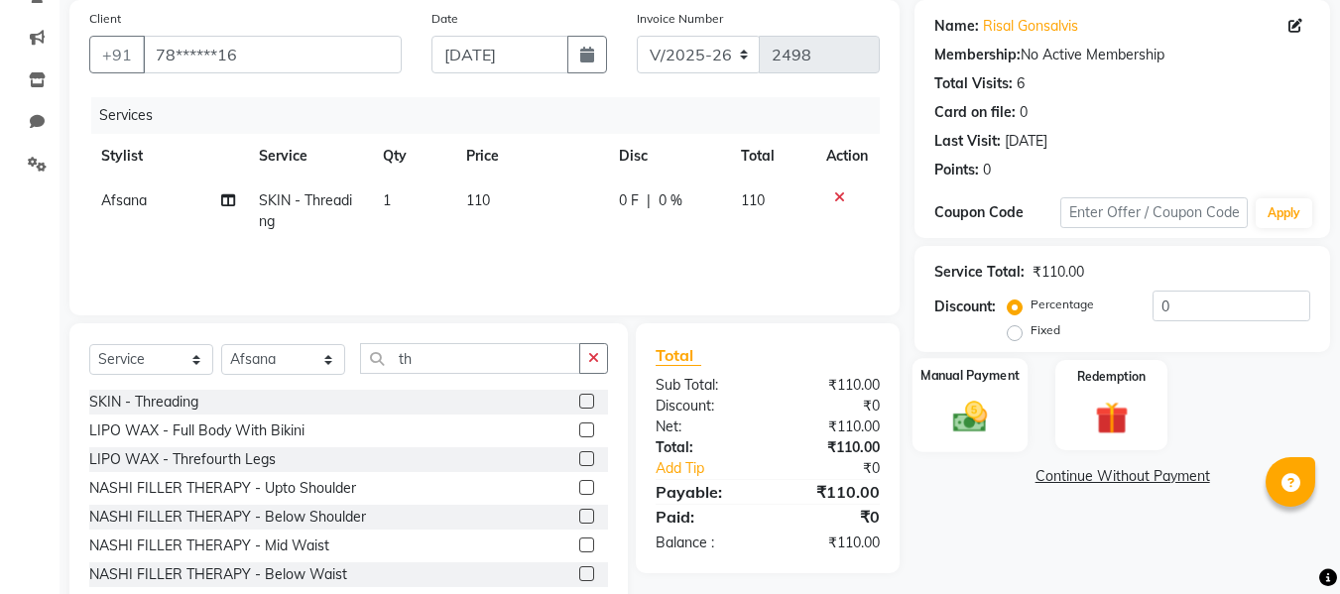
click at [933, 400] on div "Manual Payment" at bounding box center [970, 405] width 116 height 94
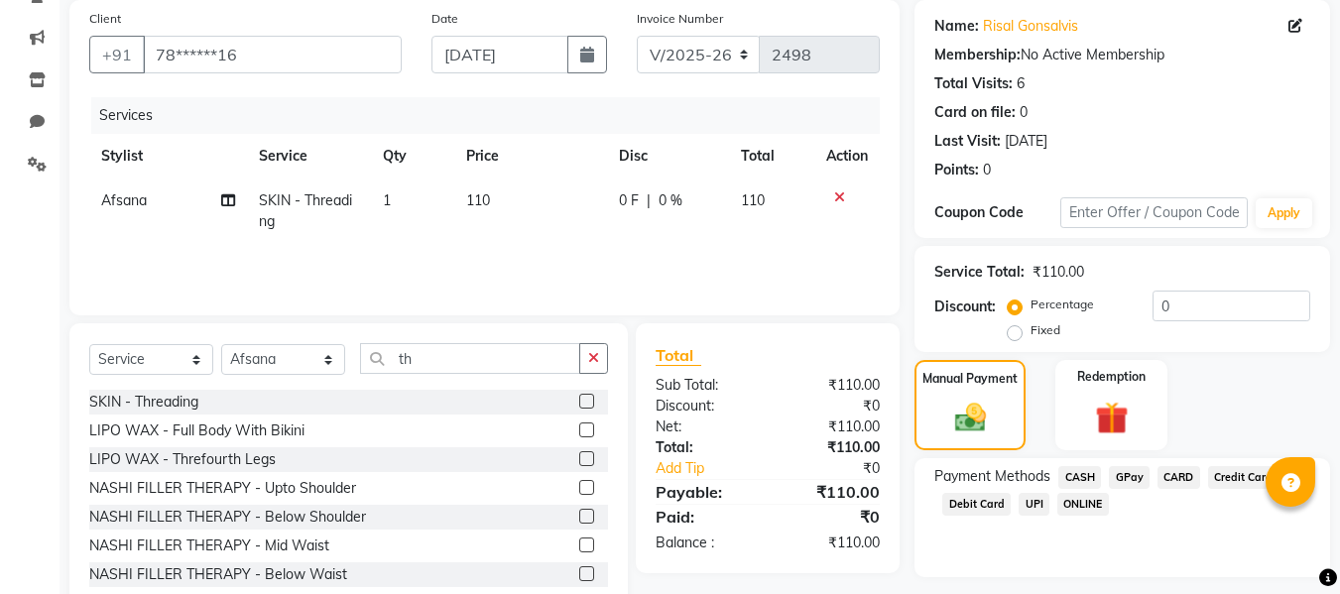
click at [1111, 466] on span "GPay" at bounding box center [1129, 477] width 41 height 23
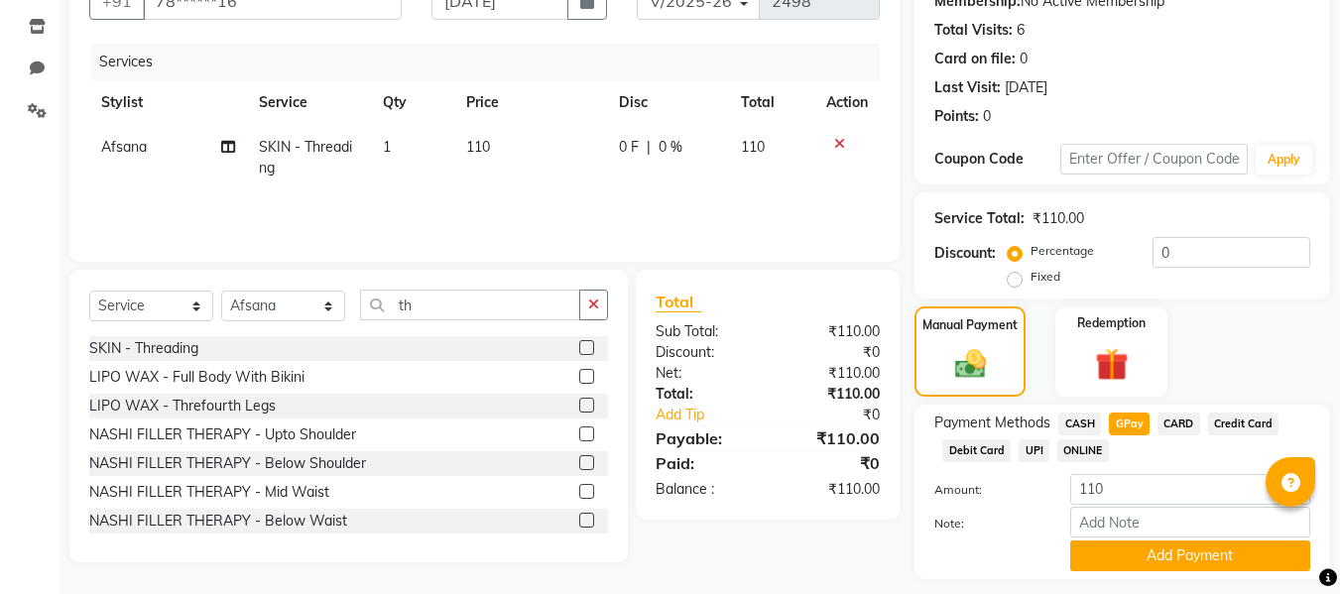
scroll to position [258, 0]
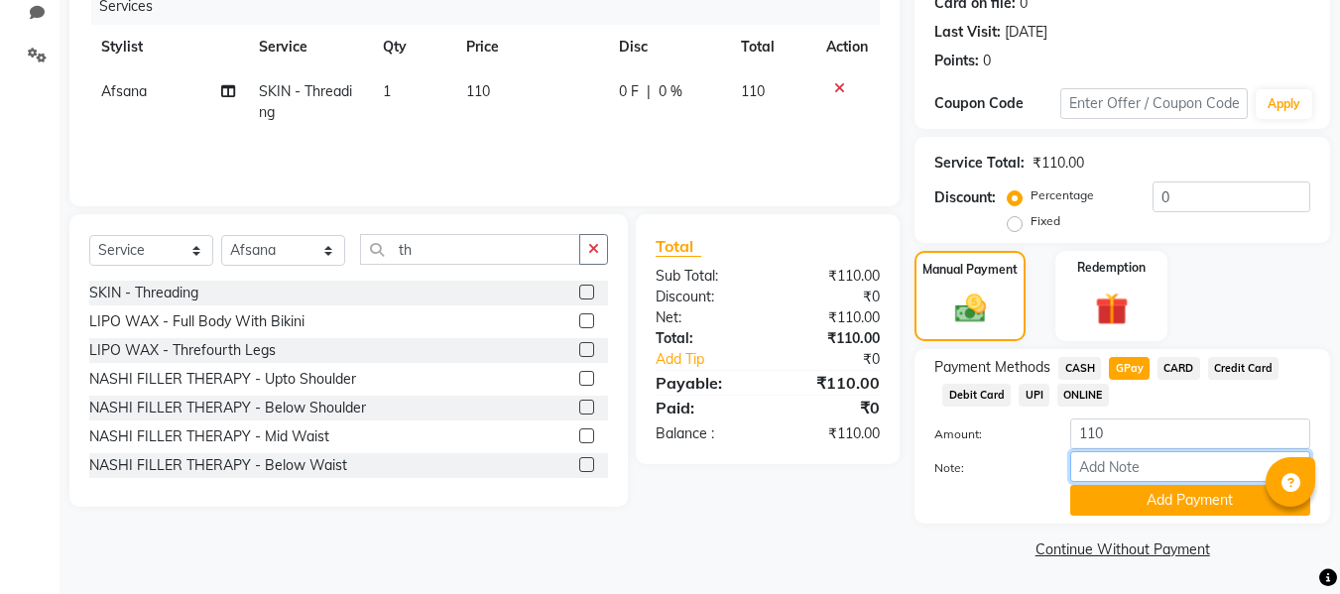
click at [1112, 468] on input "Note:" at bounding box center [1190, 466] width 240 height 31
click at [1130, 485] on button "Add Payment" at bounding box center [1190, 500] width 240 height 31
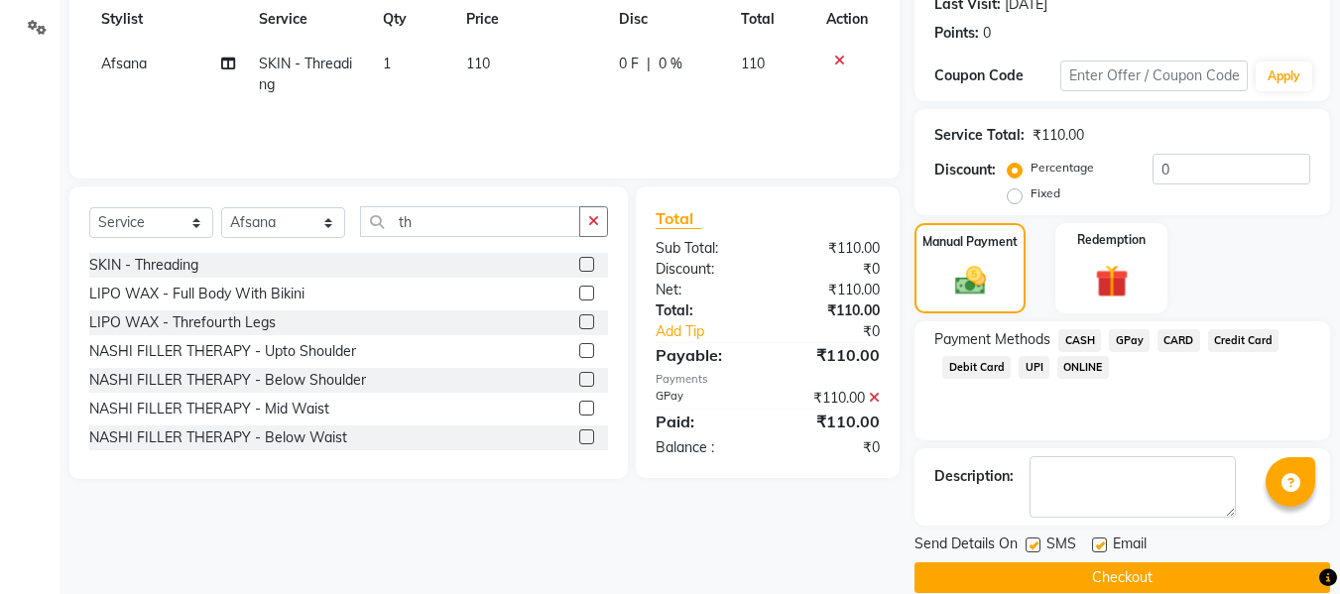
scroll to position [314, 0]
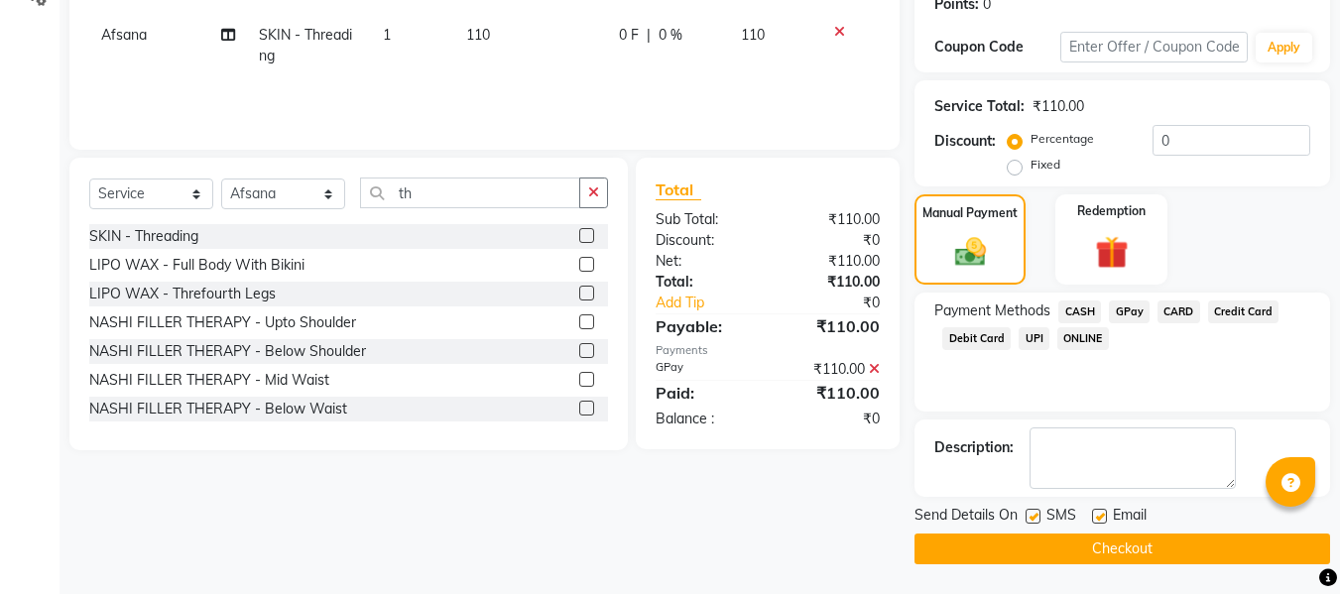
click at [1098, 515] on label at bounding box center [1099, 516] width 15 height 15
click at [1098, 515] on input "checkbox" at bounding box center [1098, 517] width 13 height 13
click at [1035, 518] on label at bounding box center [1033, 516] width 15 height 15
click at [1035, 518] on input "checkbox" at bounding box center [1032, 517] width 13 height 13
click at [1003, 555] on button "Checkout" at bounding box center [1122, 549] width 416 height 31
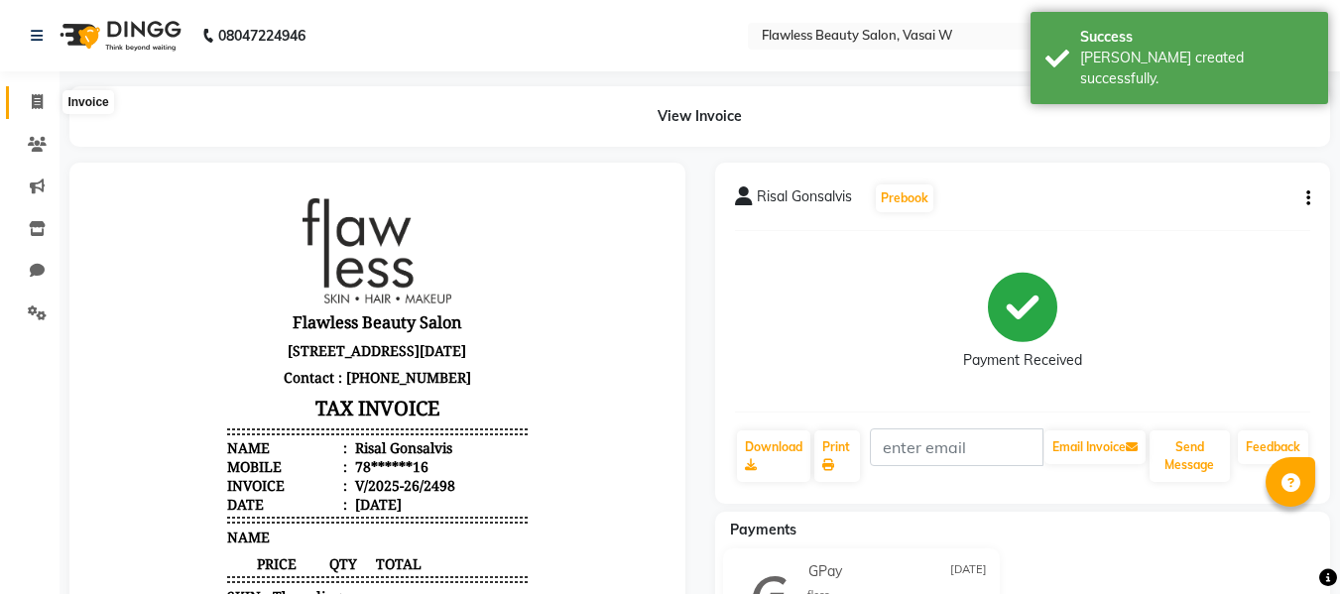
click at [38, 103] on icon at bounding box center [37, 101] width 11 height 15
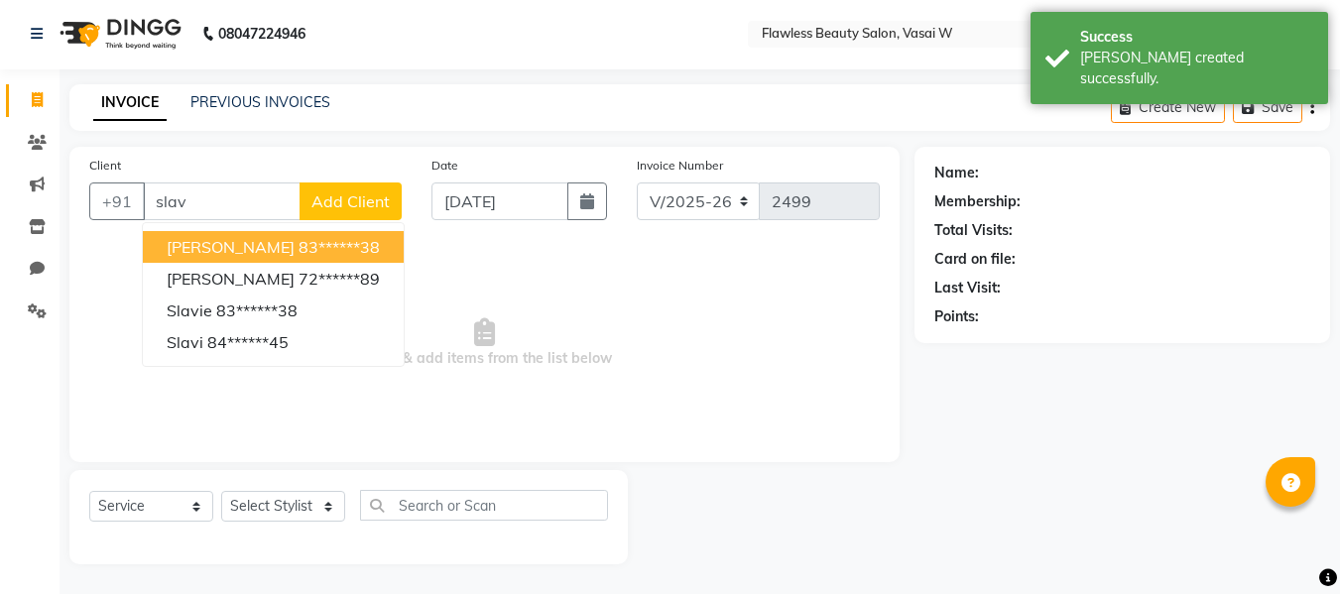
click at [207, 244] on span "[PERSON_NAME]" at bounding box center [231, 247] width 128 height 20
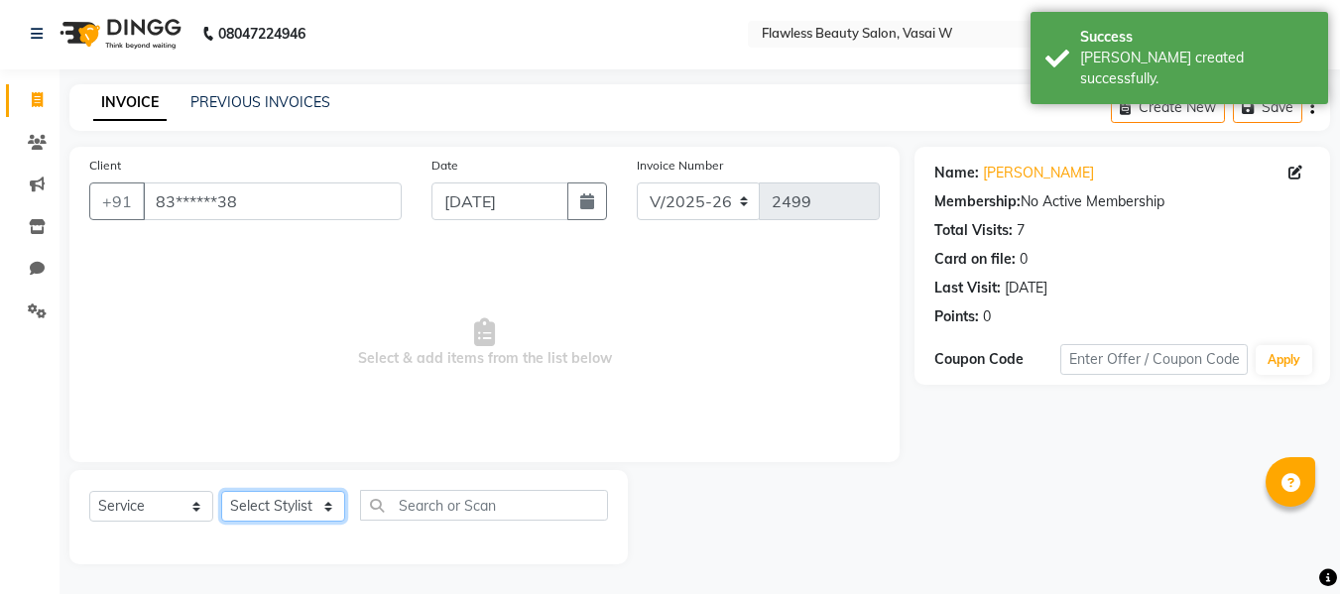
click at [247, 507] on select "Select Stylist [PERSON_NAME] [PERSON_NAME] [PERSON_NAME] maam Nisha Pari [PERSO…" at bounding box center [283, 506] width 124 height 31
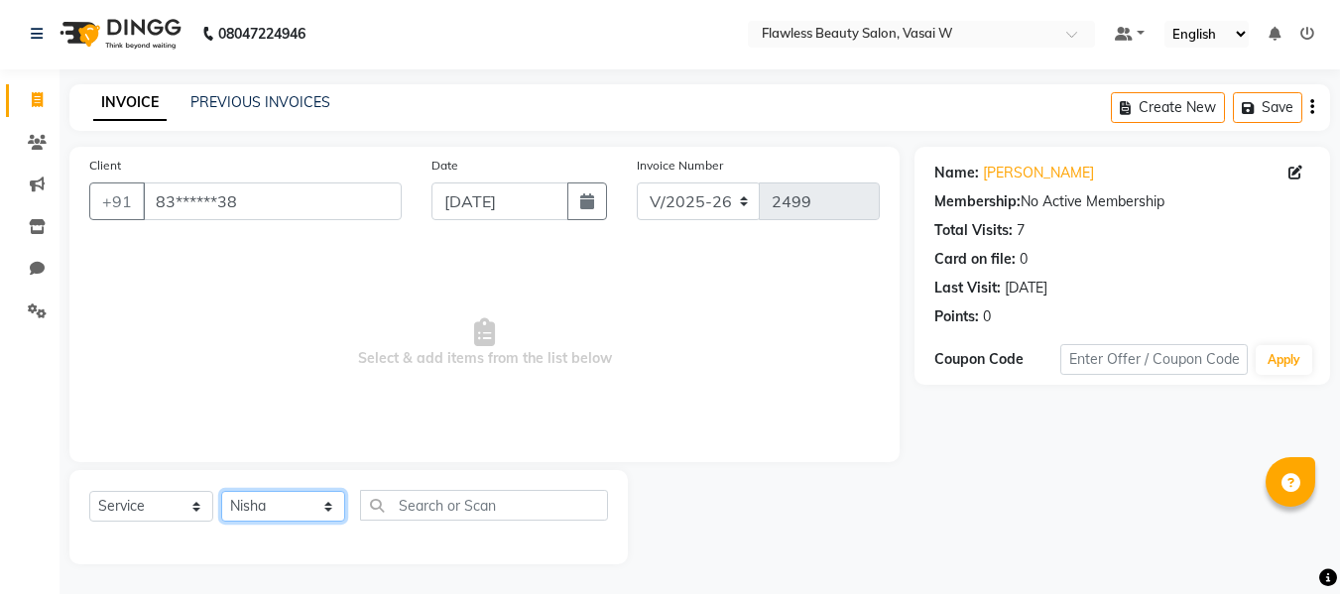
click at [221, 491] on select "Select Stylist [PERSON_NAME] [PERSON_NAME] [PERSON_NAME] maam Nisha Pari [PERSO…" at bounding box center [283, 506] width 124 height 31
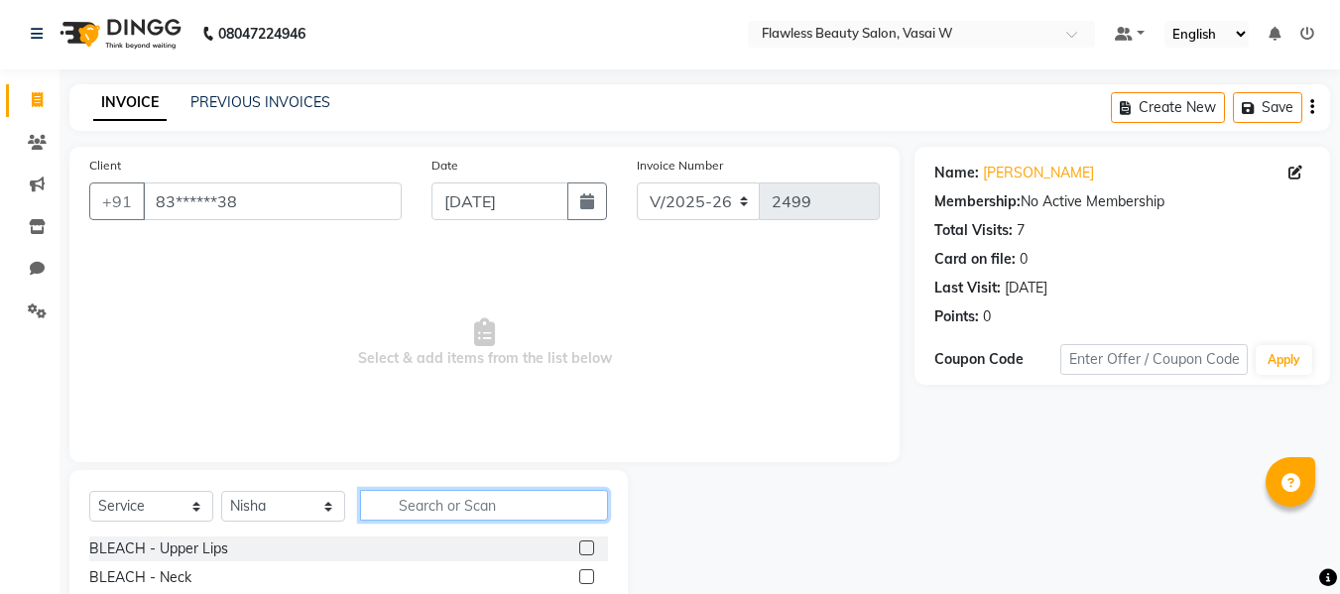
click at [406, 519] on input "text" at bounding box center [484, 505] width 248 height 31
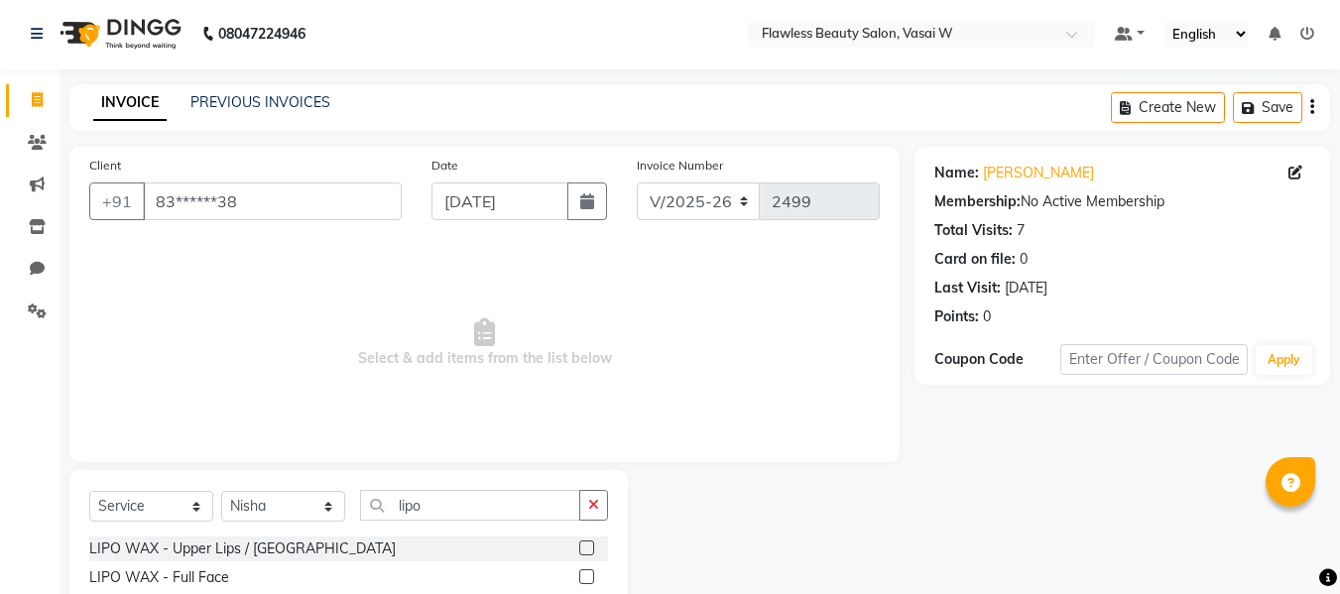
click at [579, 550] on label at bounding box center [586, 548] width 15 height 15
click at [579, 550] on input "checkbox" at bounding box center [585, 549] width 13 height 13
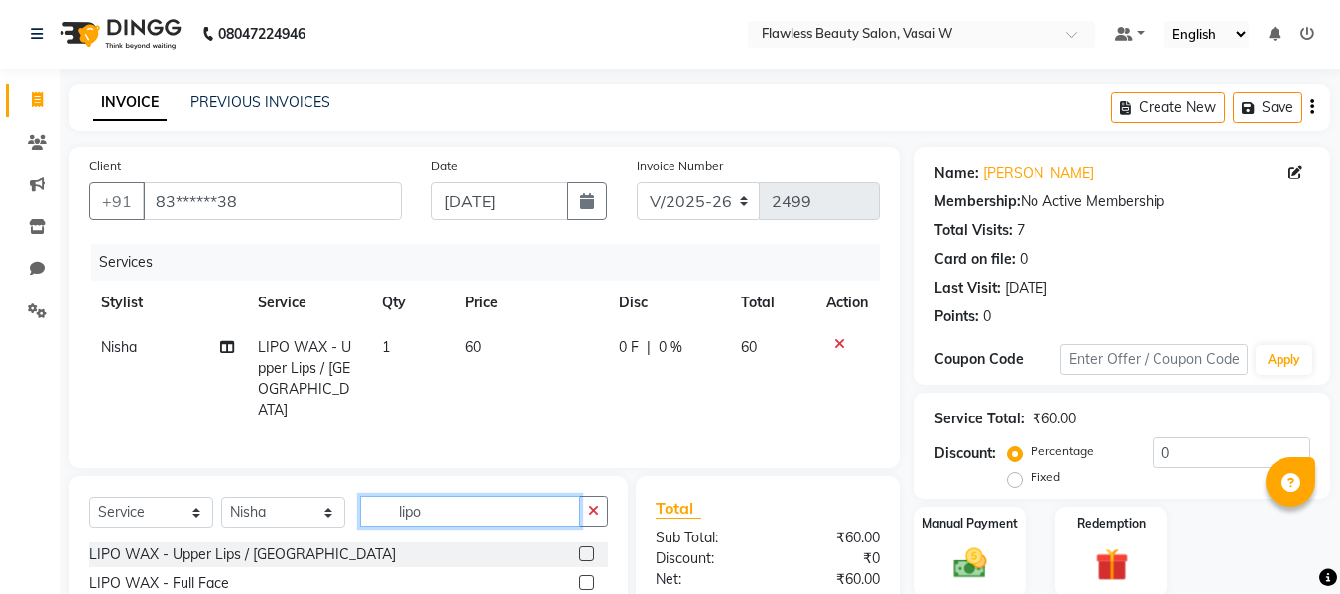
click at [537, 504] on input "lipo" at bounding box center [470, 511] width 220 height 31
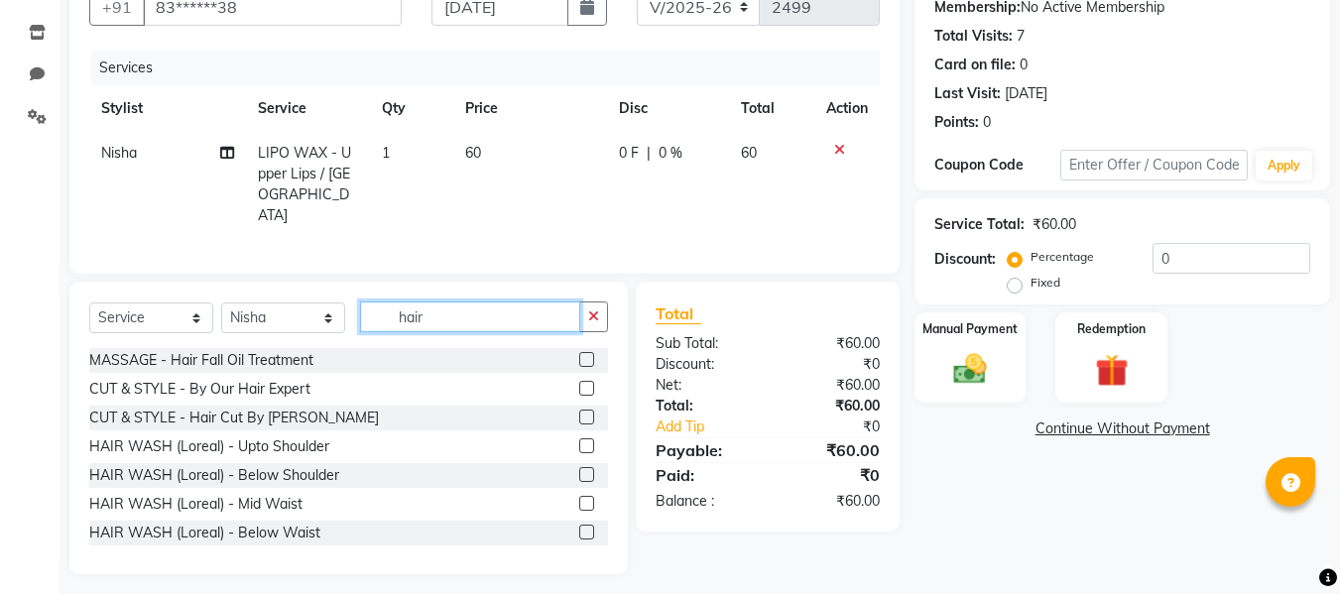
scroll to position [200, 0]
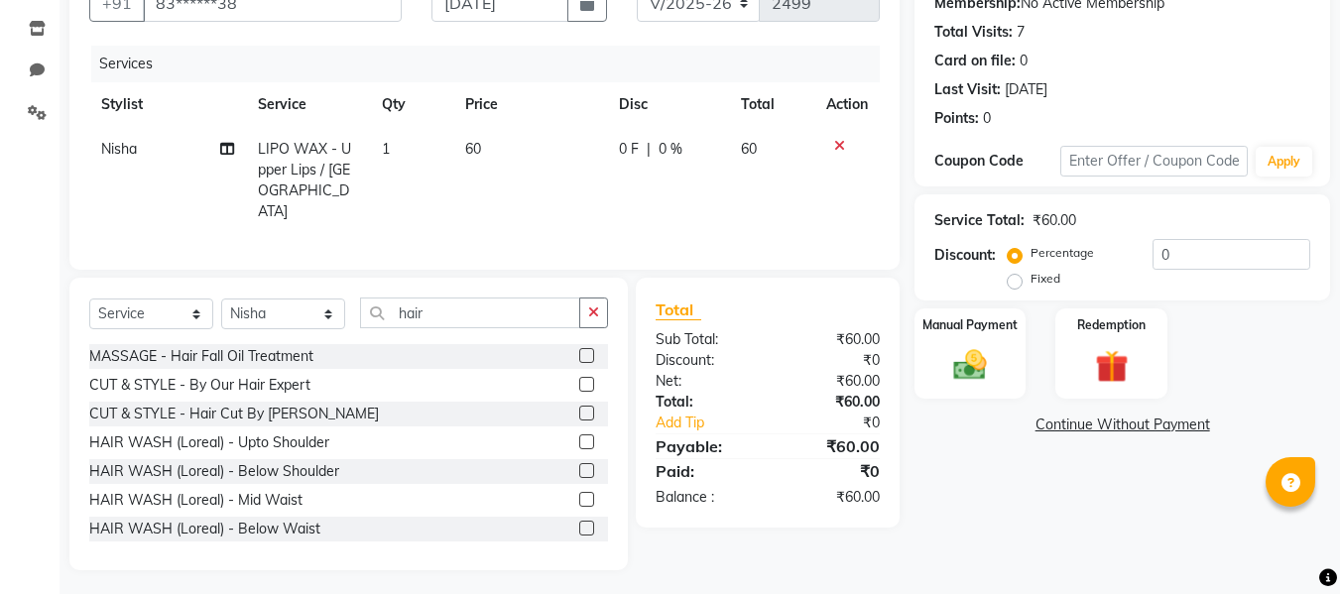
click at [579, 492] on label at bounding box center [586, 499] width 15 height 15
click at [579, 494] on input "checkbox" at bounding box center [585, 500] width 13 height 13
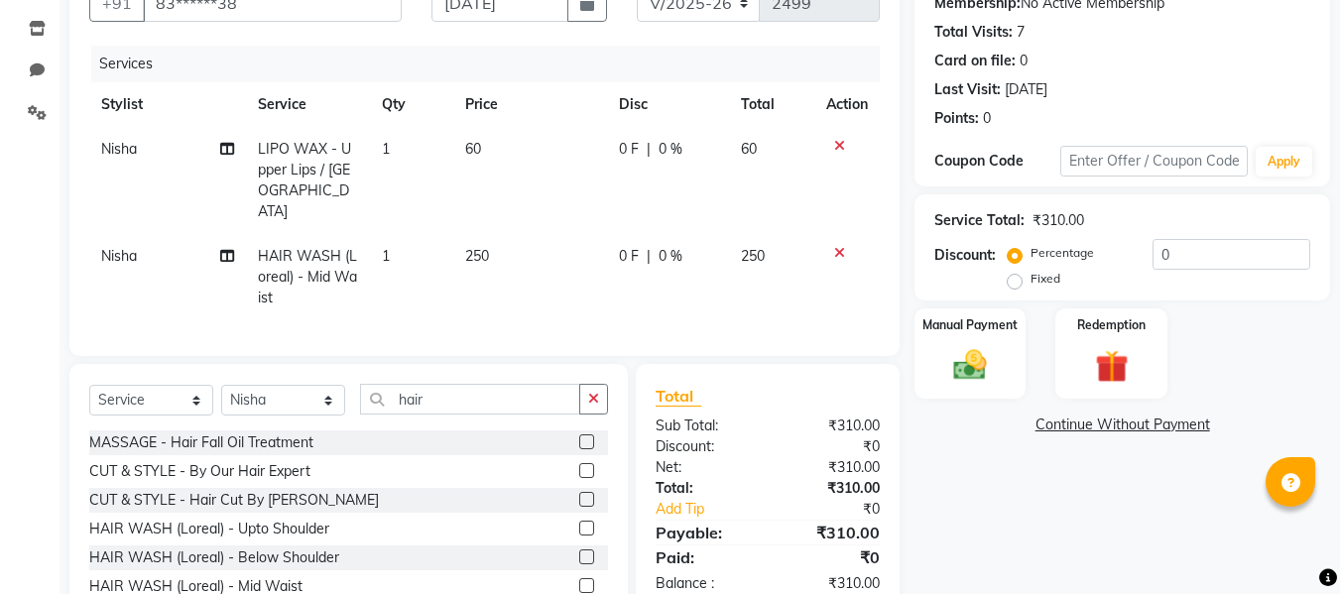
click at [487, 247] on span "250" at bounding box center [477, 256] width 24 height 18
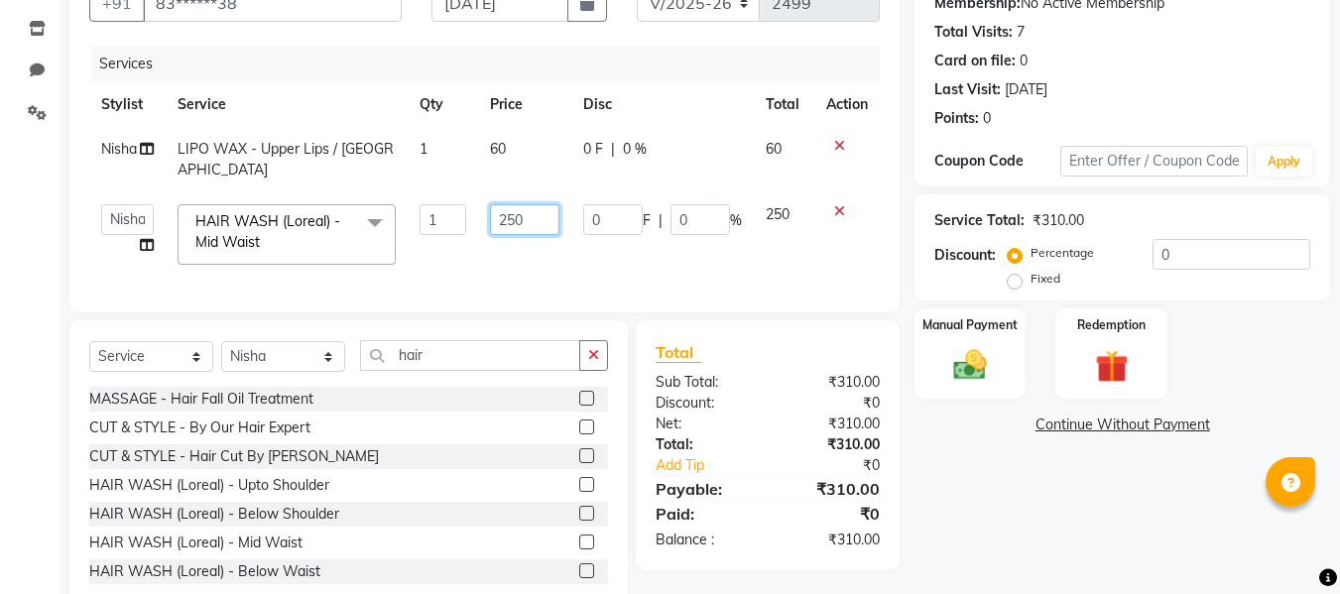
click at [534, 208] on input "250" at bounding box center [524, 219] width 68 height 31
click at [260, 340] on div "Select Service Product Membership Package Voucher Prepaid Gift Card Select Styl…" at bounding box center [348, 466] width 558 height 293
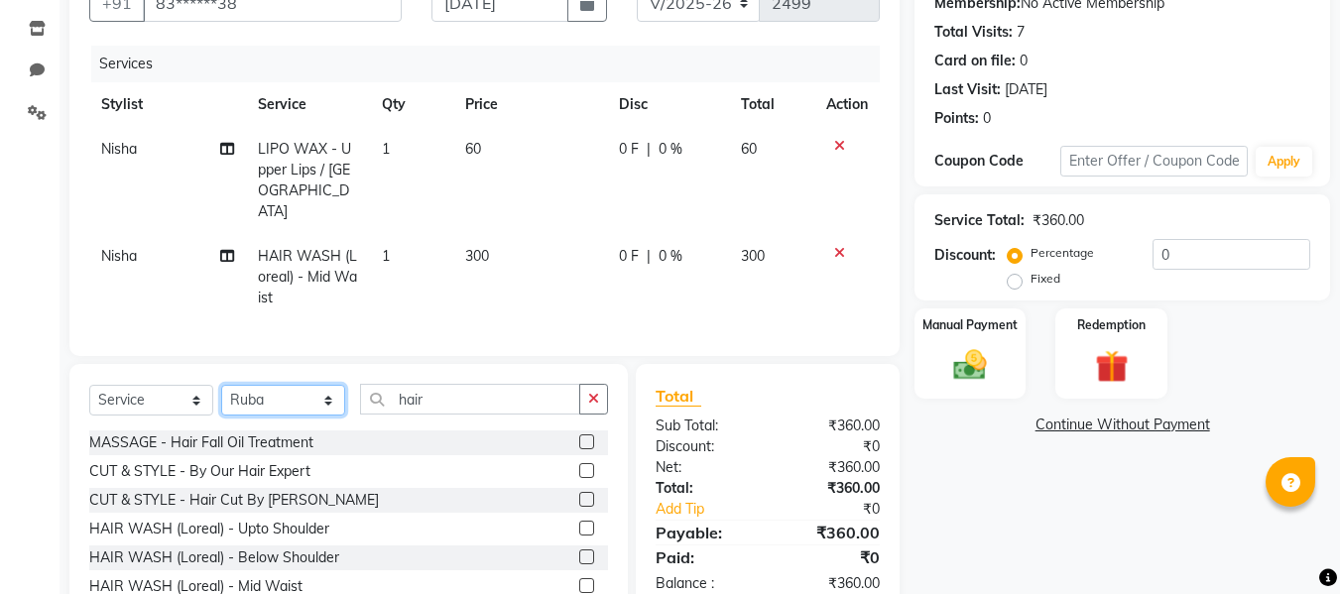
click at [221, 385] on select "Select Stylist [PERSON_NAME] [PERSON_NAME] [PERSON_NAME] maam Nisha Pari [PERSO…" at bounding box center [283, 400] width 124 height 31
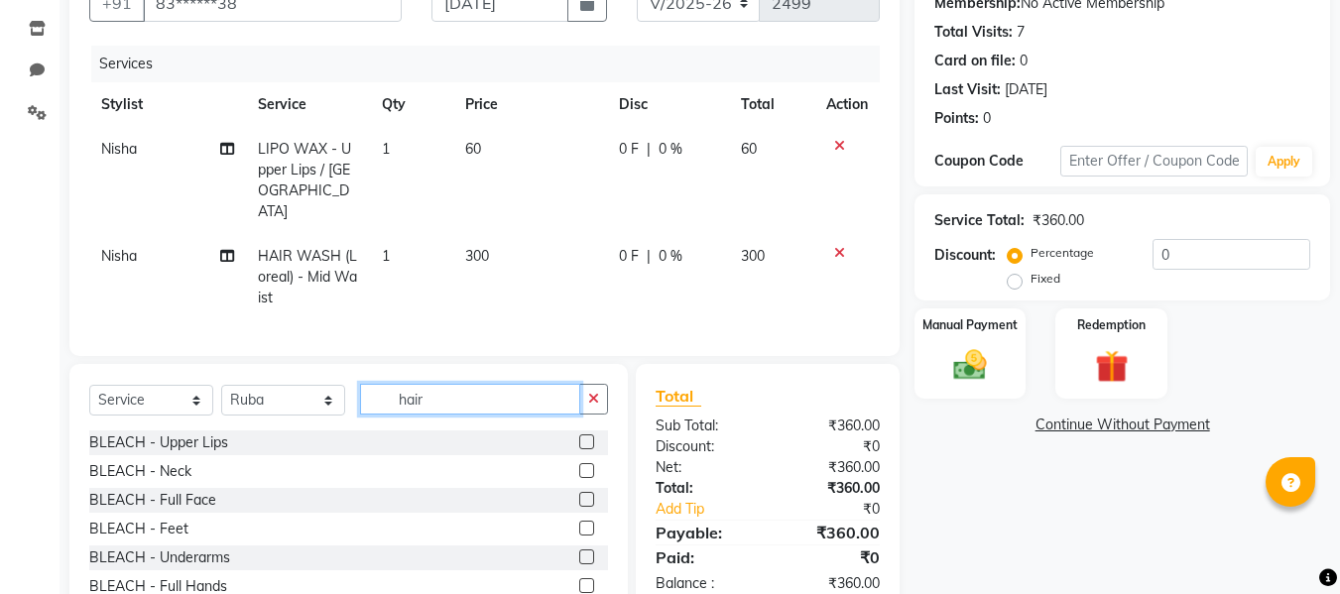
click at [450, 384] on input "hair" at bounding box center [470, 399] width 220 height 31
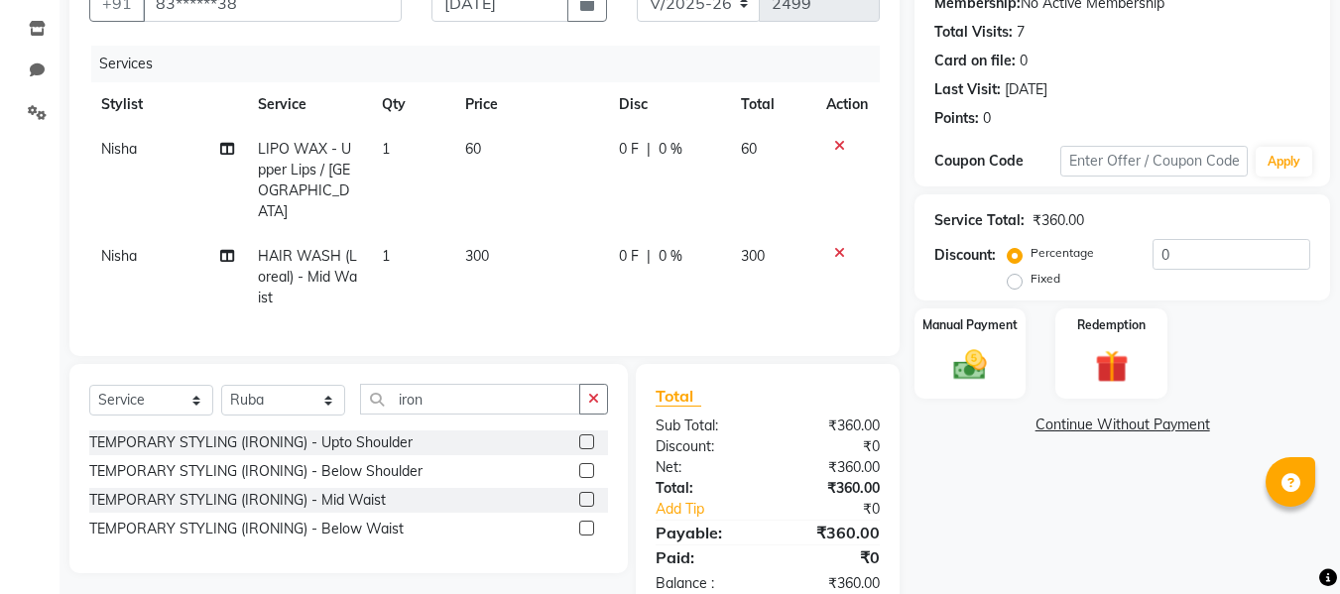
click at [582, 492] on label at bounding box center [586, 499] width 15 height 15
click at [582, 494] on input "checkbox" at bounding box center [585, 500] width 13 height 13
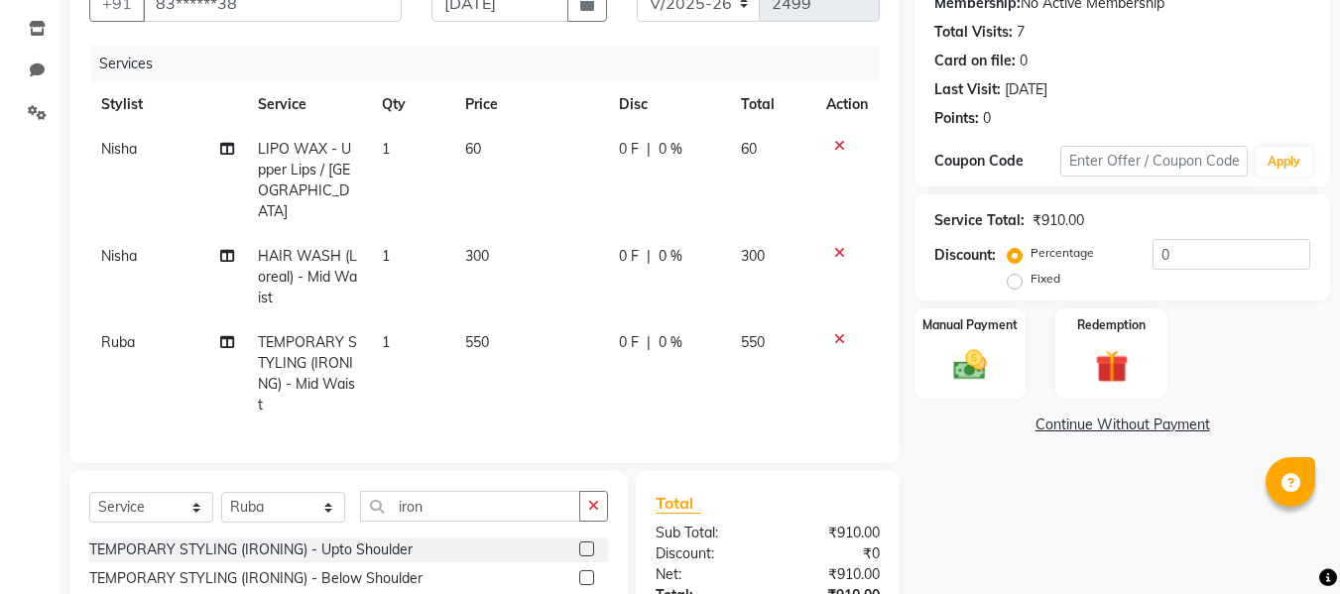
click at [484, 333] on span "550" at bounding box center [477, 342] width 24 height 18
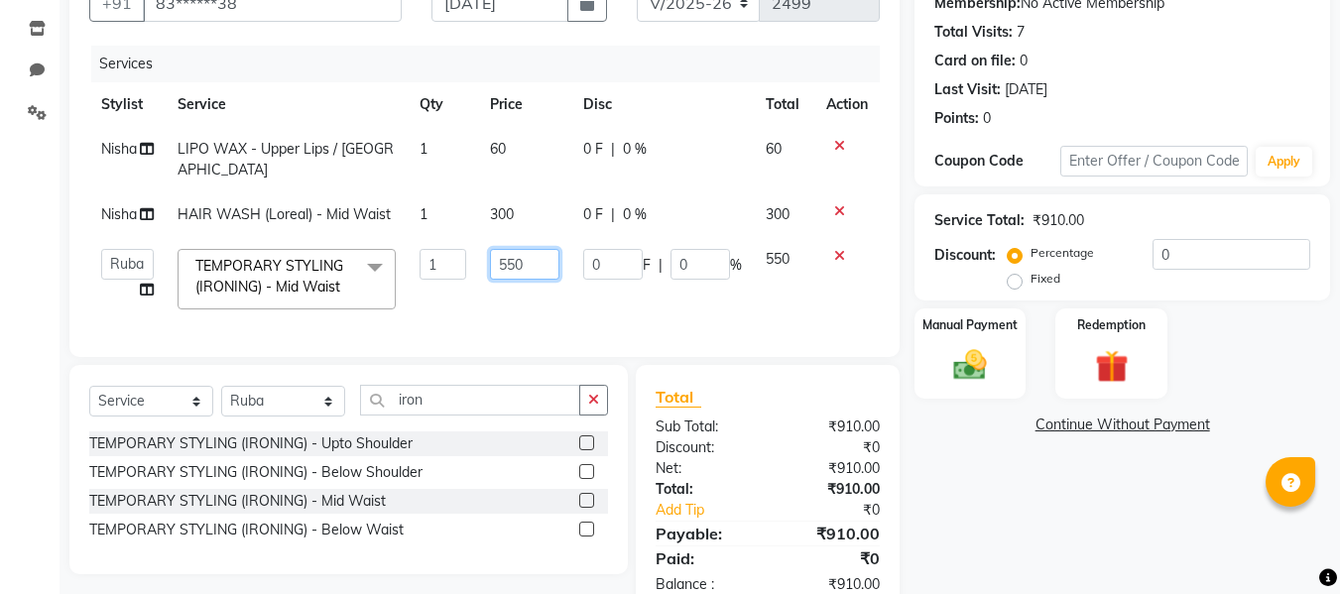
click at [544, 249] on input "550" at bounding box center [524, 264] width 68 height 31
click at [307, 401] on div "Client +91 83******38 Date [DATE] Invoice Number V/2025 V/[PHONE_NUMBER] Servic…" at bounding box center [485, 281] width 860 height 666
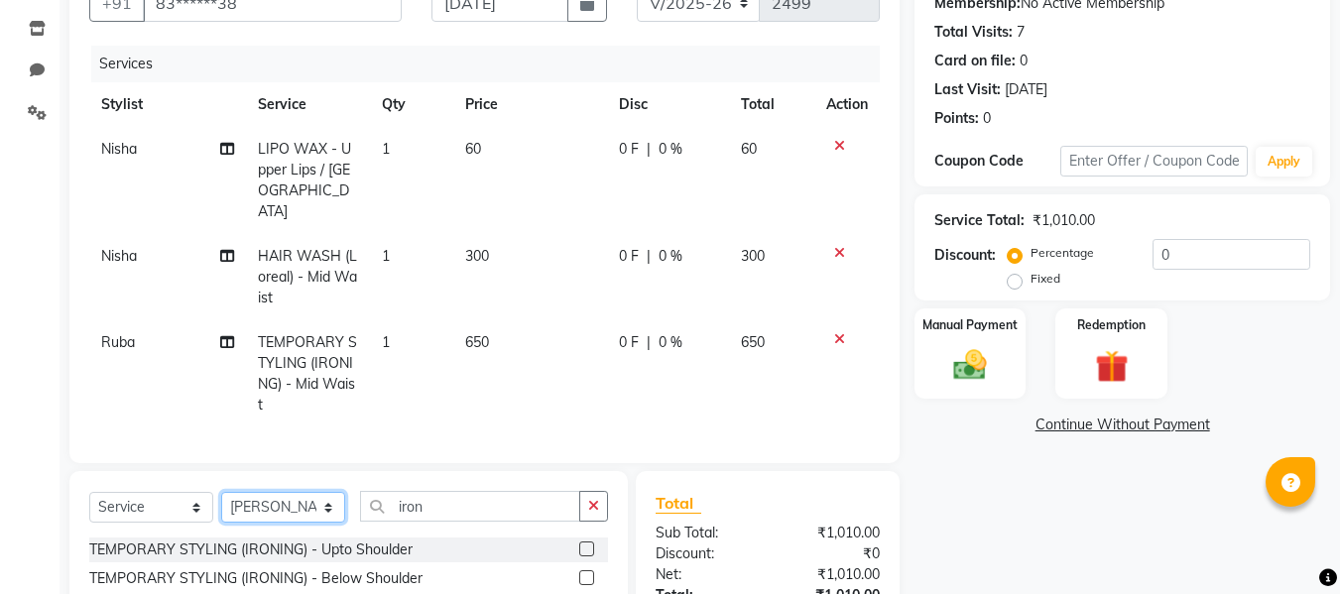
click at [221, 492] on select "Select Stylist [PERSON_NAME] [PERSON_NAME] [PERSON_NAME] maam Nisha Pari [PERSO…" at bounding box center [283, 507] width 124 height 31
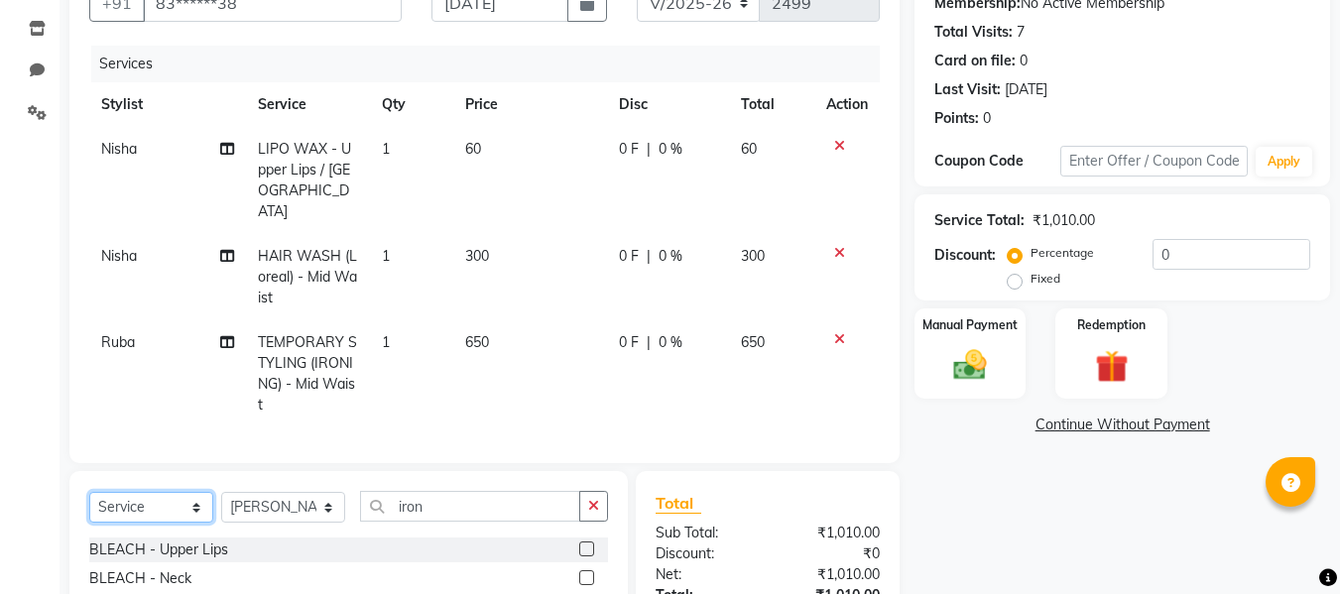
click at [153, 492] on select "Select Service Product Membership Package Voucher Prepaid Gift Card" at bounding box center [151, 507] width 124 height 31
click at [89, 492] on select "Select Service Product Membership Package Voucher Prepaid Gift Card" at bounding box center [151, 507] width 124 height 31
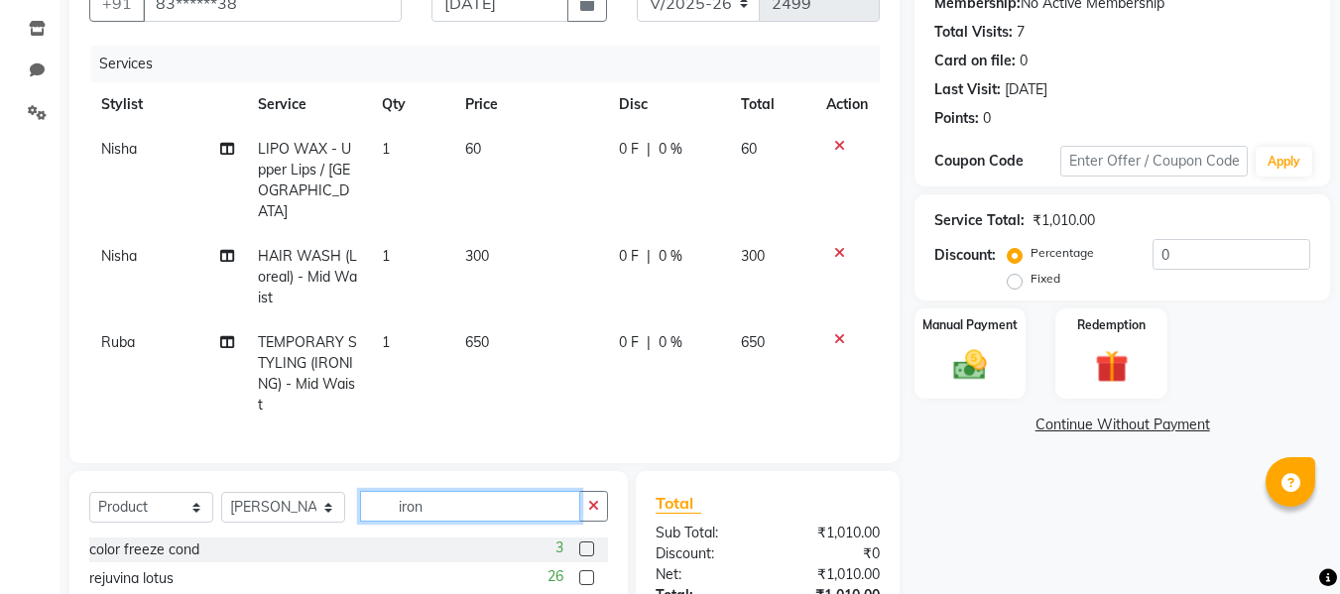
click at [462, 491] on input "iron" at bounding box center [470, 506] width 220 height 31
click at [588, 542] on label at bounding box center [586, 549] width 15 height 15
click at [588, 544] on input "checkbox" at bounding box center [585, 550] width 13 height 13
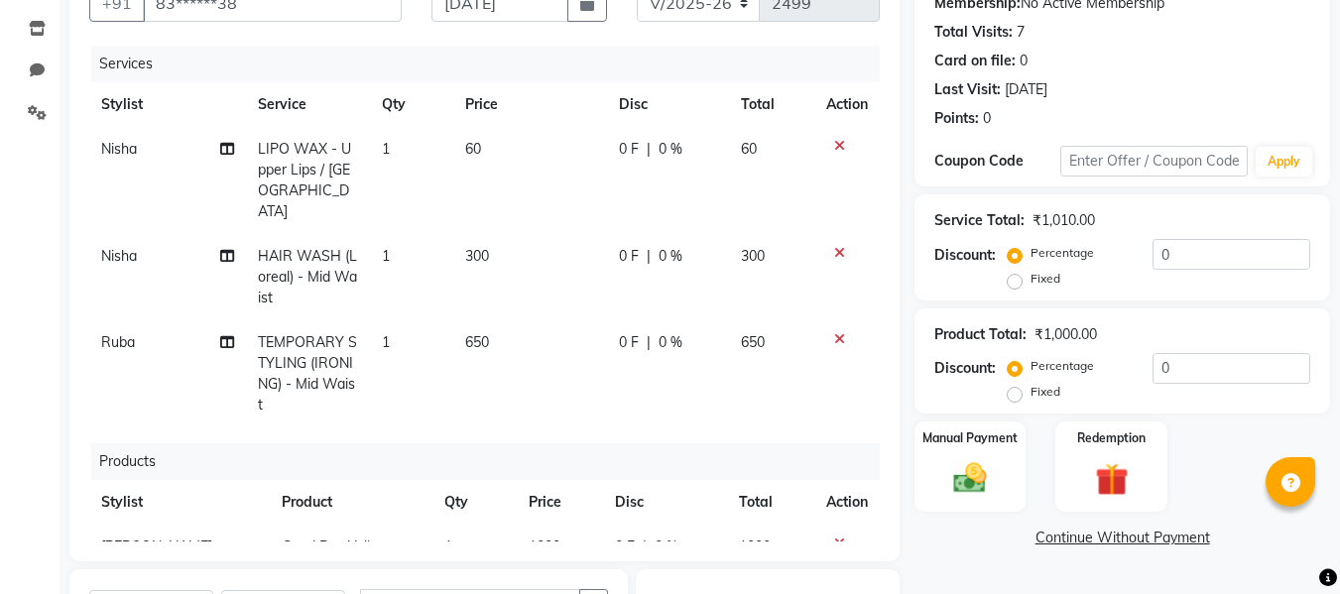
scroll to position [38, 0]
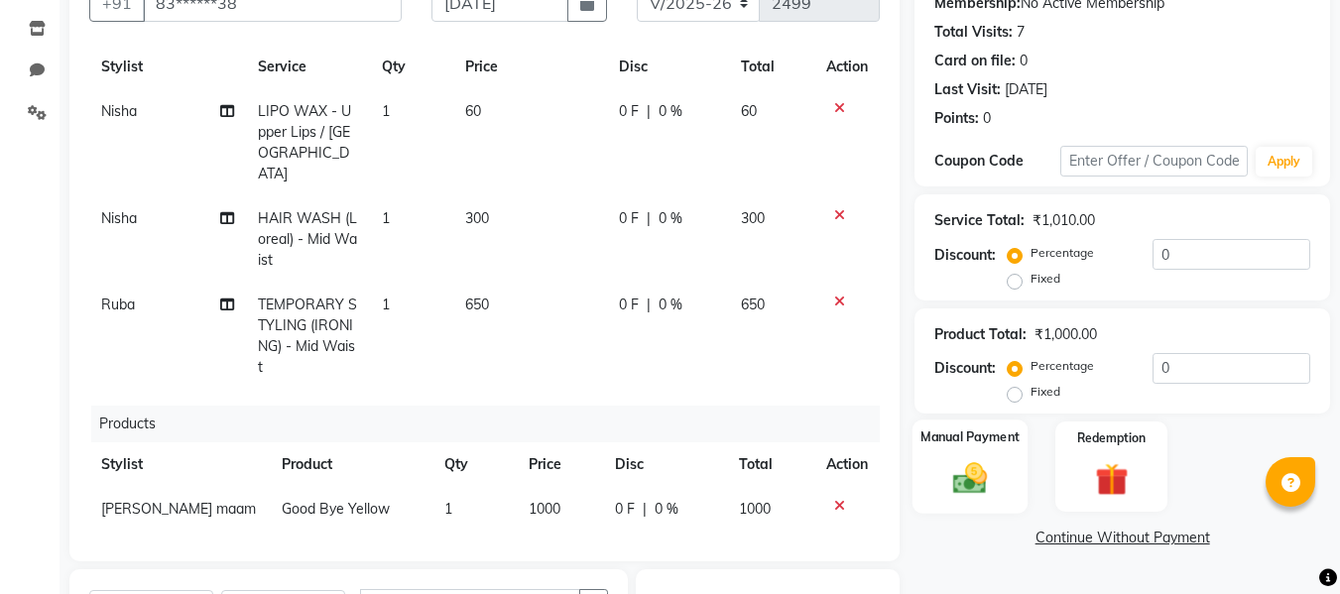
click at [960, 455] on div "Manual Payment" at bounding box center [970, 467] width 116 height 94
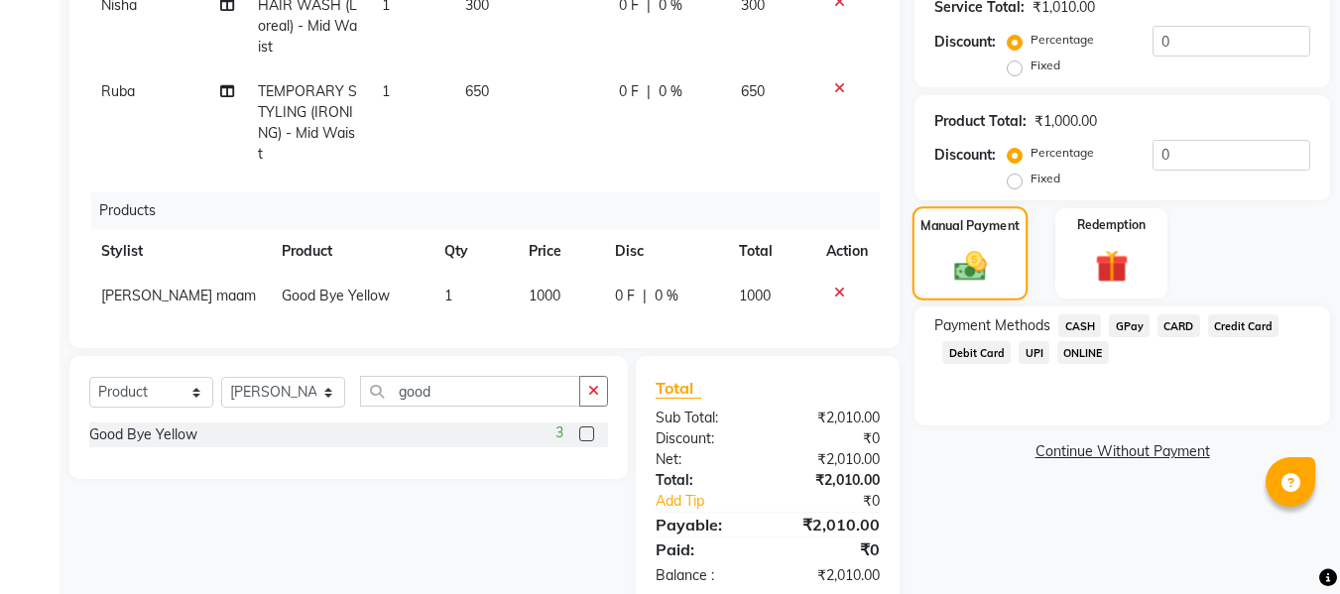
scroll to position [455, 0]
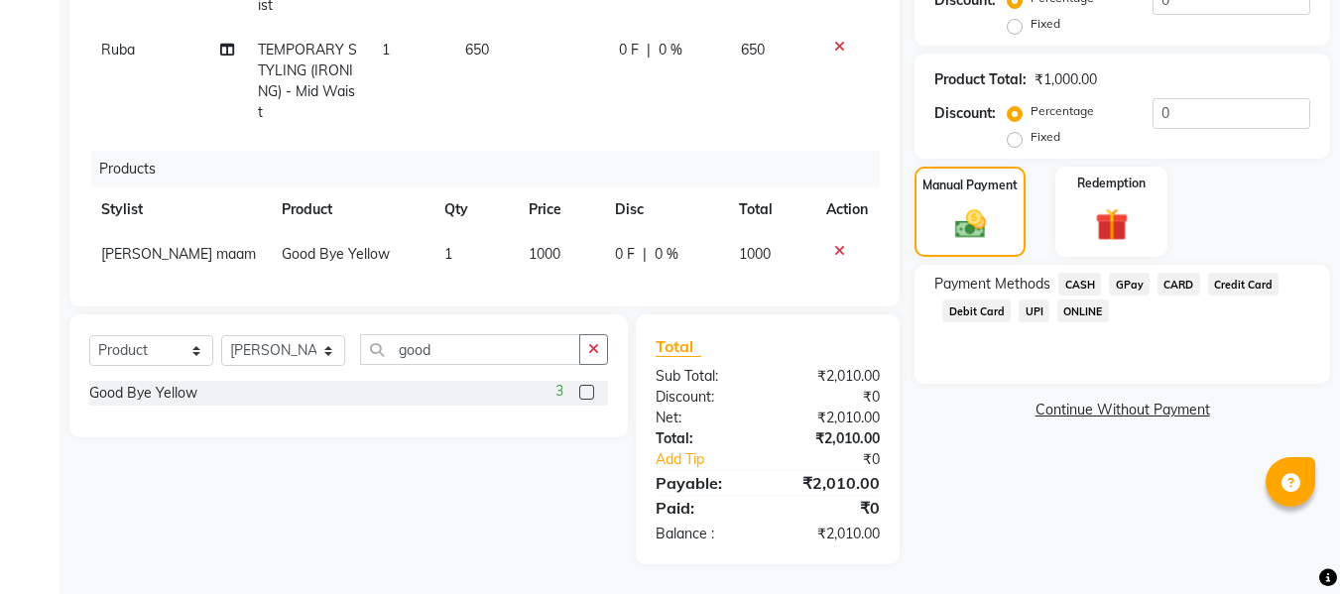
click at [1115, 290] on span "GPay" at bounding box center [1129, 284] width 41 height 23
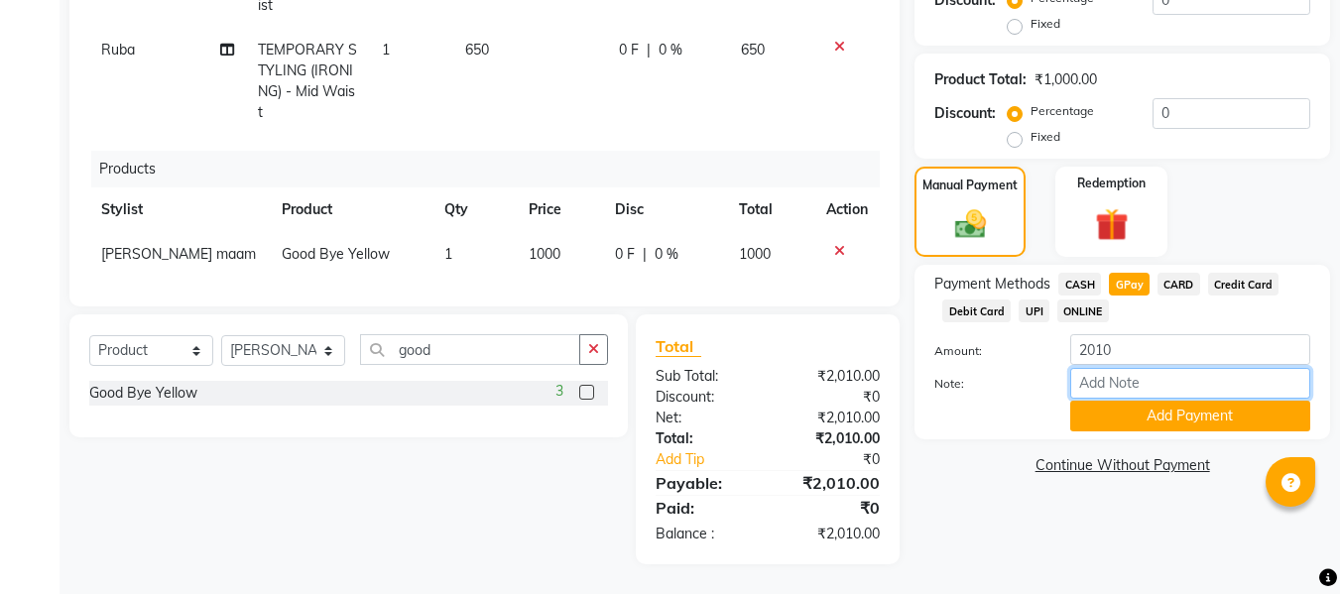
click at [1098, 376] on input "Note:" at bounding box center [1190, 383] width 240 height 31
click at [1182, 420] on button "Add Payment" at bounding box center [1190, 416] width 240 height 31
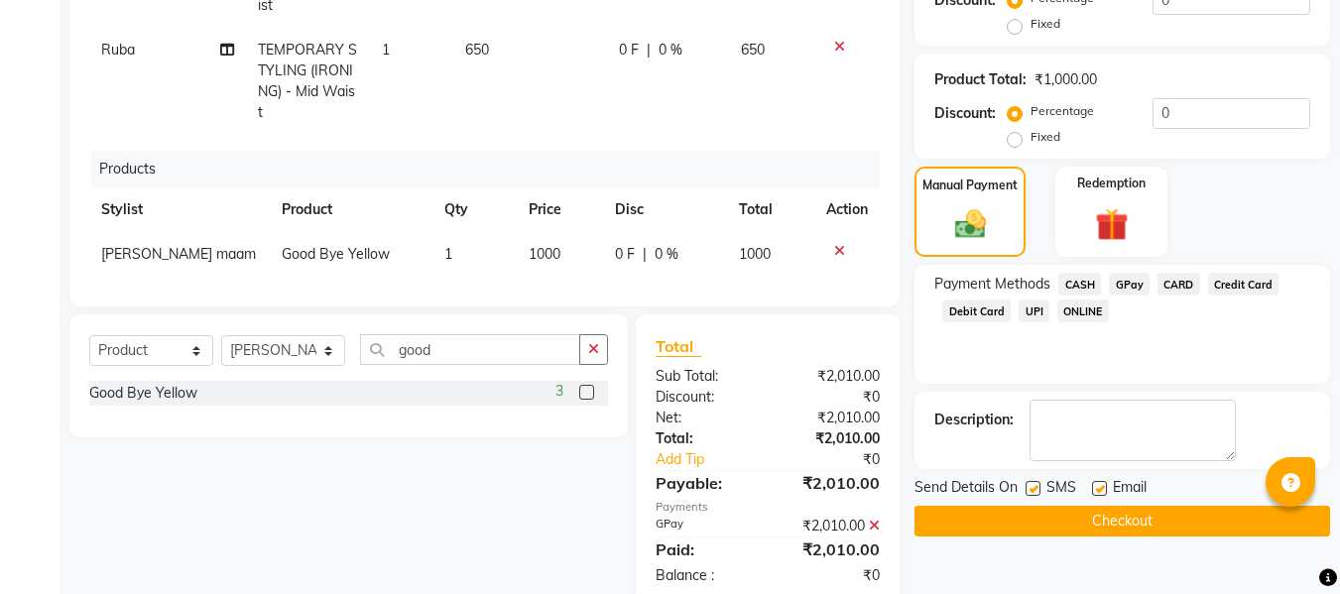
click at [1097, 488] on label at bounding box center [1099, 488] width 15 height 15
click at [1097, 488] on input "checkbox" at bounding box center [1098, 489] width 13 height 13
click at [1033, 487] on label at bounding box center [1033, 488] width 15 height 15
click at [1033, 487] on input "checkbox" at bounding box center [1032, 489] width 13 height 13
click at [1007, 514] on button "Checkout" at bounding box center [1122, 521] width 416 height 31
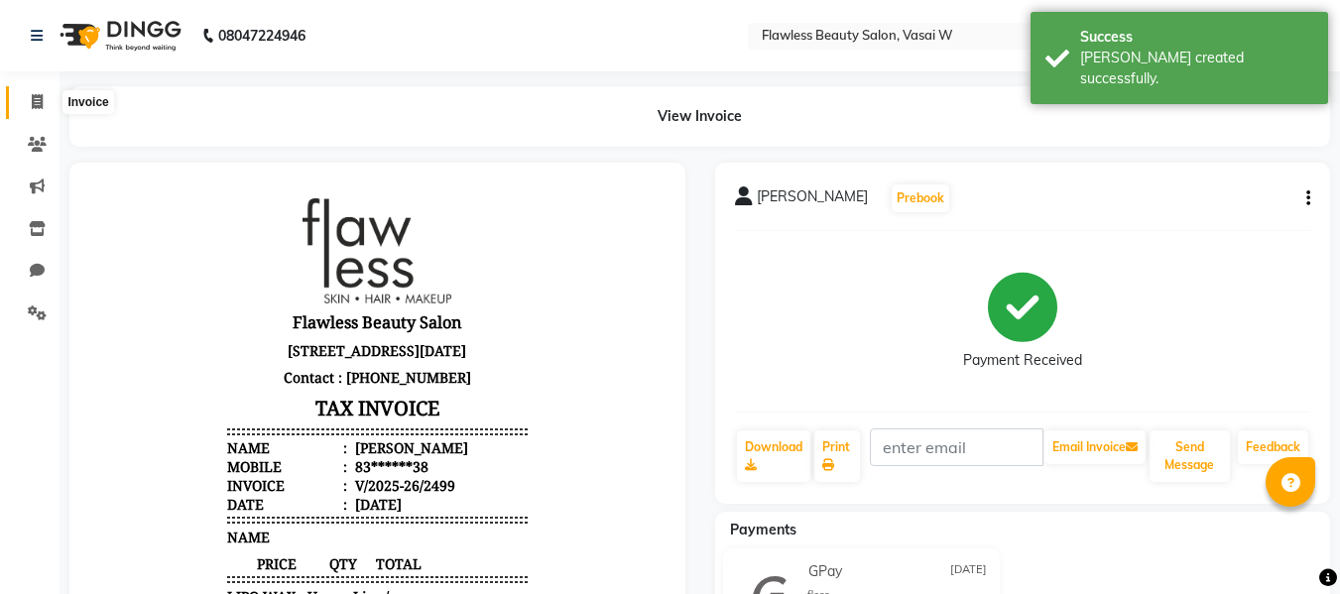
click at [36, 99] on icon at bounding box center [37, 101] width 11 height 15
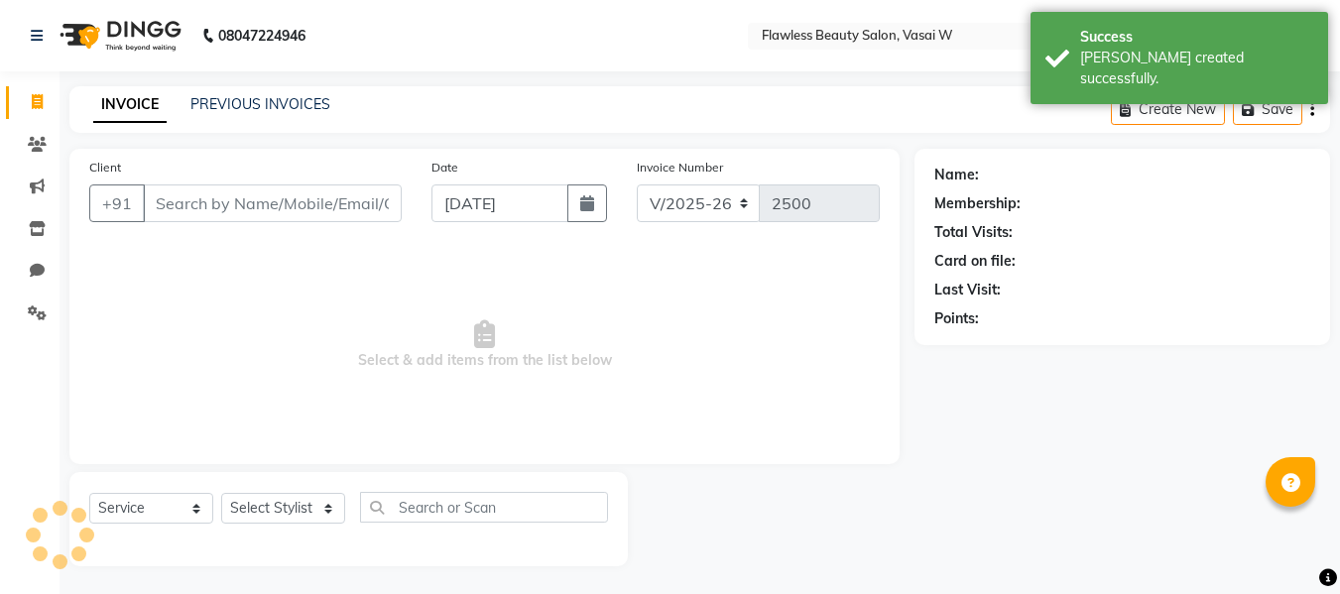
scroll to position [2, 0]
click at [168, 199] on input "Client" at bounding box center [272, 201] width 259 height 38
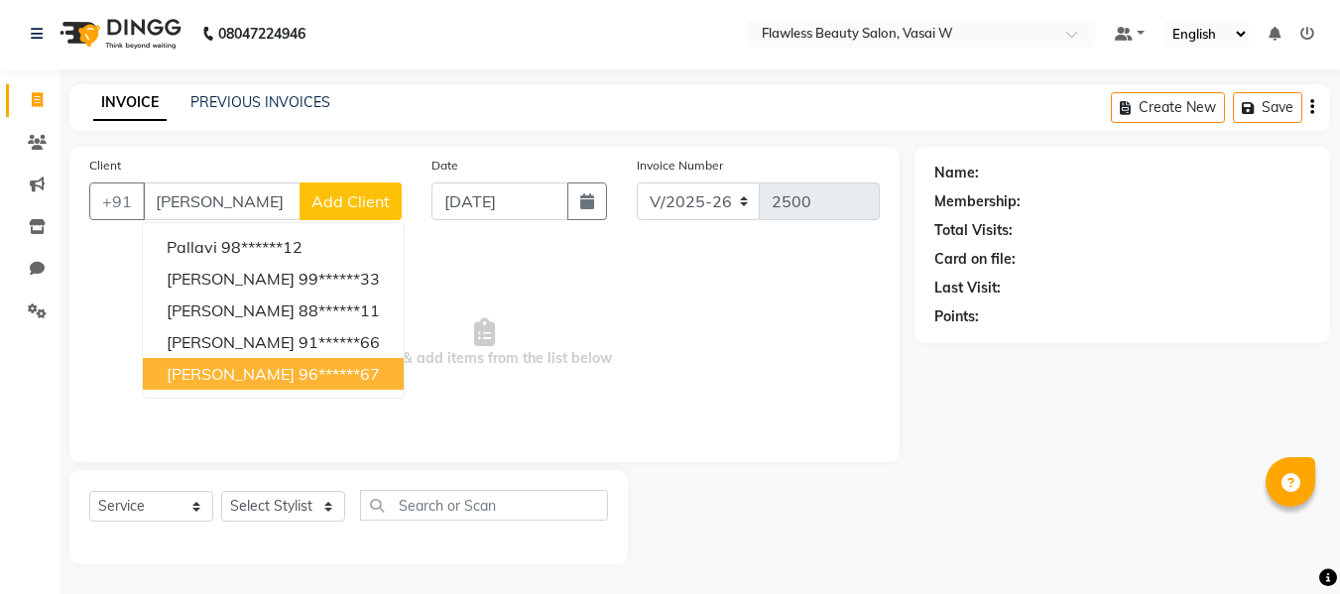
click at [227, 367] on span "[PERSON_NAME]" at bounding box center [231, 374] width 128 height 20
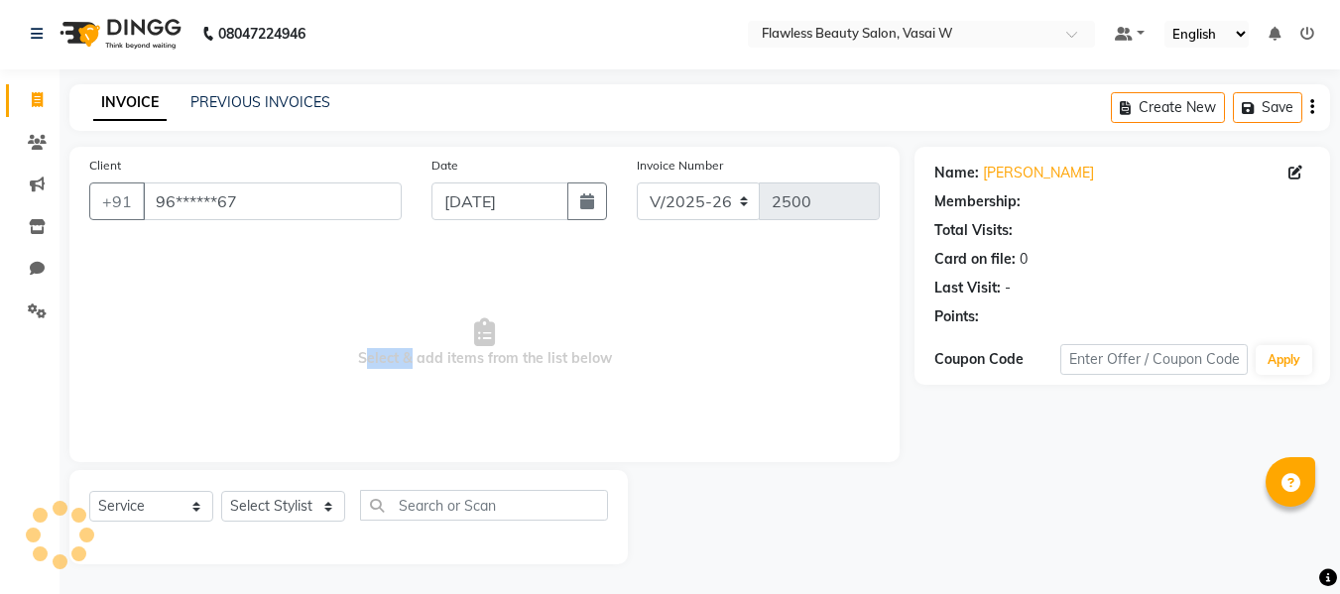
click at [227, 367] on span "Select & add items from the list below" at bounding box center [484, 343] width 790 height 198
click at [246, 513] on select "Select Stylist [PERSON_NAME] [PERSON_NAME] [PERSON_NAME] maam Nisha Pari [PERSO…" at bounding box center [283, 506] width 124 height 31
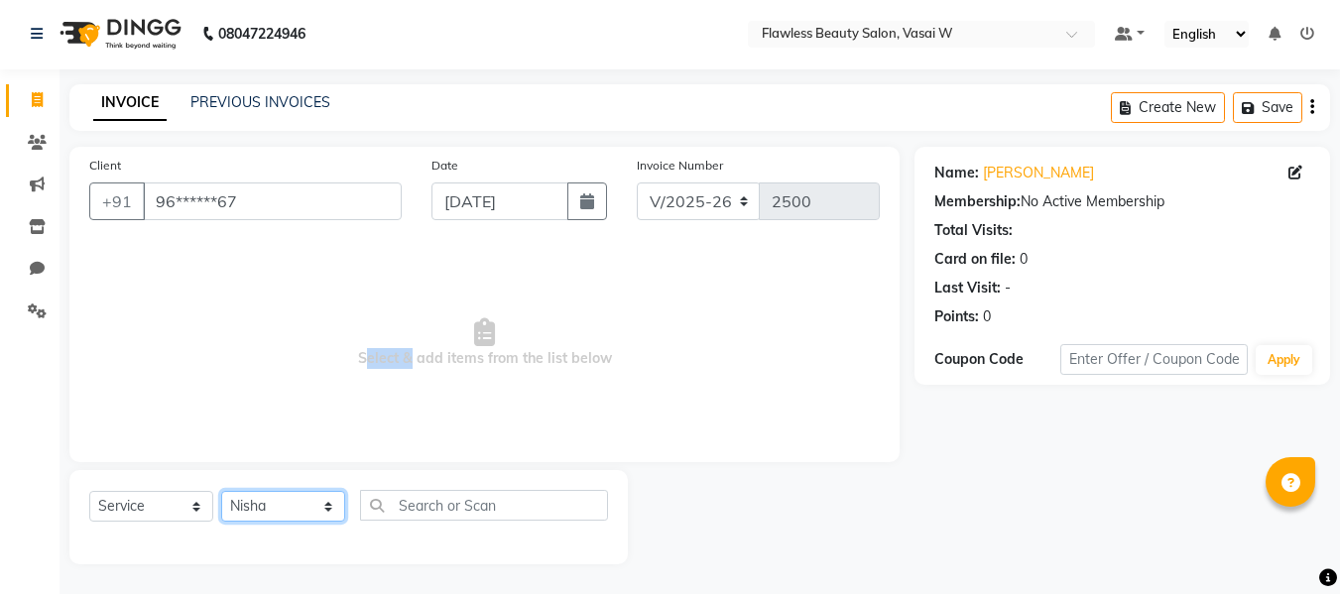
click at [221, 491] on select "Select Stylist [PERSON_NAME] [PERSON_NAME] [PERSON_NAME] maam Nisha Pari [PERSO…" at bounding box center [283, 506] width 124 height 31
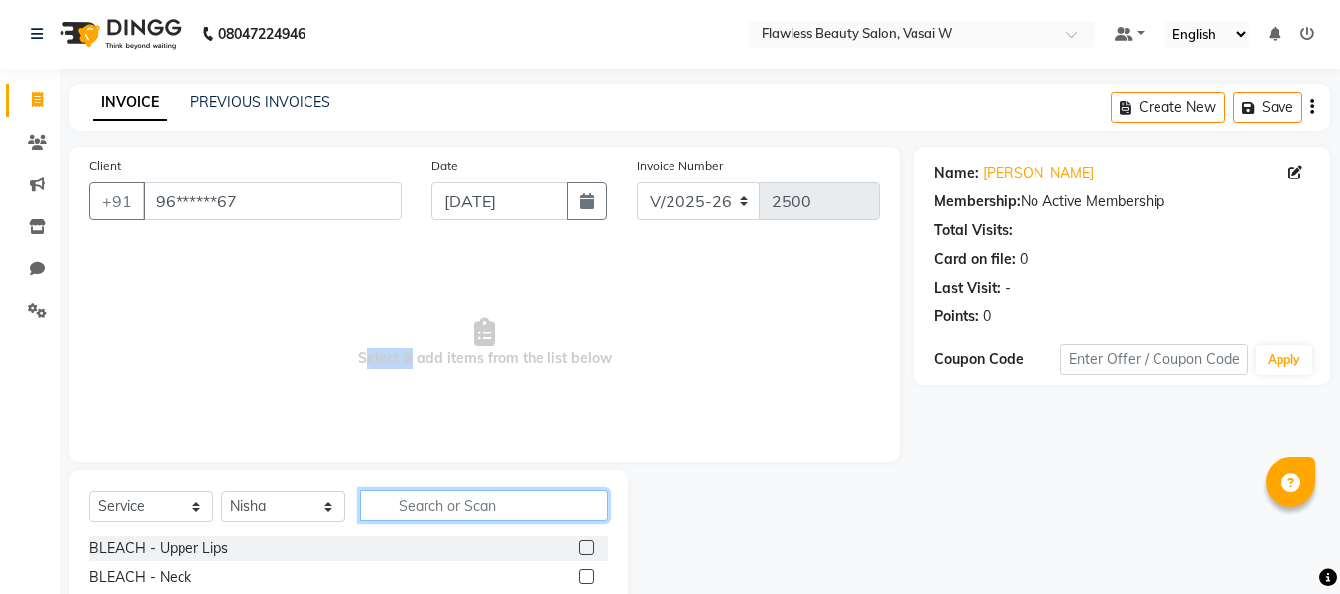
click at [414, 506] on input "text" at bounding box center [484, 505] width 248 height 31
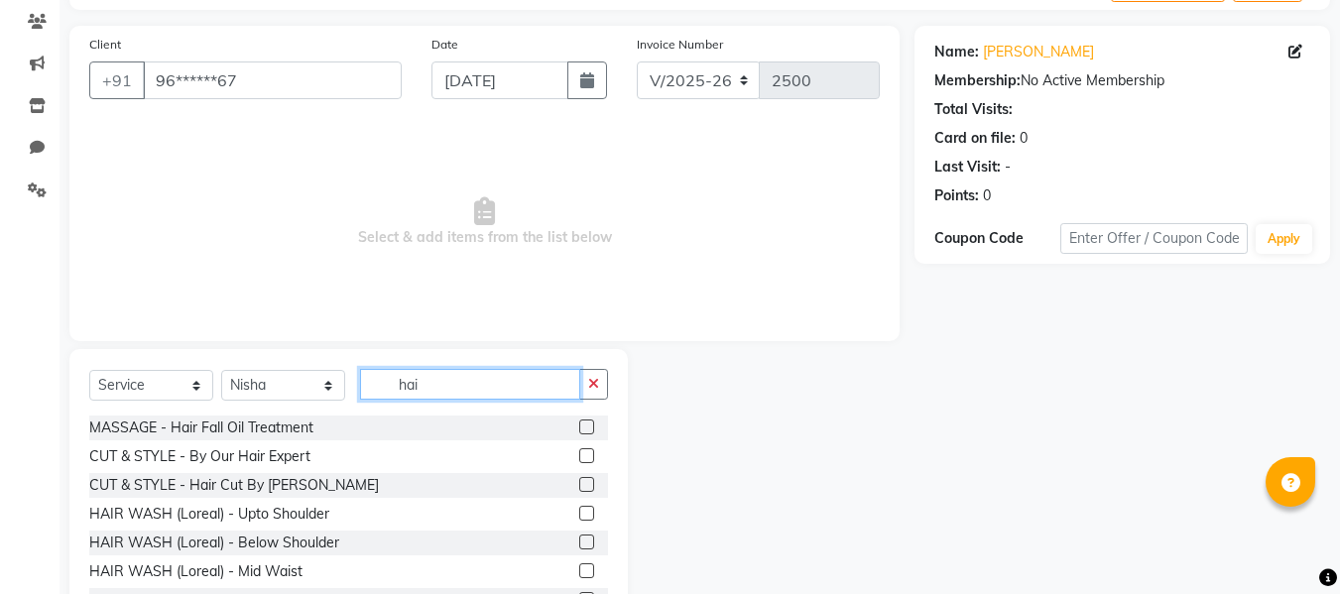
scroll to position [154, 0]
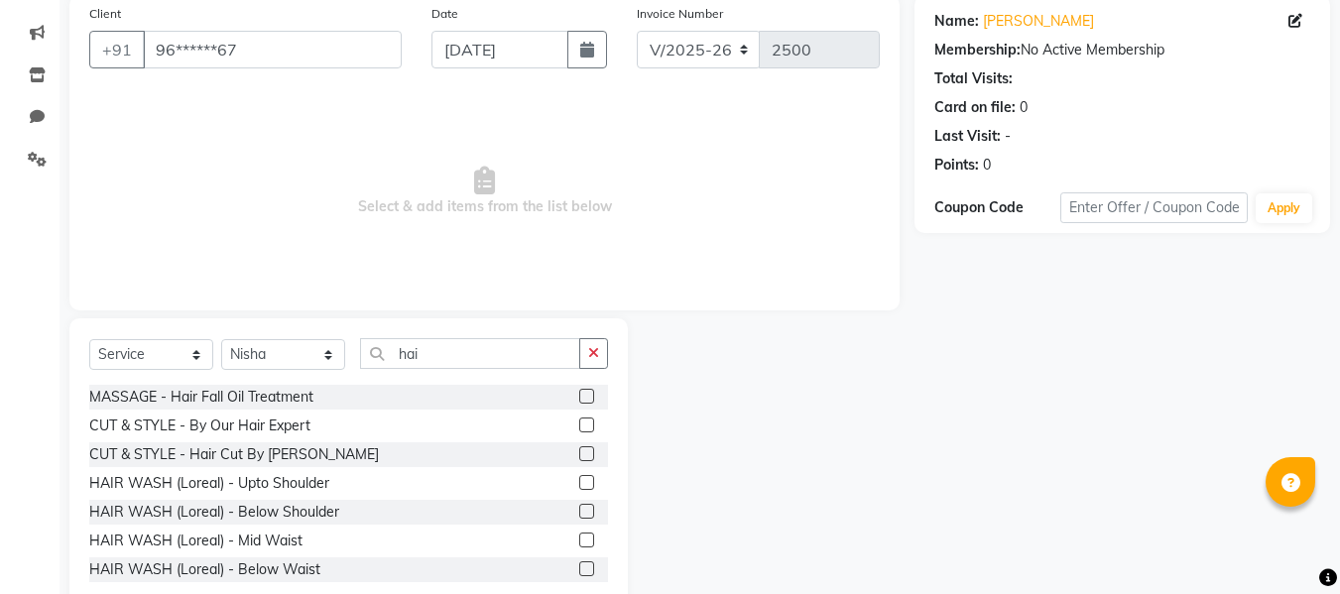
click at [579, 511] on label at bounding box center [586, 511] width 15 height 15
click at [579, 511] on input "checkbox" at bounding box center [585, 512] width 13 height 13
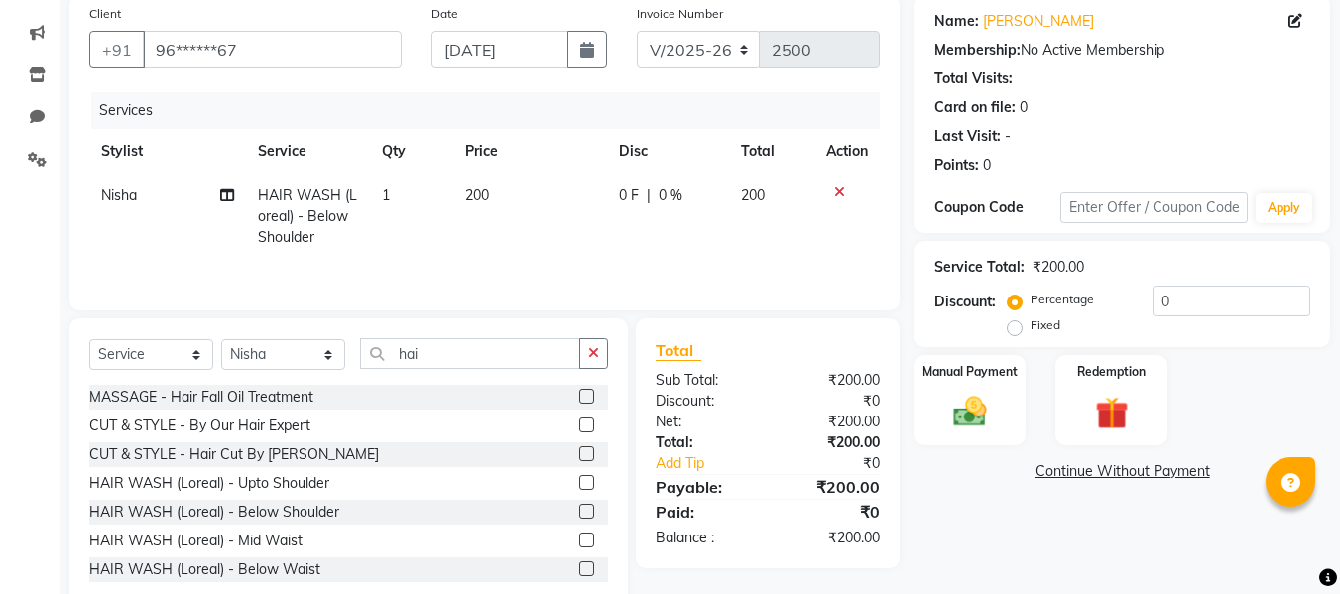
click at [579, 456] on label at bounding box center [586, 453] width 15 height 15
click at [579, 456] on input "checkbox" at bounding box center [585, 454] width 13 height 13
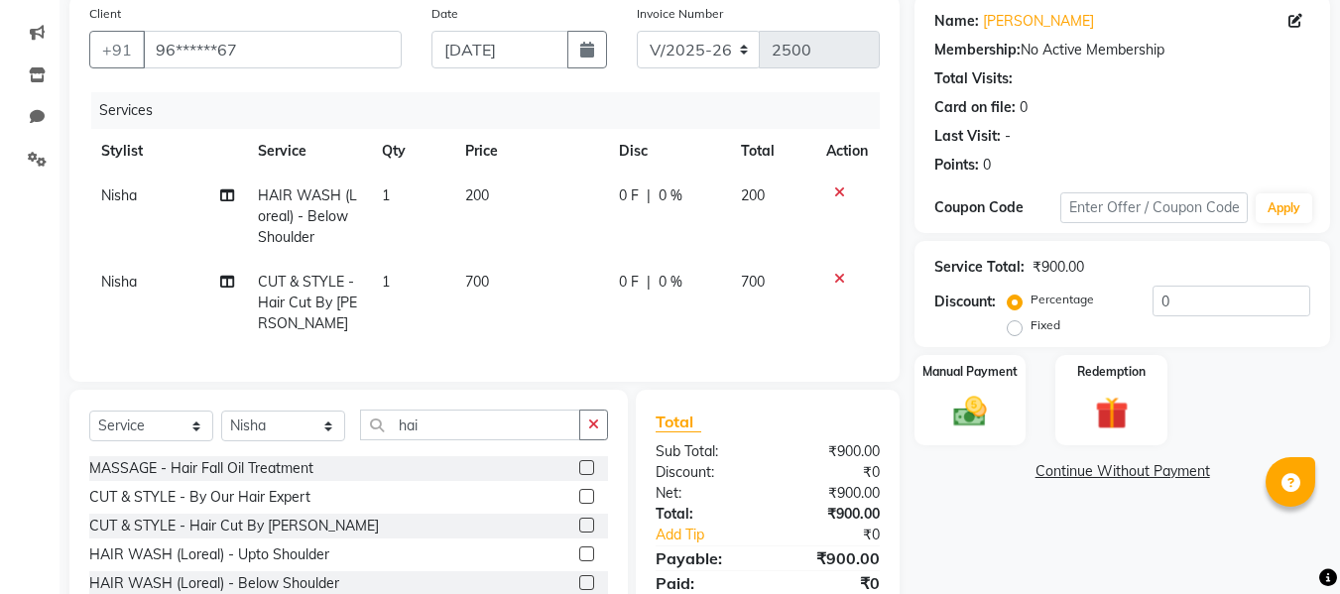
click at [494, 196] on td "200" at bounding box center [530, 217] width 154 height 86
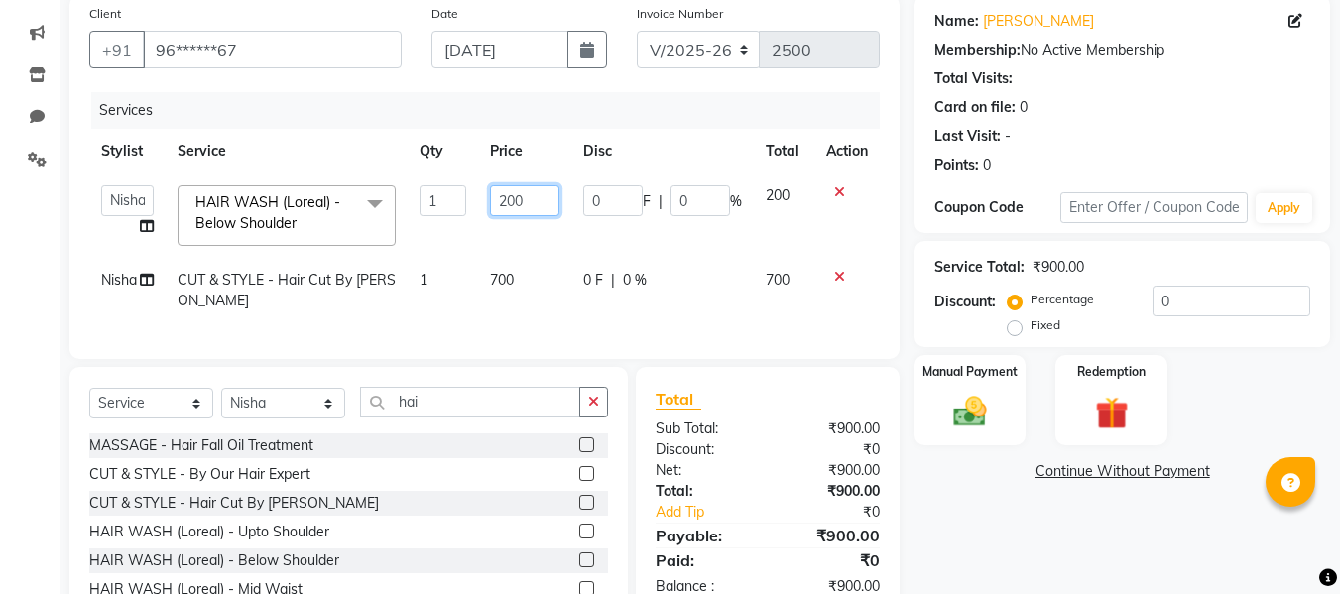
click at [523, 197] on input "200" at bounding box center [524, 200] width 68 height 31
click at [133, 280] on span "Nisha" at bounding box center [119, 280] width 36 height 18
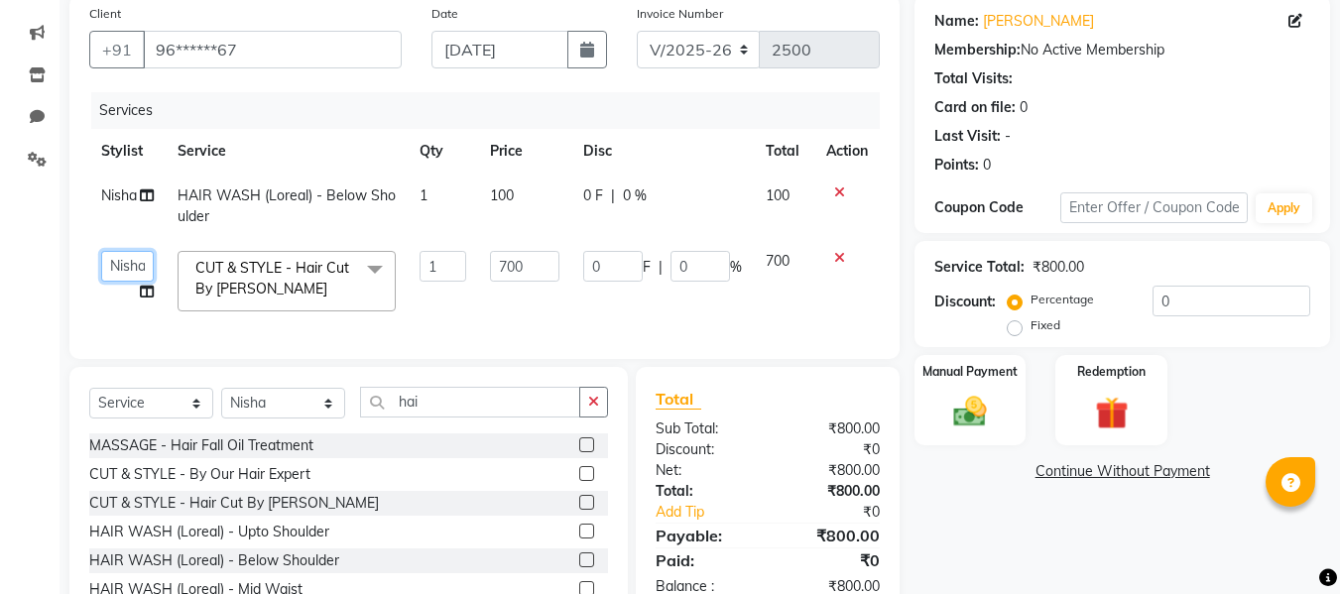
click at [133, 280] on select "[PERSON_NAME] [PERSON_NAME] [PERSON_NAME] maam Nisha Pari [PERSON_NAME] Vidya" at bounding box center [127, 266] width 53 height 31
click at [530, 263] on input "700" at bounding box center [524, 266] width 68 height 31
click at [233, 404] on div "Client +91 96******67 Date [DATE] Invoice Number V/2025 V/[PHONE_NUMBER] Servic…" at bounding box center [485, 327] width 860 height 665
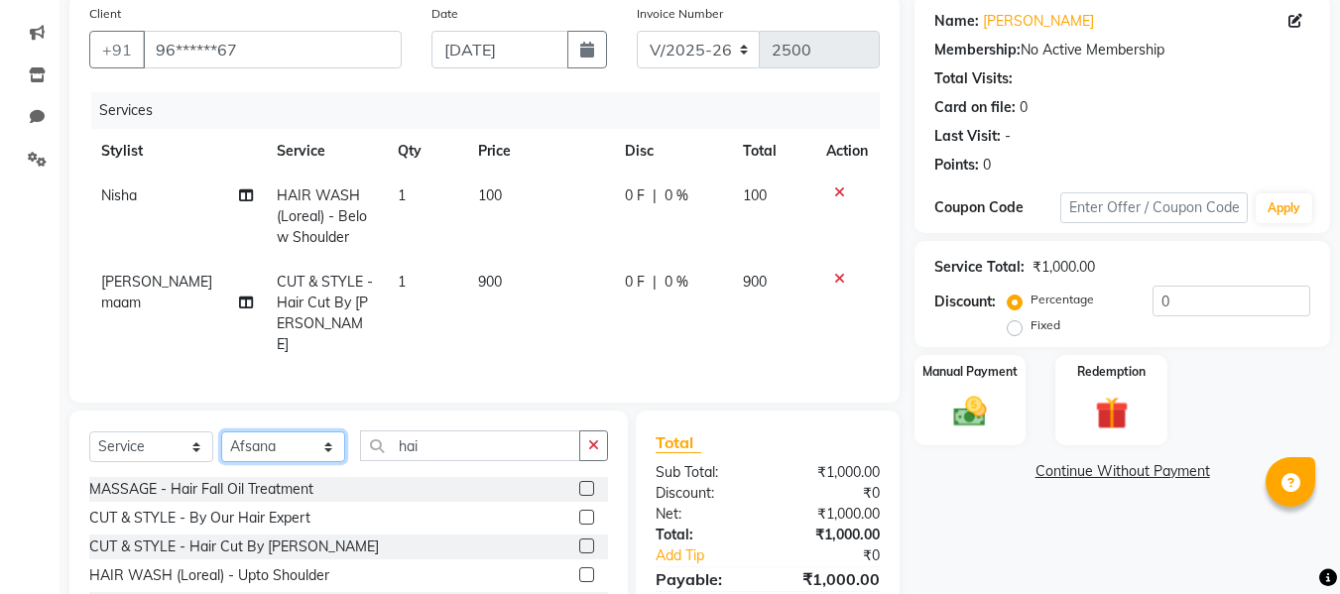
click at [221, 431] on select "Select Stylist [PERSON_NAME] [PERSON_NAME] [PERSON_NAME] maam Nisha Pari [PERSO…" at bounding box center [283, 446] width 124 height 31
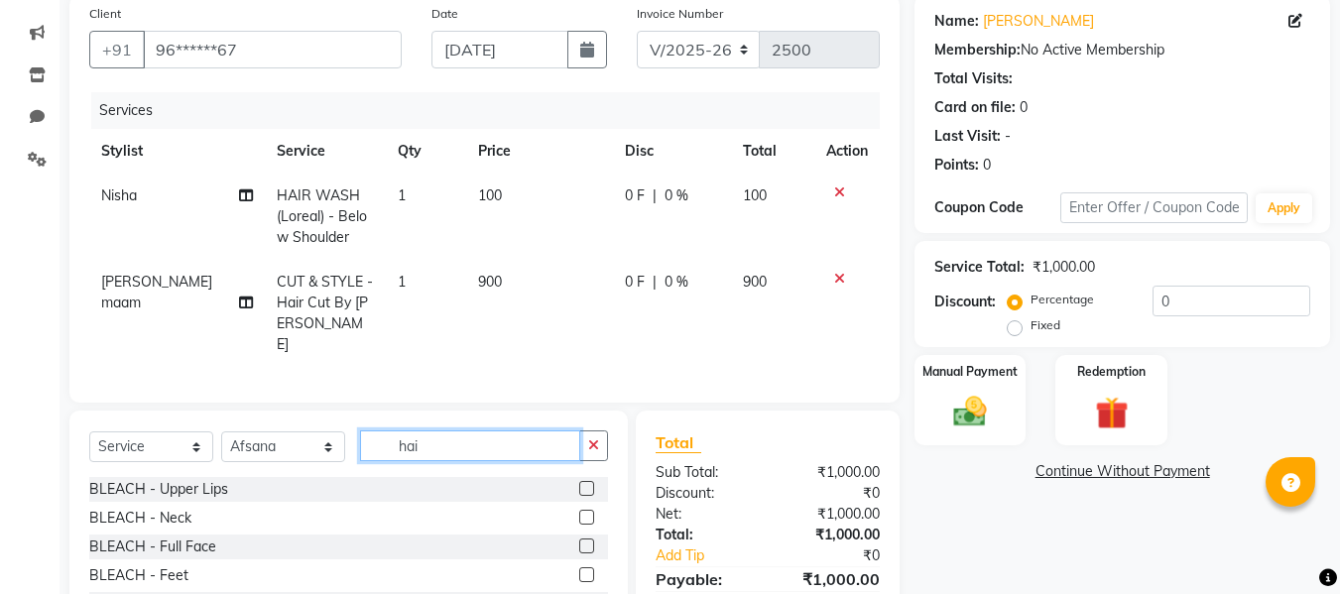
click at [449, 445] on input "hai" at bounding box center [470, 445] width 220 height 31
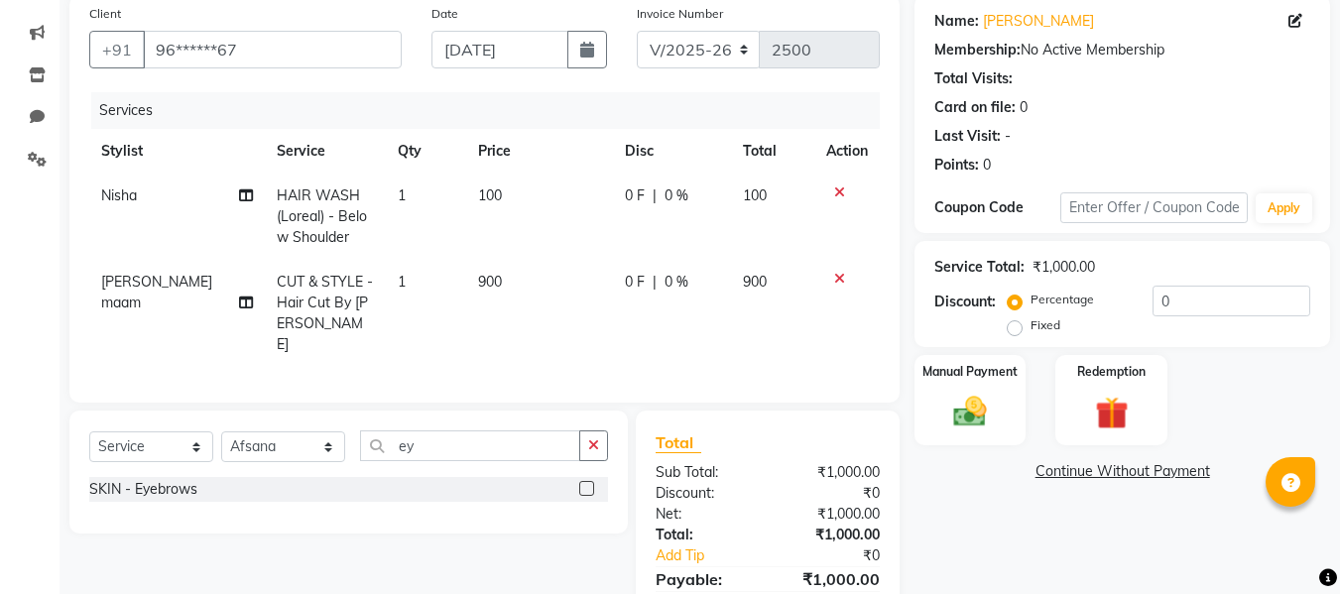
click at [589, 481] on label at bounding box center [586, 488] width 15 height 15
click at [589, 483] on input "checkbox" at bounding box center [585, 489] width 13 height 13
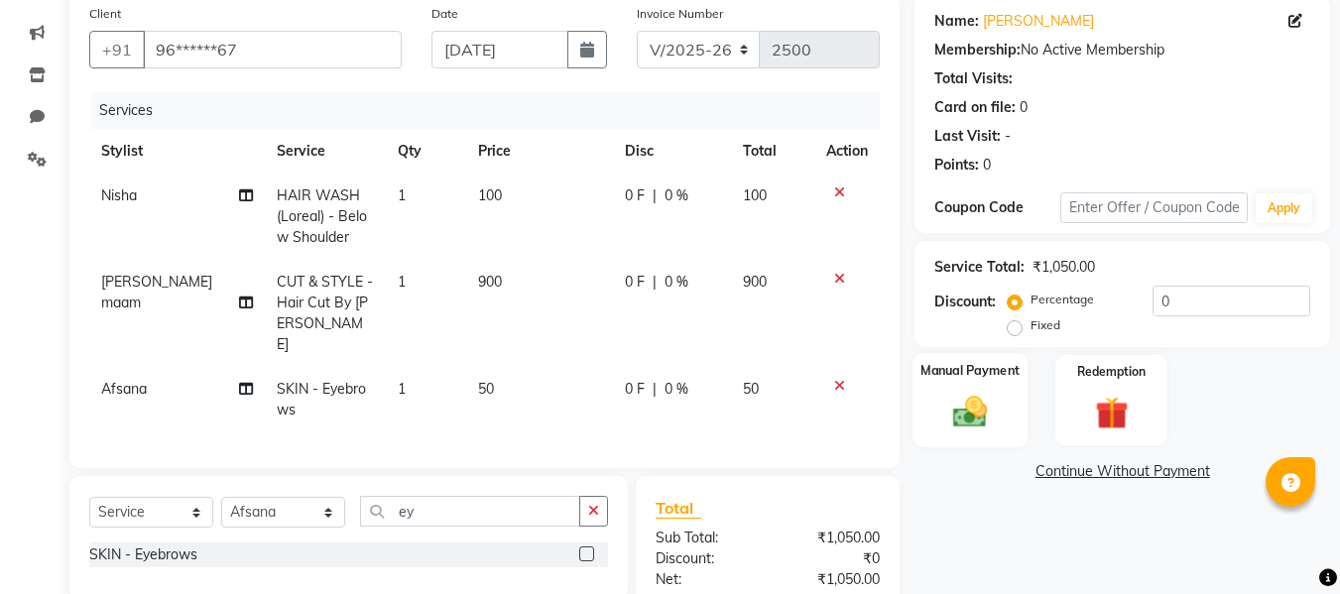
click at [993, 399] on img at bounding box center [970, 412] width 56 height 40
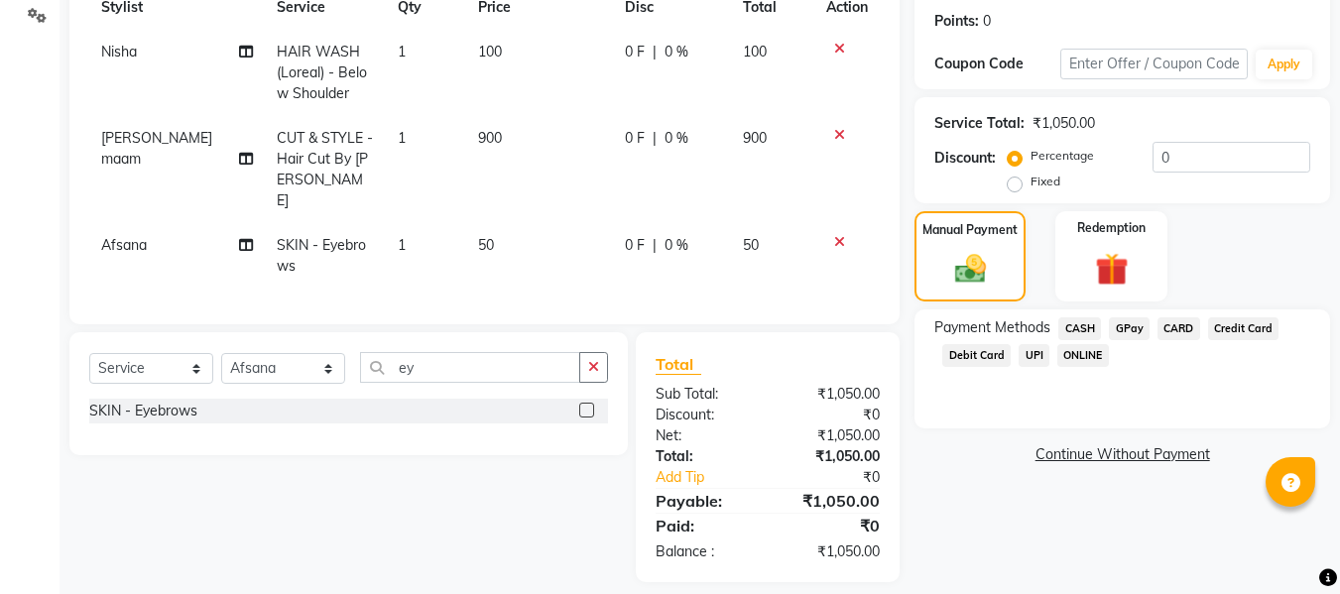
scroll to position [309, 0]
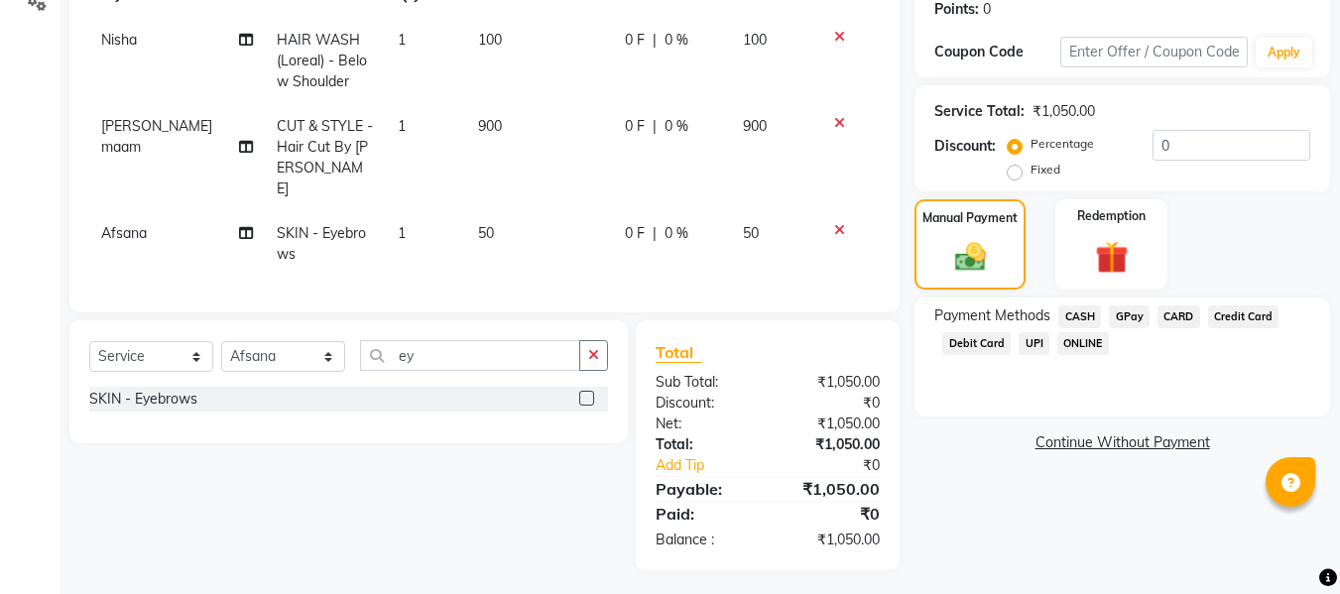
click at [1132, 312] on span "GPay" at bounding box center [1129, 316] width 41 height 23
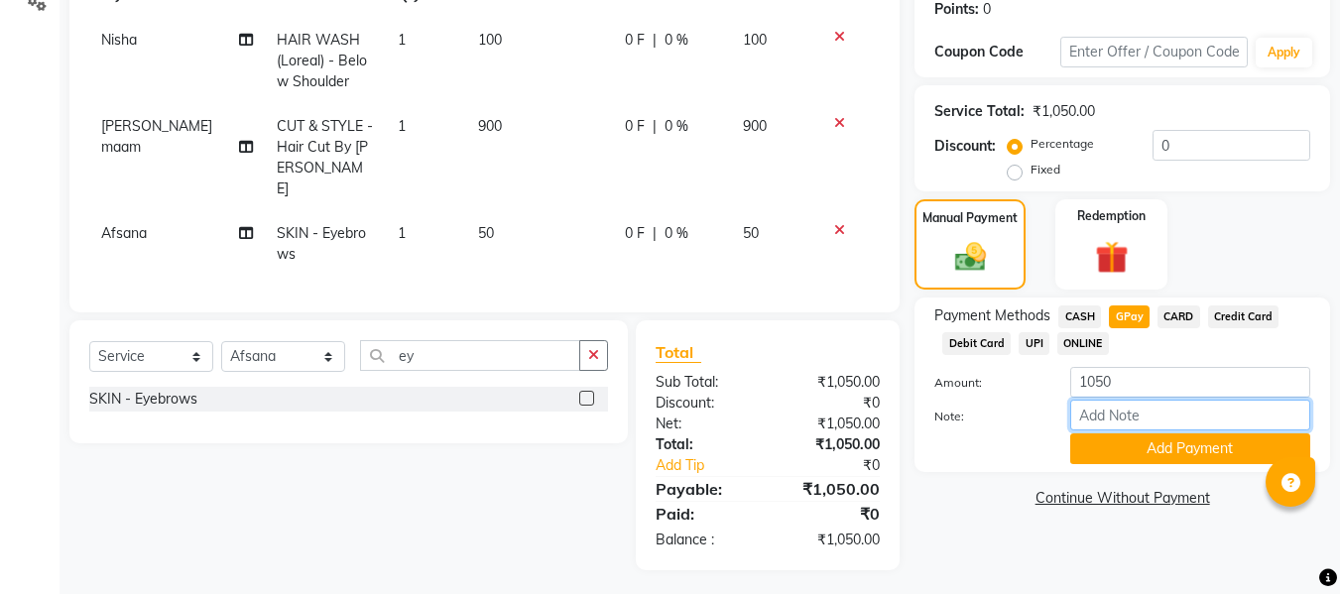
click at [1093, 419] on input "Note:" at bounding box center [1190, 415] width 240 height 31
click at [1091, 449] on button "Add Payment" at bounding box center [1190, 448] width 240 height 31
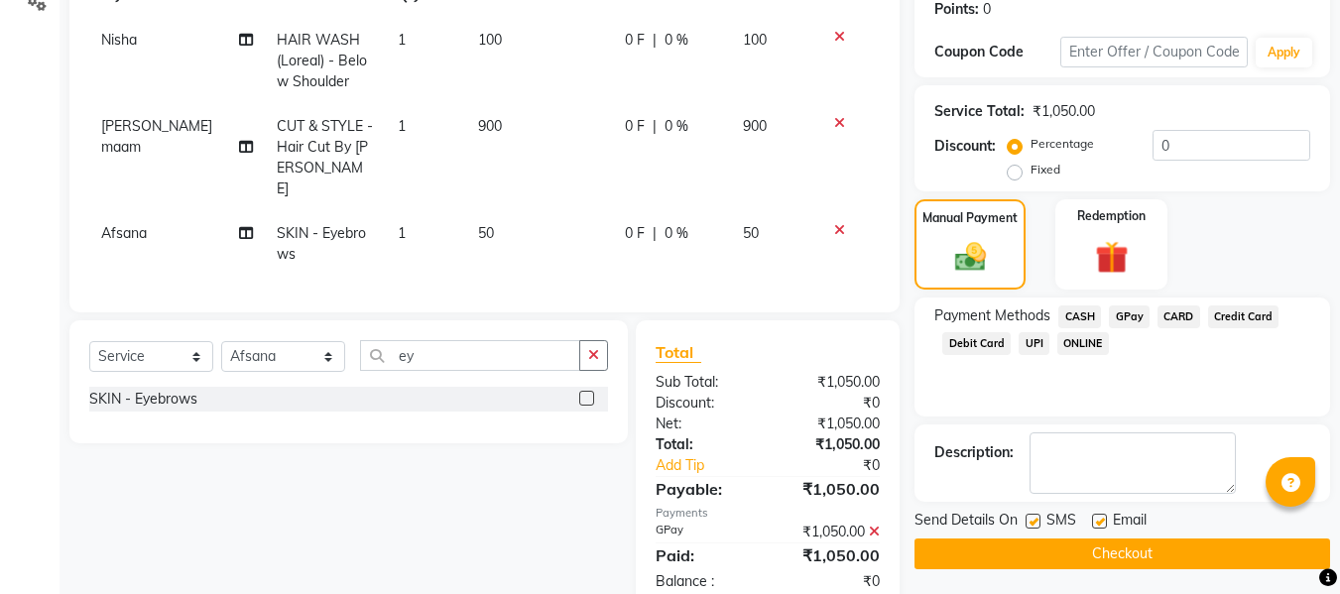
scroll to position [351, 0]
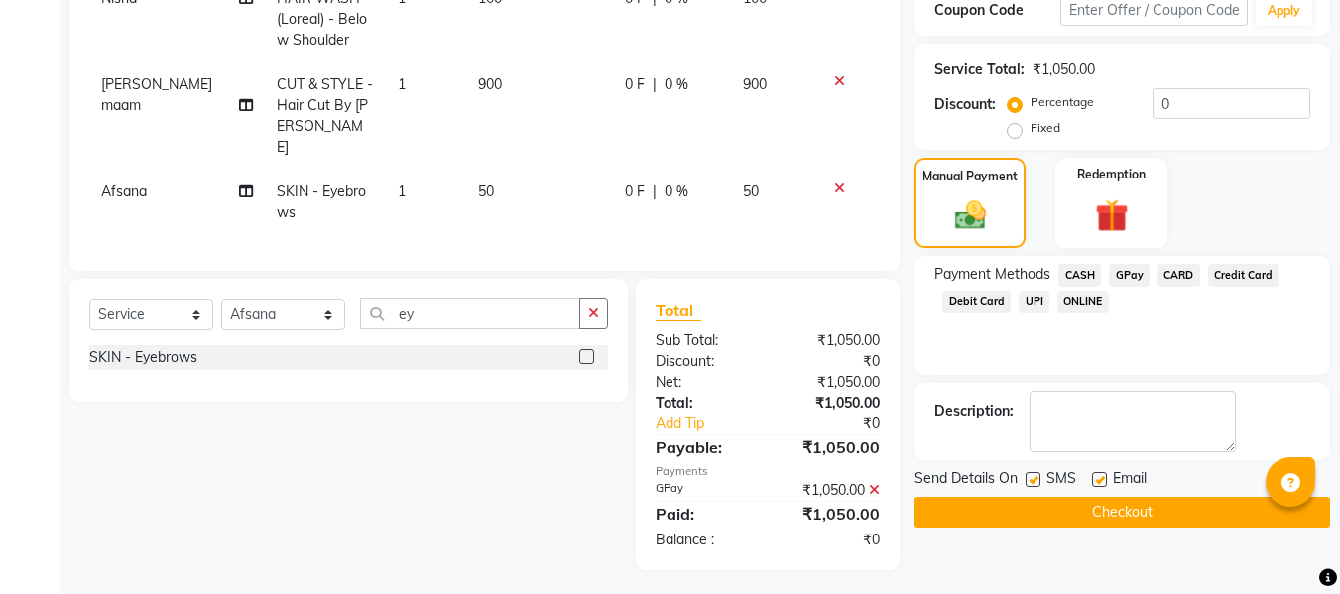
click at [1095, 472] on label at bounding box center [1099, 479] width 15 height 15
click at [1095, 474] on input "checkbox" at bounding box center [1098, 480] width 13 height 13
click at [1039, 477] on label at bounding box center [1033, 479] width 15 height 15
click at [1038, 477] on input "checkbox" at bounding box center [1032, 480] width 13 height 13
click at [1015, 499] on button "Checkout" at bounding box center [1122, 512] width 416 height 31
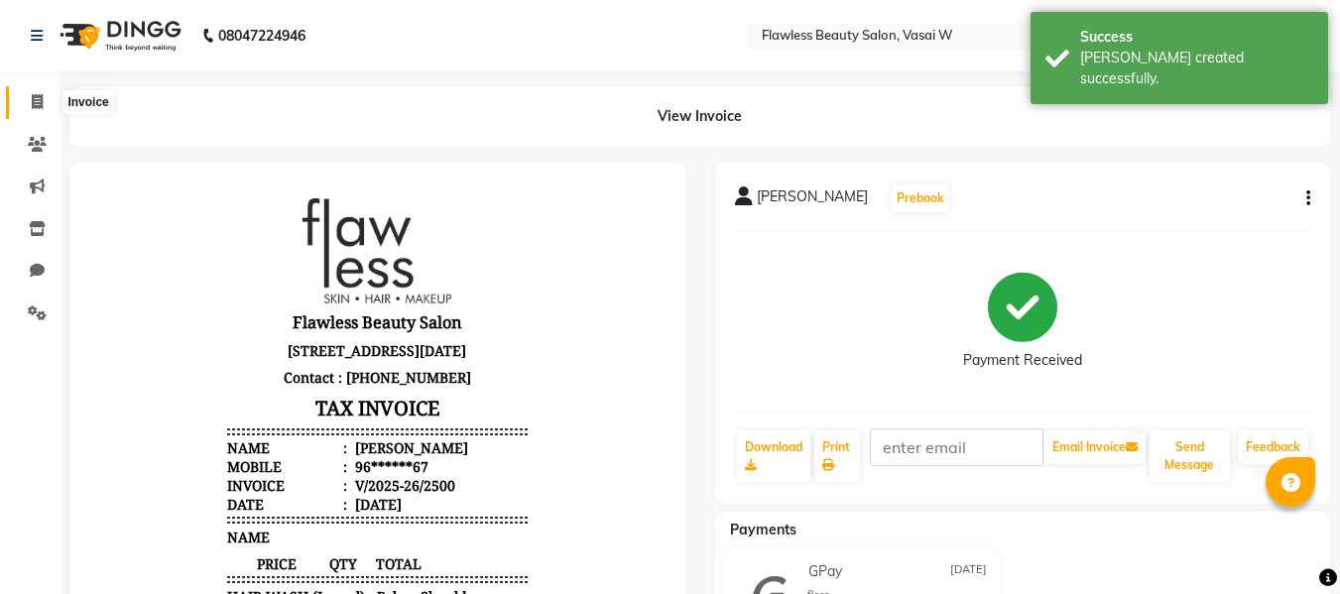
click at [32, 94] on icon at bounding box center [37, 101] width 11 height 15
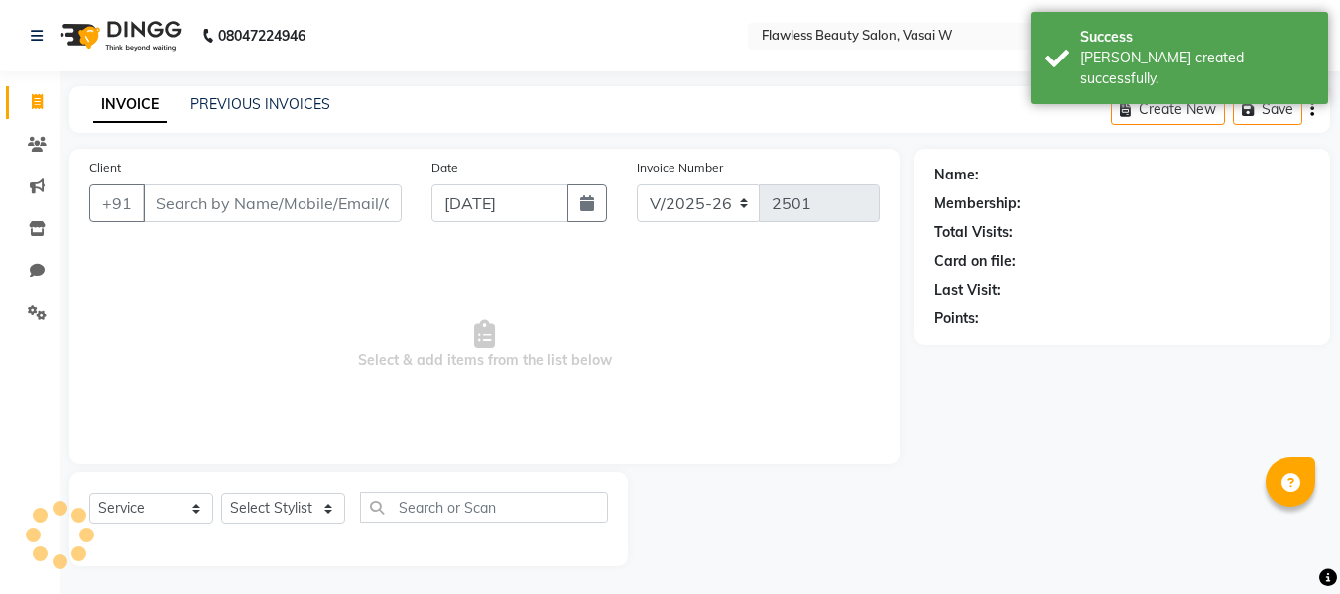
scroll to position [2, 0]
click at [199, 204] on input "Client" at bounding box center [272, 201] width 259 height 38
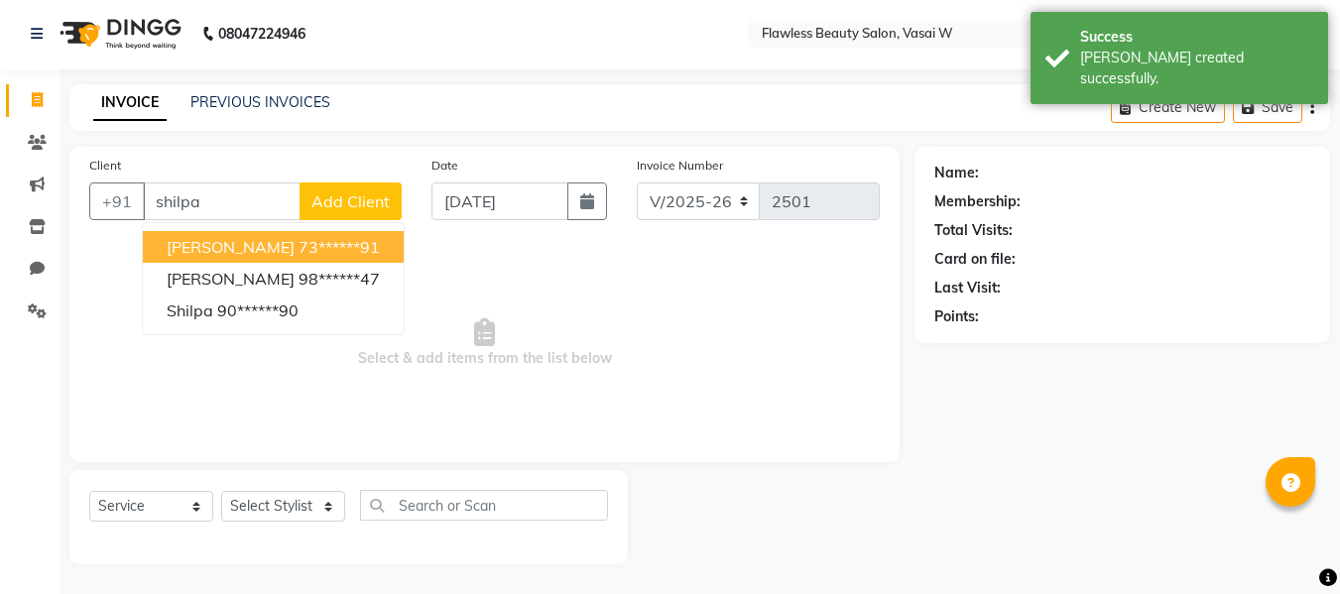
click at [220, 238] on span "[PERSON_NAME]" at bounding box center [231, 247] width 128 height 20
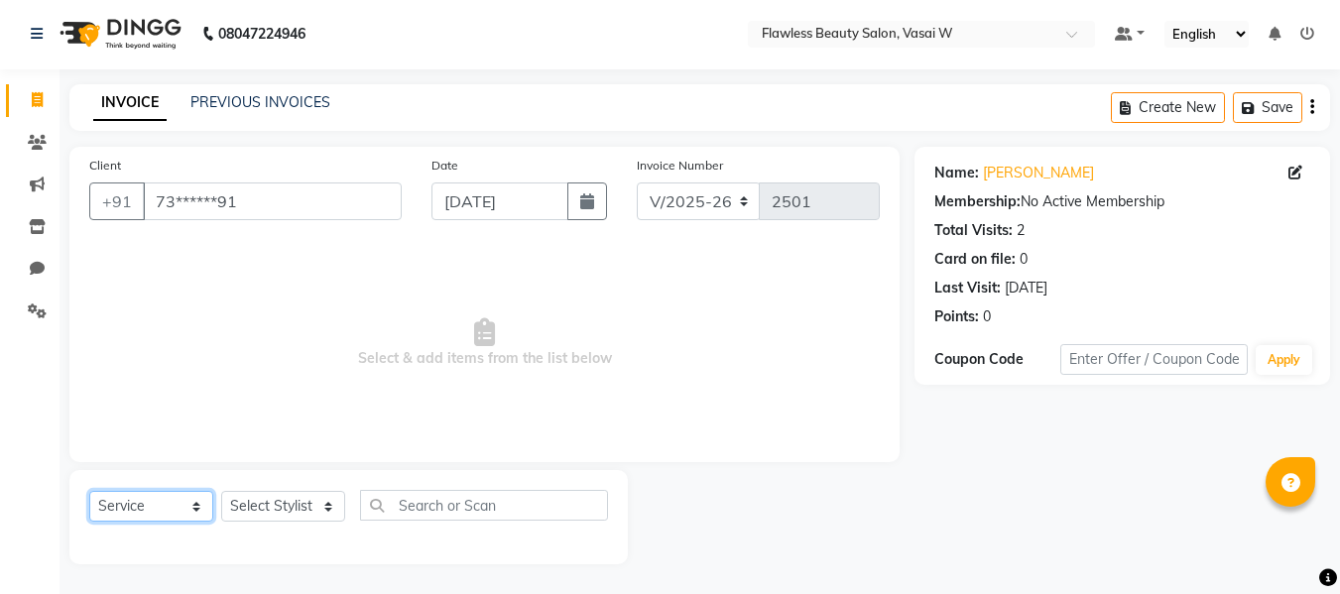
drag, startPoint x: 175, startPoint y: 505, endPoint x: 159, endPoint y: 351, distance: 154.5
click at [159, 351] on div "Client +91 73******91 Date [DATE] Invoice Number V/2025 V/[PHONE_NUMBER] Select…" at bounding box center [485, 356] width 860 height 418
click at [89, 491] on select "Select Service Product Membership Package Voucher Prepaid Gift Card" at bounding box center [151, 506] width 124 height 31
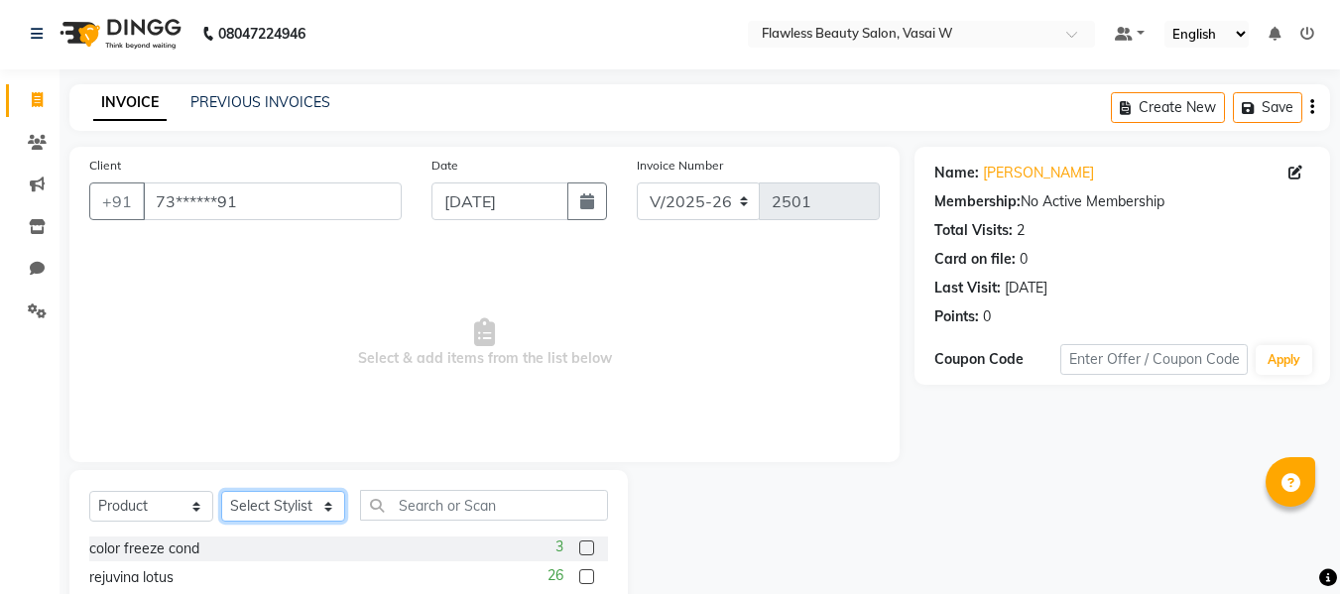
click at [243, 501] on select "Select Stylist [PERSON_NAME] [PERSON_NAME] [PERSON_NAME] maam Nisha Pari [PERSO…" at bounding box center [283, 506] width 124 height 31
click at [221, 491] on select "Select Stylist [PERSON_NAME] [PERSON_NAME] [PERSON_NAME] maam Nisha Pari [PERSO…" at bounding box center [283, 506] width 124 height 31
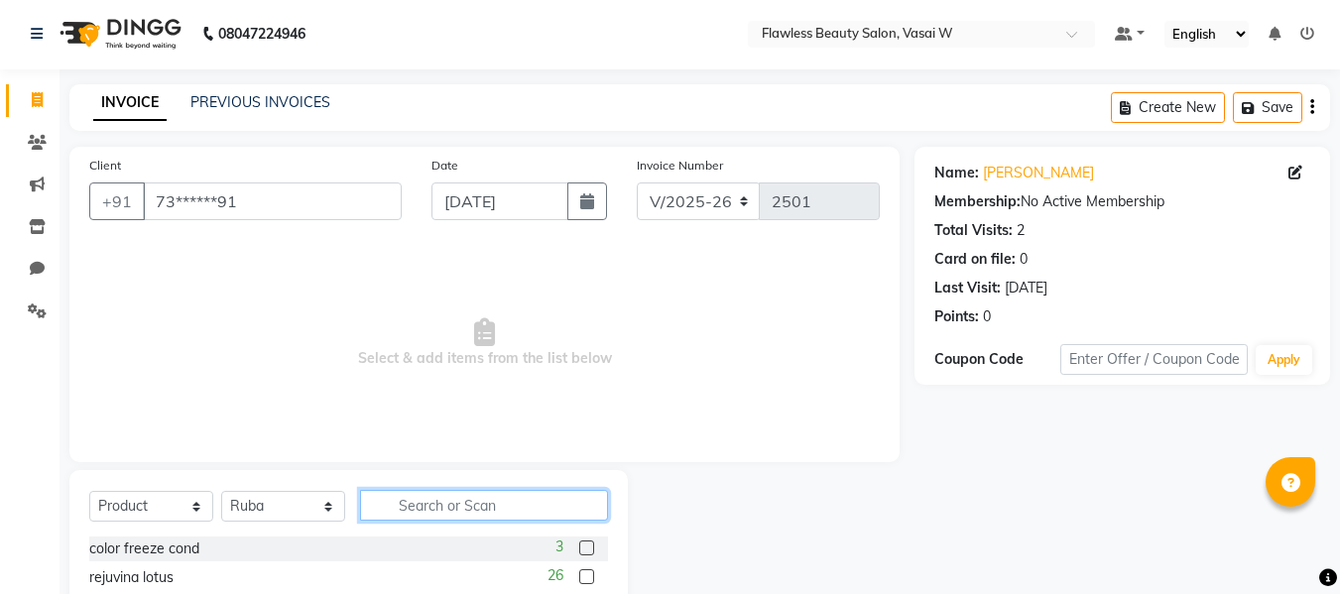
click at [447, 500] on input "text" at bounding box center [484, 505] width 248 height 31
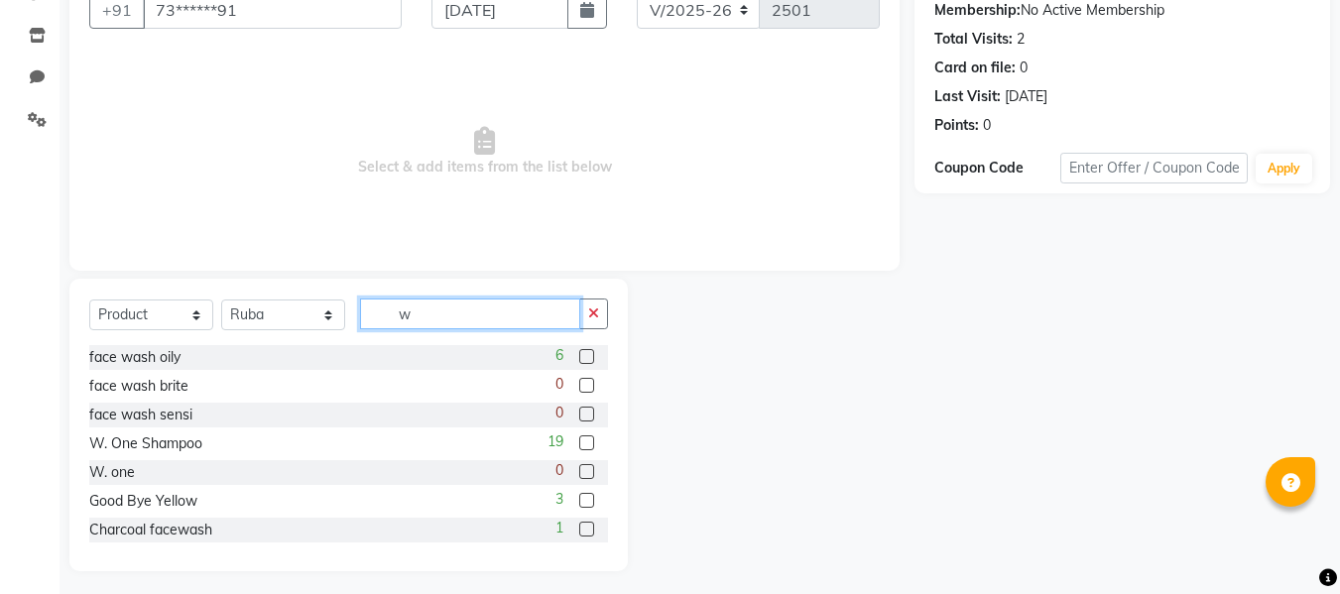
scroll to position [200, 0]
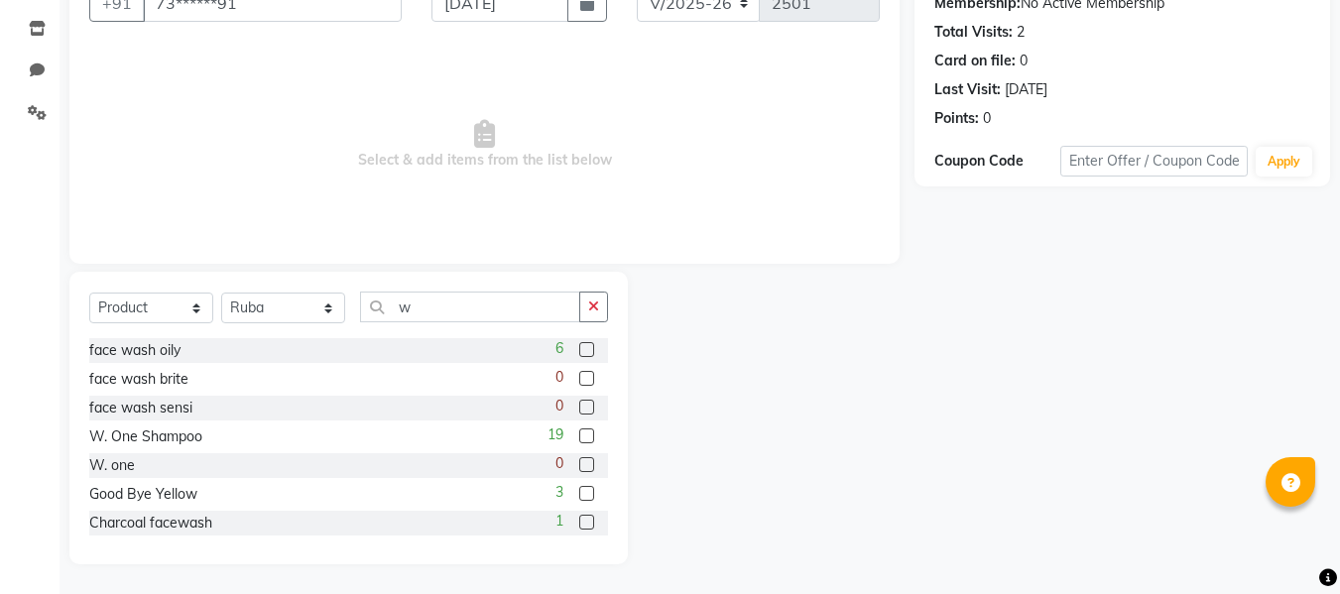
click at [579, 466] on label at bounding box center [586, 464] width 15 height 15
click at [579, 466] on input "checkbox" at bounding box center [585, 465] width 13 height 13
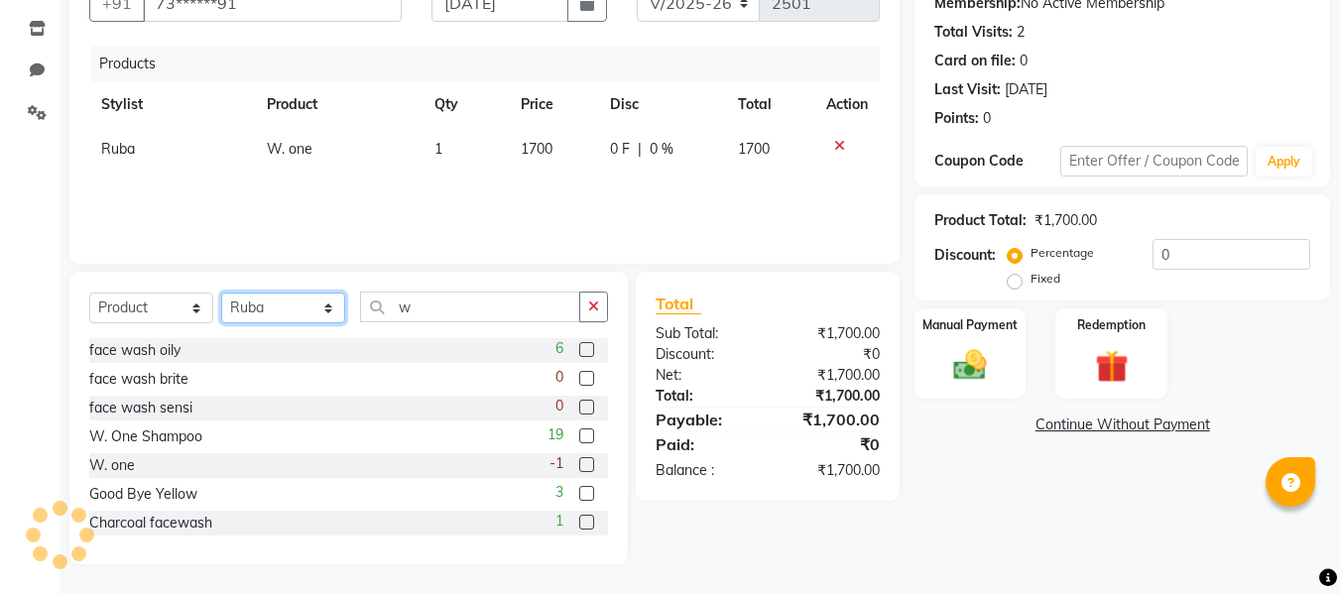
click at [329, 308] on select "Select Stylist [PERSON_NAME] [PERSON_NAME] [PERSON_NAME] maam Nisha Pari [PERSO…" at bounding box center [283, 308] width 124 height 31
click at [221, 293] on select "Select Stylist [PERSON_NAME] [PERSON_NAME] [PERSON_NAME] maam Nisha Pari [PERSO…" at bounding box center [283, 308] width 124 height 31
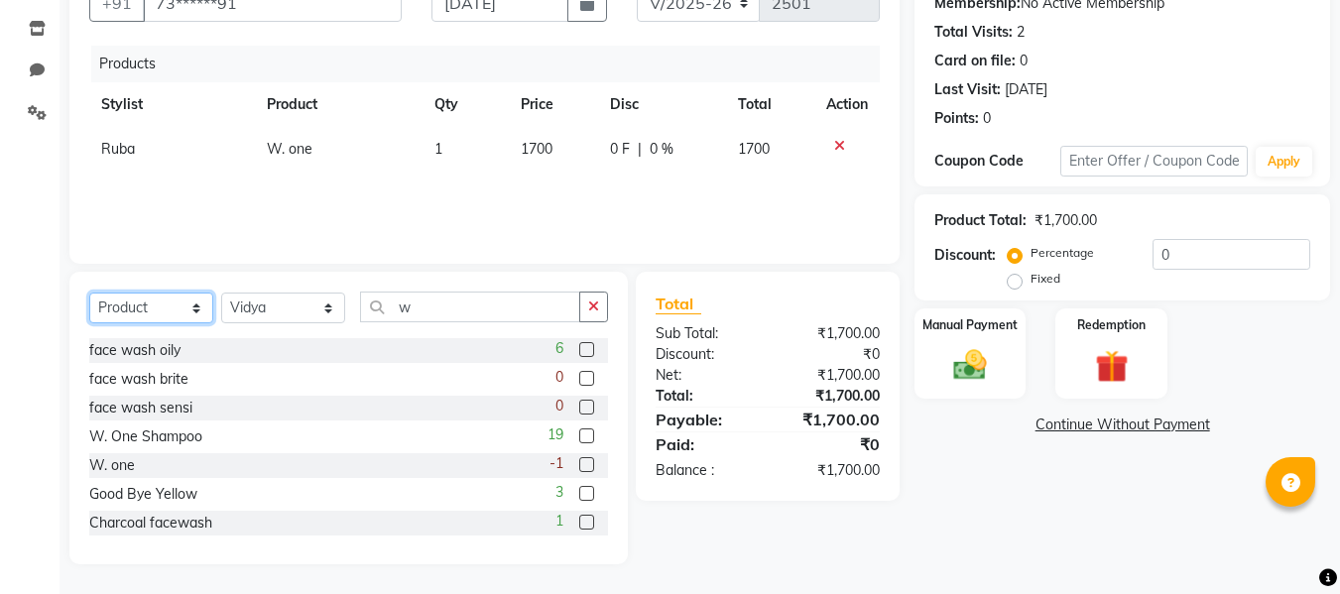
click at [155, 305] on select "Select Service Product Membership Package Voucher Prepaid Gift Card" at bounding box center [151, 308] width 124 height 31
click at [89, 293] on select "Select Service Product Membership Package Voucher Prepaid Gift Card" at bounding box center [151, 308] width 124 height 31
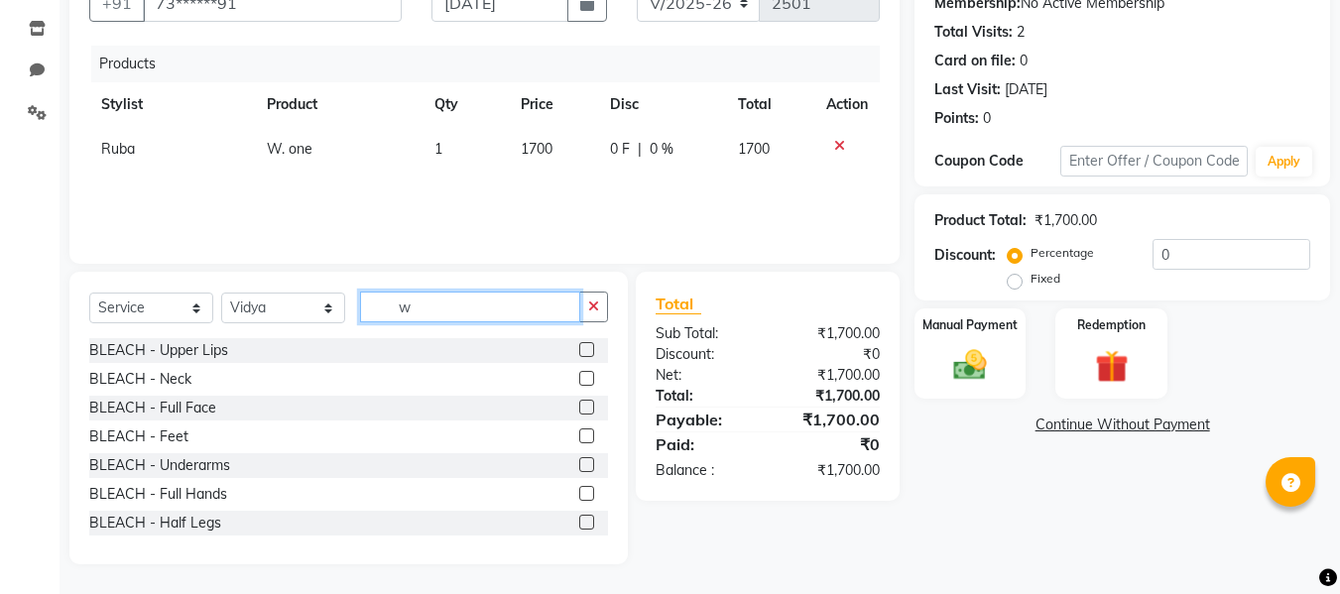
click at [451, 304] on input "w" at bounding box center [470, 307] width 220 height 31
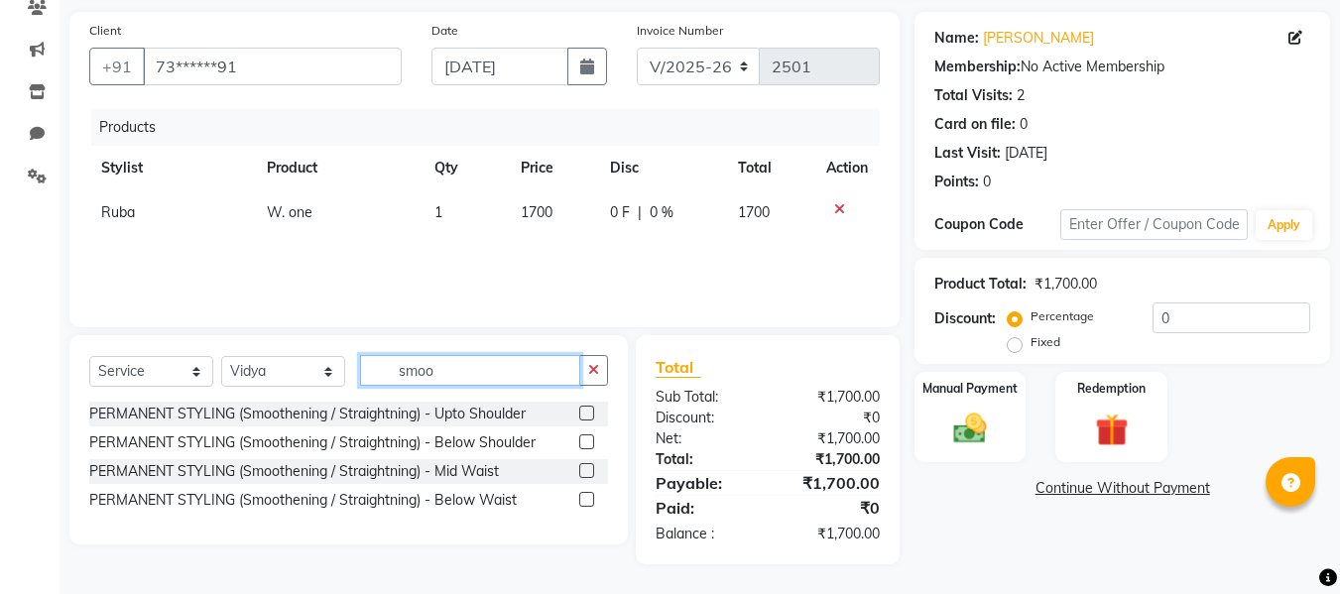
scroll to position [137, 0]
click at [581, 411] on label at bounding box center [586, 413] width 15 height 15
click at [581, 411] on input "checkbox" at bounding box center [585, 414] width 13 height 13
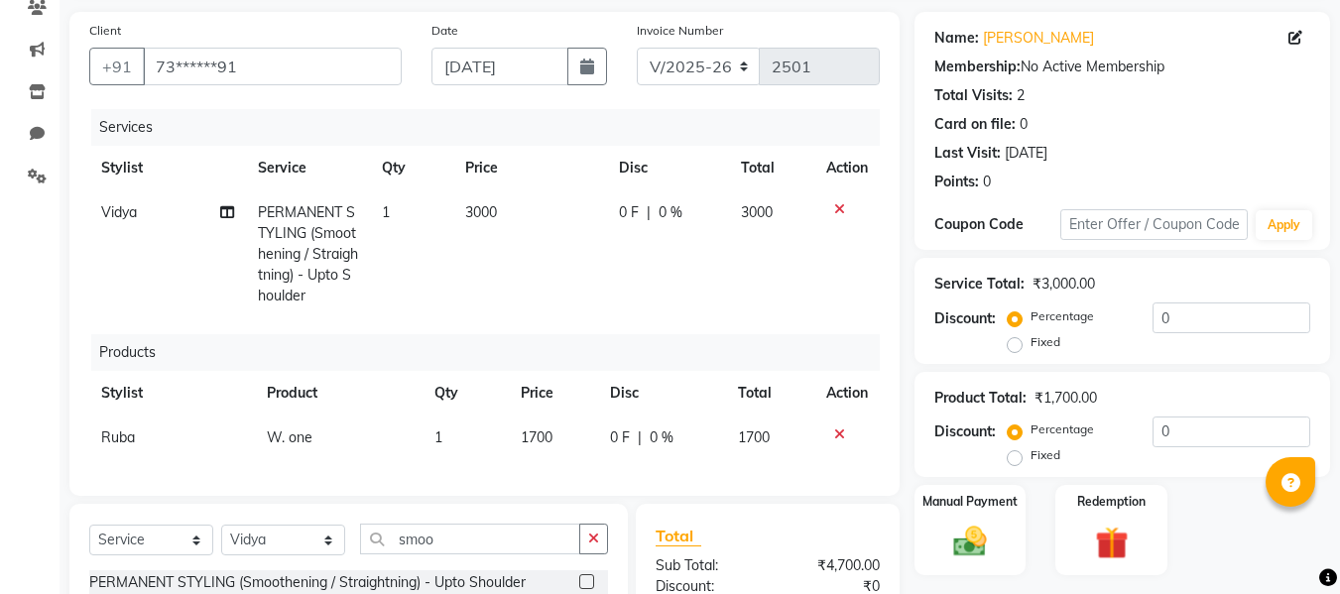
click at [495, 225] on td "3000" at bounding box center [530, 254] width 154 height 128
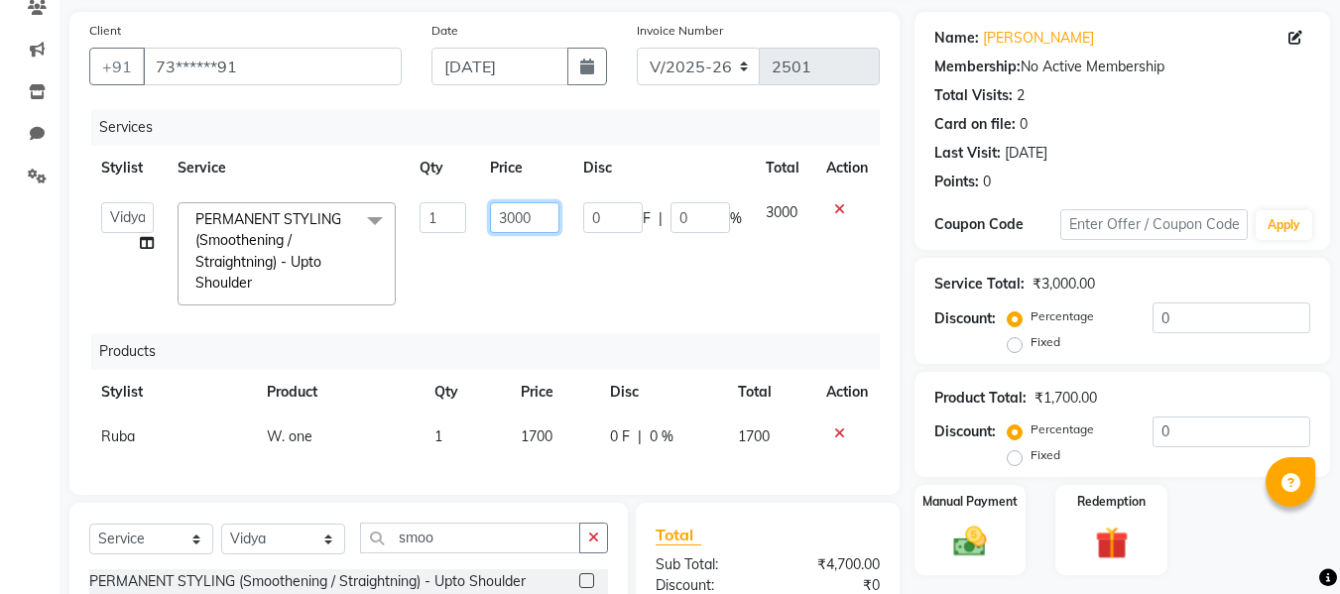
click at [546, 211] on input "3000" at bounding box center [524, 217] width 68 height 31
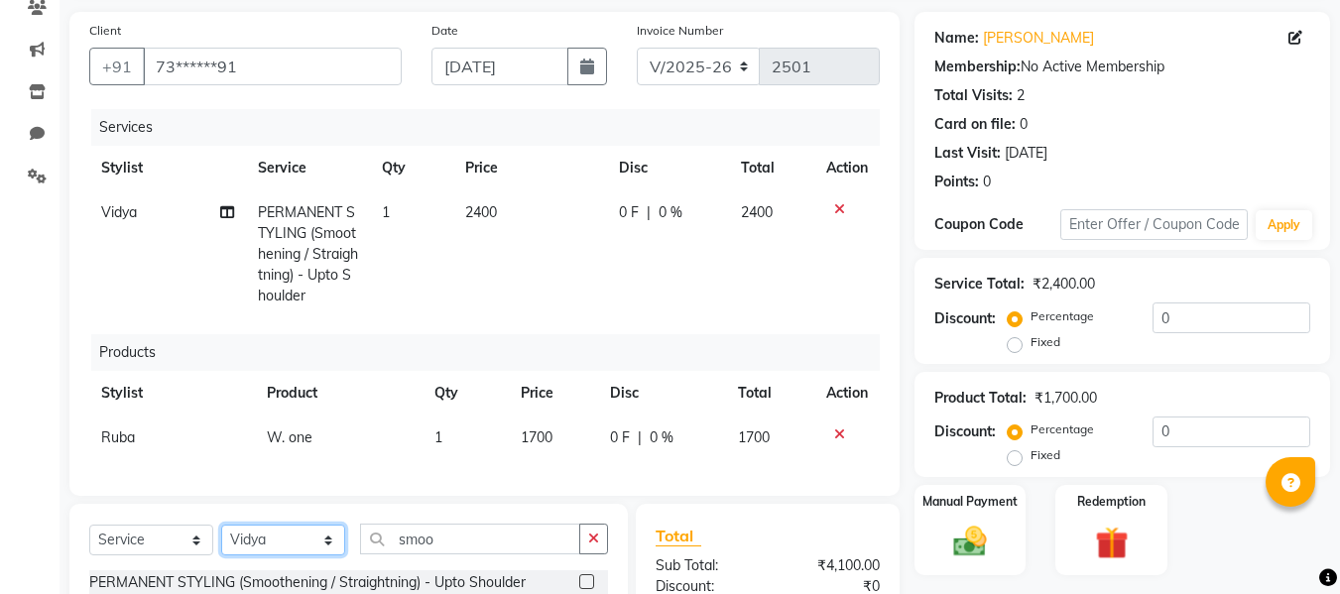
drag, startPoint x: 328, startPoint y: 553, endPoint x: 326, endPoint y: 542, distance: 12.1
click at [328, 553] on select "Select Stylist [PERSON_NAME] [PERSON_NAME] [PERSON_NAME] maam Nisha Pari [PERSO…" at bounding box center [283, 540] width 124 height 31
click at [221, 540] on select "Select Stylist [PERSON_NAME] [PERSON_NAME] [PERSON_NAME] maam Nisha Pari [PERSO…" at bounding box center [283, 540] width 124 height 31
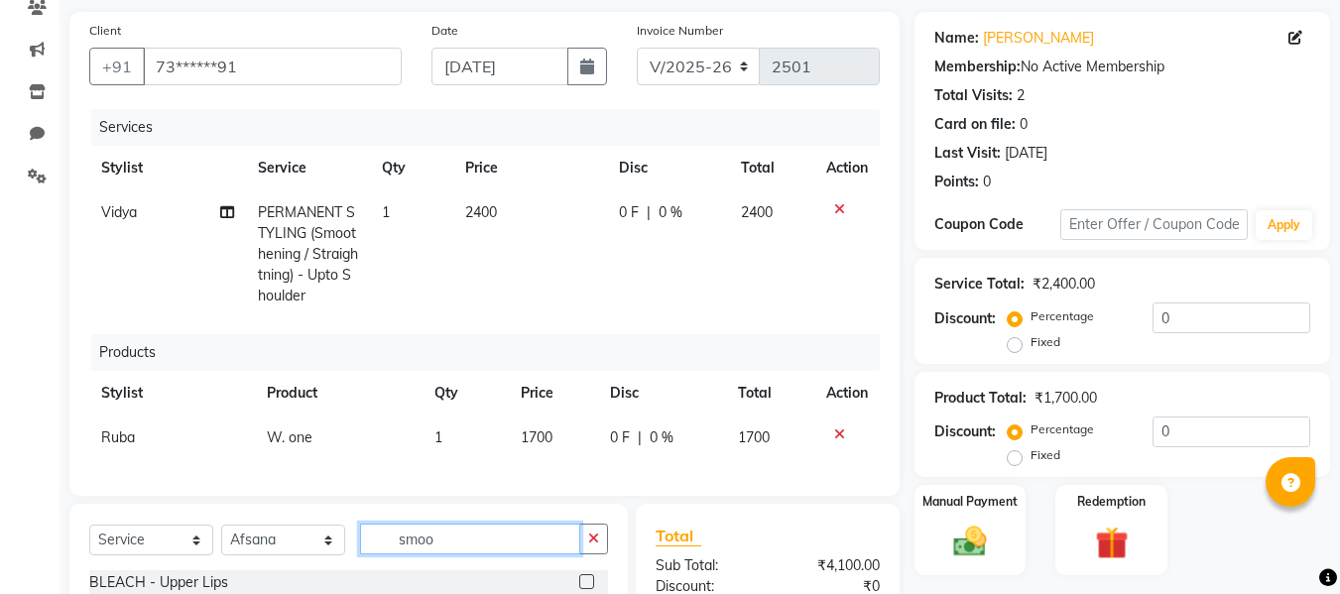
click at [447, 545] on input "smoo" at bounding box center [470, 539] width 220 height 31
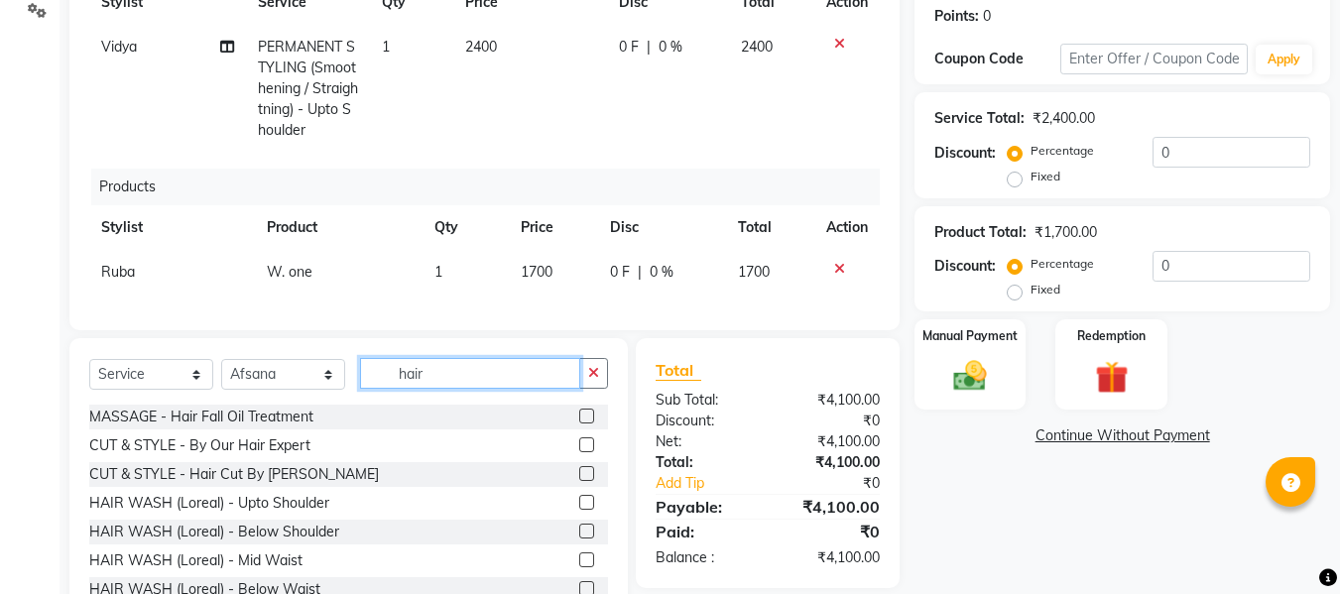
scroll to position [317, 0]
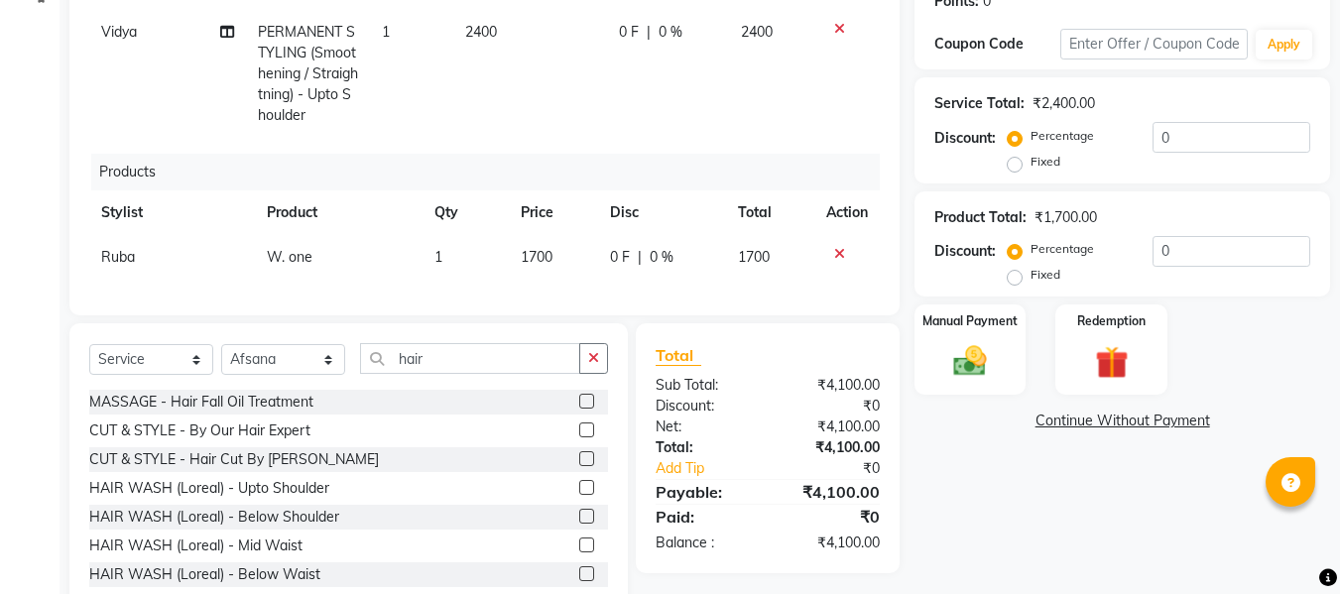
click at [579, 495] on label at bounding box center [586, 487] width 15 height 15
click at [579, 495] on input "checkbox" at bounding box center [585, 488] width 13 height 13
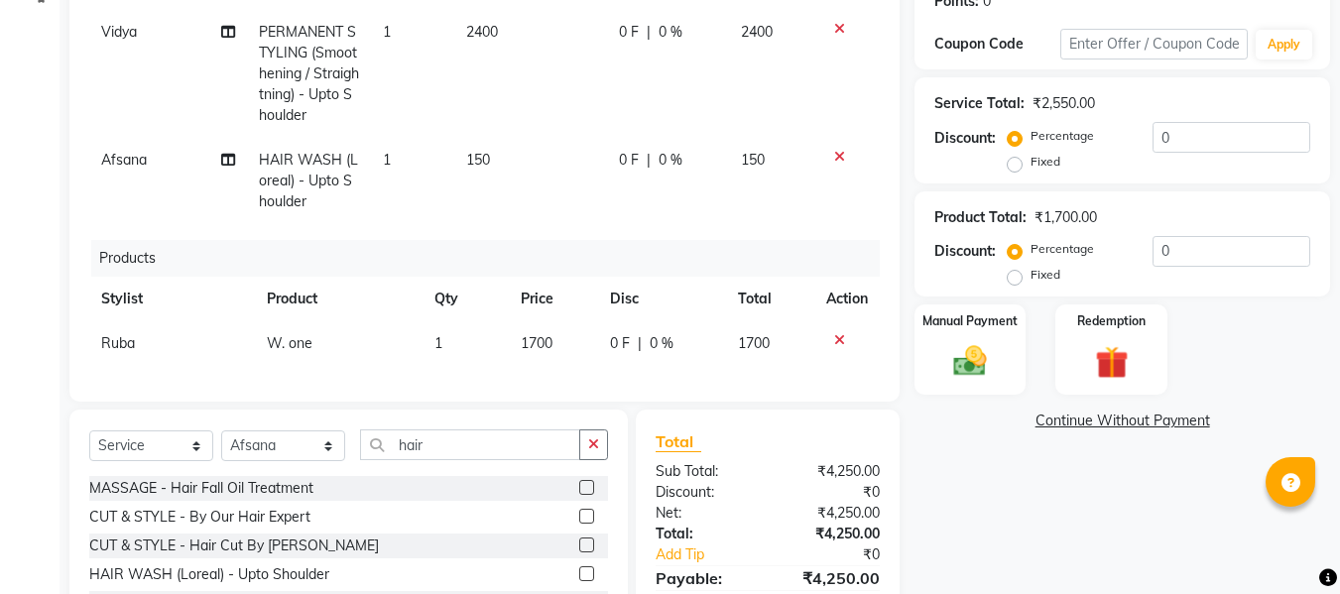
click at [477, 183] on td "150" at bounding box center [530, 181] width 153 height 86
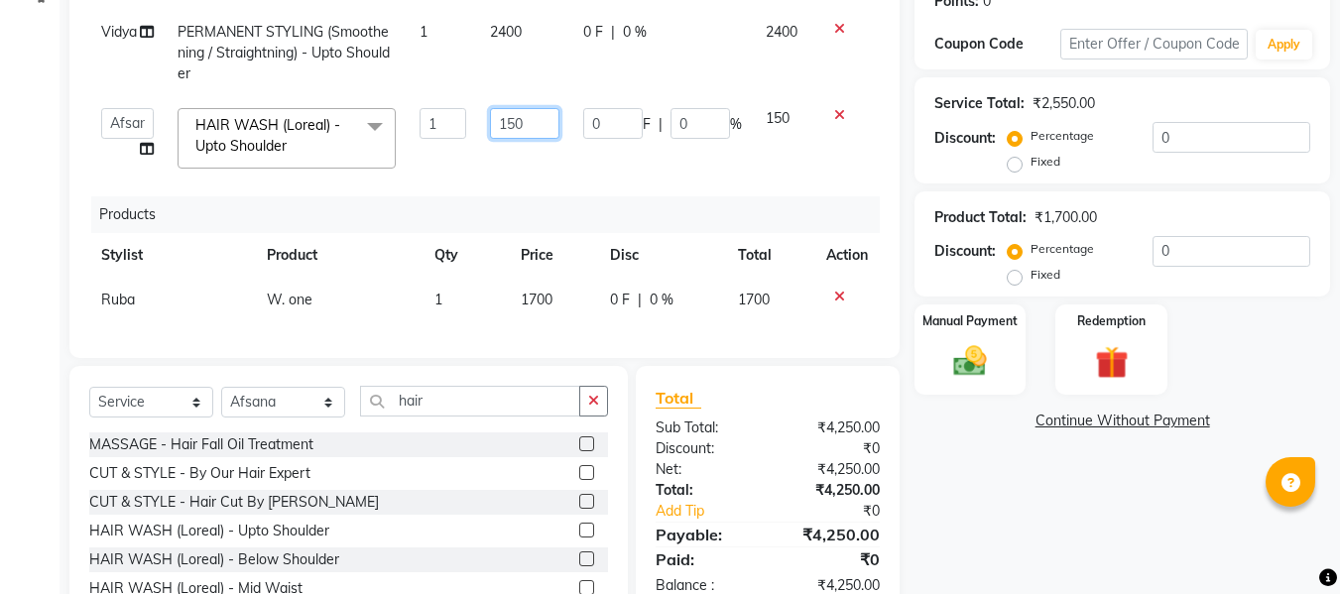
click at [544, 125] on input "150" at bounding box center [524, 123] width 68 height 31
click at [249, 420] on div "Client +91 73******91 Date [DATE] Invoice Number V/2025 V/[PHONE_NUMBER] Servic…" at bounding box center [485, 244] width 860 height 827
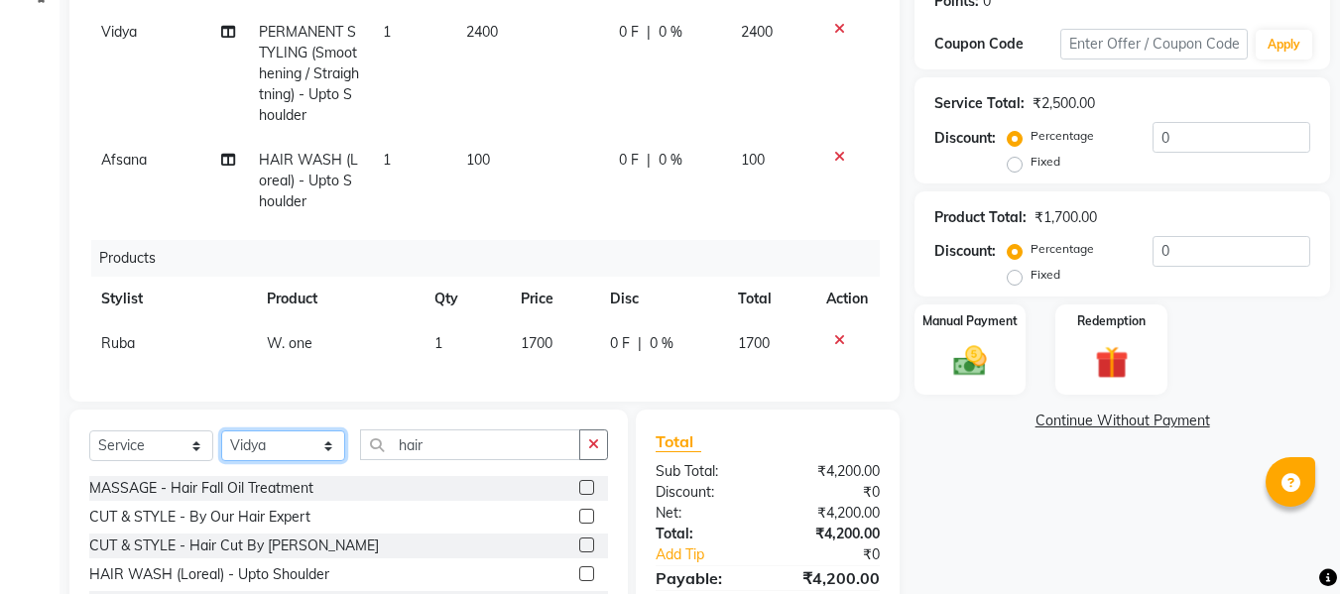
click at [221, 445] on select "Select Stylist [PERSON_NAME] [PERSON_NAME] [PERSON_NAME] maam Nisha Pari [PERSO…" at bounding box center [283, 445] width 124 height 31
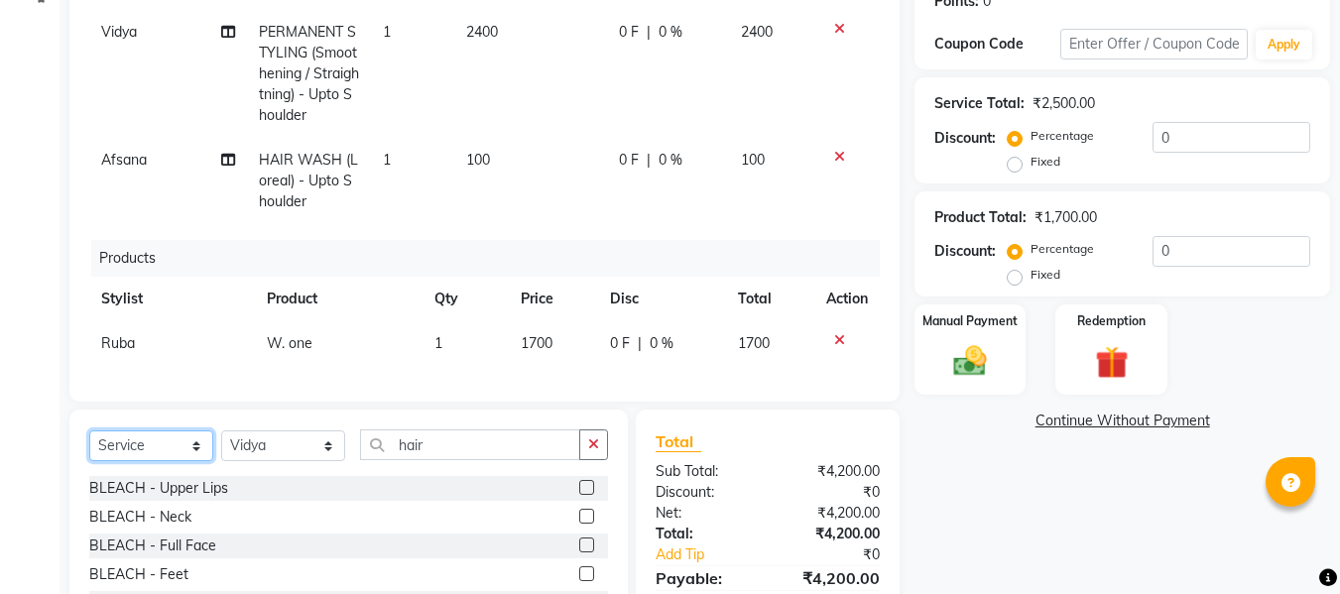
click at [141, 461] on select "Select Service Product Membership Package Voucher Prepaid Gift Card" at bounding box center [151, 445] width 124 height 31
click at [89, 445] on select "Select Service Product Membership Package Voucher Prepaid Gift Card" at bounding box center [151, 445] width 124 height 31
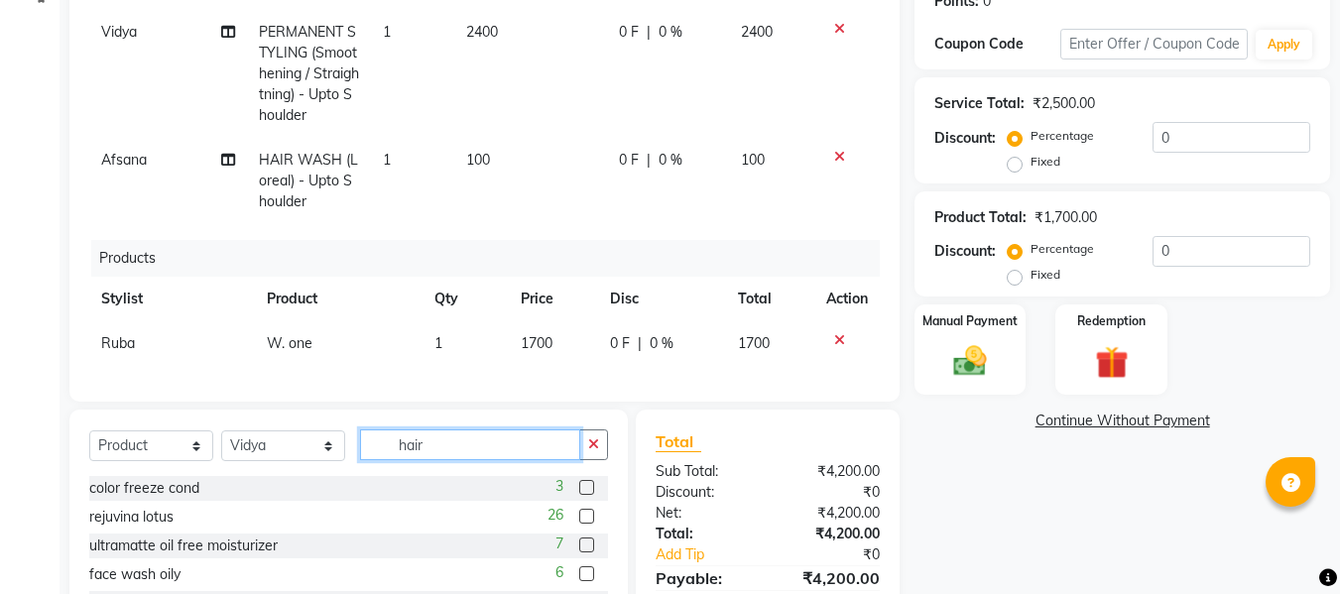
click at [432, 460] on input "hair" at bounding box center [470, 444] width 220 height 31
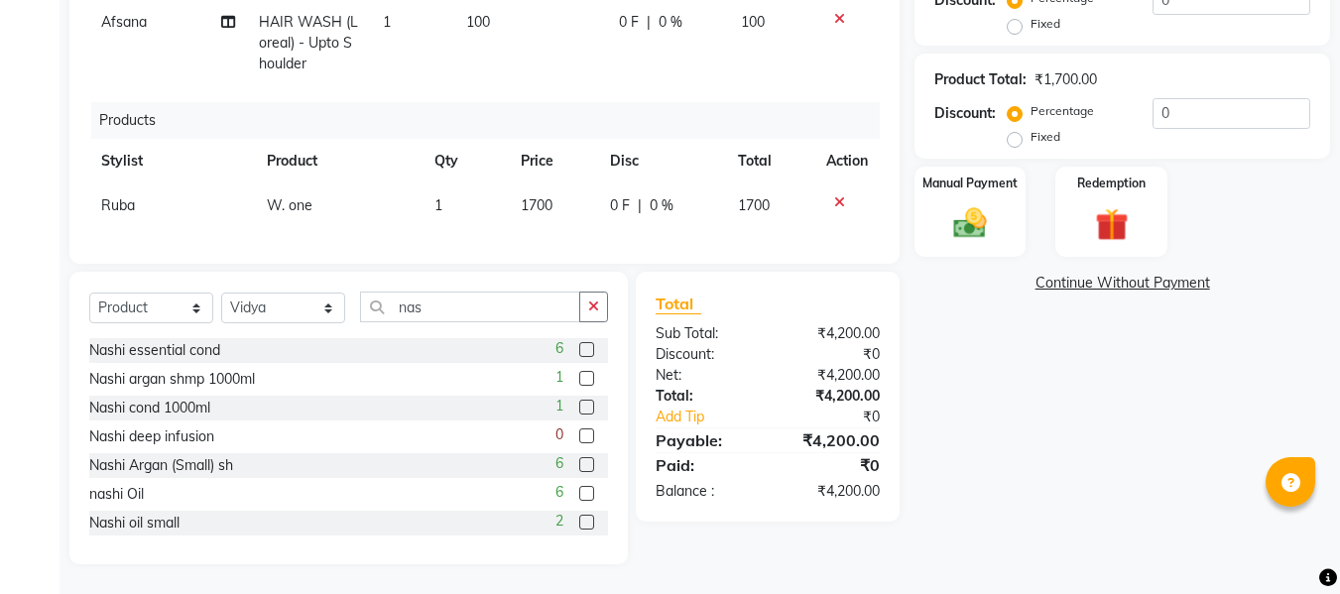
click at [579, 466] on label at bounding box center [586, 464] width 15 height 15
click at [579, 466] on input "checkbox" at bounding box center [585, 465] width 13 height 13
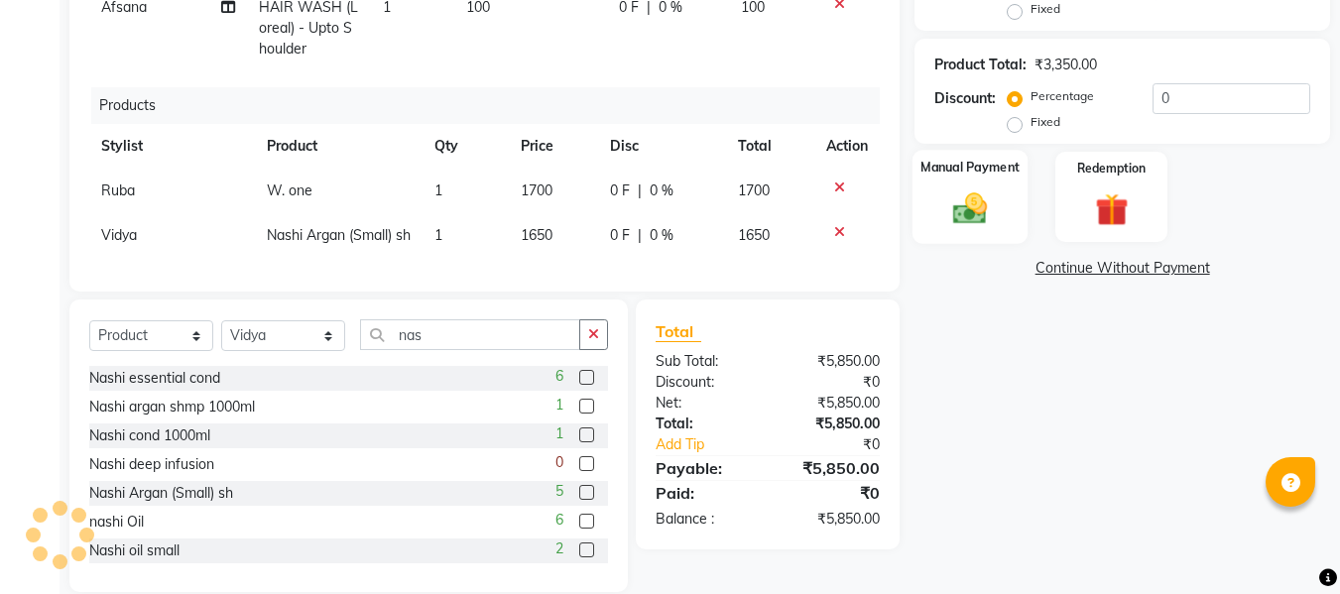
click at [1015, 174] on label "Manual Payment" at bounding box center [969, 167] width 99 height 19
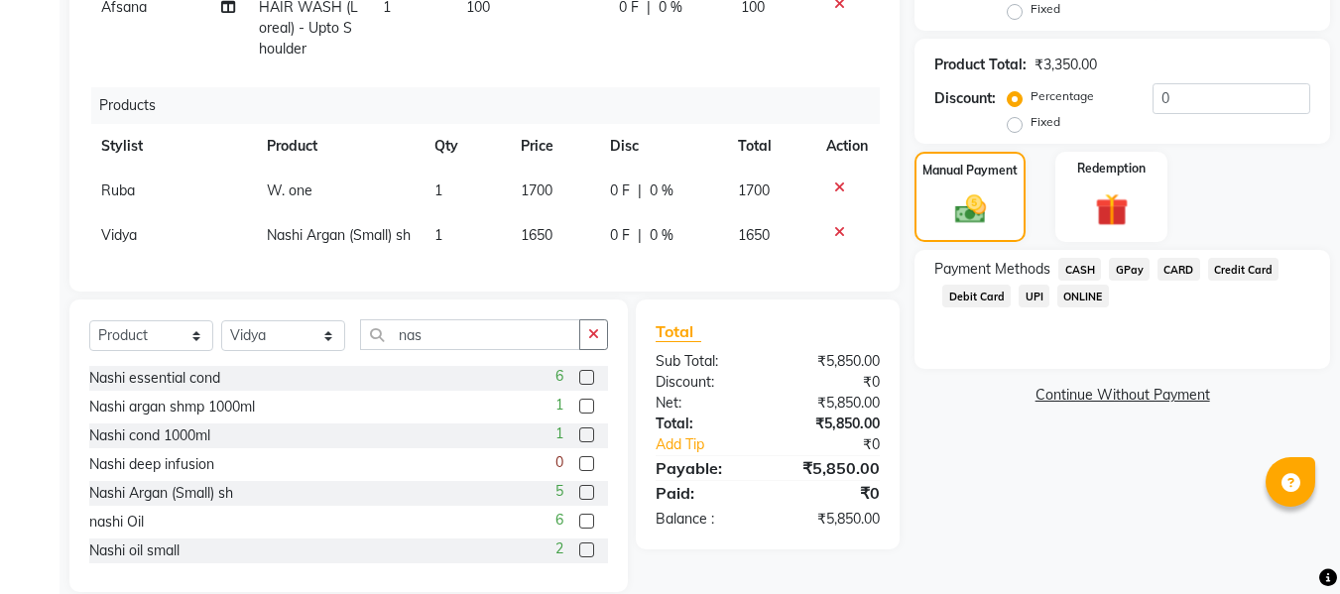
click at [1129, 273] on span "GPay" at bounding box center [1129, 269] width 41 height 23
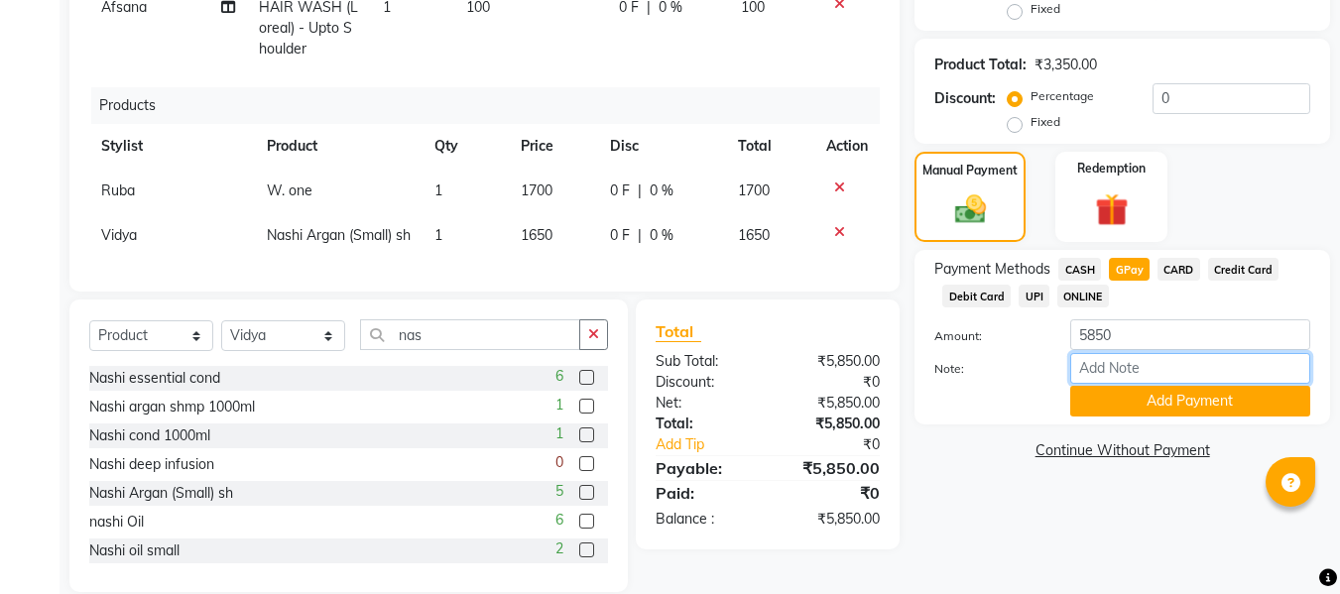
click at [1108, 356] on input "Note:" at bounding box center [1190, 368] width 240 height 31
click at [1167, 407] on button "Add Payment" at bounding box center [1190, 401] width 240 height 31
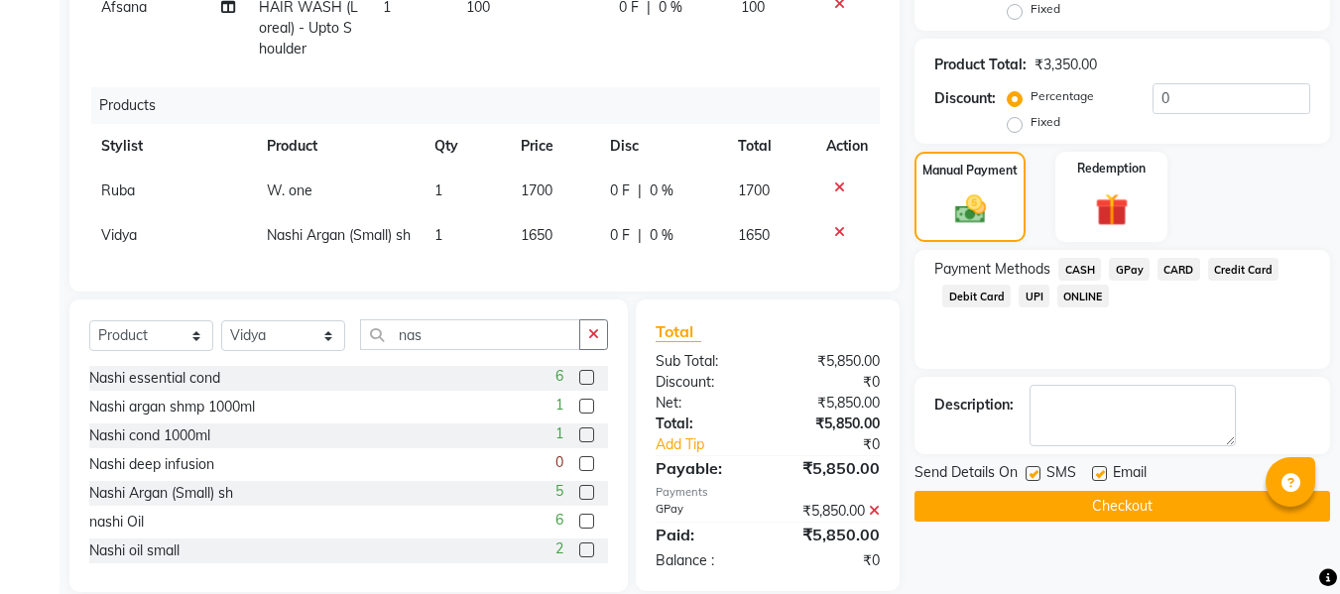
click at [1096, 480] on label at bounding box center [1099, 473] width 15 height 15
click at [1096, 480] on input "checkbox" at bounding box center [1098, 474] width 13 height 13
click at [1030, 475] on label at bounding box center [1033, 473] width 15 height 15
click at [1030, 475] on input "checkbox" at bounding box center [1032, 474] width 13 height 13
click at [960, 518] on button "Checkout" at bounding box center [1122, 506] width 416 height 31
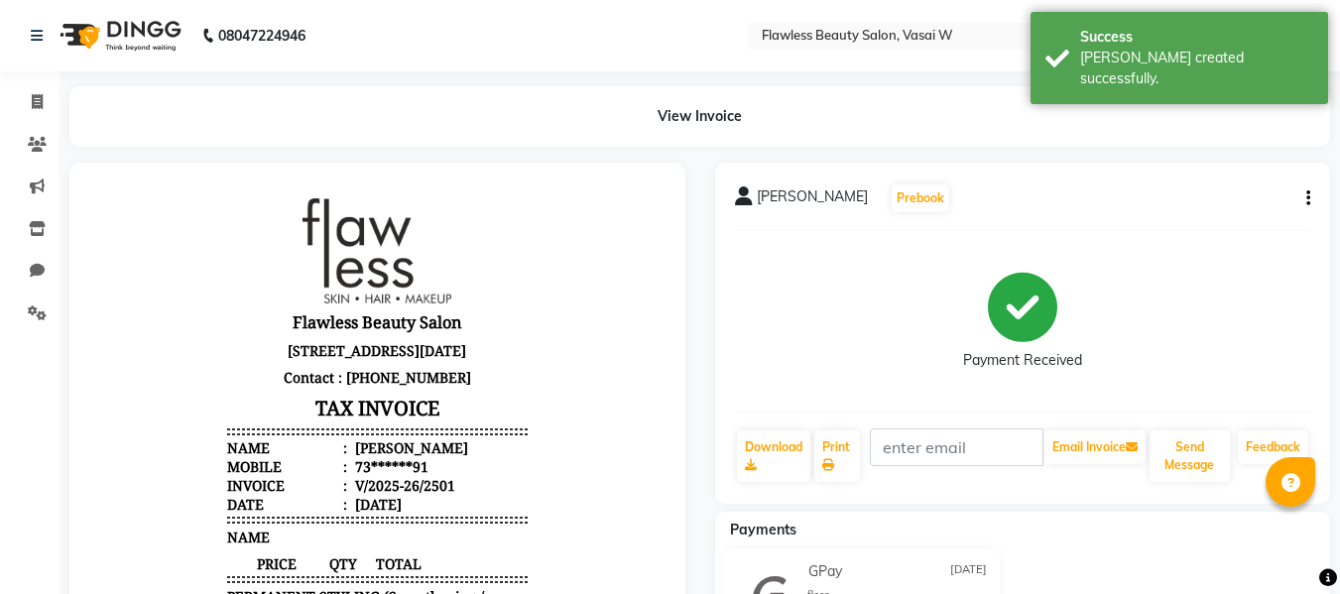
click at [32, 120] on li "Invoice" at bounding box center [30, 102] width 60 height 43
click at [40, 115] on link "Invoice" at bounding box center [30, 102] width 48 height 33
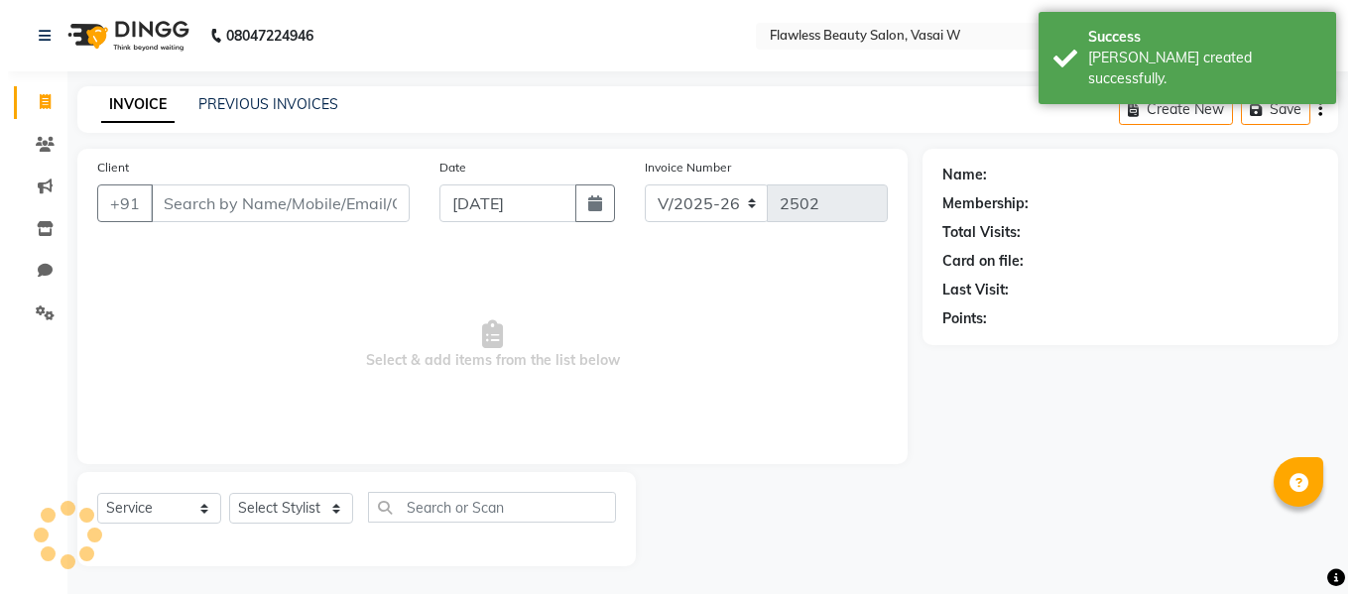
scroll to position [2, 0]
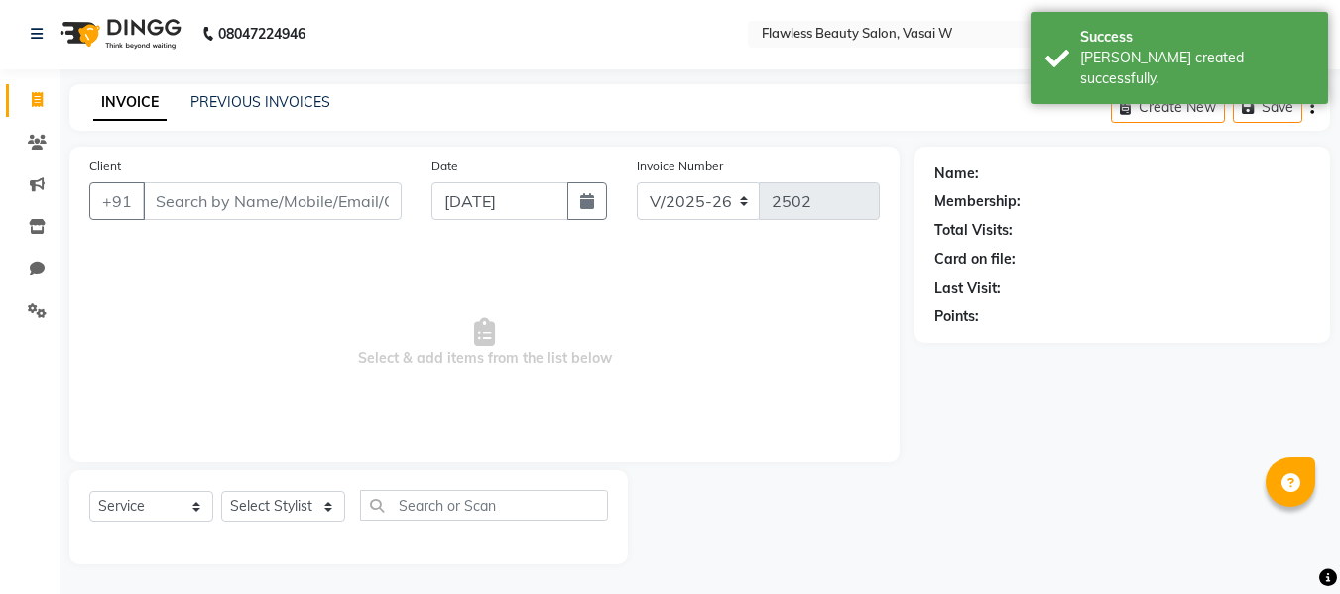
click at [210, 191] on input "Client" at bounding box center [272, 201] width 259 height 38
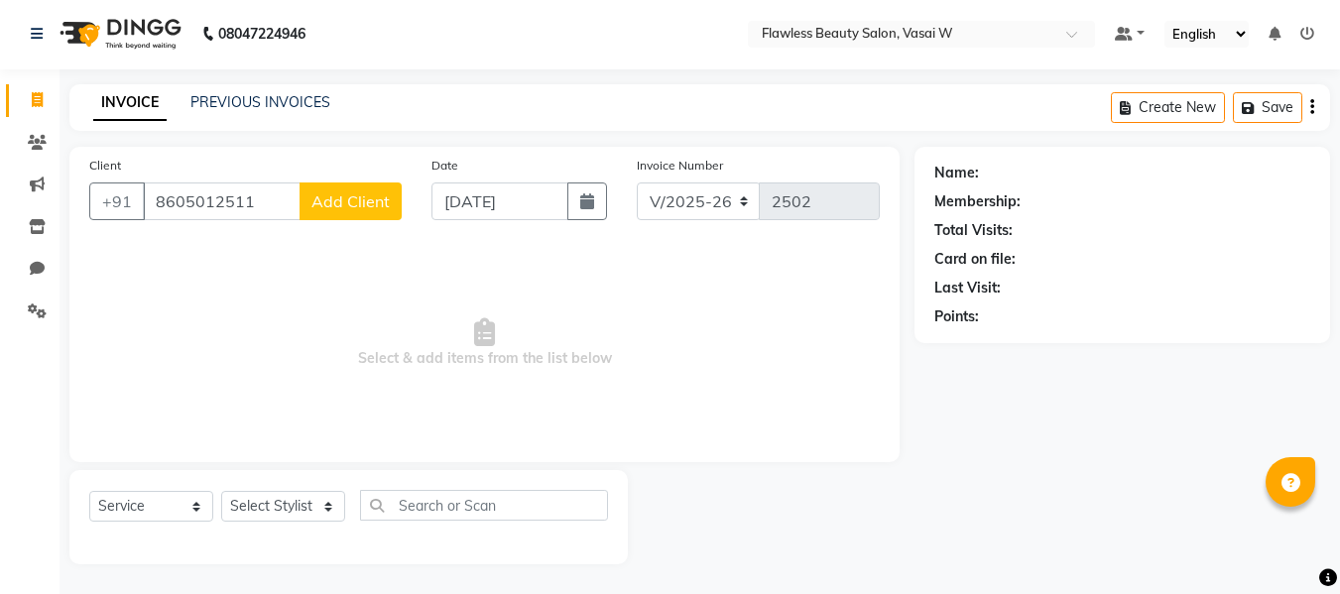
click at [347, 212] on button "Add Client" at bounding box center [351, 201] width 102 height 38
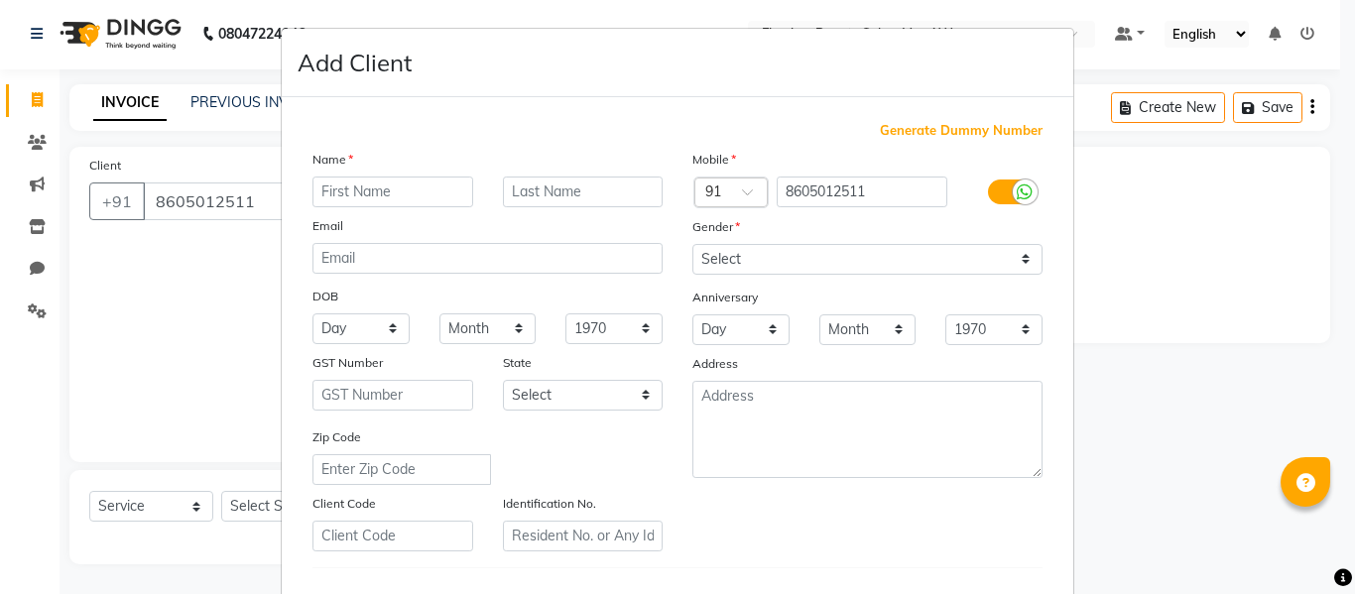
click at [378, 196] on input "text" at bounding box center [392, 192] width 161 height 31
click at [621, 182] on input "text" at bounding box center [583, 192] width 161 height 31
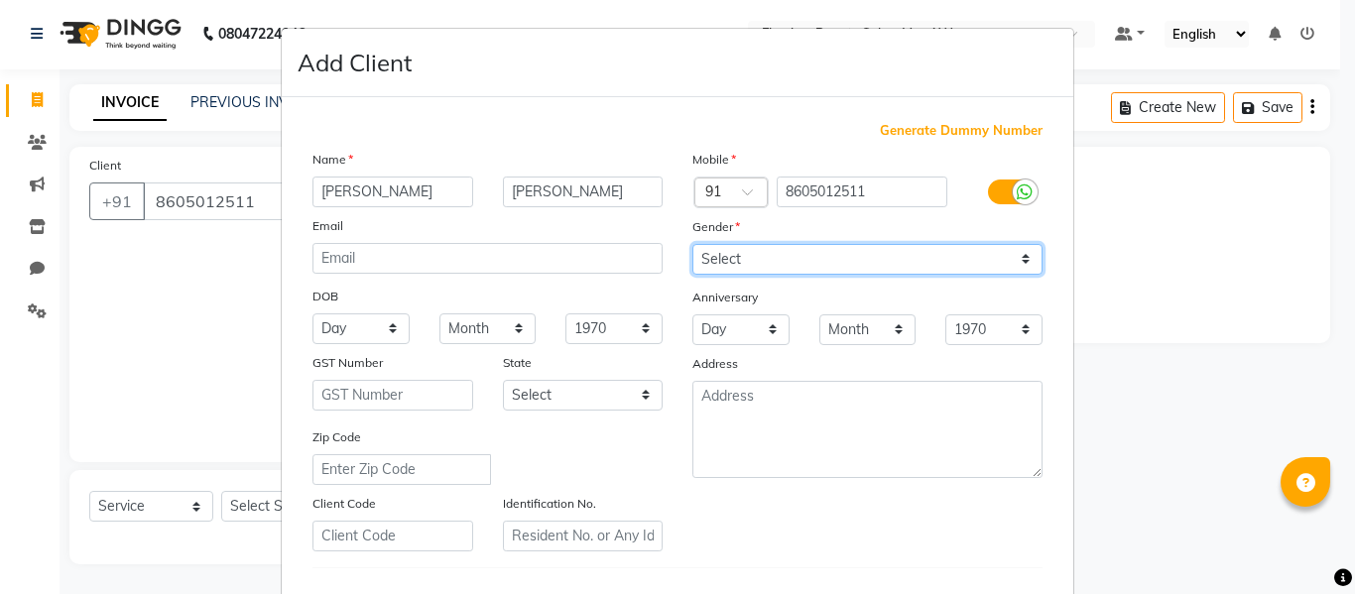
click at [717, 247] on select "Select [DEMOGRAPHIC_DATA] [DEMOGRAPHIC_DATA] Other Prefer Not To Say" at bounding box center [867, 259] width 350 height 31
click at [692, 244] on select "Select [DEMOGRAPHIC_DATA] [DEMOGRAPHIC_DATA] Other Prefer Not To Say" at bounding box center [867, 259] width 350 height 31
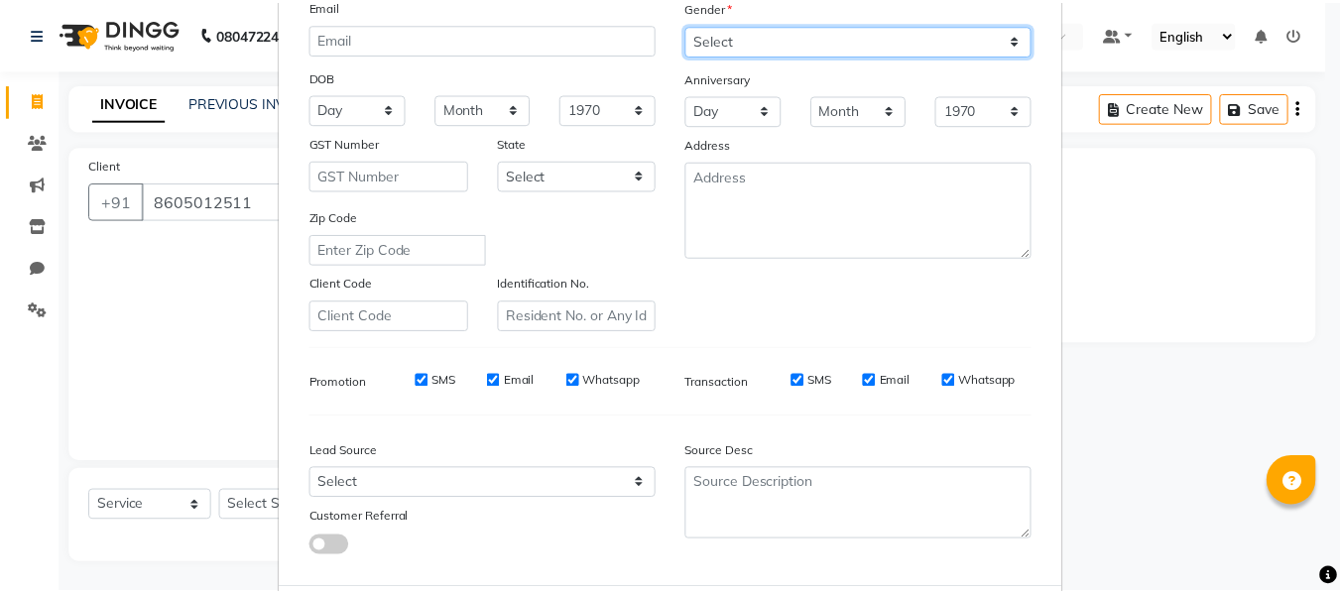
scroll to position [321, 0]
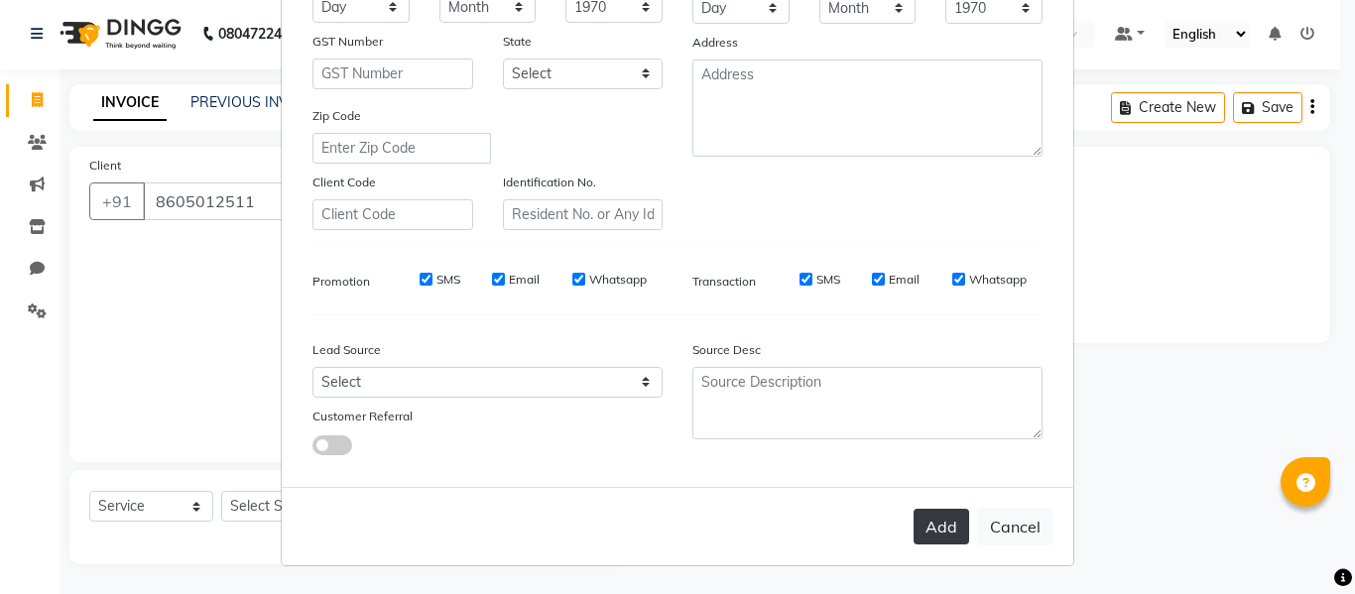
click at [937, 527] on button "Add" at bounding box center [941, 527] width 56 height 36
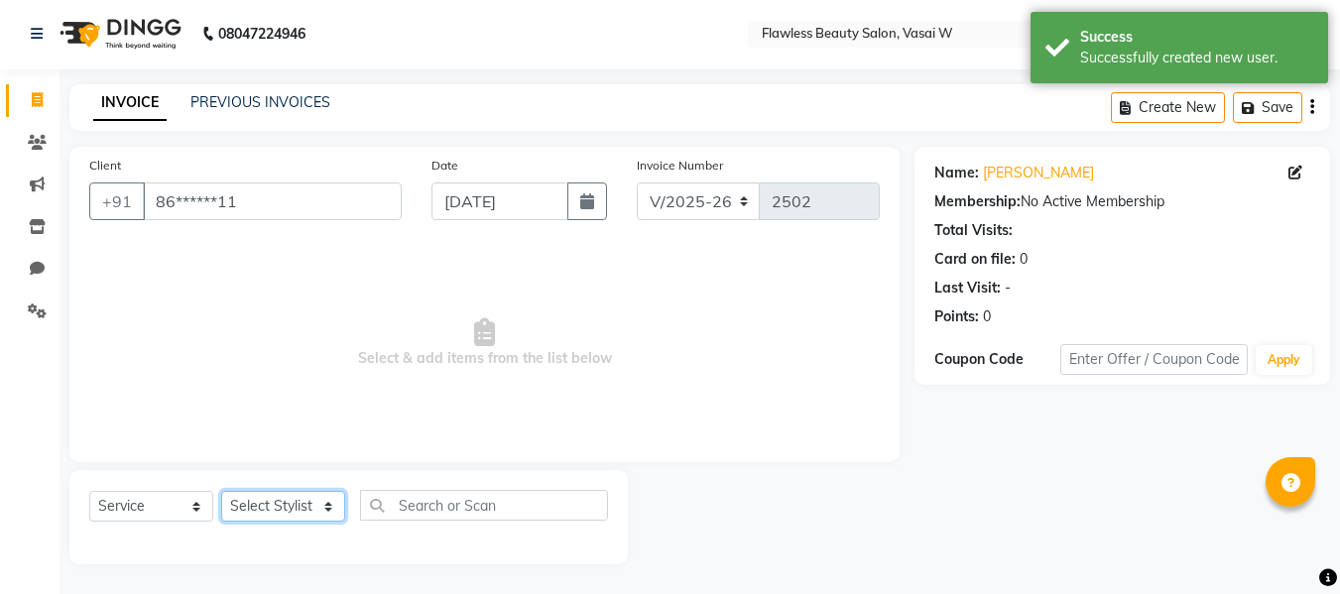
click at [294, 520] on select "Select Stylist [PERSON_NAME] [PERSON_NAME] [PERSON_NAME] maam Nisha Pari [PERSO…" at bounding box center [283, 506] width 124 height 31
click at [221, 491] on select "Select Stylist [PERSON_NAME] [PERSON_NAME] [PERSON_NAME] maam Nisha Pari [PERSO…" at bounding box center [283, 506] width 124 height 31
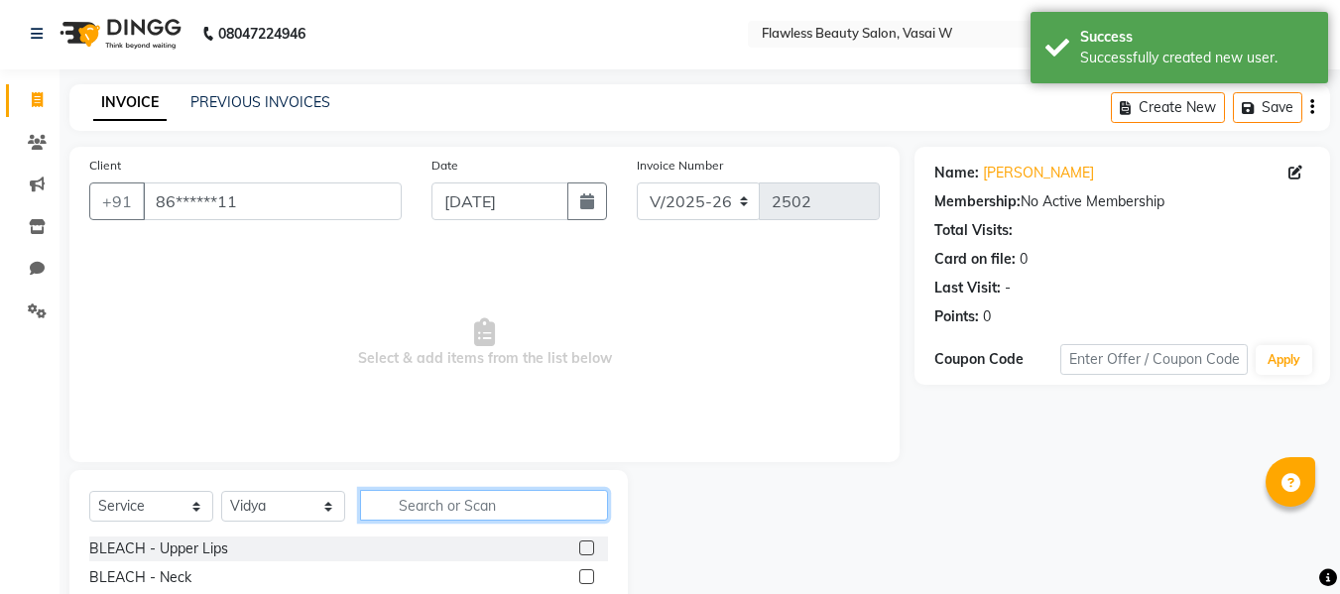
click at [404, 499] on input "text" at bounding box center [484, 505] width 248 height 31
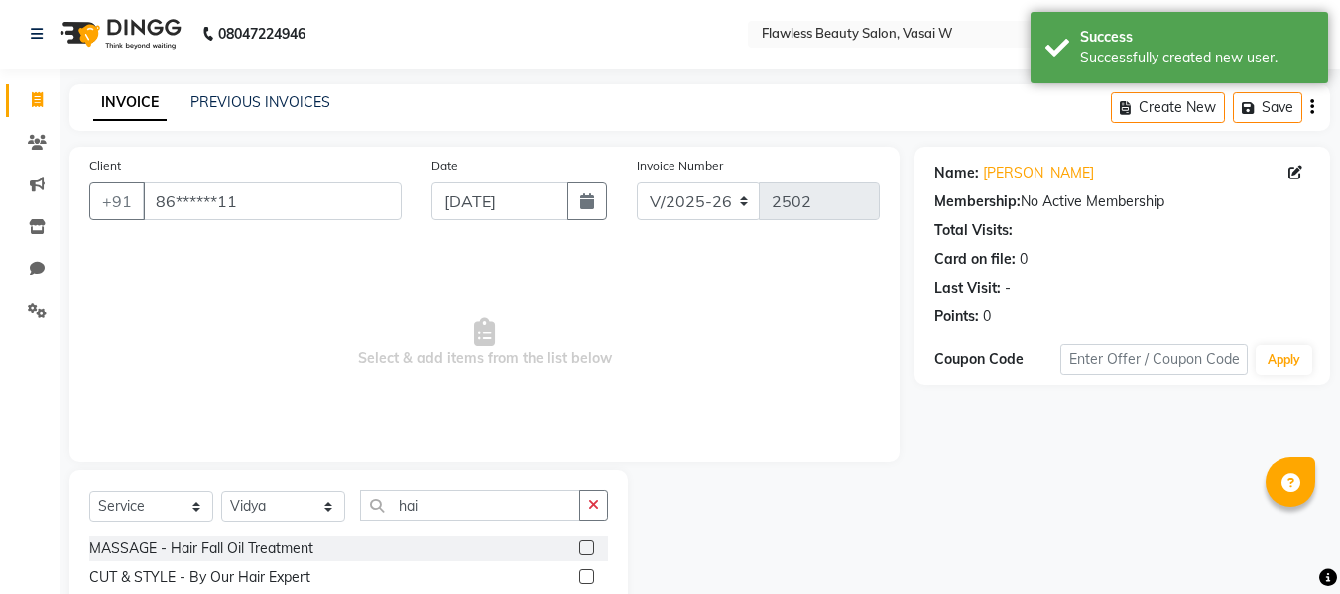
click at [579, 577] on label at bounding box center [586, 576] width 15 height 15
click at [579, 577] on input "checkbox" at bounding box center [585, 577] width 13 height 13
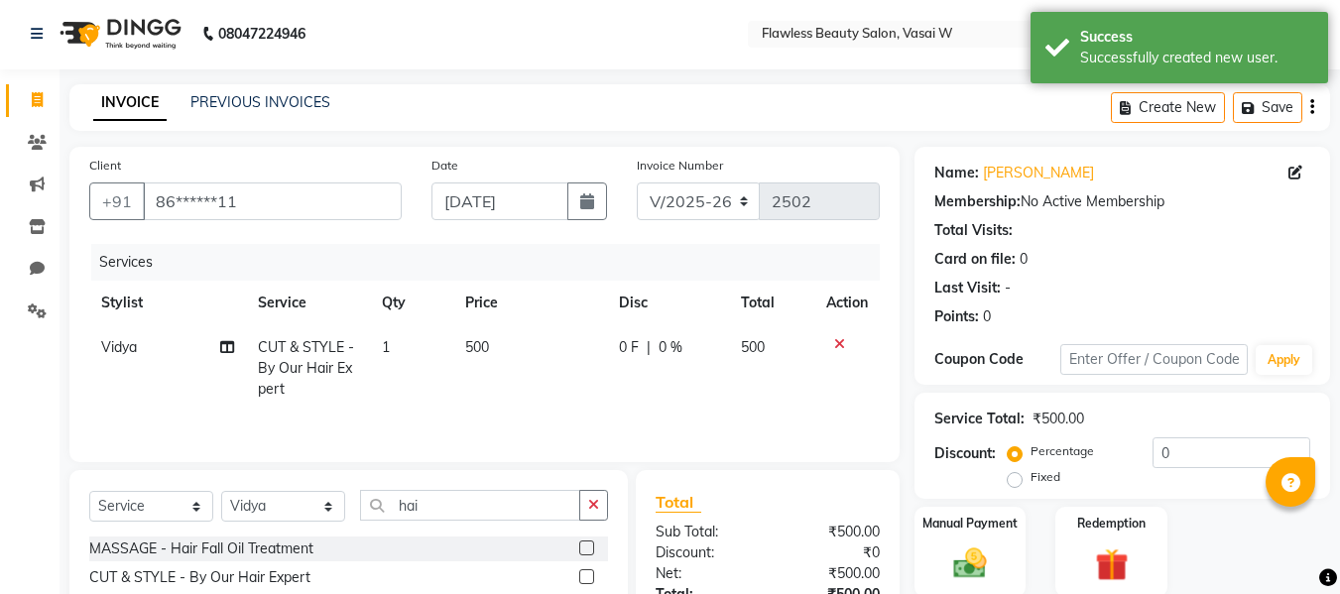
click at [505, 377] on td "500" at bounding box center [530, 368] width 154 height 86
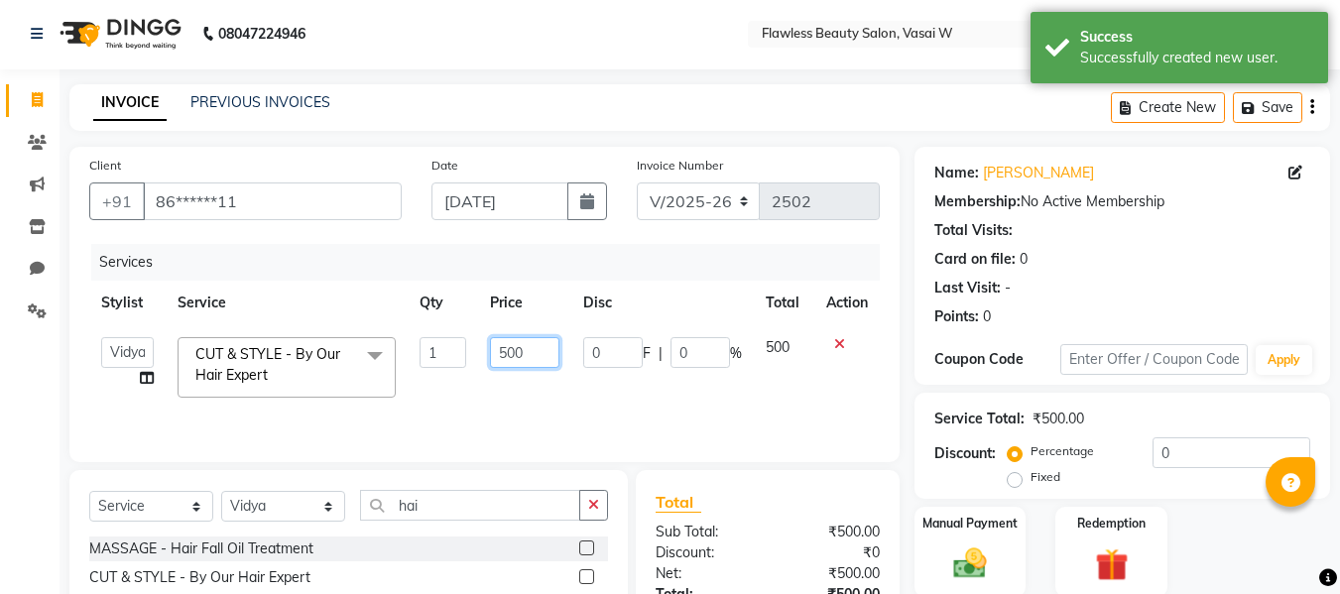
click at [538, 344] on input "500" at bounding box center [524, 352] width 68 height 31
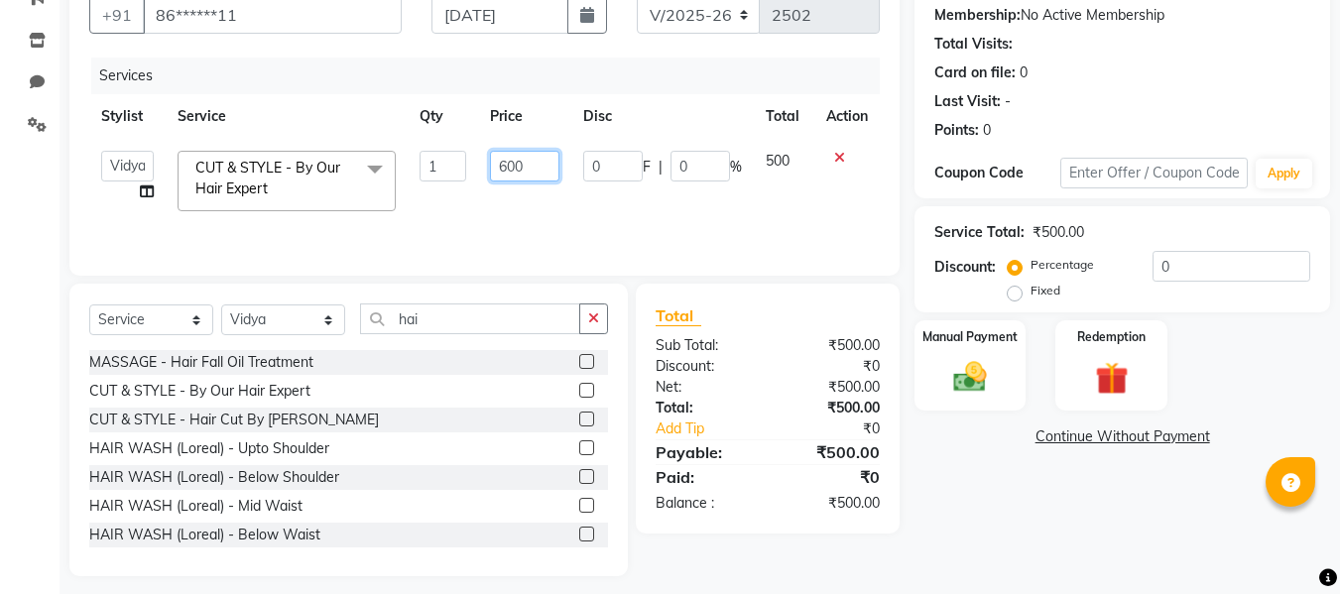
scroll to position [200, 0]
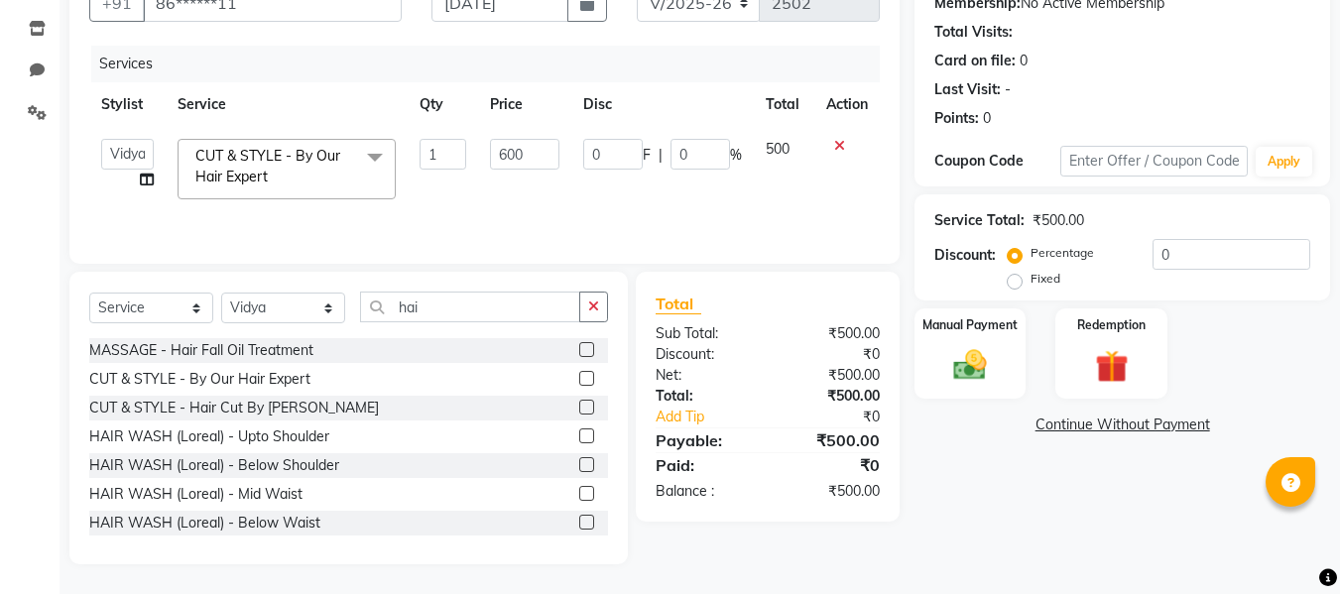
click at [862, 372] on div "₹500.00" at bounding box center [831, 375] width 127 height 21
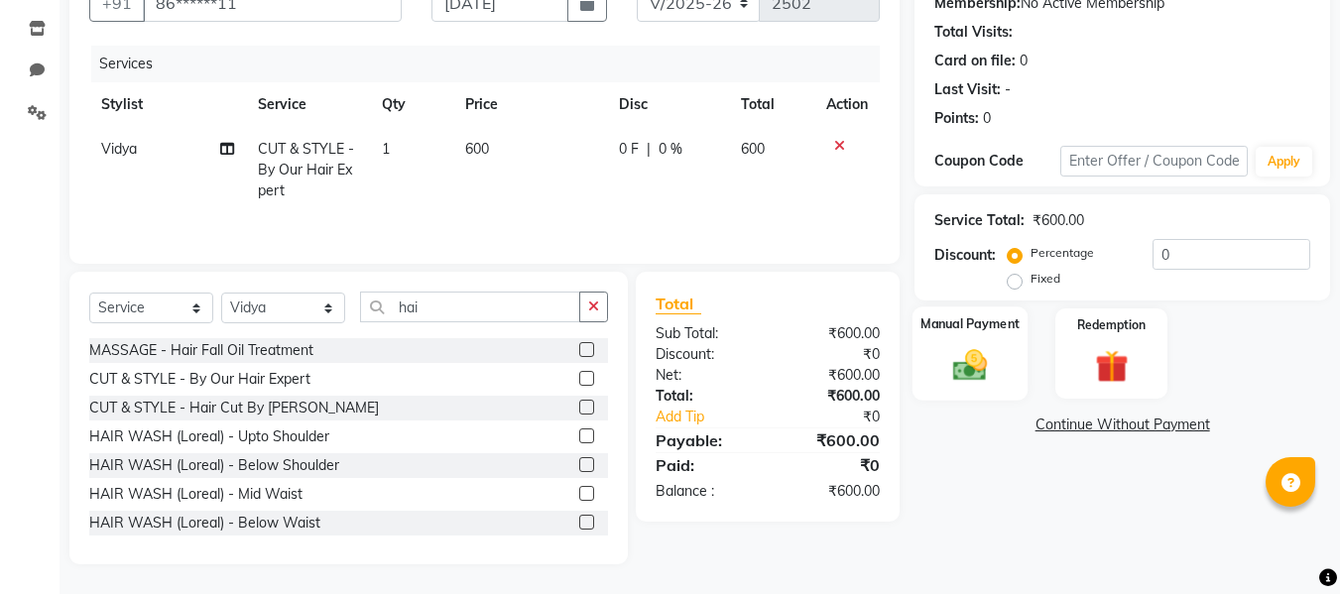
click at [1005, 314] on label "Manual Payment" at bounding box center [969, 323] width 99 height 19
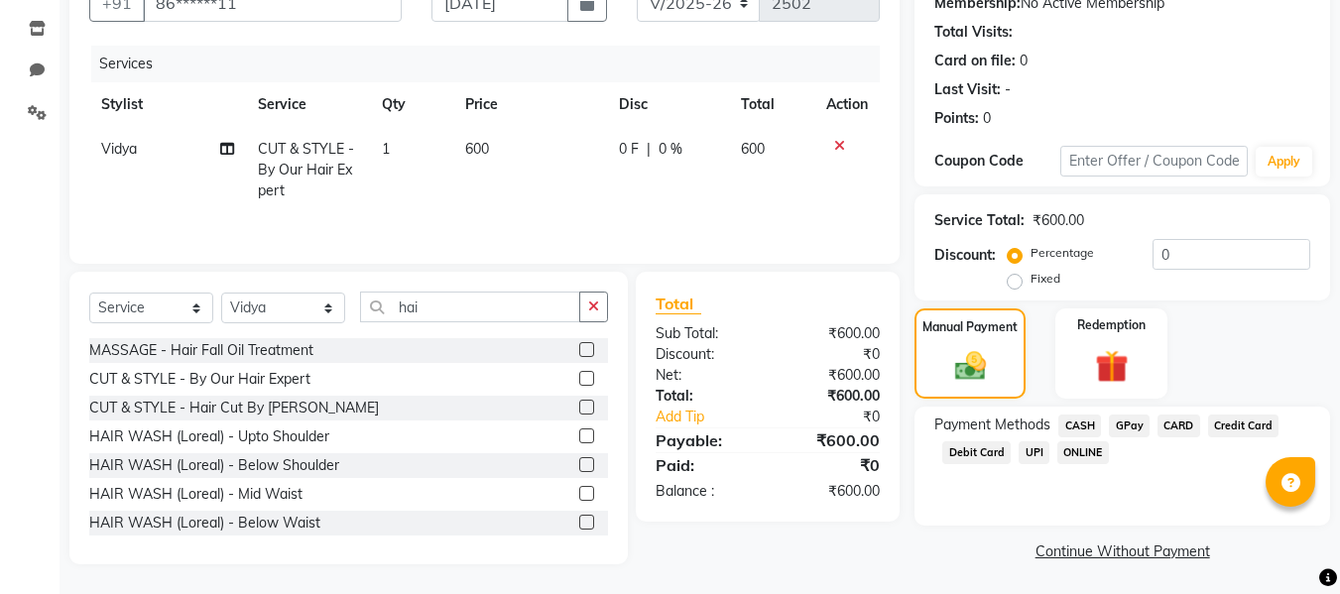
click at [1135, 423] on span "GPay" at bounding box center [1129, 426] width 41 height 23
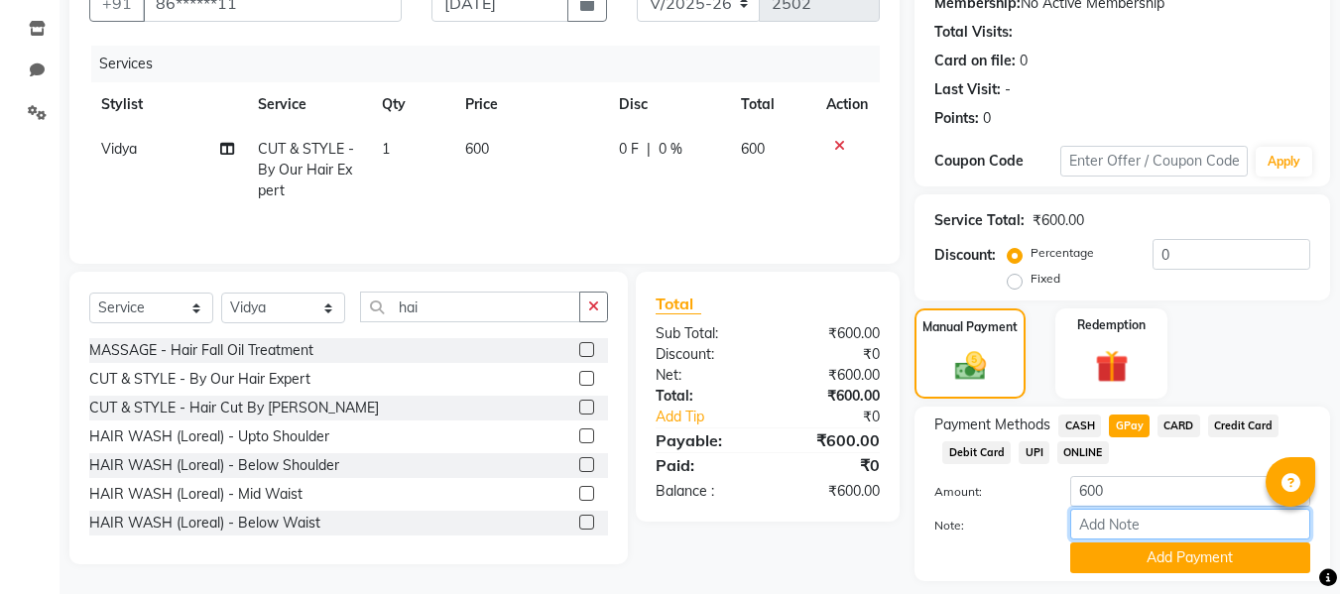
click at [1086, 518] on input "Note:" at bounding box center [1190, 524] width 240 height 31
click at [1091, 552] on button "Add Payment" at bounding box center [1190, 558] width 240 height 31
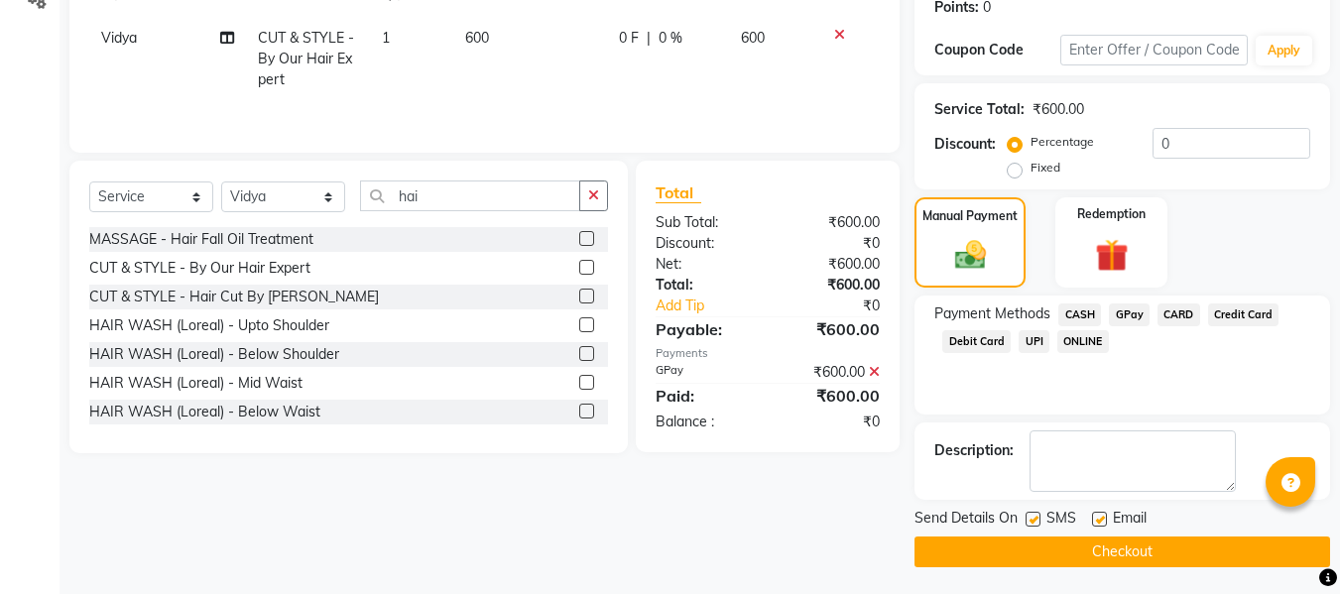
scroll to position [314, 0]
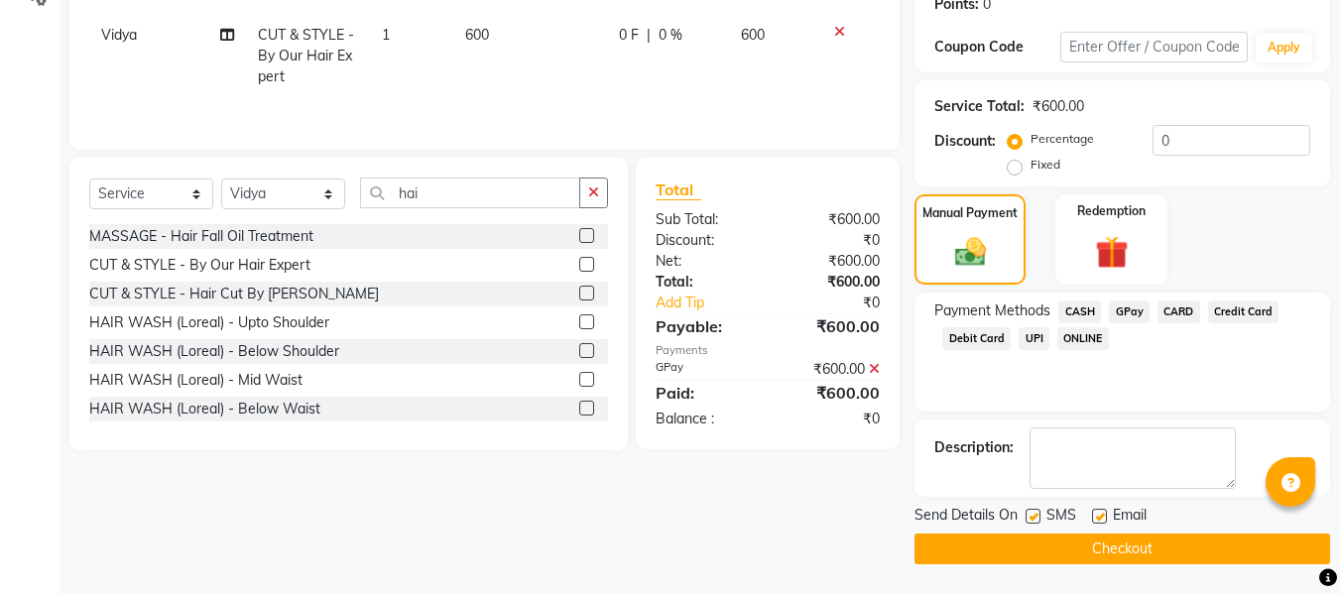
click at [1037, 509] on label at bounding box center [1033, 516] width 15 height 15
click at [1037, 511] on input "checkbox" at bounding box center [1032, 517] width 13 height 13
click at [1094, 512] on label at bounding box center [1099, 516] width 15 height 15
click at [1094, 512] on input "checkbox" at bounding box center [1098, 517] width 13 height 13
click at [1032, 544] on button "Checkout" at bounding box center [1122, 549] width 416 height 31
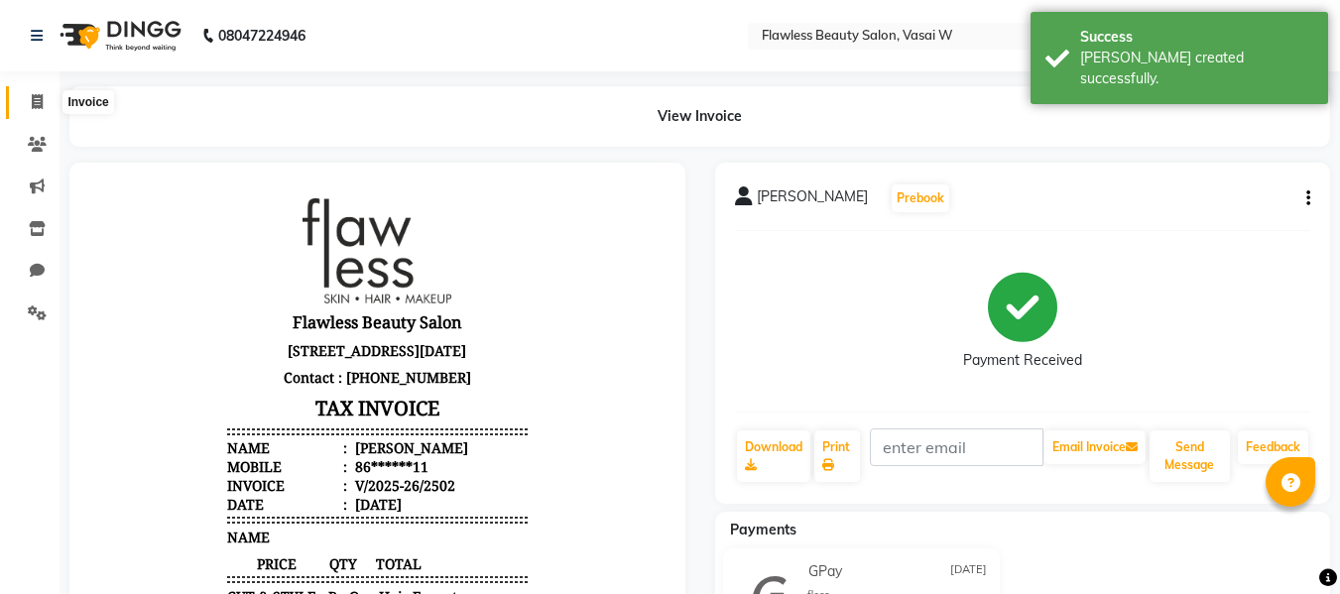
click at [34, 101] on icon at bounding box center [37, 101] width 11 height 15
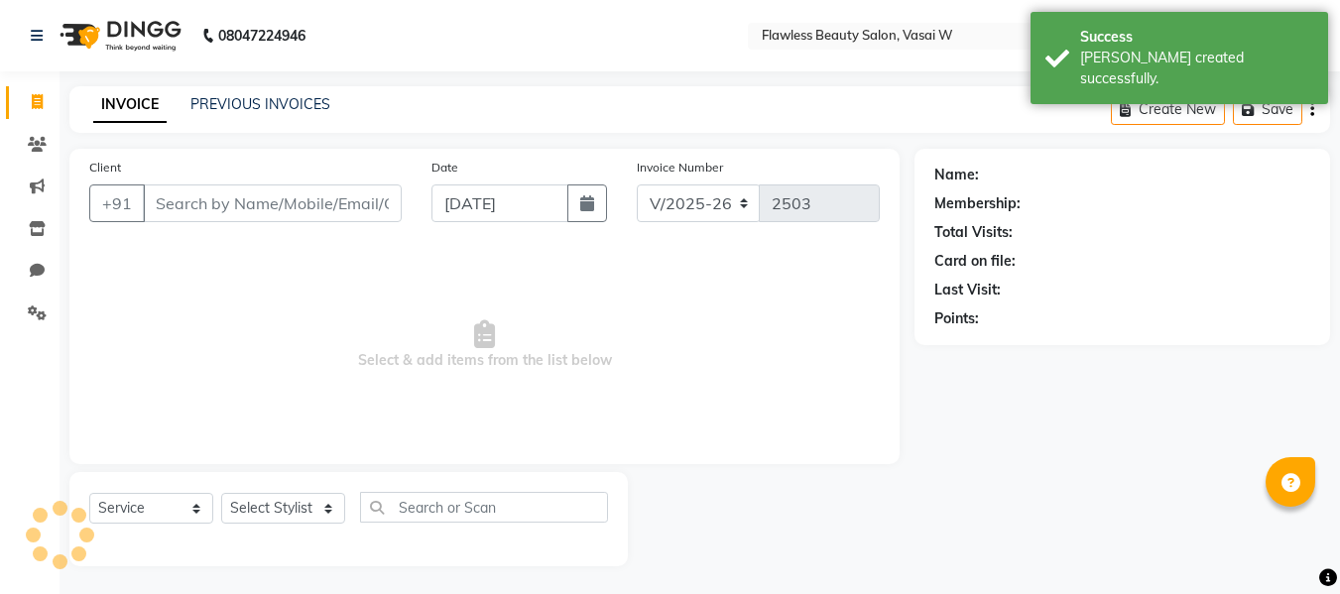
scroll to position [2, 0]
click at [154, 204] on input "Client" at bounding box center [272, 201] width 259 height 38
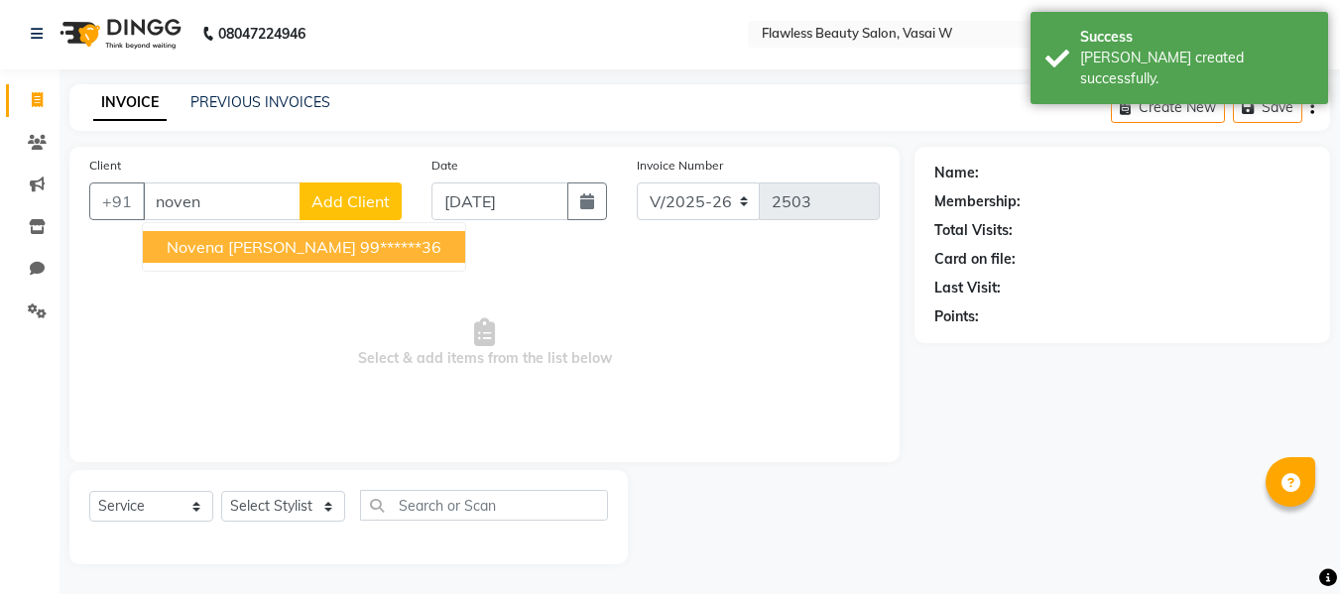
click at [170, 241] on span "novena [PERSON_NAME]" at bounding box center [261, 247] width 189 height 20
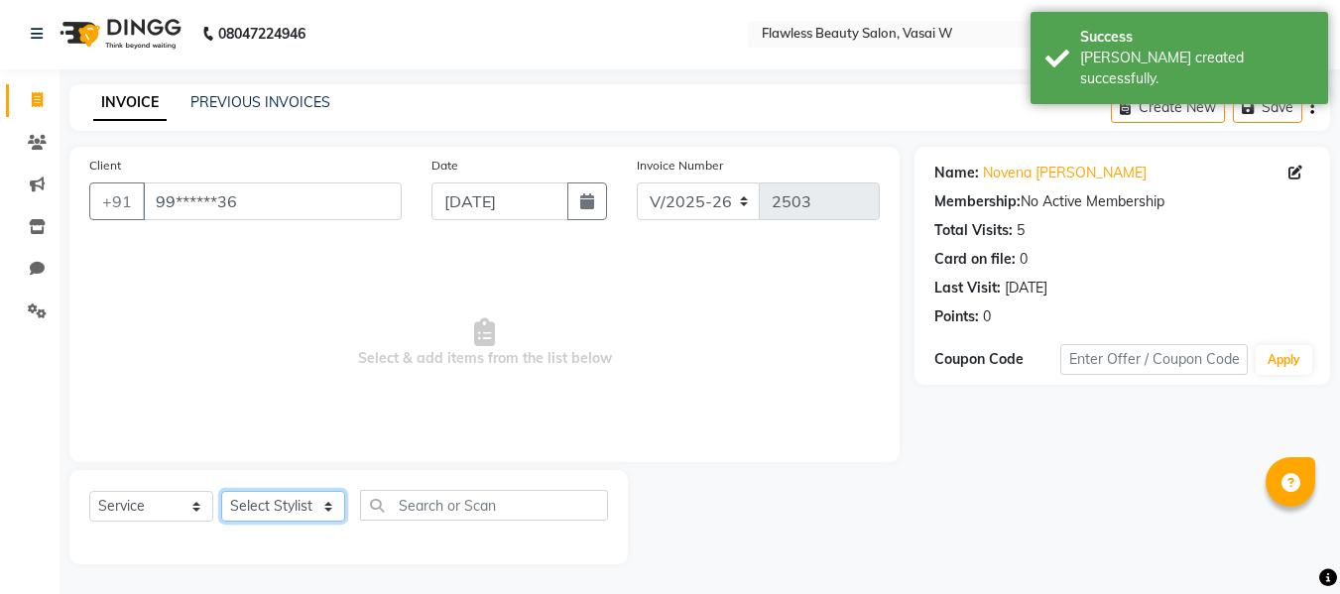
click at [249, 513] on select "Select Stylist [PERSON_NAME] [PERSON_NAME] [PERSON_NAME] maam Nisha Pari [PERSO…" at bounding box center [283, 506] width 124 height 31
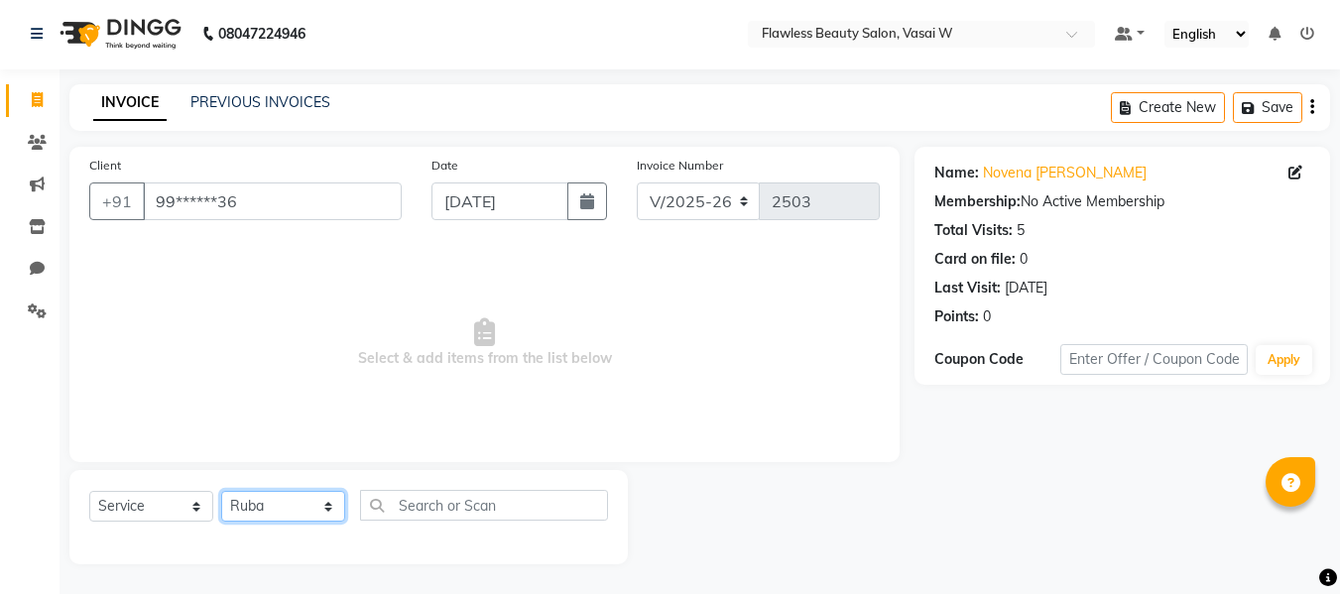
click at [221, 491] on select "Select Stylist [PERSON_NAME] [PERSON_NAME] [PERSON_NAME] maam Nisha Pari [PERSO…" at bounding box center [283, 506] width 124 height 31
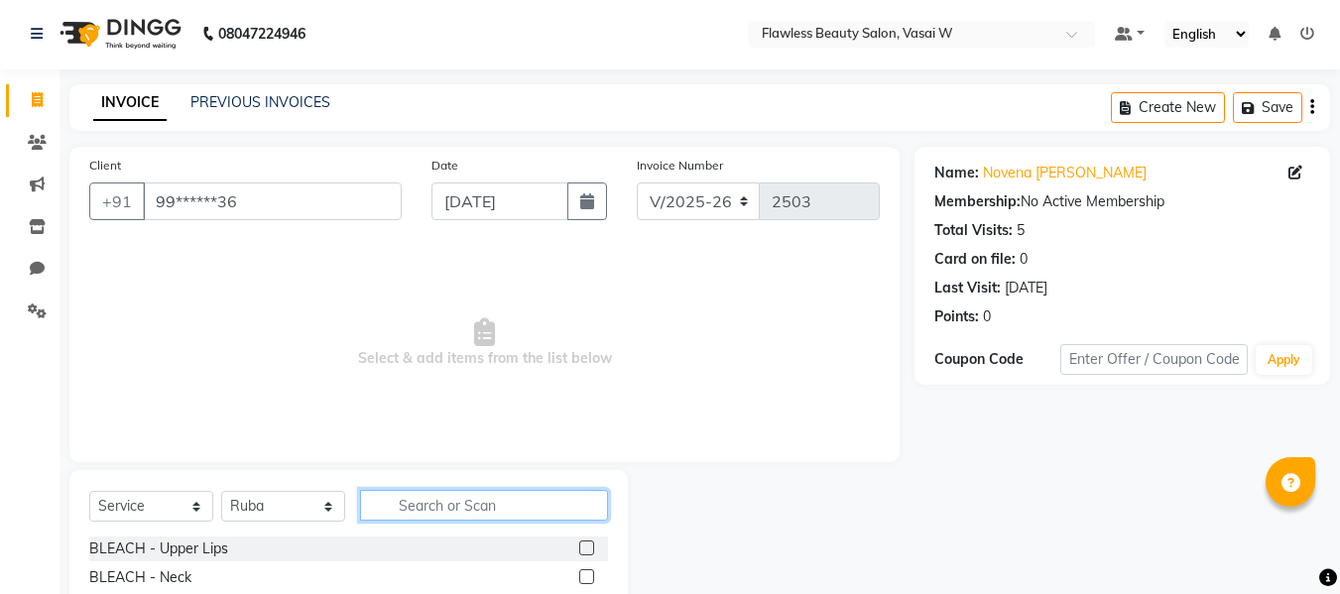
click at [451, 497] on input "text" at bounding box center [484, 505] width 248 height 31
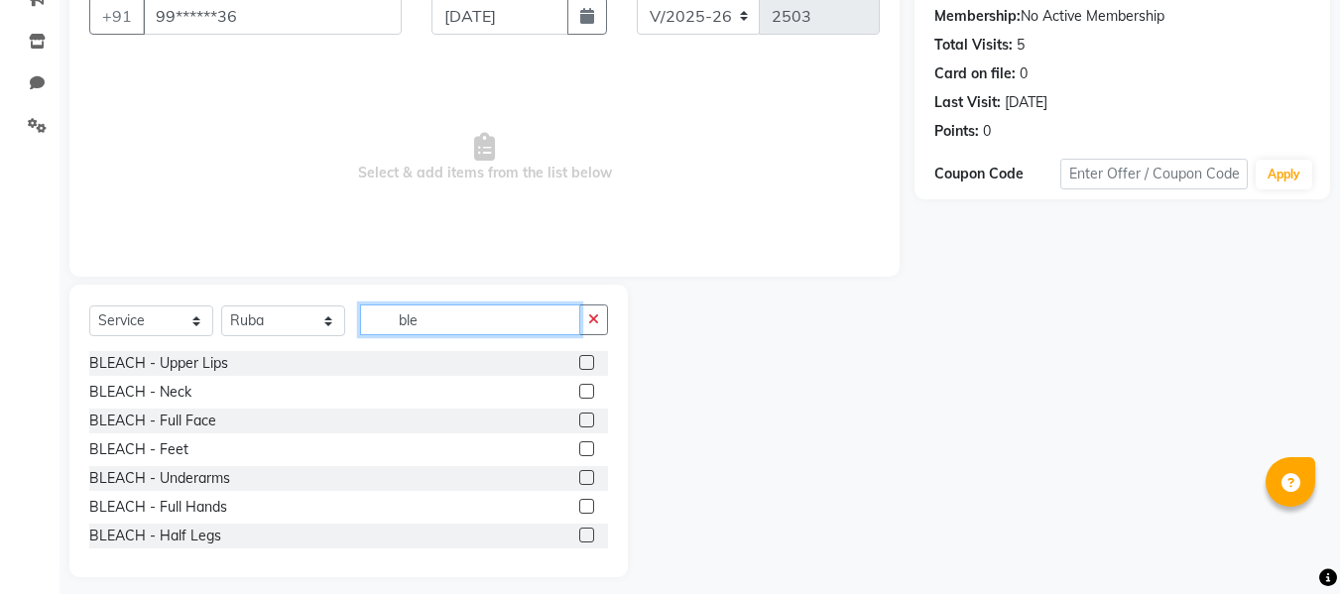
scroll to position [200, 0]
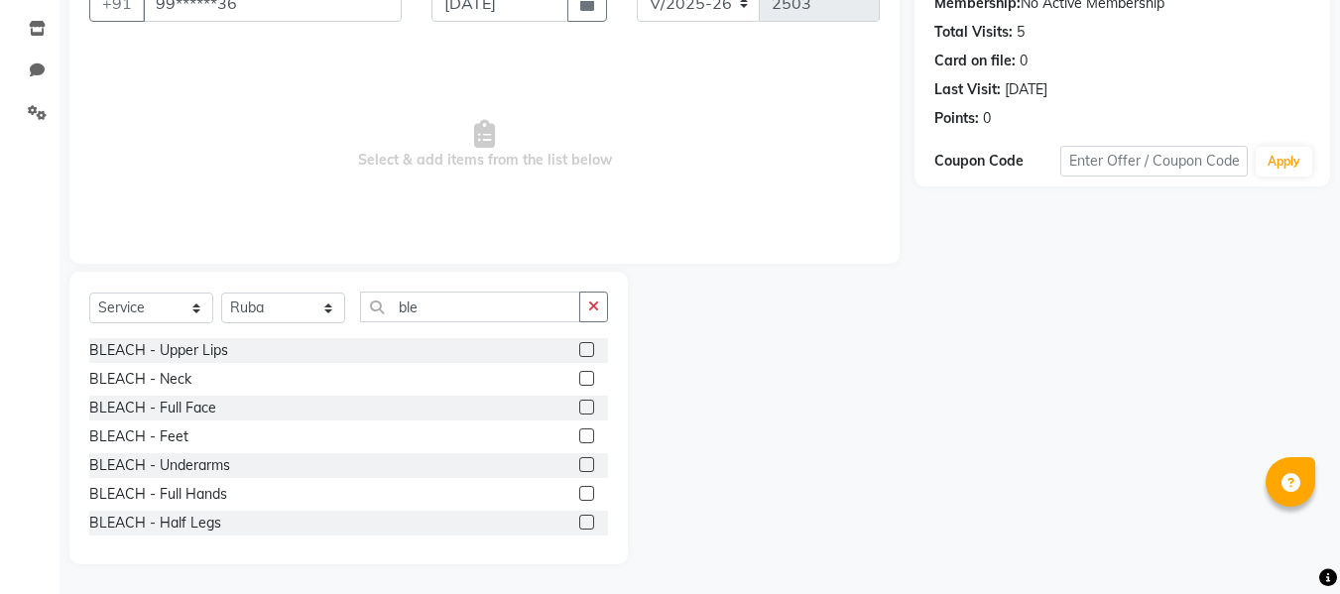
click at [579, 401] on label at bounding box center [586, 407] width 15 height 15
click at [579, 402] on input "checkbox" at bounding box center [585, 408] width 13 height 13
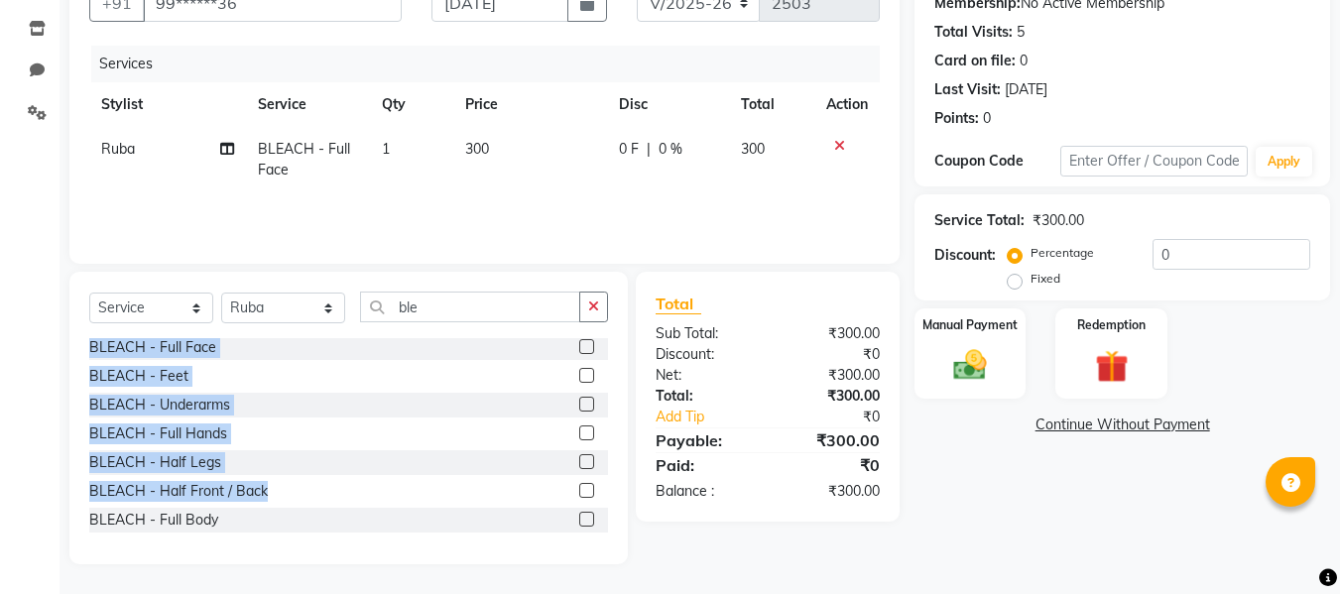
scroll to position [0, 0]
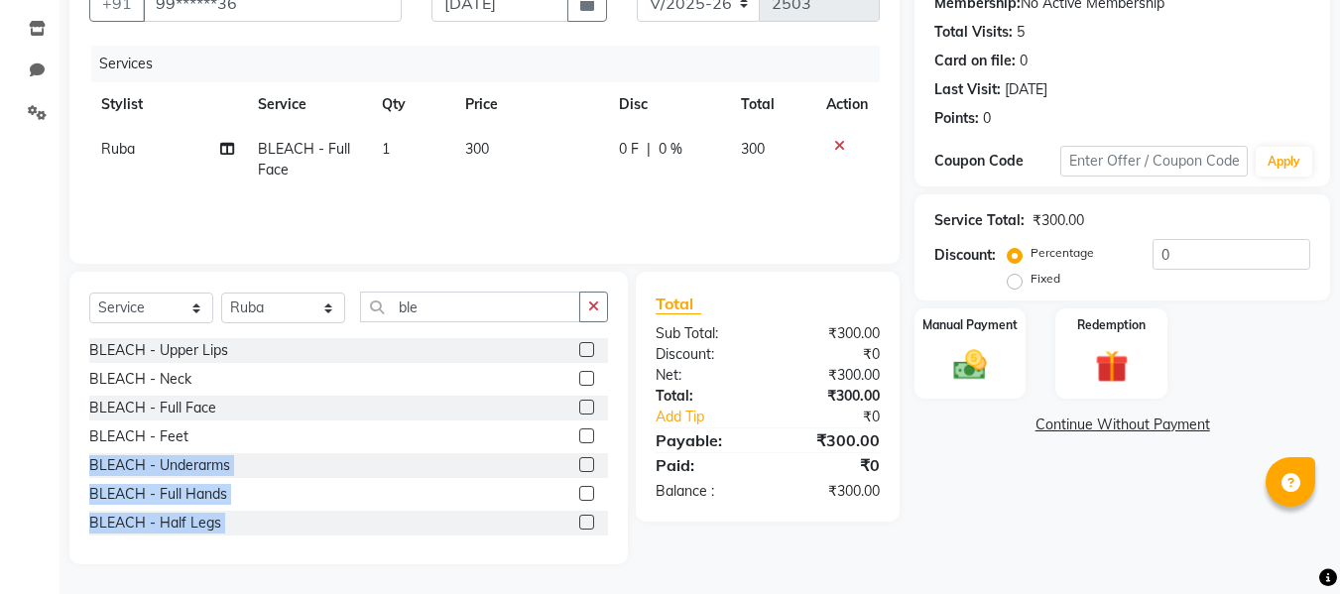
drag, startPoint x: 571, startPoint y: 484, endPoint x: 547, endPoint y: 449, distance: 42.1
click at [547, 449] on div "BLEACH - Upper Lips BLEACH - Neck BLEACH - Full Face BLEACH - Feet BLEACH - Und…" at bounding box center [348, 437] width 519 height 198
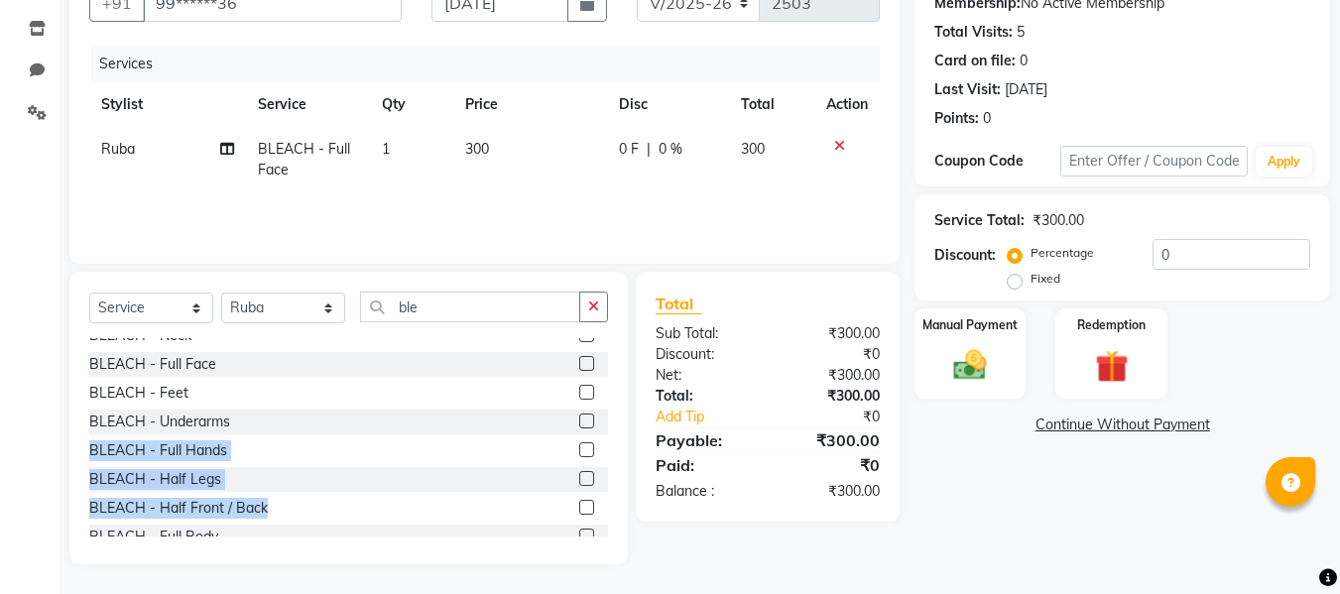
scroll to position [46, 0]
click at [579, 503] on label at bounding box center [586, 505] width 15 height 15
click at [579, 503] on input "checkbox" at bounding box center [585, 506] width 13 height 13
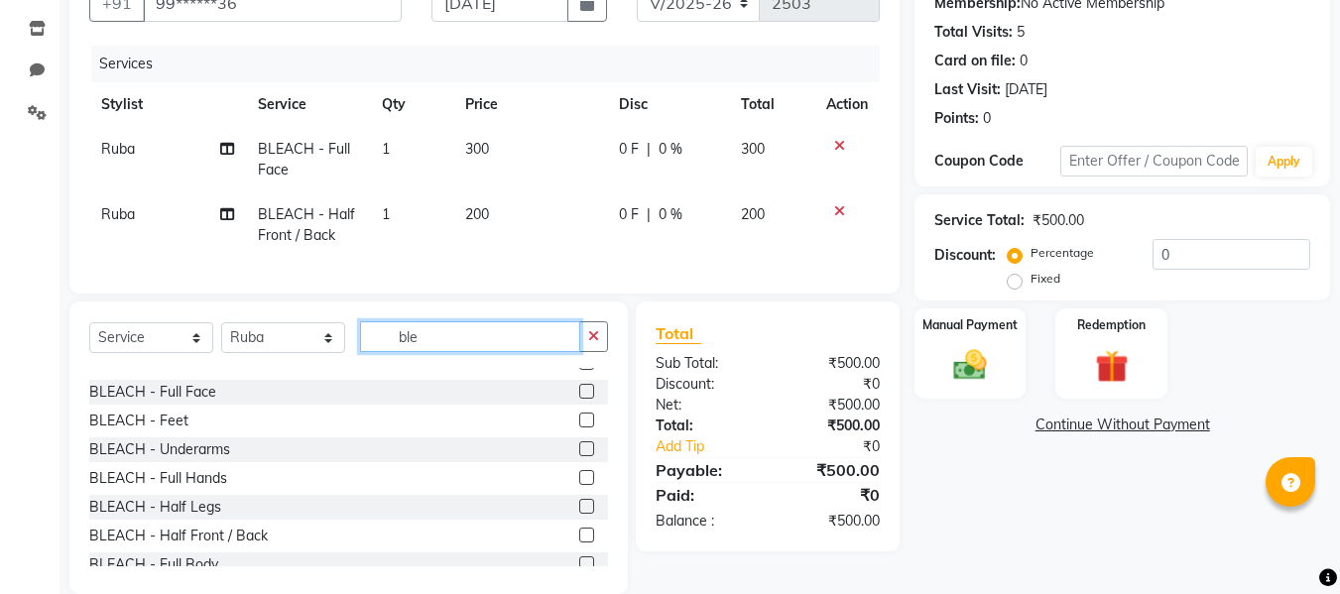
click at [471, 350] on input "ble" at bounding box center [470, 336] width 220 height 31
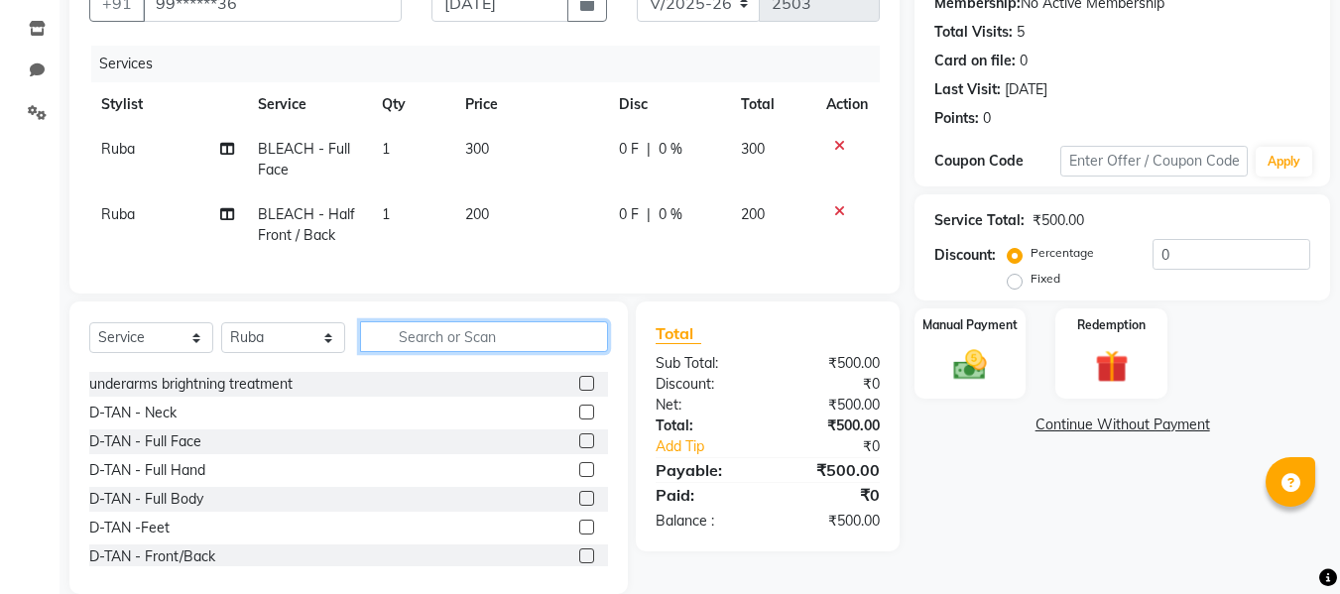
scroll to position [287, 0]
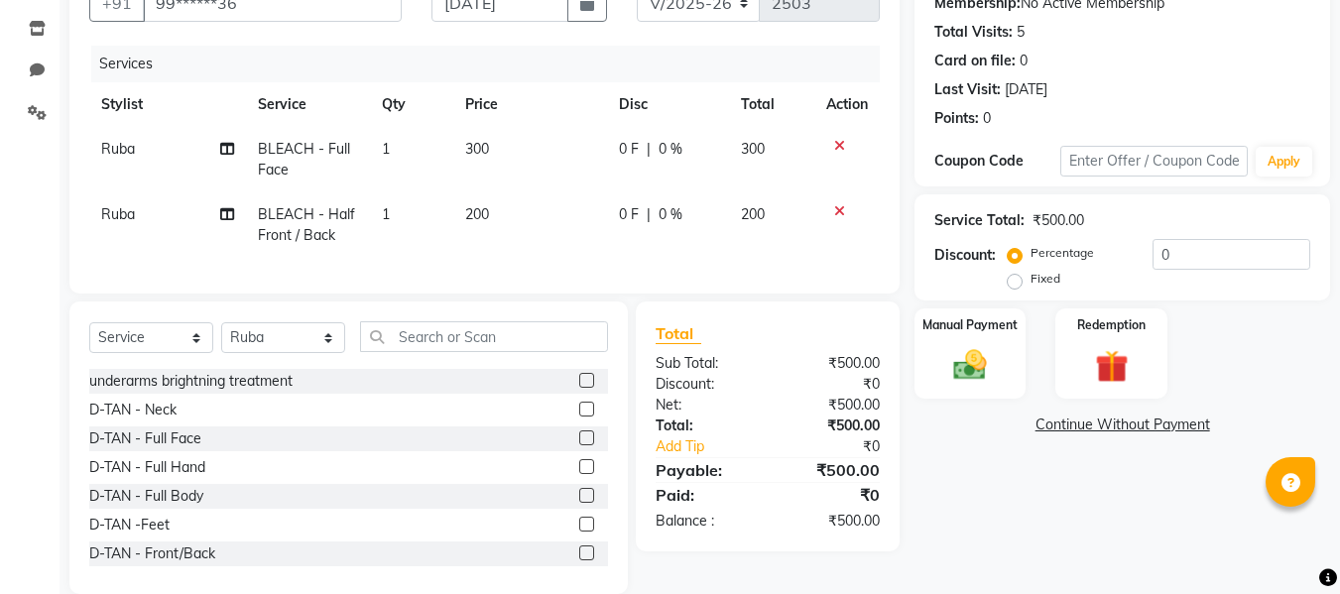
click at [579, 474] on label at bounding box center [586, 466] width 15 height 15
click at [579, 474] on input "checkbox" at bounding box center [585, 467] width 13 height 13
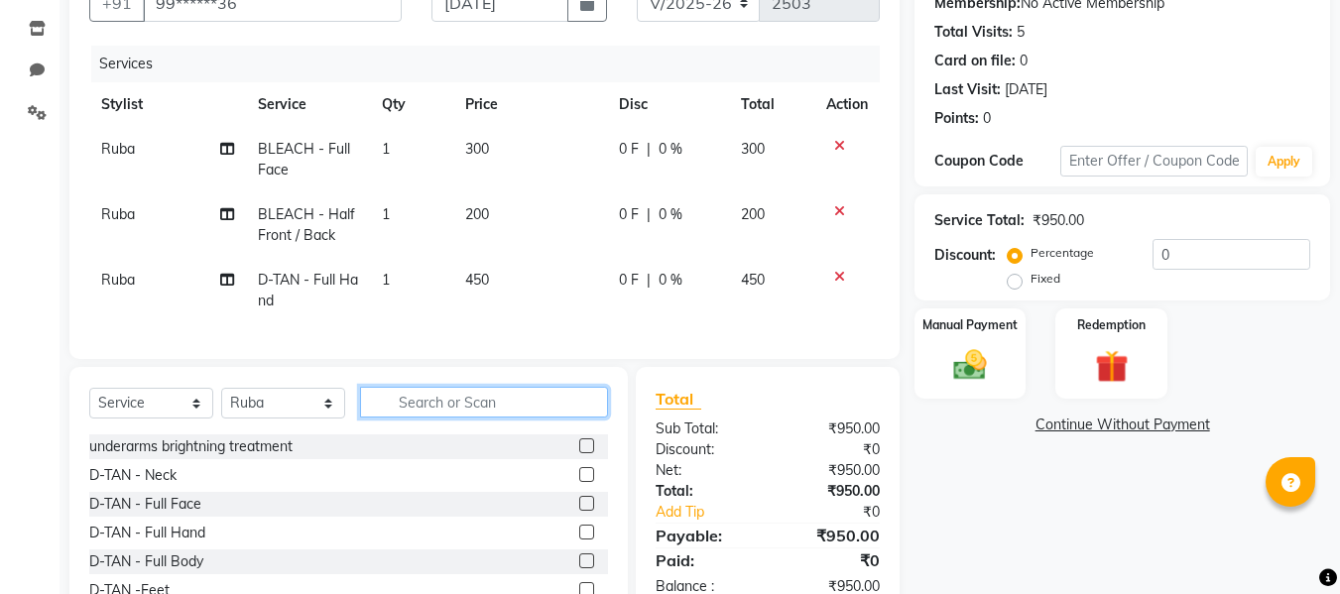
click at [505, 417] on input "text" at bounding box center [484, 402] width 248 height 31
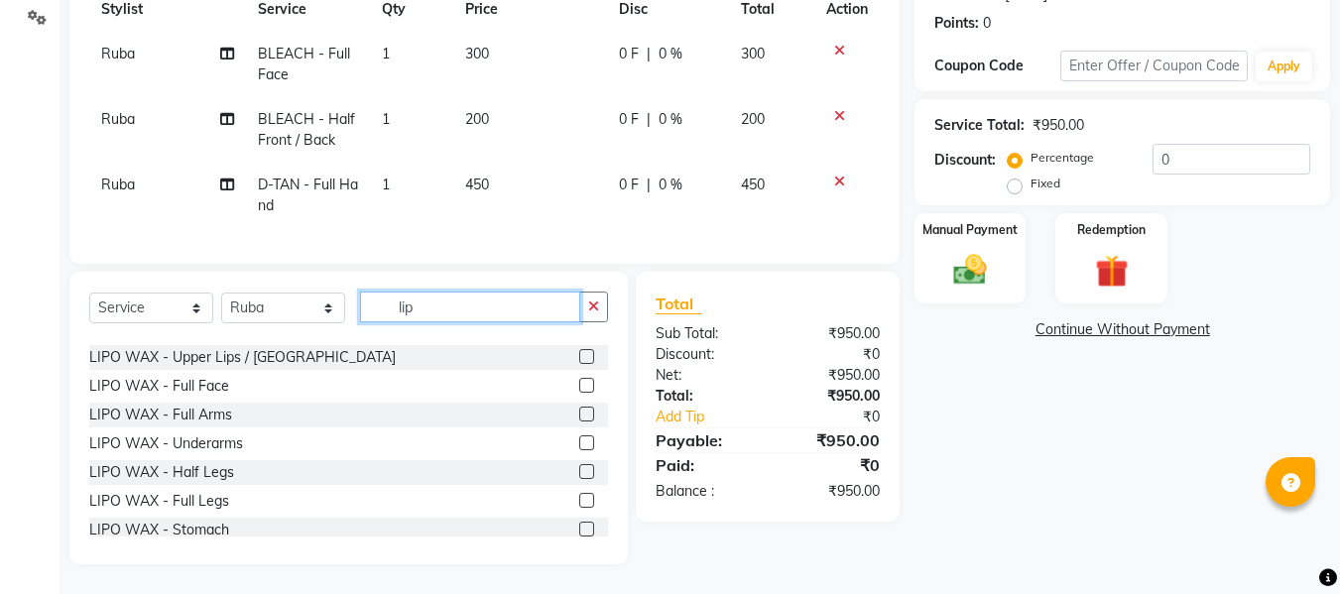
scroll to position [50, 0]
click at [579, 444] on label at bounding box center [586, 443] width 15 height 15
click at [579, 444] on input "checkbox" at bounding box center [585, 444] width 13 height 13
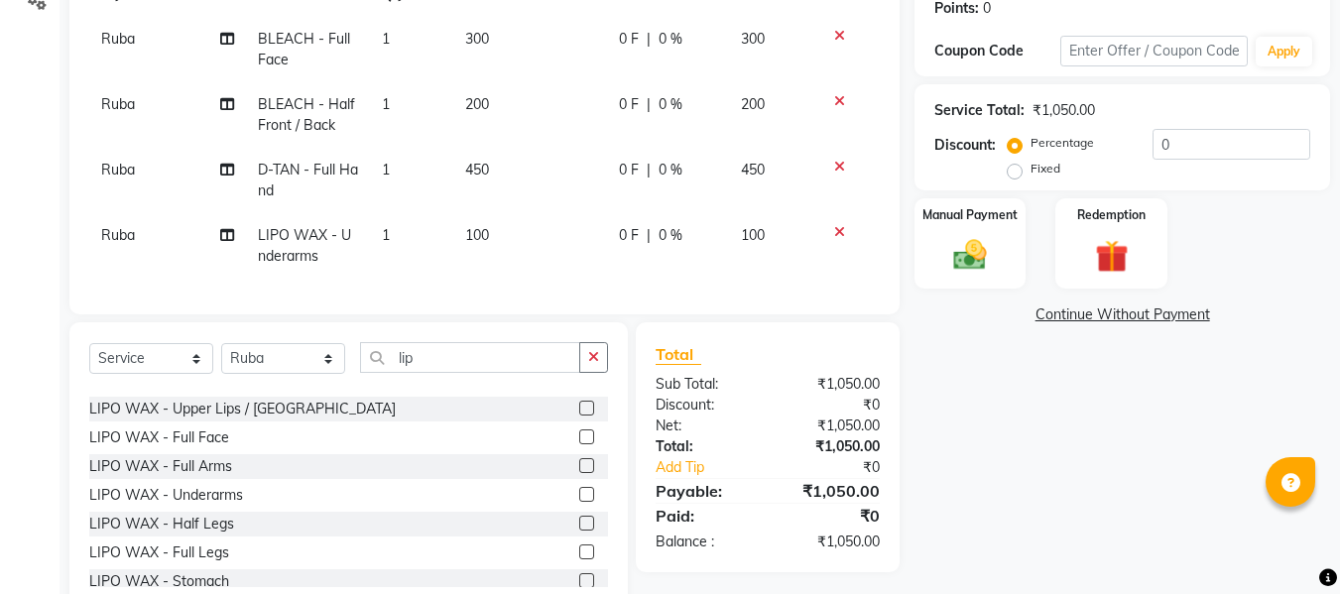
click at [579, 531] on label at bounding box center [586, 523] width 15 height 15
click at [579, 531] on input "checkbox" at bounding box center [585, 524] width 13 height 13
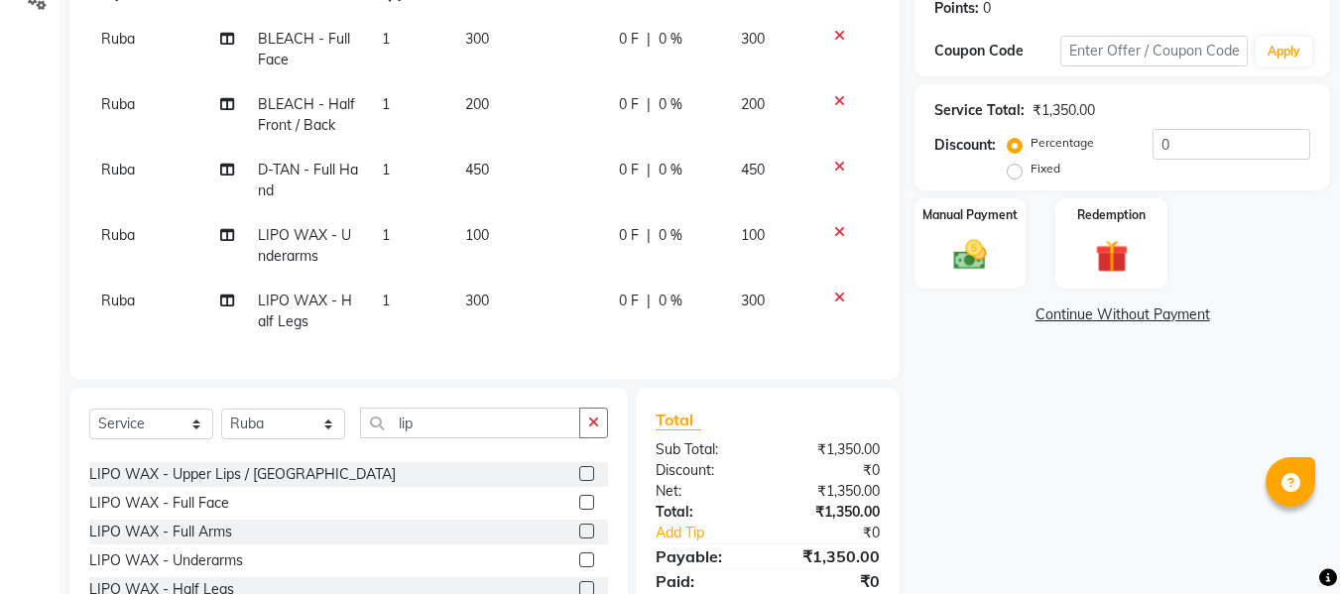
click at [579, 539] on label at bounding box center [586, 531] width 15 height 15
click at [579, 539] on input "checkbox" at bounding box center [585, 532] width 13 height 13
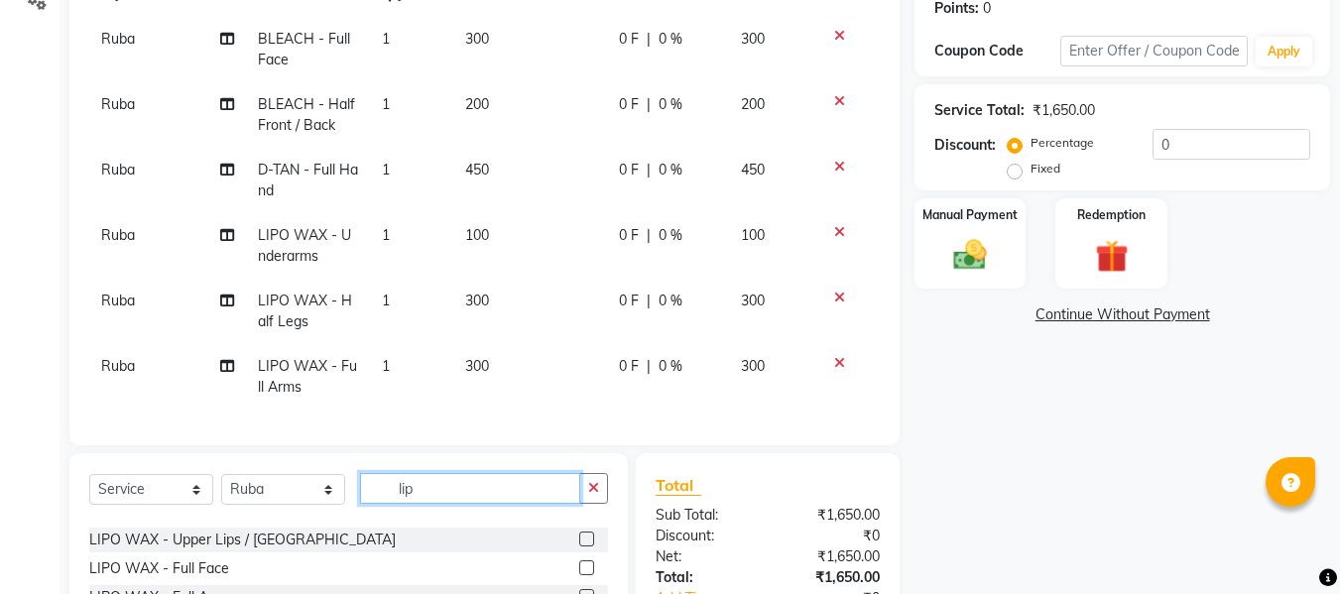
click at [526, 493] on input "lip" at bounding box center [470, 488] width 220 height 31
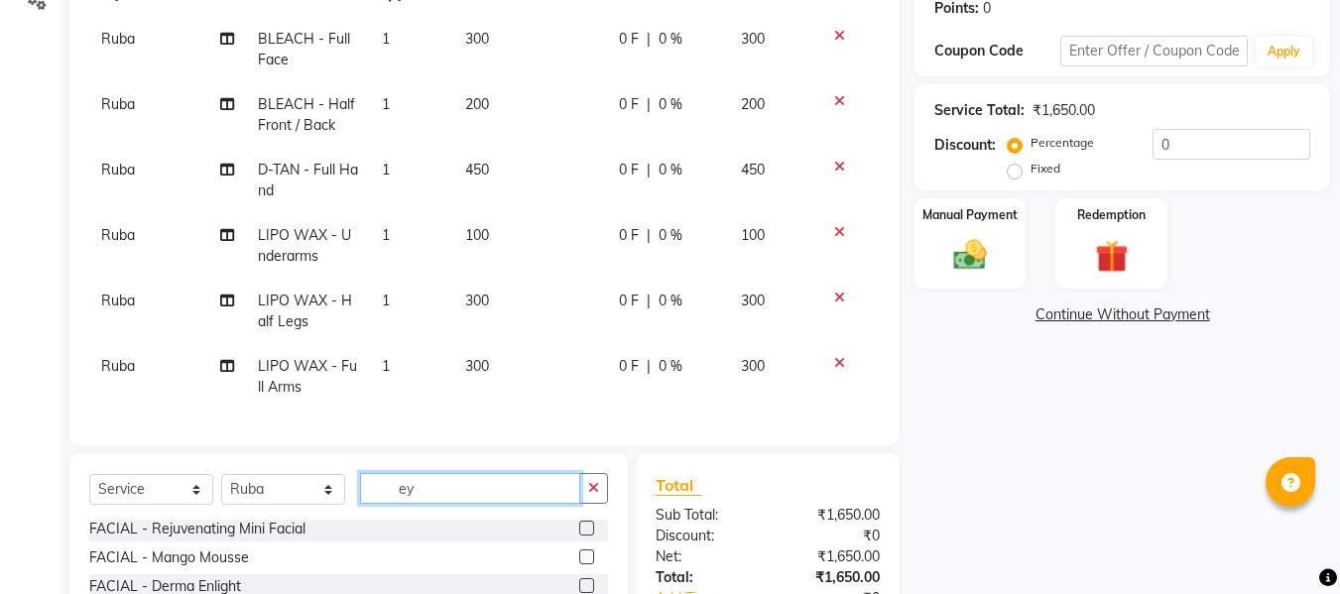
scroll to position [0, 0]
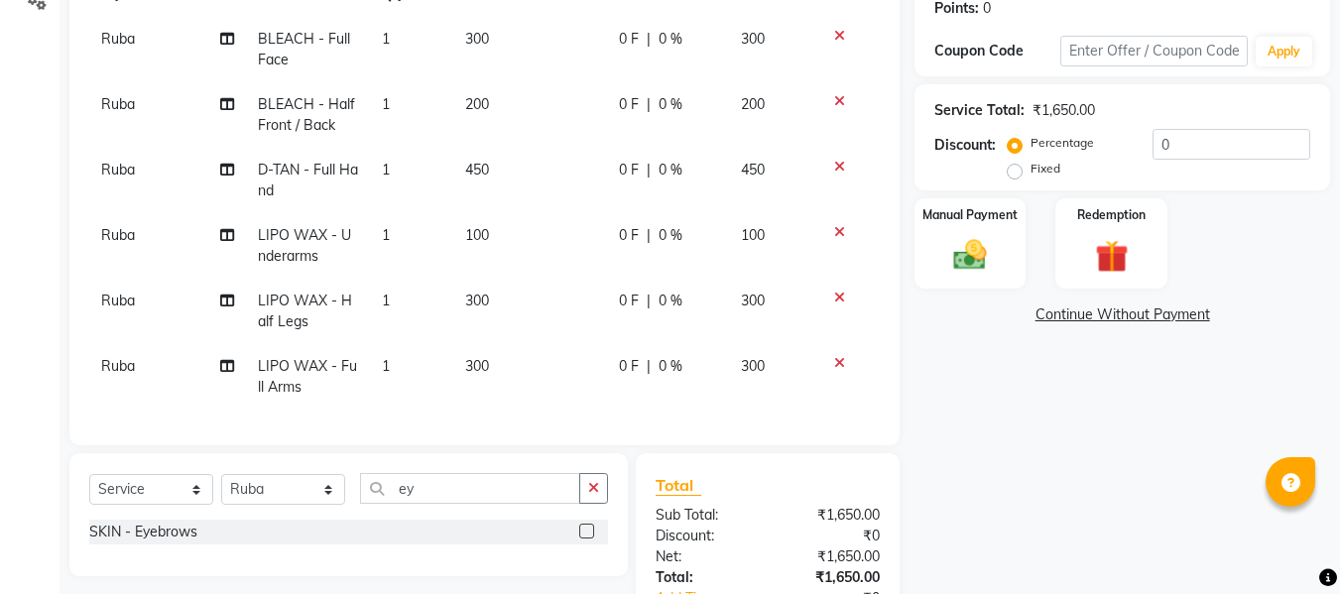
click at [589, 537] on label at bounding box center [586, 531] width 15 height 15
click at [589, 537] on input "checkbox" at bounding box center [585, 532] width 13 height 13
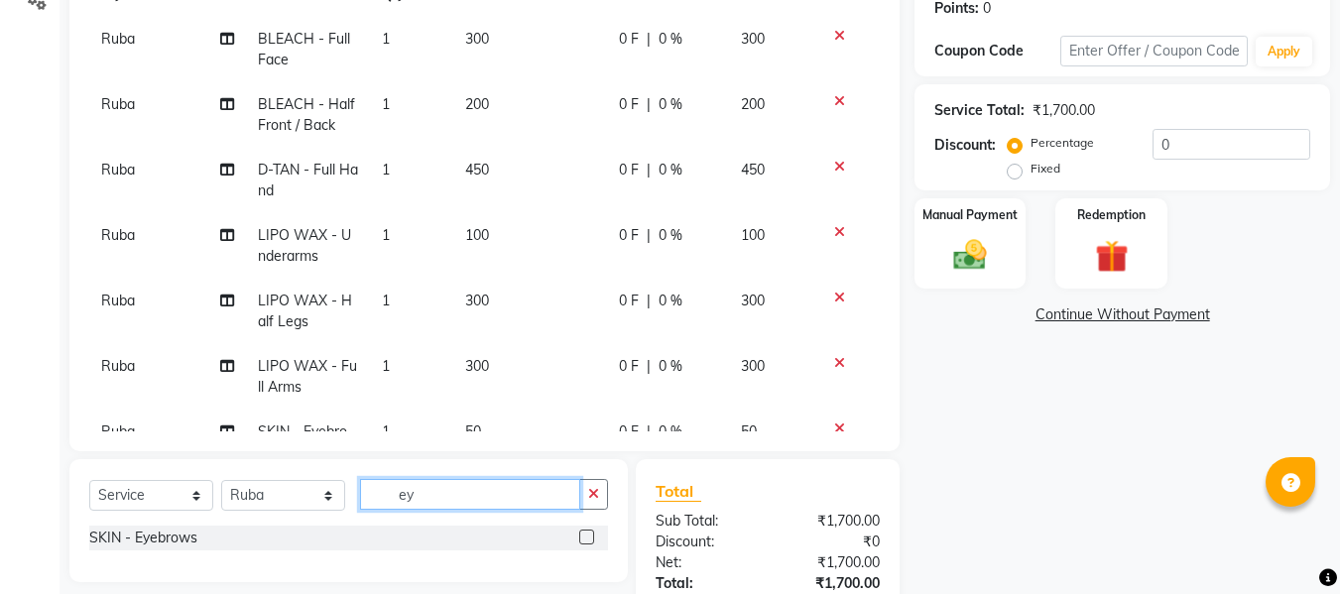
click at [516, 498] on input "ey" at bounding box center [470, 494] width 220 height 31
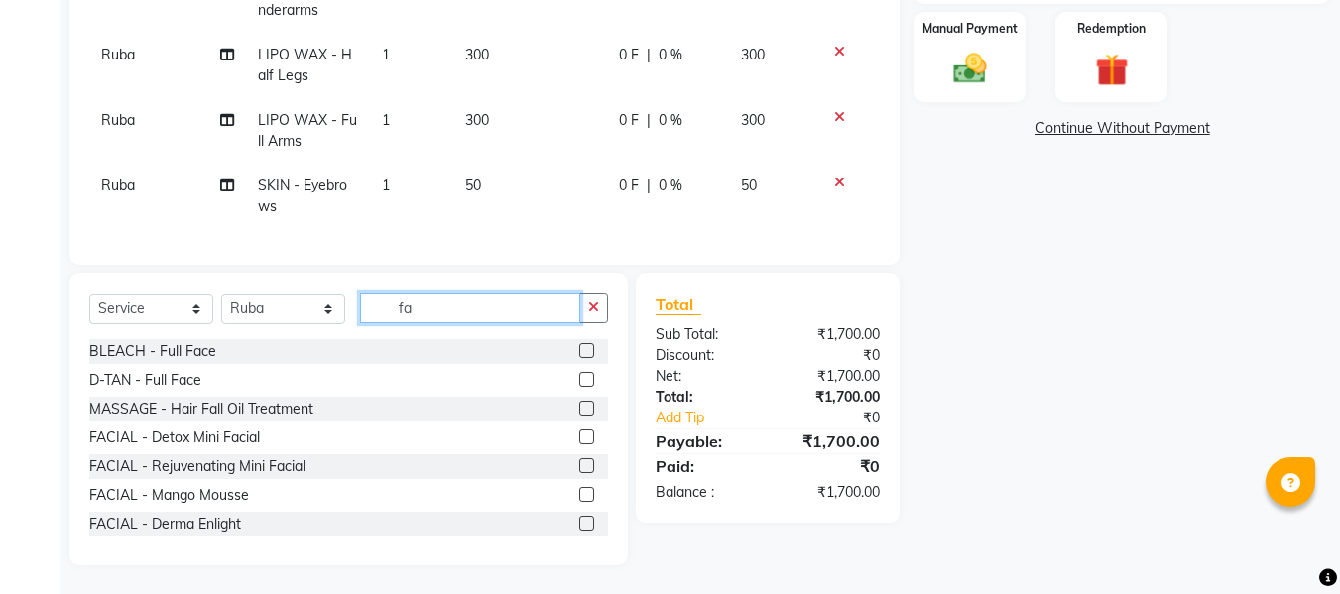
scroll to position [498, 0]
click at [579, 517] on label at bounding box center [586, 522] width 15 height 15
click at [579, 517] on input "checkbox" at bounding box center [585, 523] width 13 height 13
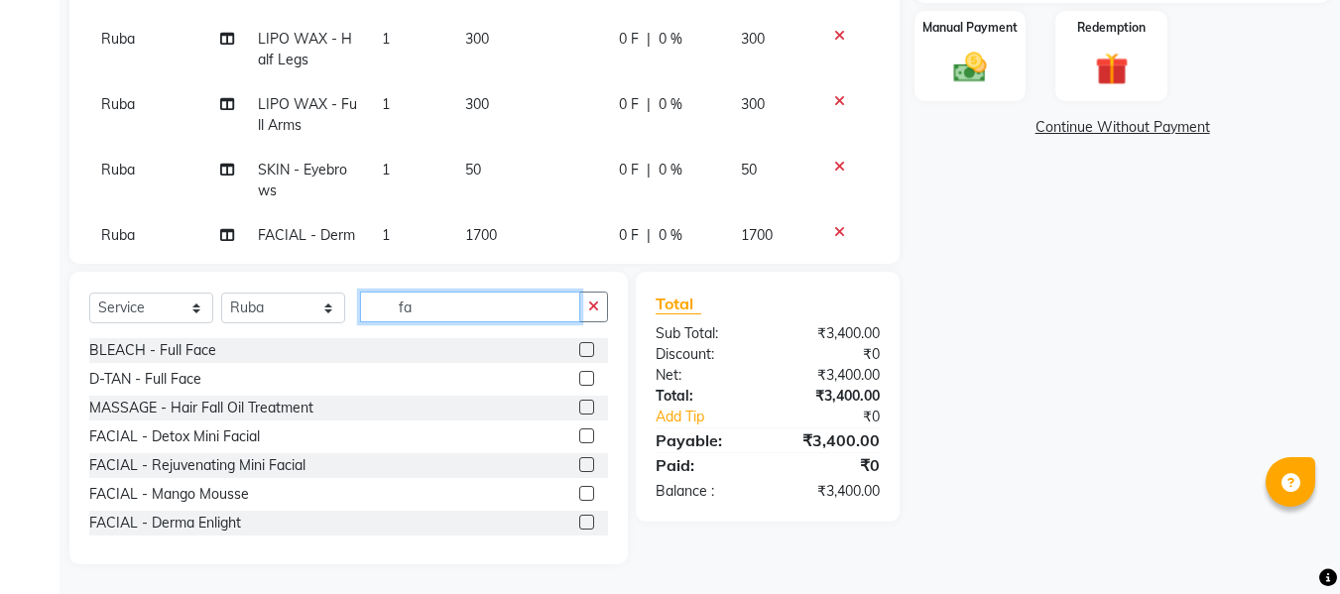
click at [479, 303] on input "fa" at bounding box center [470, 307] width 220 height 31
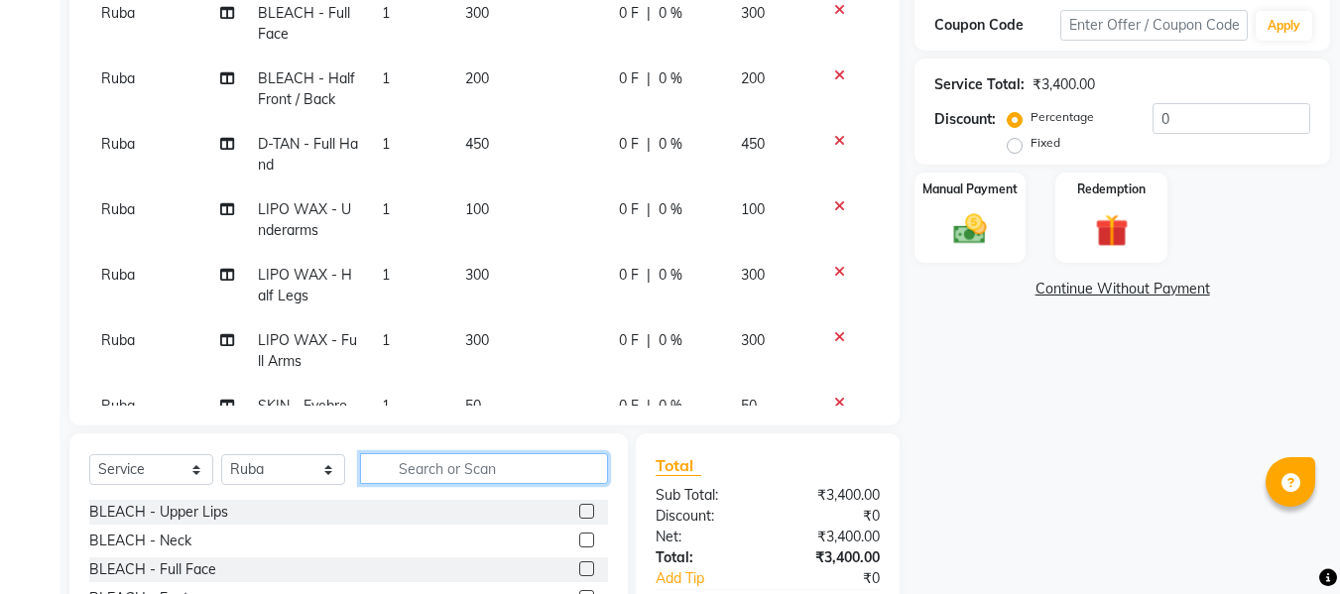
scroll to position [334, 0]
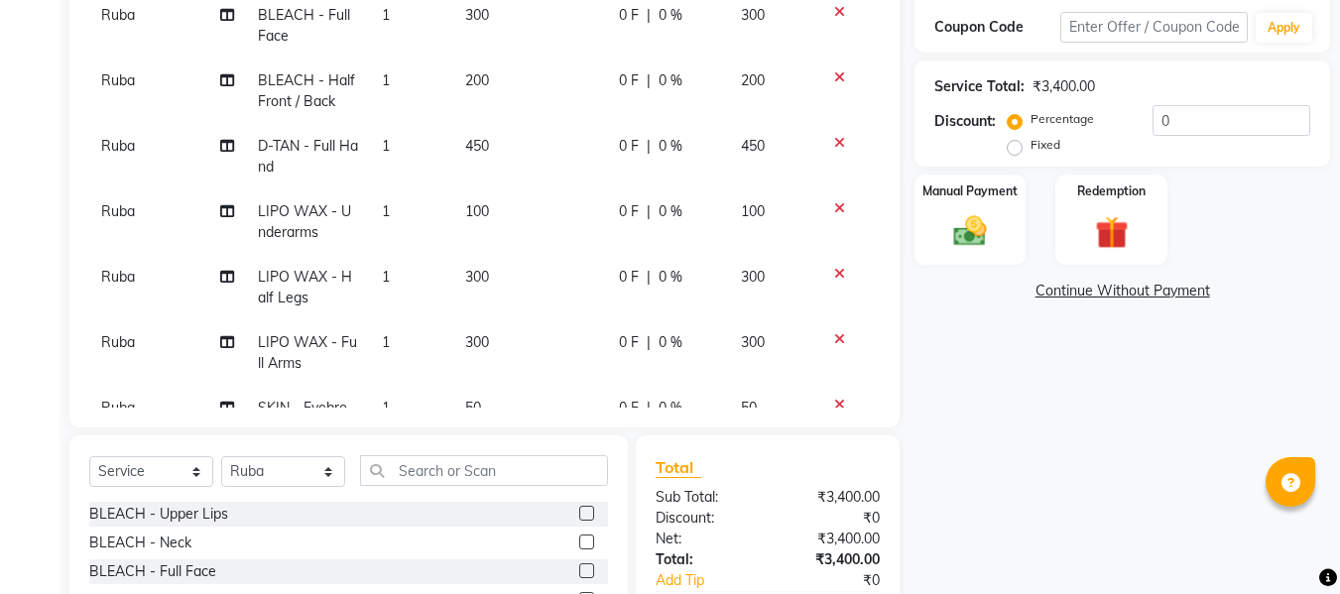
click at [487, 76] on td "200" at bounding box center [530, 91] width 154 height 65
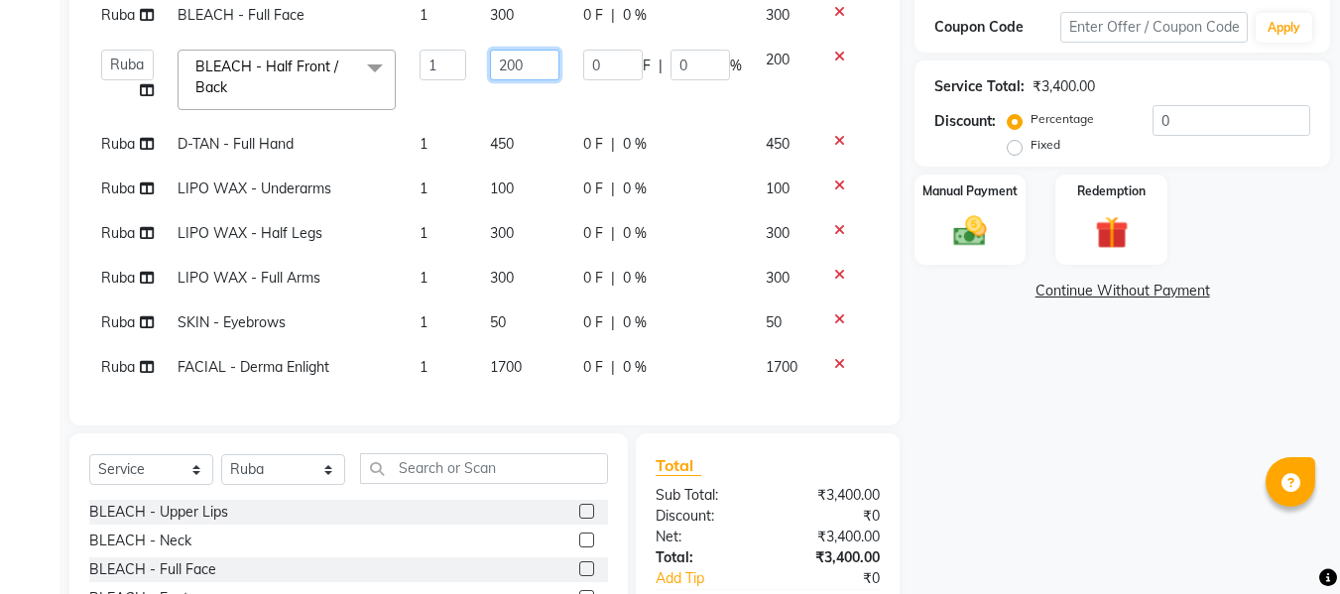
click at [521, 76] on input "200" at bounding box center [524, 65] width 68 height 31
click at [276, 469] on select "Select Stylist [PERSON_NAME] [PERSON_NAME] [PERSON_NAME] maam Nisha Pari [PERSO…" at bounding box center [283, 469] width 124 height 31
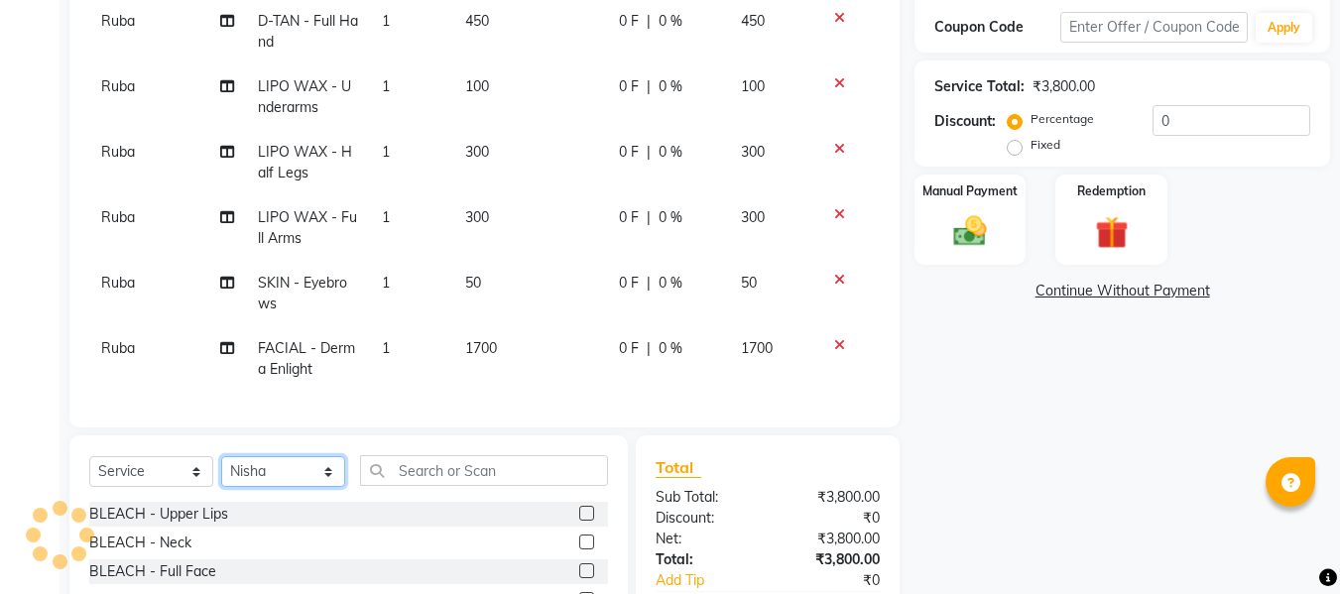
click at [221, 456] on select "Select Stylist [PERSON_NAME] [PERSON_NAME] [PERSON_NAME] maam Nisha Pari [PERSO…" at bounding box center [283, 471] width 124 height 31
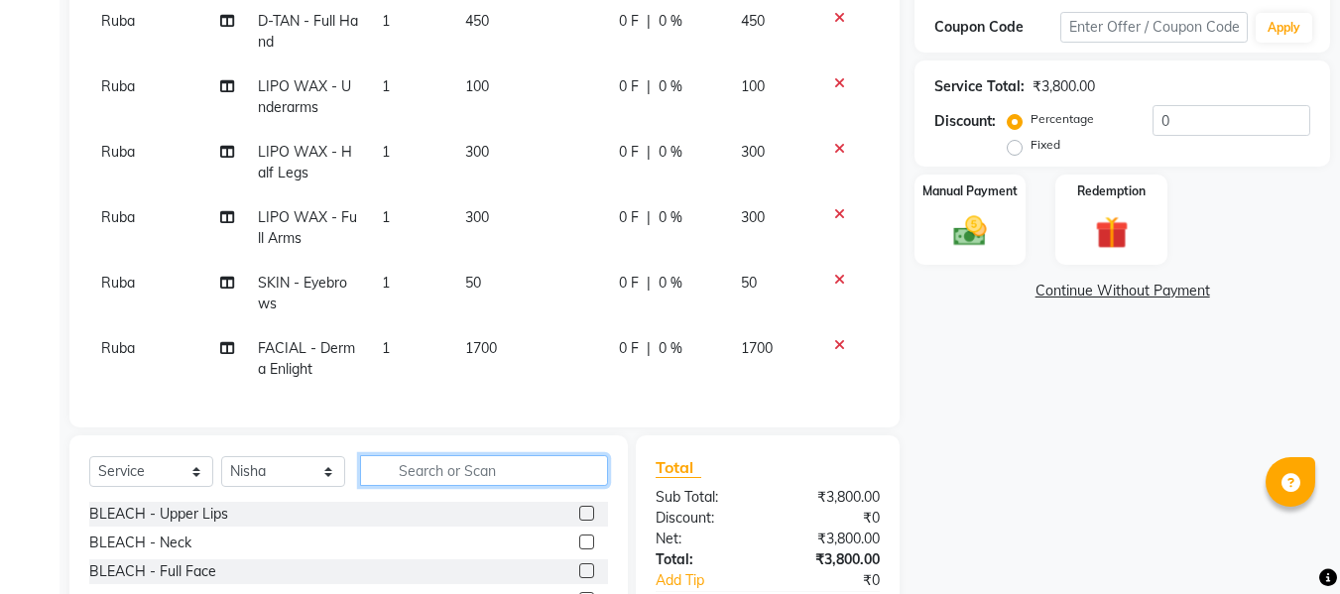
click at [405, 474] on input "text" at bounding box center [484, 470] width 248 height 31
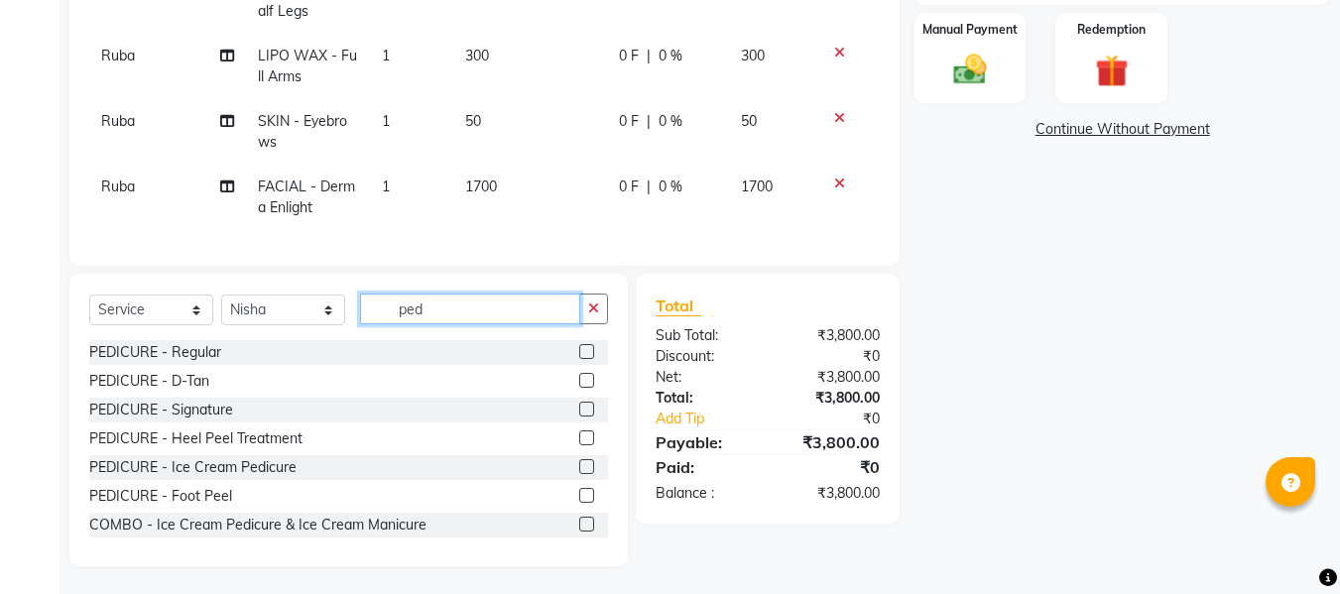
scroll to position [498, 0]
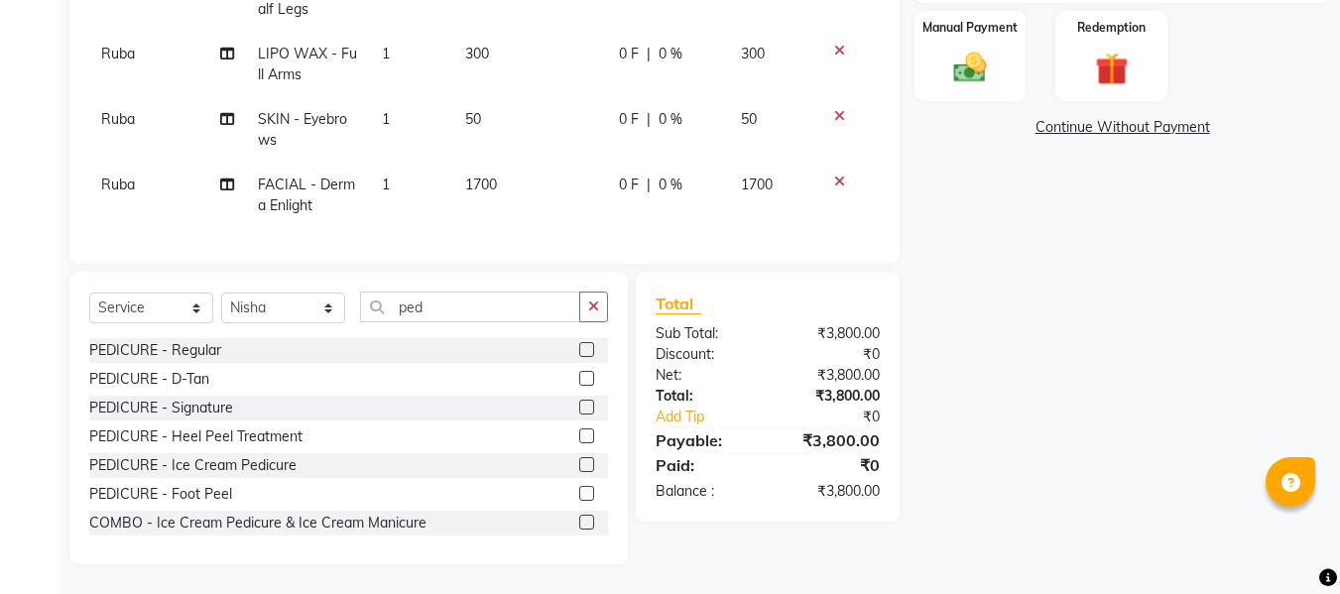
click at [579, 519] on label at bounding box center [586, 522] width 15 height 15
click at [579, 519] on input "checkbox" at bounding box center [585, 523] width 13 height 13
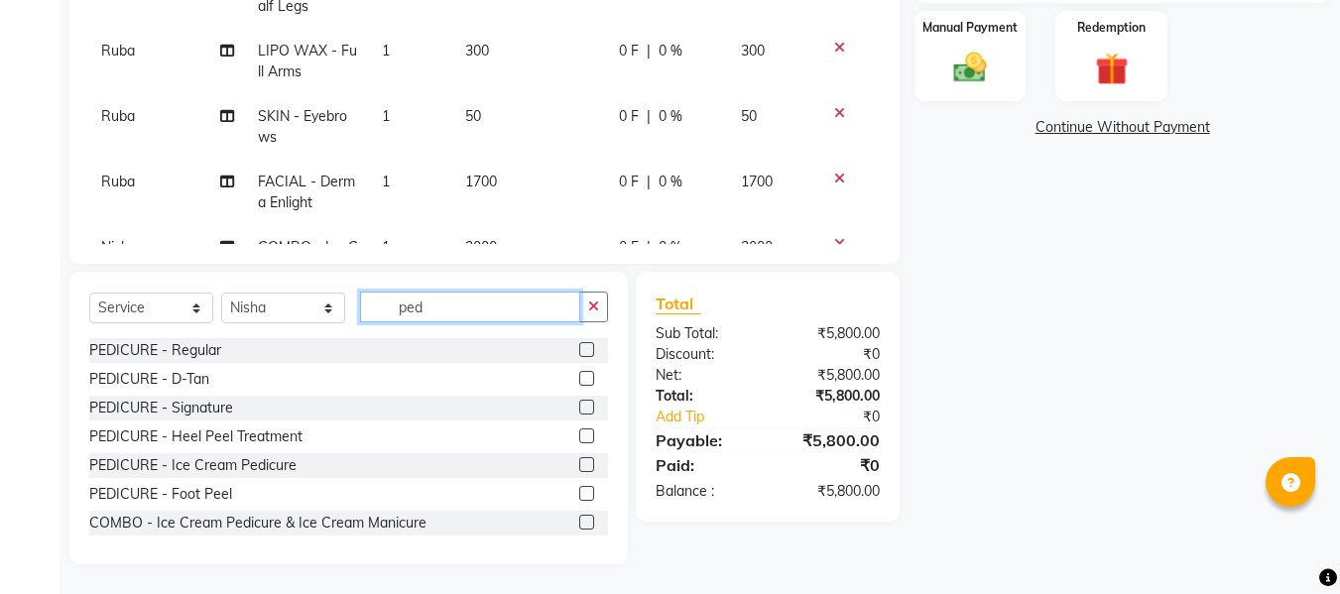
click at [510, 300] on input "ped" at bounding box center [470, 307] width 220 height 31
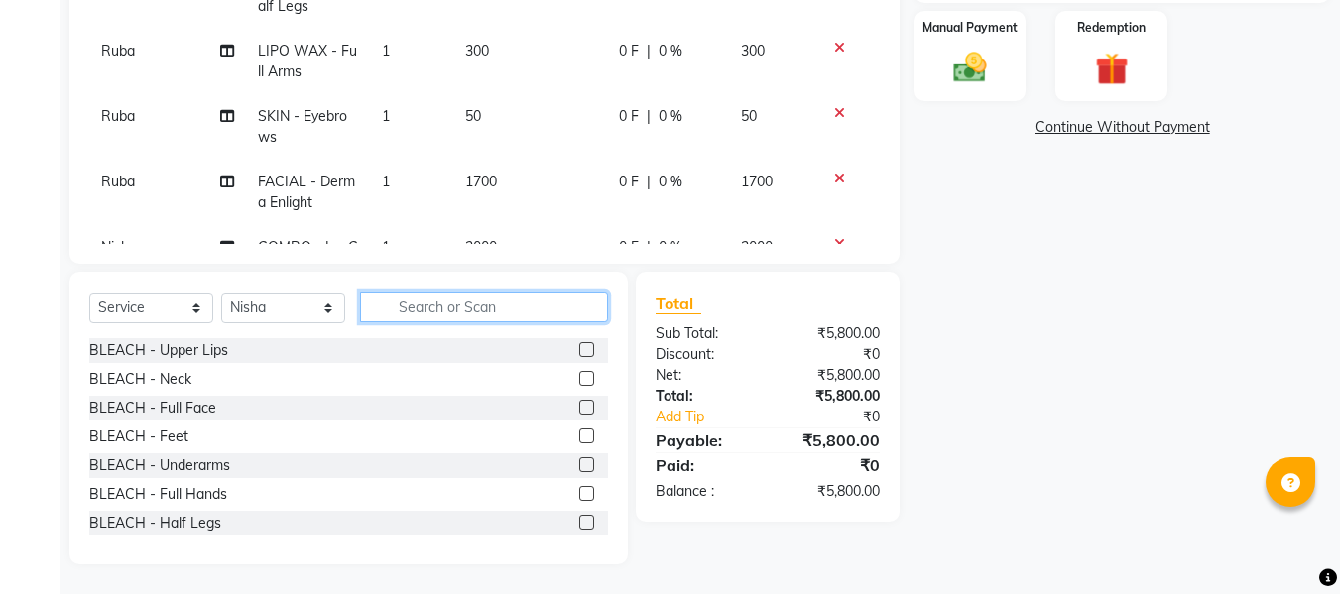
click at [403, 304] on input "text" at bounding box center [484, 307] width 248 height 31
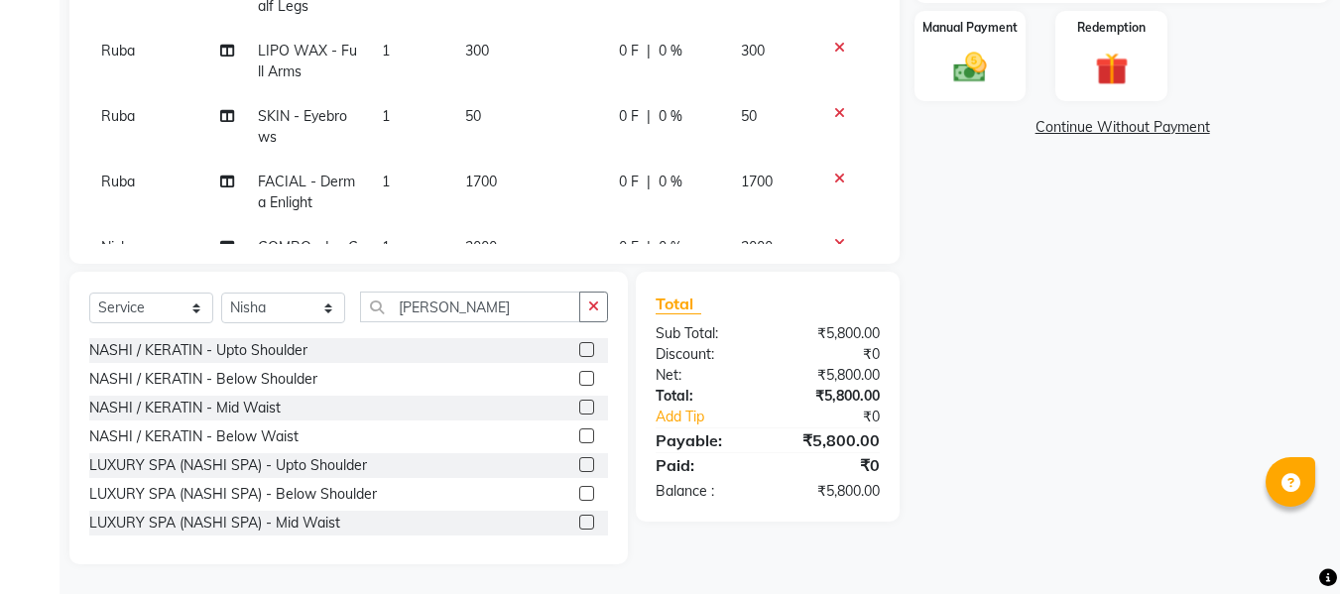
click at [579, 373] on label at bounding box center [586, 378] width 15 height 15
click at [579, 373] on input "checkbox" at bounding box center [585, 379] width 13 height 13
click at [288, 287] on div "Select Service Product Membership Package Voucher Prepaid Gift Card Select Styl…" at bounding box center [348, 418] width 558 height 293
click at [281, 300] on select "Select Stylist [PERSON_NAME] [PERSON_NAME] [PERSON_NAME] maam Nisha Pari [PERSO…" at bounding box center [283, 308] width 124 height 31
click at [221, 293] on select "Select Stylist [PERSON_NAME] [PERSON_NAME] [PERSON_NAME] maam Nisha Pari [PERSO…" at bounding box center [283, 308] width 124 height 31
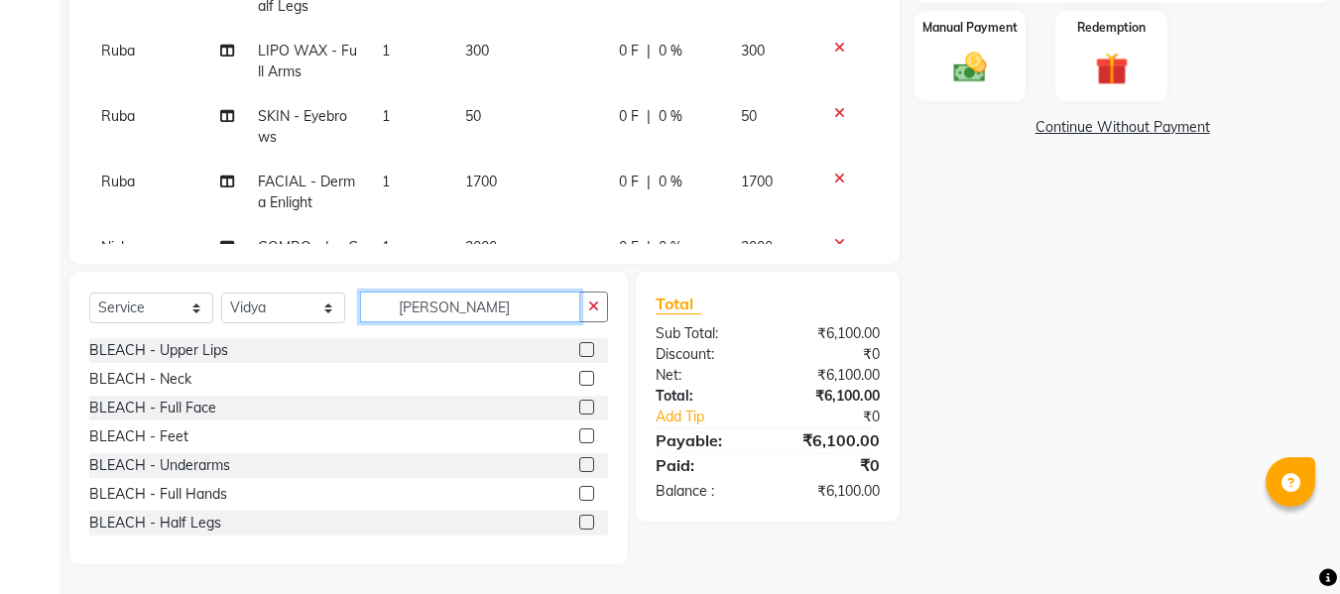
click at [501, 315] on input "[PERSON_NAME]" at bounding box center [470, 307] width 220 height 31
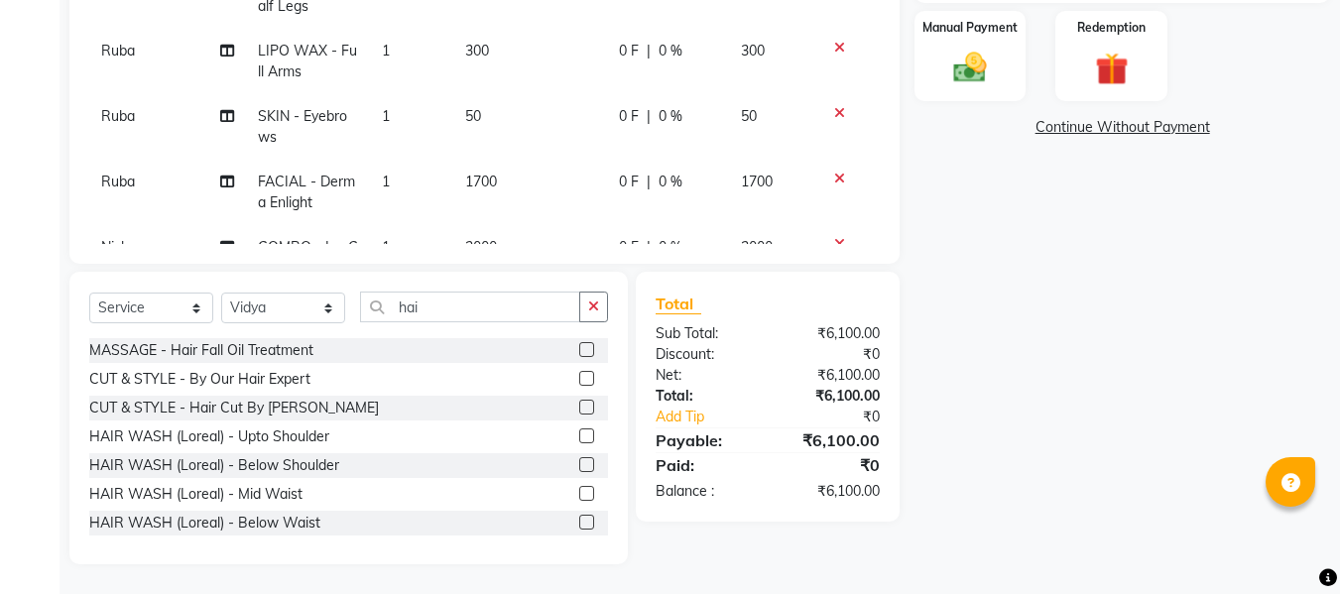
click at [579, 374] on label at bounding box center [586, 378] width 15 height 15
click at [579, 374] on input "checkbox" at bounding box center [585, 379] width 13 height 13
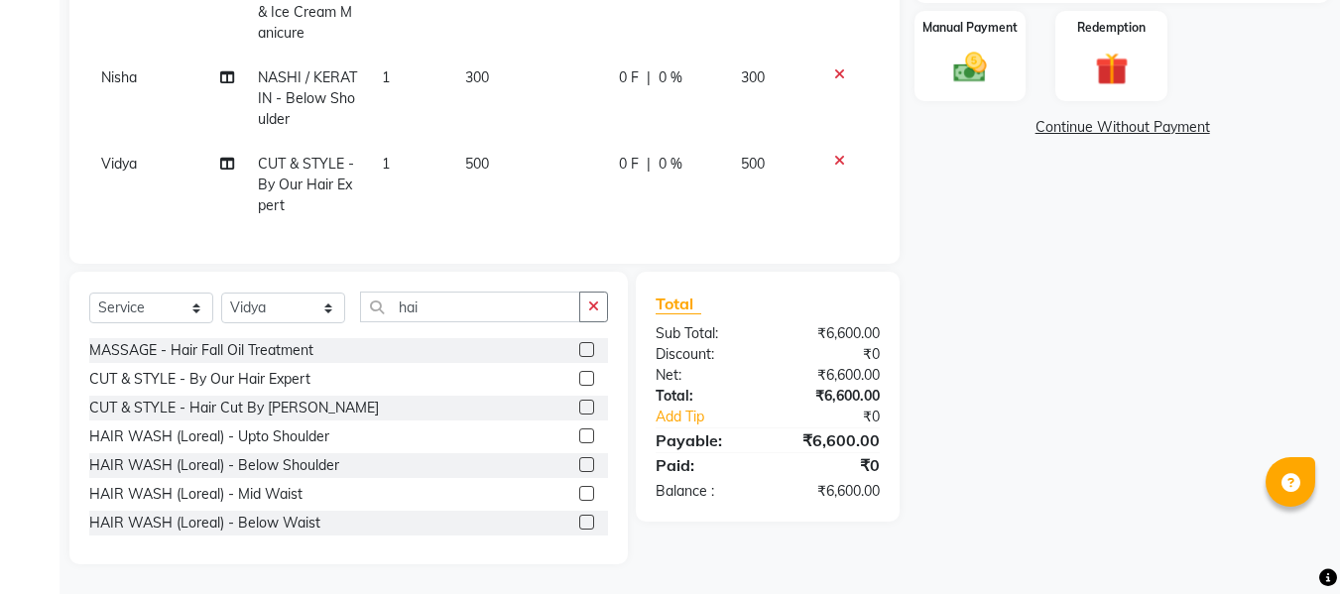
click at [483, 161] on td "500" at bounding box center [530, 185] width 154 height 86
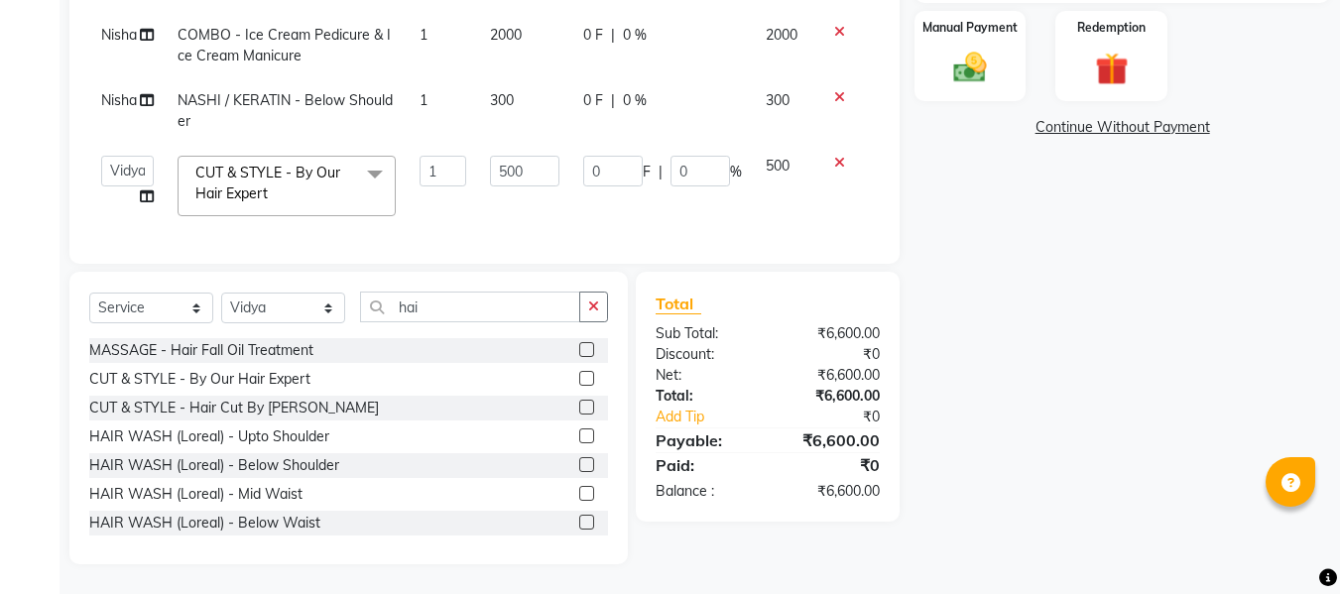
scroll to position [355, 0]
click at [524, 156] on input "500" at bounding box center [524, 171] width 68 height 31
click at [739, 297] on div "Total" at bounding box center [768, 304] width 224 height 24
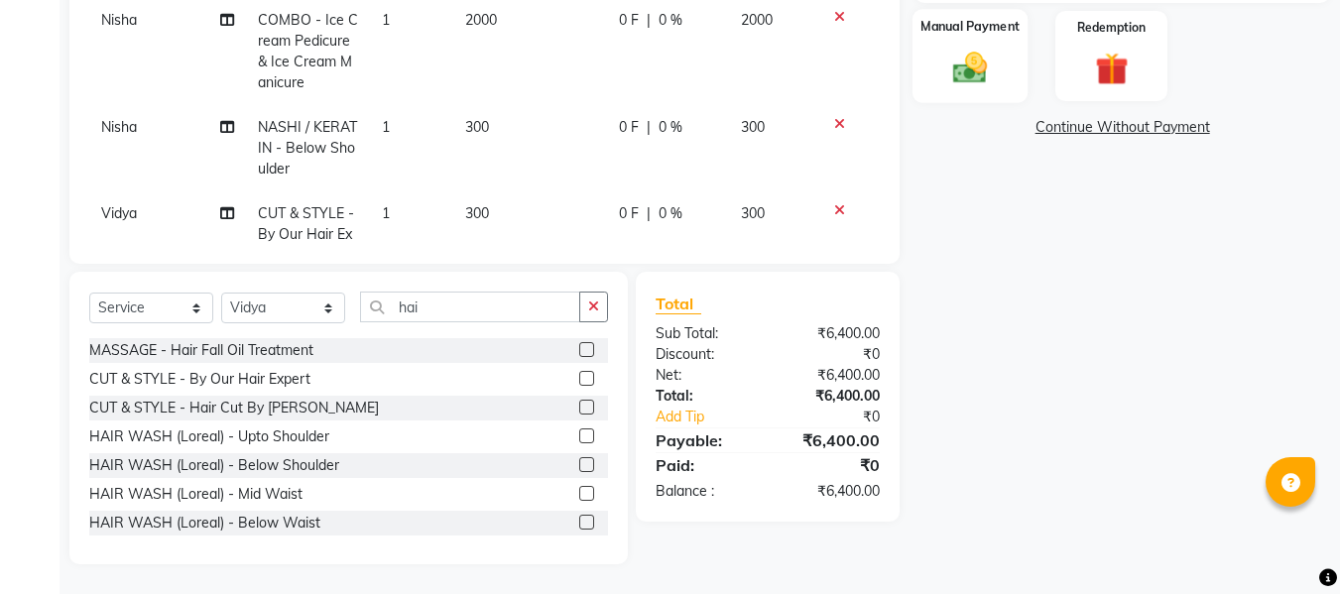
click at [945, 74] on img at bounding box center [970, 68] width 56 height 40
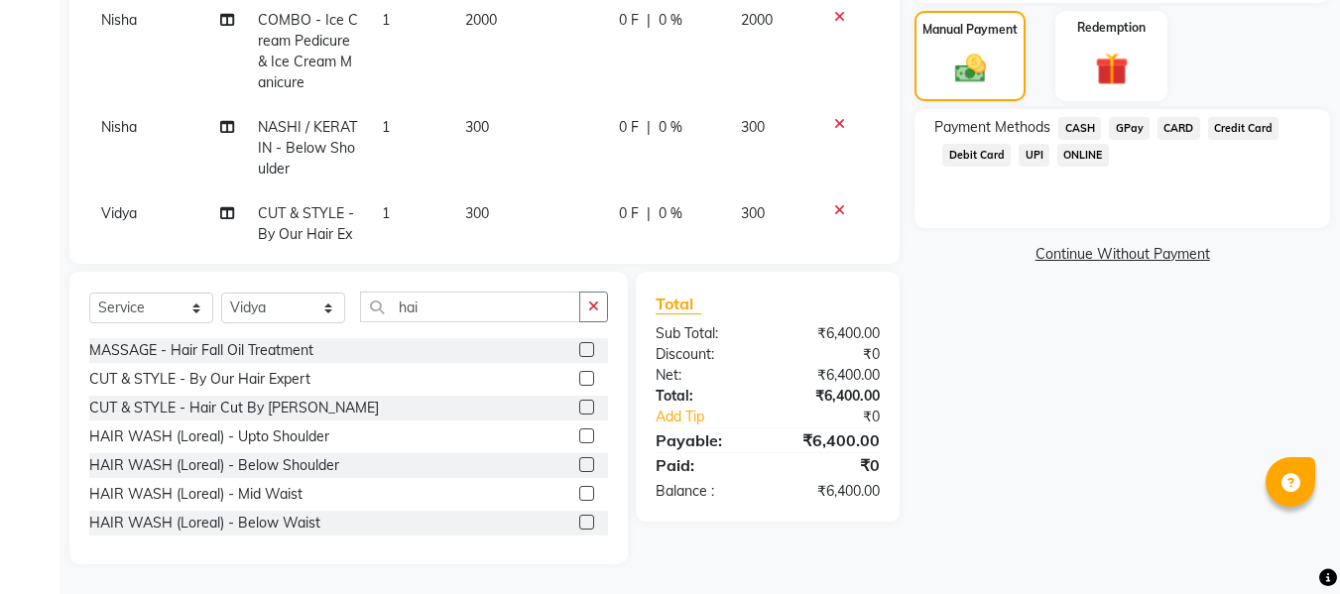
click at [1082, 124] on span "CASH" at bounding box center [1079, 128] width 43 height 23
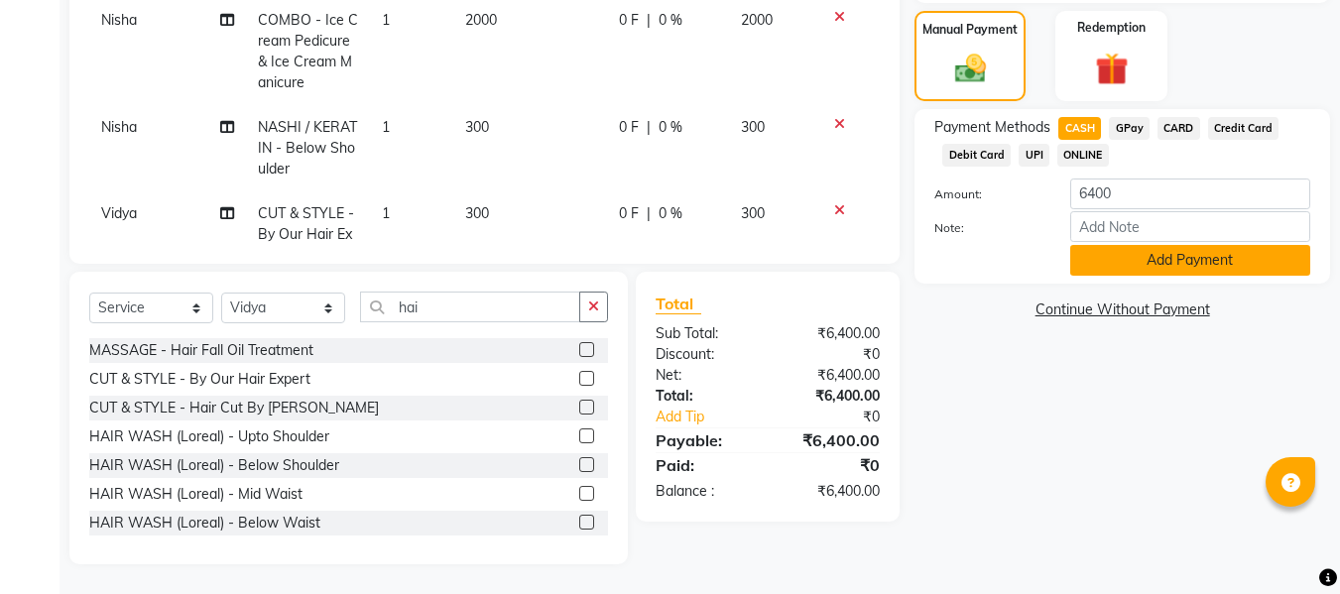
click at [1096, 256] on button "Add Payment" at bounding box center [1190, 260] width 240 height 31
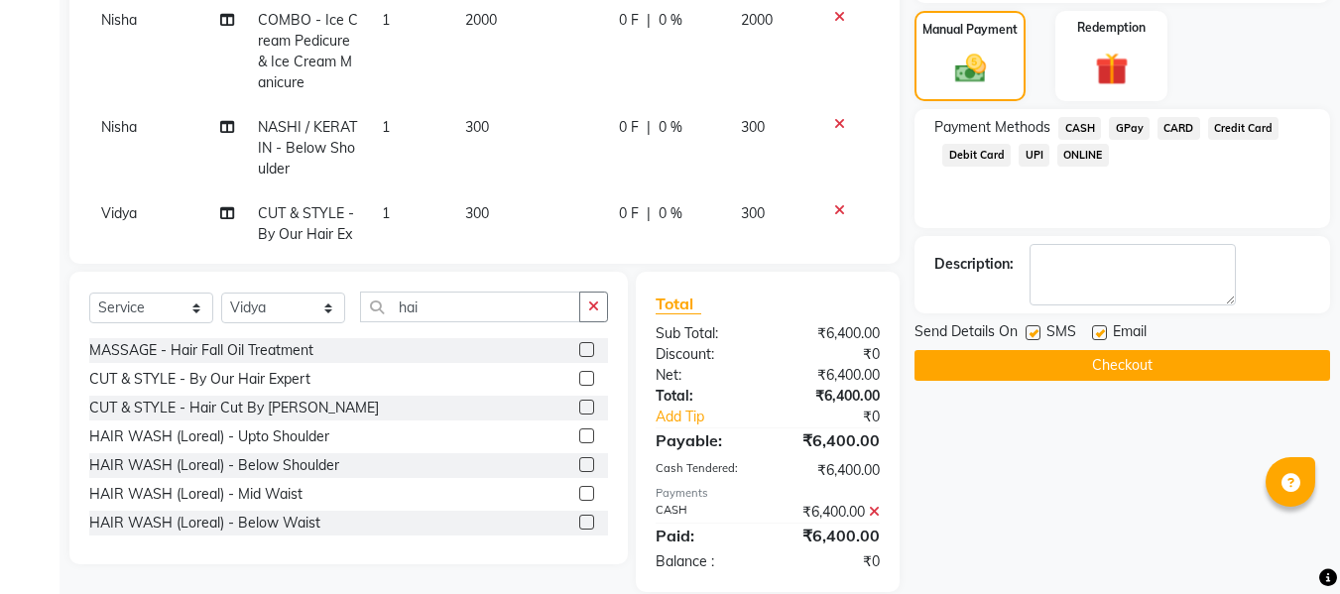
scroll to position [526, 0]
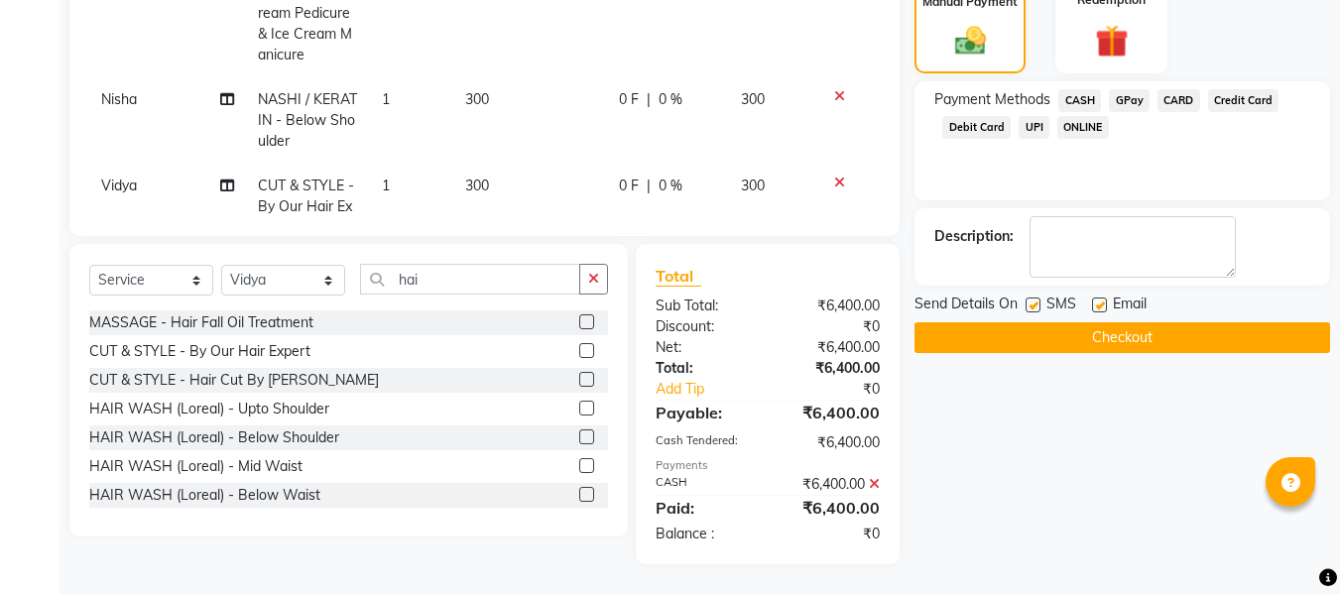
click at [1096, 302] on label at bounding box center [1099, 305] width 15 height 15
click at [1096, 302] on input "checkbox" at bounding box center [1098, 306] width 13 height 13
click at [1033, 298] on label at bounding box center [1033, 305] width 15 height 15
click at [1033, 300] on input "checkbox" at bounding box center [1032, 306] width 13 height 13
click at [993, 327] on button "Checkout" at bounding box center [1122, 337] width 416 height 31
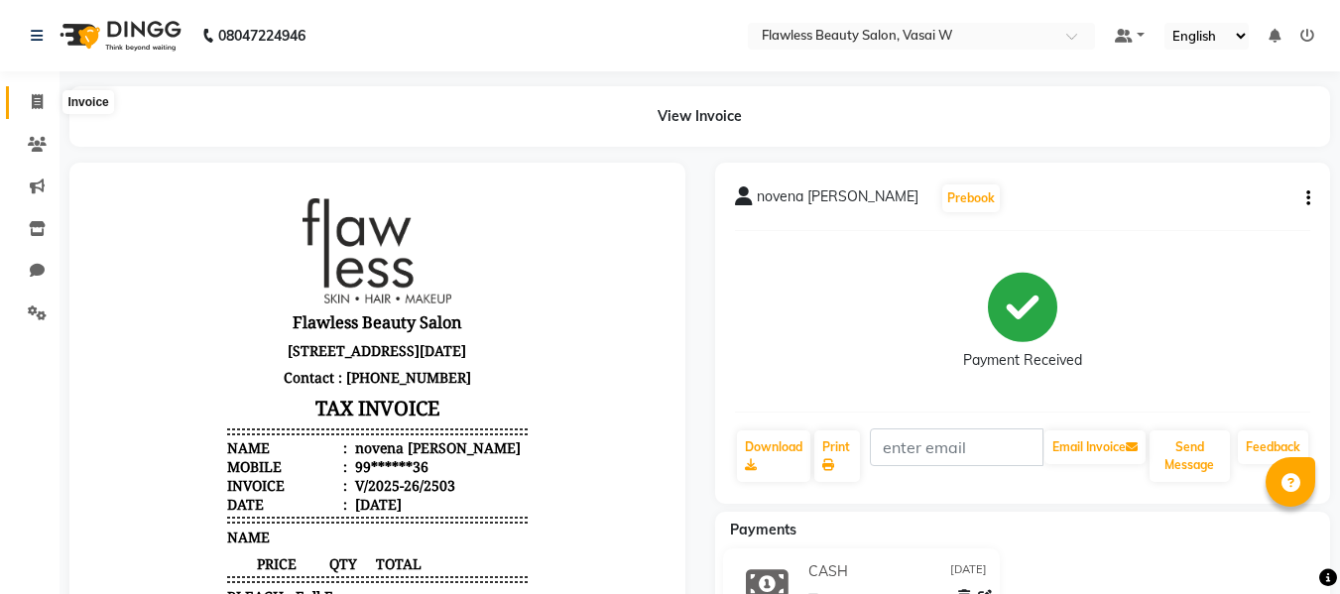
click at [48, 101] on span at bounding box center [37, 102] width 35 height 23
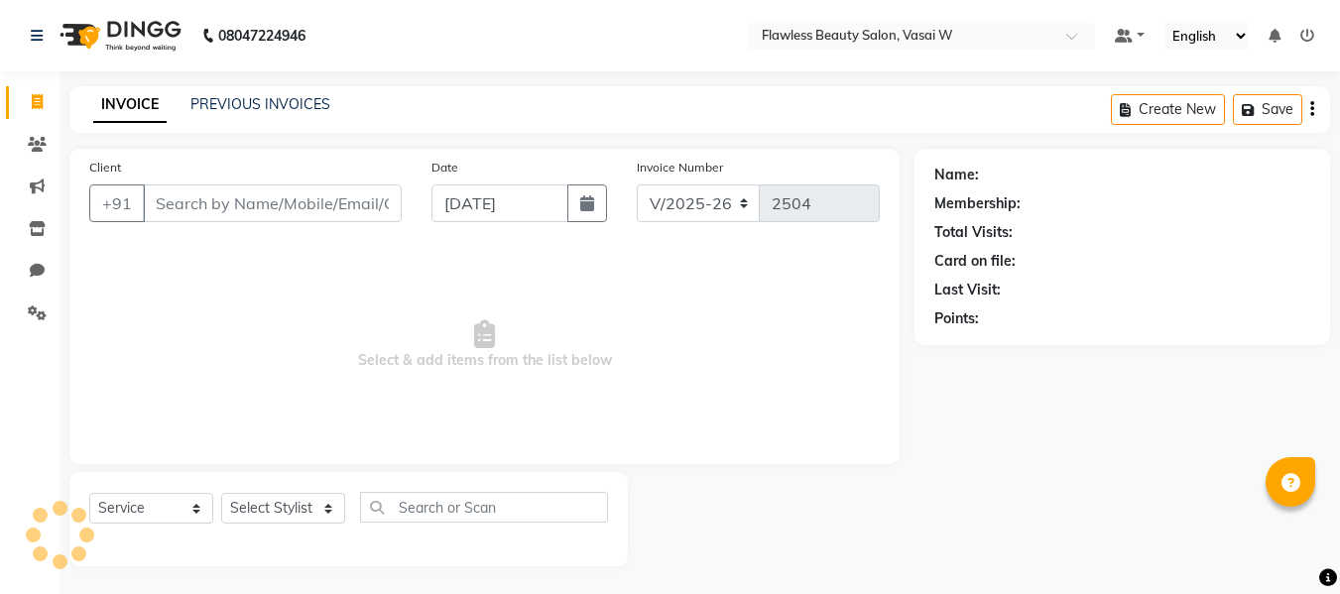
scroll to position [2, 0]
click at [162, 198] on input "Client" at bounding box center [272, 201] width 259 height 38
click at [163, 199] on input "Client" at bounding box center [272, 201] width 259 height 38
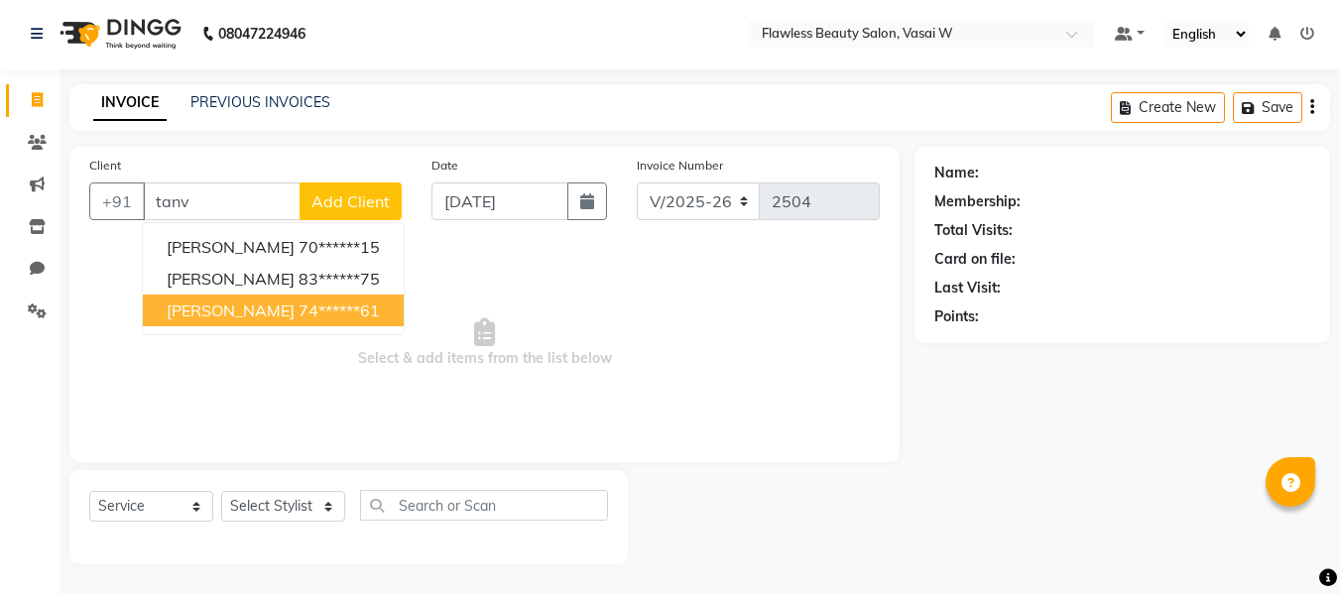
click at [199, 308] on span "[PERSON_NAME]" at bounding box center [231, 311] width 128 height 20
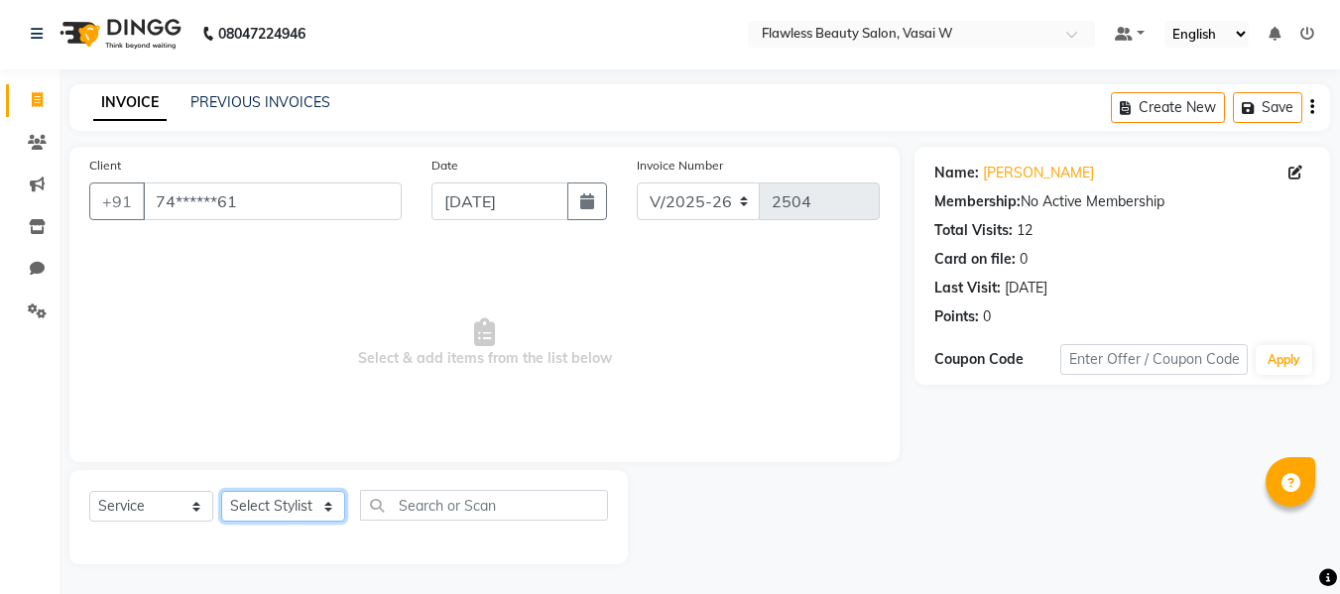
click at [261, 498] on select "Select Stylist [PERSON_NAME] [PERSON_NAME] [PERSON_NAME] maam Nisha Pari [PERSO…" at bounding box center [283, 506] width 124 height 31
click at [221, 491] on select "Select Stylist [PERSON_NAME] [PERSON_NAME] [PERSON_NAME] maam Nisha Pari [PERSO…" at bounding box center [283, 506] width 124 height 31
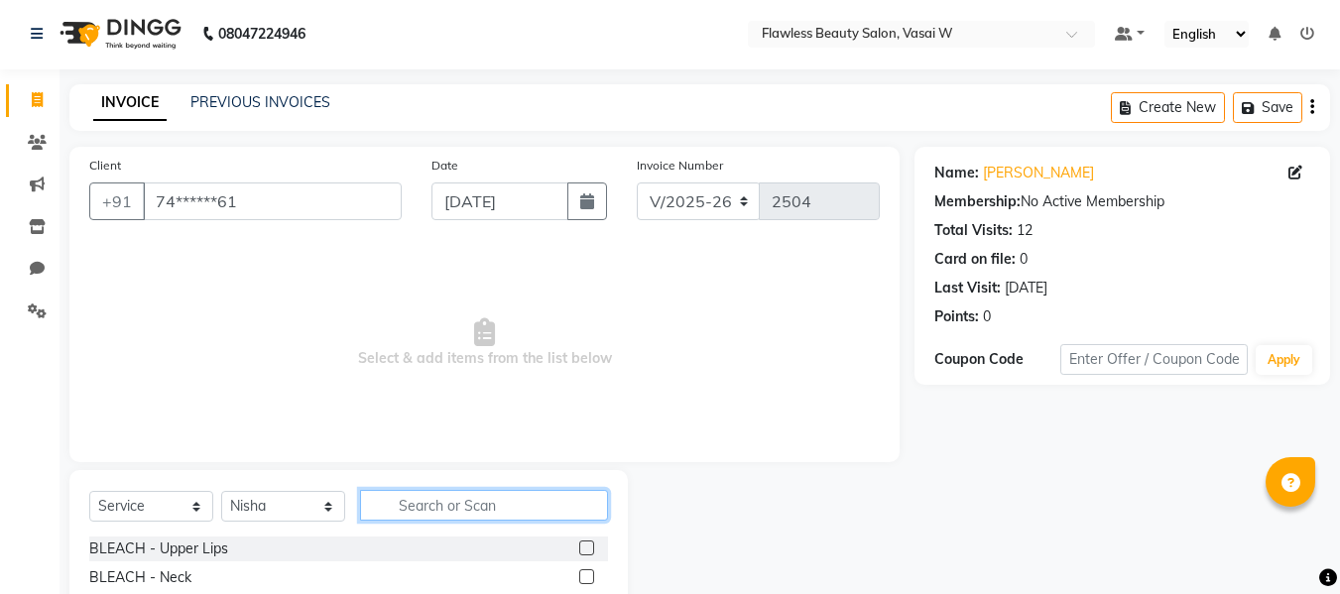
click at [405, 502] on input "text" at bounding box center [484, 505] width 248 height 31
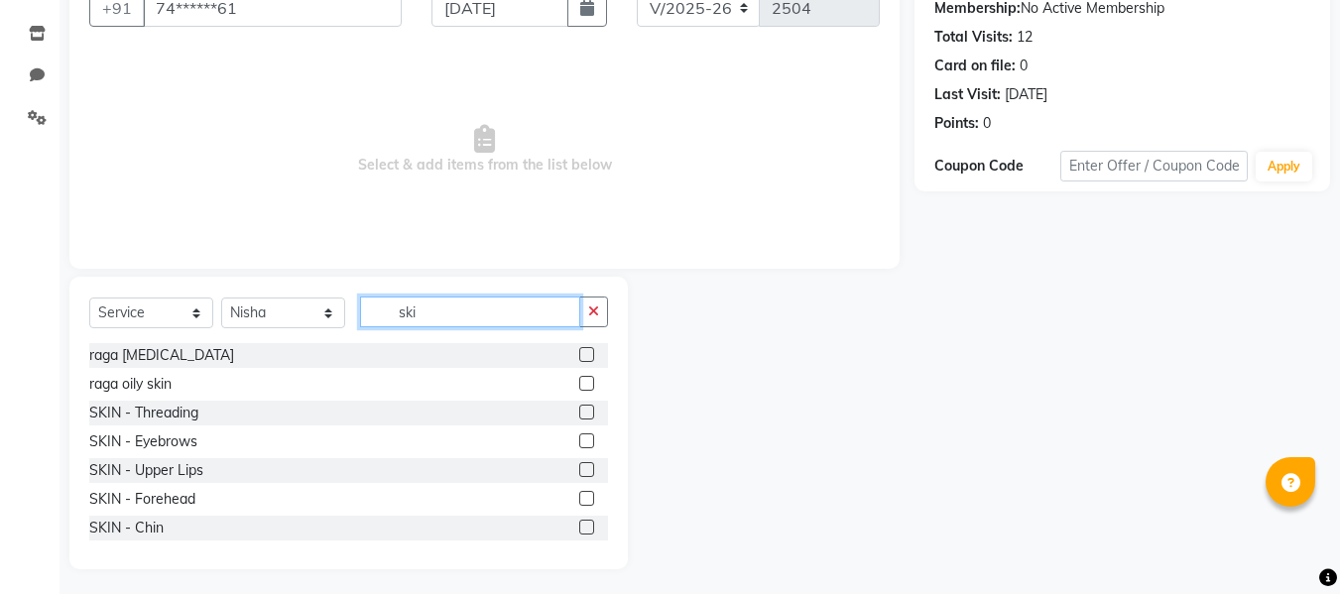
scroll to position [200, 0]
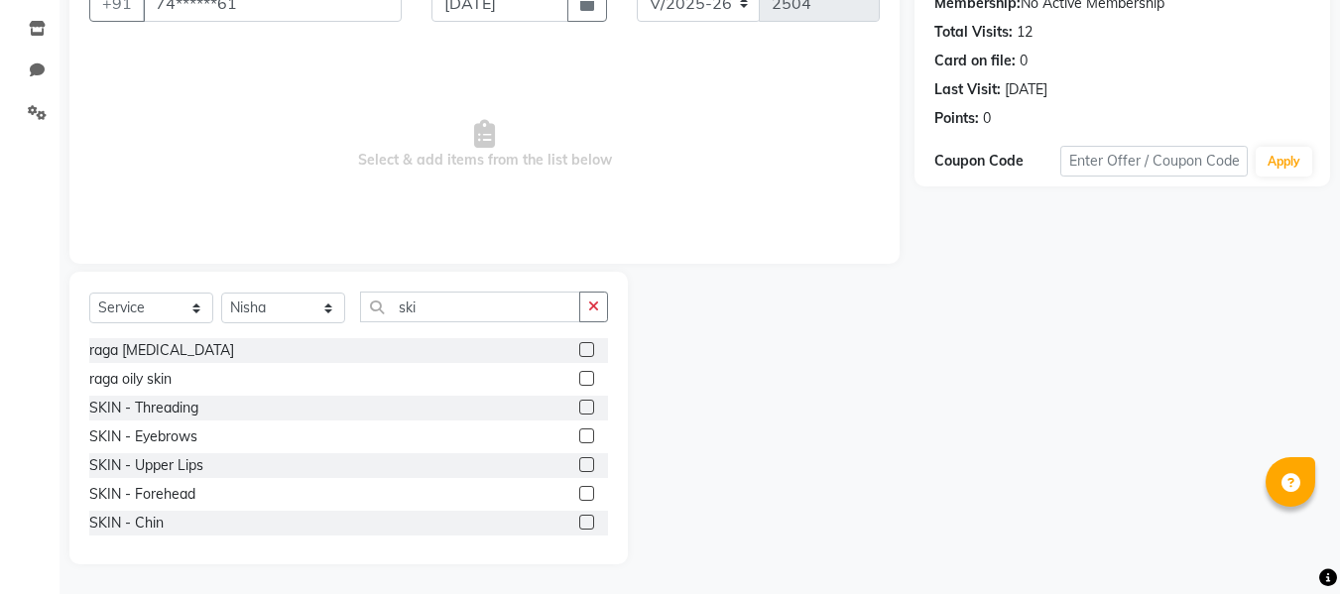
click at [579, 463] on label at bounding box center [586, 464] width 15 height 15
click at [579, 463] on input "checkbox" at bounding box center [585, 465] width 13 height 13
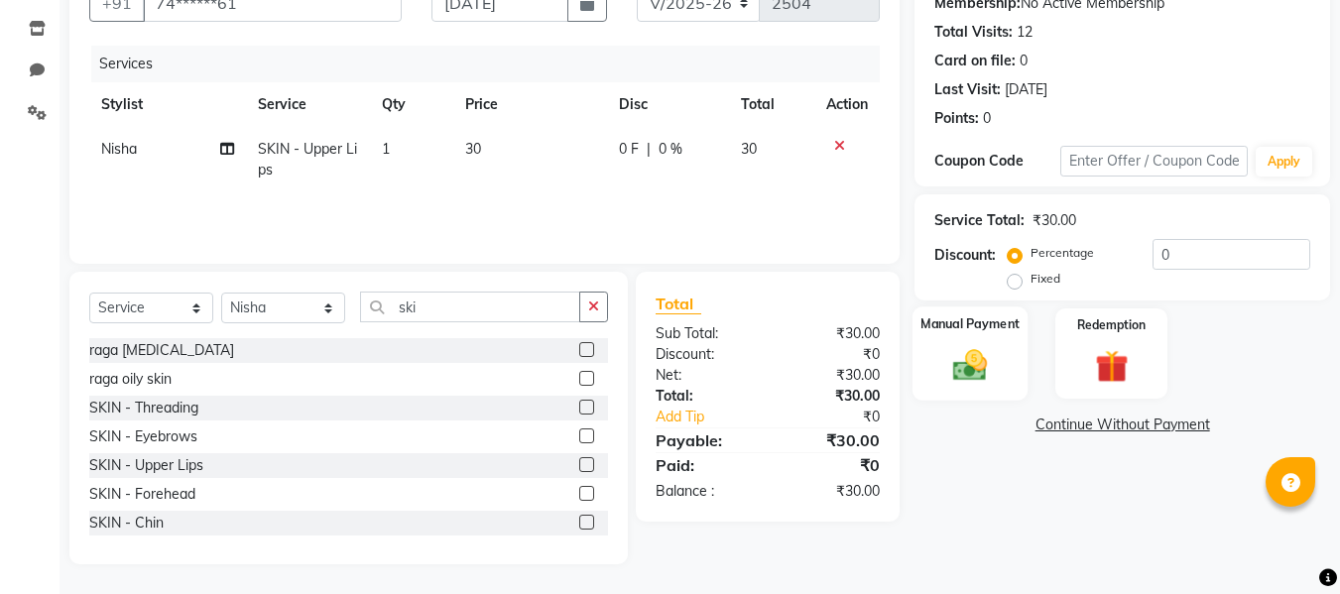
click at [998, 360] on img at bounding box center [970, 365] width 56 height 40
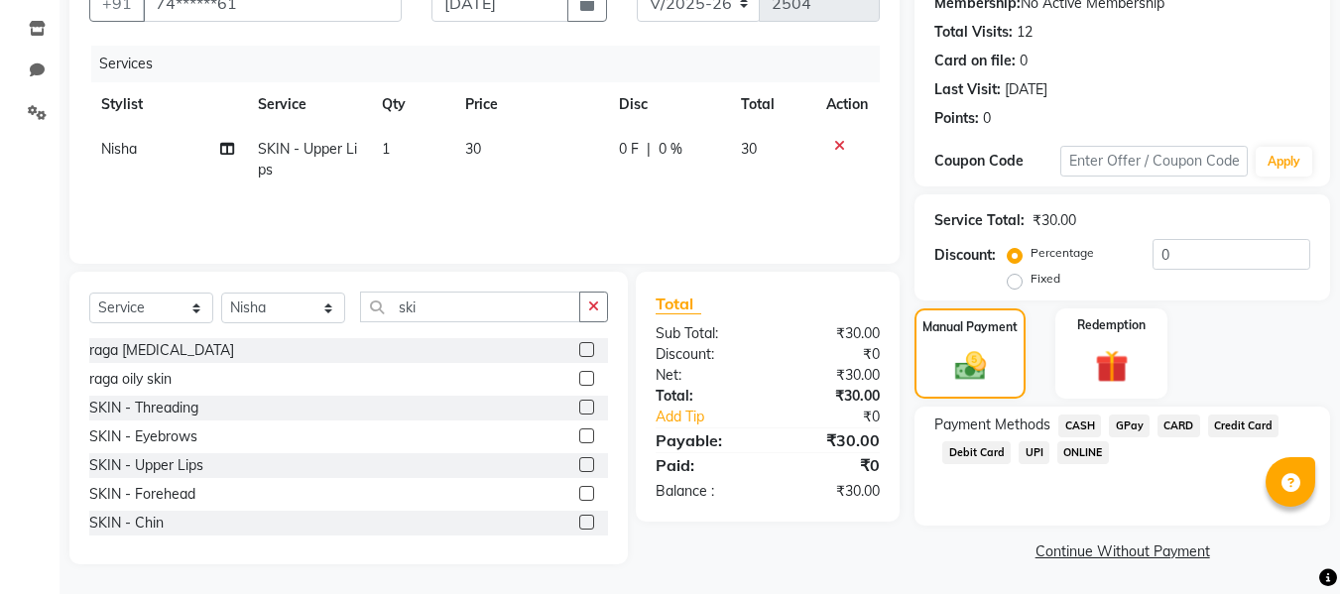
click at [1080, 417] on span "CASH" at bounding box center [1079, 426] width 43 height 23
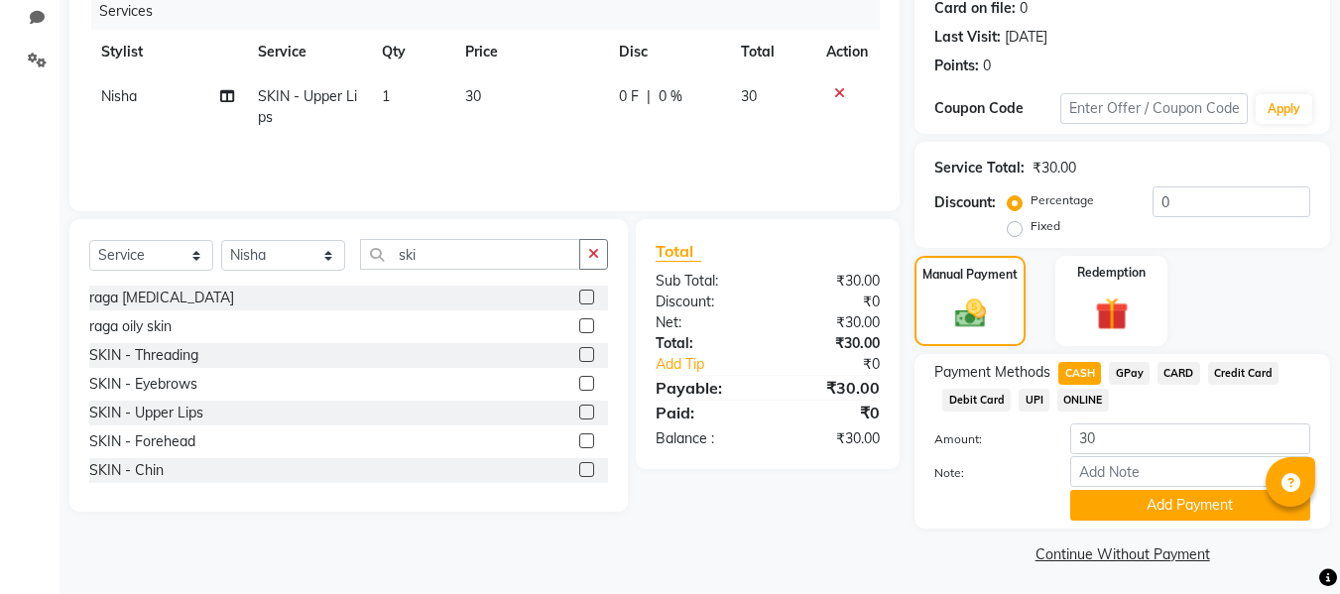
scroll to position [258, 0]
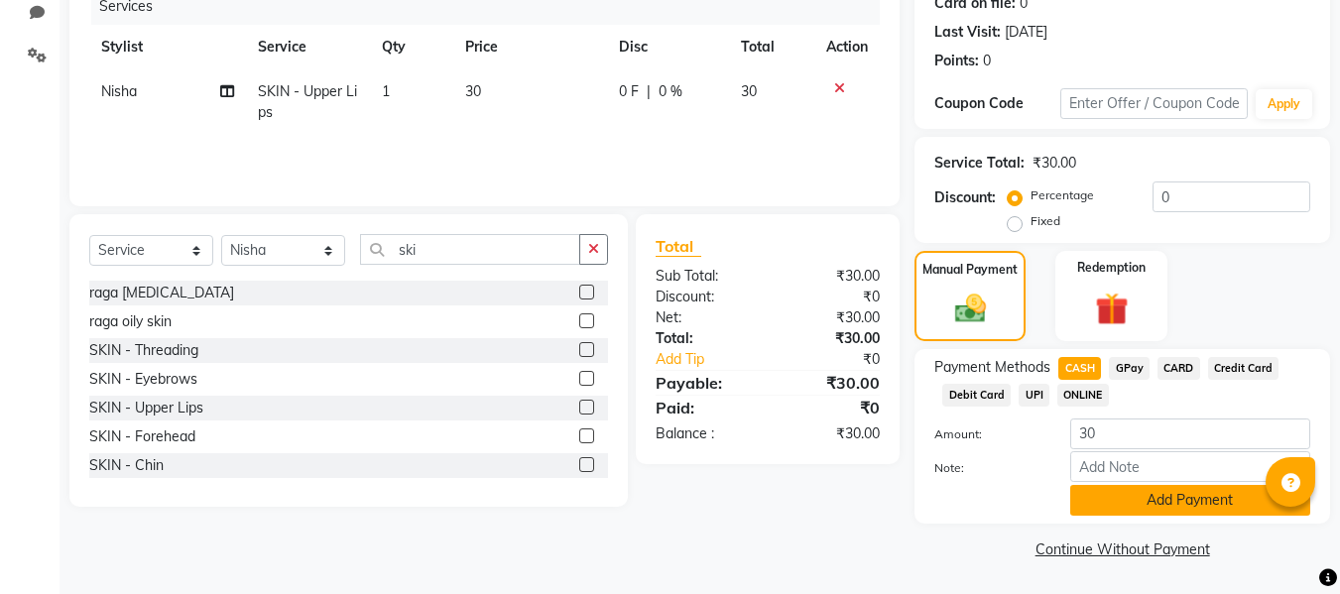
click at [1096, 493] on button "Add Payment" at bounding box center [1190, 500] width 240 height 31
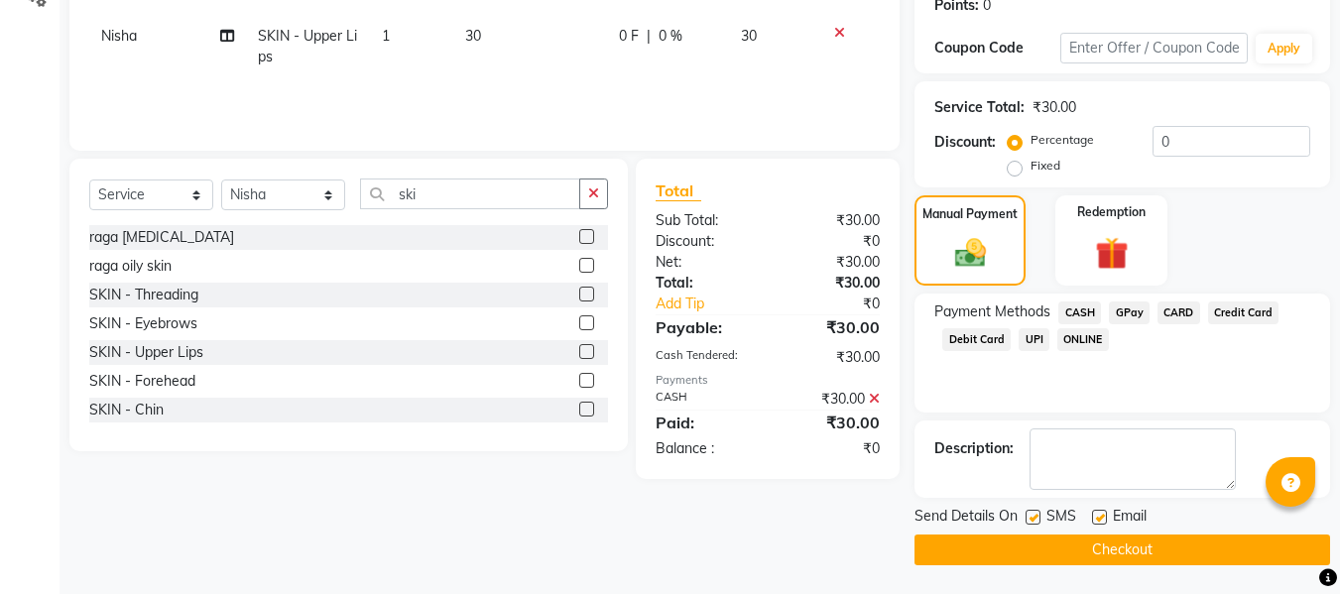
scroll to position [314, 0]
click at [1097, 512] on label at bounding box center [1099, 516] width 15 height 15
click at [1097, 512] on input "checkbox" at bounding box center [1098, 517] width 13 height 13
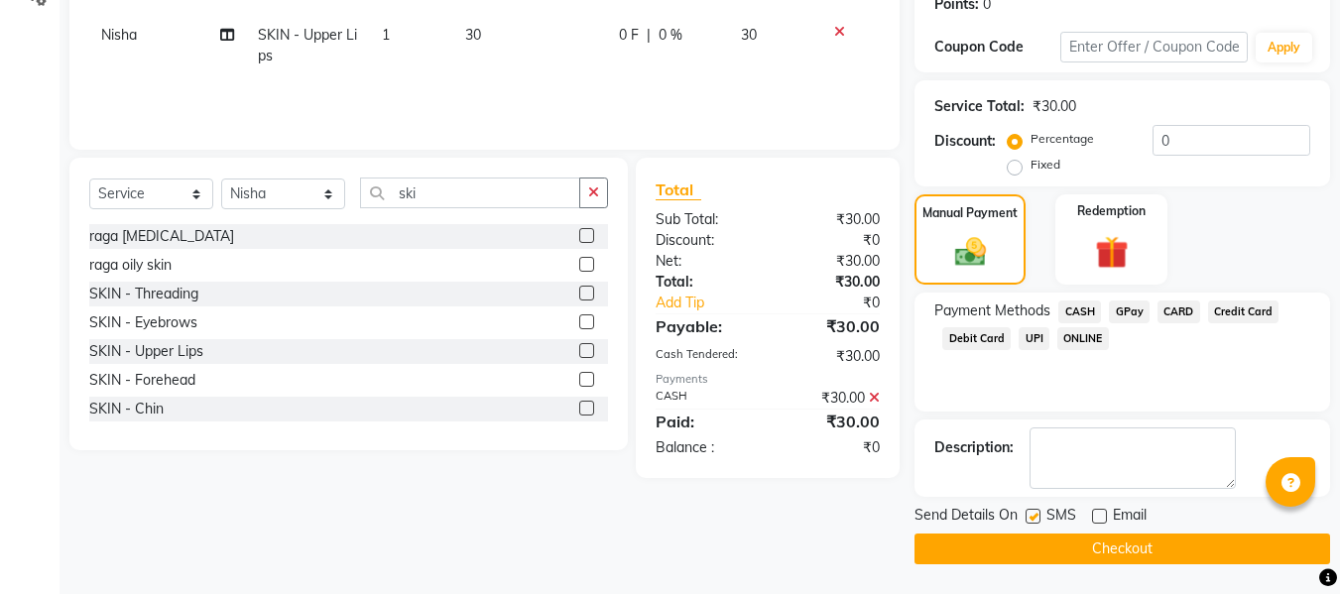
click at [1032, 516] on label at bounding box center [1033, 516] width 15 height 15
click at [1032, 516] on input "checkbox" at bounding box center [1032, 517] width 13 height 13
click at [979, 537] on button "Checkout" at bounding box center [1122, 549] width 416 height 31
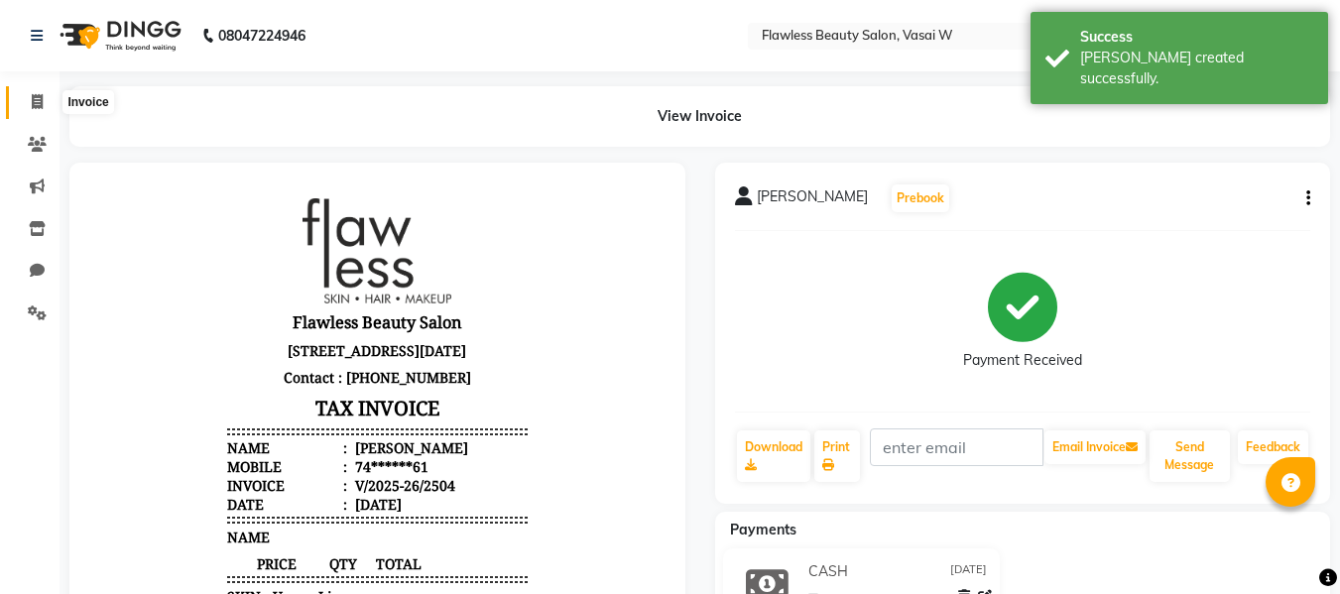
click at [36, 95] on icon at bounding box center [37, 101] width 11 height 15
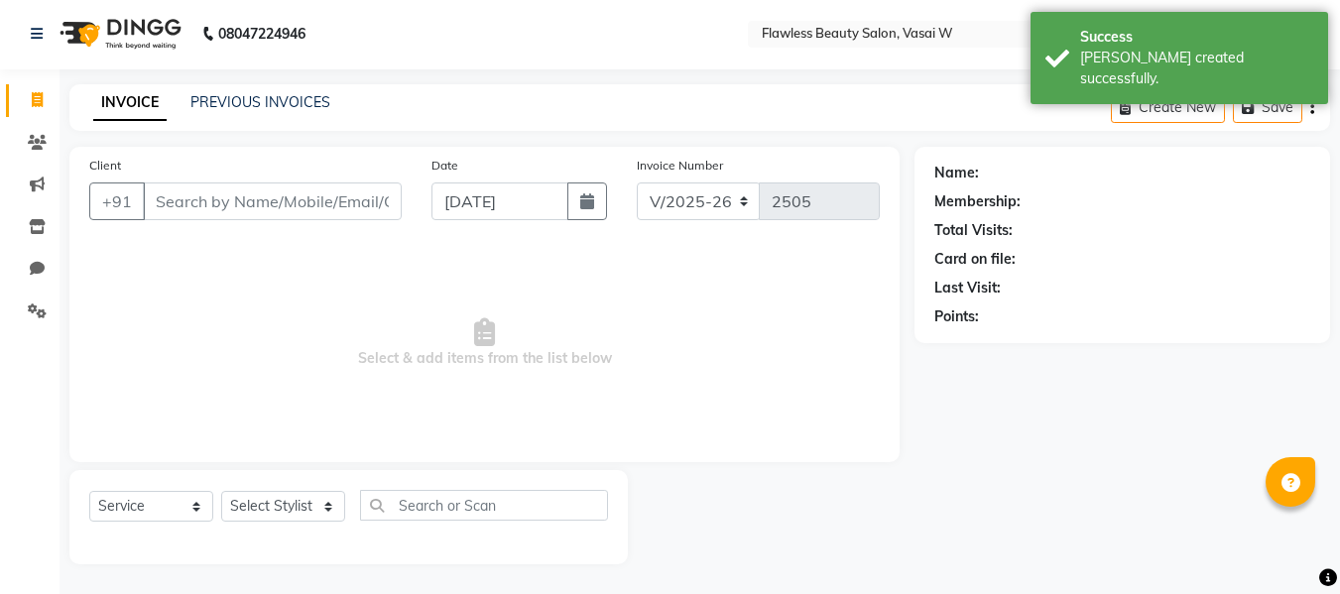
click at [170, 197] on input "Client" at bounding box center [272, 201] width 259 height 38
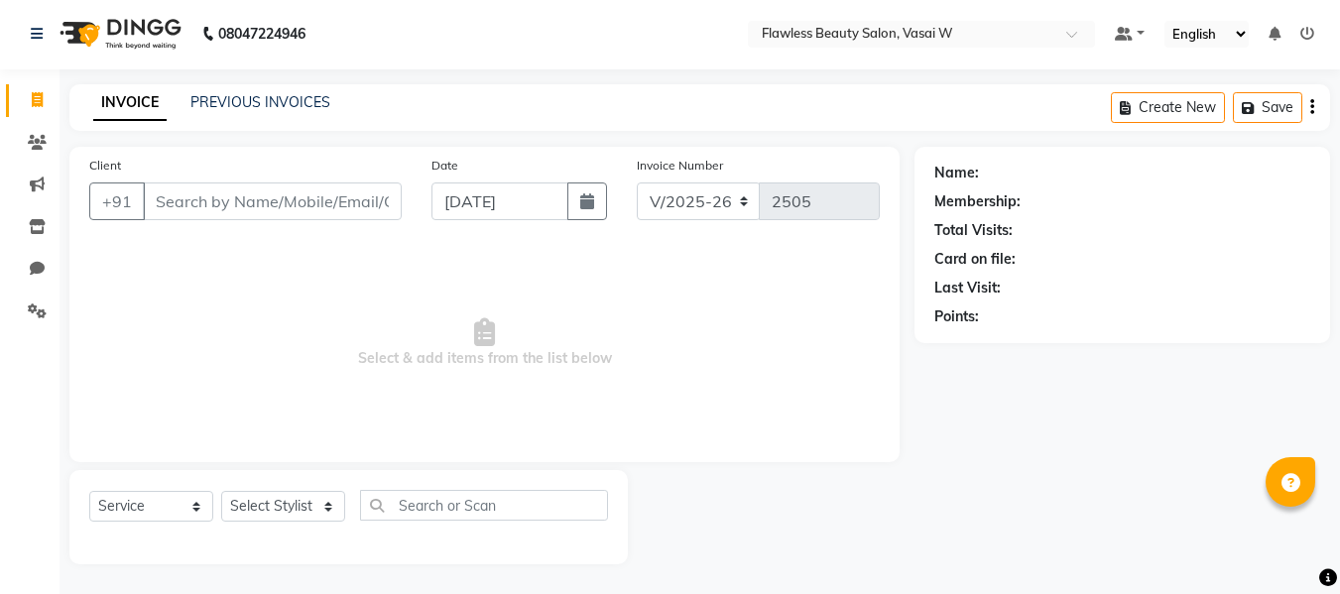
click at [169, 206] on input "Client" at bounding box center [272, 201] width 259 height 38
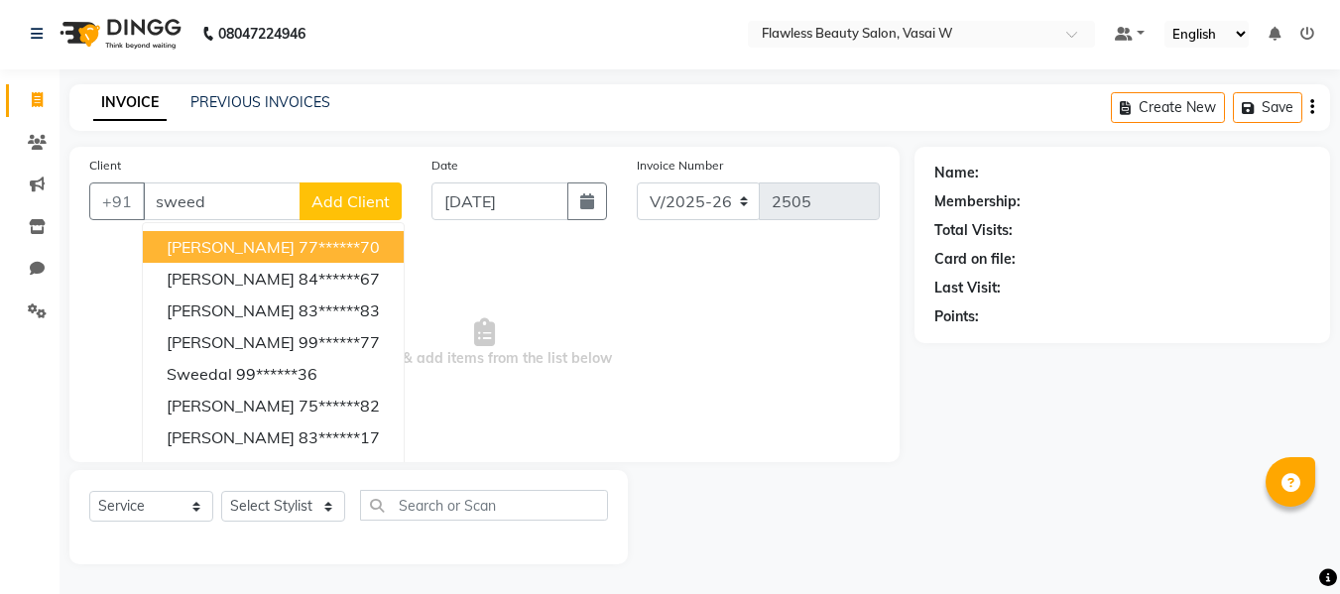
click at [193, 245] on span "[PERSON_NAME]" at bounding box center [231, 247] width 128 height 20
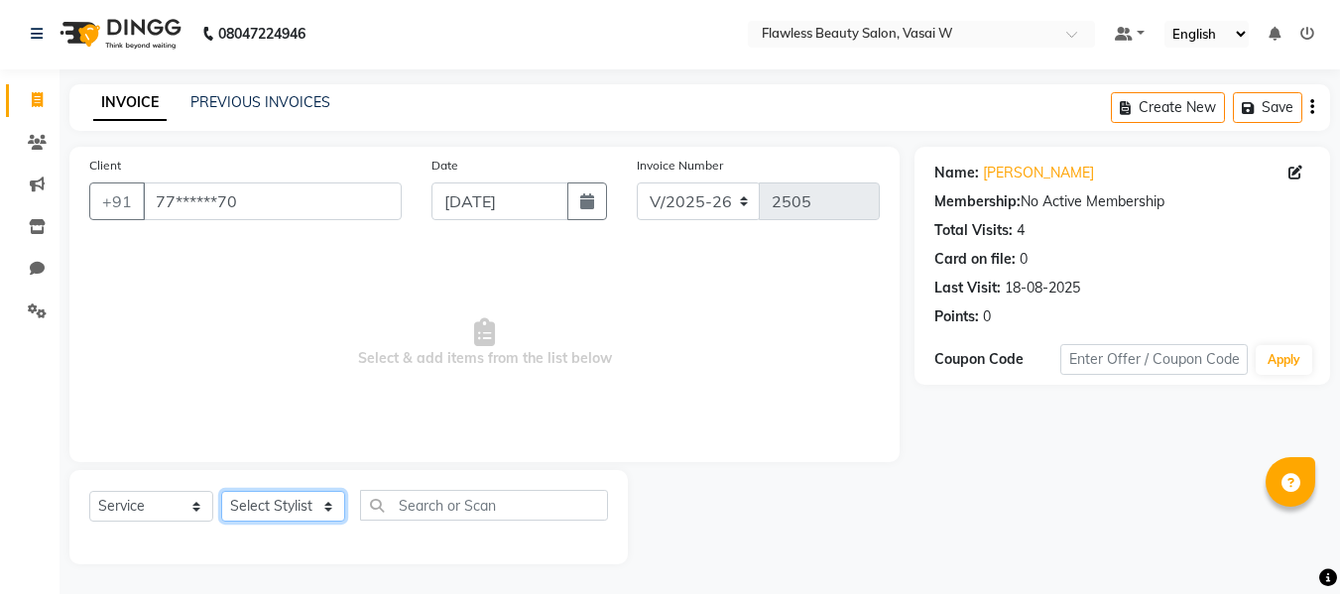
click at [244, 511] on select "Select Stylist [PERSON_NAME] [PERSON_NAME] [PERSON_NAME] maam Nisha Pari [PERSO…" at bounding box center [283, 506] width 124 height 31
click at [221, 491] on select "Select Stylist [PERSON_NAME] [PERSON_NAME] [PERSON_NAME] maam Nisha Pari [PERSO…" at bounding box center [283, 506] width 124 height 31
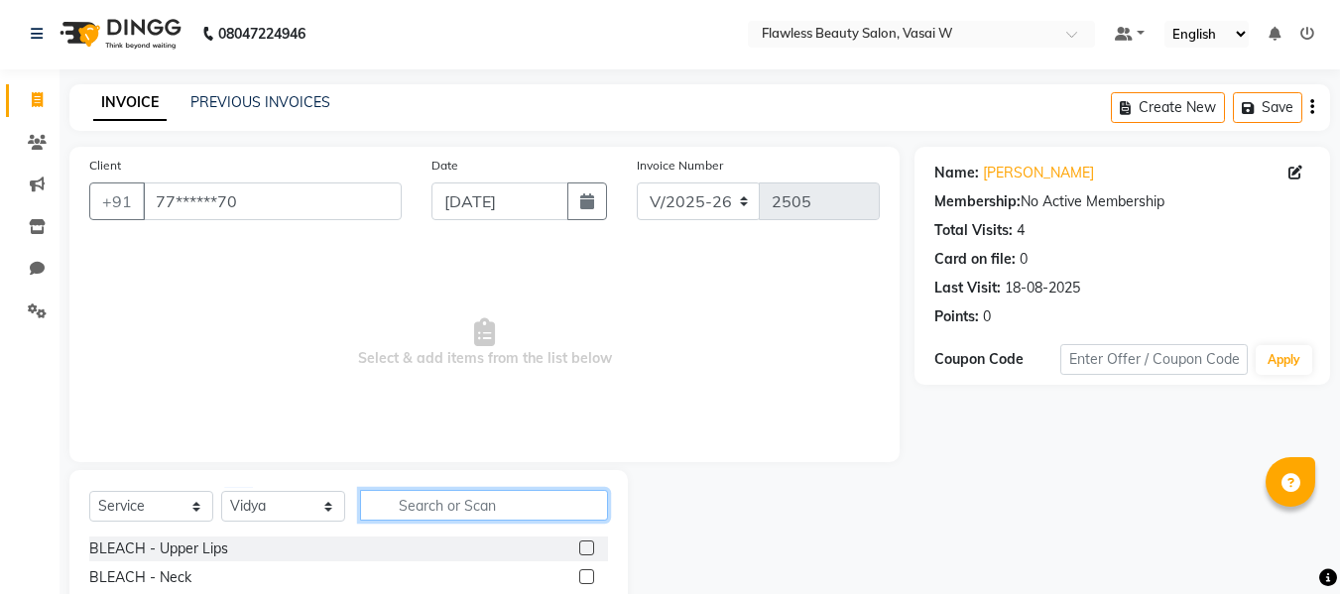
click at [390, 502] on input "text" at bounding box center [484, 505] width 248 height 31
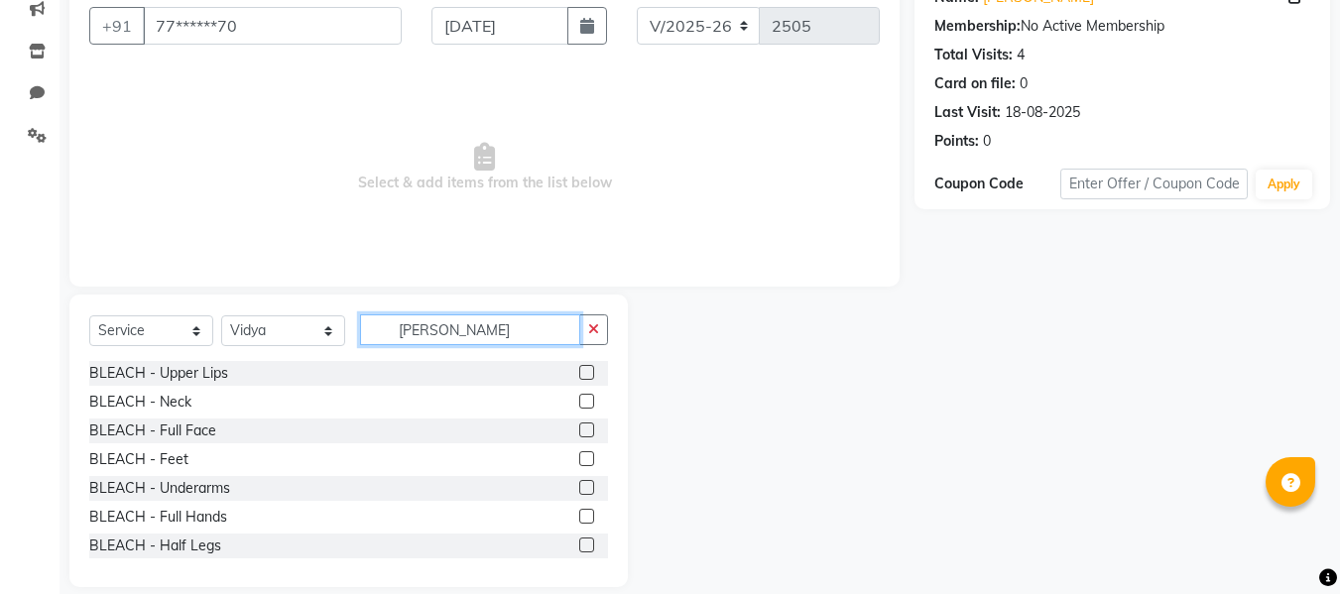
scroll to position [188, 0]
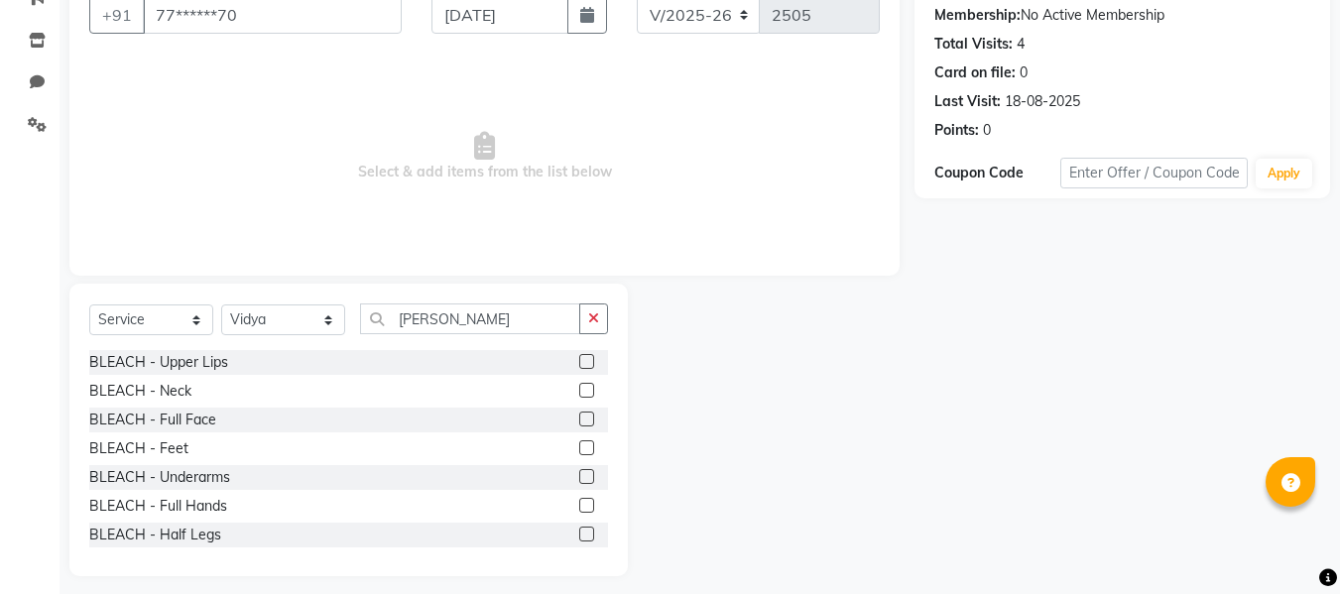
click at [579, 416] on label at bounding box center [586, 419] width 15 height 15
click at [579, 416] on input "checkbox" at bounding box center [585, 420] width 13 height 13
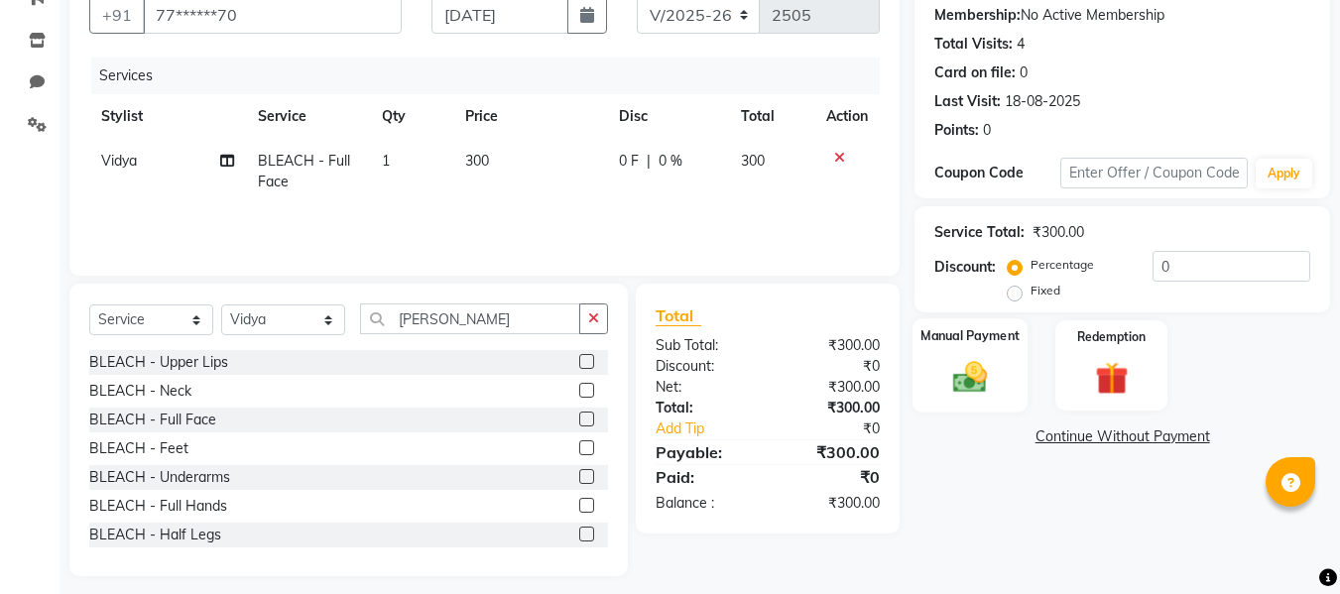
click at [944, 376] on img at bounding box center [970, 377] width 56 height 40
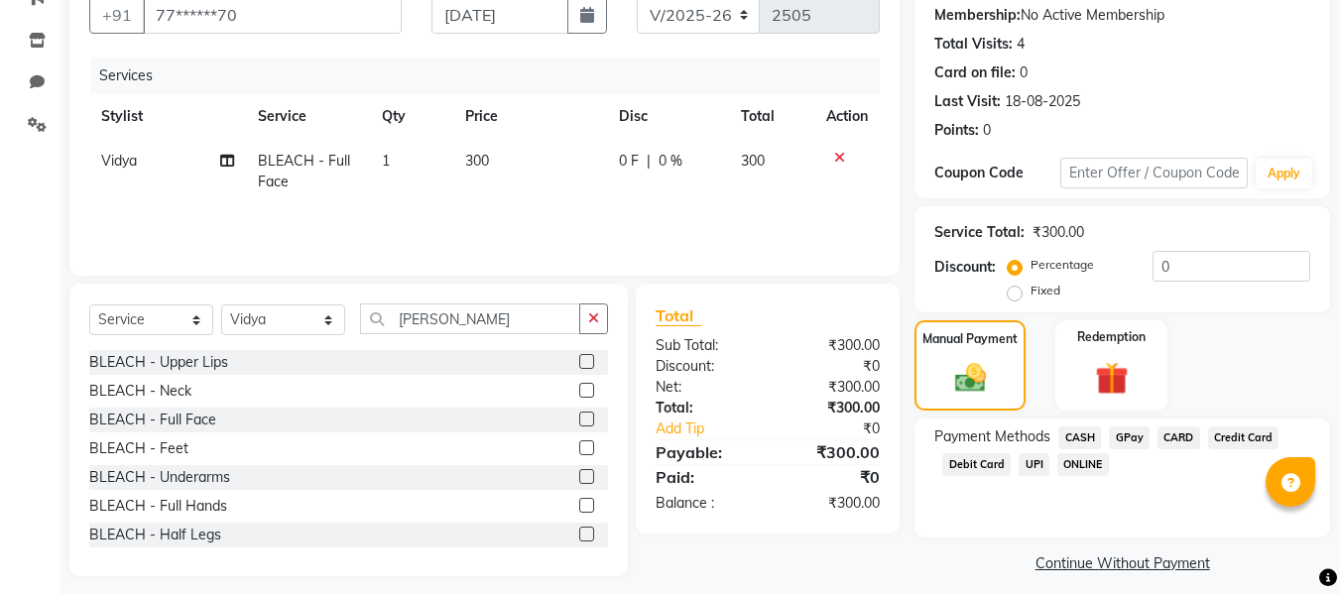
click at [1124, 439] on span "GPay" at bounding box center [1129, 437] width 41 height 23
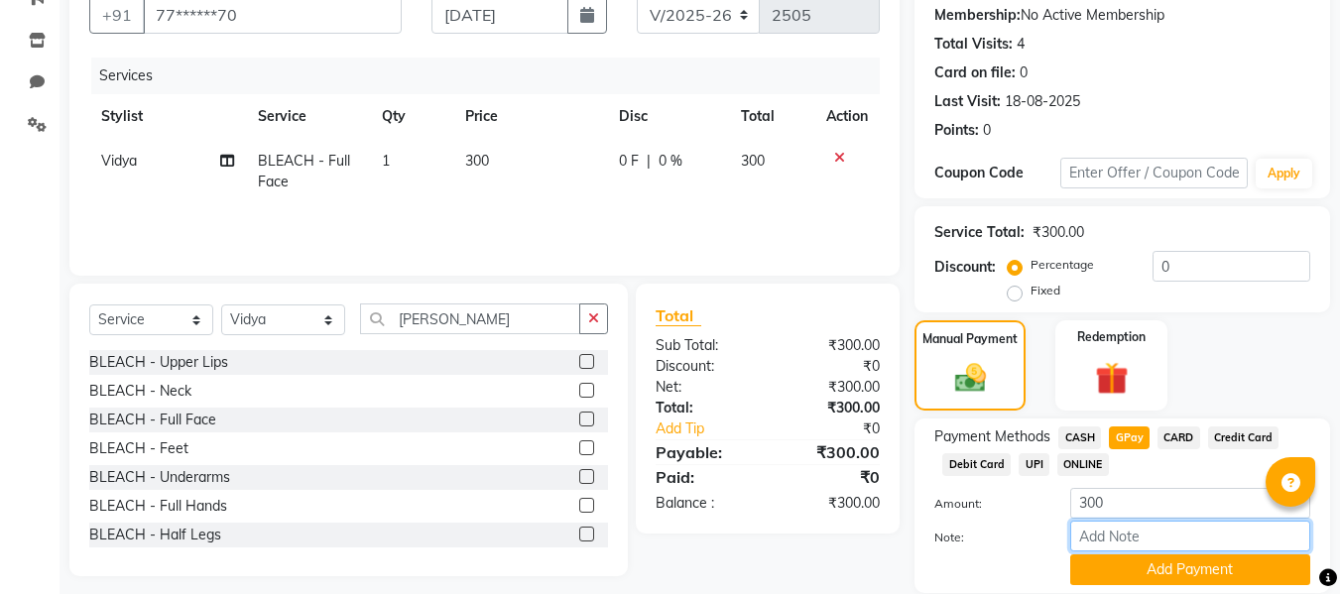
click at [1089, 531] on input "Note:" at bounding box center [1190, 536] width 240 height 31
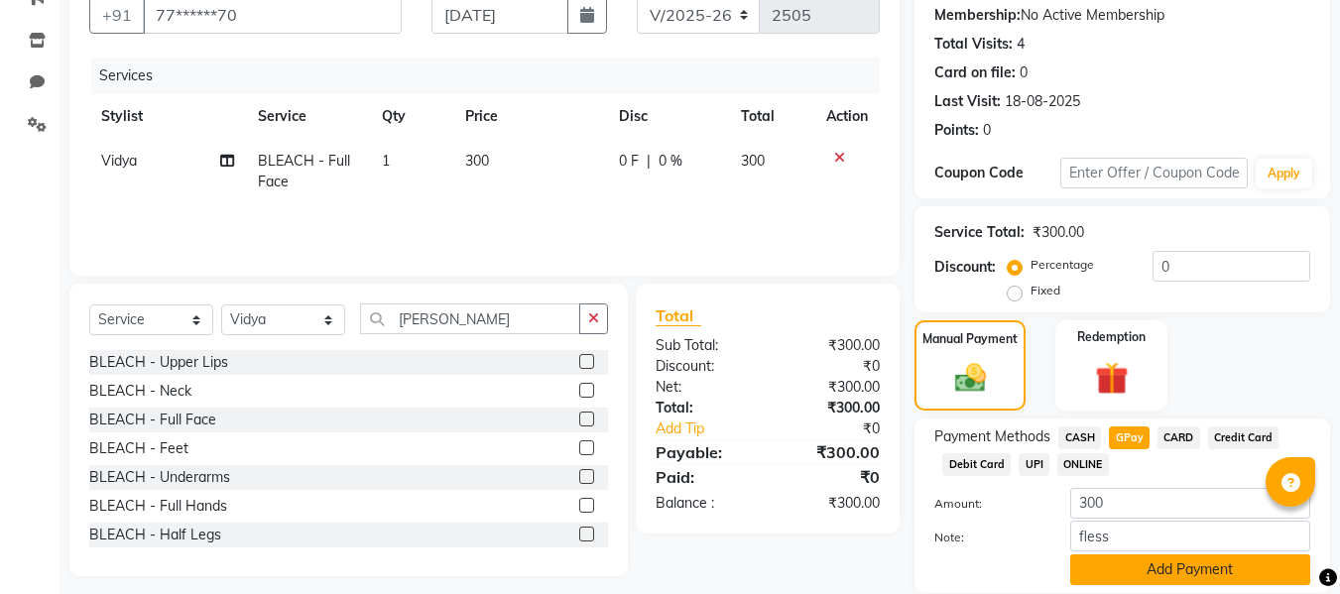
click at [1103, 571] on button "Add Payment" at bounding box center [1190, 569] width 240 height 31
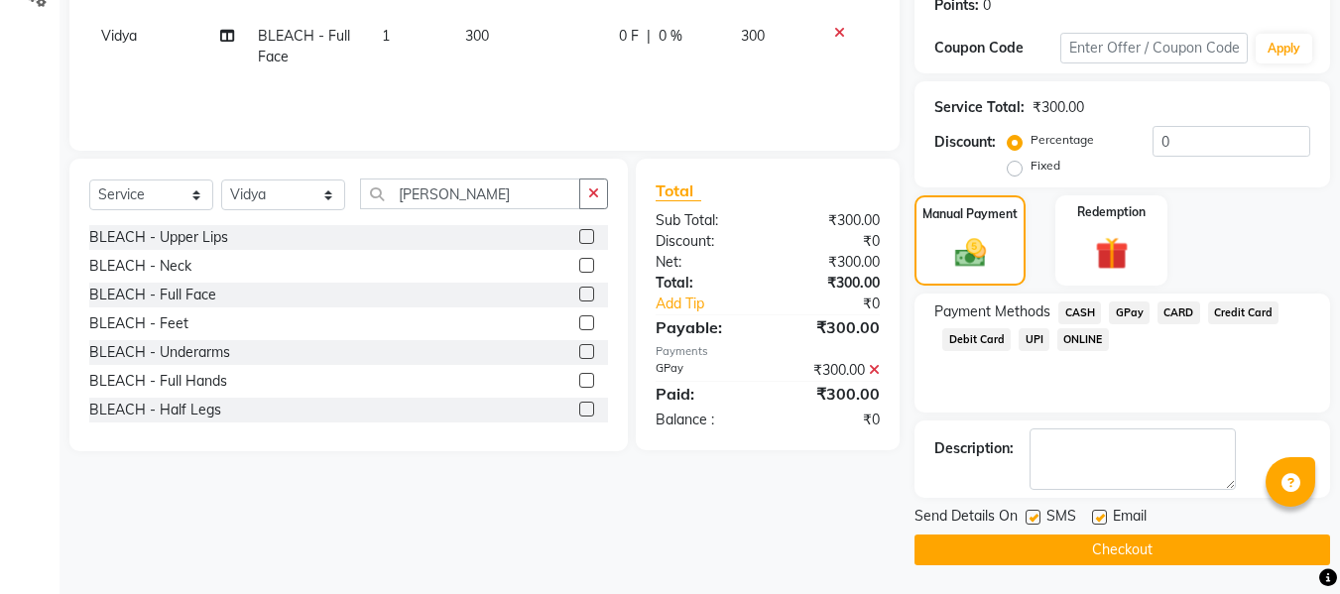
scroll to position [314, 0]
click at [1102, 515] on label at bounding box center [1099, 516] width 15 height 15
click at [1102, 515] on input "checkbox" at bounding box center [1098, 517] width 13 height 13
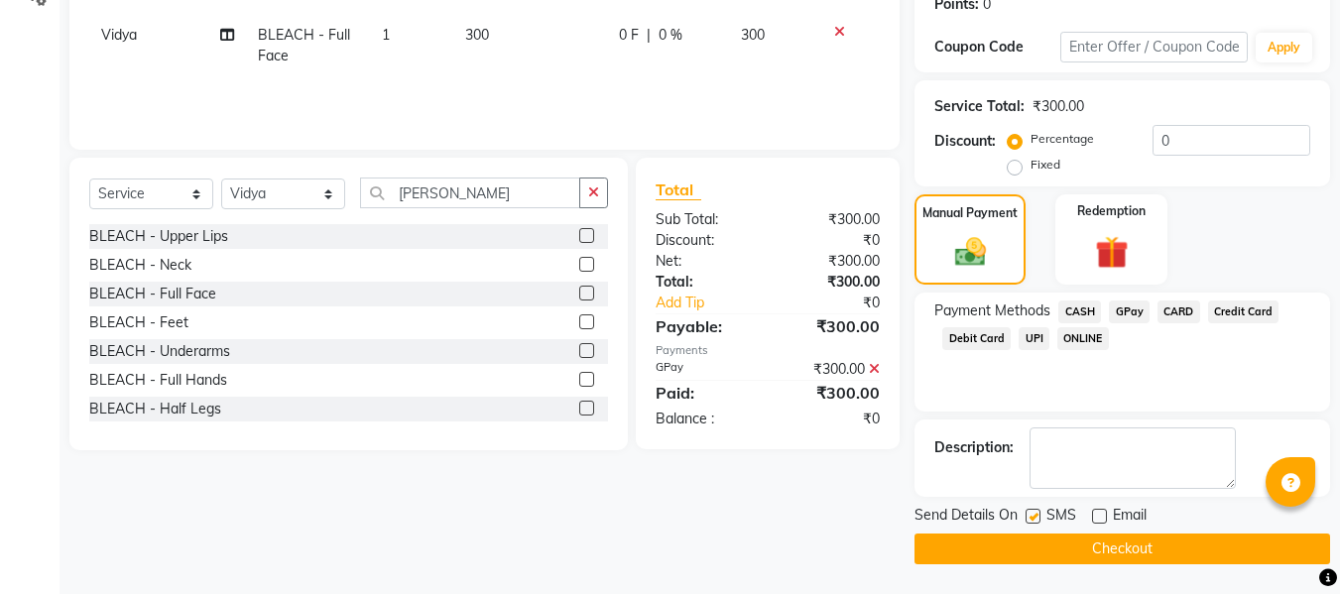
click at [1030, 515] on label at bounding box center [1033, 516] width 15 height 15
click at [1030, 515] on input "checkbox" at bounding box center [1032, 517] width 13 height 13
click at [981, 542] on button "Checkout" at bounding box center [1122, 549] width 416 height 31
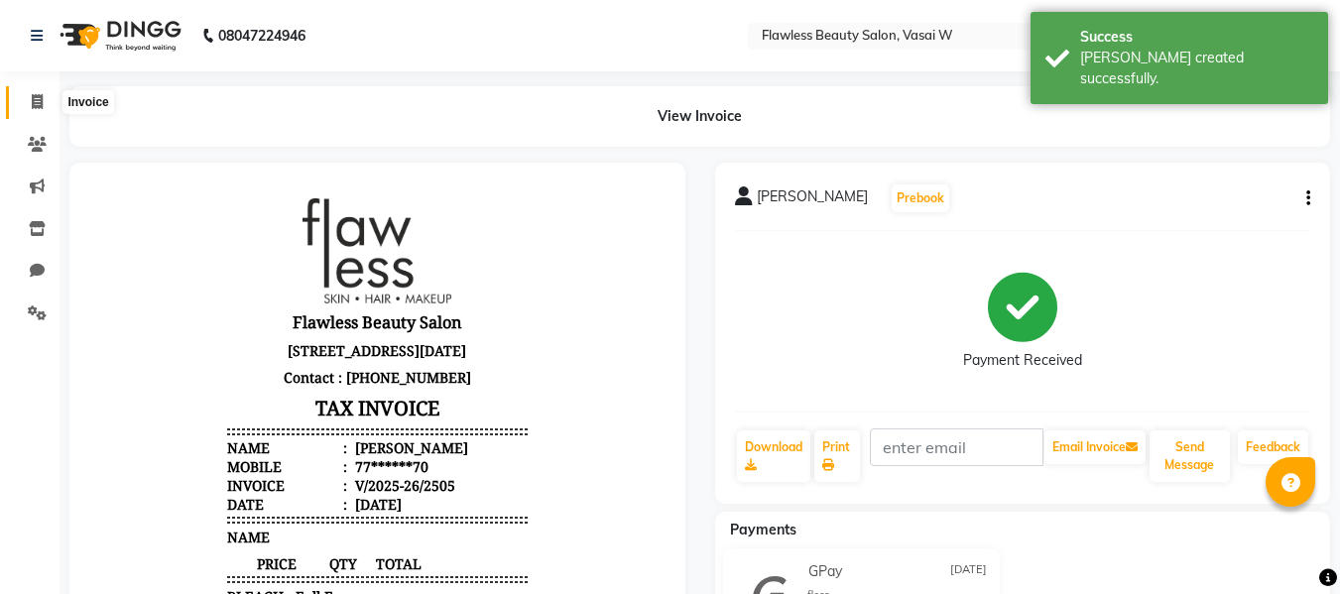
click at [35, 107] on icon at bounding box center [37, 101] width 11 height 15
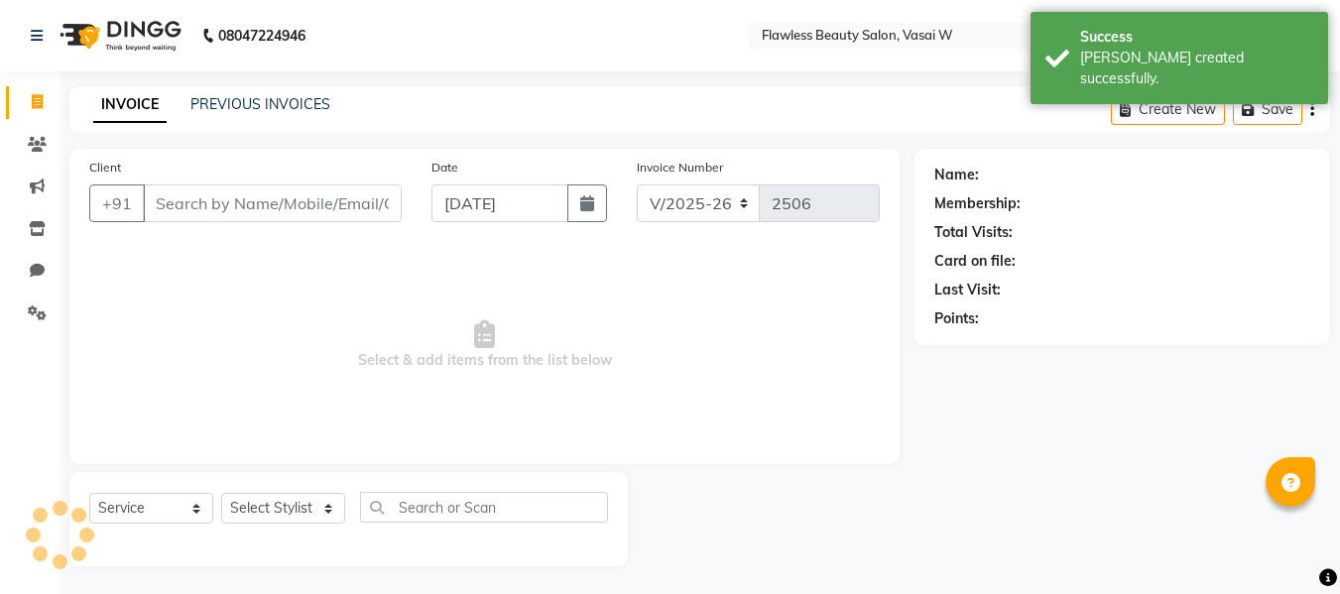
scroll to position [2, 0]
click at [178, 208] on input "Client" at bounding box center [272, 201] width 259 height 38
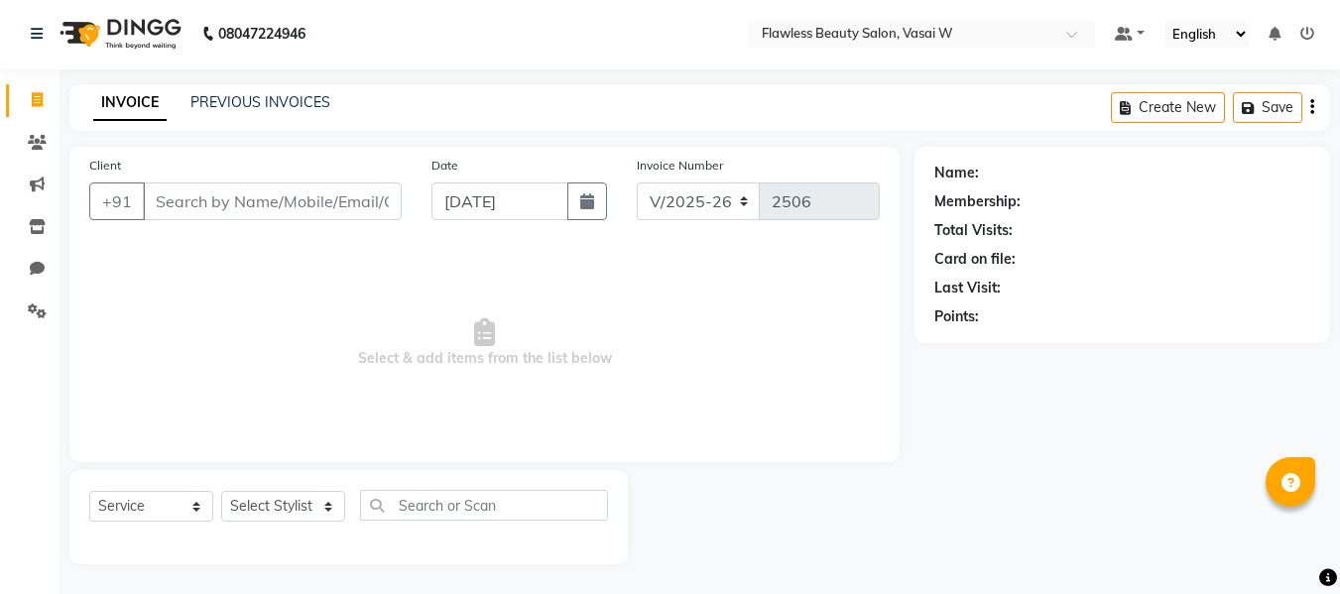
click at [178, 210] on input "Client" at bounding box center [272, 201] width 259 height 38
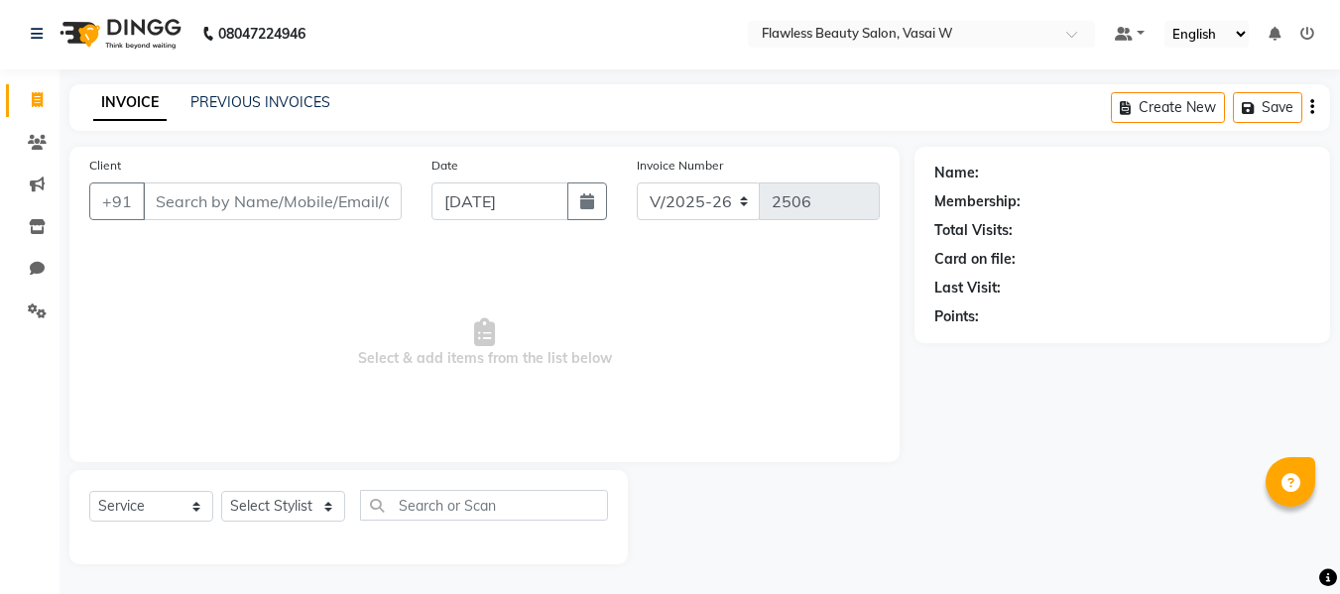
click at [178, 210] on input "Client" at bounding box center [272, 201] width 259 height 38
click at [179, 211] on input "Client" at bounding box center [272, 201] width 259 height 38
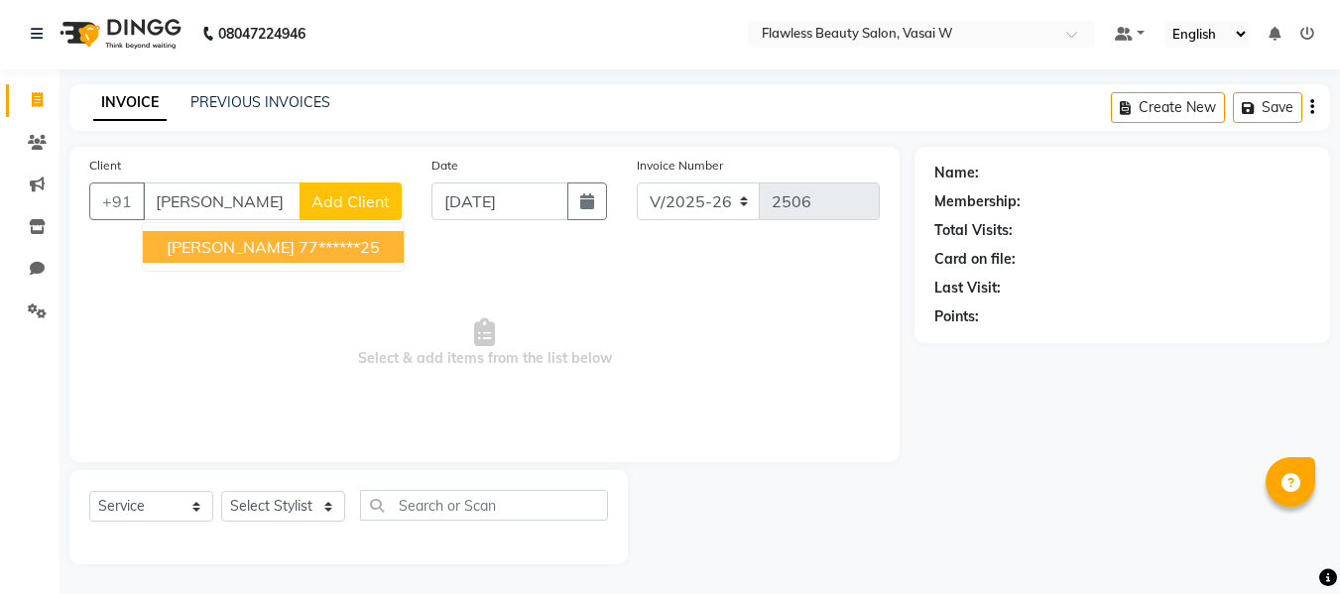
click at [192, 238] on span "[PERSON_NAME]" at bounding box center [231, 247] width 128 height 20
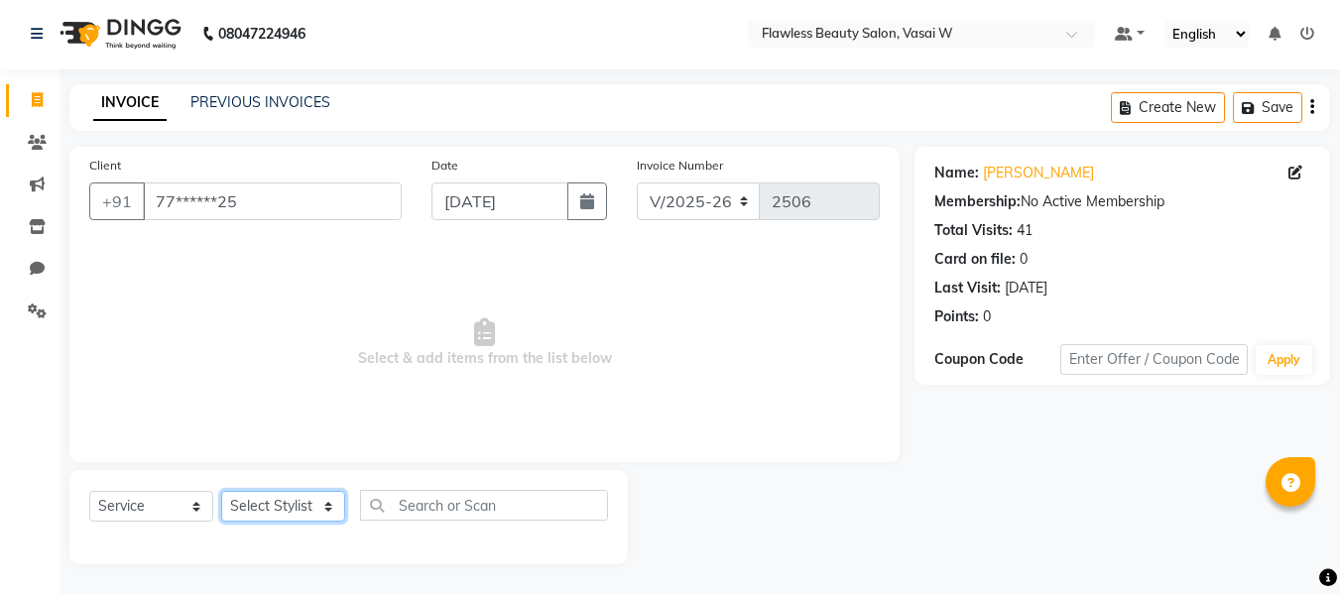
click at [243, 501] on select "Select Stylist [PERSON_NAME] [PERSON_NAME] [PERSON_NAME] maam Nisha Pari [PERSO…" at bounding box center [283, 506] width 124 height 31
click at [221, 491] on select "Select Stylist [PERSON_NAME] [PERSON_NAME] [PERSON_NAME] maam Nisha Pari [PERSO…" at bounding box center [283, 506] width 124 height 31
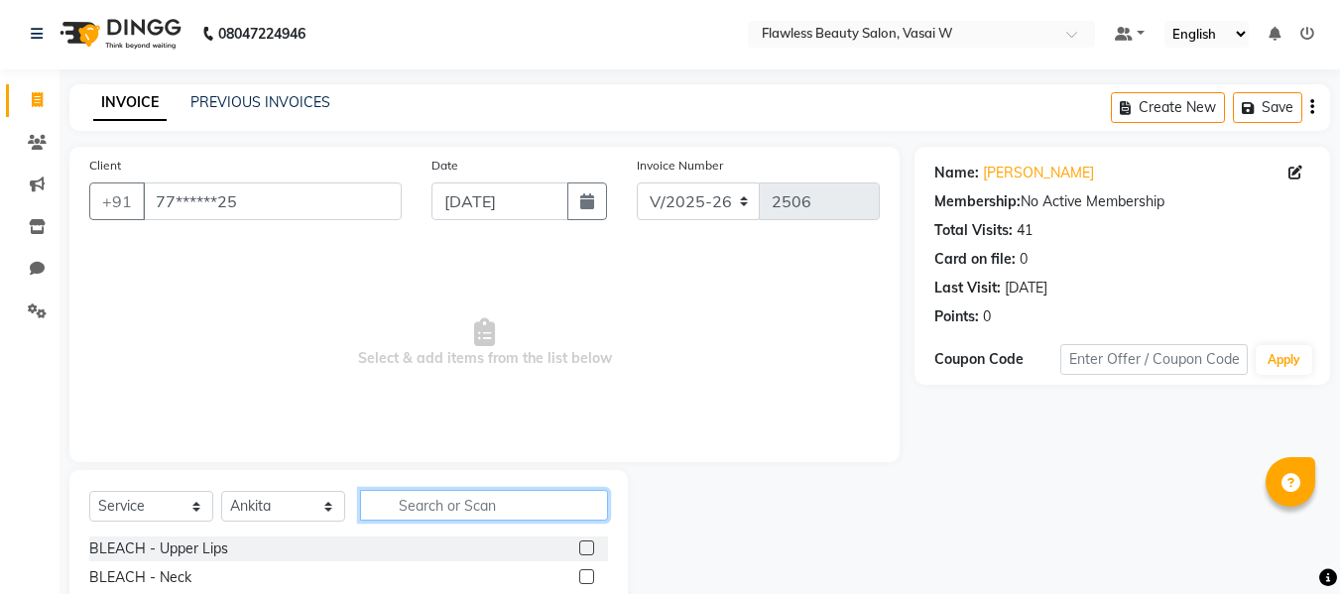
click at [408, 504] on input "text" at bounding box center [484, 505] width 248 height 31
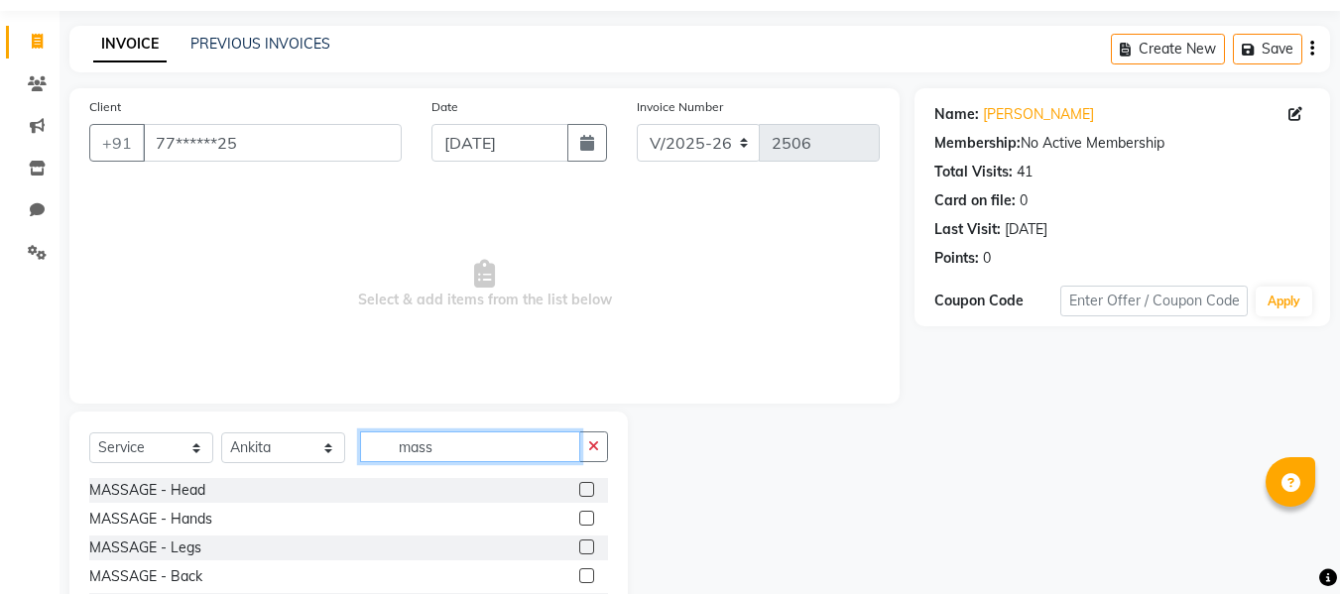
scroll to position [200, 0]
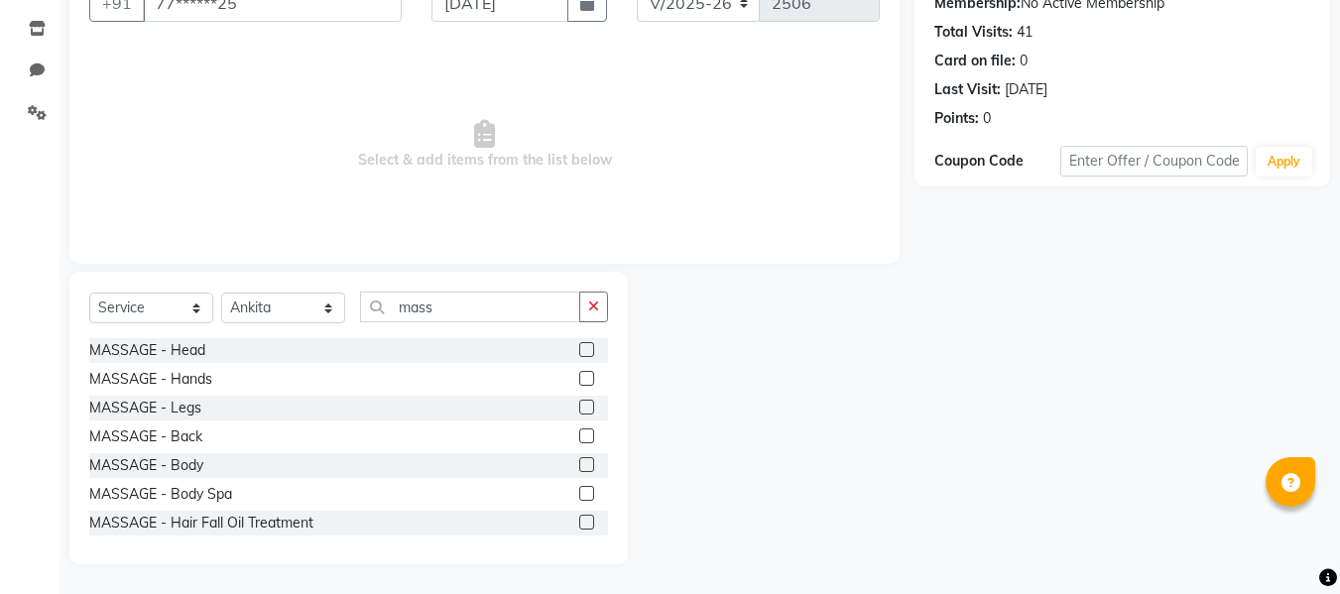
click at [579, 433] on label at bounding box center [586, 435] width 15 height 15
click at [579, 433] on input "checkbox" at bounding box center [585, 436] width 13 height 13
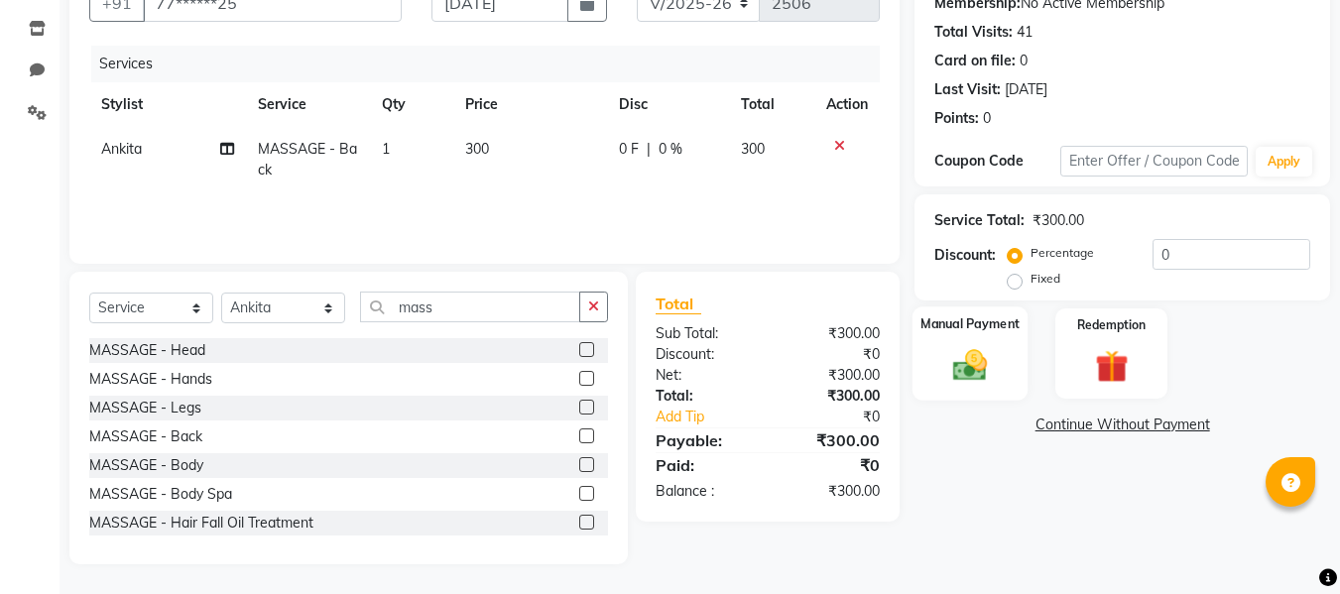
click at [950, 371] on img at bounding box center [970, 365] width 56 height 40
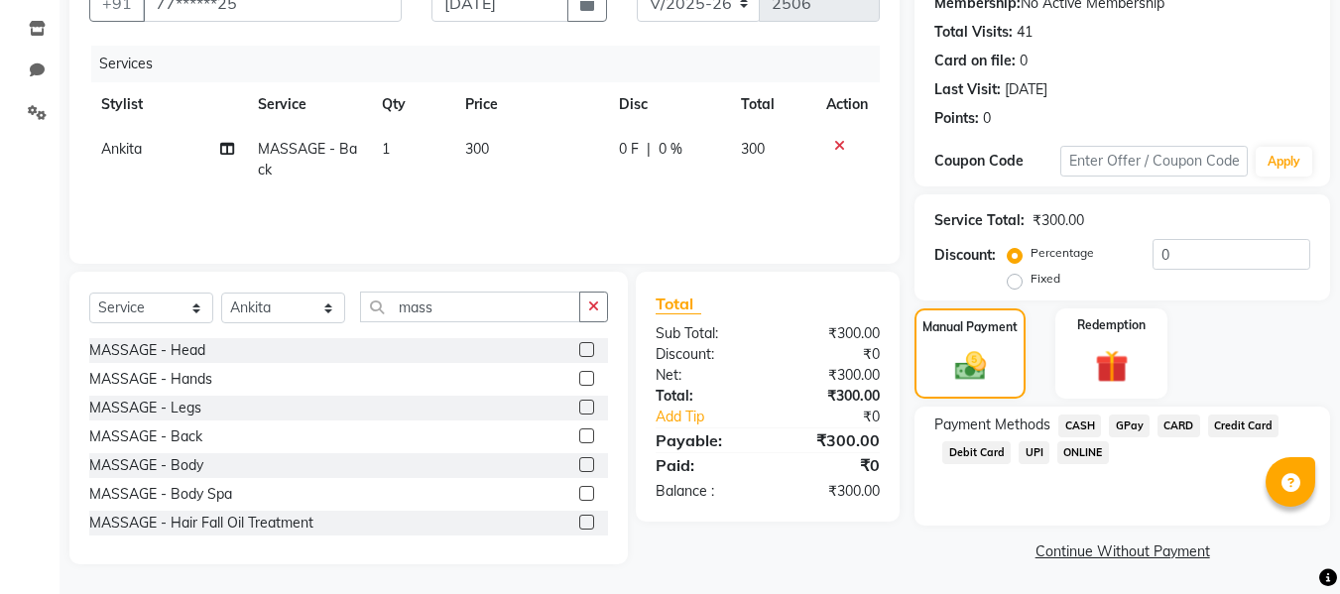
click at [1073, 426] on span "CASH" at bounding box center [1079, 426] width 43 height 23
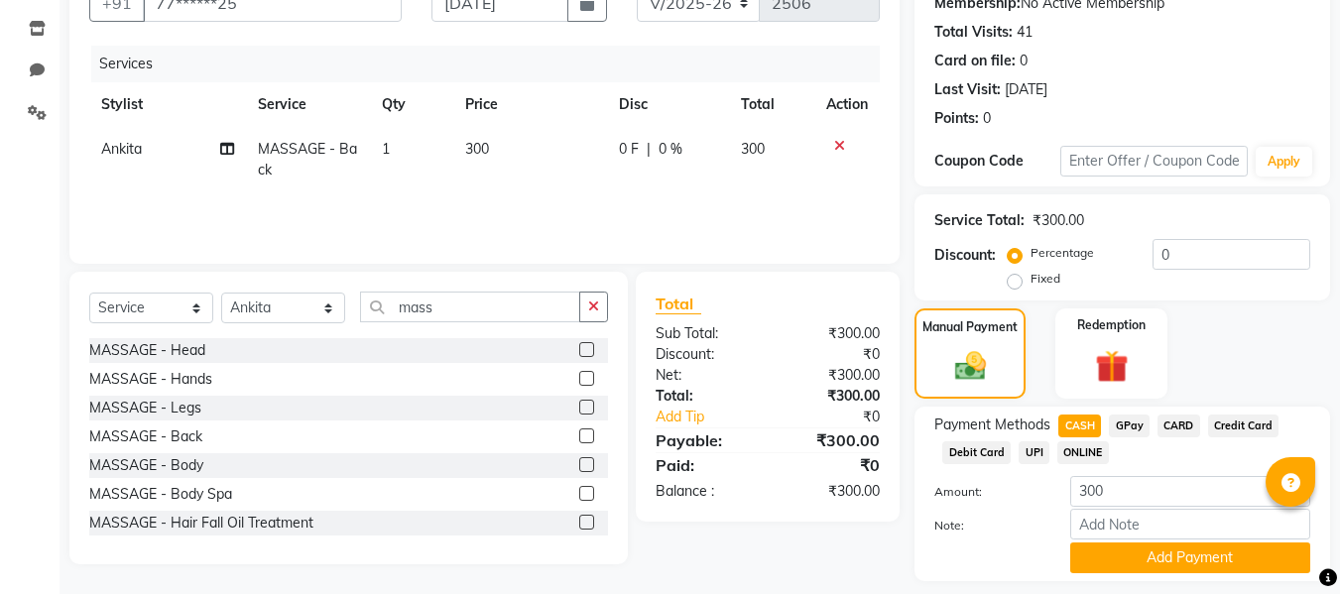
scroll to position [258, 0]
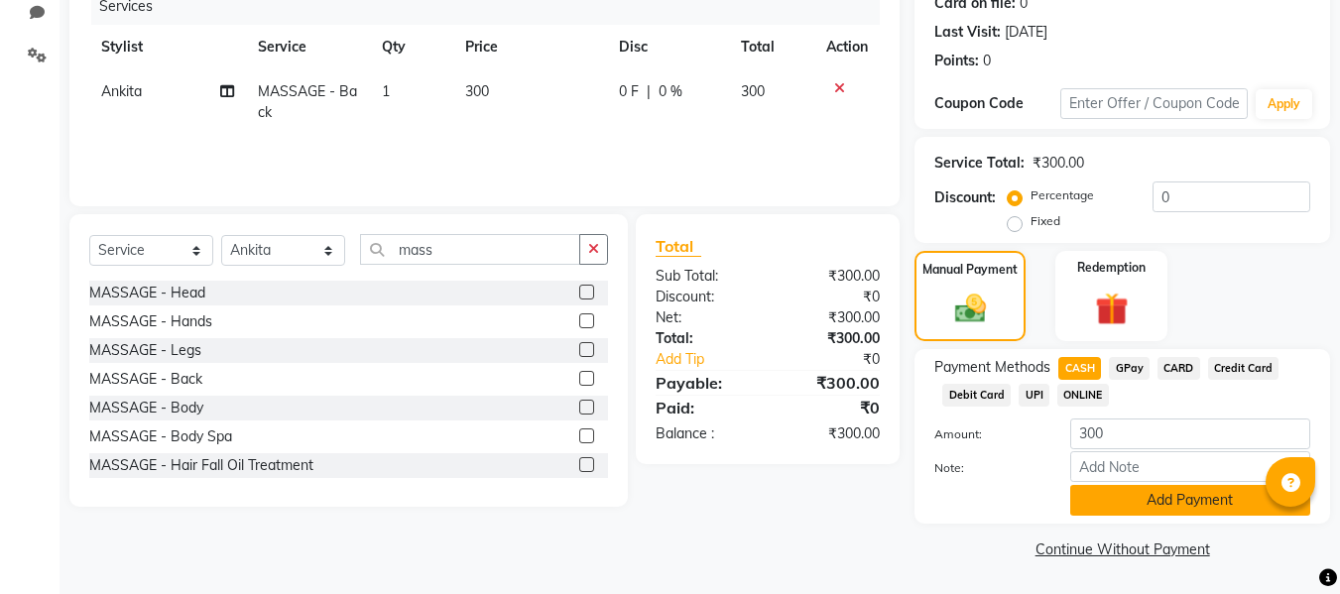
click at [1088, 488] on button "Add Payment" at bounding box center [1190, 500] width 240 height 31
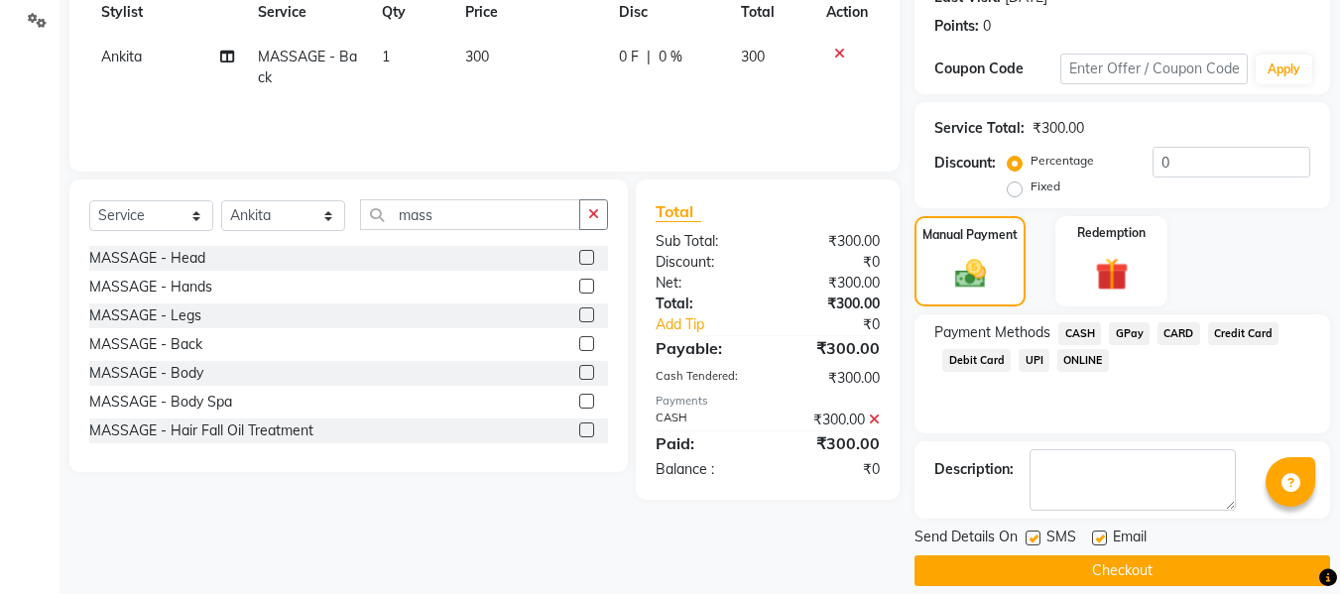
scroll to position [314, 0]
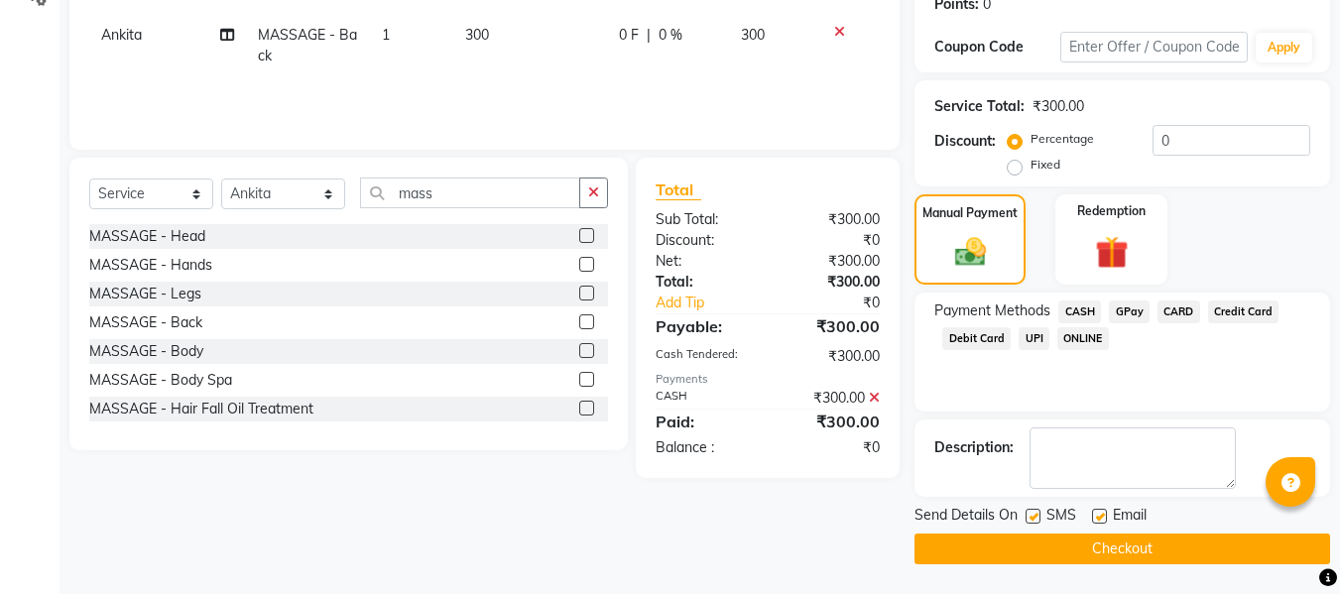
click at [1101, 515] on label at bounding box center [1099, 516] width 15 height 15
click at [1101, 515] on input "checkbox" at bounding box center [1098, 517] width 13 height 13
click at [1037, 513] on label at bounding box center [1033, 516] width 15 height 15
click at [1037, 513] on input "checkbox" at bounding box center [1032, 517] width 13 height 13
click at [989, 538] on button "Checkout" at bounding box center [1122, 549] width 416 height 31
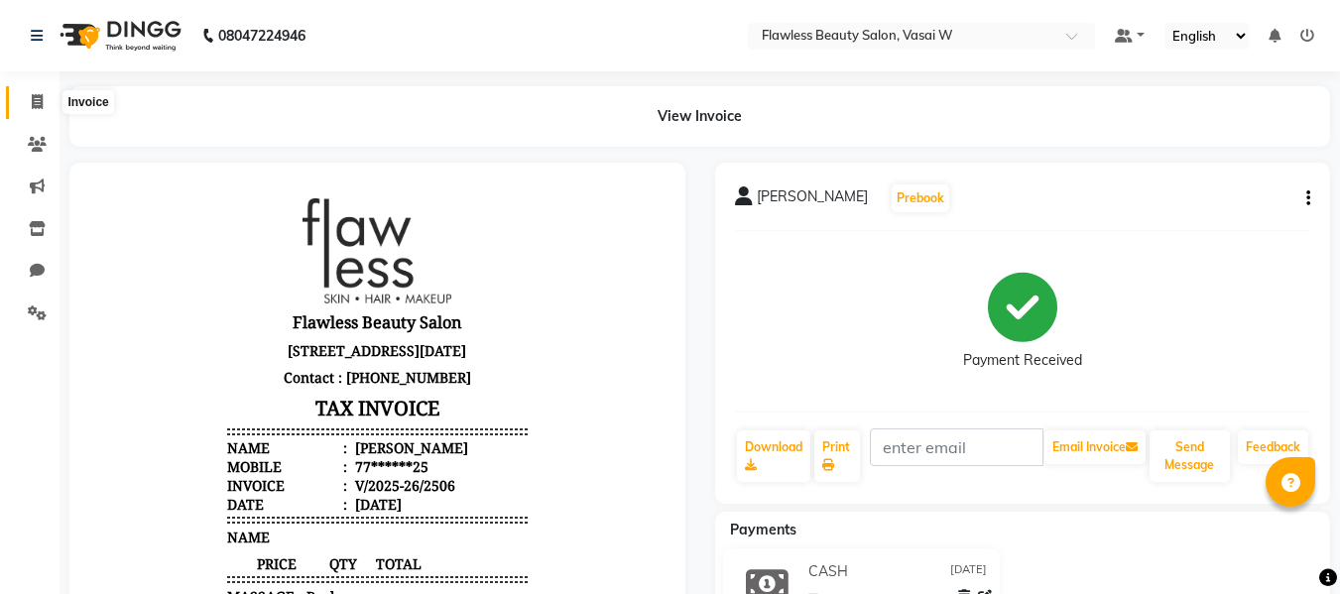
click at [49, 102] on span at bounding box center [37, 102] width 35 height 23
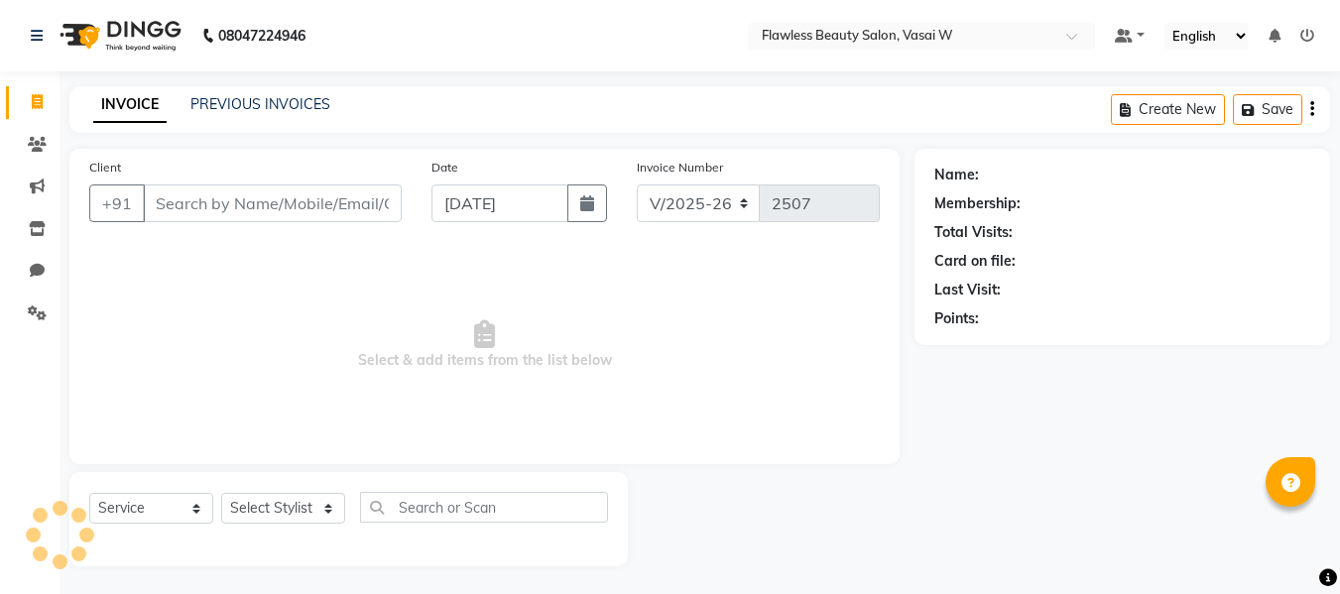
scroll to position [2, 0]
click at [49, 102] on span at bounding box center [37, 100] width 35 height 23
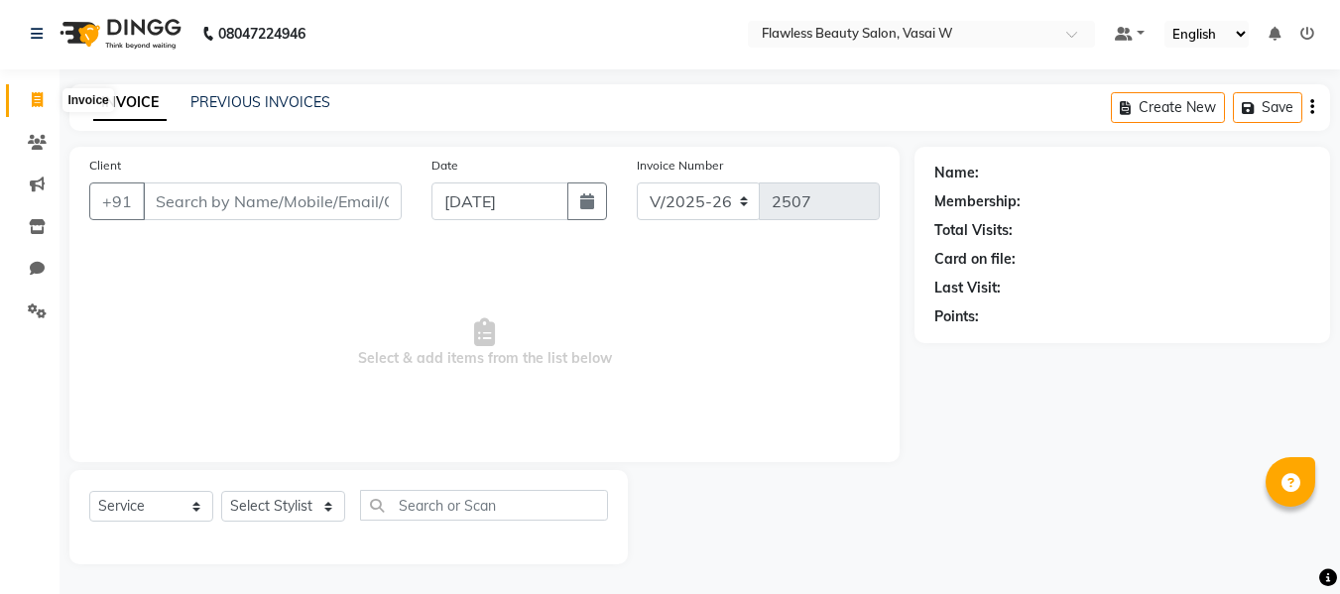
click at [45, 90] on span at bounding box center [37, 100] width 35 height 23
click at [43, 141] on icon at bounding box center [37, 142] width 19 height 15
